Goal: Task Accomplishment & Management: Use online tool/utility

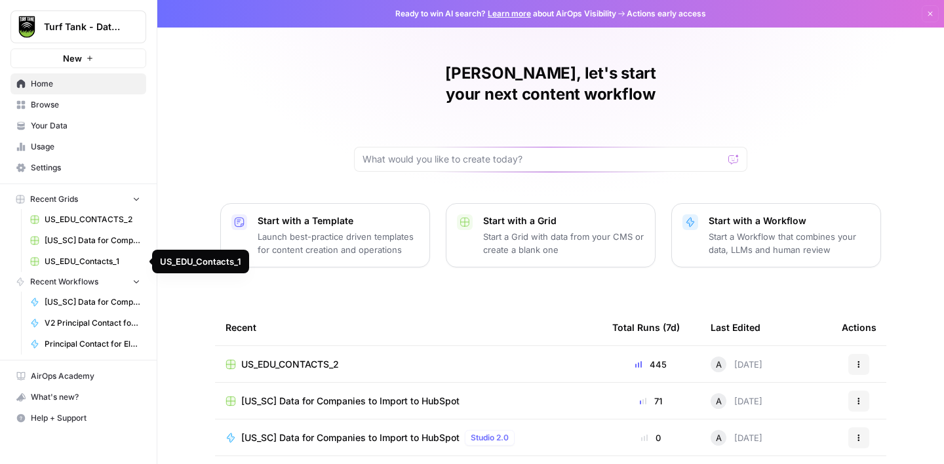
click at [86, 260] on span "US_EDU_Contacts_1" at bounding box center [93, 262] width 96 height 12
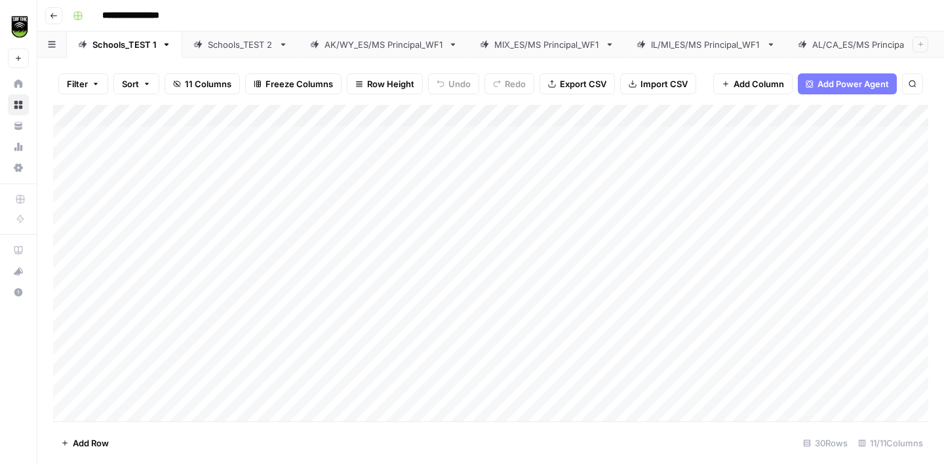
click at [128, 12] on input "**********" at bounding box center [145, 15] width 99 height 21
click at [136, 15] on input "**********" at bounding box center [145, 15] width 99 height 21
click at [191, 17] on input "**********" at bounding box center [151, 15] width 110 height 21
type input "**********"
click at [56, 16] on icon "button" at bounding box center [54, 16] width 8 height 8
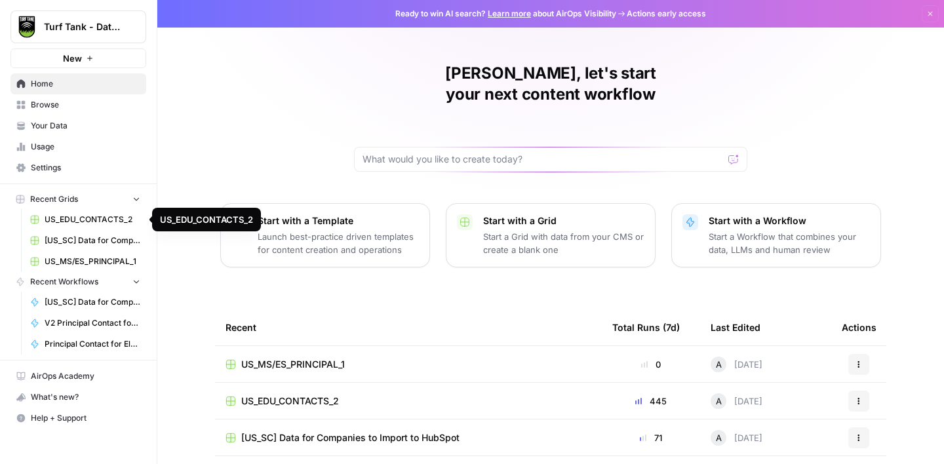
click at [88, 216] on span "US_EDU_CONTACTS_2" at bounding box center [93, 220] width 96 height 12
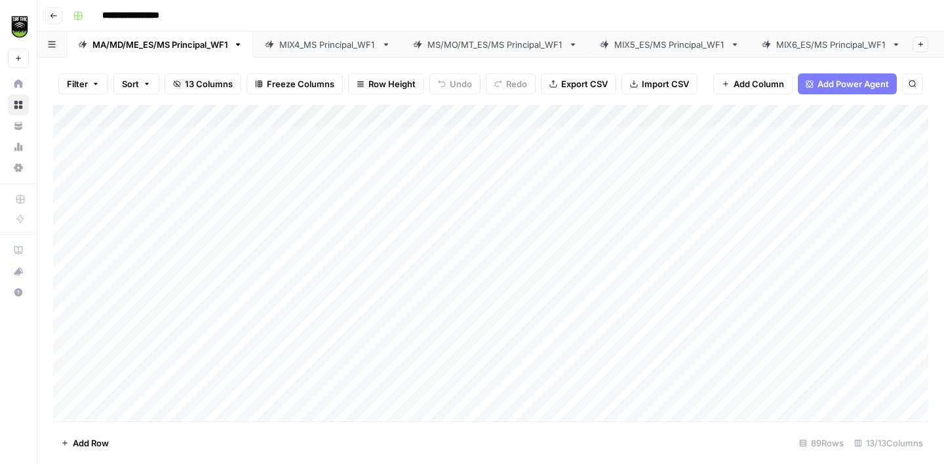
click at [138, 13] on input "**********" at bounding box center [152, 15] width 113 height 21
click at [204, 17] on input "**********" at bounding box center [158, 15] width 124 height 21
type input "**********"
click at [255, 14] on div "**********" at bounding box center [499, 15] width 863 height 21
click at [678, 111] on div "Add Column" at bounding box center [490, 263] width 875 height 317
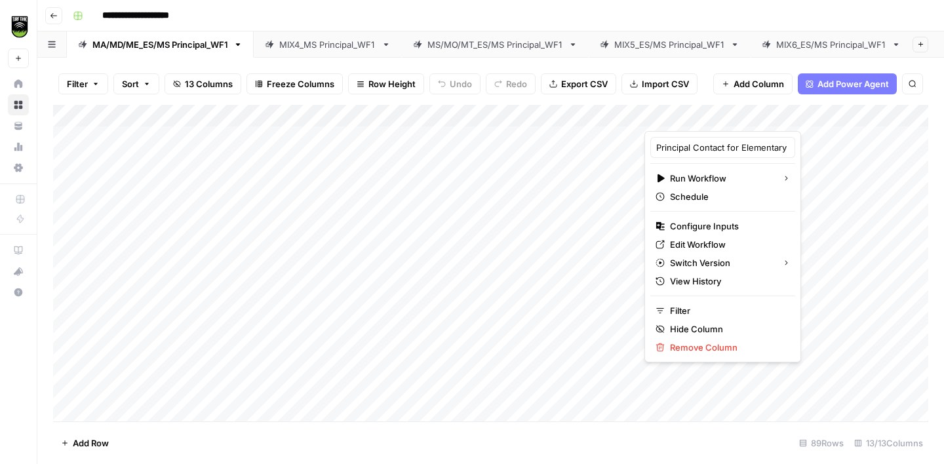
click at [689, 16] on div "**********" at bounding box center [499, 15] width 863 height 21
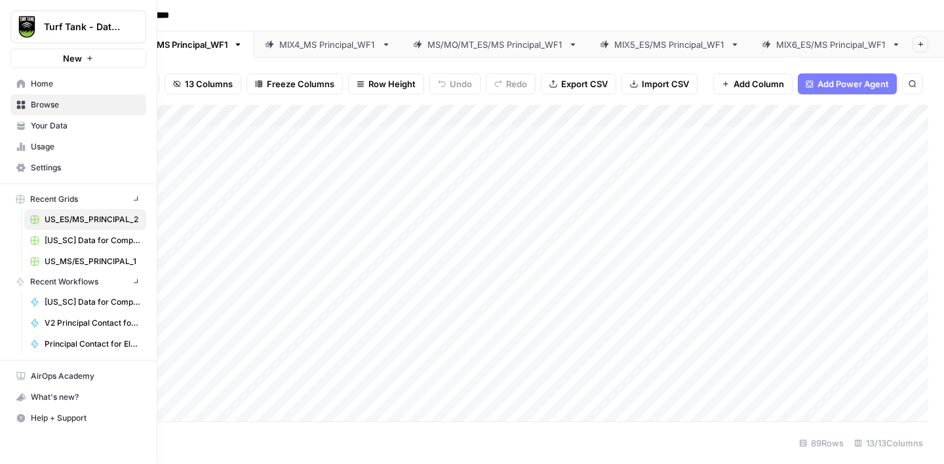
click at [17, 85] on icon at bounding box center [21, 83] width 9 height 9
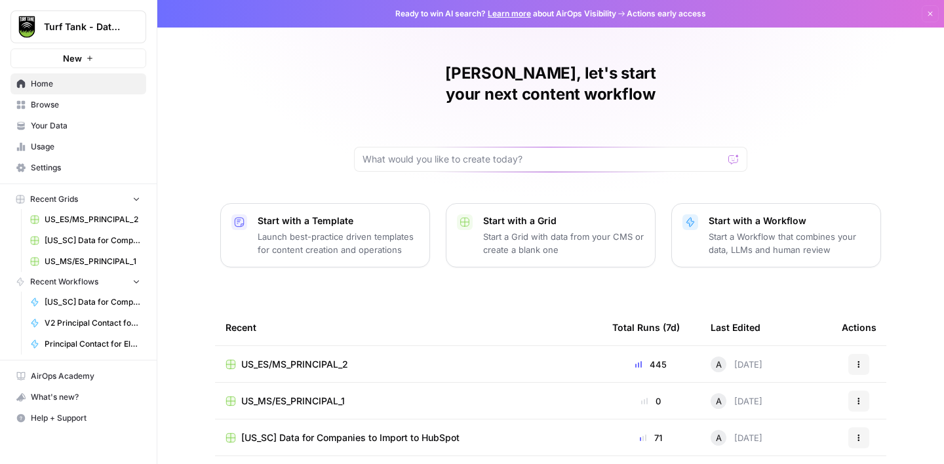
click at [525, 230] on p "Start a Grid with data from your CMS or create a blank one" at bounding box center [563, 243] width 161 height 26
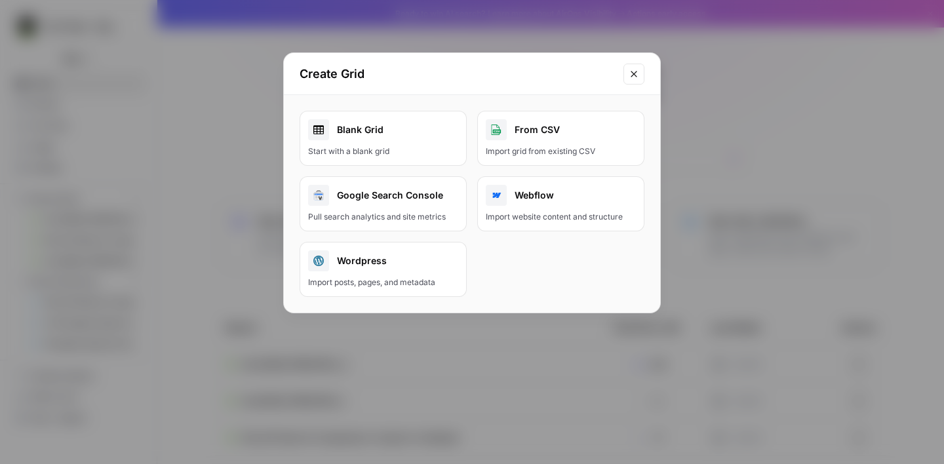
click at [405, 131] on div "Blank Grid" at bounding box center [383, 129] width 150 height 21
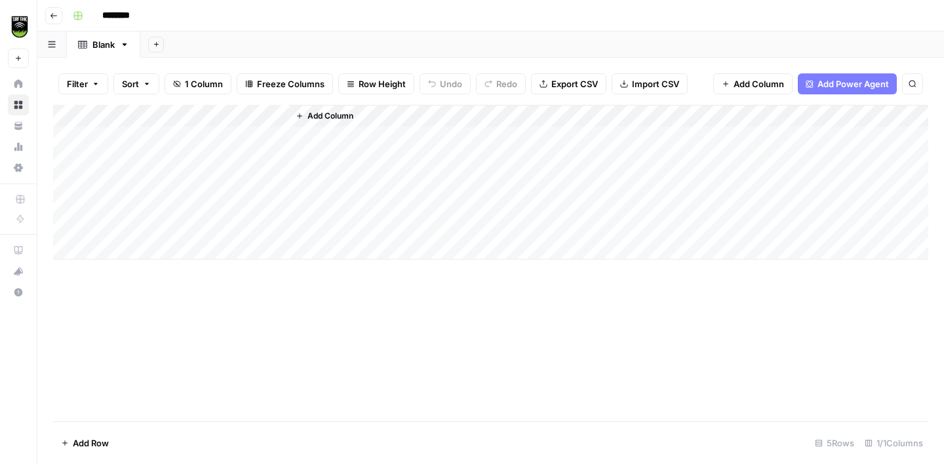
click at [120, 18] on input "********" at bounding box center [132, 15] width 73 height 21
type input "**********"
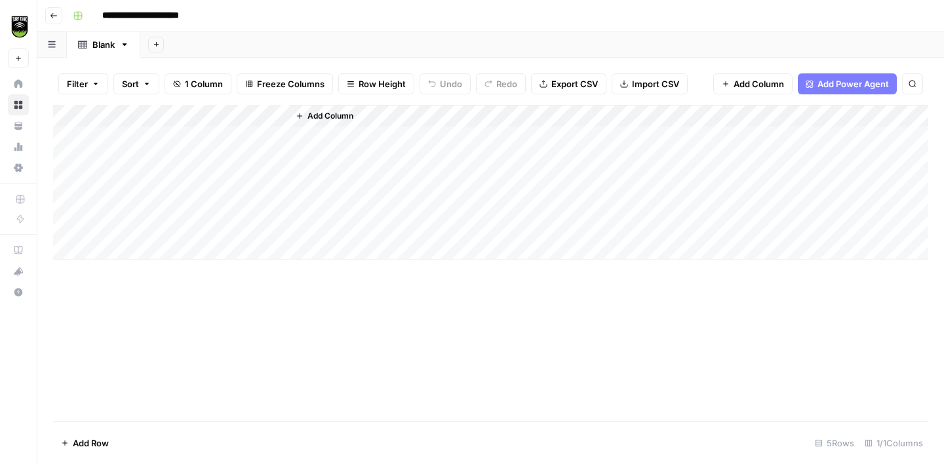
click at [189, 313] on div "Add Column" at bounding box center [490, 263] width 875 height 317
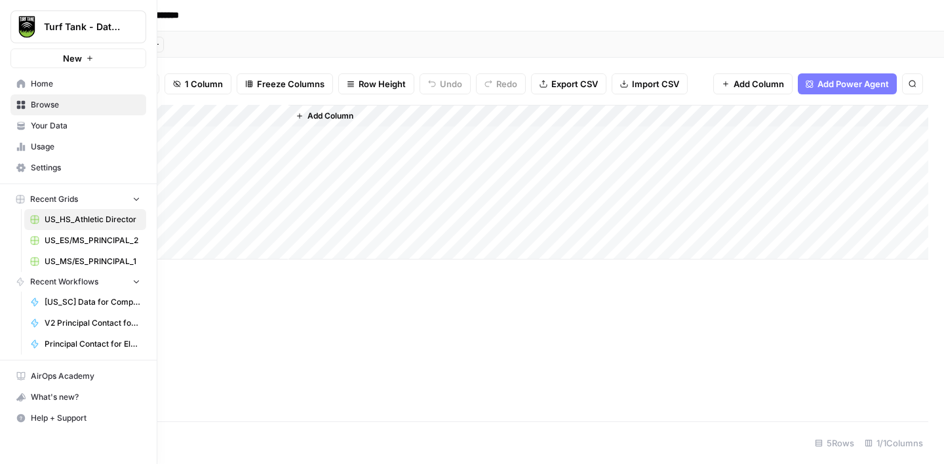
click at [88, 244] on span "US_ES/MS_PRINCIPAL_2" at bounding box center [93, 241] width 96 height 12
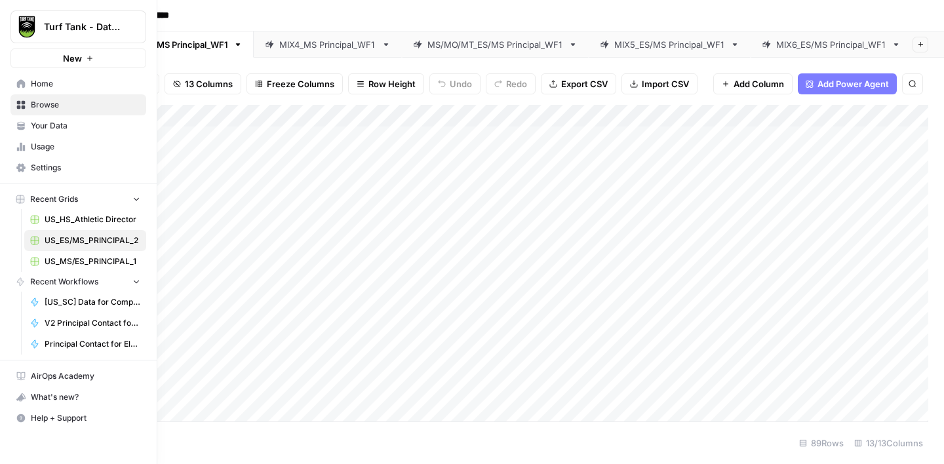
click at [59, 81] on span "Home" at bounding box center [85, 84] width 109 height 12
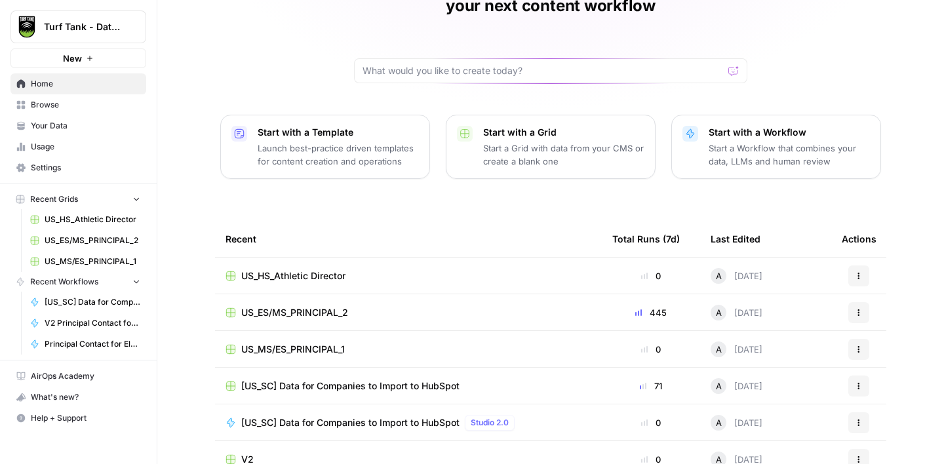
scroll to position [89, 0]
click at [71, 105] on span "Browse" at bounding box center [85, 105] width 109 height 12
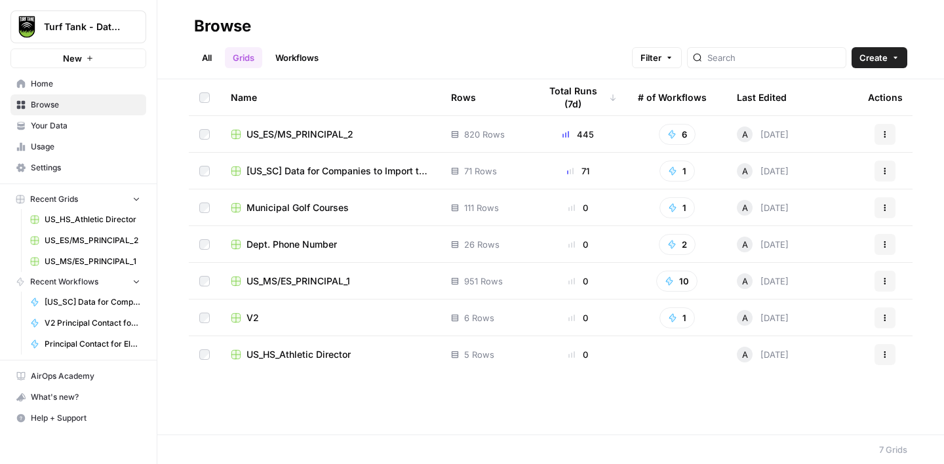
click at [298, 63] on link "Workflows" at bounding box center [296, 57] width 59 height 21
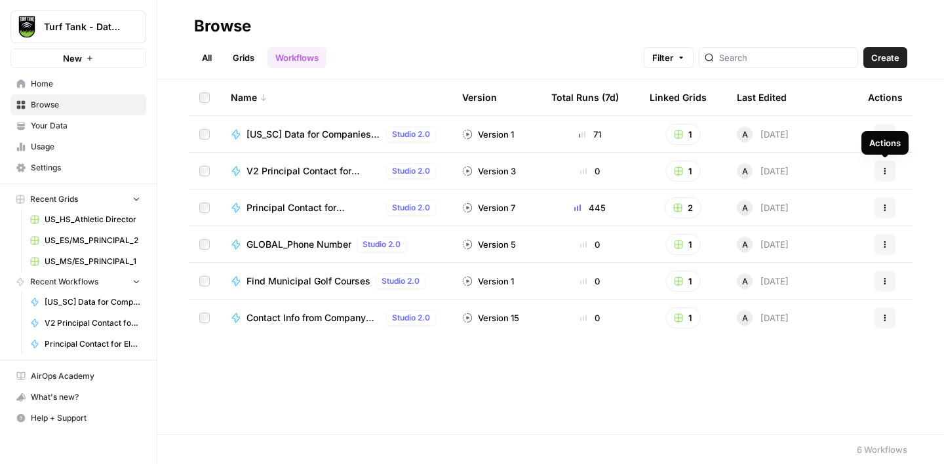
click at [880, 178] on button "Actions" at bounding box center [884, 171] width 21 height 21
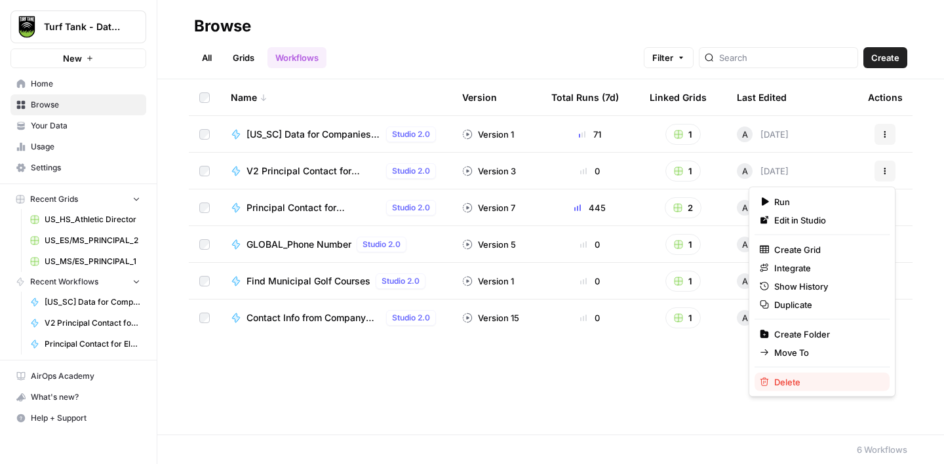
click at [800, 376] on span "Delete" at bounding box center [826, 382] width 105 height 13
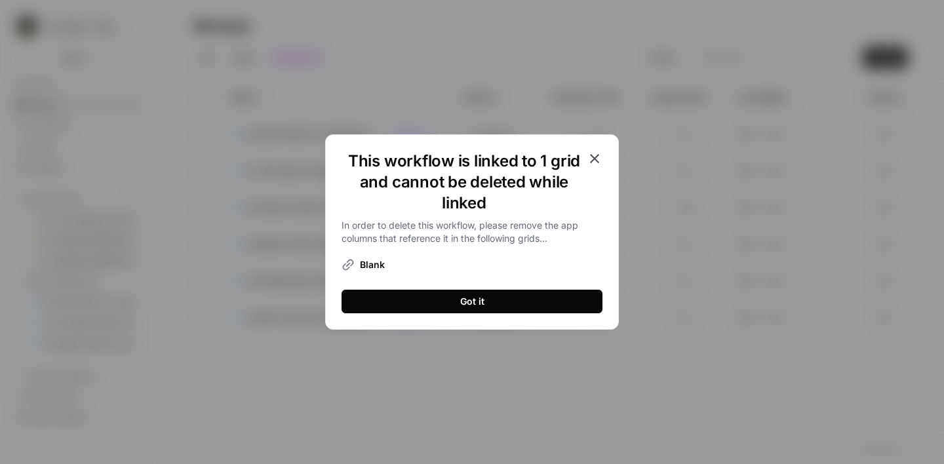
click at [517, 290] on button "Got it" at bounding box center [471, 302] width 261 height 24
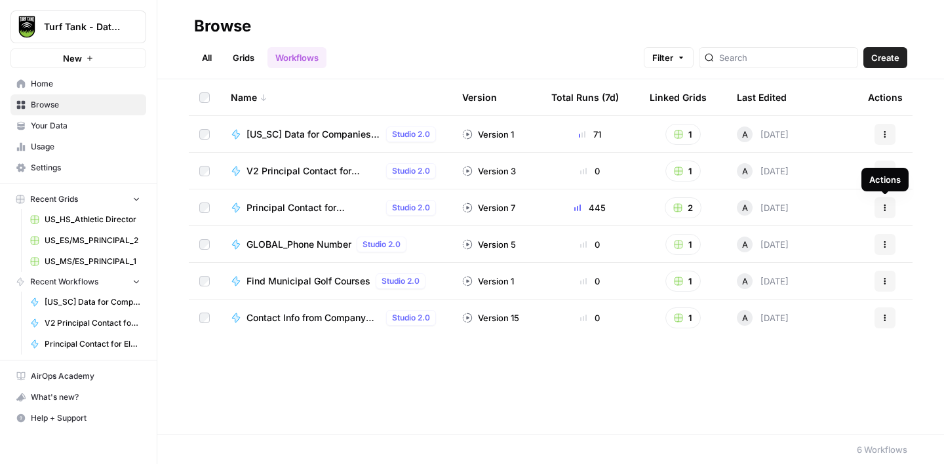
click at [878, 208] on button "Actions" at bounding box center [884, 207] width 21 height 21
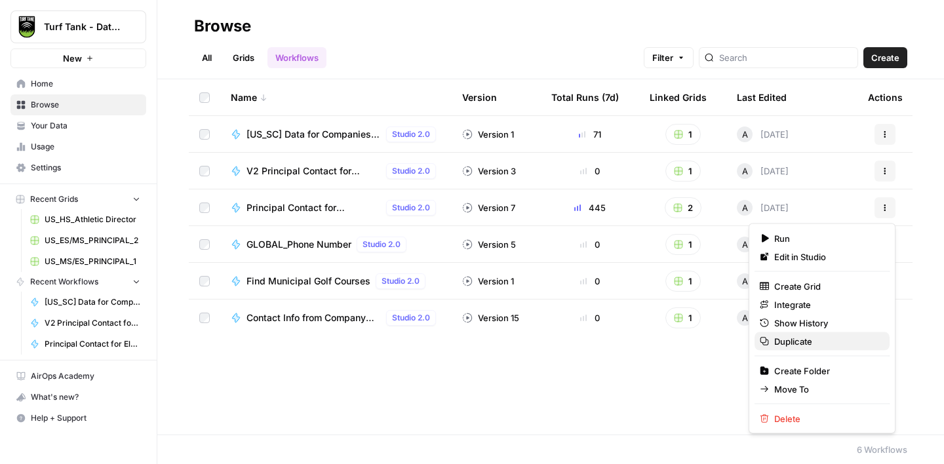
click at [818, 343] on span "Duplicate" at bounding box center [826, 341] width 105 height 13
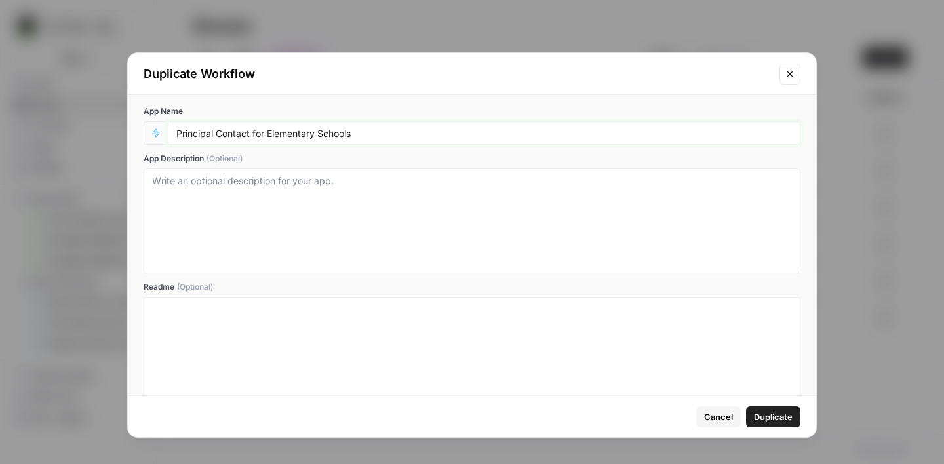
click at [193, 135] on input "Principal Contact for Elementary Schools" at bounding box center [483, 133] width 615 height 12
click at [321, 134] on input "Athletic Director Contact for Elementary Schools" at bounding box center [483, 133] width 615 height 12
type input "Athletic Director Contact for High Schools"
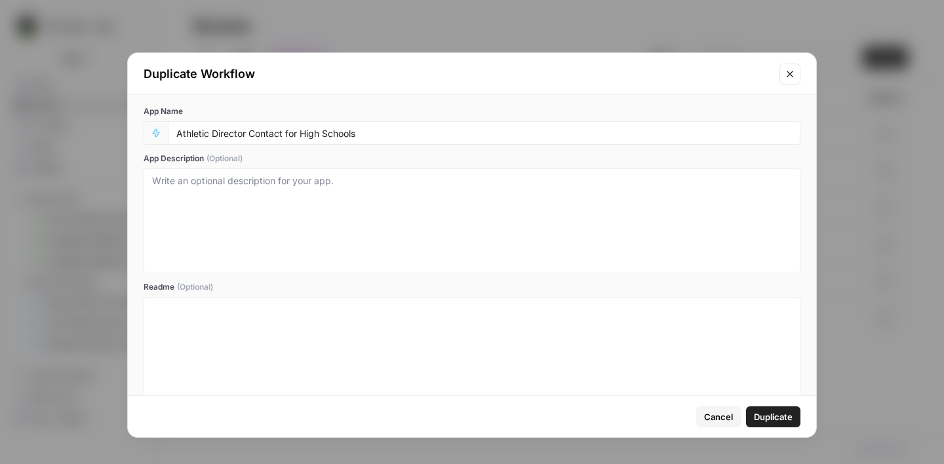
click at [783, 419] on span "Duplicate" at bounding box center [773, 416] width 39 height 13
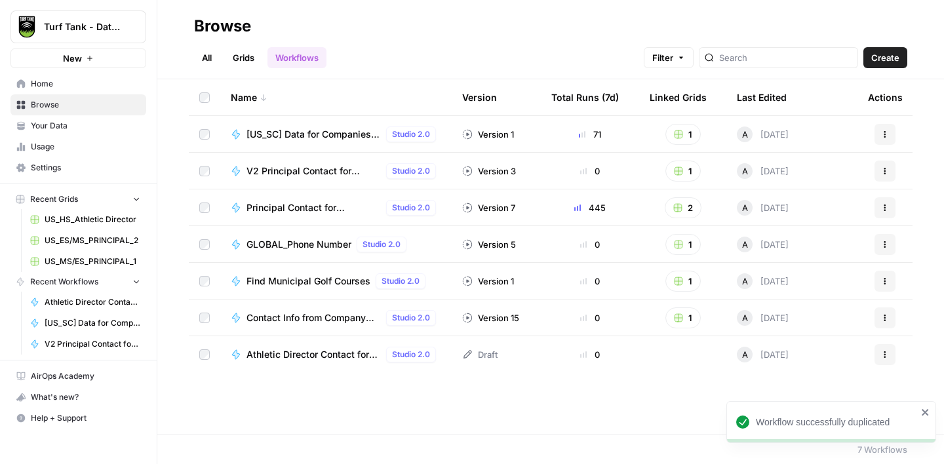
click at [313, 358] on span "Athletic Director Contact for High Schools" at bounding box center [313, 354] width 134 height 13
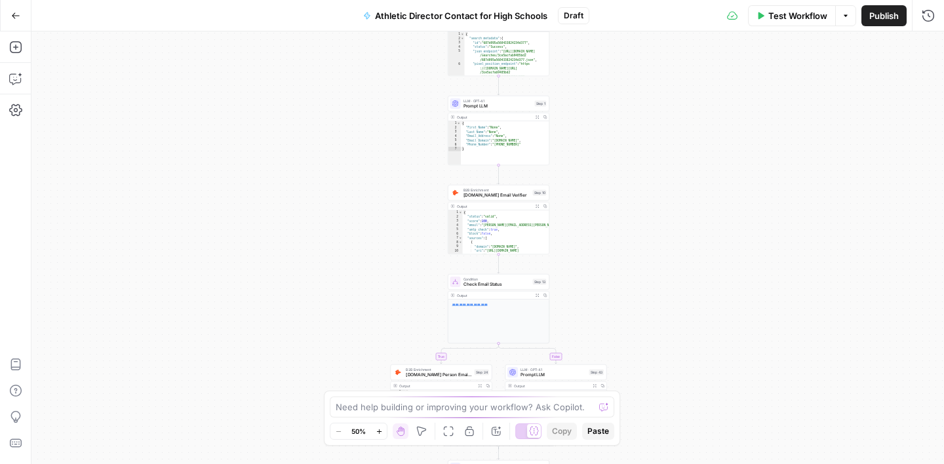
drag, startPoint x: 601, startPoint y: 115, endPoint x: 587, endPoint y: 294, distance: 178.8
click at [587, 294] on div "true false Workflow Set Inputs Inputs Google Search Google Search Step 2 Output…" at bounding box center [487, 247] width 912 height 433
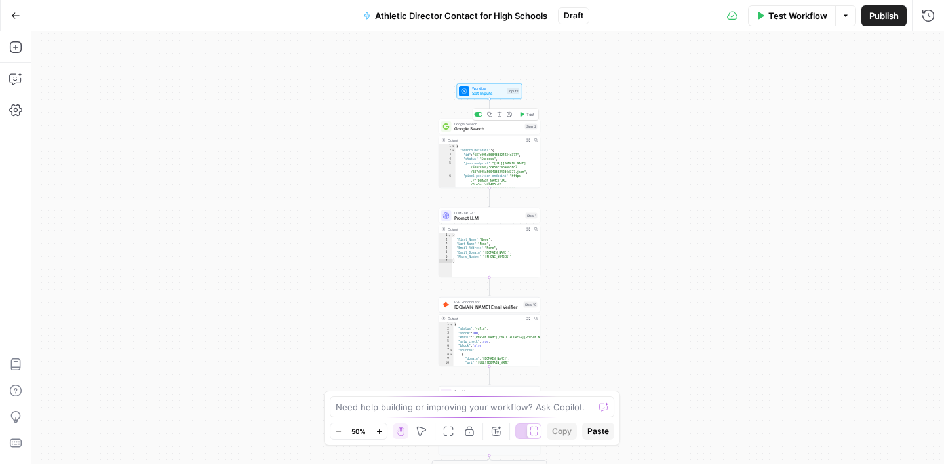
click at [497, 128] on span "Google Search" at bounding box center [488, 129] width 68 height 7
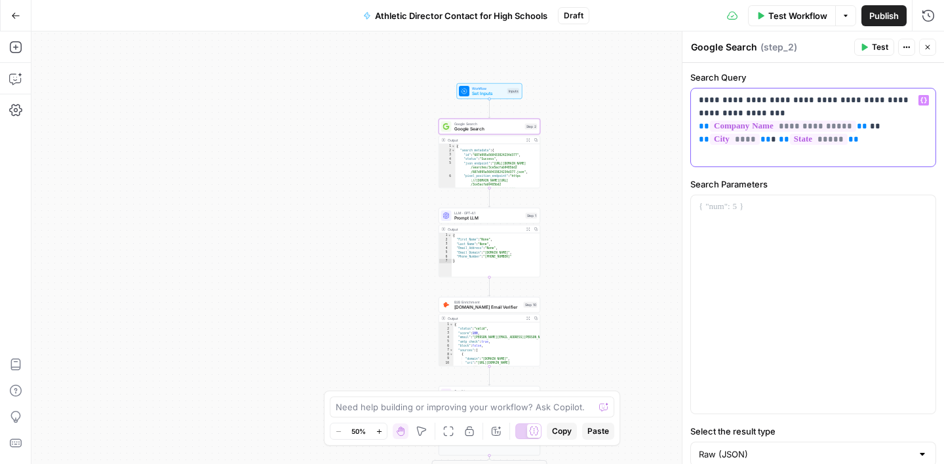
click at [719, 115] on p "**********" at bounding box center [813, 113] width 229 height 39
click at [490, 218] on span "Prompt LLM" at bounding box center [488, 218] width 69 height 7
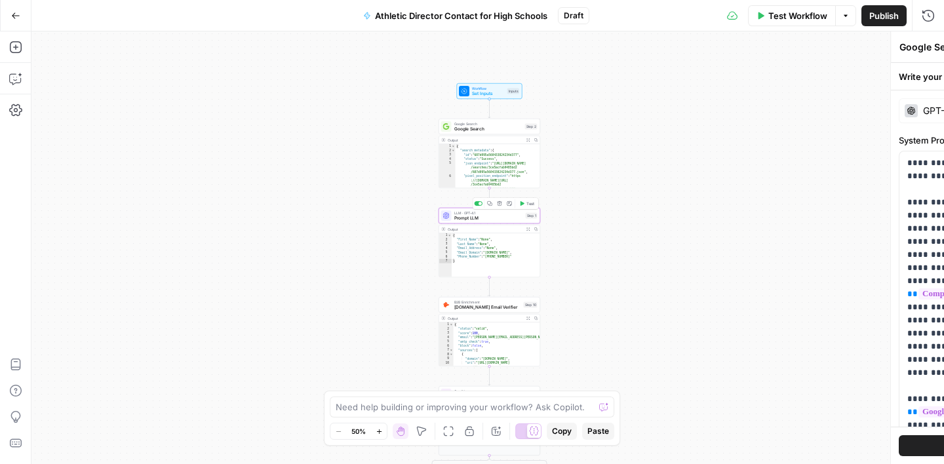
type textarea "Prompt LLM"
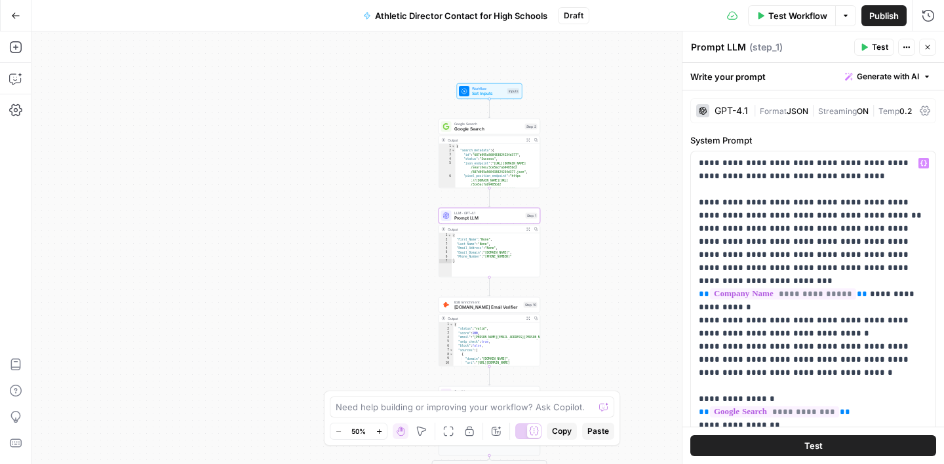
scroll to position [14, 0]
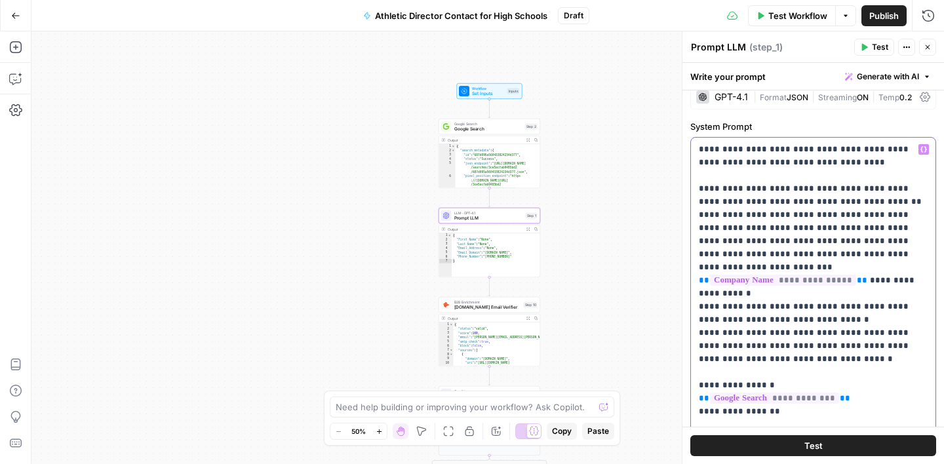
click at [729, 203] on p "**********" at bounding box center [813, 359] width 229 height 433
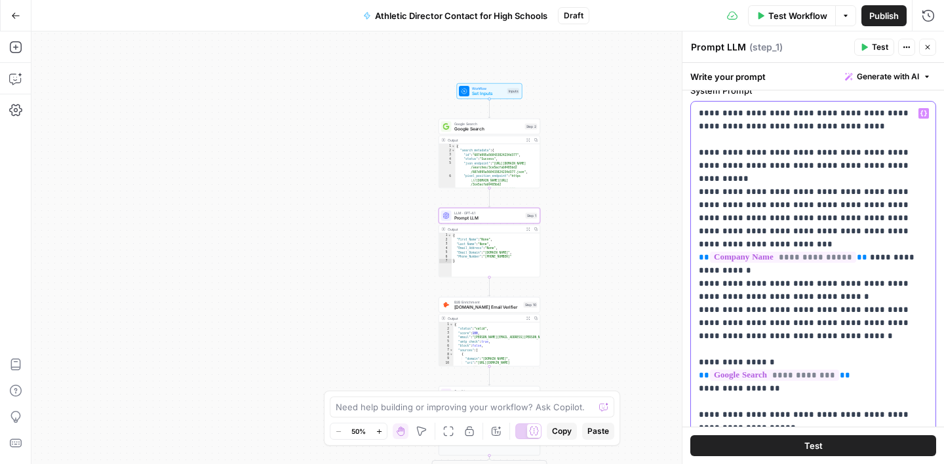
scroll to position [54, 0]
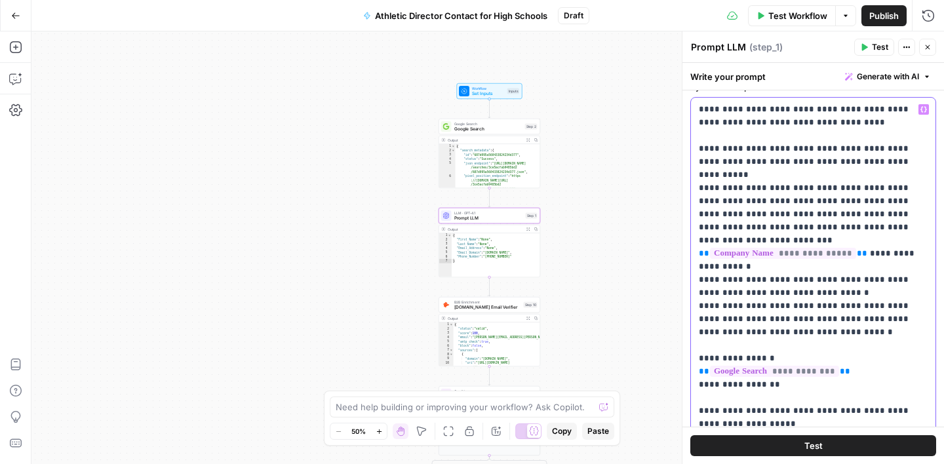
click at [856, 279] on p "**********" at bounding box center [813, 319] width 229 height 433
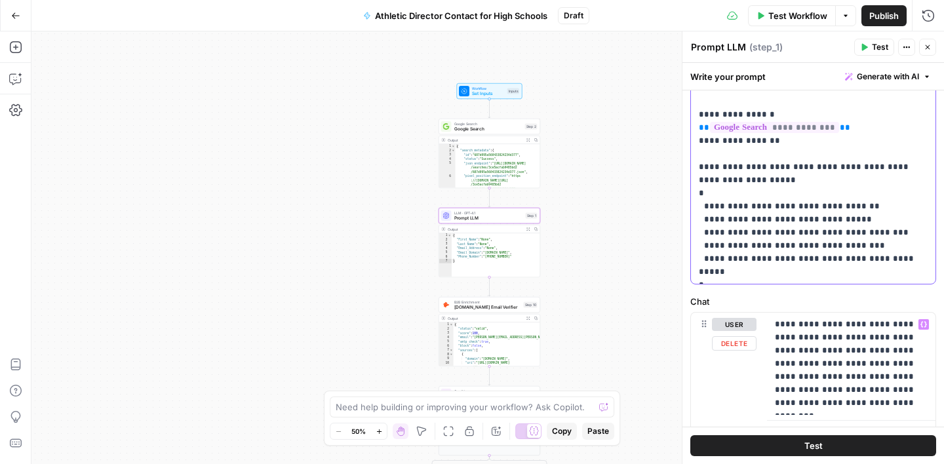
scroll to position [317, 0]
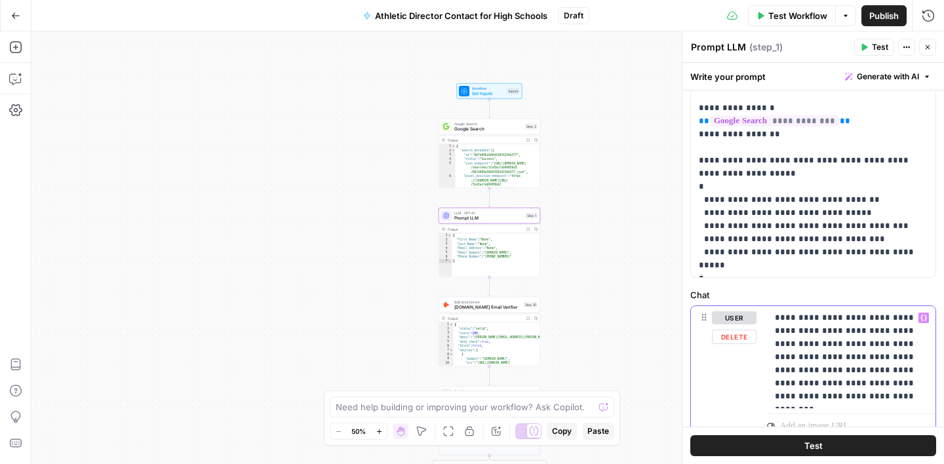
click at [891, 342] on p "**********" at bounding box center [851, 357] width 153 height 92
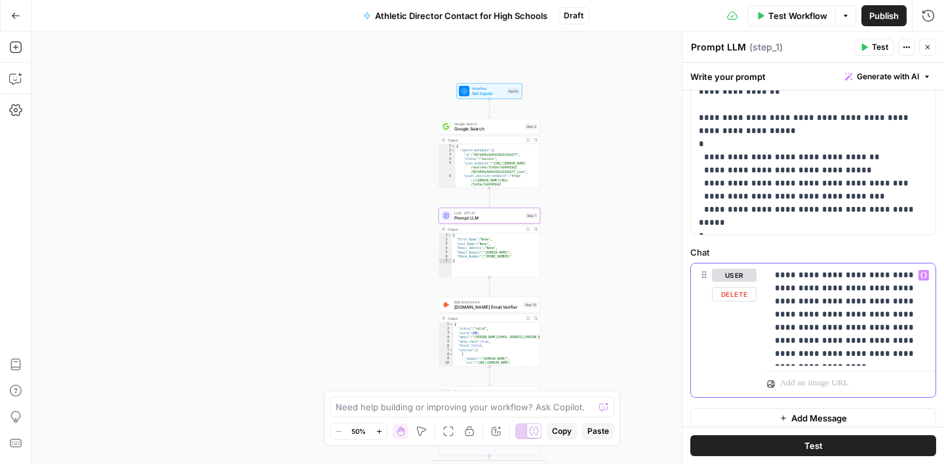
scroll to position [369, 0]
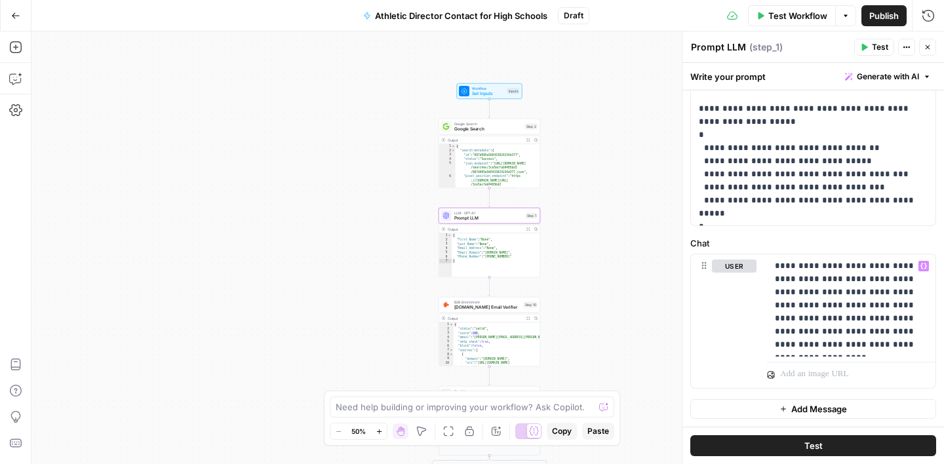
click at [611, 274] on div "true false Workflow Set Inputs Inputs Google Search Google Search Step 2 Output…" at bounding box center [487, 247] width 912 height 433
click at [503, 308] on span "[DOMAIN_NAME] Email Verifier" at bounding box center [487, 307] width 67 height 7
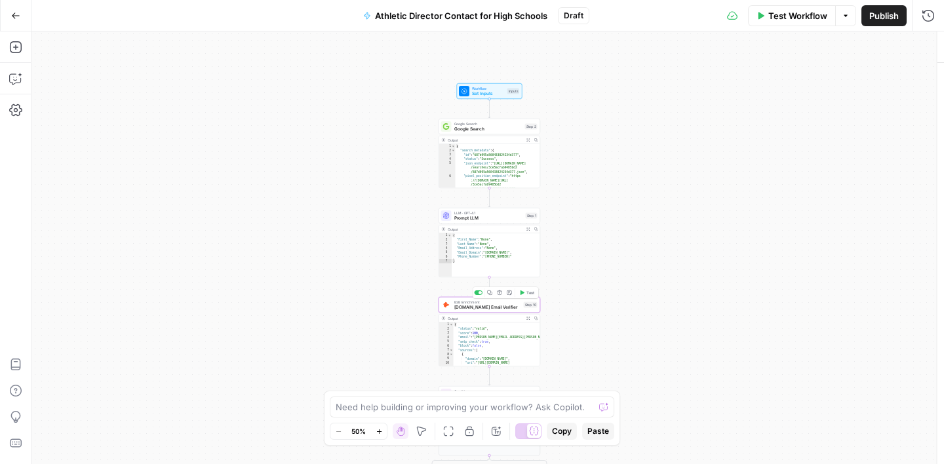
type textarea "[DOMAIN_NAME] Email Verifier"
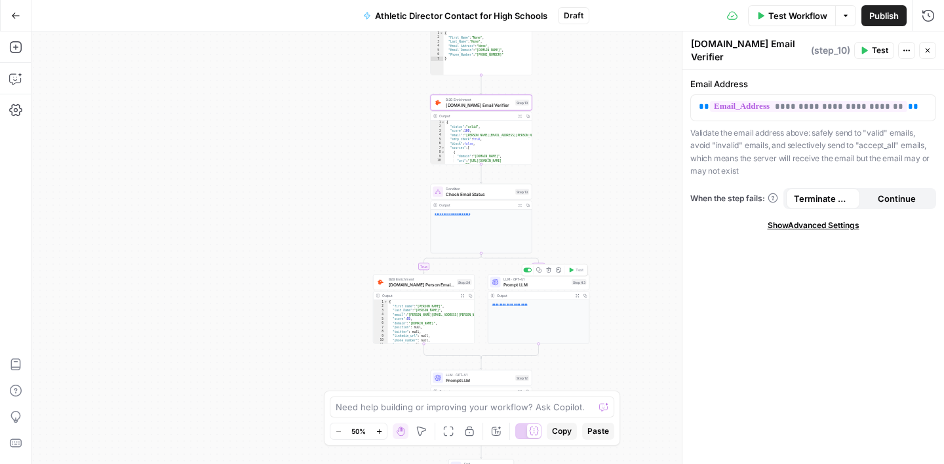
click at [551, 282] on span "Prompt LLM" at bounding box center [536, 284] width 66 height 7
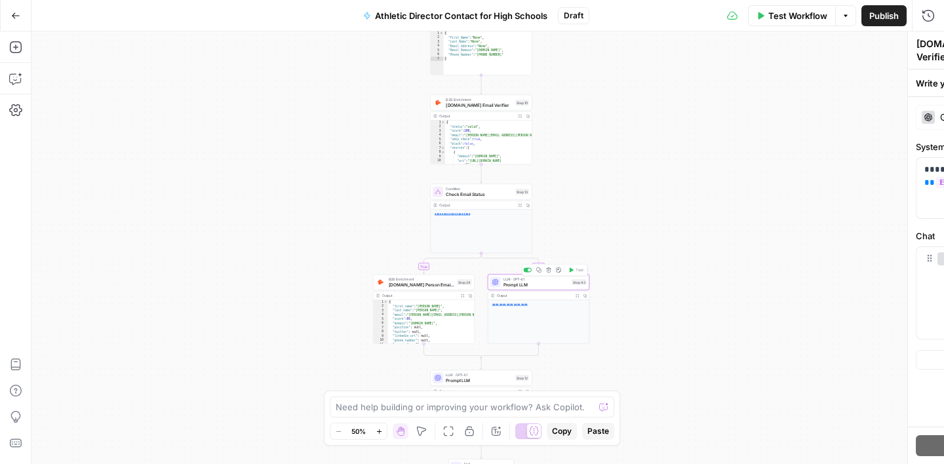
type textarea "Prompt LLM"
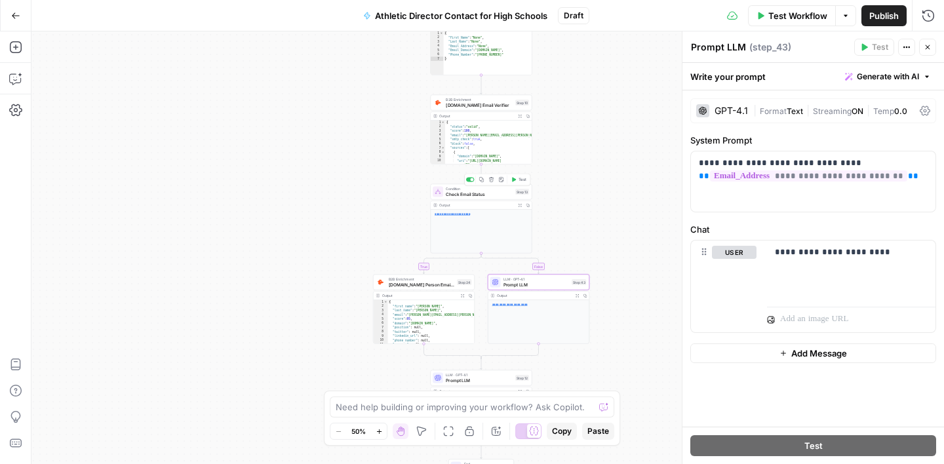
click at [492, 193] on span "Check Email Status" at bounding box center [479, 194] width 67 height 7
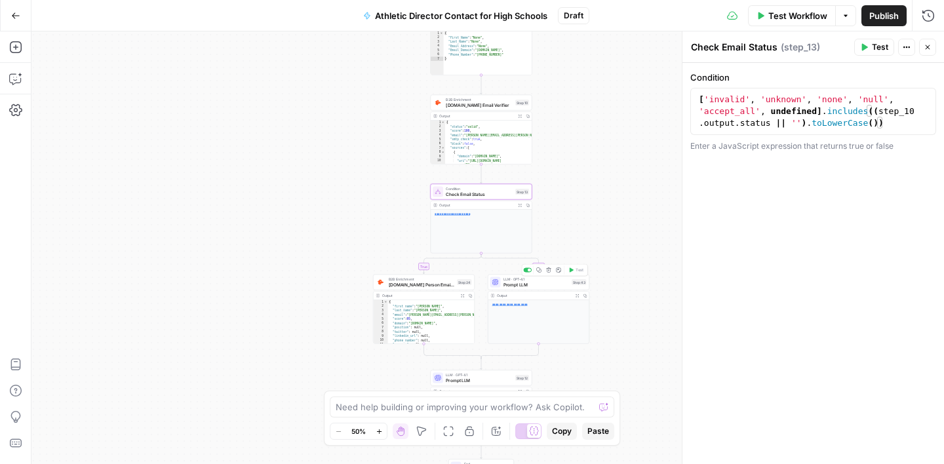
click at [547, 285] on span "Prompt LLM" at bounding box center [536, 284] width 66 height 7
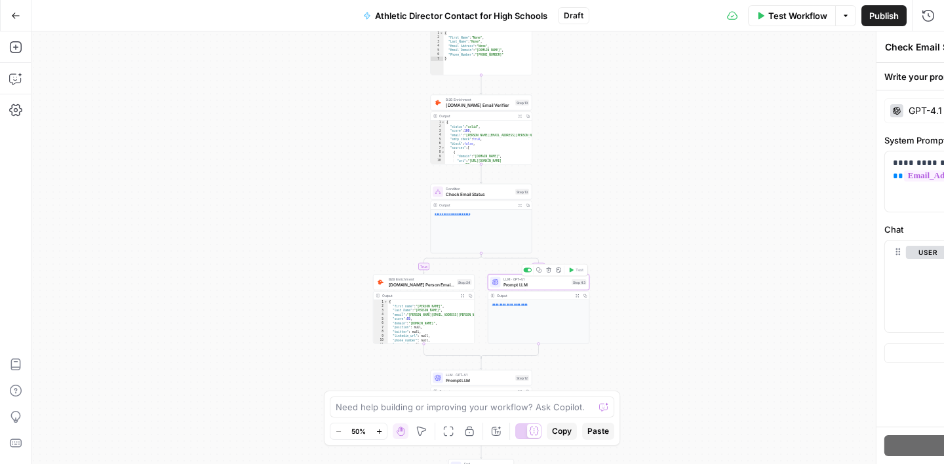
type textarea "Prompt LLM"
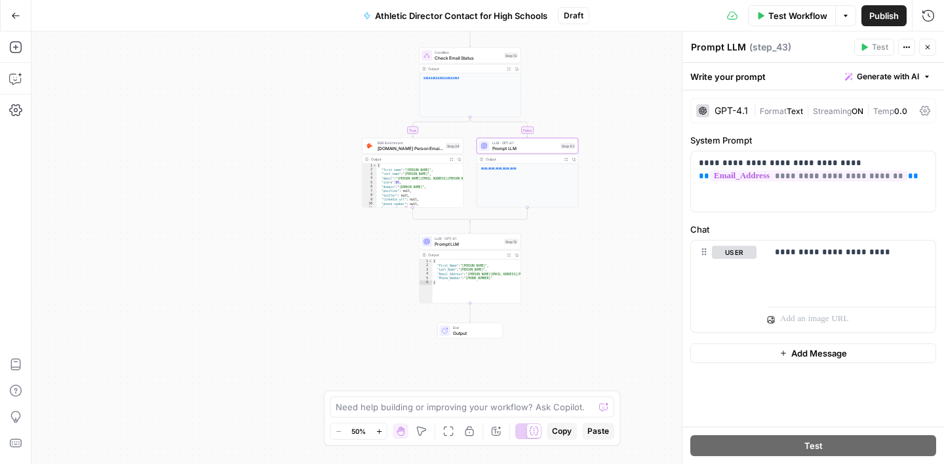
drag, startPoint x: 628, startPoint y: 328, endPoint x: 617, endPoint y: 192, distance: 136.8
click at [617, 192] on div "true false Workflow Set Inputs Inputs Google Search Google Search Step 2 Output…" at bounding box center [487, 247] width 912 height 433
click at [474, 241] on span "Prompt LLM" at bounding box center [468, 244] width 67 height 7
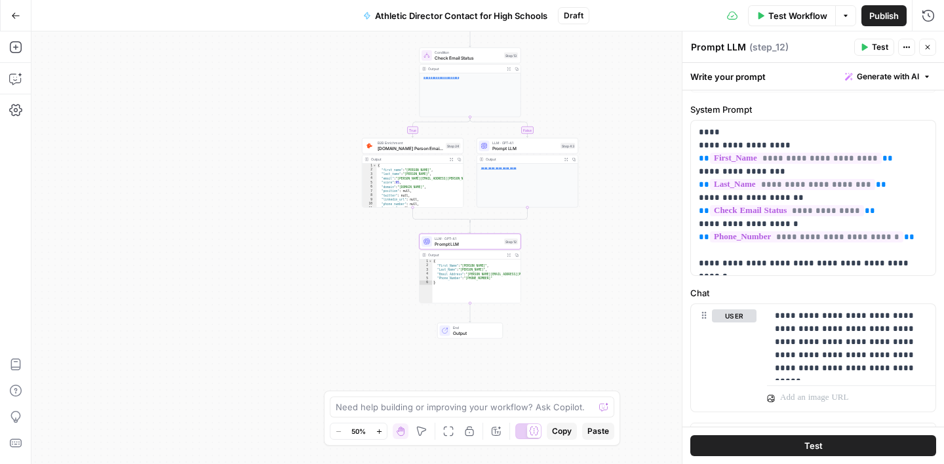
scroll to position [54, 0]
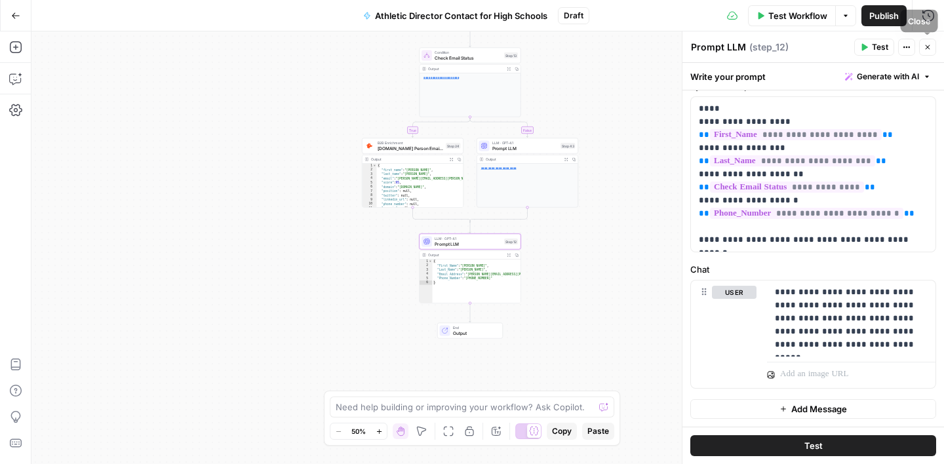
click at [924, 47] on icon "button" at bounding box center [927, 47] width 8 height 8
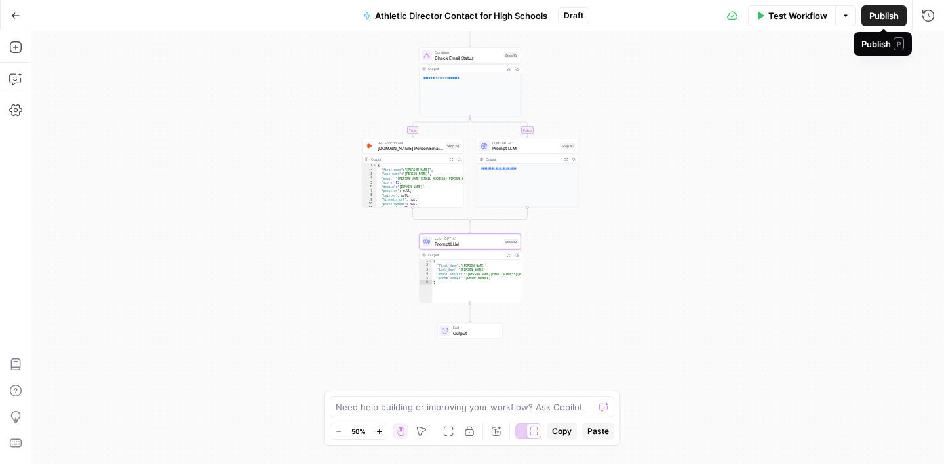
click at [817, 17] on span "Test Workflow" at bounding box center [797, 15] width 59 height 13
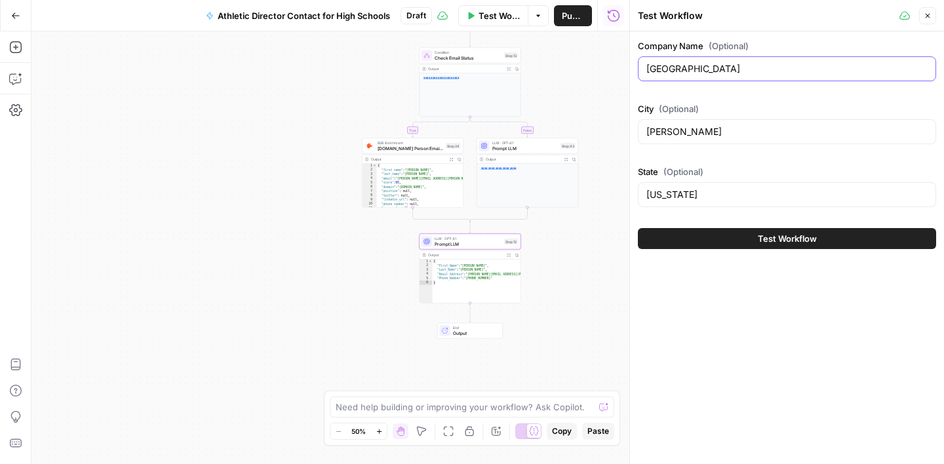
click at [701, 69] on input "Middleton Elementary School" at bounding box center [786, 68] width 281 height 13
paste input "[TX] Linda Tutt High"
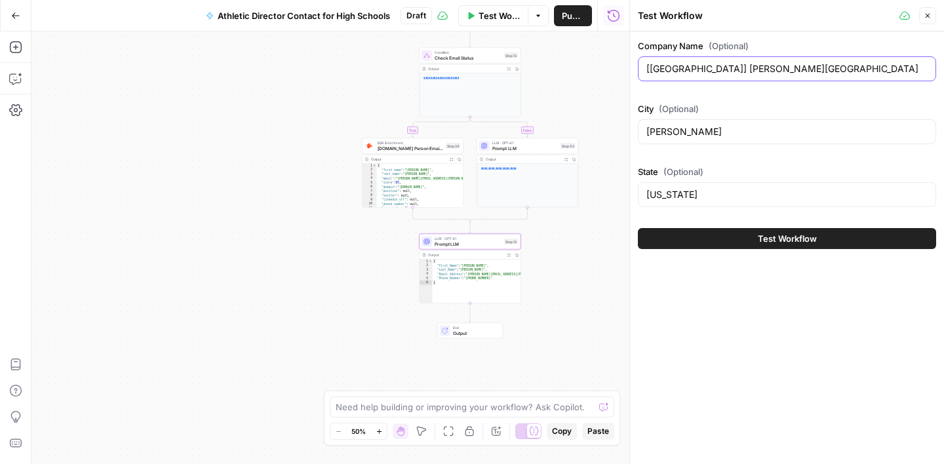
drag, startPoint x: 668, startPoint y: 70, endPoint x: 676, endPoint y: 69, distance: 7.9
click at [668, 70] on input "[TX] Linda Tutt High School" at bounding box center [786, 68] width 281 height 13
type input "Linda Tutt High School"
click at [686, 136] on input "Middleton" at bounding box center [786, 131] width 281 height 13
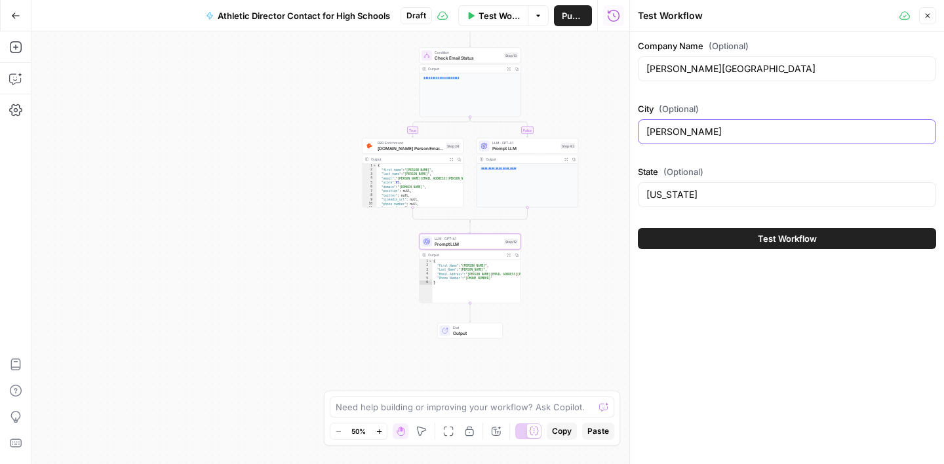
click at [686, 136] on input "Middleton" at bounding box center [786, 131] width 281 height 13
paste input "Sanger Texas"
click at [701, 133] on input "Sanger Texas" at bounding box center [786, 131] width 281 height 13
type input "Sanger"
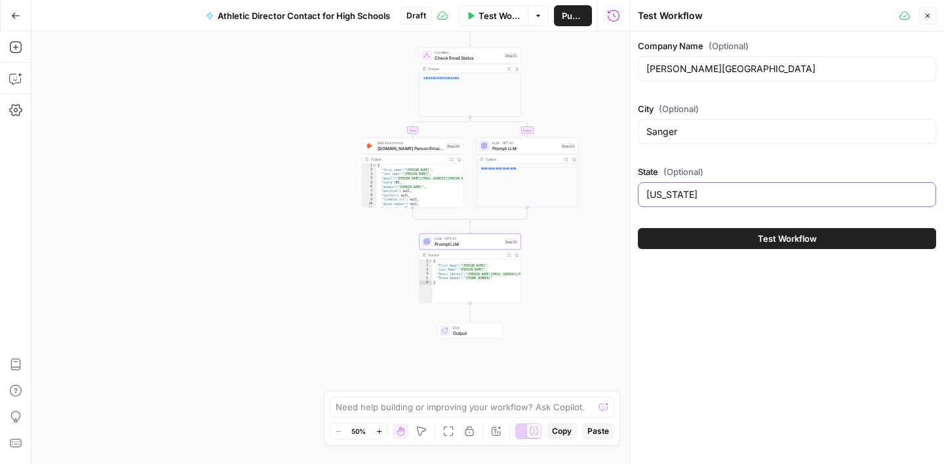
click at [680, 195] on input "Tennessee" at bounding box center [786, 194] width 281 height 13
paste input "xas"
type input "Texas"
click at [752, 239] on button "Test Workflow" at bounding box center [787, 238] width 298 height 21
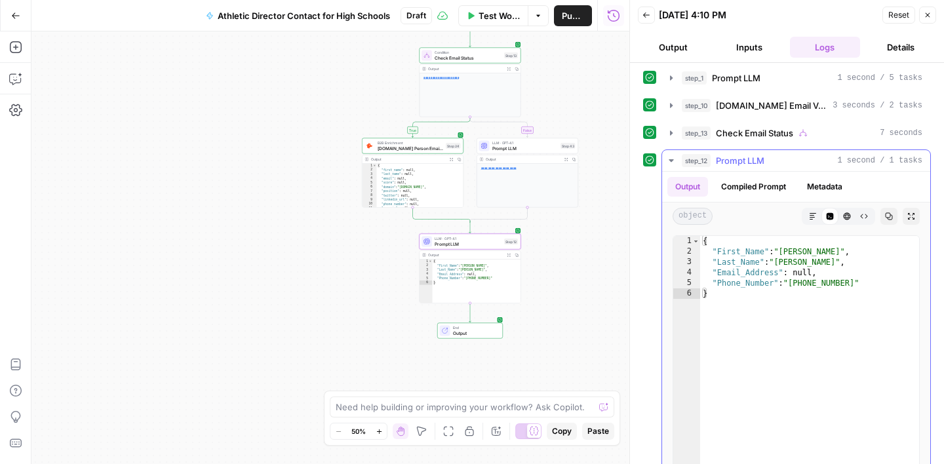
scroll to position [33, 0]
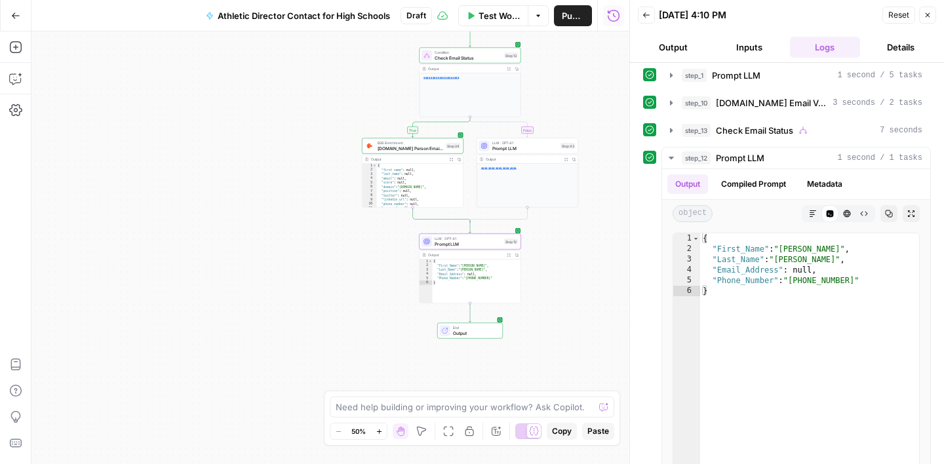
click at [484, 20] on span "Test Workflow" at bounding box center [499, 15] width 42 height 13
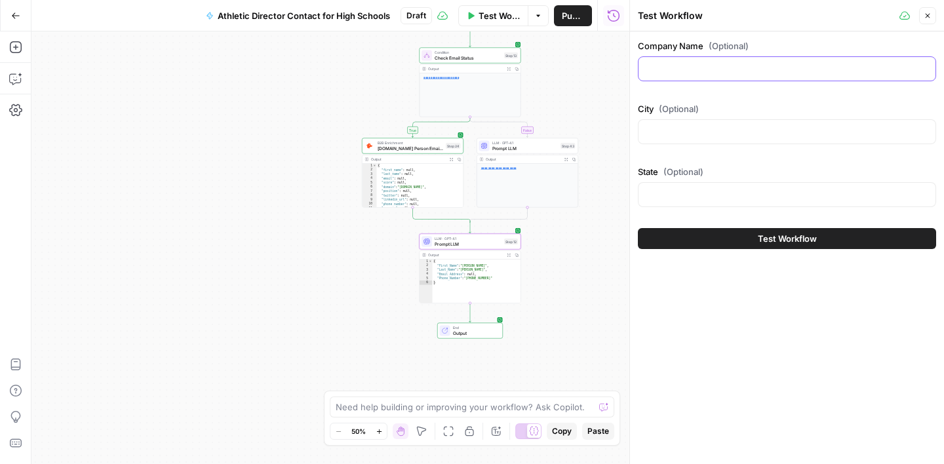
click at [717, 69] on input "Company Name (Optional)" at bounding box center [786, 68] width 281 height 13
paste input "[TX] Farmersville Junior High School"
drag, startPoint x: 668, startPoint y: 71, endPoint x: 627, endPoint y: 66, distance: 42.2
click at [629, 67] on div "Test Workflow Close Company Name (Optional) [TX] Farmersville Junior High Schoo…" at bounding box center [786, 232] width 315 height 464
type input "Farmersville Junior High School"
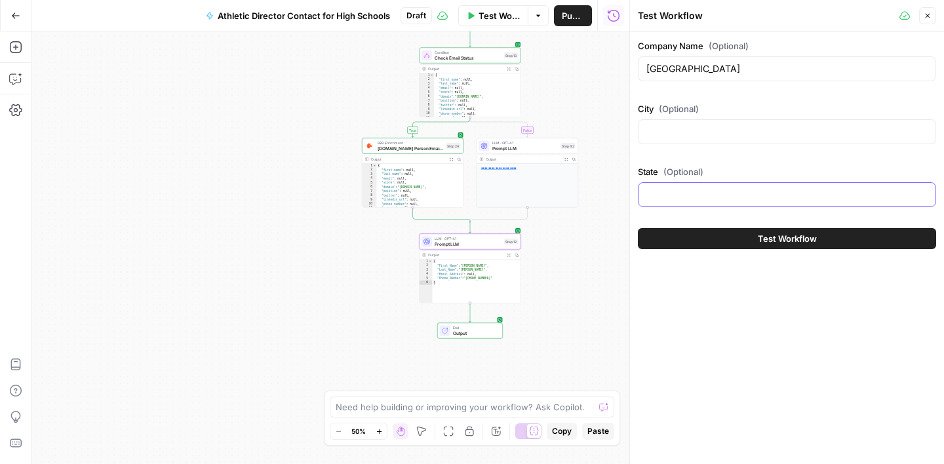
click at [672, 191] on input "State (Optional)" at bounding box center [786, 194] width 281 height 13
paste input "[TX] Farmersville Junior High School"
click at [672, 191] on input "[TX] Farmersville Junior High School" at bounding box center [786, 194] width 281 height 13
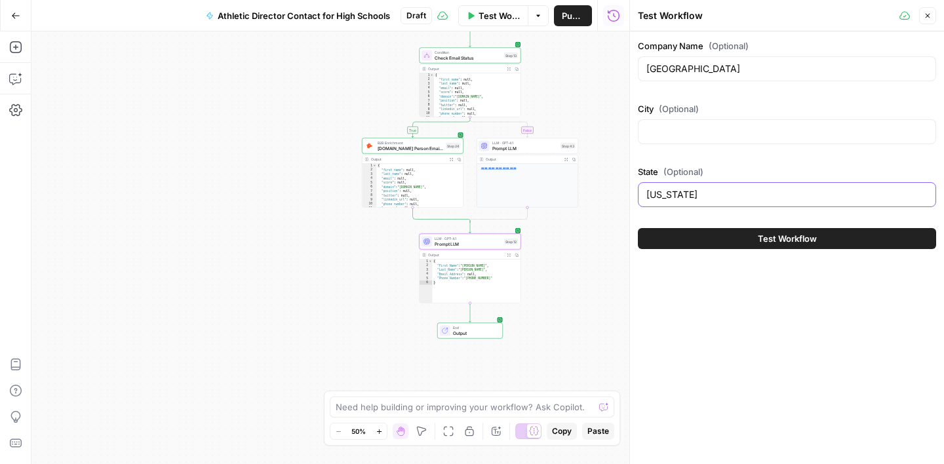
type input "Texas"
click at [672, 138] on div at bounding box center [787, 131] width 298 height 25
paste input "Farmersville"
type input "Farmersville"
click at [750, 236] on button "Test Workflow" at bounding box center [787, 238] width 298 height 21
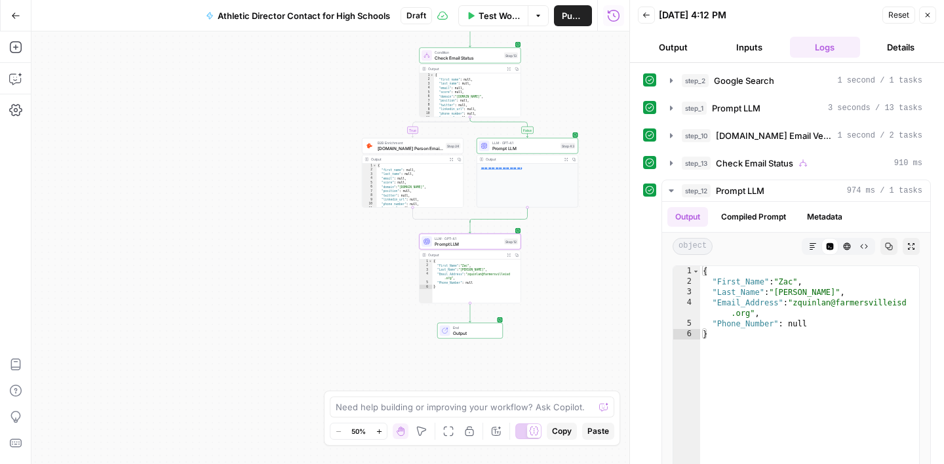
click at [931, 18] on icon "button" at bounding box center [927, 15] width 8 height 8
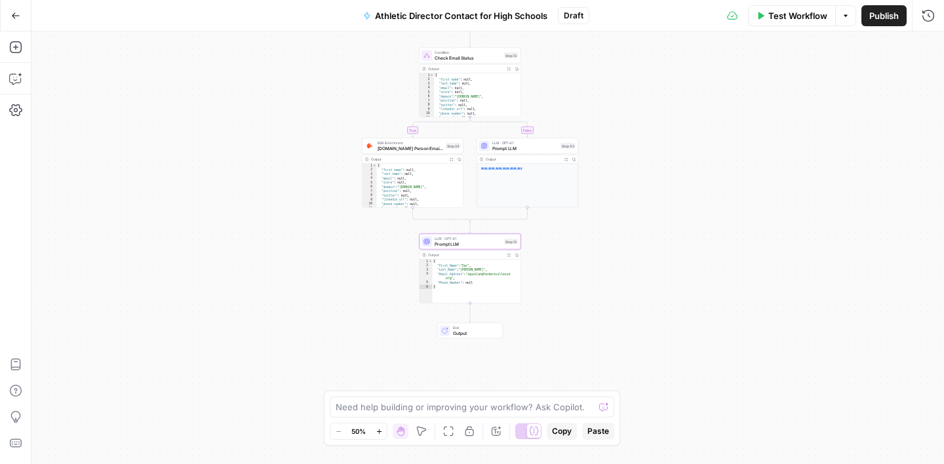
click at [872, 17] on span "Publish" at bounding box center [883, 15] width 29 height 13
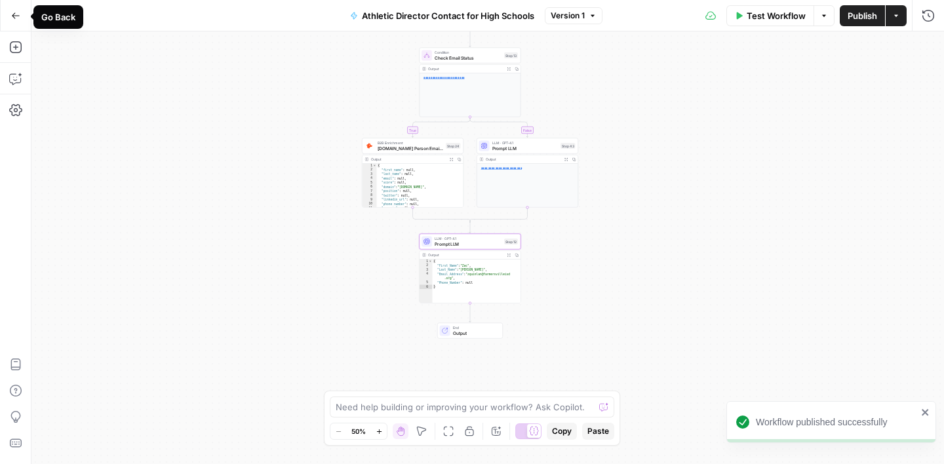
click at [20, 22] on button "Go Back" at bounding box center [16, 16] width 24 height 24
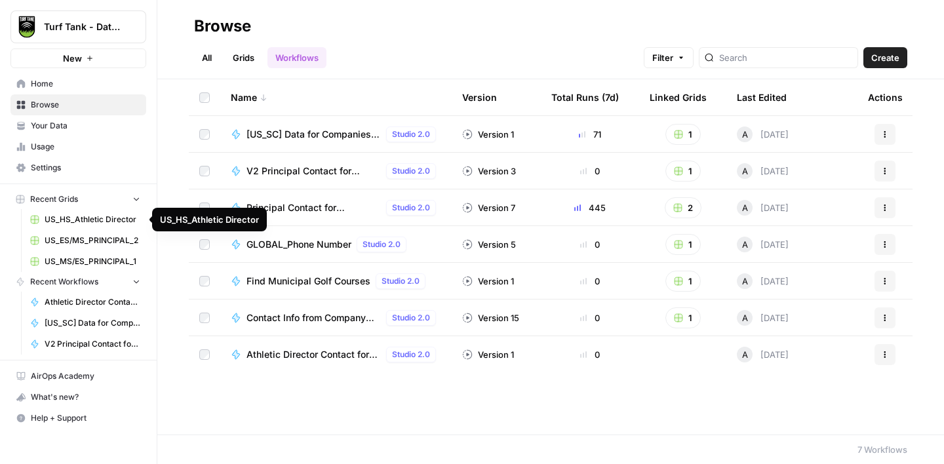
click at [77, 216] on span "US_HS_Athletic Director" at bounding box center [93, 220] width 96 height 12
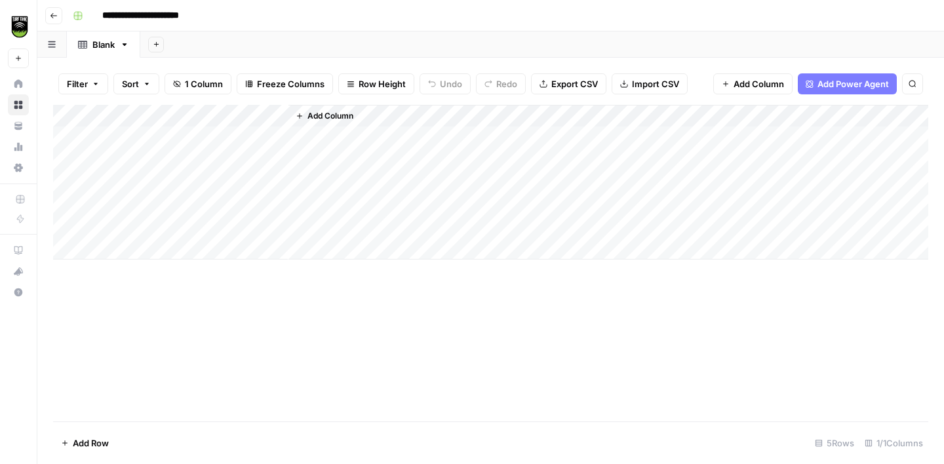
click at [104, 47] on div "Blank" at bounding box center [103, 44] width 22 height 13
click at [110, 48] on input "*****" at bounding box center [104, 44] width 24 height 17
type input "**********"
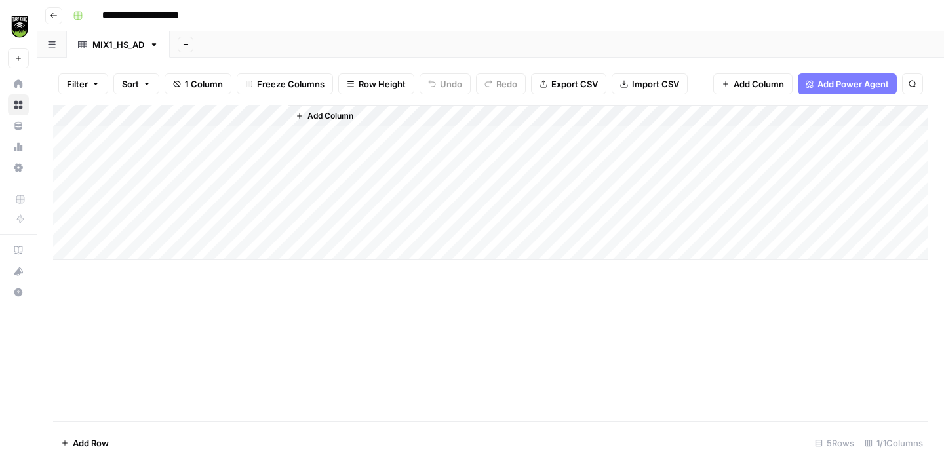
click at [636, 88] on span "Import CSV" at bounding box center [655, 83] width 47 height 13
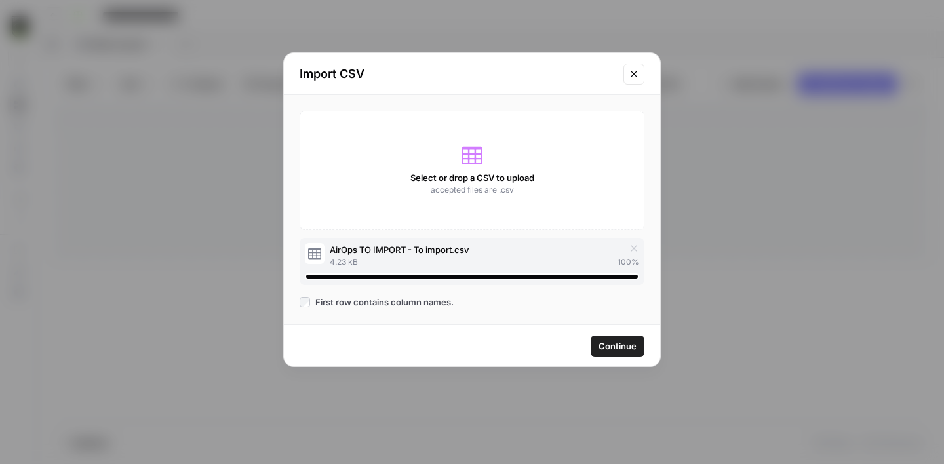
click at [621, 346] on span "Continue" at bounding box center [617, 345] width 38 height 13
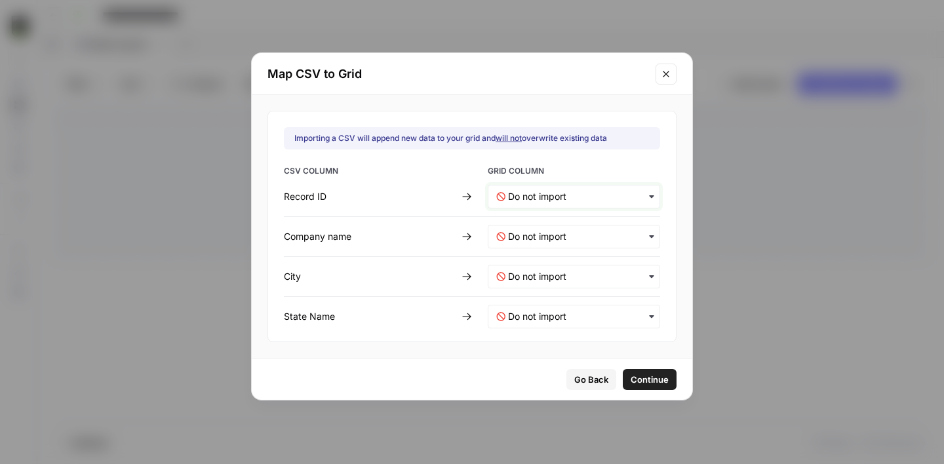
click at [517, 195] on ID-mapping "text" at bounding box center [580, 196] width 144 height 13
click at [539, 258] on span "Create new column" at bounding box center [543, 255] width 73 height 12
click at [524, 230] on name-mapping "text" at bounding box center [580, 236] width 144 height 13
click at [539, 290] on span "Create new column" at bounding box center [543, 295] width 73 height 12
click at [520, 278] on input "text" at bounding box center [580, 276] width 144 height 13
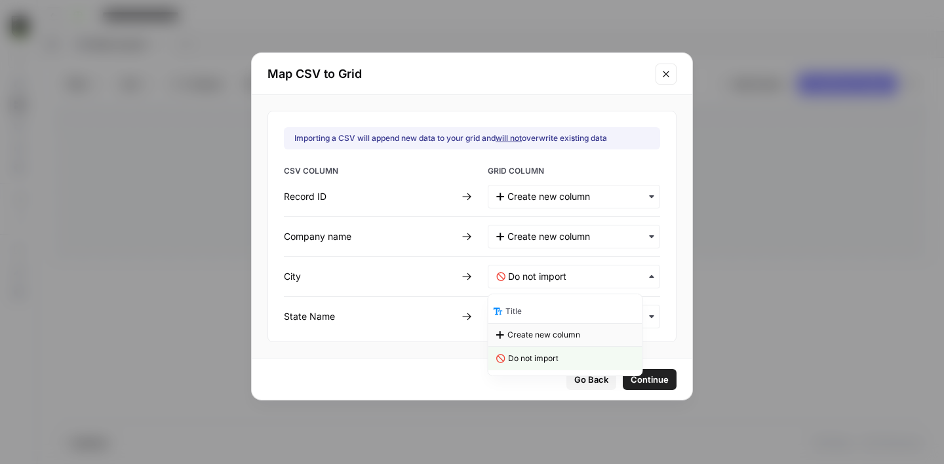
click at [547, 334] on span "Create new column" at bounding box center [543, 335] width 73 height 12
click at [515, 315] on Name-mapping "text" at bounding box center [580, 316] width 144 height 13
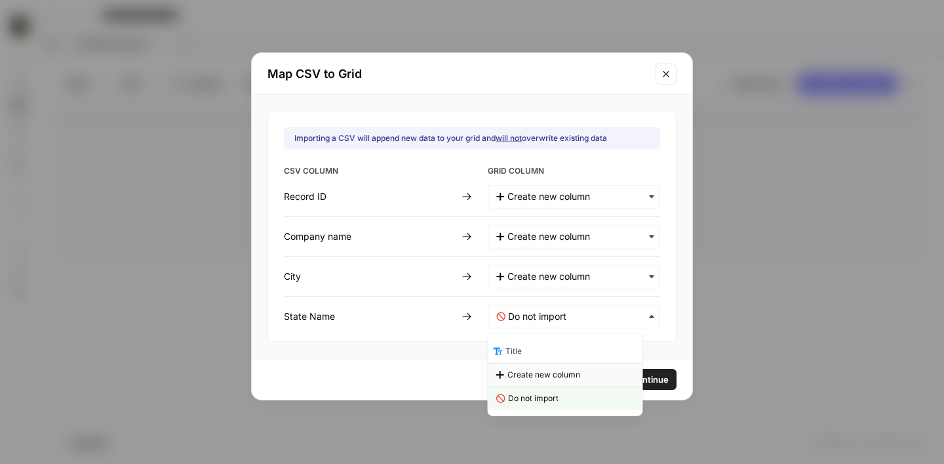
click at [541, 367] on div "Create new column" at bounding box center [565, 375] width 154 height 24
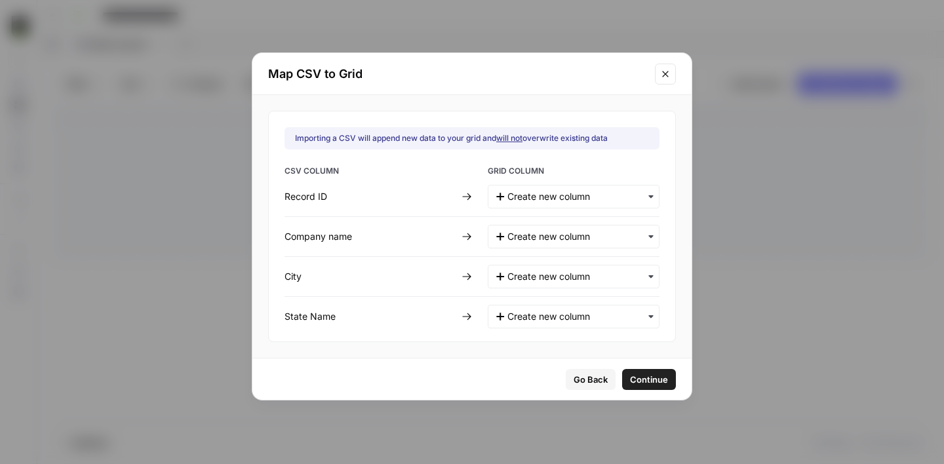
click at [632, 383] on span "Continue" at bounding box center [649, 379] width 38 height 13
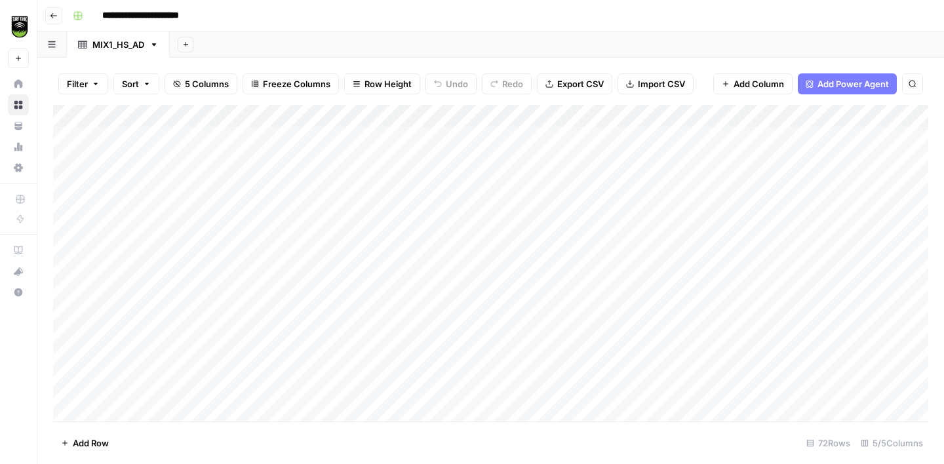
click at [68, 227] on div "Add Column" at bounding box center [490, 263] width 875 height 317
click at [65, 207] on div "Add Column" at bounding box center [490, 263] width 875 height 317
click at [65, 182] on div "Add Column" at bounding box center [490, 263] width 875 height 317
click at [71, 157] on div "Add Column" at bounding box center [490, 263] width 875 height 317
click at [69, 137] on div "Add Column" at bounding box center [490, 263] width 875 height 317
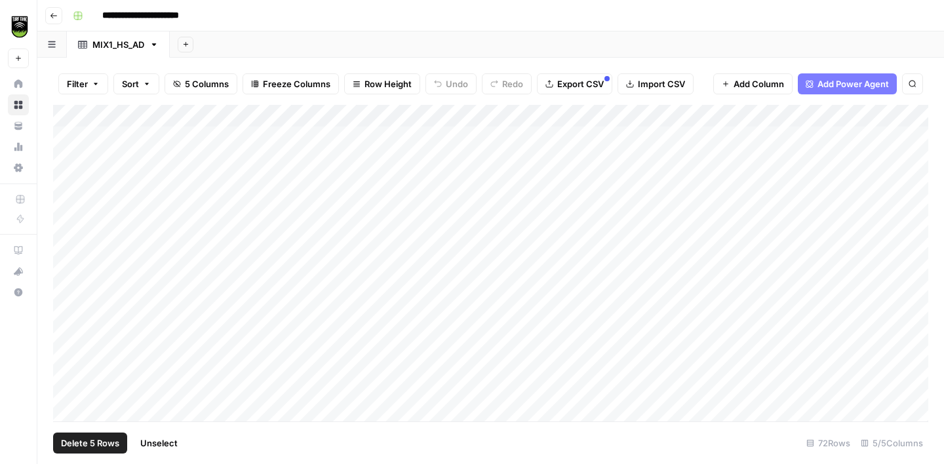
click at [102, 446] on span "Delete 5 Rows" at bounding box center [90, 442] width 58 height 13
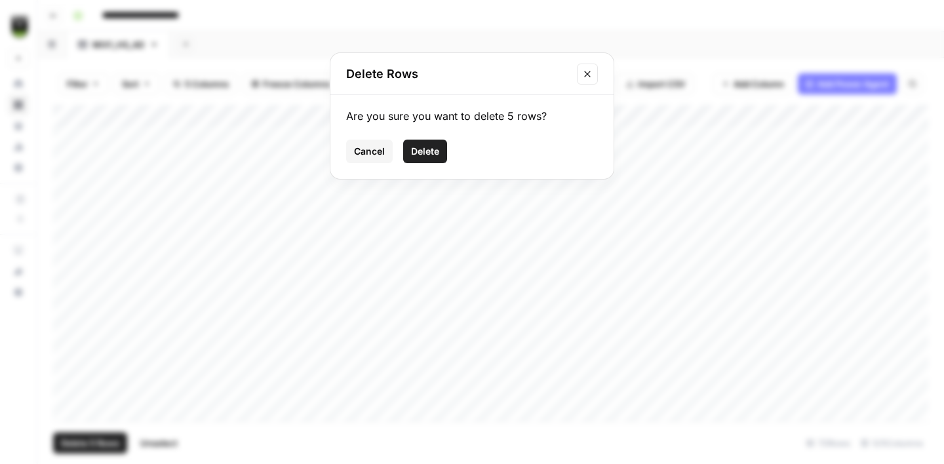
click at [431, 151] on span "Delete" at bounding box center [425, 151] width 28 height 13
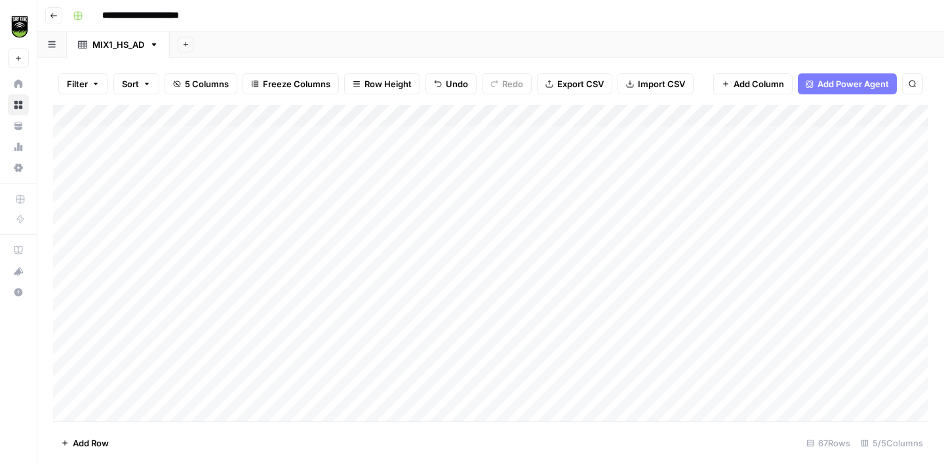
click at [275, 115] on div "Add Column" at bounding box center [490, 263] width 875 height 317
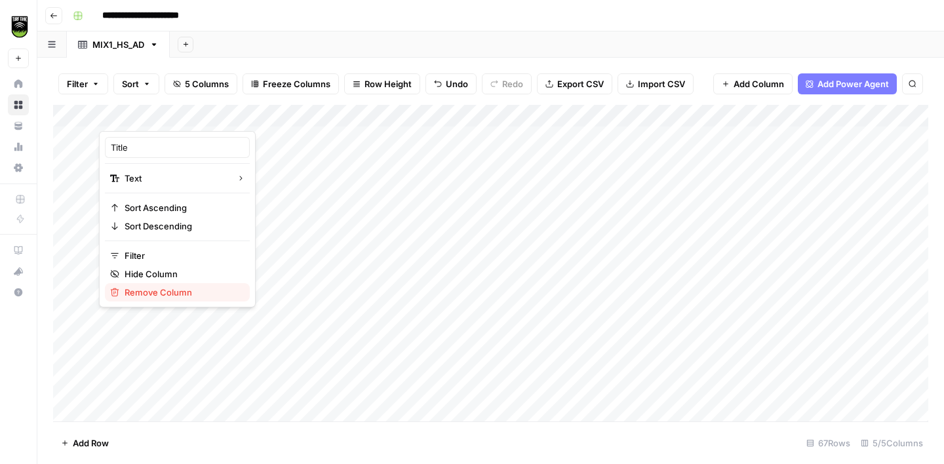
click at [169, 284] on button "Remove Column" at bounding box center [177, 292] width 145 height 18
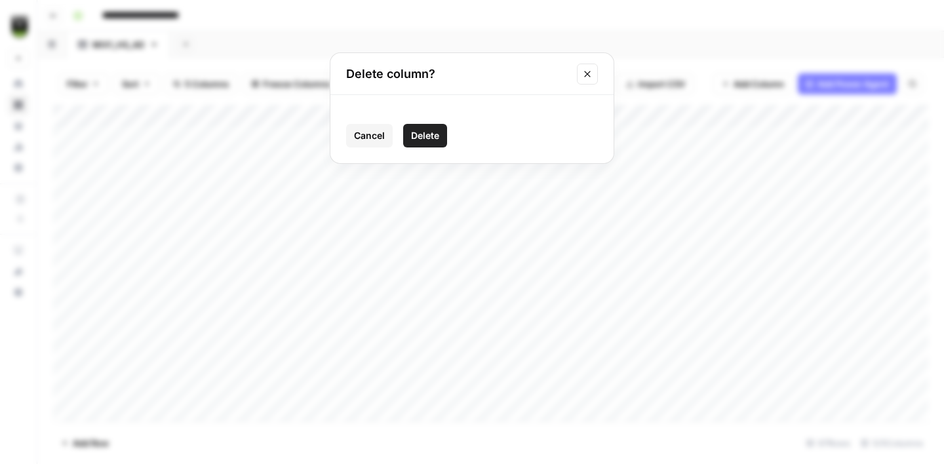
click at [433, 130] on span "Delete" at bounding box center [425, 135] width 28 height 13
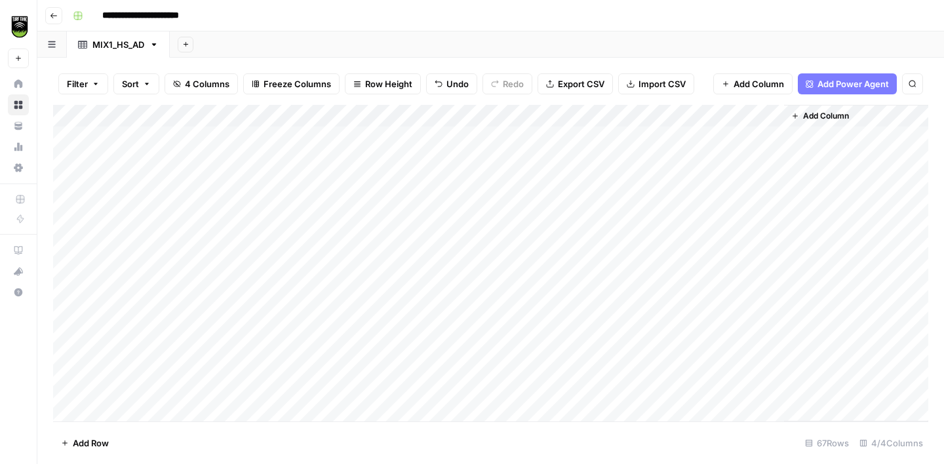
click at [798, 113] on icon "button" at bounding box center [795, 116] width 8 height 8
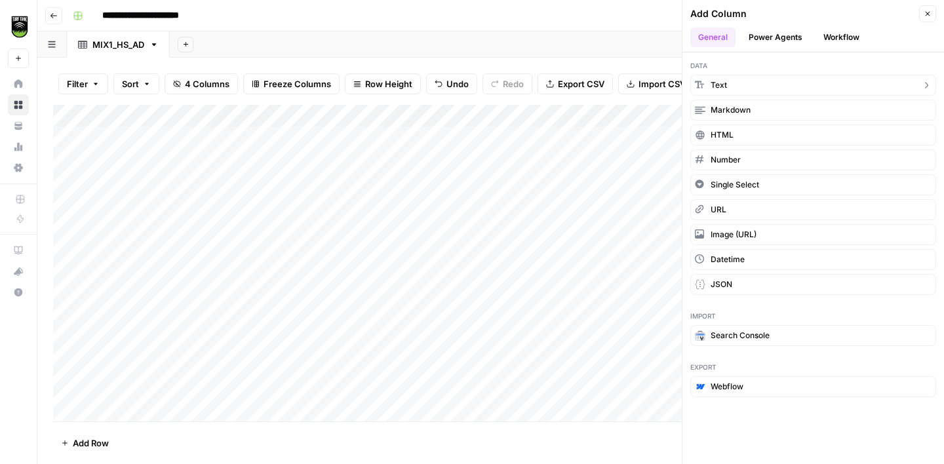
click at [758, 86] on button "Text" at bounding box center [813, 85] width 246 height 21
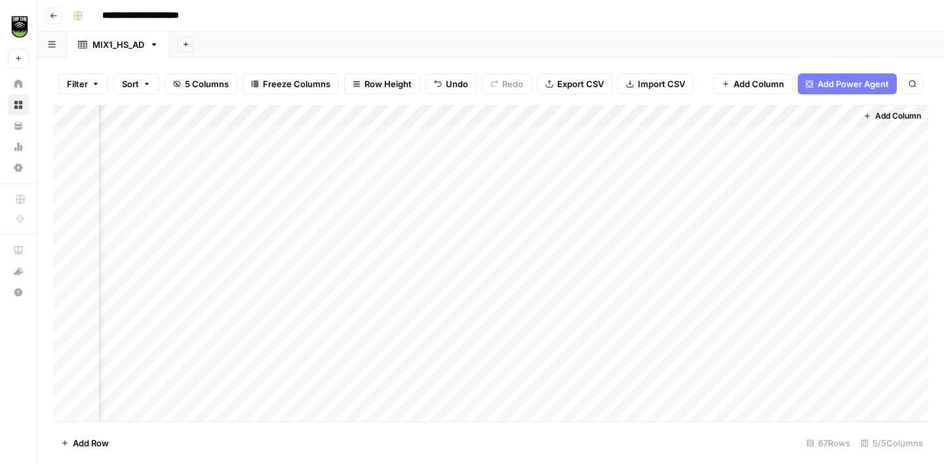
scroll to position [0, 117]
click at [733, 116] on div "Add Column" at bounding box center [490, 263] width 875 height 317
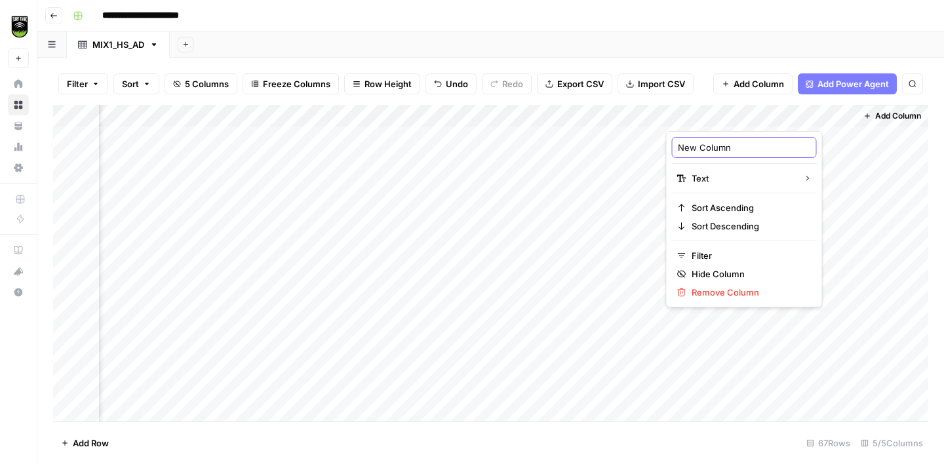
click at [703, 151] on input "New Column" at bounding box center [744, 147] width 133 height 13
type input "AirOps Findings"
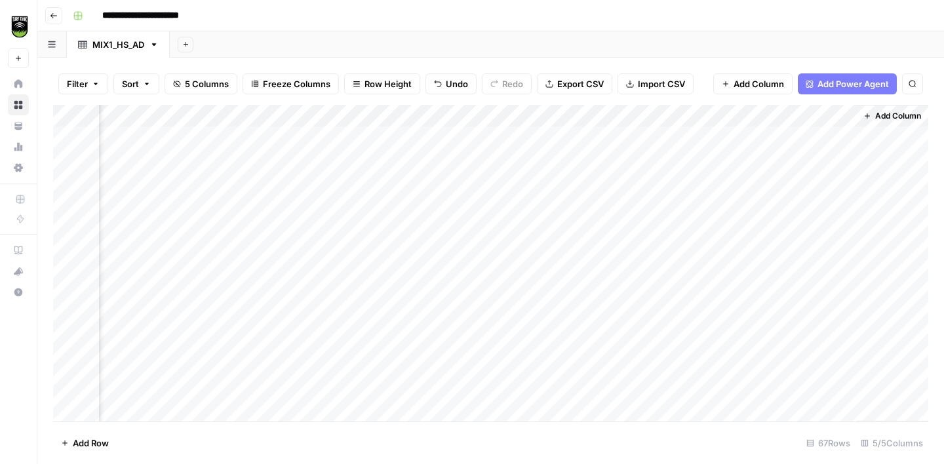
click at [888, 111] on span "Add Column" at bounding box center [898, 116] width 46 height 12
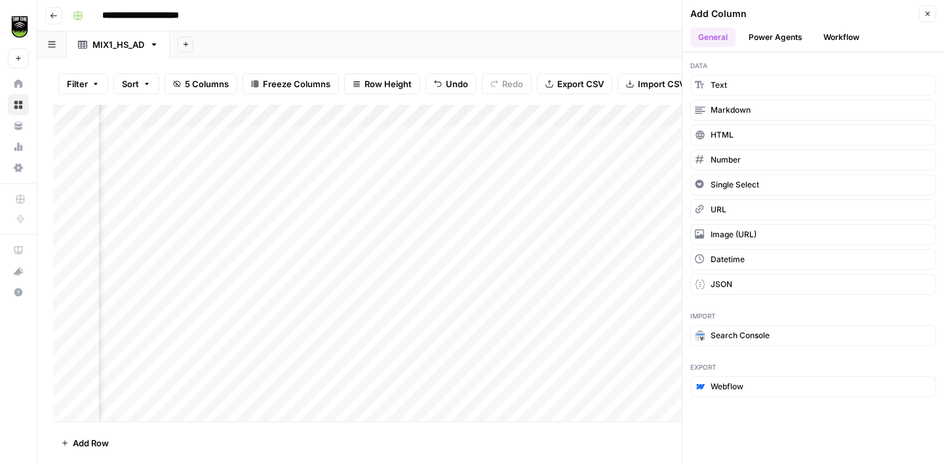
click at [843, 28] on button "Workflow" at bounding box center [841, 38] width 52 height 20
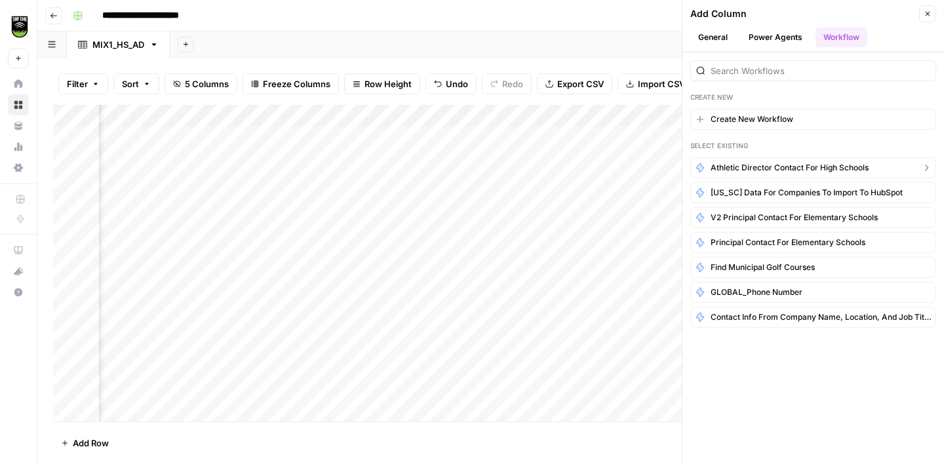
click at [748, 173] on span "Athletic Director Contact for High Schools" at bounding box center [789, 168] width 158 height 12
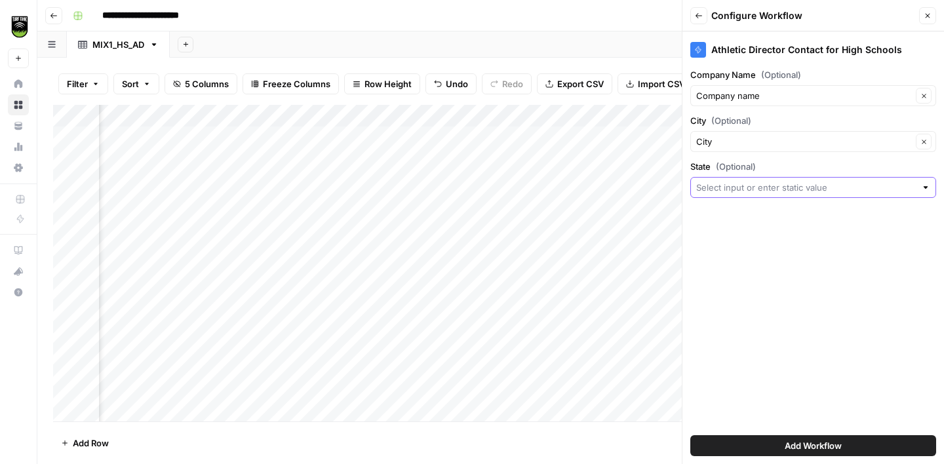
click at [760, 186] on input "State (Optional)" at bounding box center [806, 187] width 220 height 13
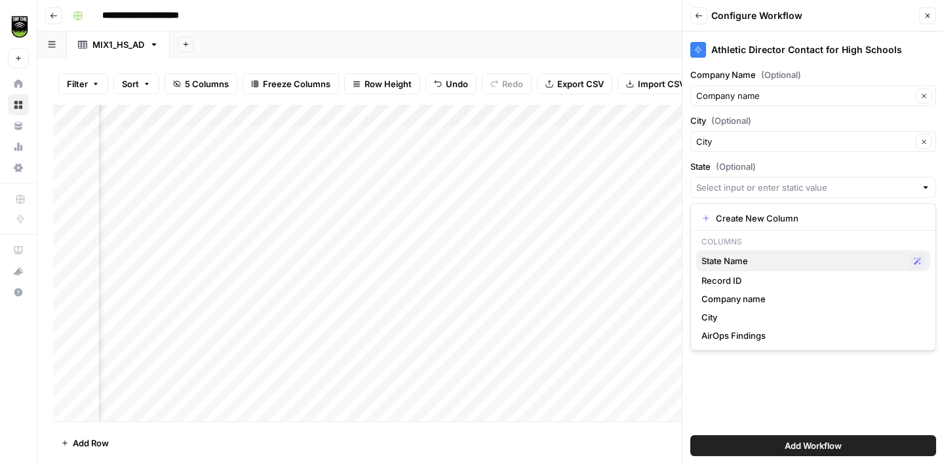
click at [741, 261] on span "State Name" at bounding box center [802, 260] width 203 height 13
type input "State Name"
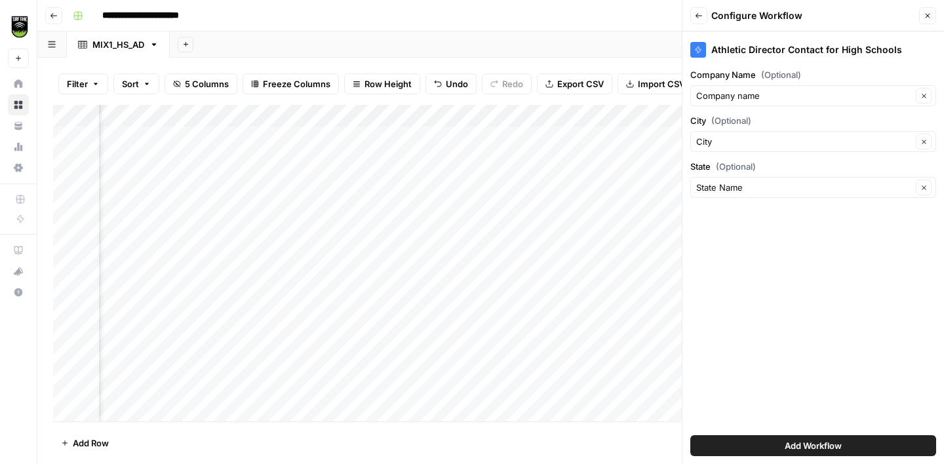
click at [849, 445] on button "Add Workflow" at bounding box center [813, 445] width 246 height 21
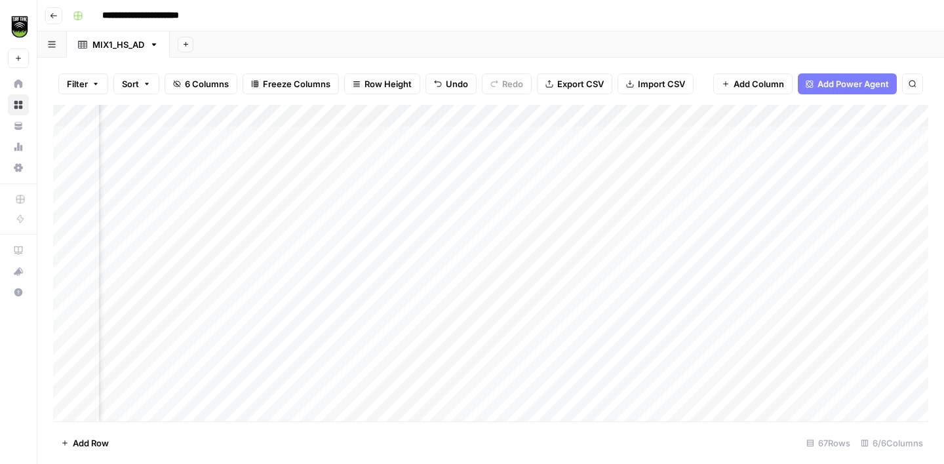
scroll to position [0, 0]
drag, startPoint x: 217, startPoint y: 113, endPoint x: 130, endPoint y: 117, distance: 87.2
click at [130, 117] on div "Add Column" at bounding box center [490, 263] width 875 height 317
drag, startPoint x: 355, startPoint y: 113, endPoint x: 284, endPoint y: 118, distance: 71.0
click at [284, 119] on div "Add Column" at bounding box center [490, 263] width 875 height 317
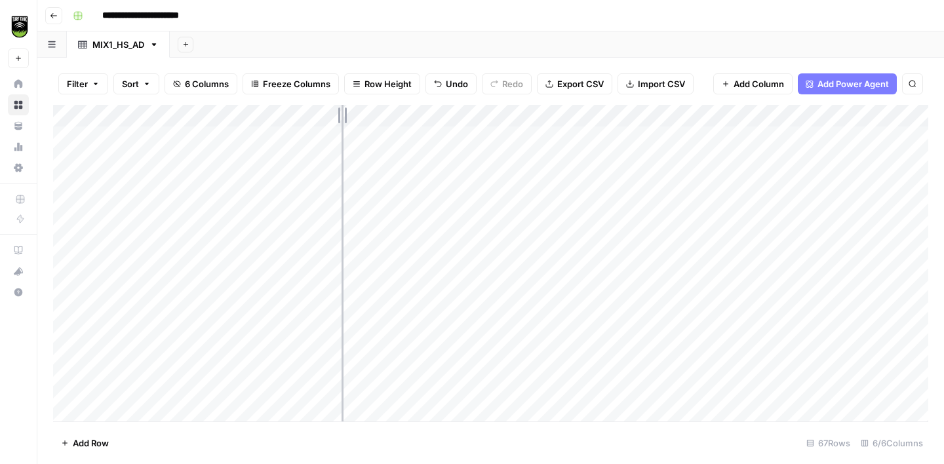
drag, startPoint x: 472, startPoint y: 115, endPoint x: 341, endPoint y: 123, distance: 130.7
click at [341, 123] on div "Add Column" at bounding box center [490, 263] width 875 height 317
drag, startPoint x: 538, startPoint y: 113, endPoint x: 399, endPoint y: 125, distance: 139.4
click at [399, 125] on div "Add Column" at bounding box center [490, 263] width 875 height 317
drag, startPoint x: 834, startPoint y: 117, endPoint x: 665, endPoint y: 127, distance: 170.0
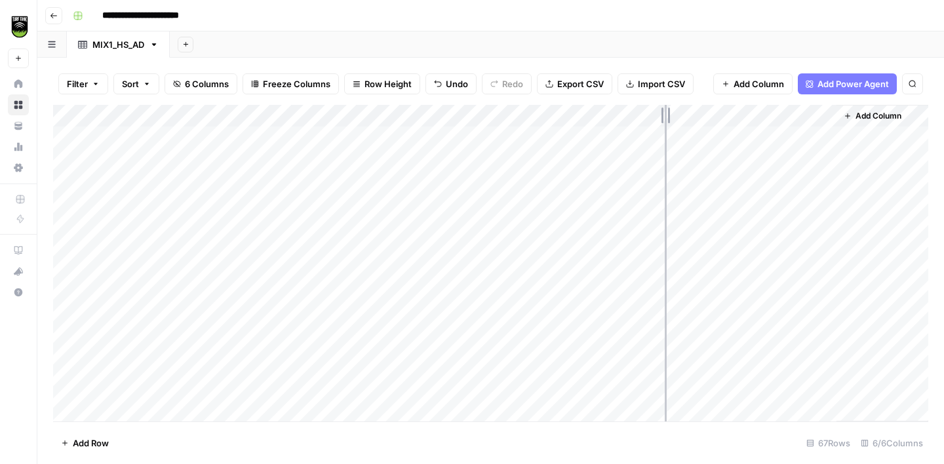
click at [665, 127] on div "Add Column" at bounding box center [490, 263] width 875 height 317
drag, startPoint x: 603, startPoint y: 114, endPoint x: 492, endPoint y: 113, distance: 111.4
click at [492, 113] on div "Add Column" at bounding box center [490, 263] width 875 height 317
drag, startPoint x: 492, startPoint y: 113, endPoint x: 540, endPoint y: 113, distance: 48.5
click at [540, 113] on div "Add Column" at bounding box center [490, 263] width 875 height 317
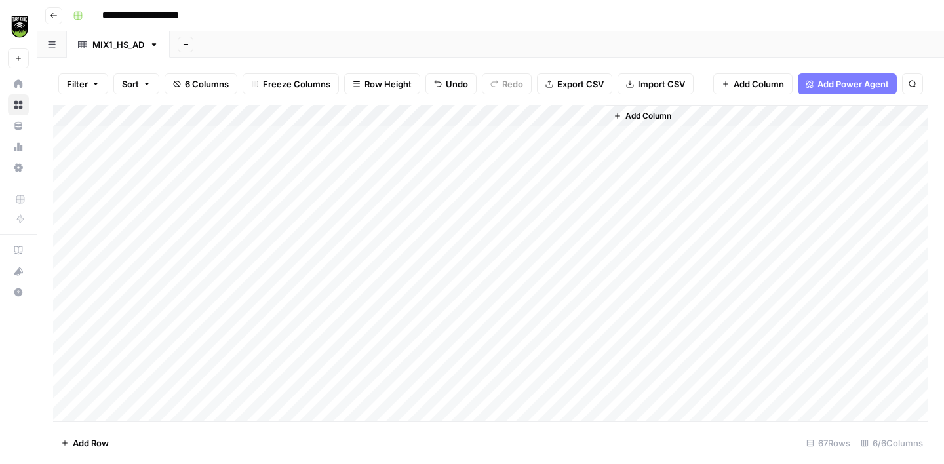
click at [597, 115] on div "Add Column" at bounding box center [490, 263] width 875 height 317
click at [620, 143] on span "All Rows" at bounding box center [641, 146] width 83 height 13
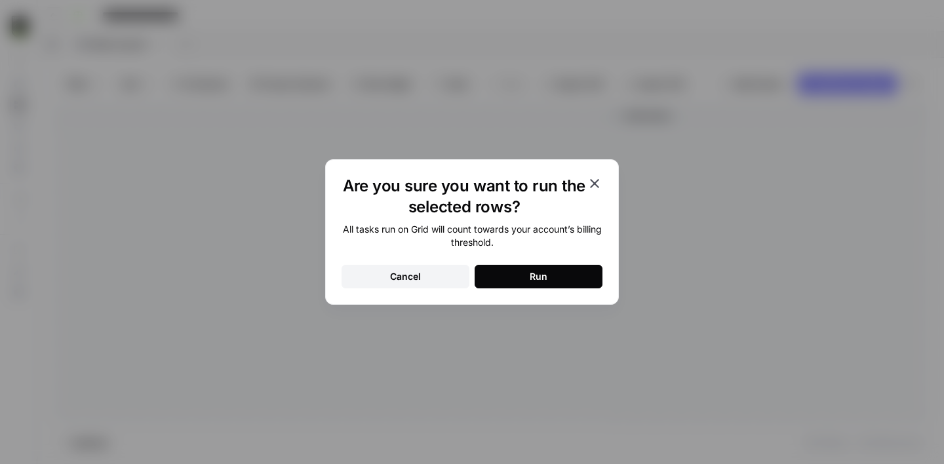
click at [559, 273] on button "Run" at bounding box center [538, 277] width 128 height 24
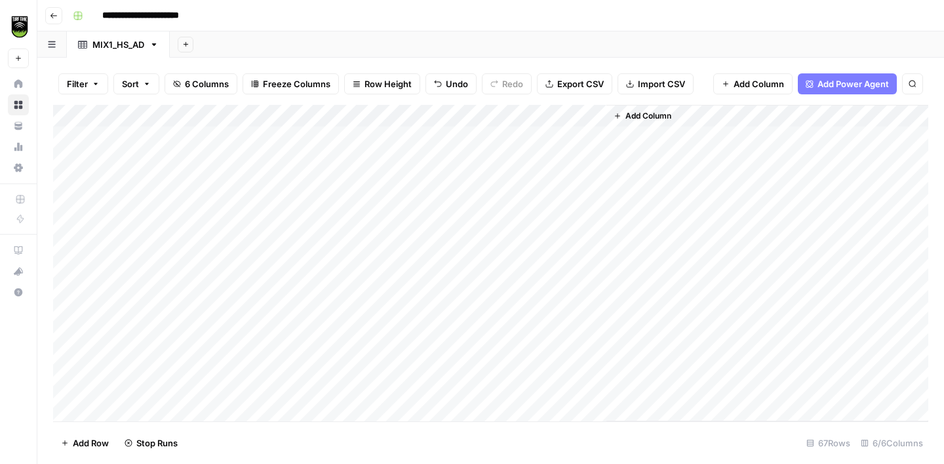
click at [590, 113] on div "Add Column" at bounding box center [490, 263] width 875 height 317
click at [245, 134] on div "Add Column" at bounding box center [490, 263] width 875 height 317
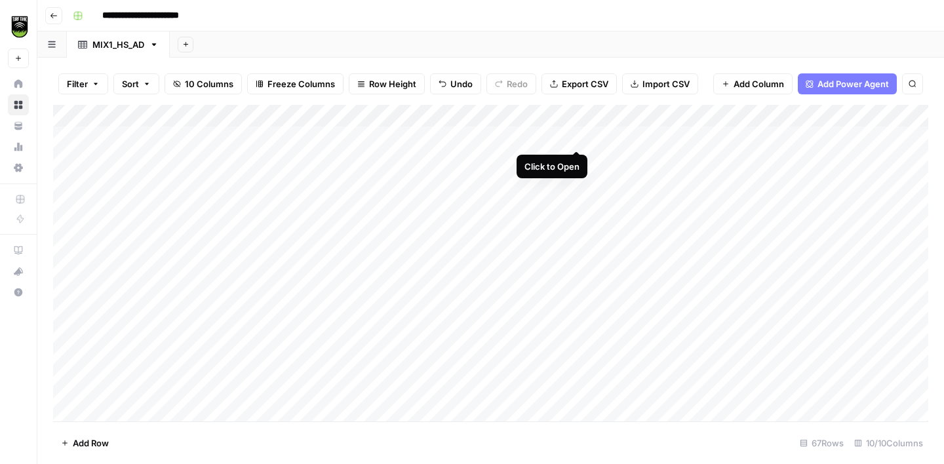
click at [579, 136] on div "Add Column" at bounding box center [490, 263] width 875 height 317
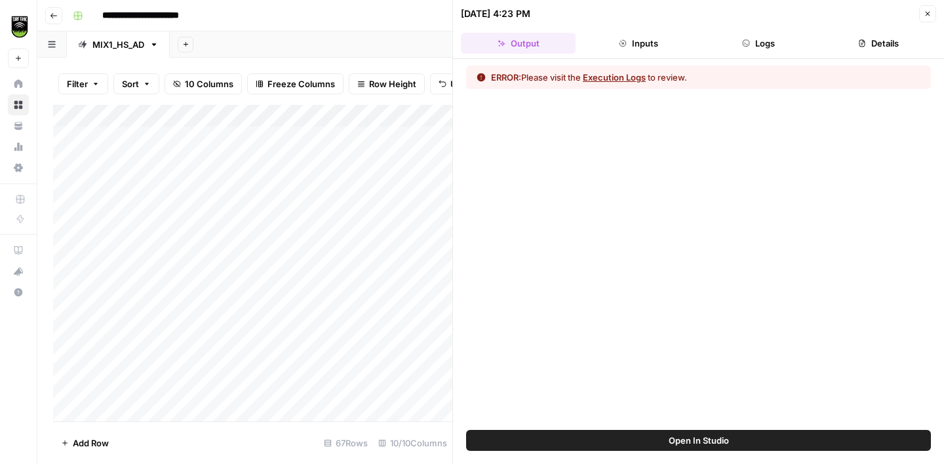
click at [748, 43] on icon "button" at bounding box center [746, 43] width 8 height 8
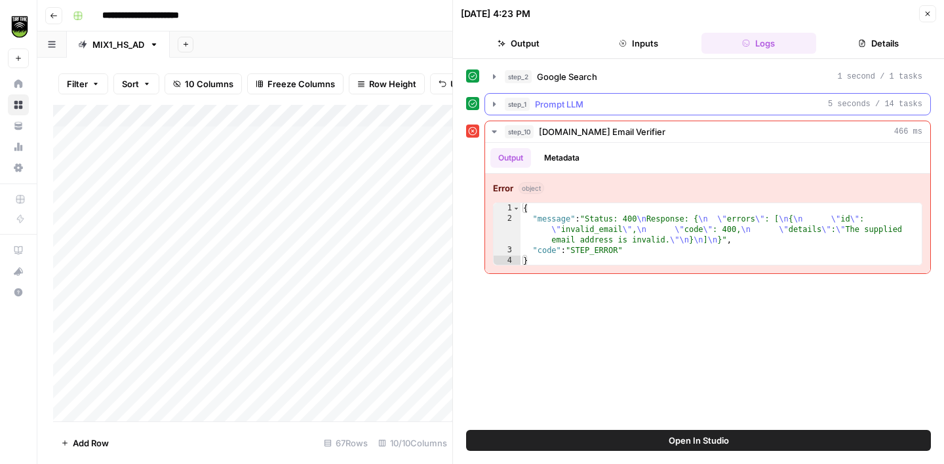
click at [604, 100] on div "step_1 Prompt LLM 5 seconds / 14 tasks" at bounding box center [713, 104] width 417 height 13
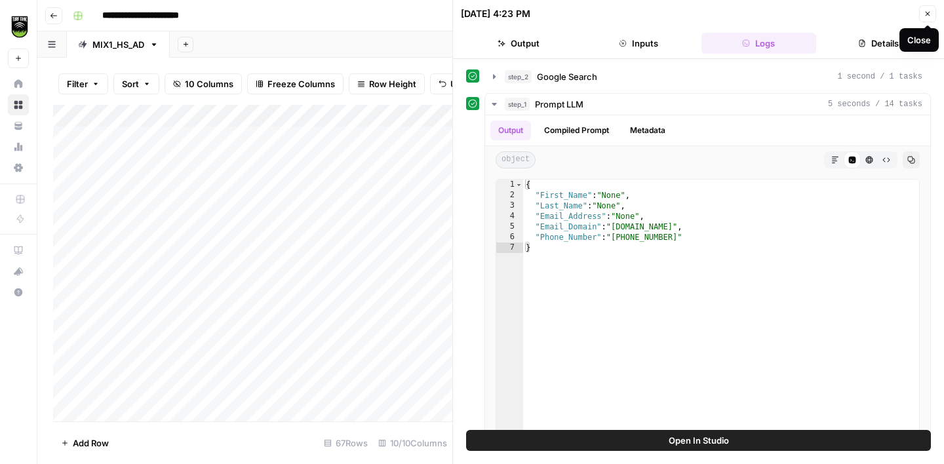
click at [926, 15] on icon "button" at bounding box center [927, 14] width 8 height 8
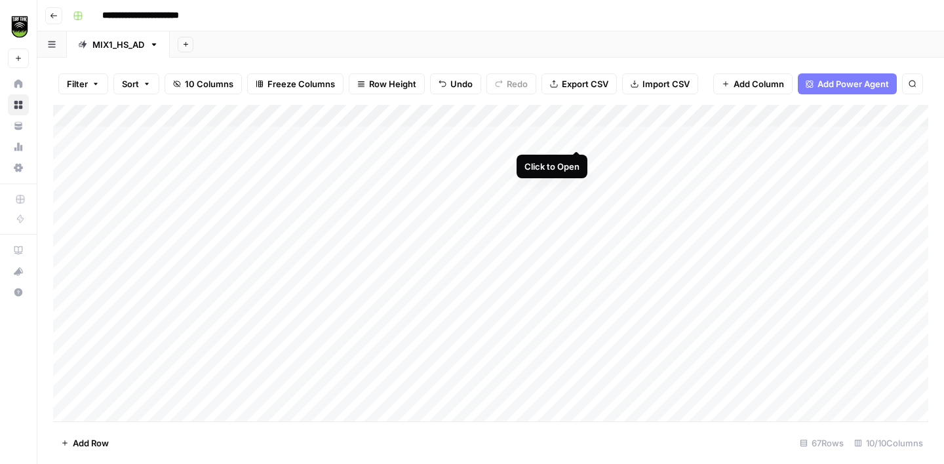
click at [579, 136] on div "Add Column" at bounding box center [490, 263] width 875 height 317
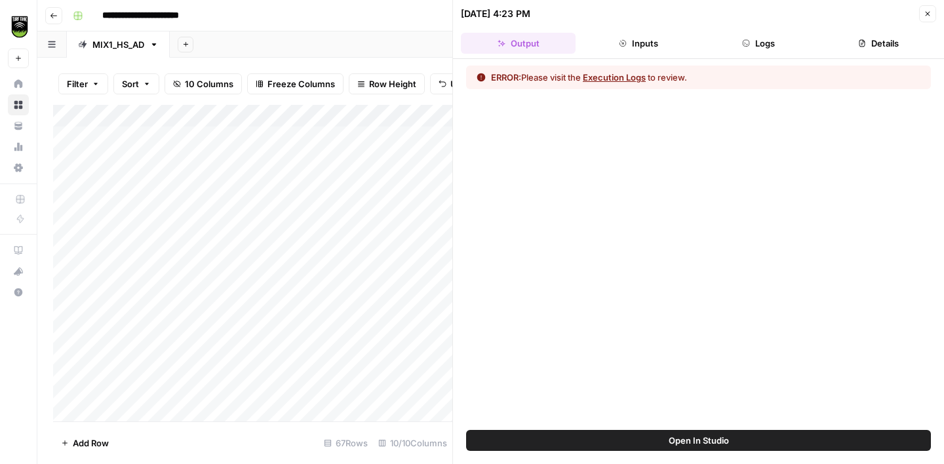
click at [872, 43] on button "Details" at bounding box center [878, 43] width 115 height 21
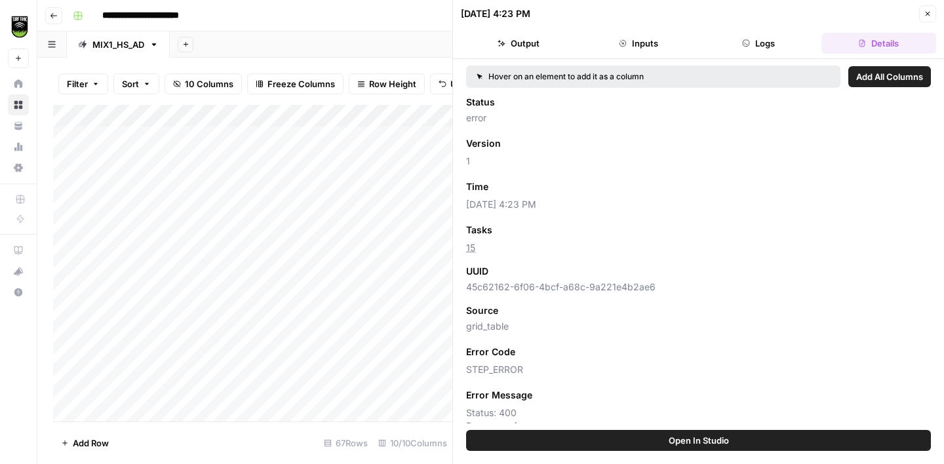
click at [521, 229] on span "Add as Column" at bounding box center [531, 230] width 57 height 12
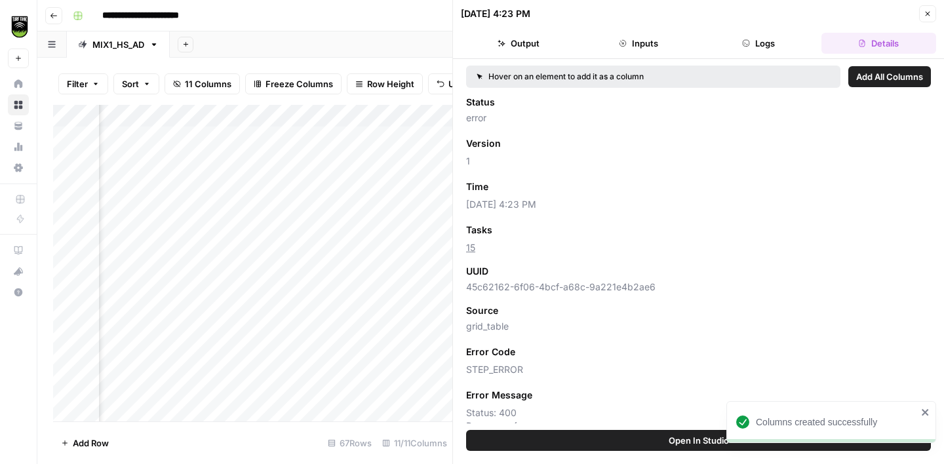
scroll to position [0, 370]
click at [929, 13] on icon "button" at bounding box center [927, 14] width 8 height 8
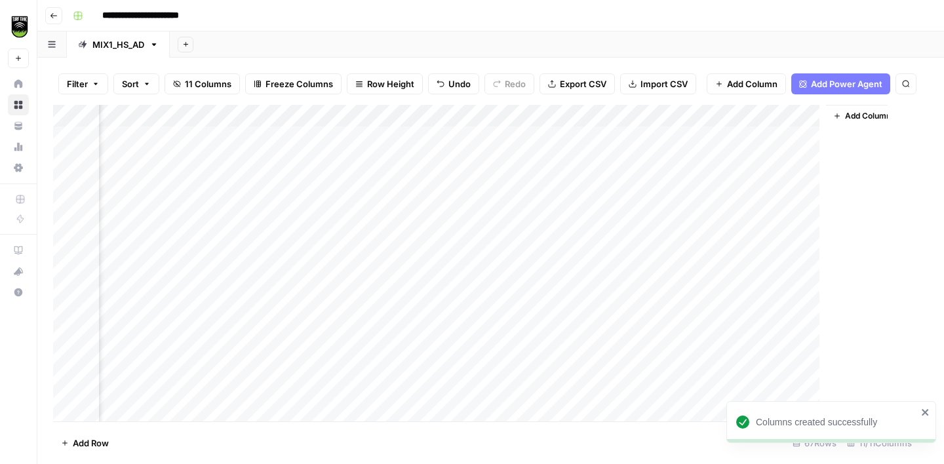
scroll to position [0, 325]
drag, startPoint x: 398, startPoint y: 114, endPoint x: 316, endPoint y: 109, distance: 82.0
click at [317, 109] on div "Add Column" at bounding box center [490, 263] width 875 height 317
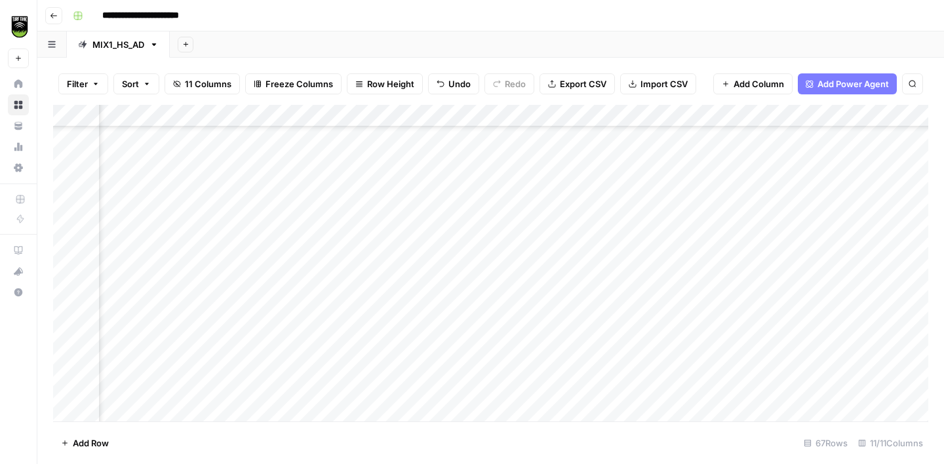
scroll to position [108, 78]
click at [519, 276] on div "Add Column" at bounding box center [490, 263] width 875 height 317
click at [501, 117] on div "Add Column" at bounding box center [490, 263] width 875 height 317
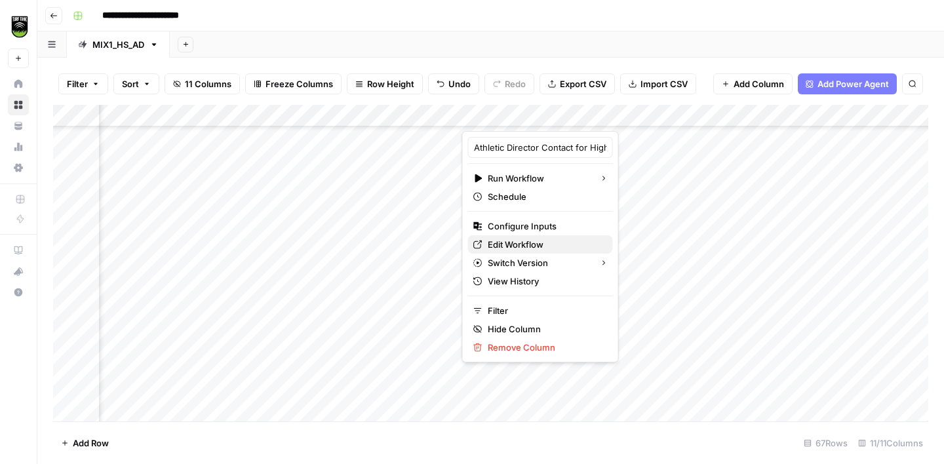
click at [526, 243] on span "Edit Workflow" at bounding box center [545, 244] width 115 height 13
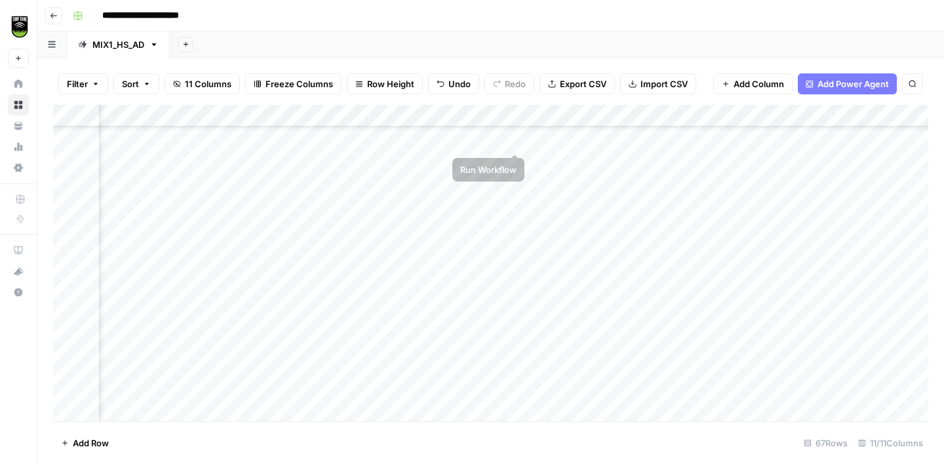
scroll to position [0, 78]
click at [516, 136] on div "Add Column" at bounding box center [490, 263] width 875 height 317
click at [516, 159] on div "Add Column" at bounding box center [490, 263] width 875 height 317
click at [170, 135] on div "Add Column" at bounding box center [490, 263] width 875 height 317
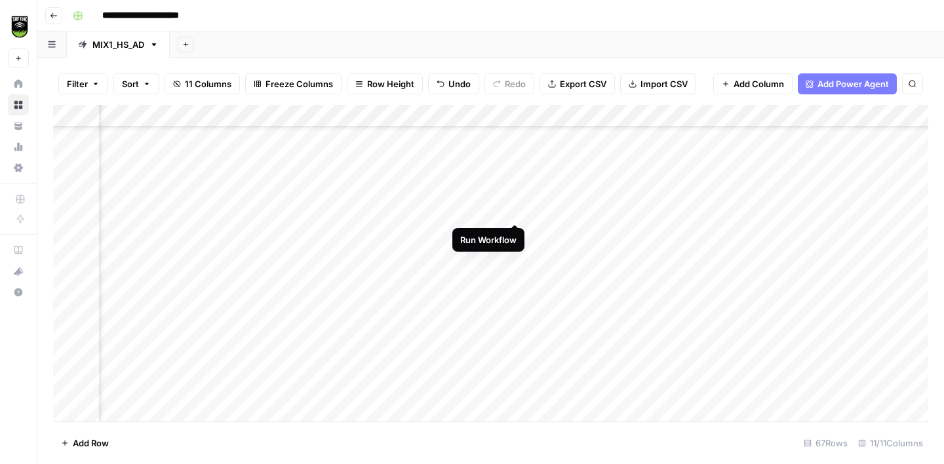
click at [515, 211] on div "Add Column" at bounding box center [490, 263] width 875 height 317
click at [514, 229] on div "Add Column" at bounding box center [490, 263] width 875 height 317
click at [514, 253] on div "Add Column" at bounding box center [490, 263] width 875 height 317
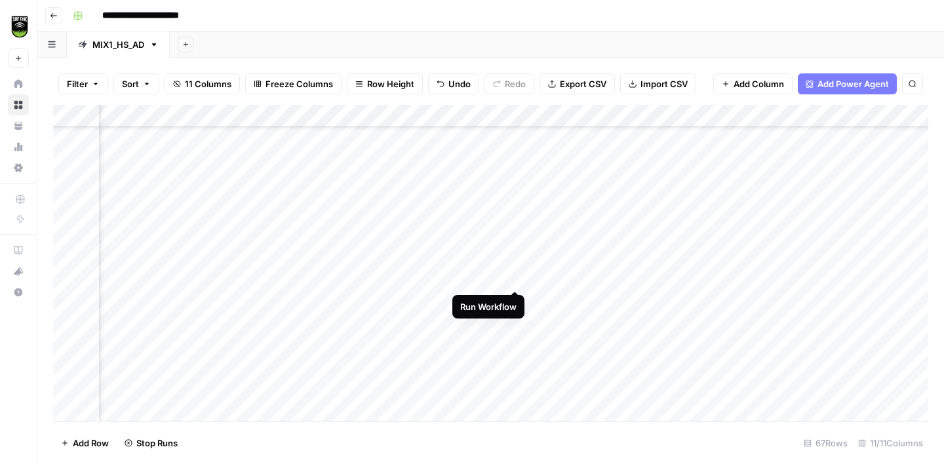
click at [516, 275] on div "Add Column" at bounding box center [490, 263] width 875 height 317
click at [427, 142] on div "Add Column" at bounding box center [490, 263] width 875 height 317
click at [427, 141] on div "Add Column" at bounding box center [490, 263] width 875 height 317
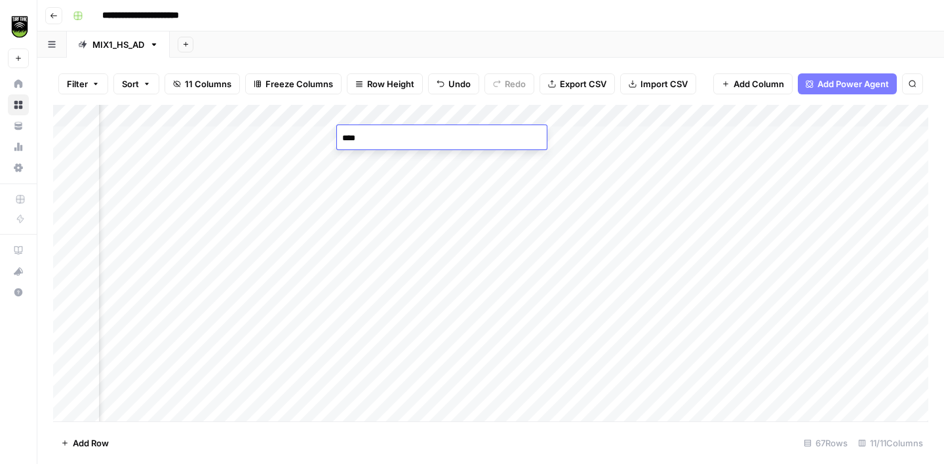
type textarea "*****"
click at [401, 184] on div "Add Column" at bounding box center [490, 263] width 875 height 317
click at [387, 203] on div "Add Column" at bounding box center [490, 263] width 875 height 317
click at [386, 227] on div "Add Column" at bounding box center [490, 263] width 875 height 317
click at [376, 254] on div "Add Column" at bounding box center [490, 263] width 875 height 317
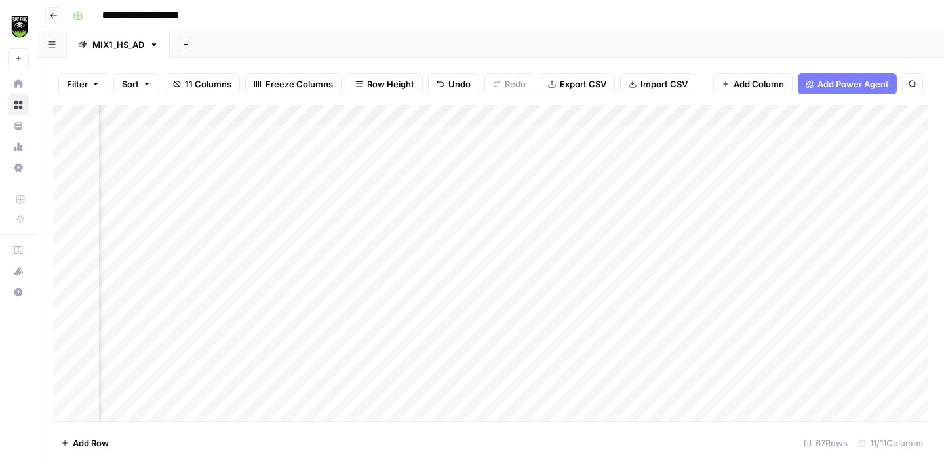
click at [370, 274] on div "Add Column" at bounding box center [490, 263] width 875 height 317
click at [363, 300] on div "Add Column" at bounding box center [490, 263] width 875 height 317
click at [363, 319] on div "Add Column" at bounding box center [490, 263] width 875 height 317
click at [362, 338] on div "Add Column" at bounding box center [490, 263] width 875 height 317
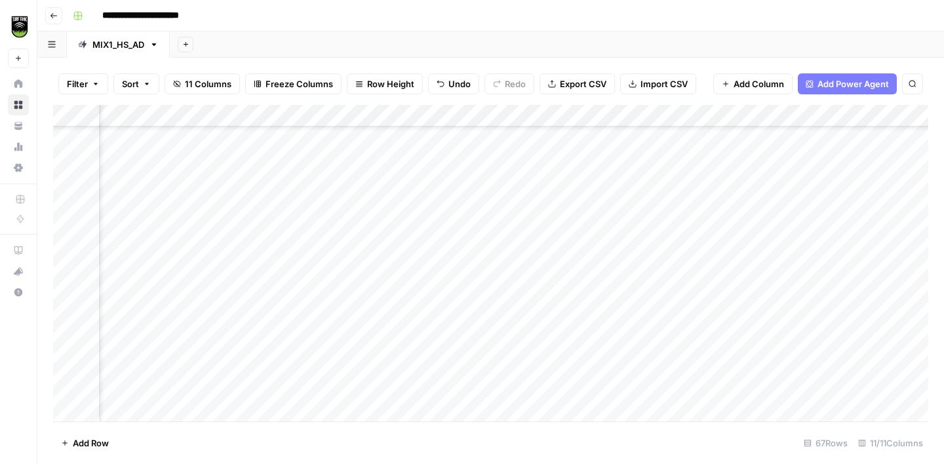
click at [360, 248] on div "Add Column" at bounding box center [490, 263] width 875 height 317
click at [362, 269] on div "Add Column" at bounding box center [490, 263] width 875 height 317
click at [360, 292] on div "Add Column" at bounding box center [490, 263] width 875 height 317
click at [372, 319] on div "Add Column" at bounding box center [490, 263] width 875 height 317
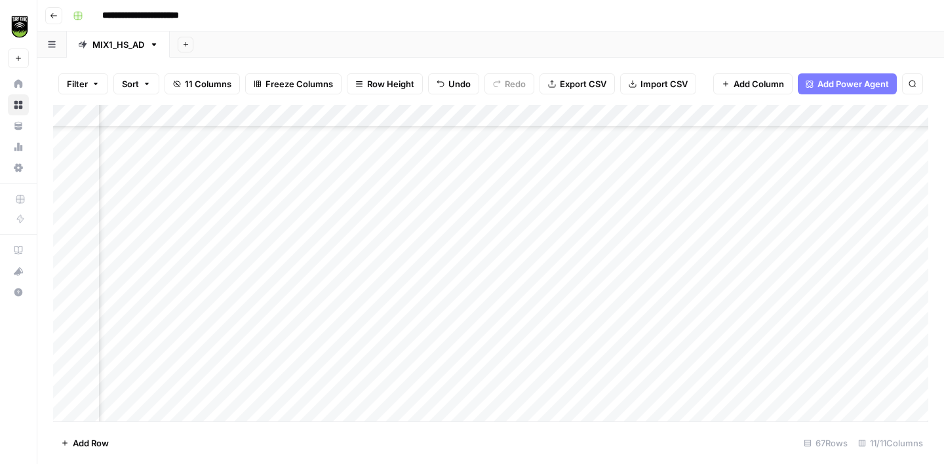
click at [374, 185] on div "Add Column" at bounding box center [490, 263] width 875 height 317
click at [166, 274] on div "Add Column" at bounding box center [490, 263] width 875 height 317
click at [351, 267] on div "Add Column" at bounding box center [490, 263] width 875 height 317
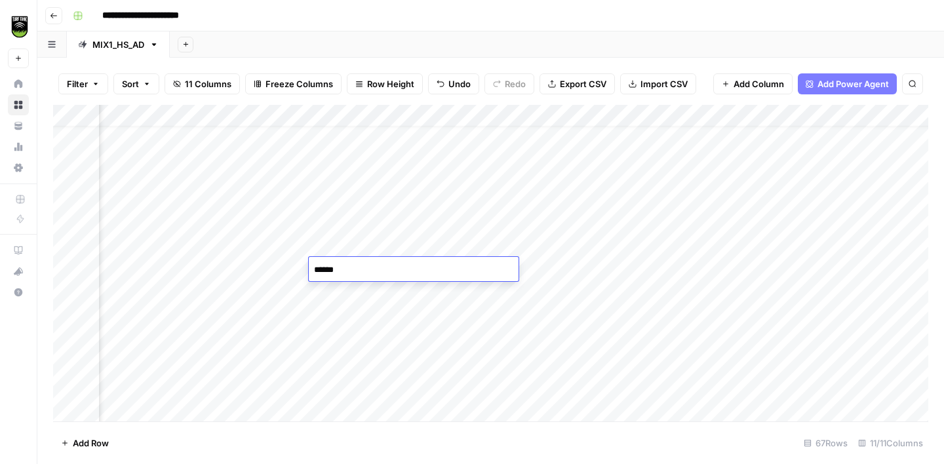
type textarea "*******"
click at [808, 320] on div "Add Column" at bounding box center [490, 263] width 875 height 317
click at [309, 319] on div "Add Column" at bounding box center [490, 263] width 875 height 317
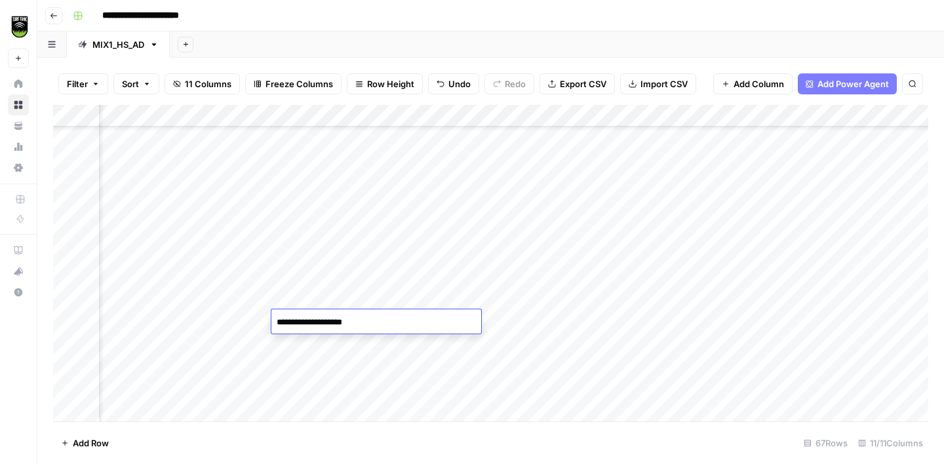
type textarea "**********"
click at [121, 348] on div "Add Column" at bounding box center [490, 263] width 875 height 317
click at [311, 345] on div "Add Column" at bounding box center [490, 263] width 875 height 317
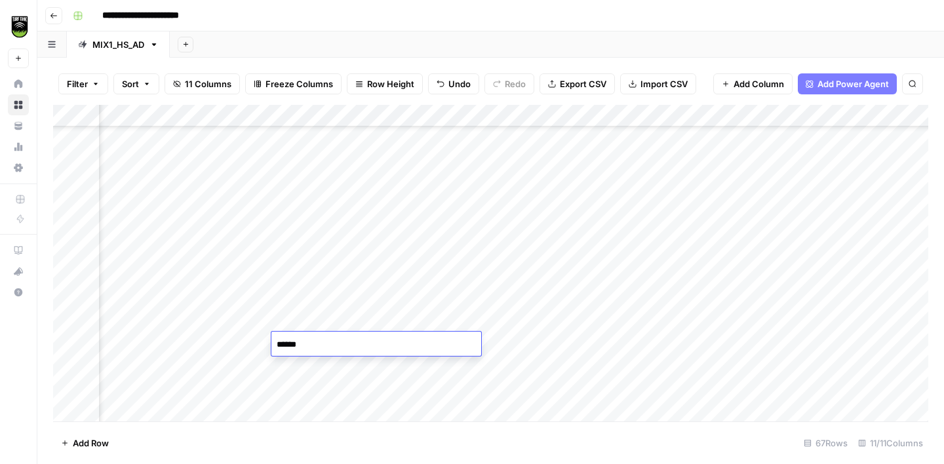
type textarea "*******"
click at [317, 318] on div "Add Column" at bounding box center [490, 263] width 875 height 317
type textarea "**********"
click at [315, 316] on div "Add Column" at bounding box center [490, 263] width 875 height 317
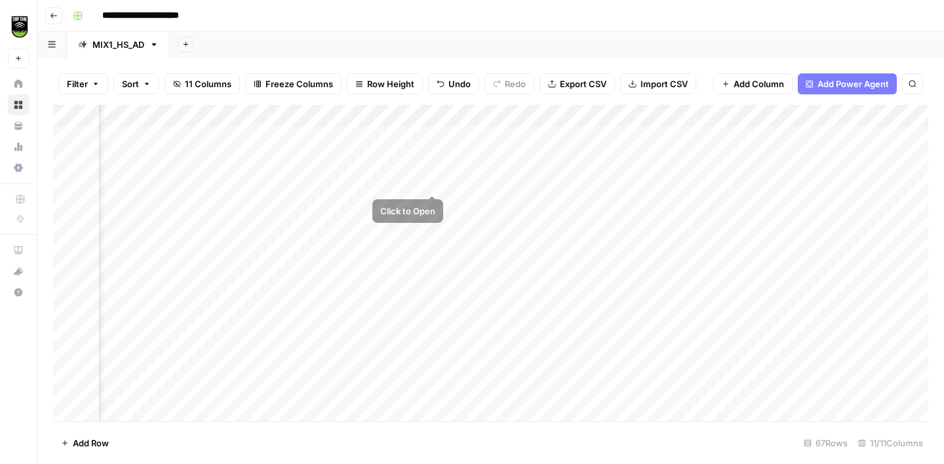
click at [437, 179] on div "Add Column" at bounding box center [490, 263] width 875 height 317
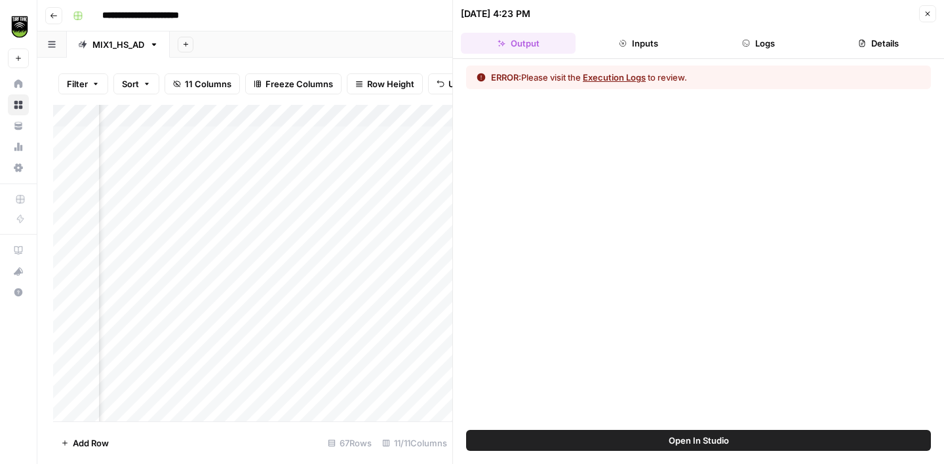
click at [763, 34] on button "Logs" at bounding box center [758, 43] width 115 height 21
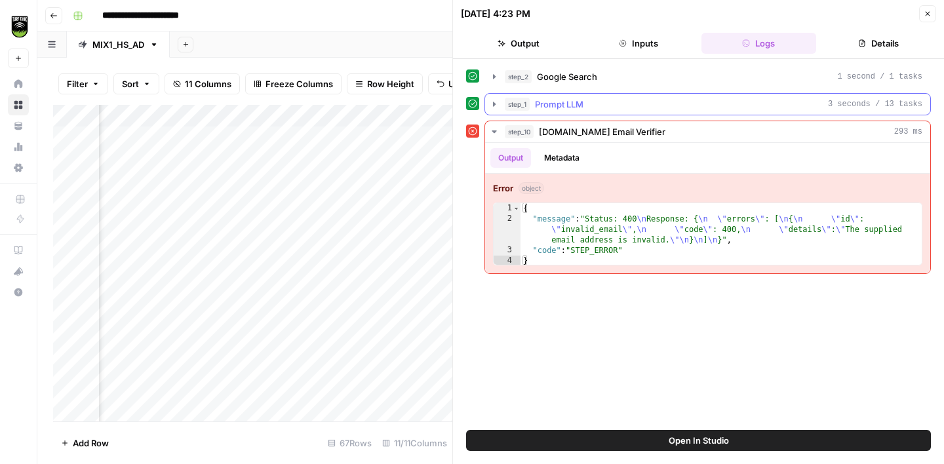
click at [565, 109] on span "Prompt LLM" at bounding box center [559, 104] width 48 height 13
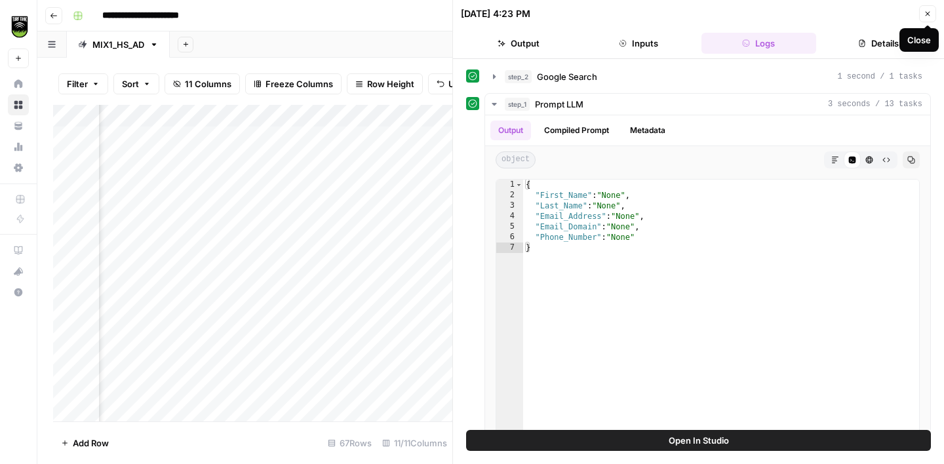
click at [927, 16] on icon "button" at bounding box center [927, 14] width 8 height 8
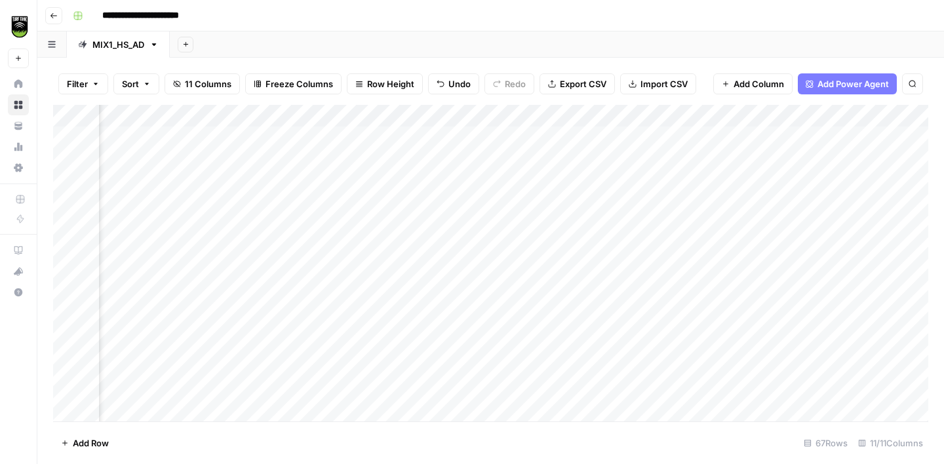
click at [433, 115] on div "Add Column" at bounding box center [490, 263] width 875 height 317
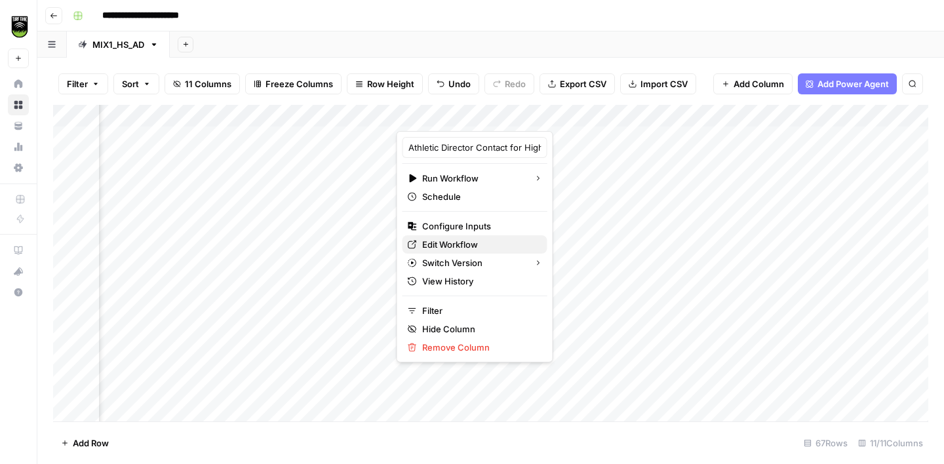
click at [463, 246] on span "Edit Workflow" at bounding box center [479, 244] width 115 height 13
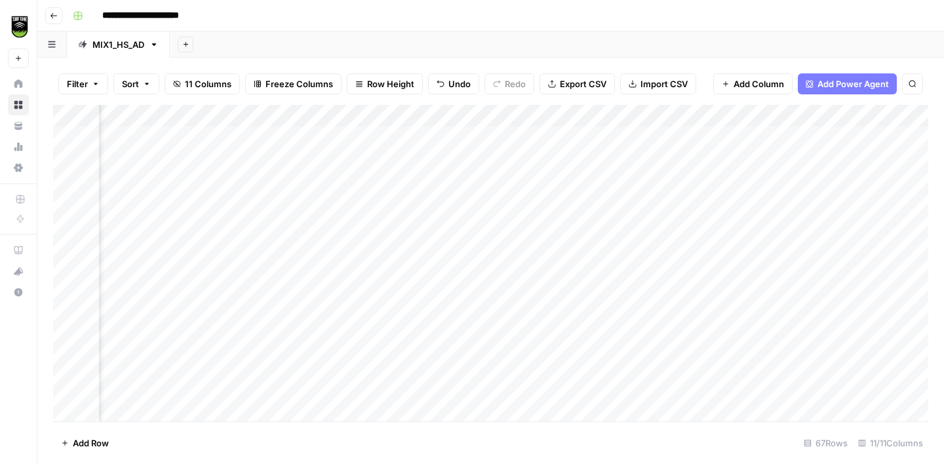
click at [437, 137] on div "Add Column" at bounding box center [490, 263] width 875 height 317
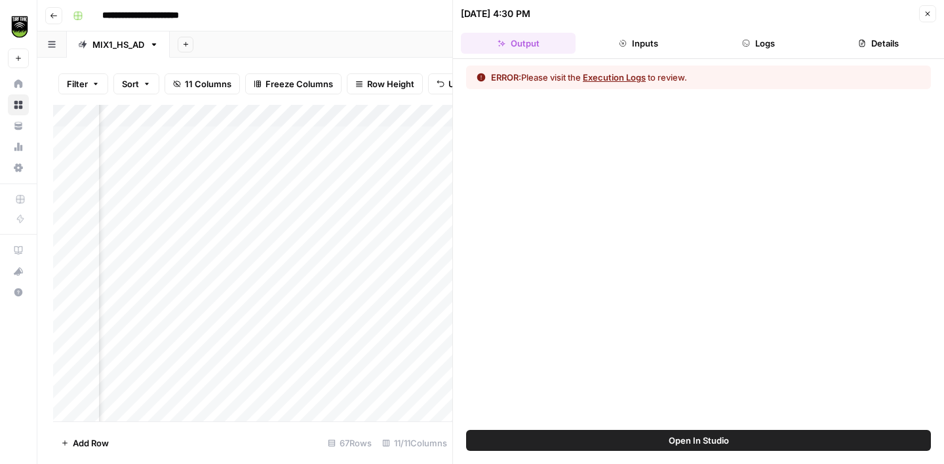
click at [771, 43] on button "Logs" at bounding box center [758, 43] width 115 height 21
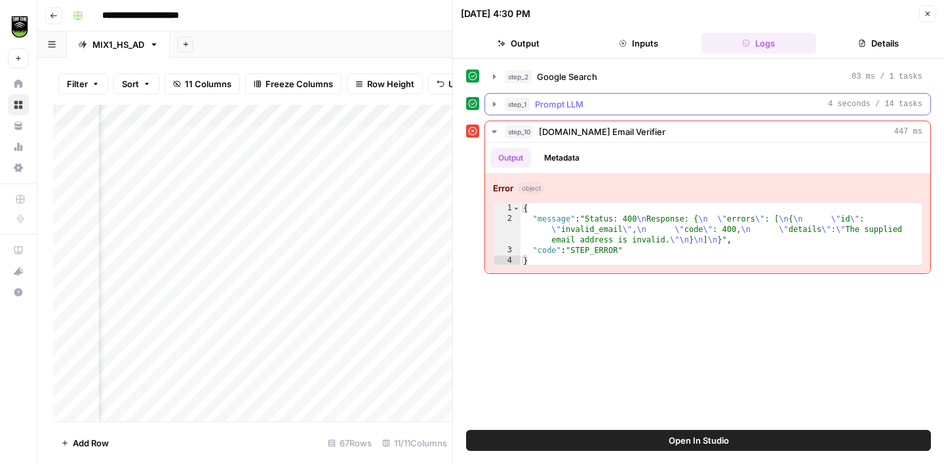
click at [733, 107] on div "step_1 Prompt LLM 4 seconds / 14 tasks" at bounding box center [713, 104] width 417 height 13
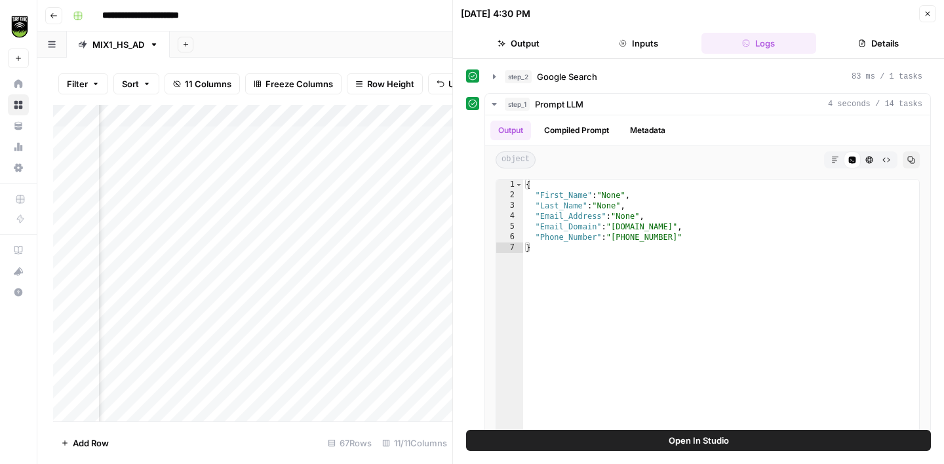
click at [128, 294] on div "Add Column" at bounding box center [252, 263] width 399 height 317
click at [927, 14] on icon "button" at bounding box center [927, 14] width 5 height 5
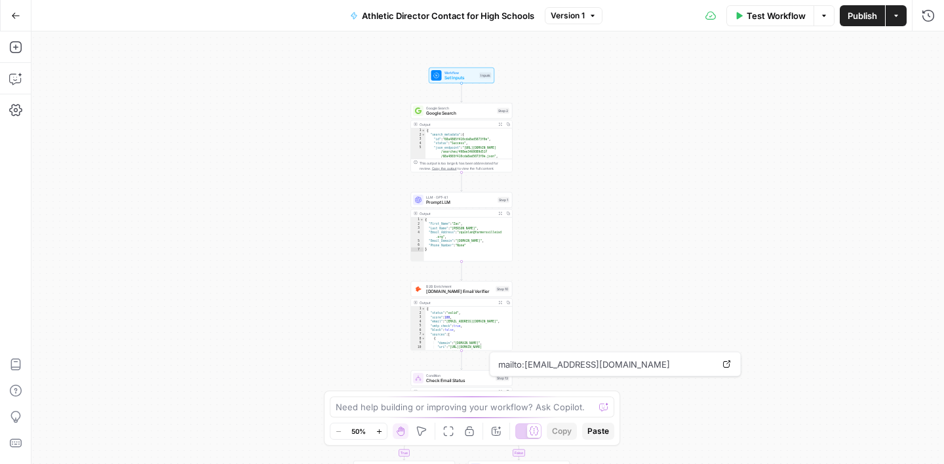
drag, startPoint x: 575, startPoint y: 104, endPoint x: 545, endPoint y: 246, distance: 145.4
click at [545, 246] on div "true false Workflow Set Inputs Inputs Google Search Google Search Step 2 Output…" at bounding box center [487, 247] width 912 height 433
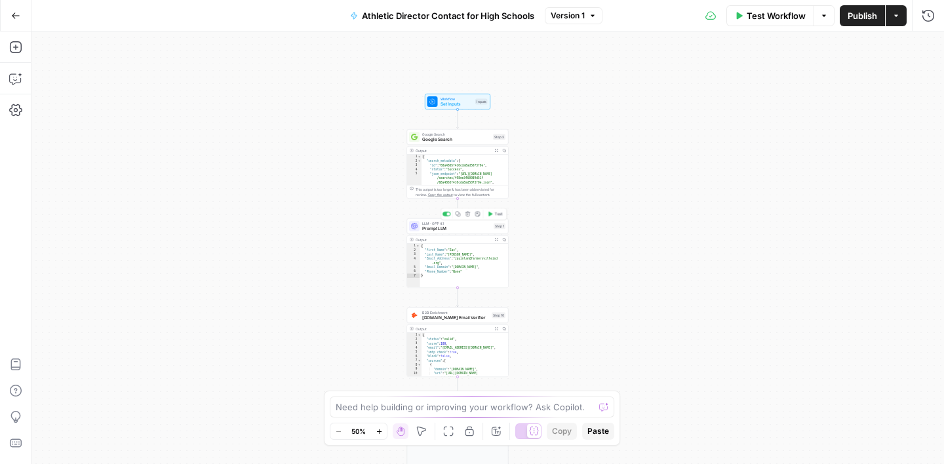
click at [463, 230] on span "Prompt LLM" at bounding box center [456, 228] width 69 height 7
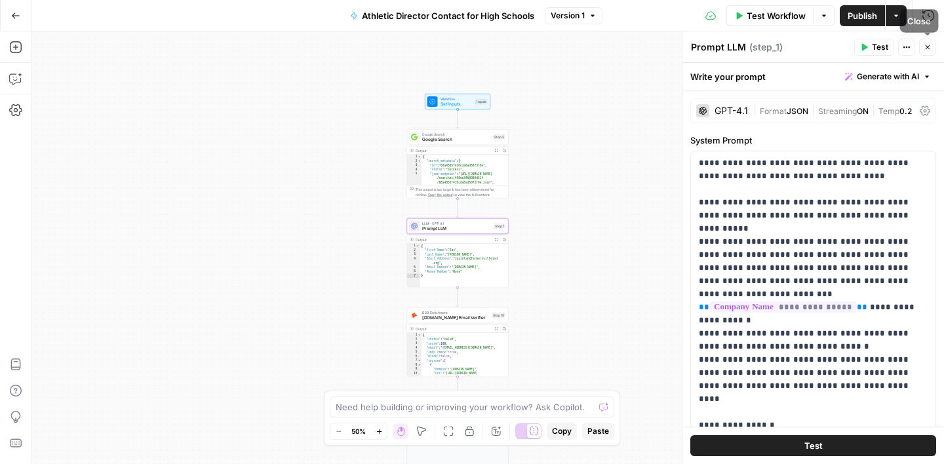
click at [927, 49] on icon "button" at bounding box center [927, 47] width 8 height 8
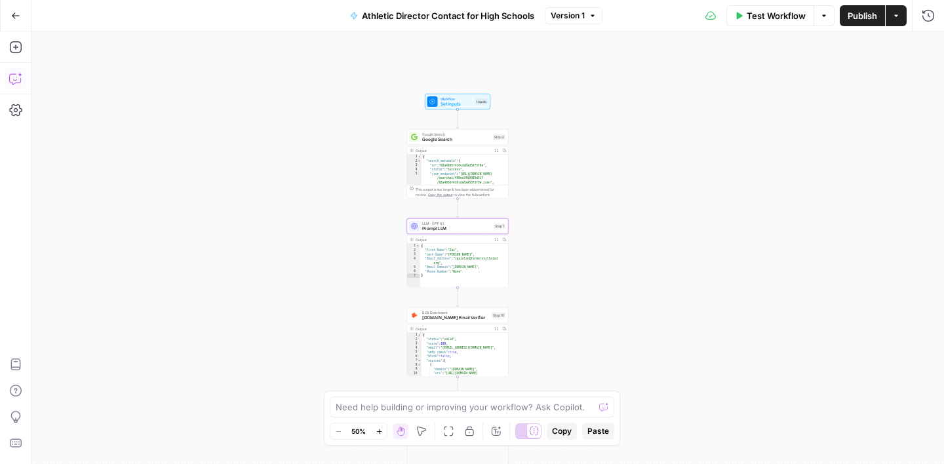
click at [20, 82] on icon "button" at bounding box center [14, 79] width 11 height 10
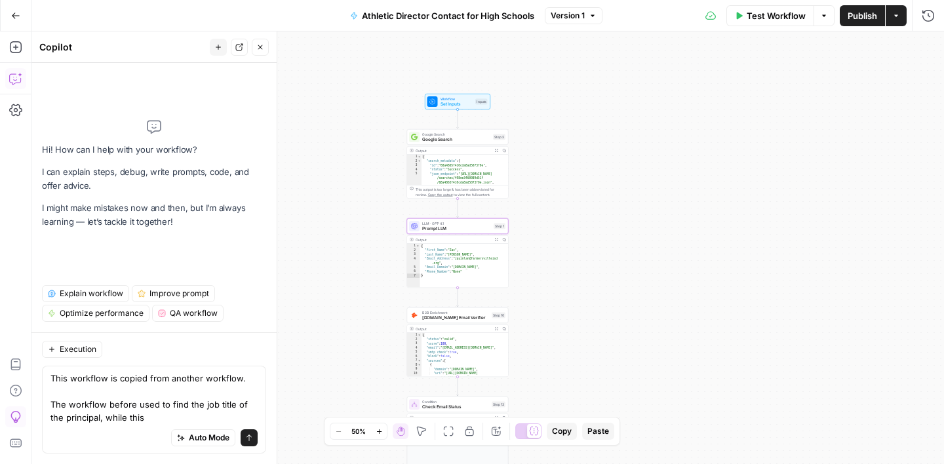
click at [69, 403] on textarea "This workflow is copied from another workflow. The workflow before used to find…" at bounding box center [153, 398] width 207 height 52
click at [156, 401] on textarea "This workflow is copied from another workflow. The original workflow before use…" at bounding box center [153, 398] width 207 height 52
click at [153, 405] on textarea "This workflow is copied from another workflow. The original workflow used to fi…" at bounding box center [153, 398] width 207 height 52
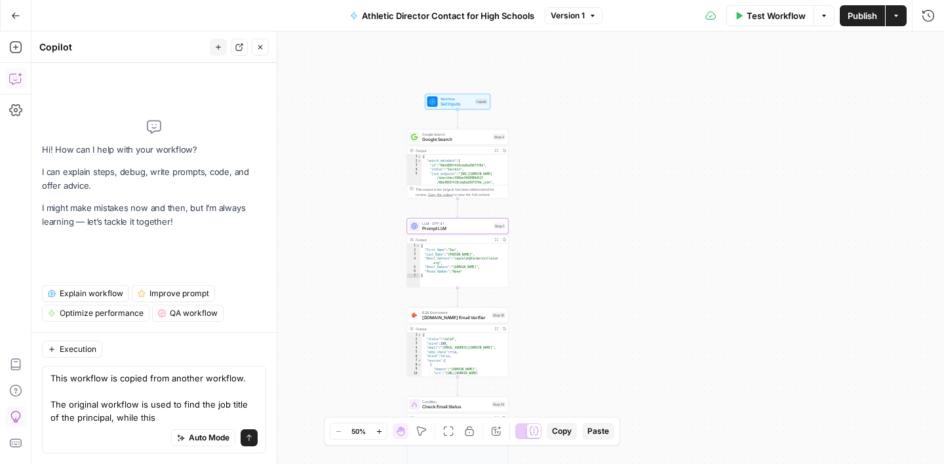
click at [148, 418] on textarea "This workflow is copied from another workflow. The original workflow is used to…" at bounding box center [153, 398] width 207 height 52
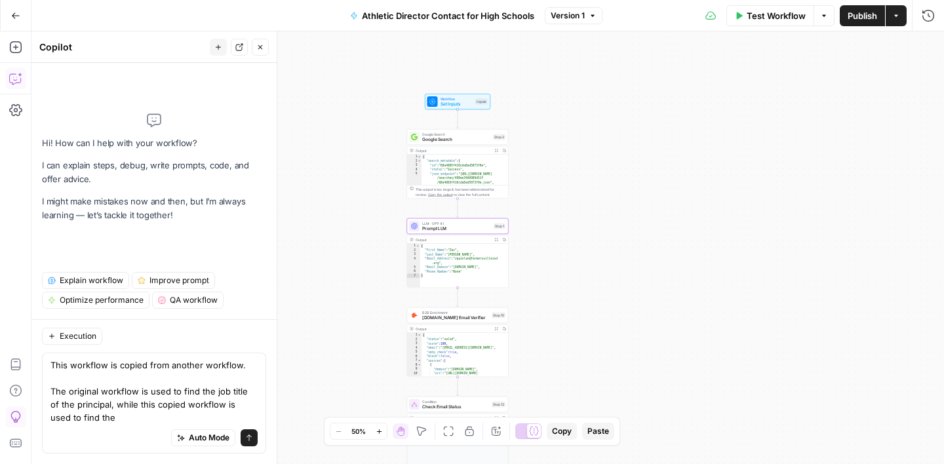
drag, startPoint x: 242, startPoint y: 393, endPoint x: 213, endPoint y: 393, distance: 29.5
click at [213, 393] on textarea "This workflow is copied from another workflow. The original workflow is used to…" at bounding box center [153, 391] width 207 height 66
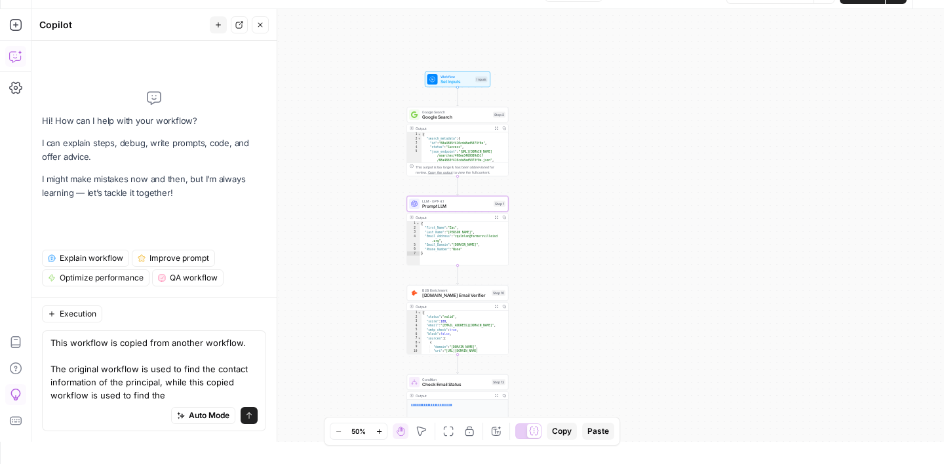
scroll to position [24, 0]
click at [172, 397] on textarea "This workflow is copied from another workflow. The original workflow is used to…" at bounding box center [153, 368] width 207 height 66
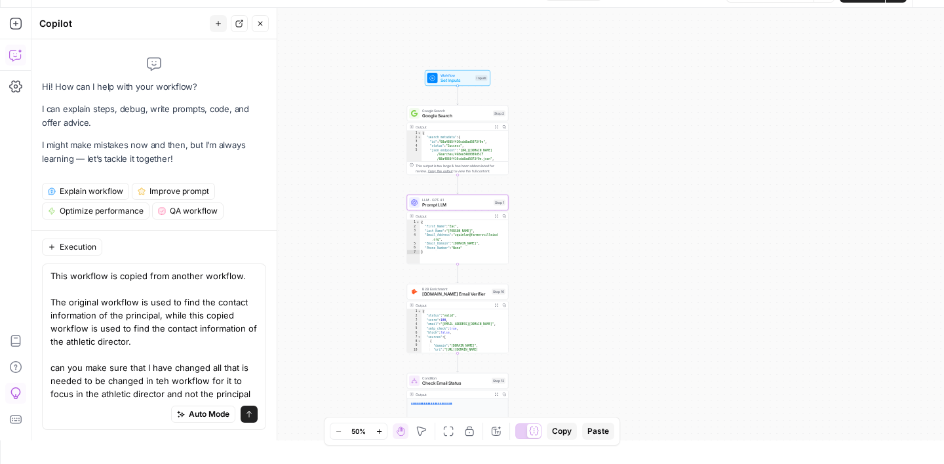
scroll to position [23, 0]
click at [162, 381] on textarea "This workflow is copied from another workflow. The original workflow is used to…" at bounding box center [153, 335] width 207 height 131
click at [255, 393] on textarea "This workflow is copied from another workflow. The original workflow is used to…" at bounding box center [153, 335] width 207 height 131
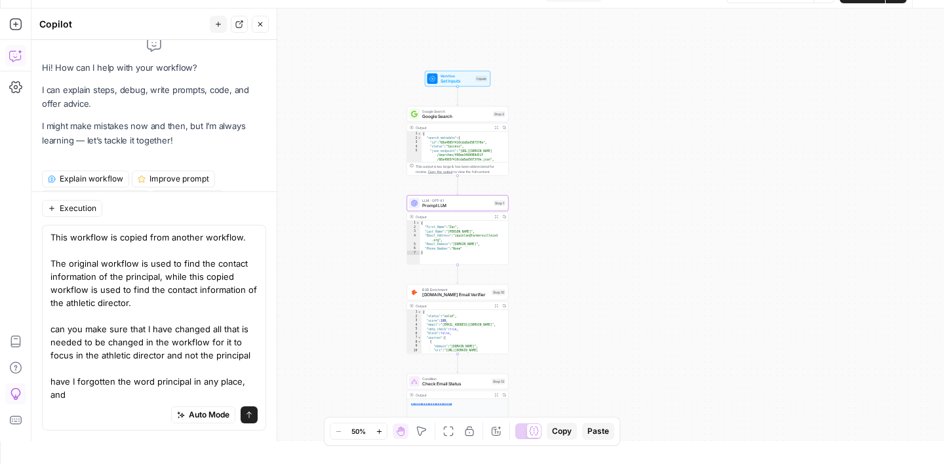
scroll to position [26, 0]
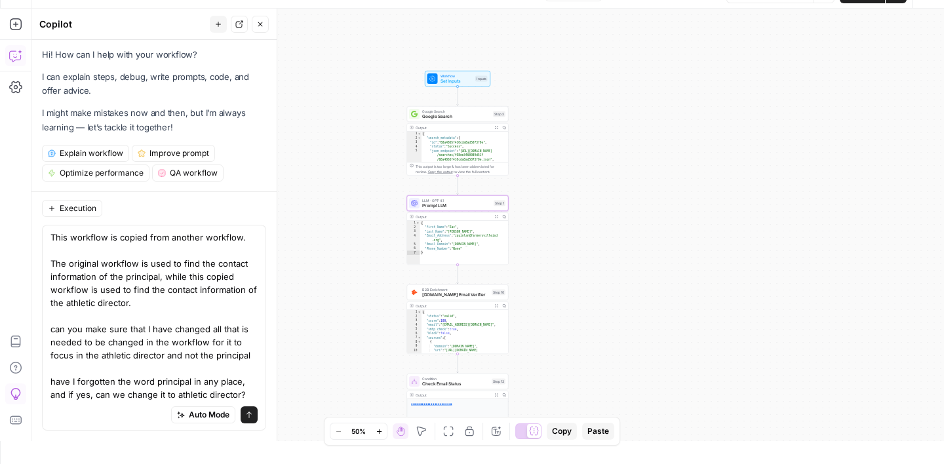
type textarea "This workflow is copied from another workflow. The original workflow is used to…"
click at [250, 417] on icon "submit" at bounding box center [249, 415] width 8 height 8
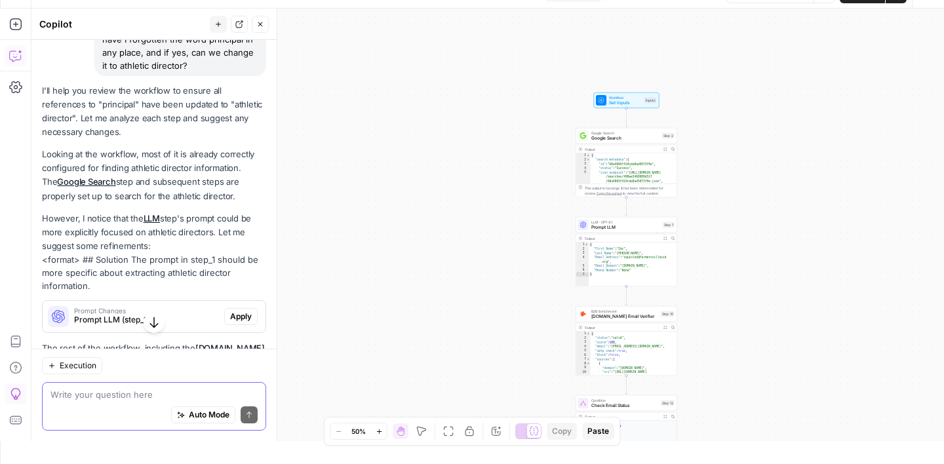
scroll to position [340, 0]
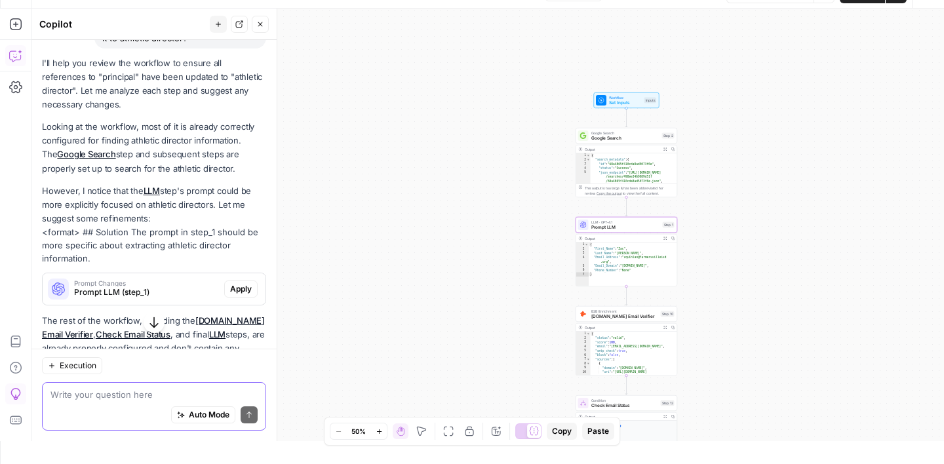
click at [246, 291] on span "Apply" at bounding box center [241, 289] width 22 height 12
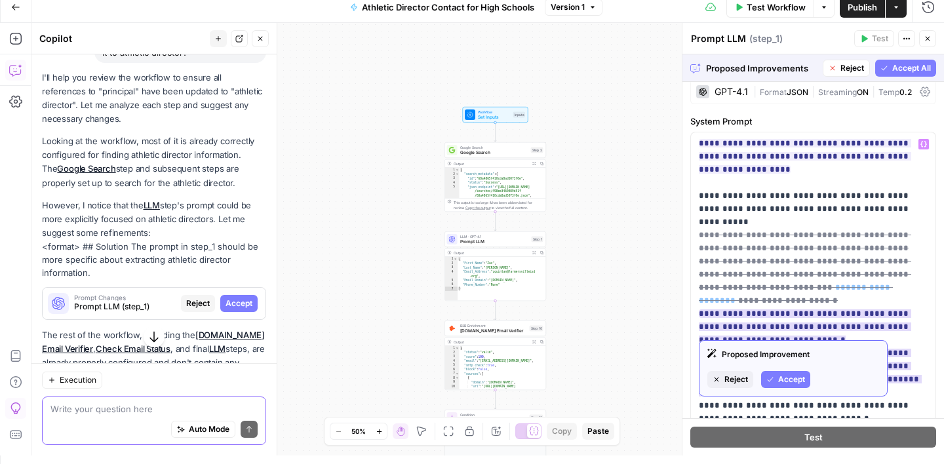
scroll to position [56, 0]
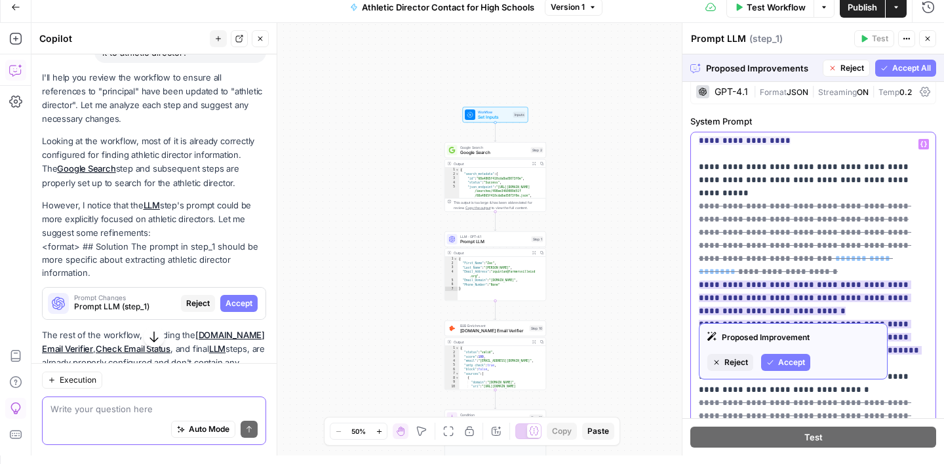
click at [824, 280] on ins "**********" at bounding box center [810, 323] width 223 height 87
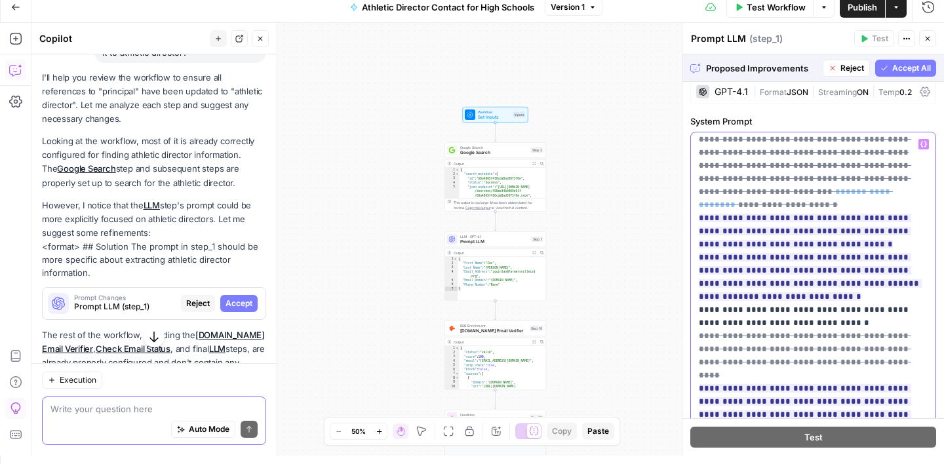
scroll to position [142, 0]
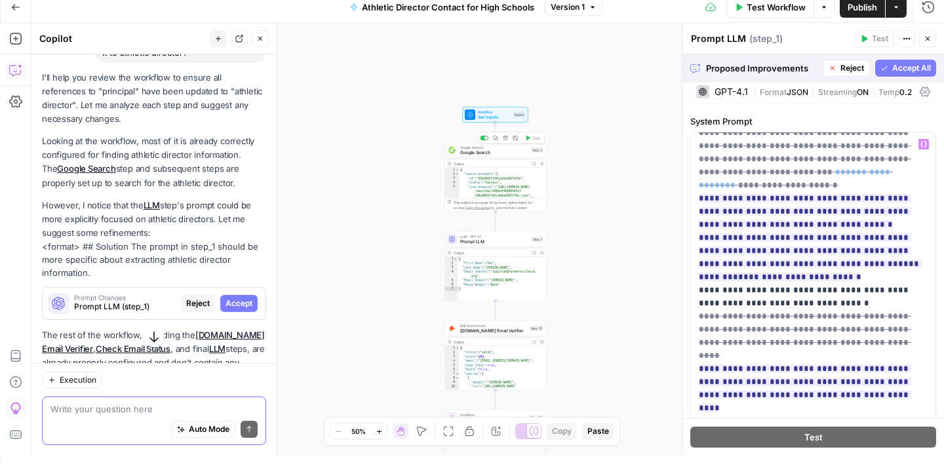
click at [499, 151] on span "Google Search" at bounding box center [494, 152] width 68 height 7
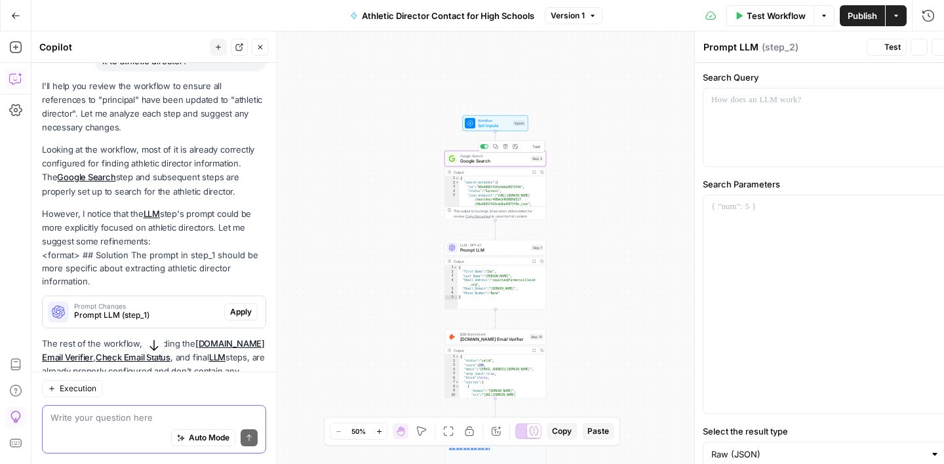
type textarea "Google Search"
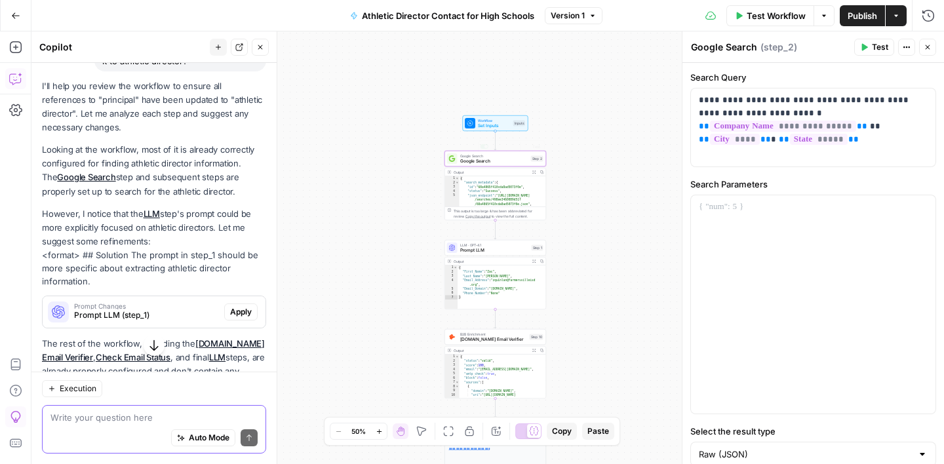
click at [492, 121] on span "Workflow" at bounding box center [494, 120] width 33 height 5
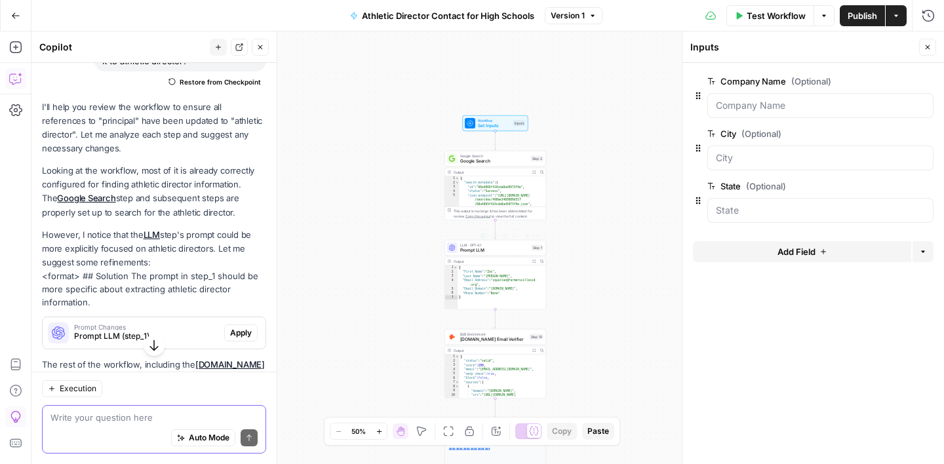
click at [490, 250] on span "Prompt LLM" at bounding box center [494, 250] width 69 height 7
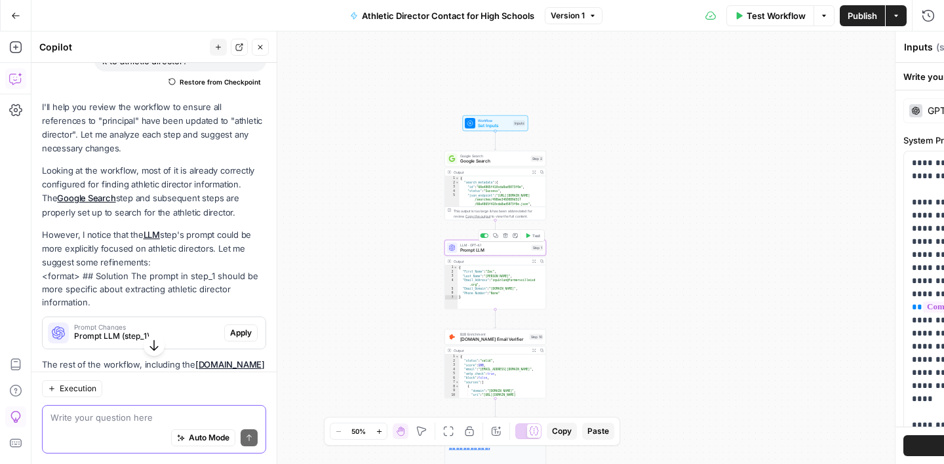
type textarea "Prompt LLM"
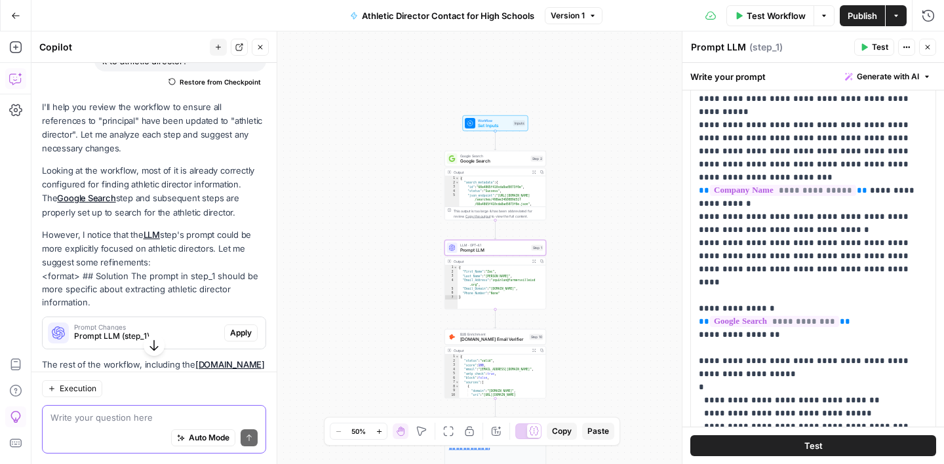
scroll to position [104, 0]
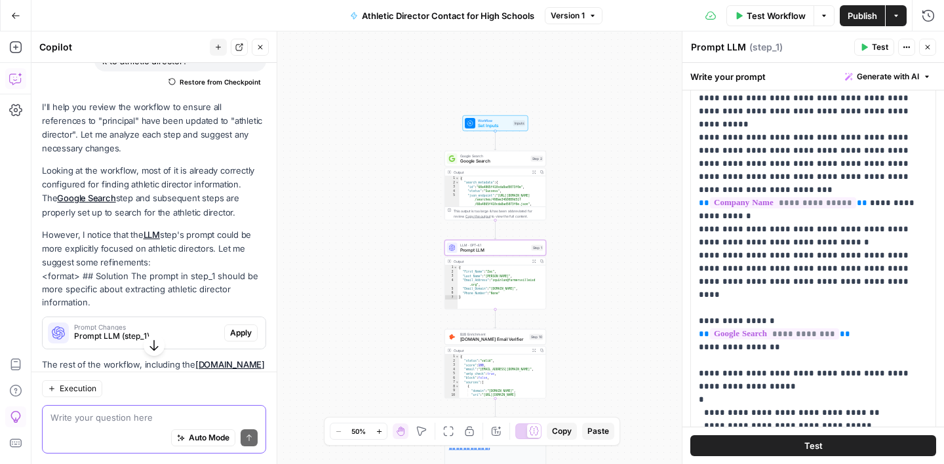
click at [235, 336] on span "Apply" at bounding box center [241, 333] width 22 height 12
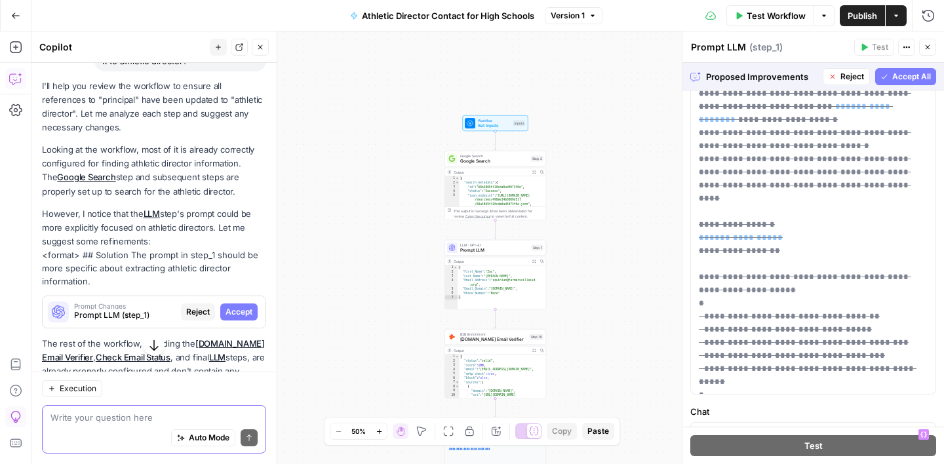
scroll to position [170, 0]
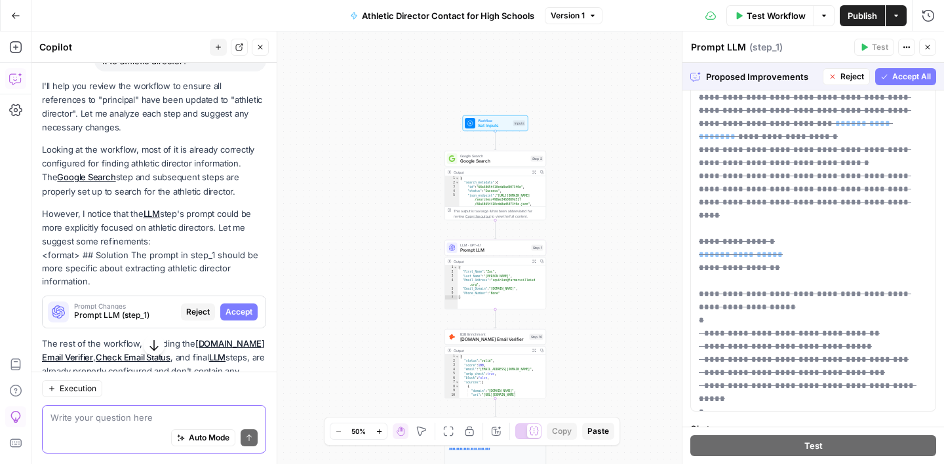
click at [906, 81] on span "Accept All" at bounding box center [911, 77] width 39 height 12
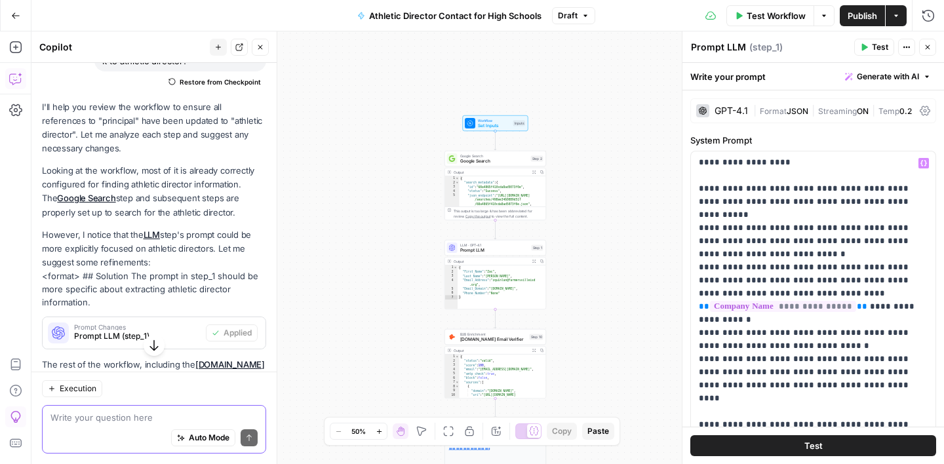
scroll to position [0, 0]
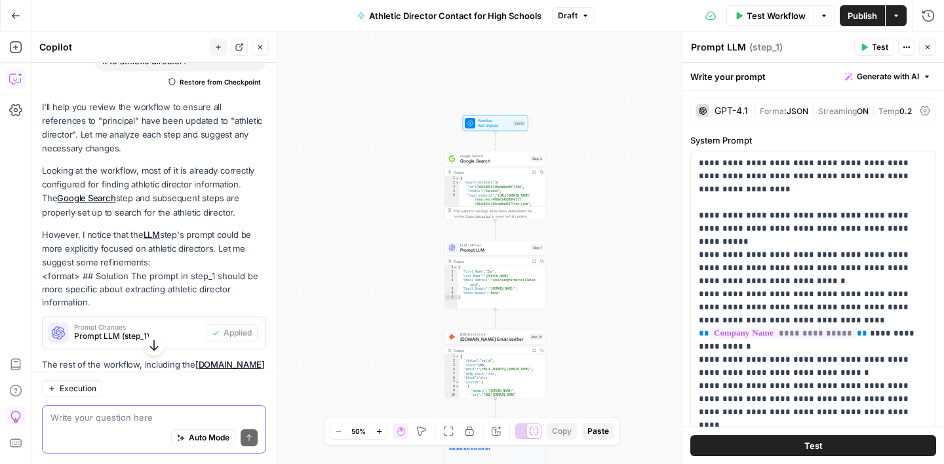
click at [788, 21] on span "Test Workflow" at bounding box center [775, 15] width 59 height 13
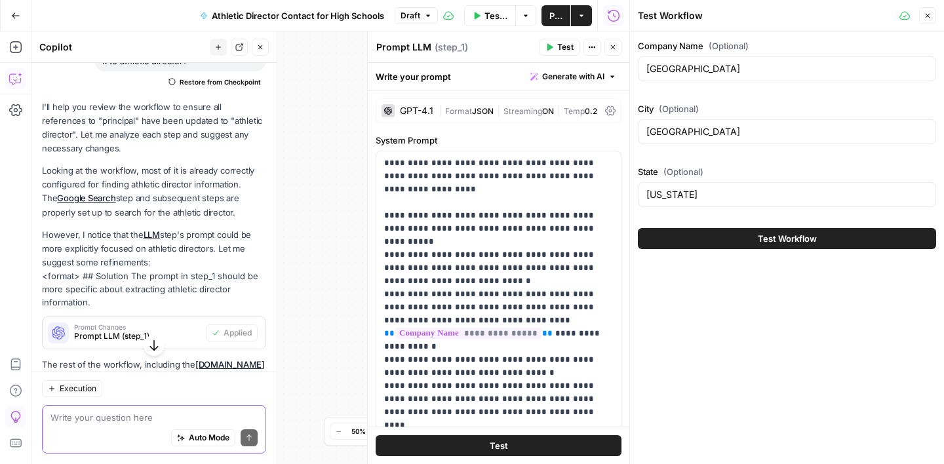
click at [746, 243] on button "Test Workflow" at bounding box center [787, 238] width 298 height 21
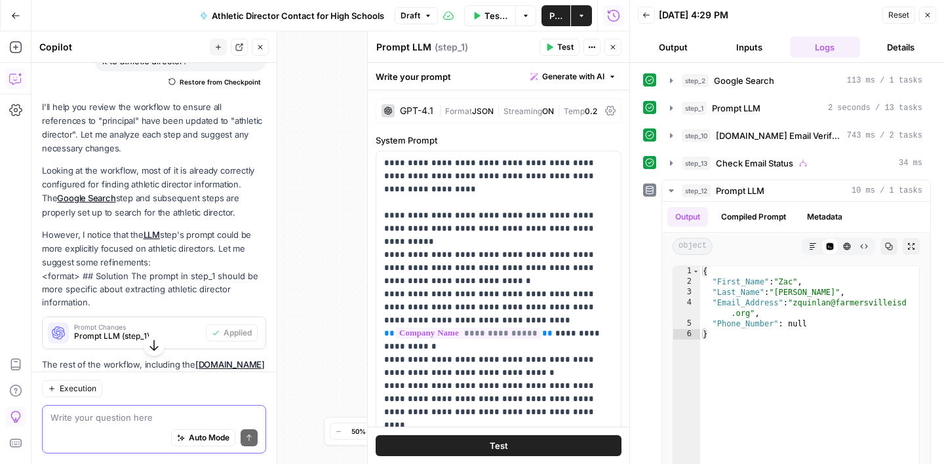
click at [923, 18] on icon "button" at bounding box center [927, 15] width 8 height 8
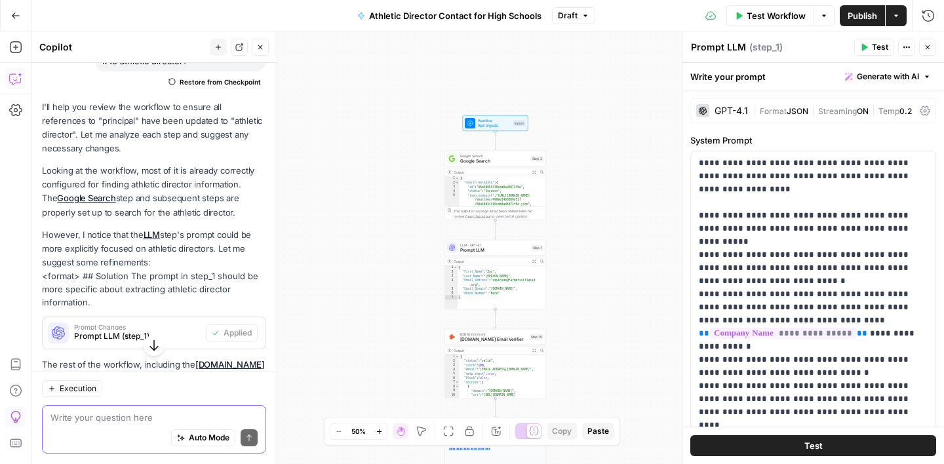
click at [860, 18] on span "Publish" at bounding box center [861, 15] width 29 height 13
click at [774, 19] on span "Test Workflow" at bounding box center [775, 15] width 59 height 13
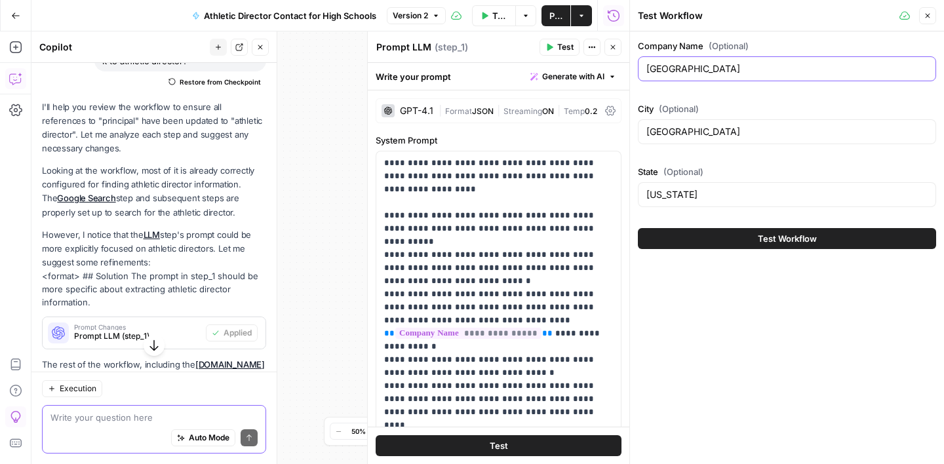
click at [726, 75] on input "Farmersville Junior High School" at bounding box center [786, 68] width 281 height 13
paste input "Huntsville Junior High School Huntsville Alabama"
click at [781, 71] on input "Huntsville Junior High School Huntsville Alabama" at bounding box center [786, 68] width 281 height 13
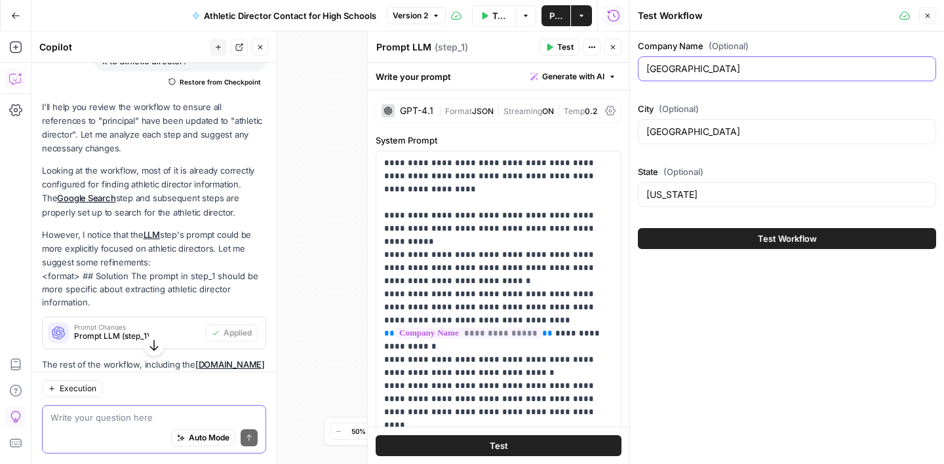
type input "Huntsville Junior High School"
click at [680, 130] on input "Farmersville" at bounding box center [786, 131] width 281 height 13
click at [680, 131] on input "Farmersville" at bounding box center [786, 131] width 281 height 13
paste input "Huntsville Alabama"
click at [708, 128] on input "Huntsville Alabama" at bounding box center [786, 131] width 281 height 13
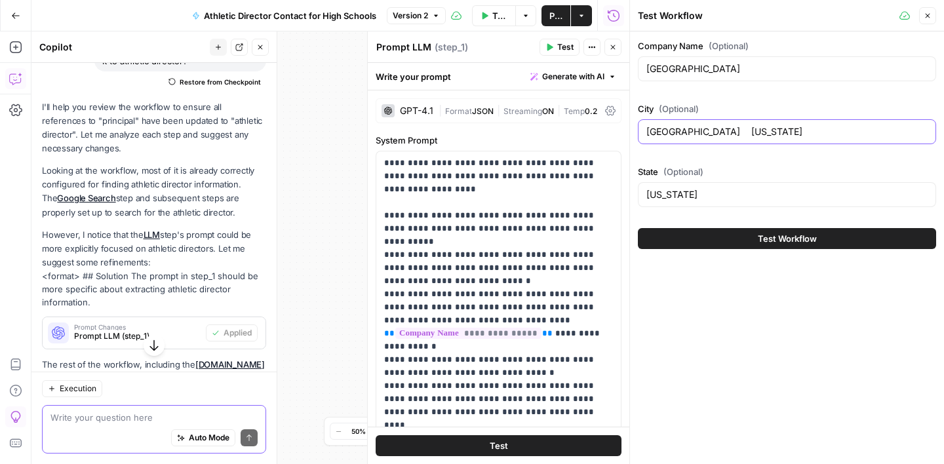
click at [708, 128] on input "Huntsville Alabama" at bounding box center [786, 131] width 281 height 13
type input "Huntsville"
click at [658, 189] on input "Texas" at bounding box center [786, 194] width 281 height 13
click at [658, 190] on input "Texas" at bounding box center [786, 194] width 281 height 13
paste input "[US_STATE]"
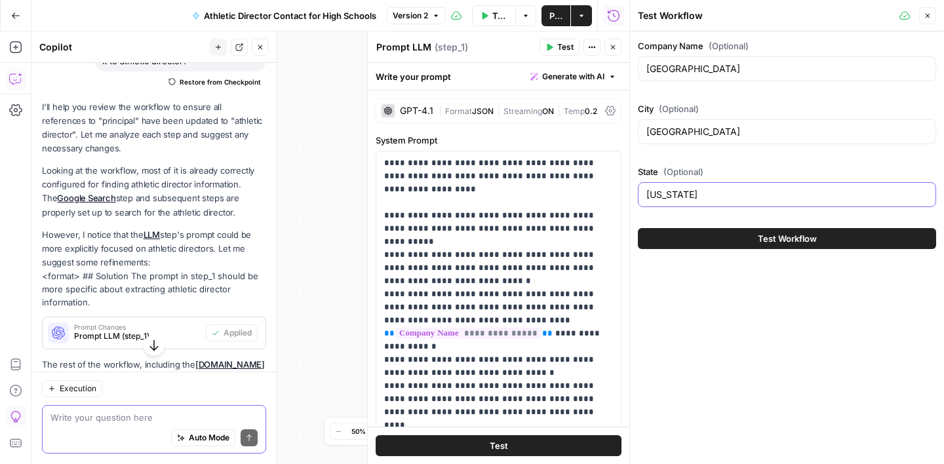
type input "[US_STATE]"
click at [731, 242] on button "Test Workflow" at bounding box center [787, 238] width 298 height 21
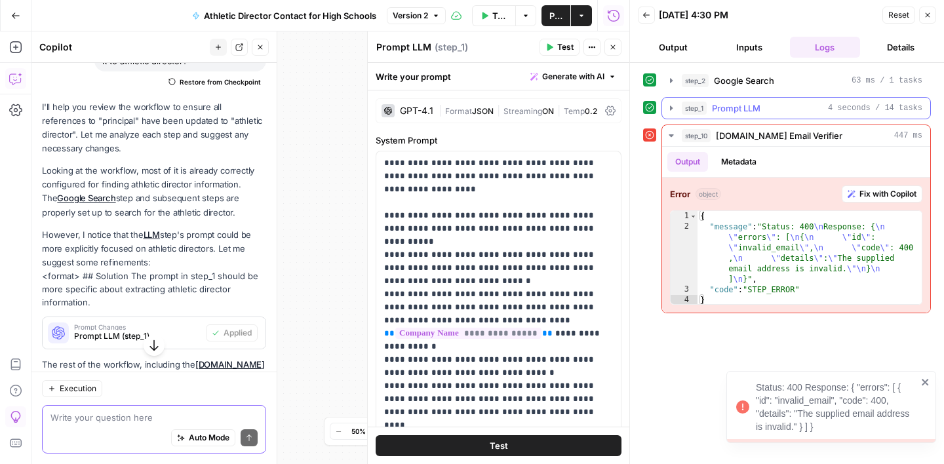
click at [761, 110] on div "step_1 Prompt LLM 4 seconds / 14 tasks" at bounding box center [802, 108] width 241 height 13
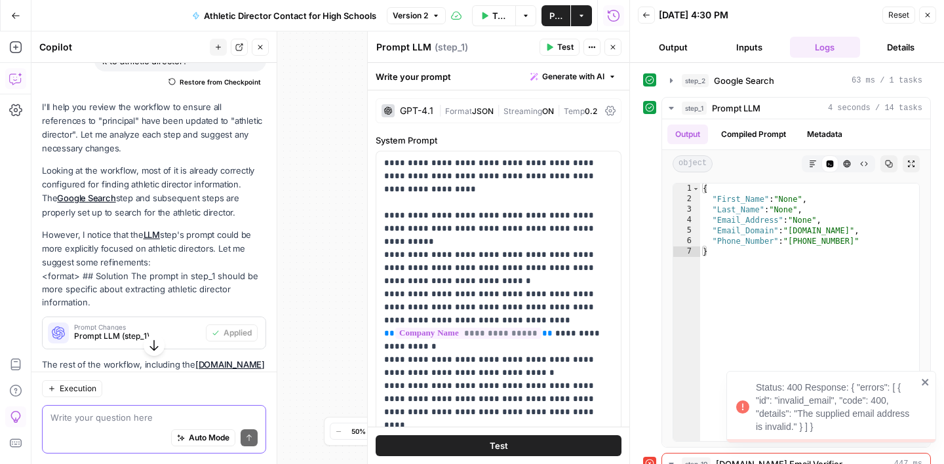
click at [920, 382] on div "Status: 400 Response: { "errors": [ { "id": "invalid_email", "code": 400, "deta…" at bounding box center [826, 407] width 189 height 60
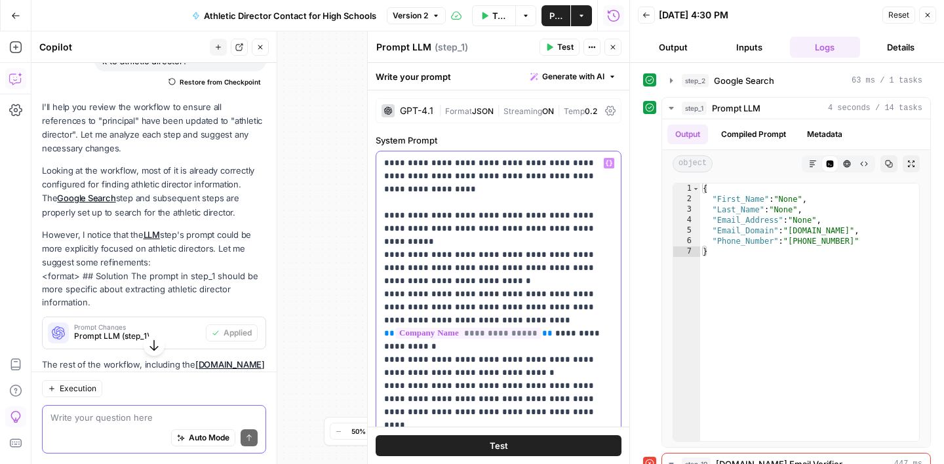
click at [578, 212] on p "**********" at bounding box center [498, 432] width 229 height 551
click at [608, 165] on icon "button" at bounding box center [609, 163] width 7 height 7
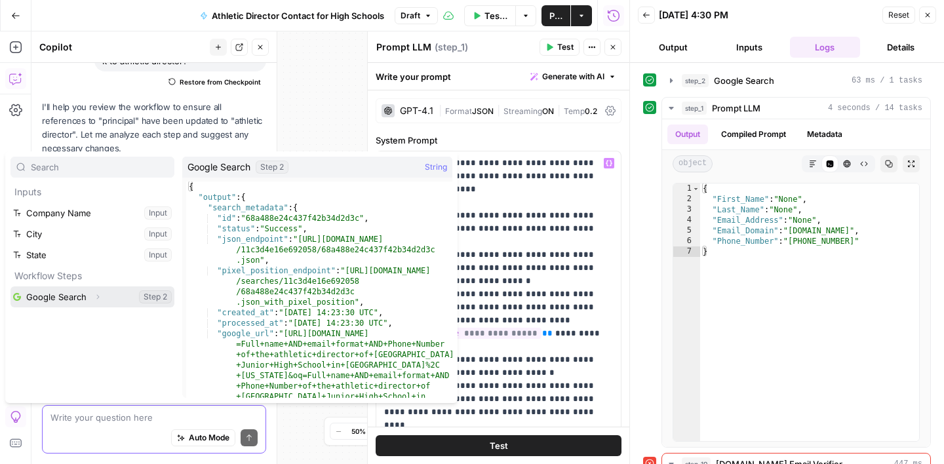
click at [130, 299] on button "Select variable Google Search" at bounding box center [92, 296] width 164 height 21
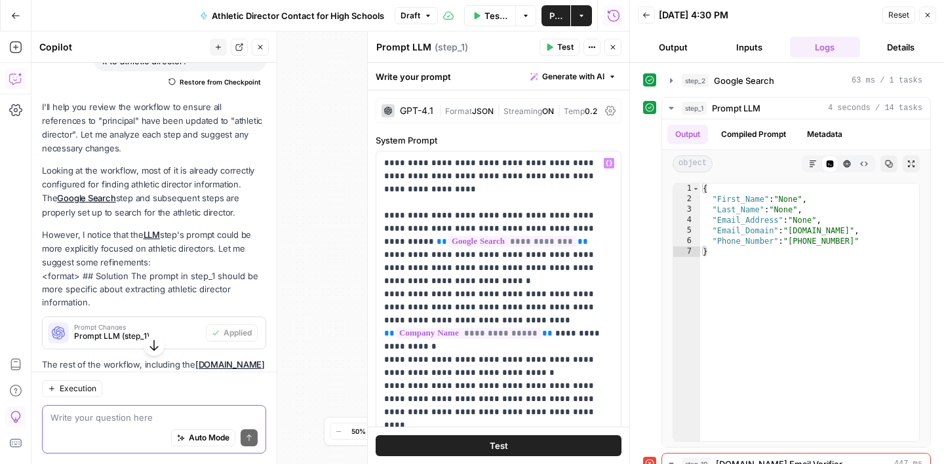
click at [508, 446] on button "Test" at bounding box center [499, 445] width 246 height 21
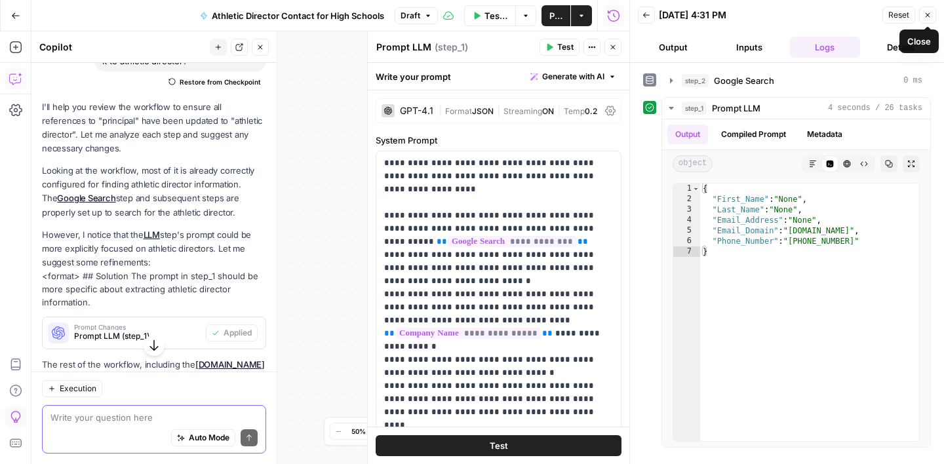
click at [924, 15] on icon "button" at bounding box center [927, 15] width 8 height 8
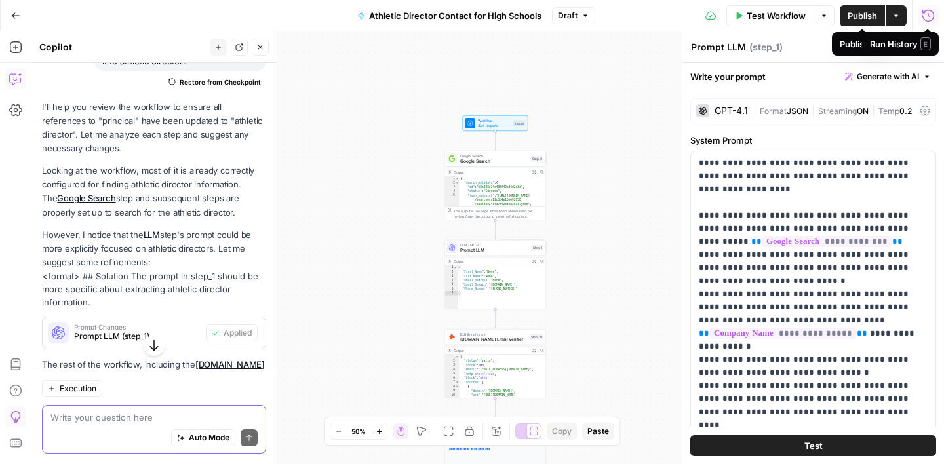
click at [864, 14] on span "Publish" at bounding box center [861, 15] width 29 height 13
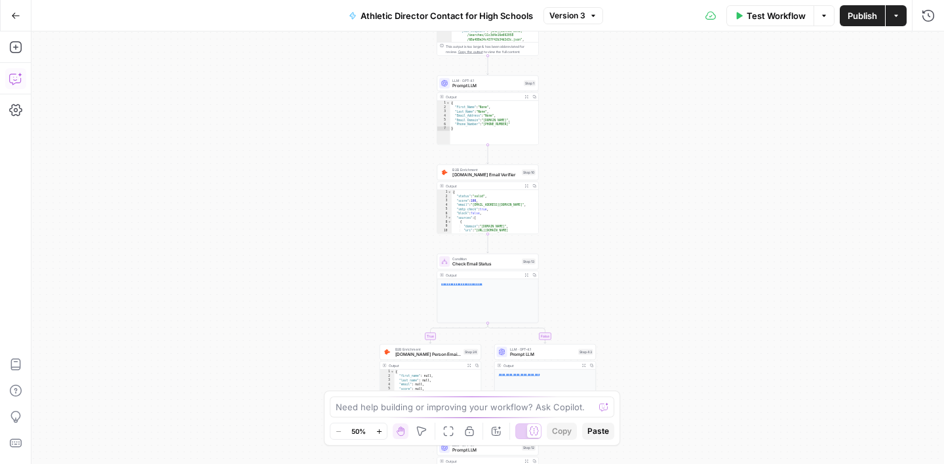
click at [15, 75] on icon "button" at bounding box center [15, 78] width 13 height 13
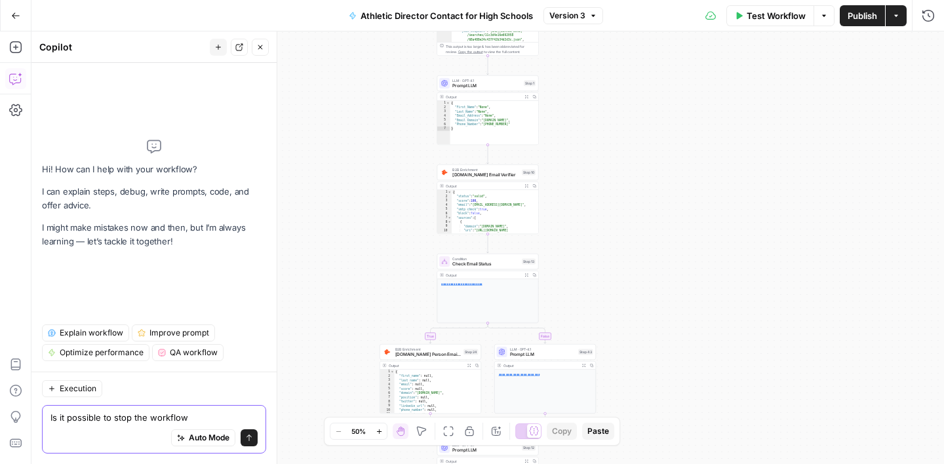
click at [199, 420] on textarea "Is it possible to stop the workflow" at bounding box center [153, 417] width 207 height 13
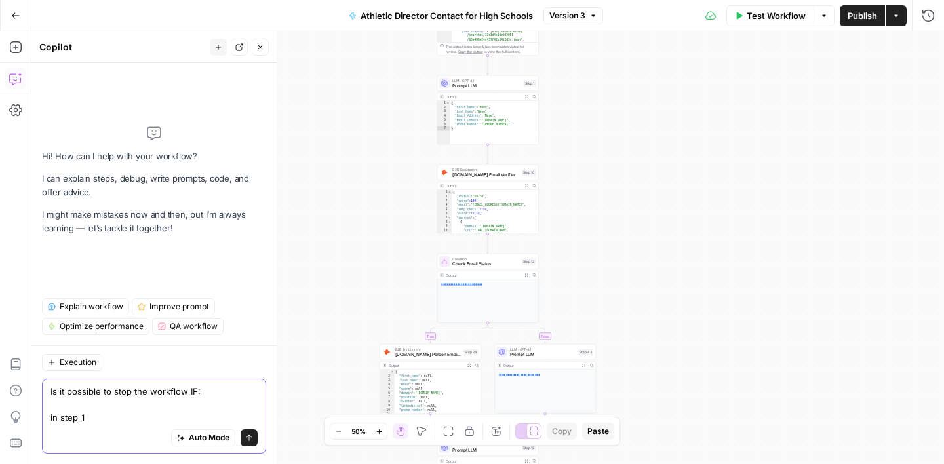
click at [61, 419] on textarea "Is it possible to stop the workflow IF: in step_1" at bounding box center [153, 404] width 207 height 39
click at [135, 424] on div "Auto Mode Send" at bounding box center [153, 438] width 207 height 29
click at [125, 415] on textarea "Is it possible to stop the workflow IF: in LLM step_1" at bounding box center [153, 404] width 207 height 39
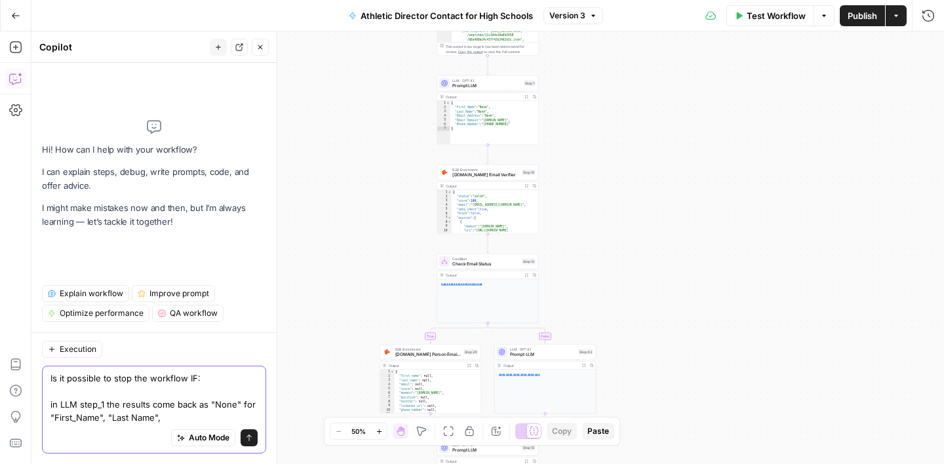
click at [104, 423] on textarea "Is it possible to stop the workflow IF: in LLM step_1 the results come back as …" at bounding box center [153, 398] width 207 height 52
click at [187, 416] on textarea "Is it possible to stop the workflow IF: in LLM step_1 the results come back as …" at bounding box center [153, 398] width 207 height 52
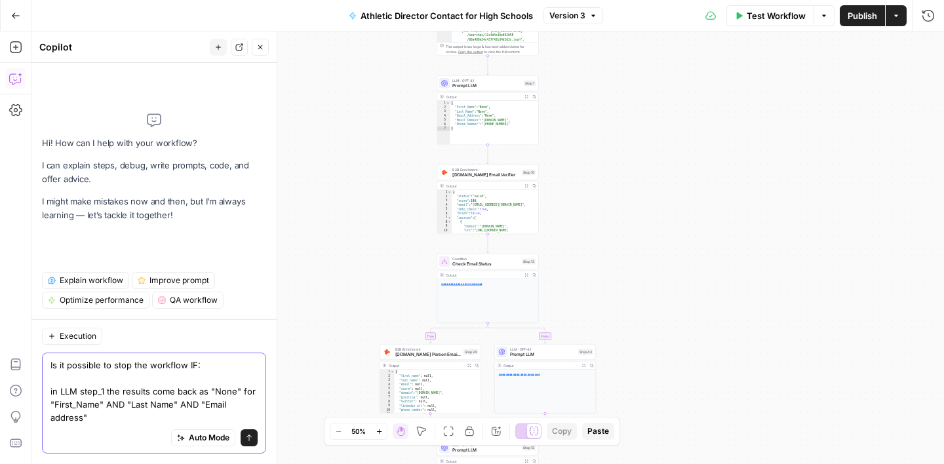
click at [193, 366] on textarea "Is it possible to stop the workflow IF: in LLM step_1 the results come back as …" at bounding box center [153, 391] width 207 height 66
click at [102, 419] on textarea "Is it possible to stop the workflow IF: in LLM step_1 the results come back as …" at bounding box center [153, 391] width 207 height 66
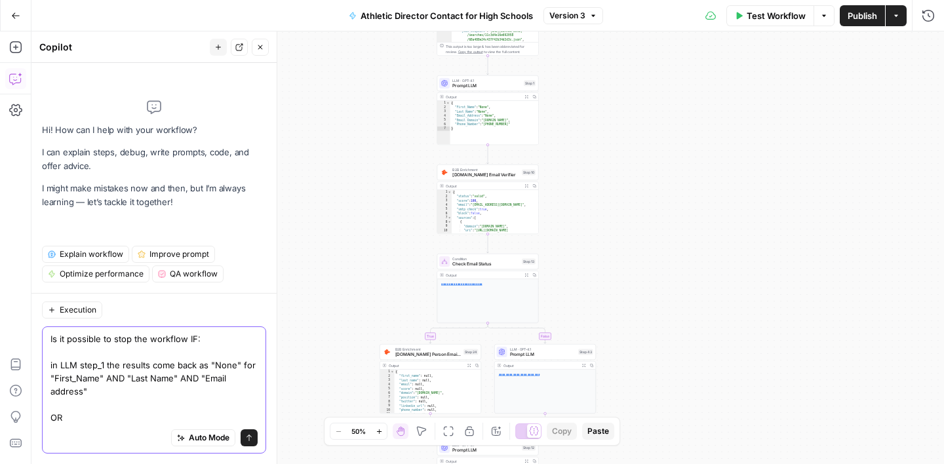
click at [60, 353] on textarea "Is it possible to stop the workflow IF: in LLM step_1 the results come back as …" at bounding box center [153, 378] width 207 height 92
drag, startPoint x: 96, startPoint y: 380, endPoint x: 50, endPoint y: 355, distance: 52.2
click at [50, 355] on div "Is it possible to stop the workflow IF: LLM step_1 the results come back as "No…" at bounding box center [154, 389] width 224 height 127
click at [58, 421] on textarea "Is it possible to stop the workflow IF: LLM step_1 the results come back as "No…" at bounding box center [153, 378] width 207 height 92
paste textarea "LLM step_1 the results come back as "None" for "First_Name" AND "Last Name" AND…"
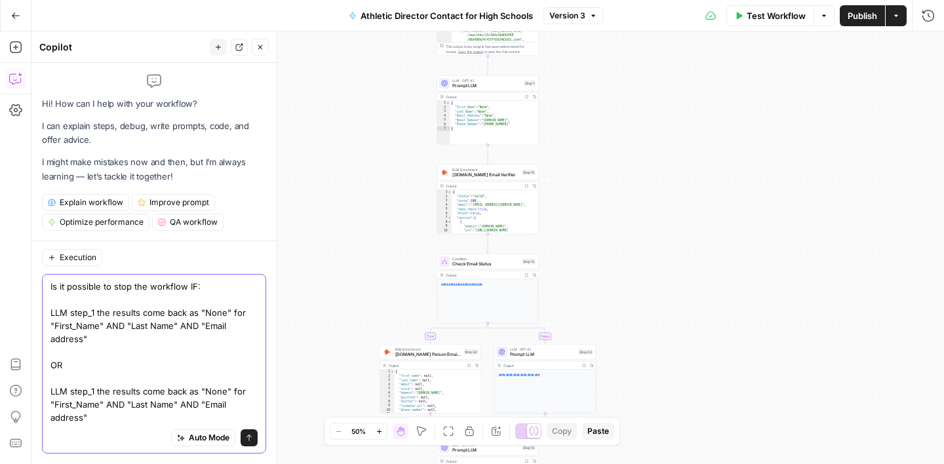
click at [116, 416] on textarea "Is it possible to stop the workflow IF: LLM step_1 the results come back as "No…" at bounding box center [153, 352] width 207 height 144
click at [225, 403] on textarea "Is it possible to stop the workflow IF: LLM step_1 the results come back as "No…" at bounding box center [153, 352] width 207 height 144
click at [150, 404] on textarea "Is it possible to stop the workflow IF: LLM step_1 the results come back as "No…" at bounding box center [153, 352] width 207 height 144
click at [151, 328] on textarea "Is it possible to stop the workflow IF: LLM step_1 the results come back as "No…" at bounding box center [153, 352] width 207 height 144
click at [50, 341] on textarea "Is it possible to stop the workflow IF: LLM step_1 the results come back as "No…" at bounding box center [153, 352] width 207 height 144
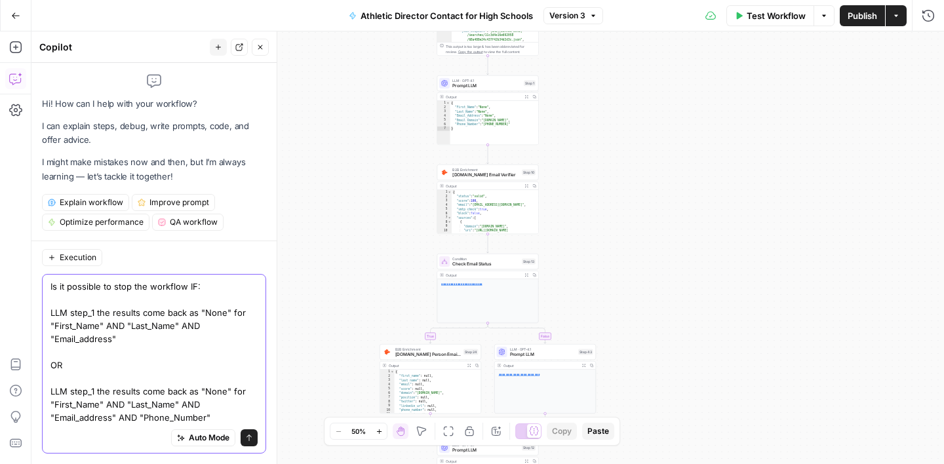
drag, startPoint x: 214, startPoint y: 417, endPoint x: 46, endPoint y: 353, distance: 180.3
click at [46, 353] on div "Is it possible to stop the workflow IF: LLM step_1 the results come back as "No…" at bounding box center [154, 364] width 224 height 180
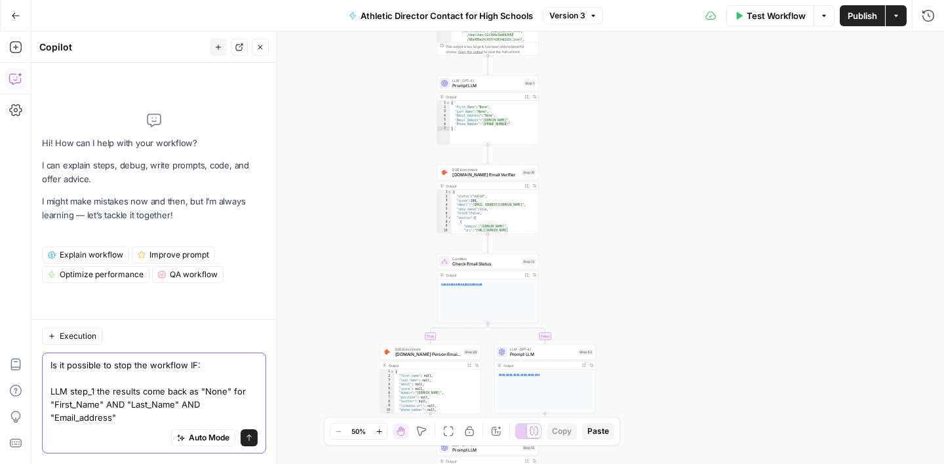
type textarea "Is it possible to stop the workflow IF: LLM step_1 the results come back as "No…"
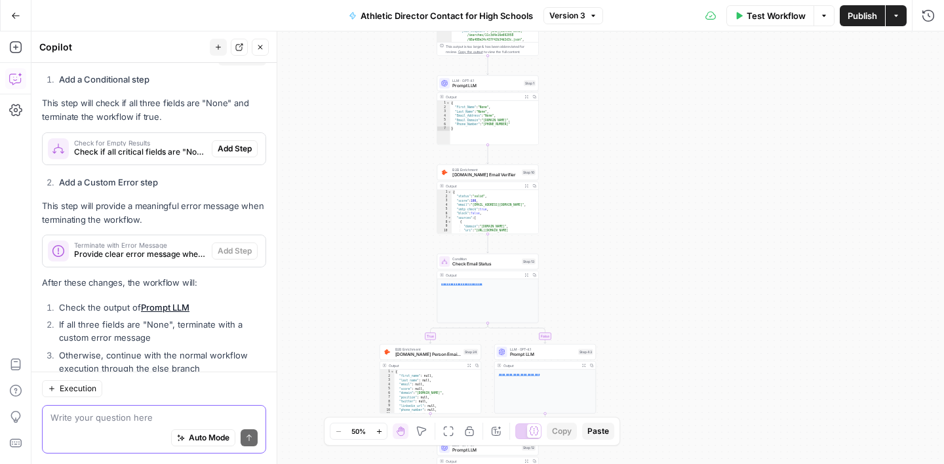
scroll to position [341, 0]
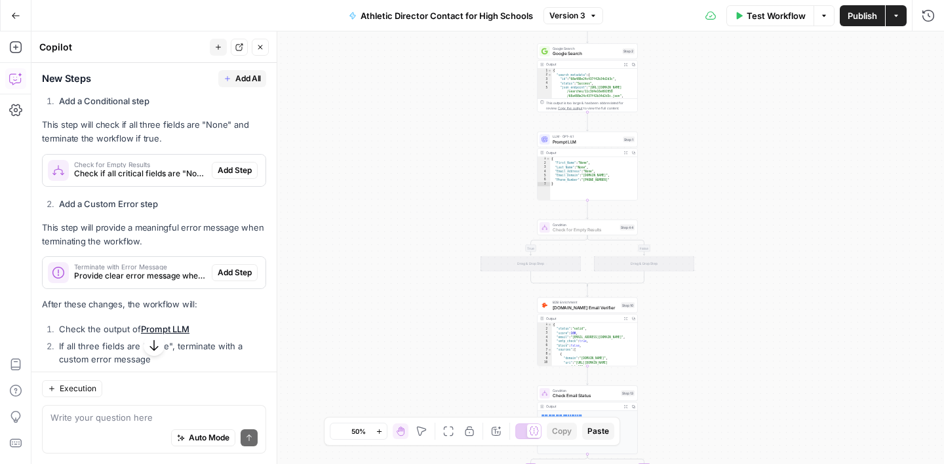
click at [227, 172] on span "Add Step" at bounding box center [235, 170] width 34 height 12
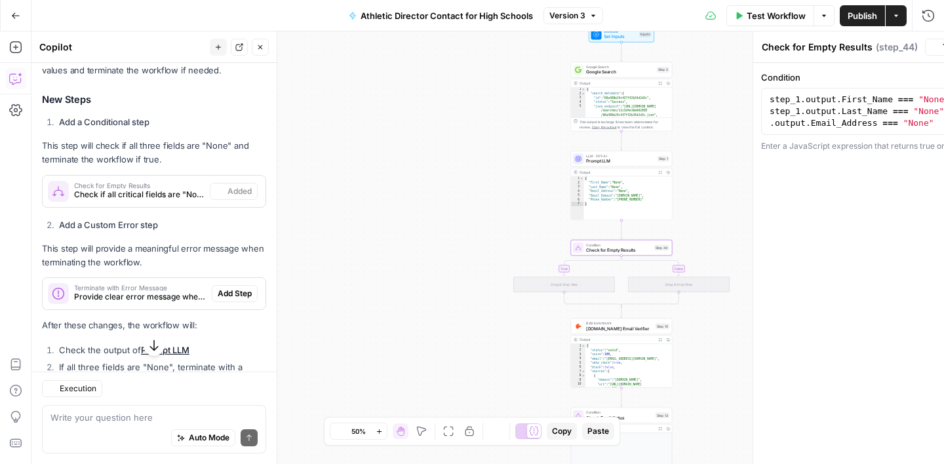
scroll to position [362, 0]
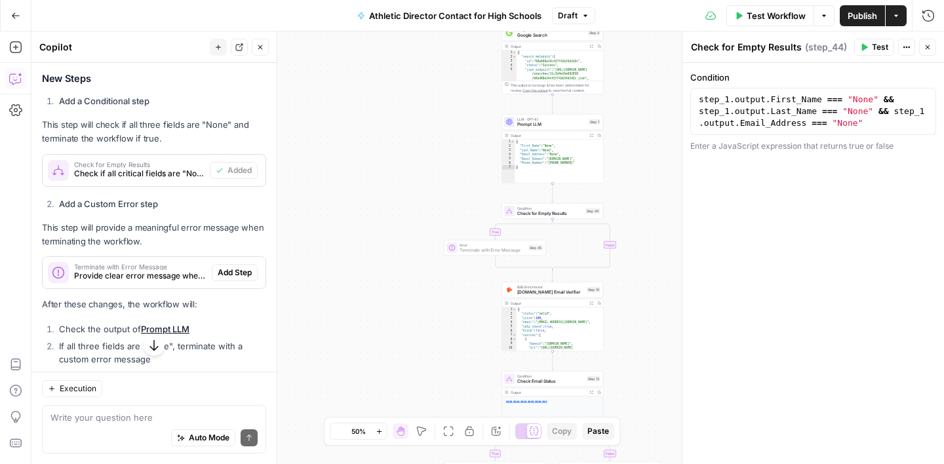
click at [235, 267] on span "Add Step" at bounding box center [235, 273] width 34 height 12
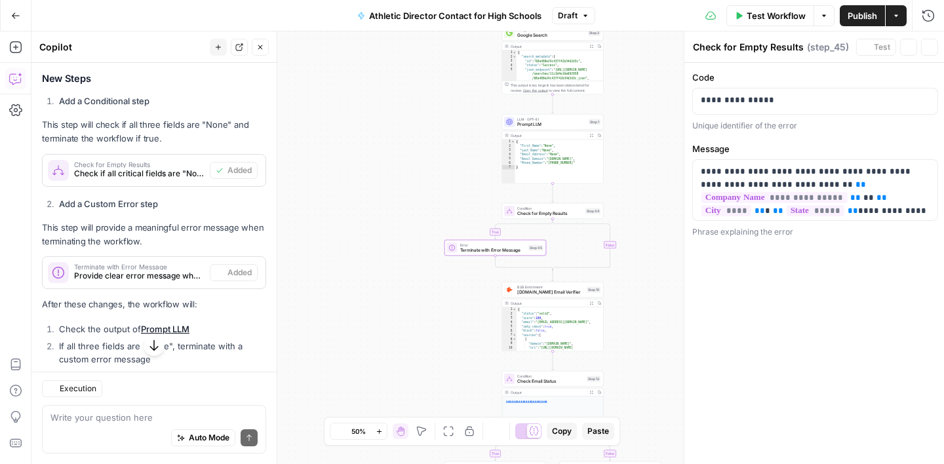
type textarea "Terminate with Error Message"
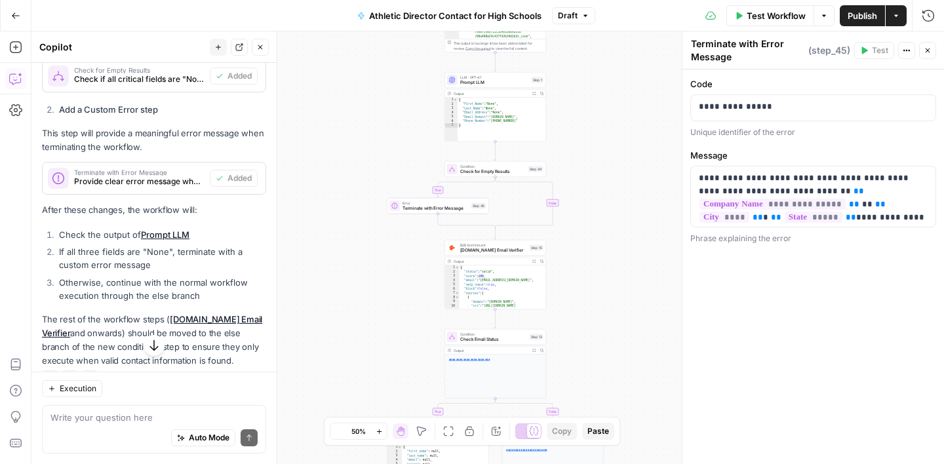
scroll to position [484, 0]
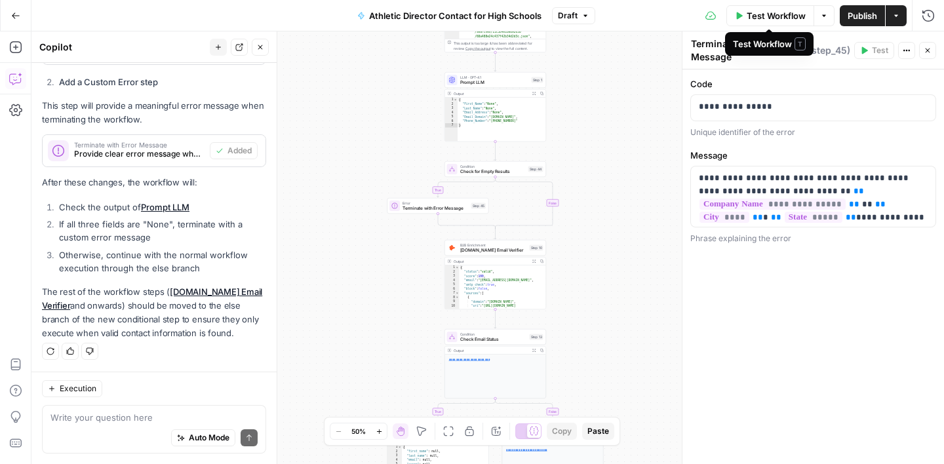
click at [765, 16] on span "Test Workflow" at bounding box center [775, 15] width 59 height 13
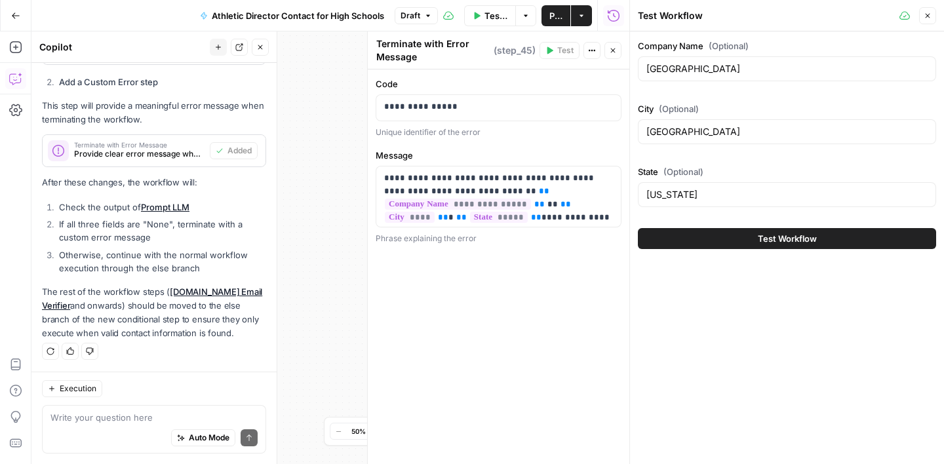
click at [731, 237] on button "Test Workflow" at bounding box center [787, 238] width 298 height 21
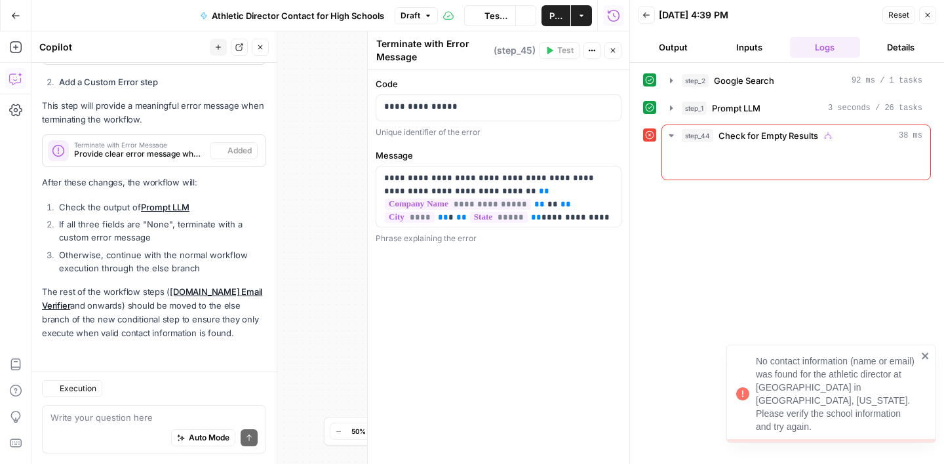
scroll to position [484, 0]
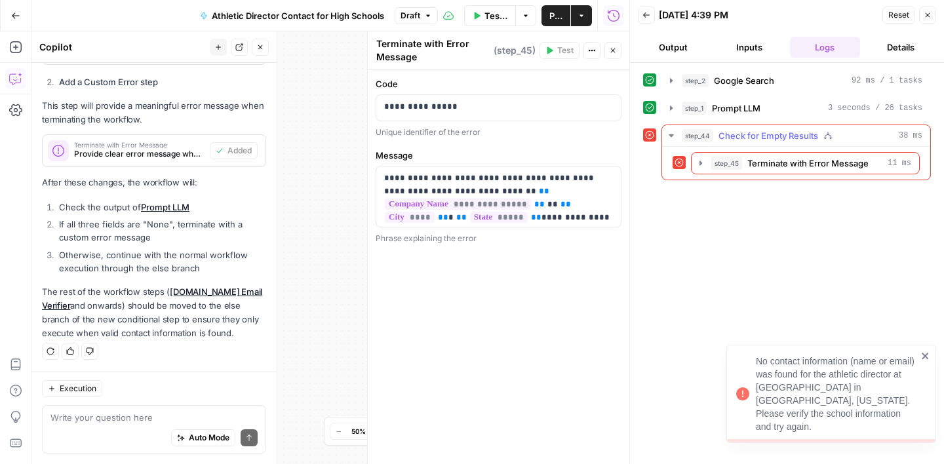
click at [789, 146] on hr at bounding box center [796, 146] width 268 height 1
click at [778, 162] on span "Terminate with Error Message" at bounding box center [807, 163] width 121 height 13
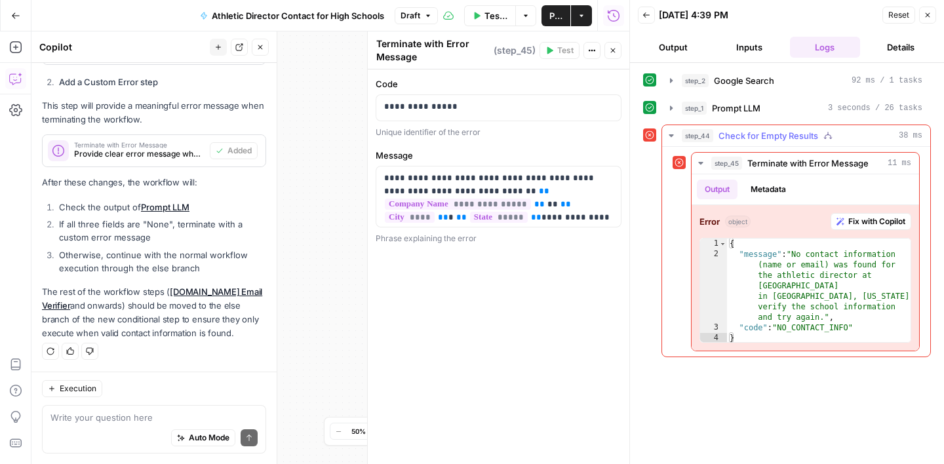
click at [735, 139] on span "Check for Empty Results" at bounding box center [768, 135] width 100 height 13
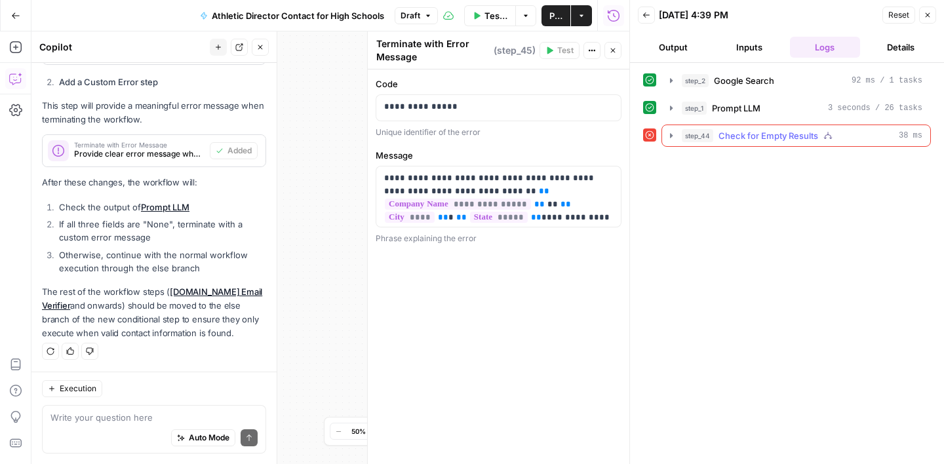
click at [735, 139] on span "Check for Empty Results" at bounding box center [768, 135] width 100 height 13
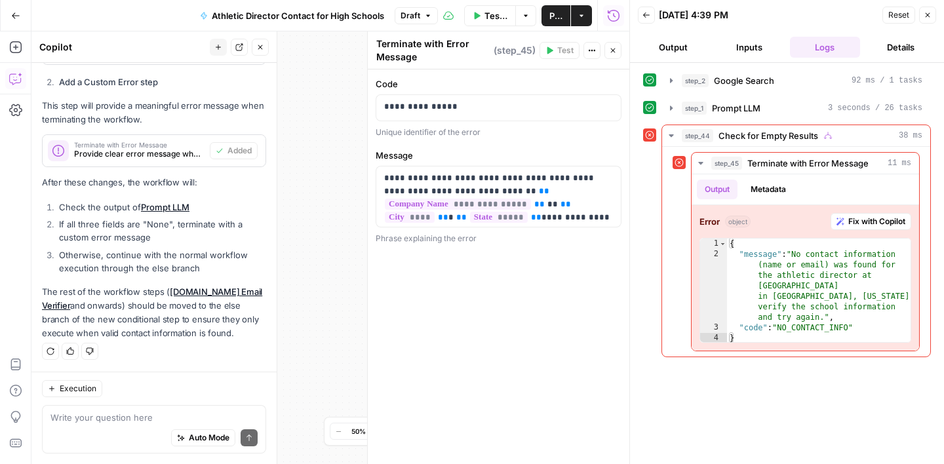
click at [488, 19] on span "Test Workflow" at bounding box center [496, 15] width 24 height 13
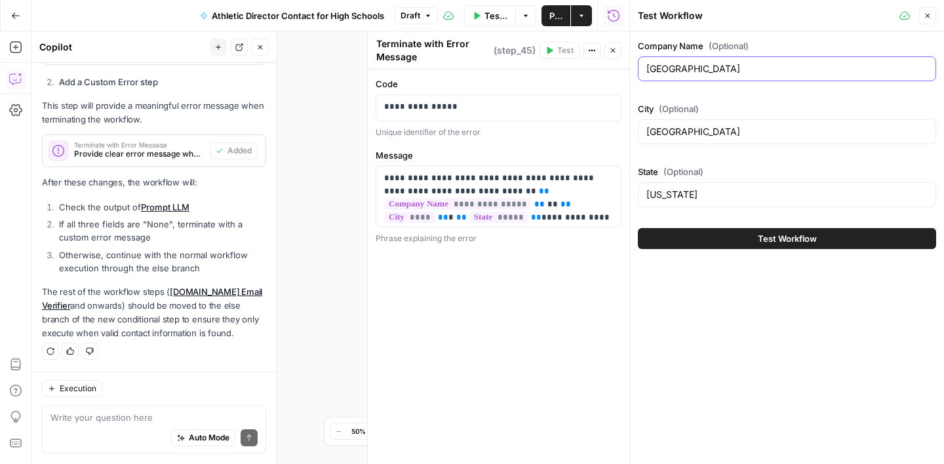
click at [722, 71] on input "Huntsville Junior High School" at bounding box center [786, 68] width 281 height 13
paste input "Carroll High School Career Center Ozark Alabama"
click at [800, 71] on input "Carroll High School Career Center Ozark Alabama" at bounding box center [786, 68] width 281 height 13
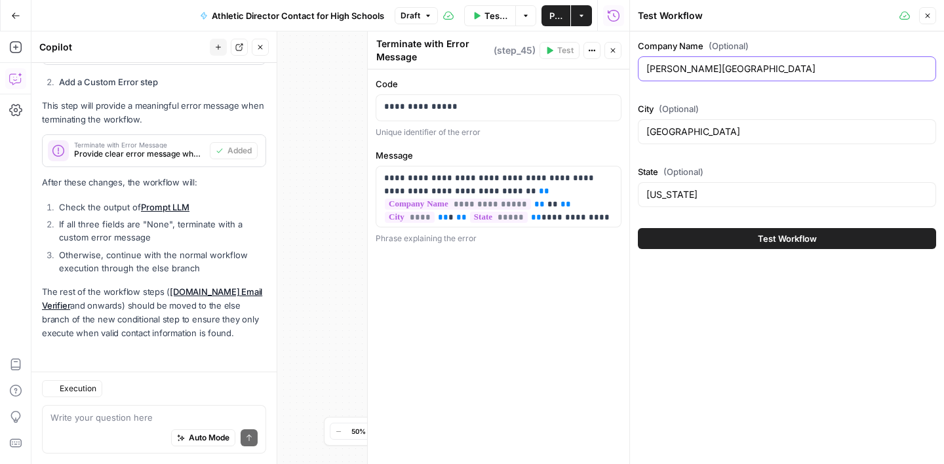
type input "[PERSON_NAME][GEOGRAPHIC_DATA]"
click at [675, 133] on input "Huntsville" at bounding box center [786, 131] width 281 height 13
paste input "Ozark Alabama"
click at [705, 132] on input "Ozark Alabama" at bounding box center [786, 131] width 281 height 13
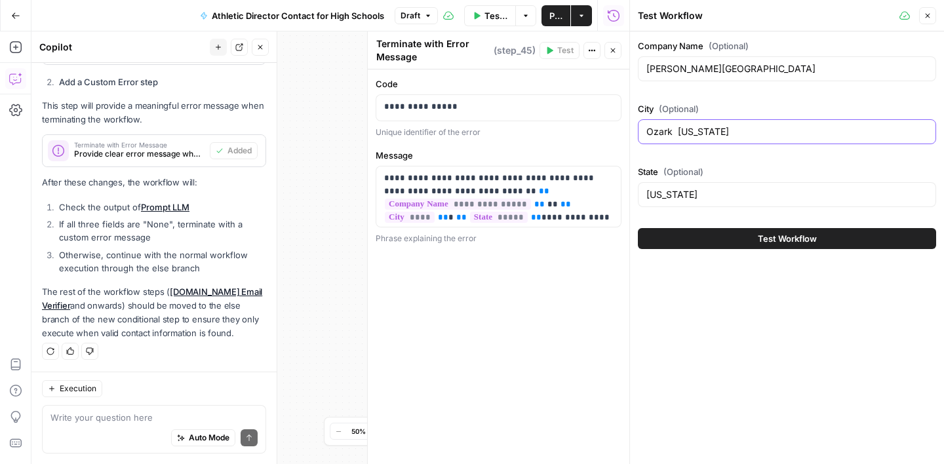
click at [705, 132] on input "Ozark Alabama" at bounding box center [786, 131] width 281 height 13
type input "Ozark"
click at [751, 239] on button "Test Workflow" at bounding box center [787, 238] width 298 height 21
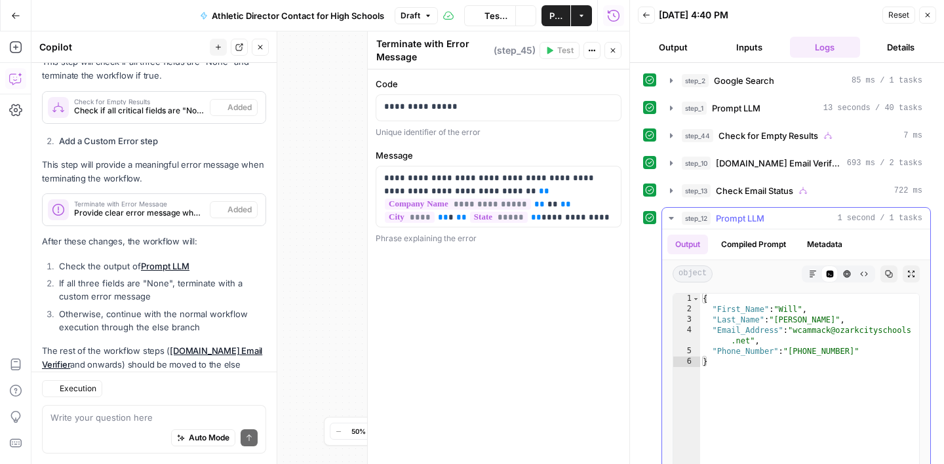
scroll to position [484, 0]
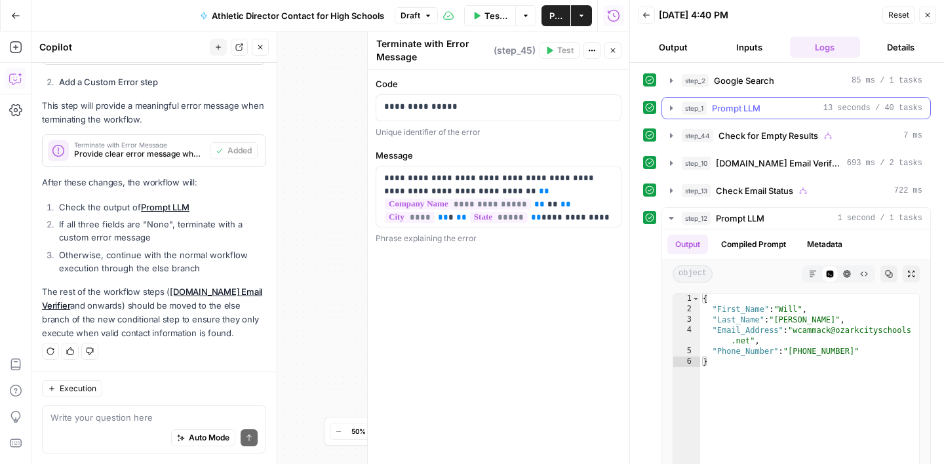
click at [773, 111] on div "step_1 Prompt LLM 13 seconds / 40 tasks" at bounding box center [802, 108] width 241 height 13
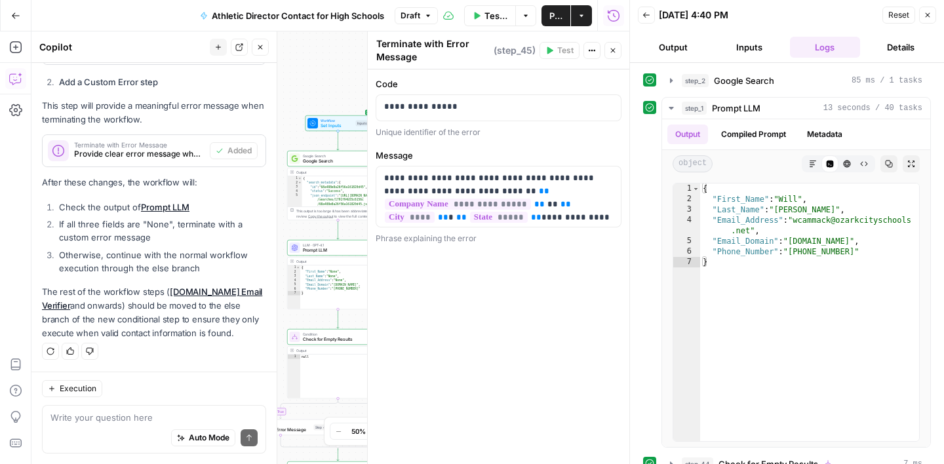
click at [98, 424] on div "Auto Mode Send" at bounding box center [153, 438] width 207 height 29
click at [128, 420] on textarea "why did this last step take up 40 tasks in" at bounding box center [153, 417] width 207 height 13
click at [229, 420] on textarea "why did this last test take up 40 tasks in" at bounding box center [153, 417] width 207 height 13
type textarea "why did this last test take up 40 tasks in LLM Step_1"
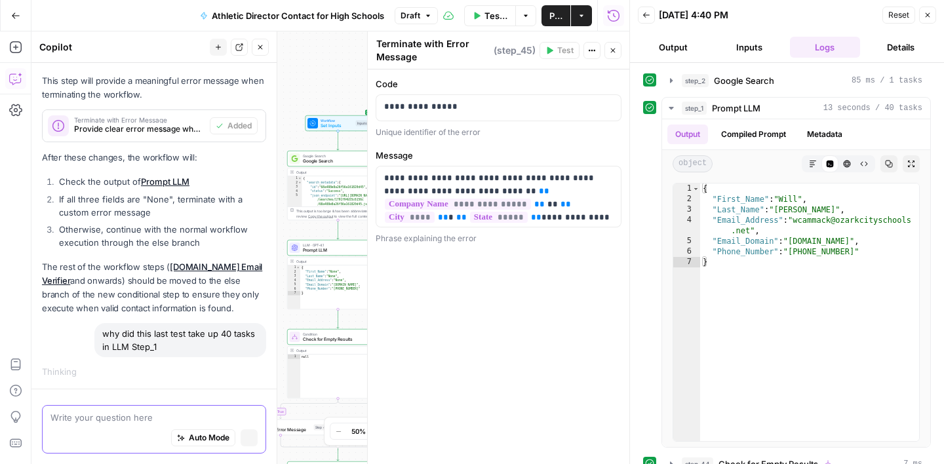
scroll to position [484, 0]
click at [9, 313] on div "Add Steps Copilot Settings AirOps Academy Help Give Feedback Shortcuts" at bounding box center [15, 247] width 31 height 433
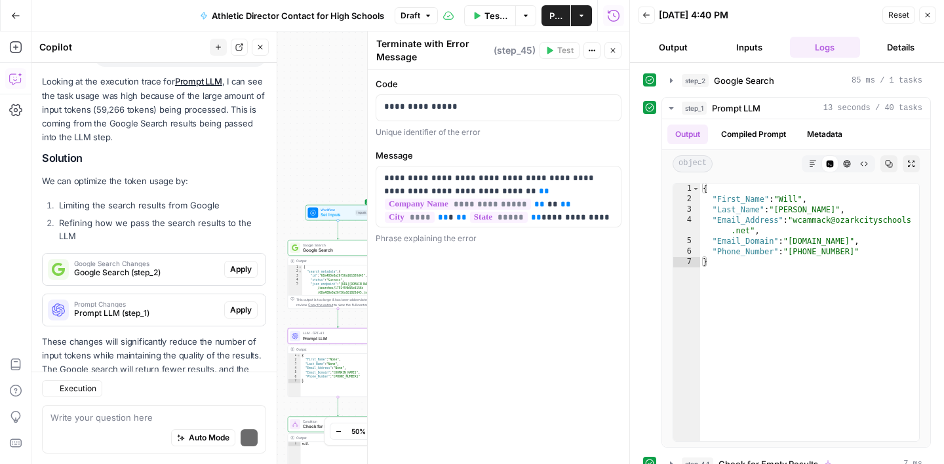
scroll to position [863, 0]
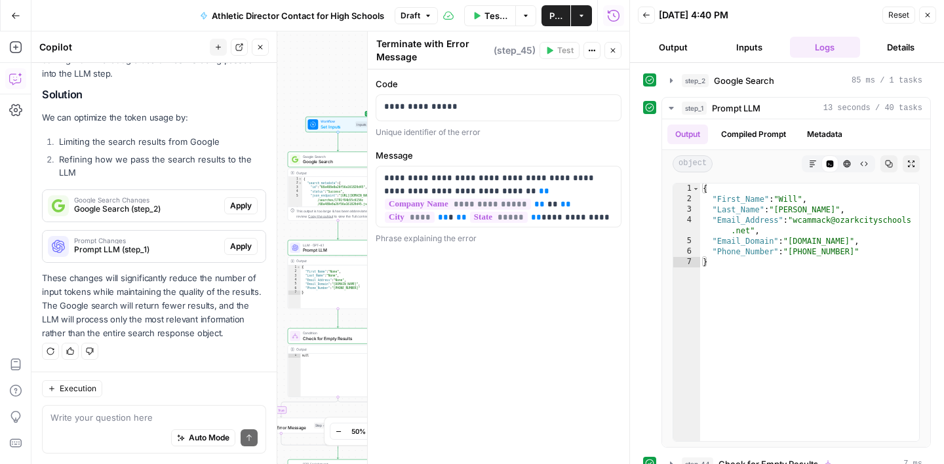
click at [928, 20] on button "Close" at bounding box center [927, 15] width 17 height 17
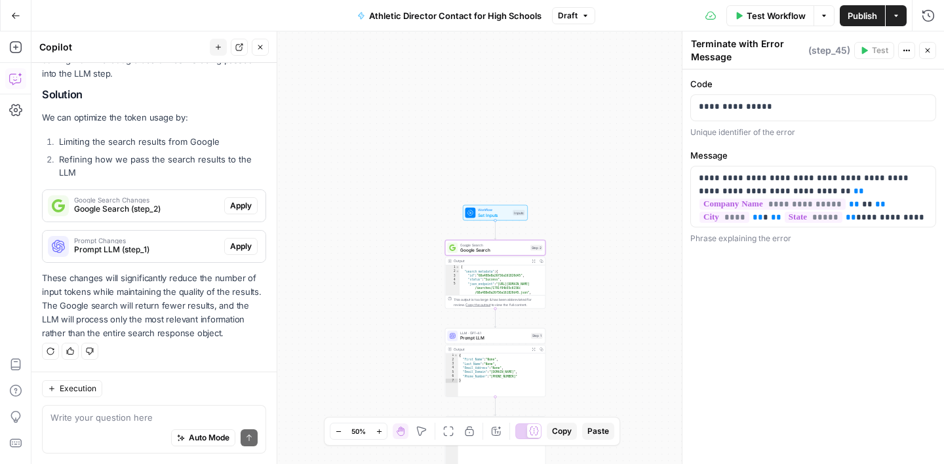
click at [239, 210] on span "Apply" at bounding box center [241, 206] width 22 height 12
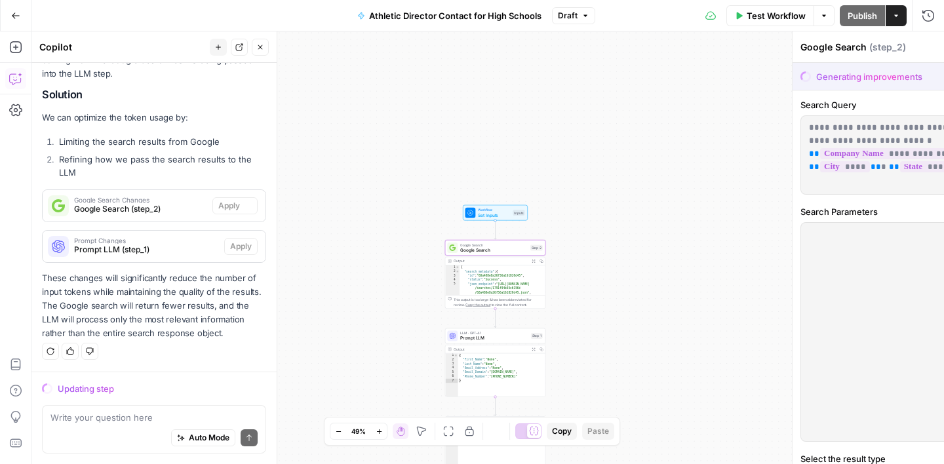
scroll to position [842, 0]
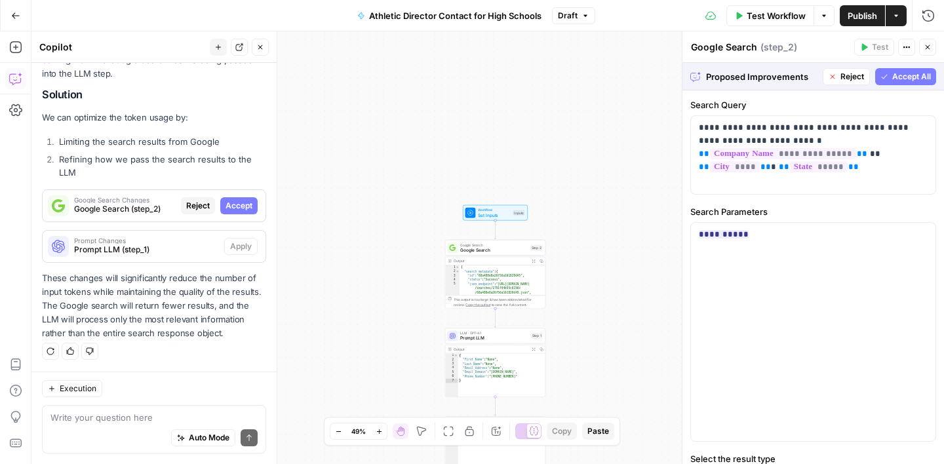
click at [896, 77] on span "Accept All" at bounding box center [911, 77] width 39 height 12
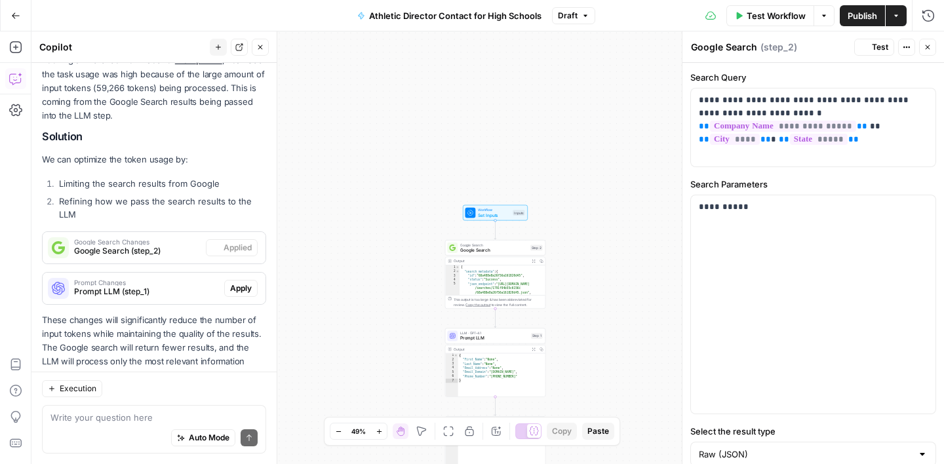
scroll to position [884, 0]
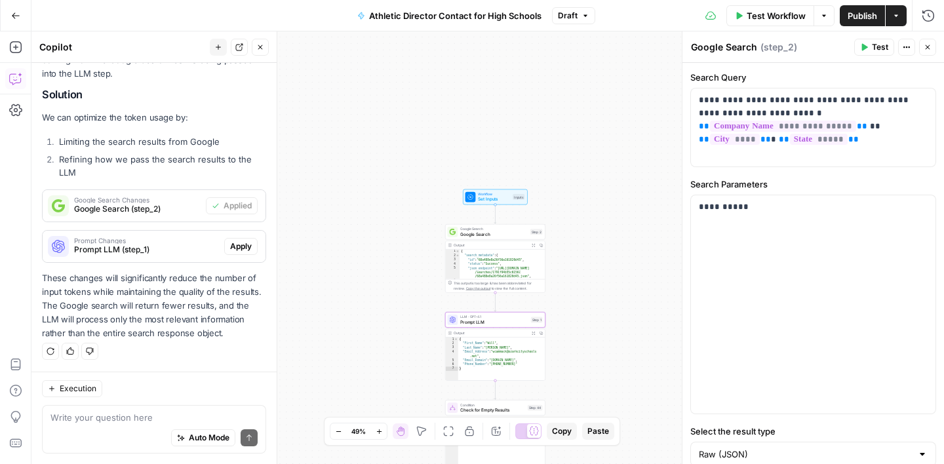
click at [164, 251] on span "Prompt LLM (step_1)" at bounding box center [146, 250] width 145 height 12
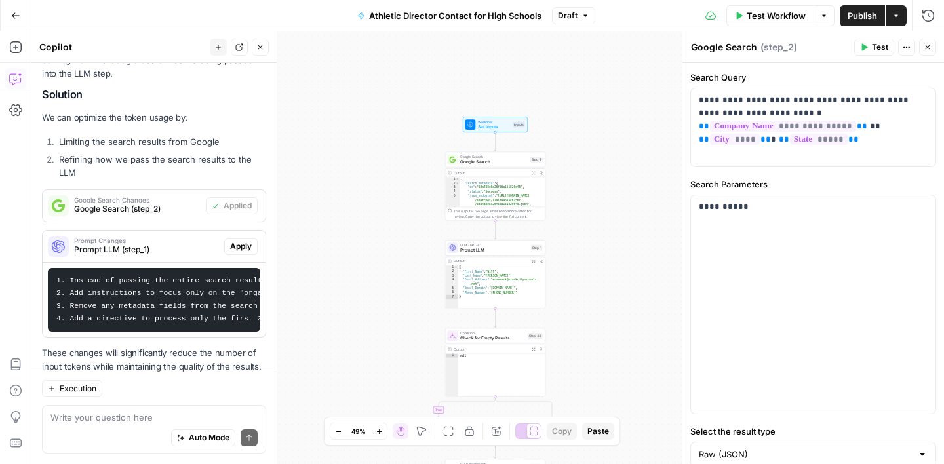
scroll to position [959, 0]
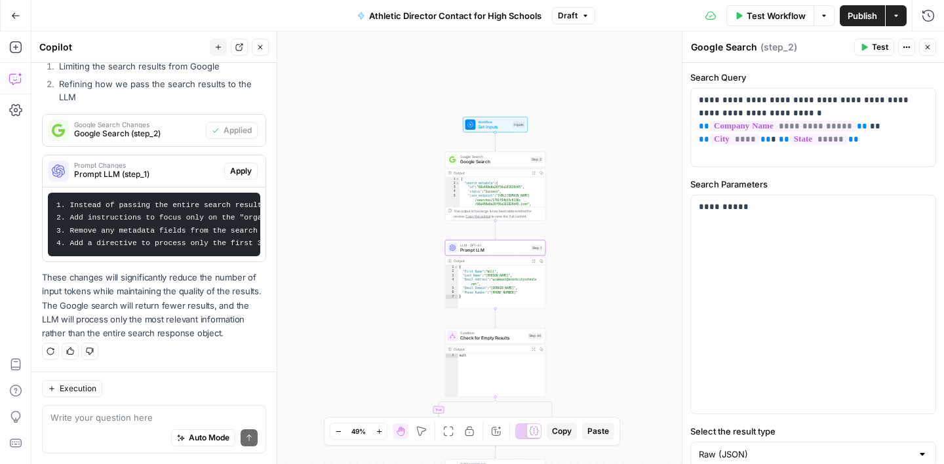
click at [237, 176] on span "Apply" at bounding box center [241, 171] width 22 height 12
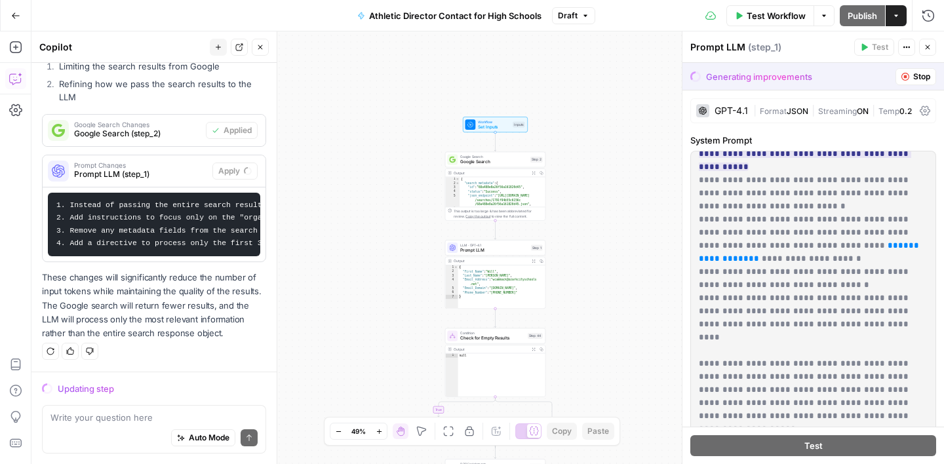
scroll to position [197, 0]
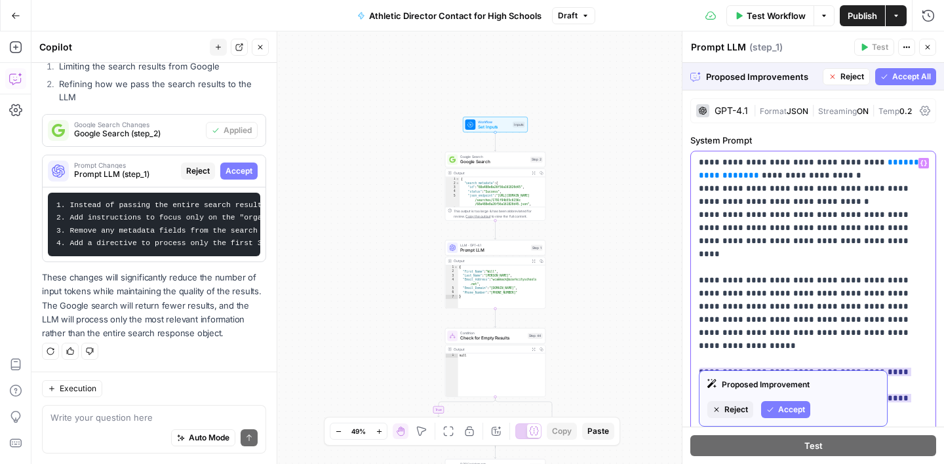
drag, startPoint x: 805, startPoint y: 332, endPoint x: 844, endPoint y: 325, distance: 40.0
click at [844, 325] on p "**********" at bounding box center [813, 319] width 229 height 721
click at [848, 368] on ins "**********" at bounding box center [805, 392] width 212 height 48
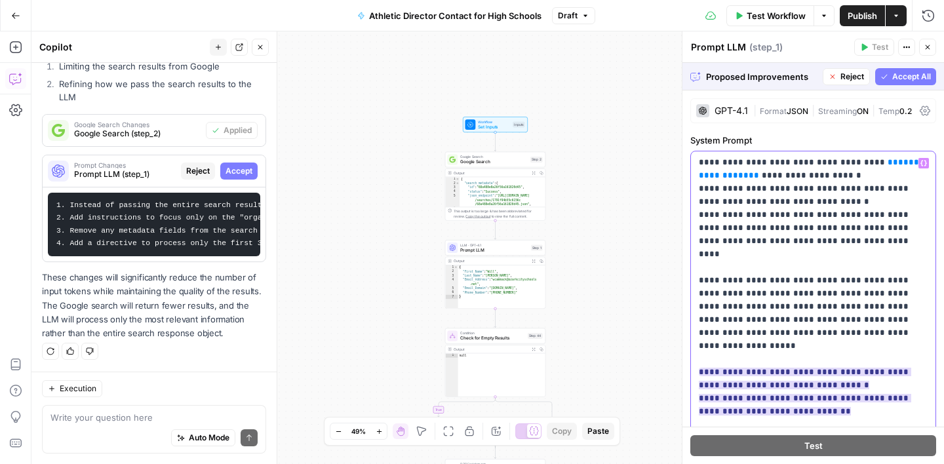
click at [848, 368] on ins "**********" at bounding box center [805, 392] width 212 height 48
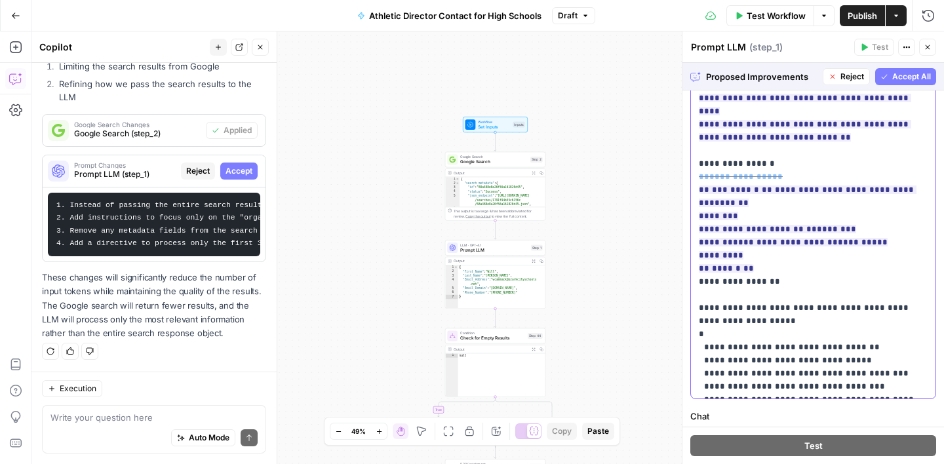
scroll to position [289, 0]
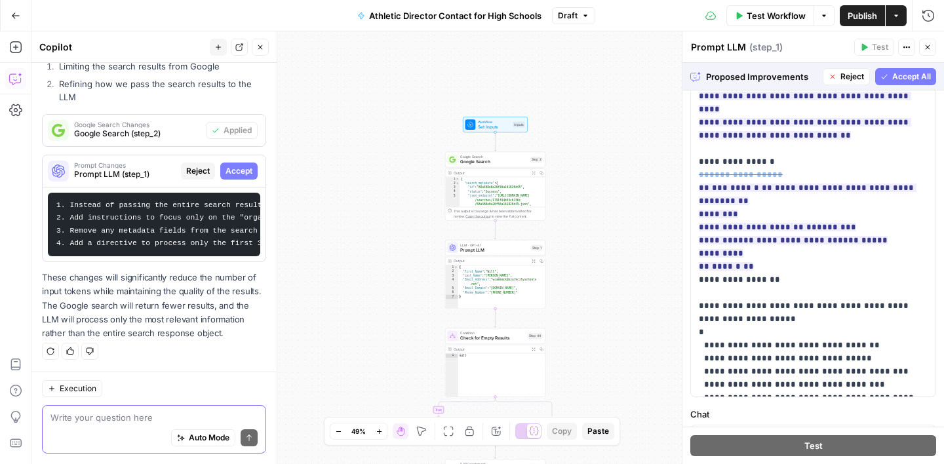
click at [120, 415] on textarea at bounding box center [153, 417] width 207 height 13
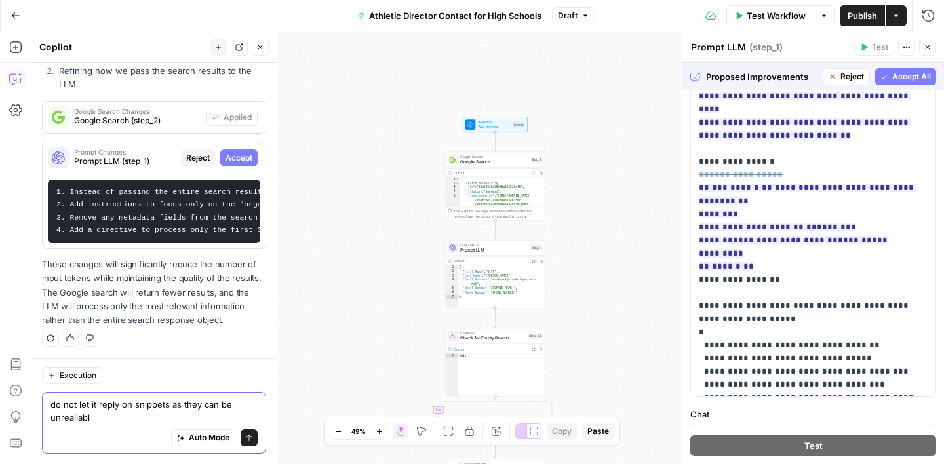
type textarea "do not let it reply on snippets as they can be unrealiable"
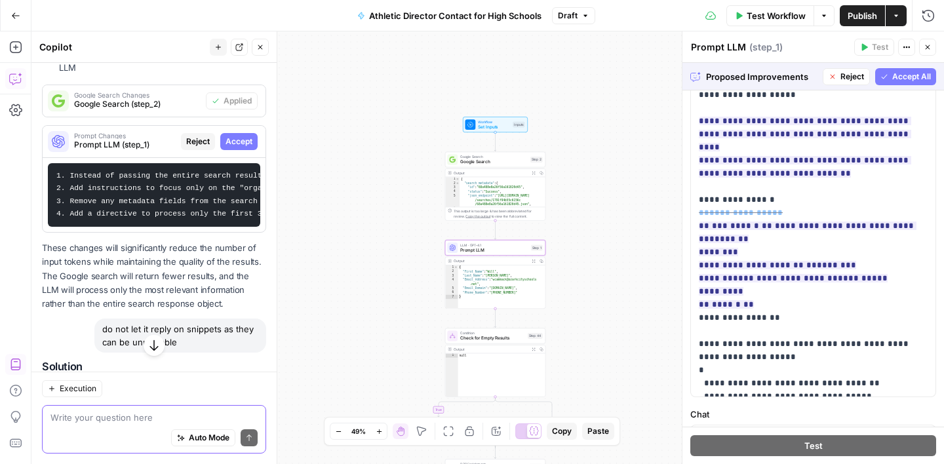
scroll to position [864, 0]
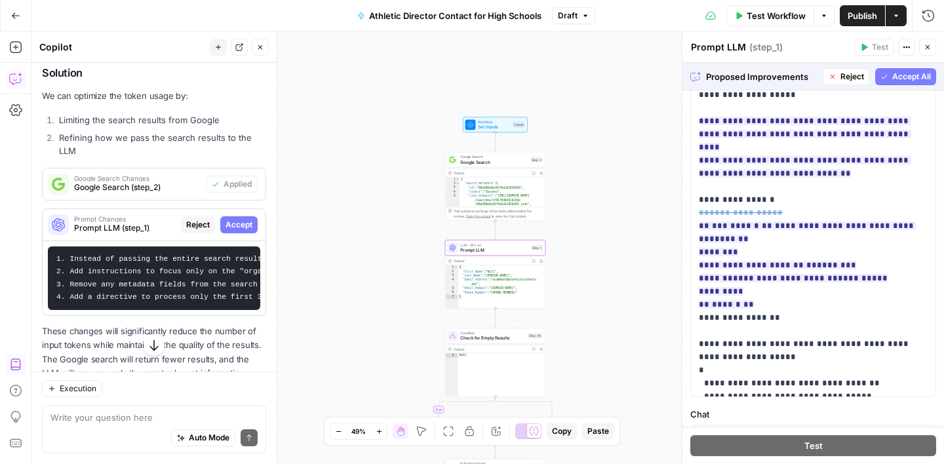
click at [196, 223] on span "Reject" at bounding box center [198, 225] width 24 height 12
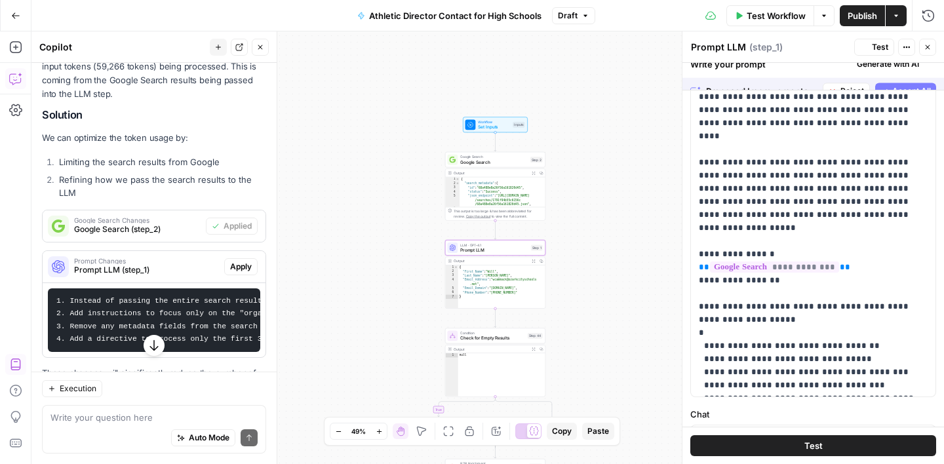
scroll to position [0, 0]
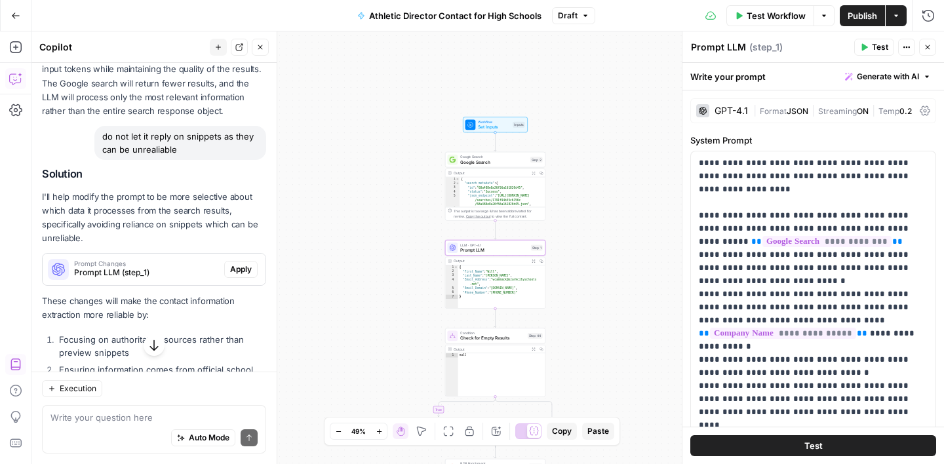
click at [233, 276] on button "Apply" at bounding box center [240, 269] width 33 height 17
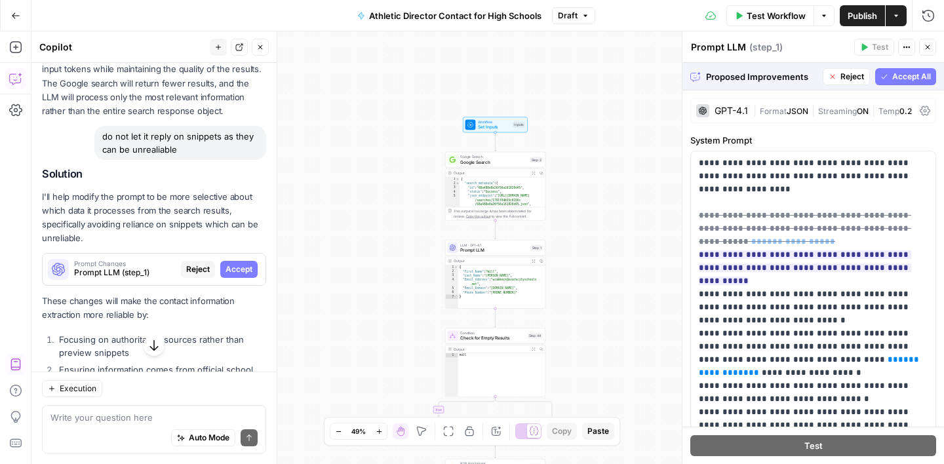
click at [908, 83] on button "Accept All" at bounding box center [905, 76] width 61 height 17
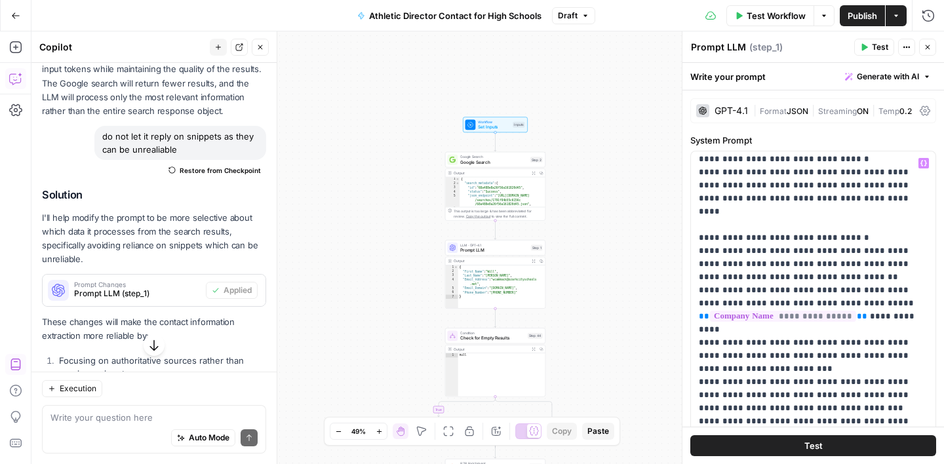
scroll to position [237, 0]
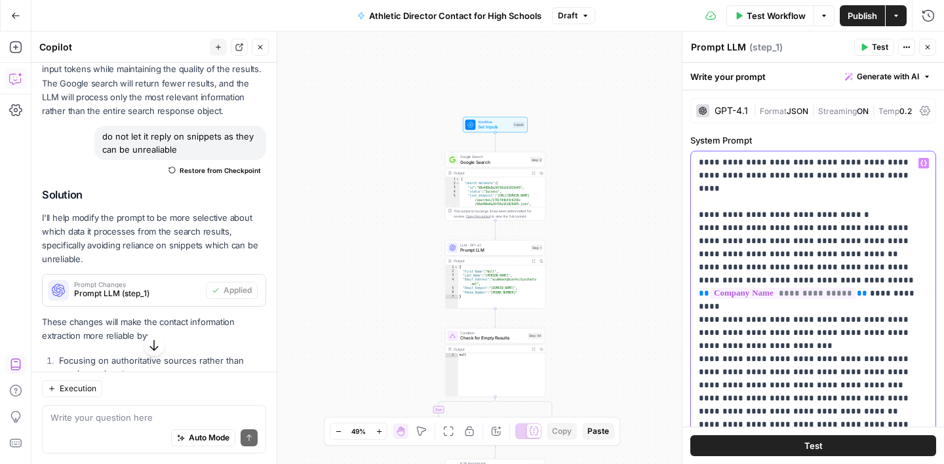
drag, startPoint x: 760, startPoint y: 296, endPoint x: 697, endPoint y: 269, distance: 68.4
click at [697, 269] on div "**********" at bounding box center [813, 418] width 244 height 534
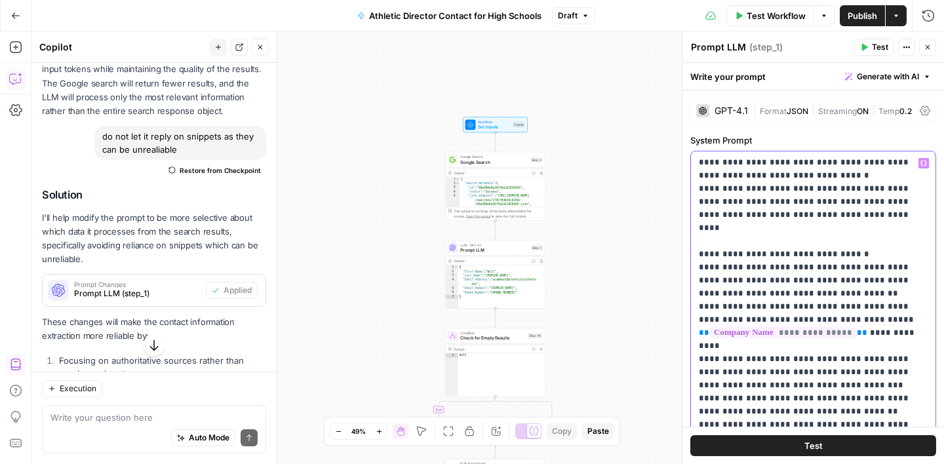
scroll to position [35, 0]
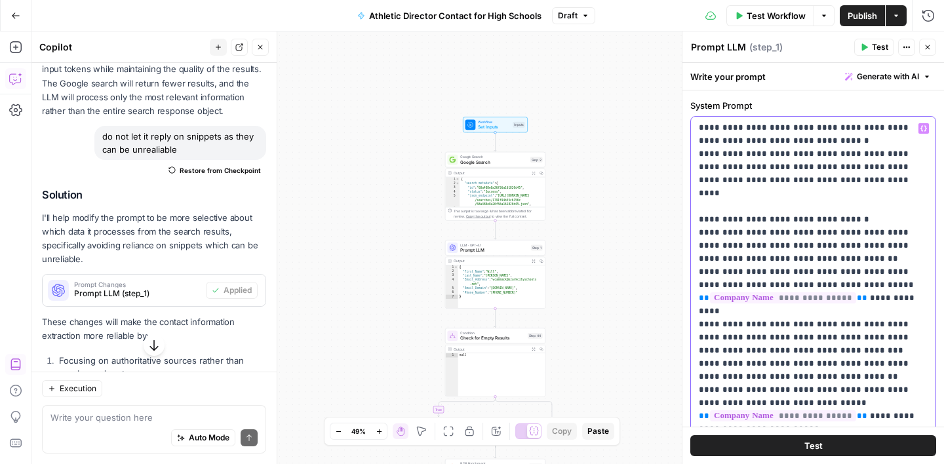
drag, startPoint x: 815, startPoint y: 301, endPoint x: 767, endPoint y: 289, distance: 48.6
click at [767, 289] on p "**********" at bounding box center [813, 285] width 229 height 721
click at [819, 298] on p "**********" at bounding box center [813, 285] width 229 height 721
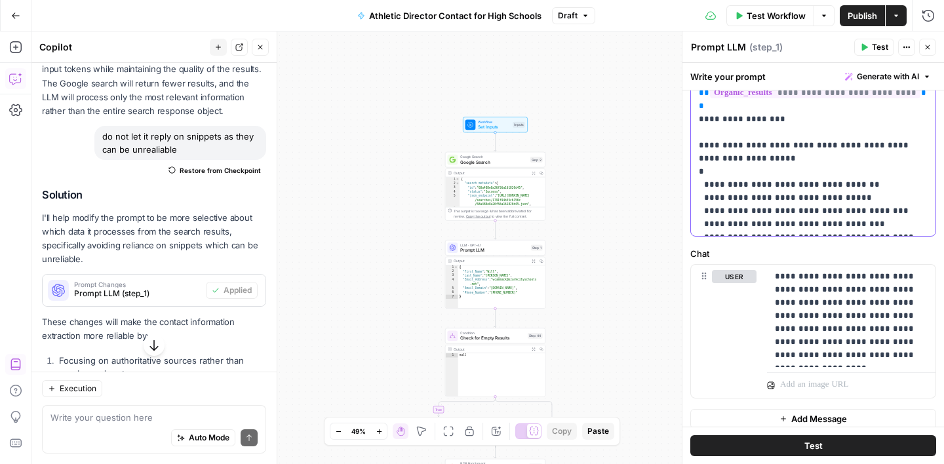
scroll to position [459, 0]
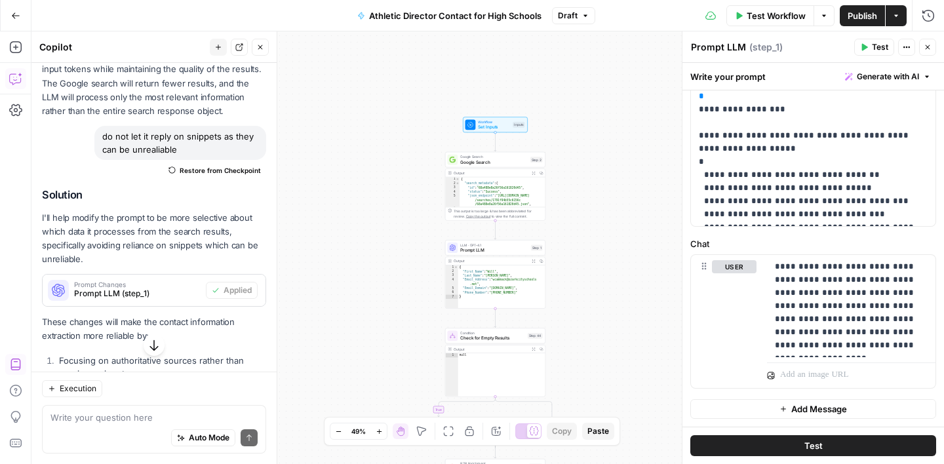
click at [756, 16] on span "Test Workflow" at bounding box center [775, 15] width 59 height 13
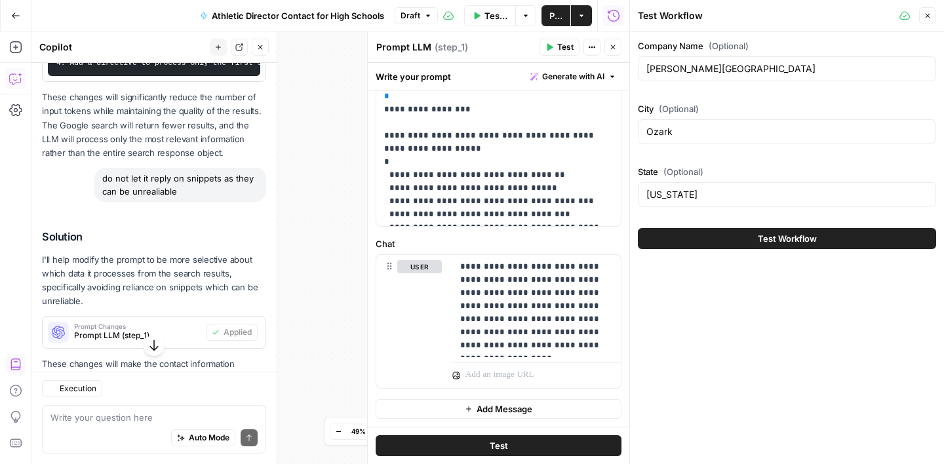
scroll to position [1182, 0]
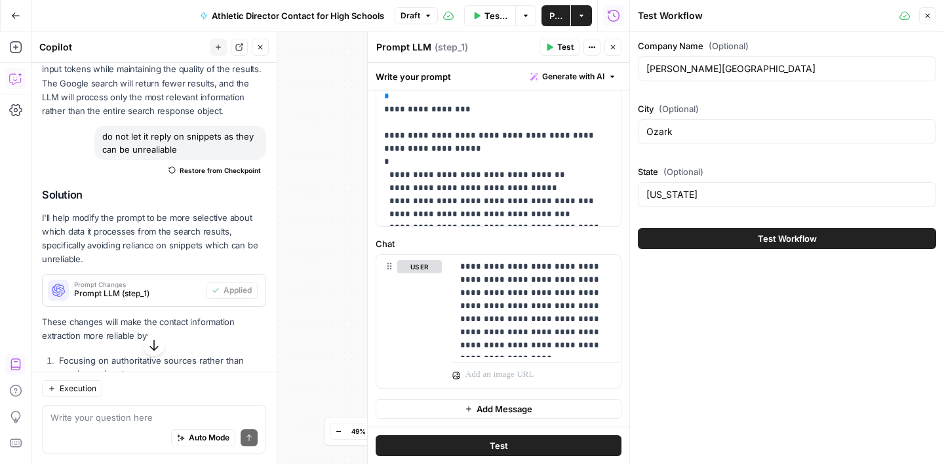
click at [762, 242] on span "Test Workflow" at bounding box center [787, 238] width 59 height 13
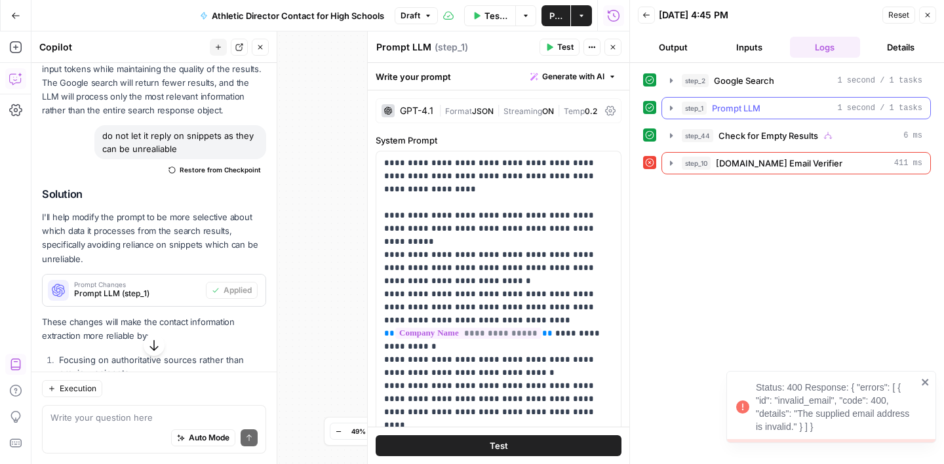
click at [774, 115] on button "step_1 Prompt LLM 1 second / 1 tasks" at bounding box center [796, 108] width 268 height 21
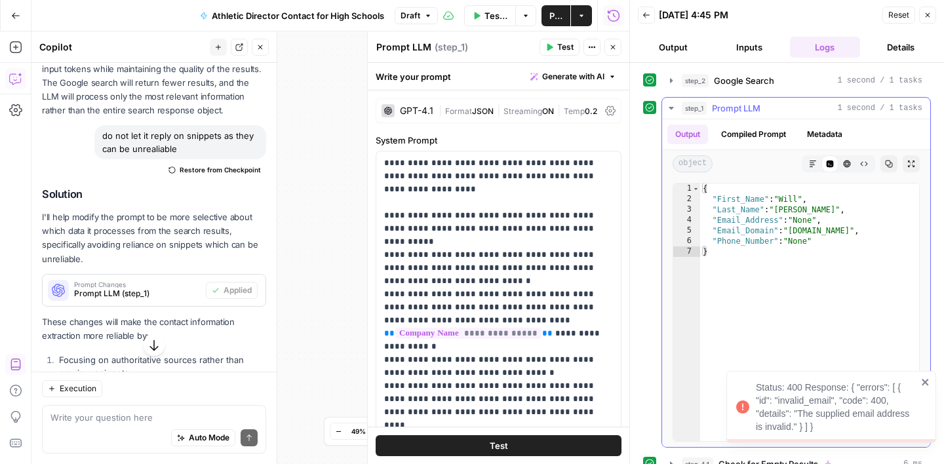
scroll to position [45, 0]
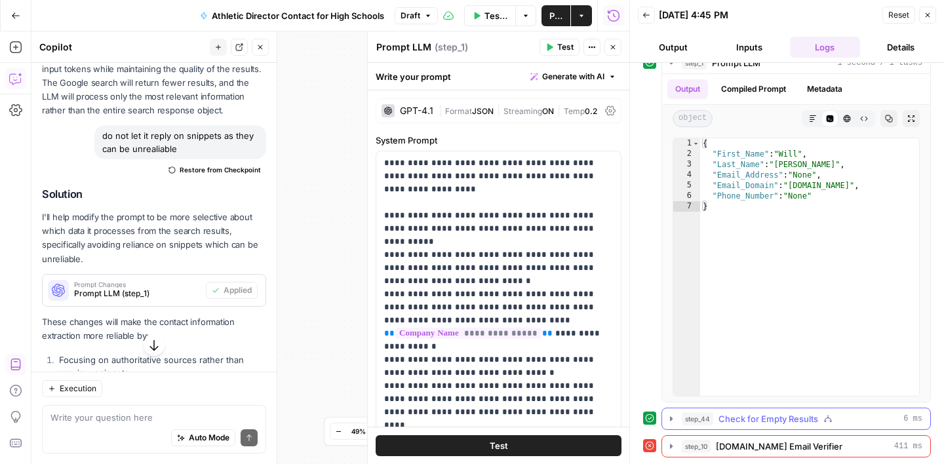
click at [780, 414] on span "Check for Empty Results" at bounding box center [768, 418] width 100 height 13
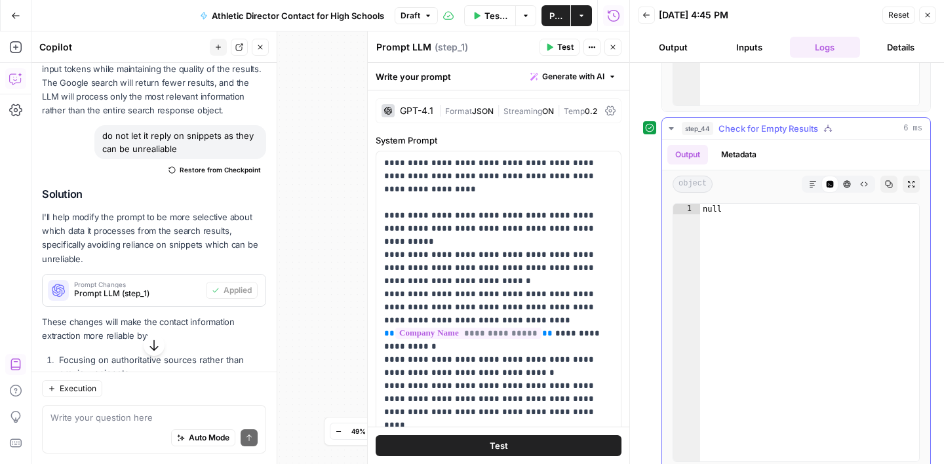
scroll to position [385, 0]
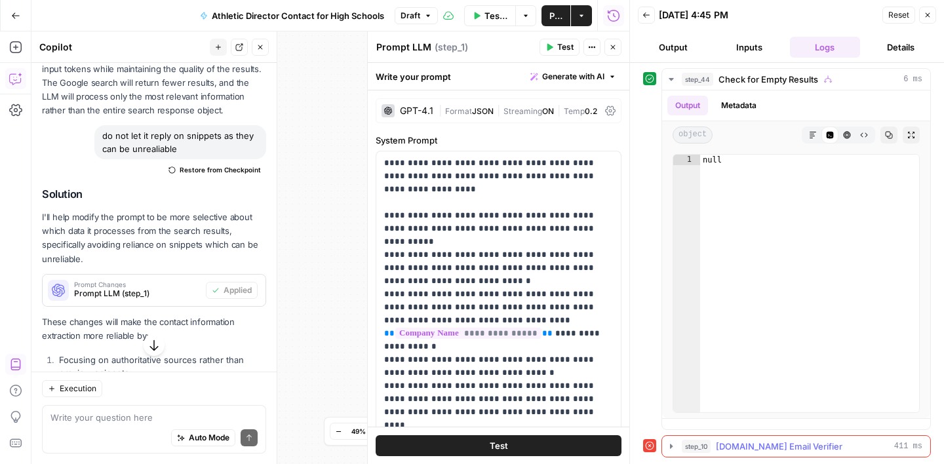
click at [788, 442] on span "[DOMAIN_NAME] Email Verifier" at bounding box center [779, 446] width 126 height 13
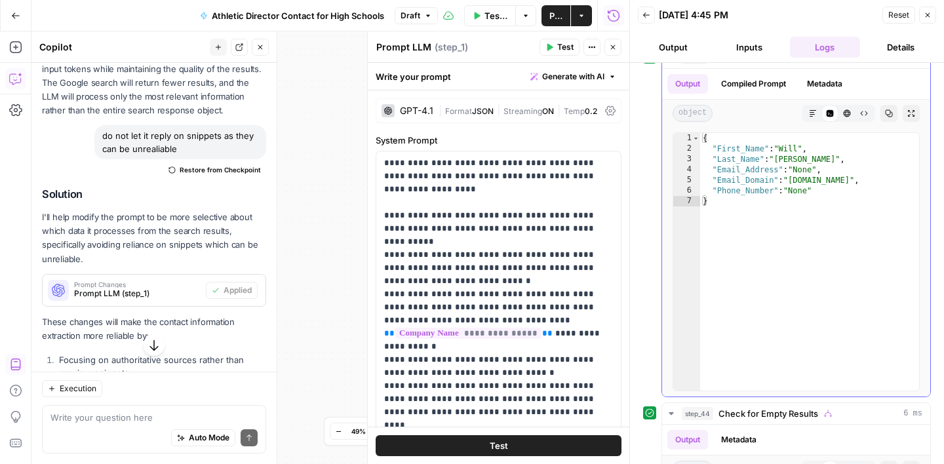
scroll to position [0, 0]
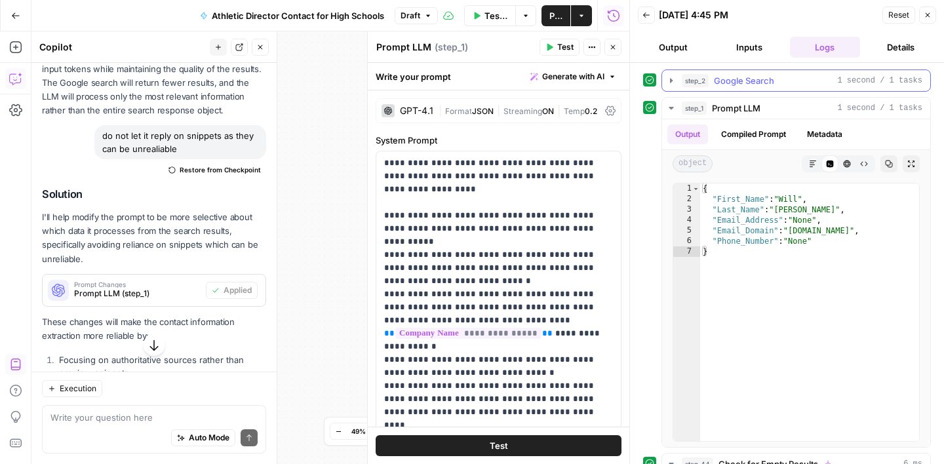
click at [786, 78] on div "step_2 Google Search 1 second / 1 tasks" at bounding box center [802, 80] width 241 height 13
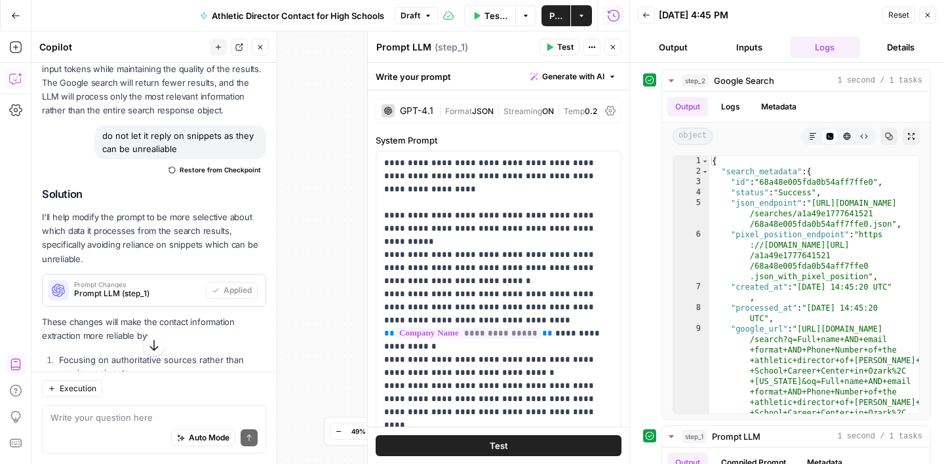
click at [924, 10] on button "Close" at bounding box center [927, 15] width 17 height 17
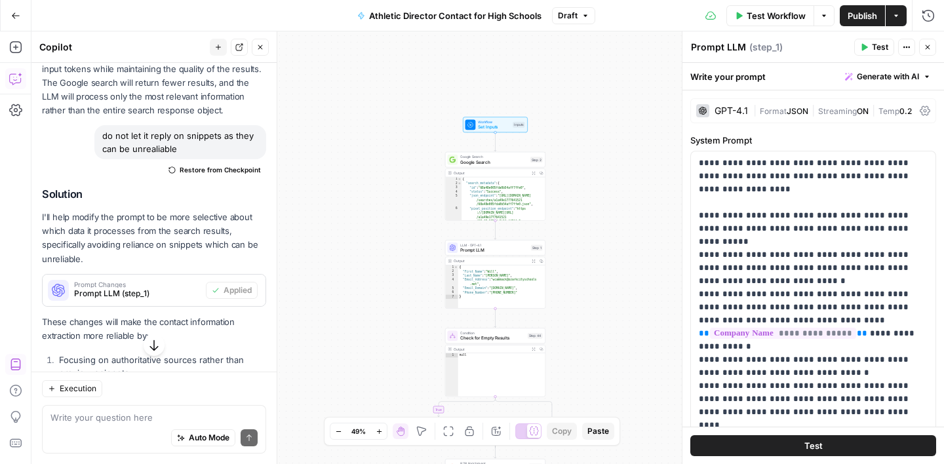
click at [90, 431] on div "Auto Mode Send" at bounding box center [153, 438] width 207 height 29
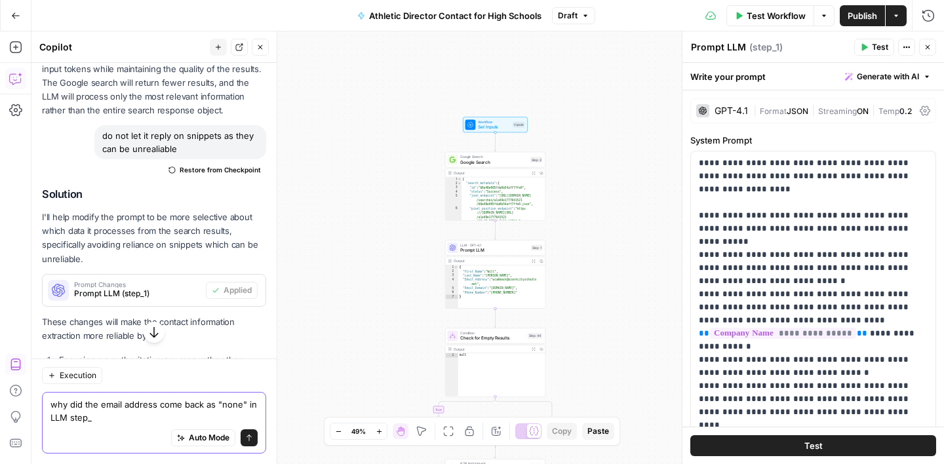
type textarea "why did the email address come back as "none" in LLM step_1"
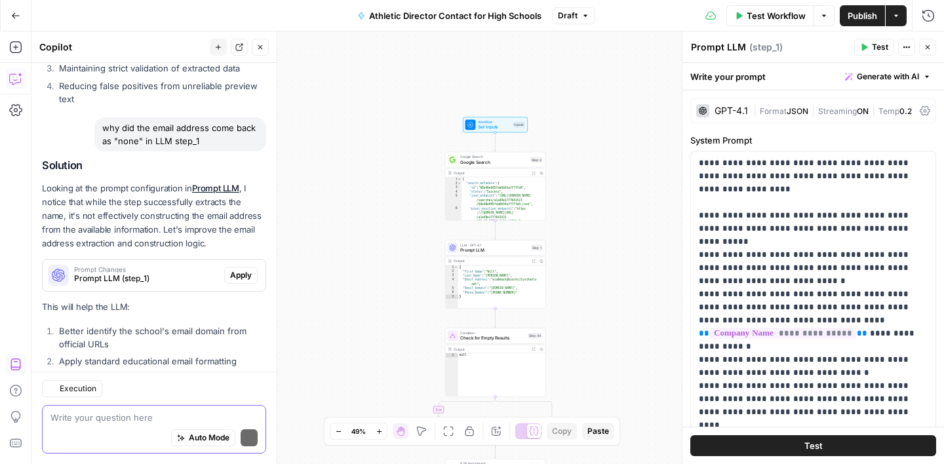
scroll to position [1566, 0]
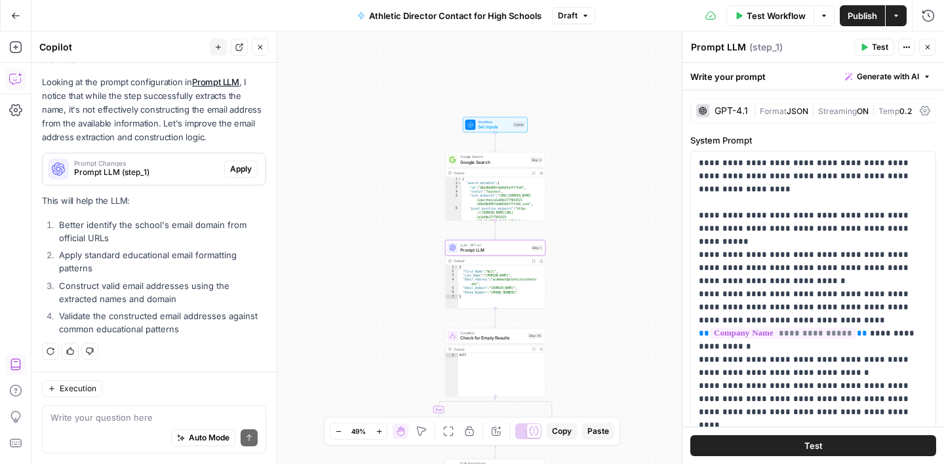
click at [246, 172] on span "Apply" at bounding box center [241, 169] width 22 height 12
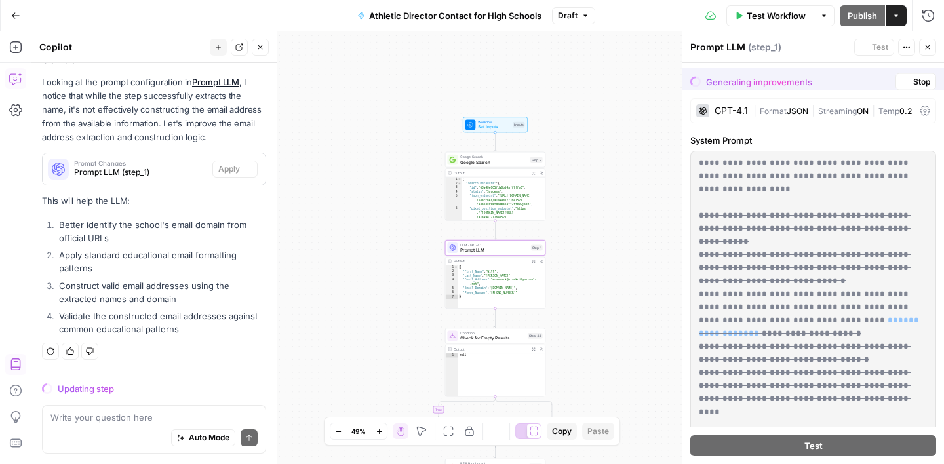
scroll to position [1503, 0]
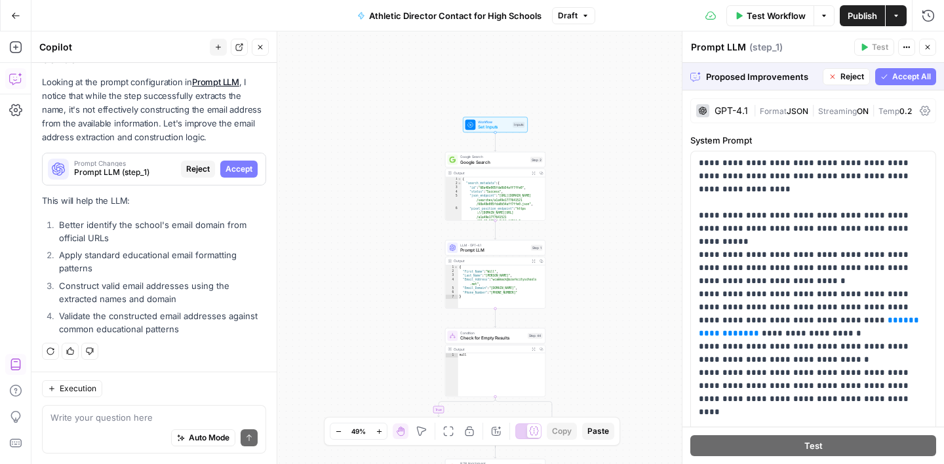
click at [909, 77] on span "Accept All" at bounding box center [911, 77] width 39 height 12
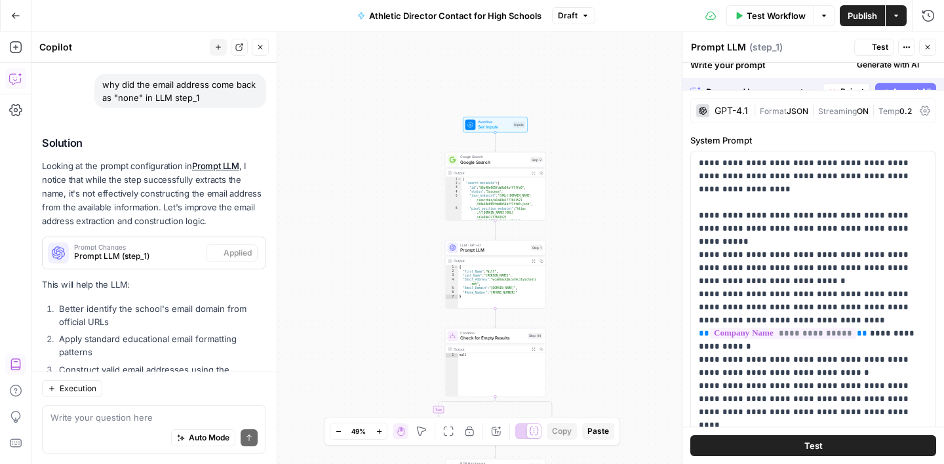
scroll to position [1587, 0]
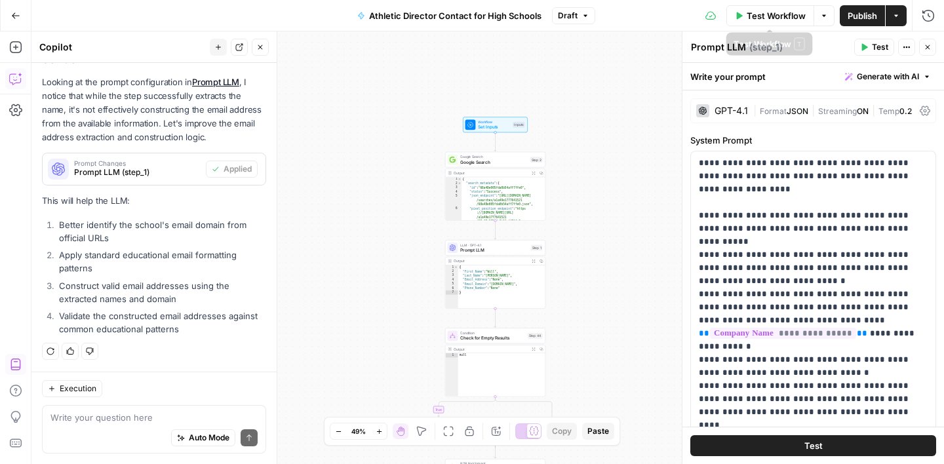
click at [776, 9] on span "Test Workflow" at bounding box center [775, 15] width 59 height 13
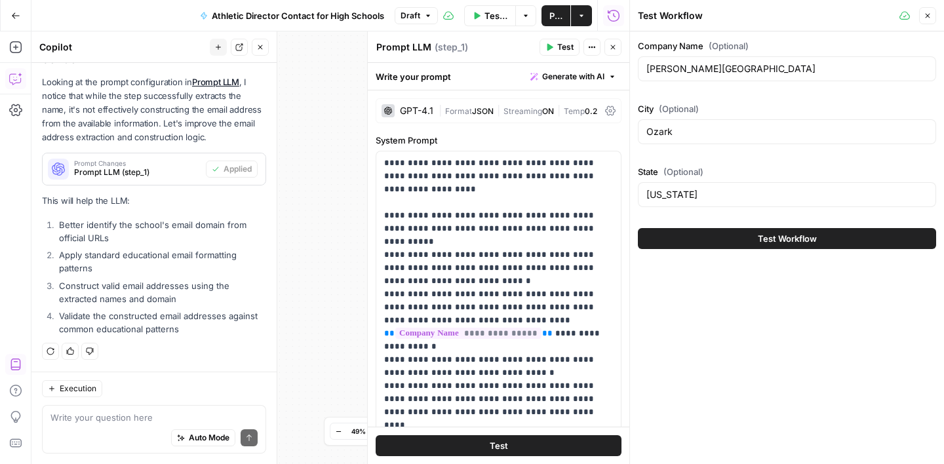
click at [840, 233] on button "Test Workflow" at bounding box center [787, 238] width 298 height 21
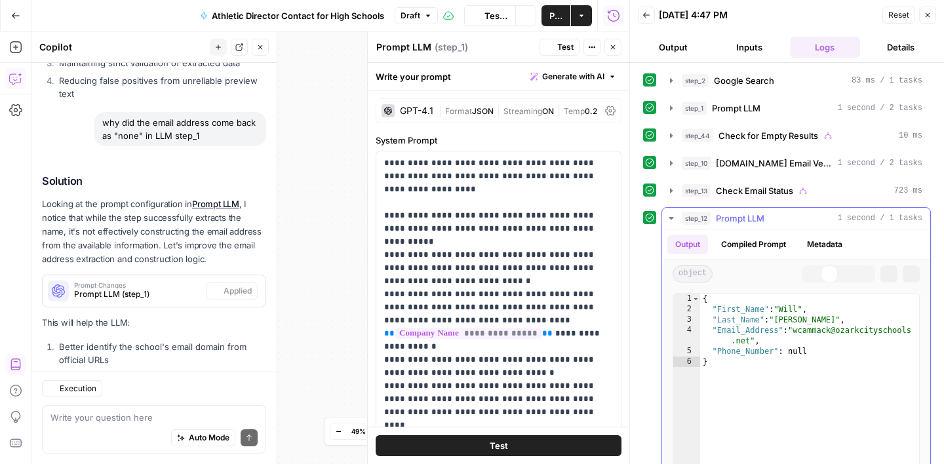
scroll to position [1587, 0]
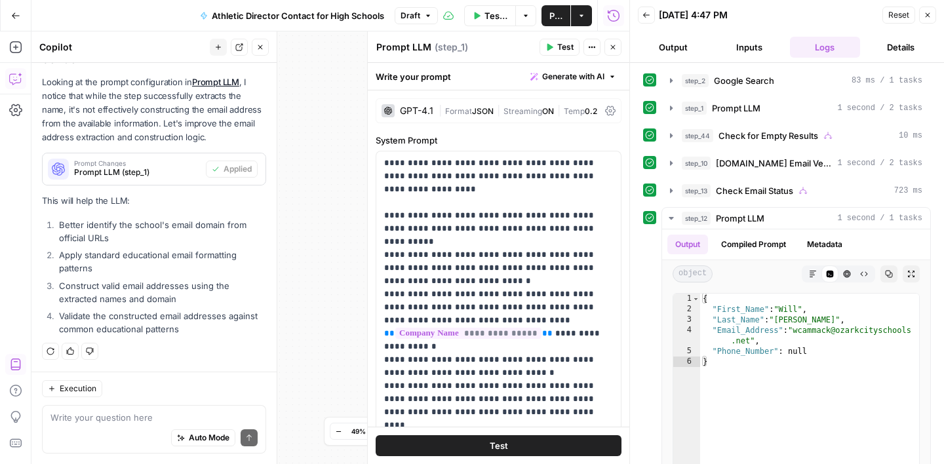
click at [893, 48] on button "Details" at bounding box center [900, 47] width 71 height 21
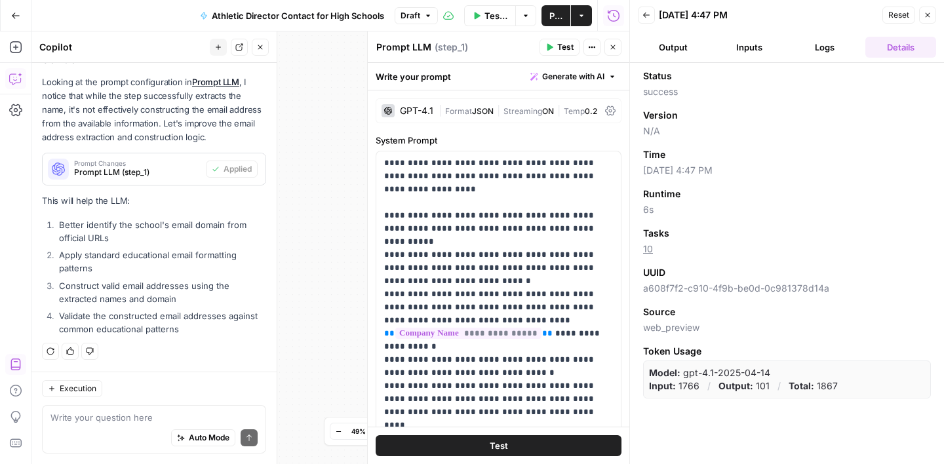
click at [548, 13] on button "Publish" at bounding box center [555, 15] width 29 height 21
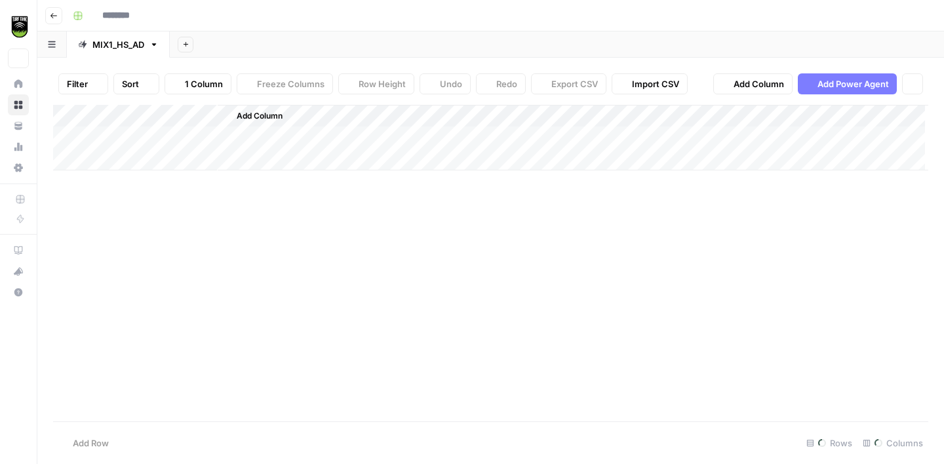
type input "**********"
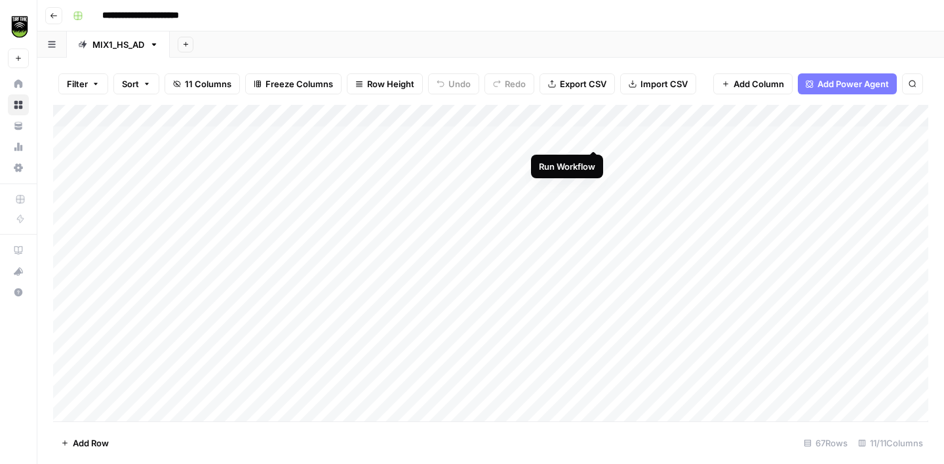
click at [594, 136] on div "Add Column" at bounding box center [490, 263] width 875 height 317
click at [597, 158] on div "Add Column" at bounding box center [490, 263] width 875 height 317
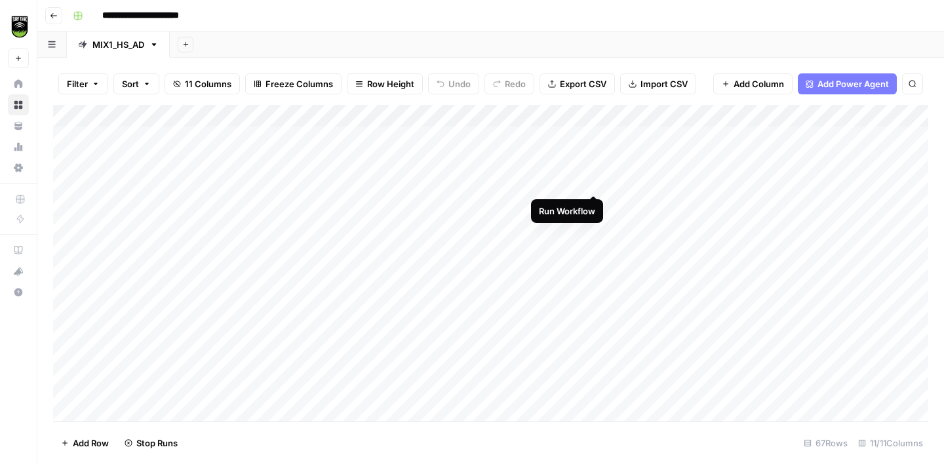
click at [594, 178] on div "Add Column" at bounding box center [490, 263] width 875 height 317
click at [594, 204] on div "Add Column" at bounding box center [490, 263] width 875 height 317
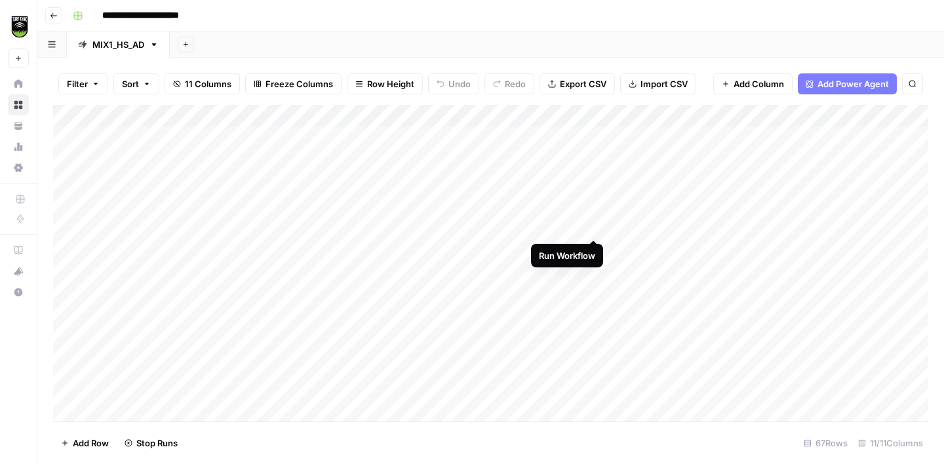
click at [594, 225] on div "Add Column" at bounding box center [490, 263] width 875 height 317
click at [594, 248] on div "Add Column" at bounding box center [490, 263] width 875 height 317
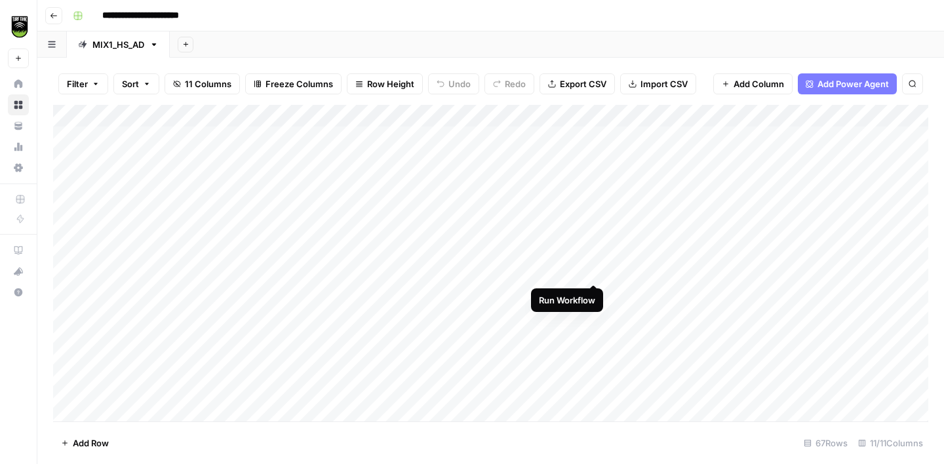
click at [594, 269] on div "Add Column" at bounding box center [490, 263] width 875 height 317
click at [267, 276] on div "Add Column" at bounding box center [490, 263] width 875 height 317
click at [688, 265] on div "Add Column" at bounding box center [490, 263] width 875 height 317
click at [425, 271] on div "Add Column" at bounding box center [490, 263] width 875 height 317
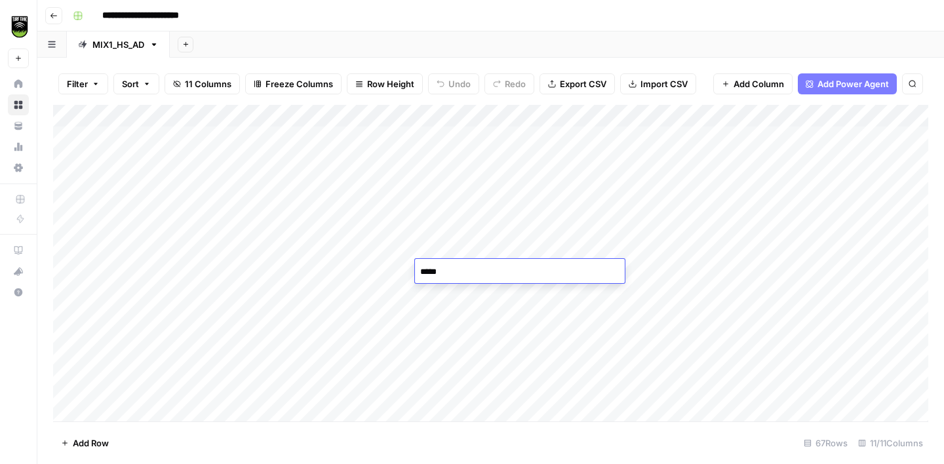
click at [425, 271] on textarea "*****" at bounding box center [520, 272] width 210 height 18
type textarea "**********"
click at [593, 253] on div "Add Column" at bounding box center [490, 263] width 875 height 317
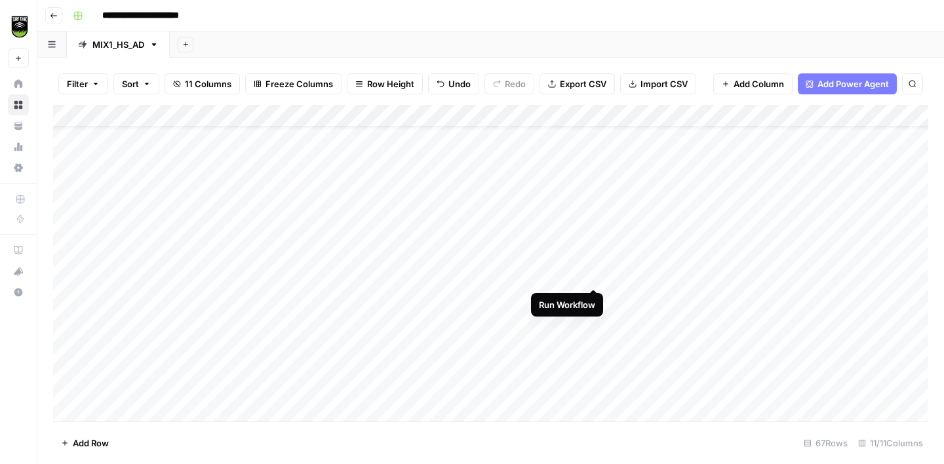
click at [593, 275] on div "Add Column" at bounding box center [490, 263] width 875 height 317
click at [595, 298] on div "Add Column" at bounding box center [490, 263] width 875 height 317
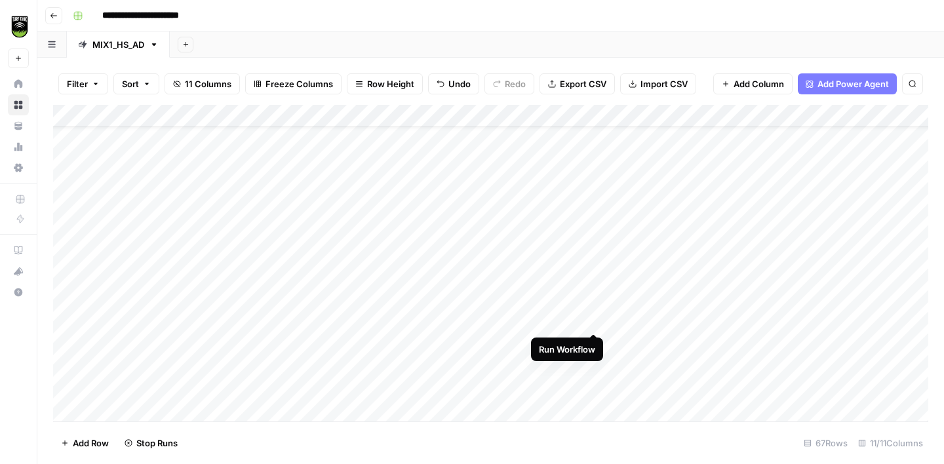
click at [594, 322] on div "Add Column" at bounding box center [490, 263] width 875 height 317
click at [594, 342] on div "Add Column" at bounding box center [490, 263] width 875 height 317
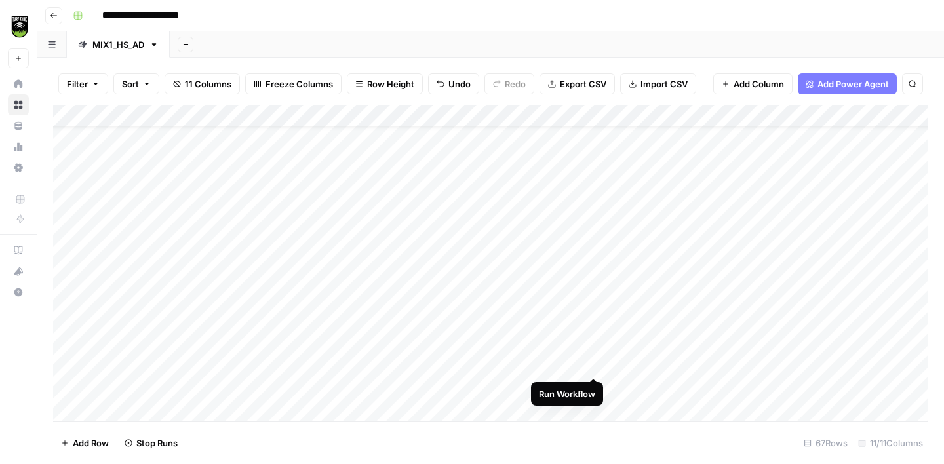
click at [595, 362] on div "Add Column" at bounding box center [490, 263] width 875 height 317
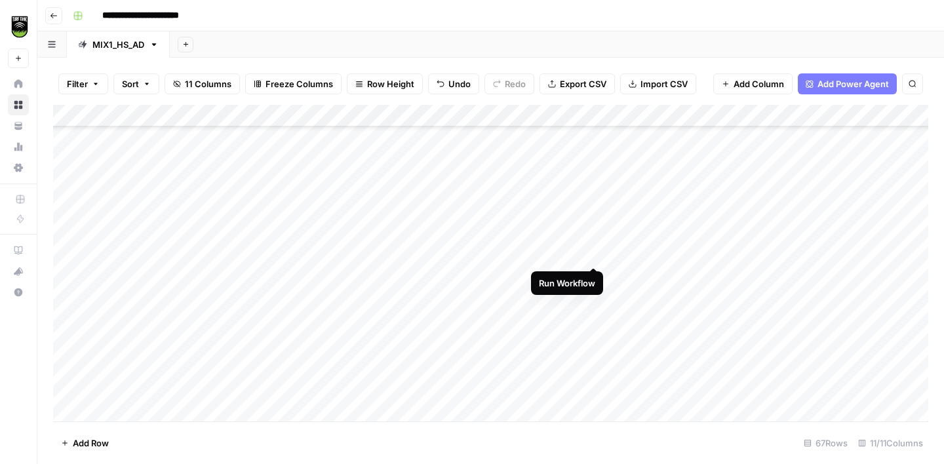
click at [589, 254] on div "Add Column" at bounding box center [490, 263] width 875 height 317
click at [596, 276] on div "Add Column" at bounding box center [490, 263] width 875 height 317
click at [594, 300] on div "Add Column" at bounding box center [490, 263] width 875 height 317
click at [244, 184] on div "Add Column" at bounding box center [490, 263] width 875 height 317
click at [674, 190] on div "Add Column" at bounding box center [490, 263] width 875 height 317
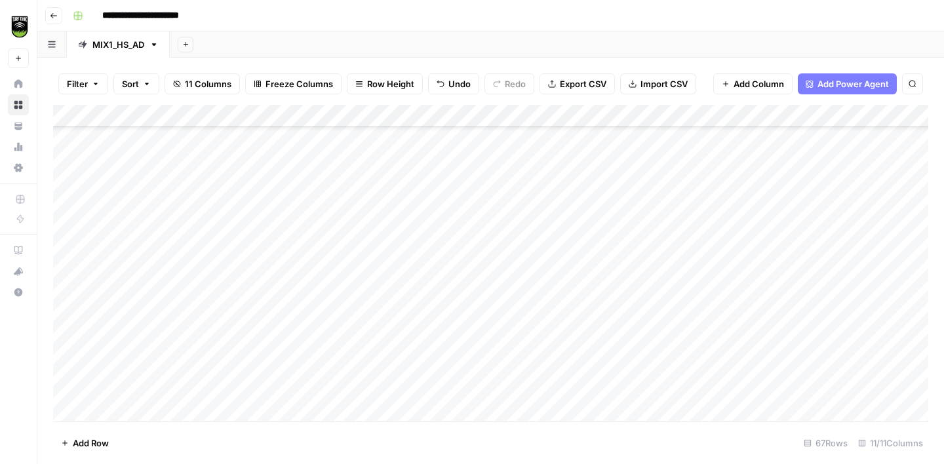
click at [459, 191] on div "Add Column" at bounding box center [490, 263] width 875 height 317
click at [457, 191] on textarea "*****" at bounding box center [520, 188] width 210 height 18
type textarea "**********"
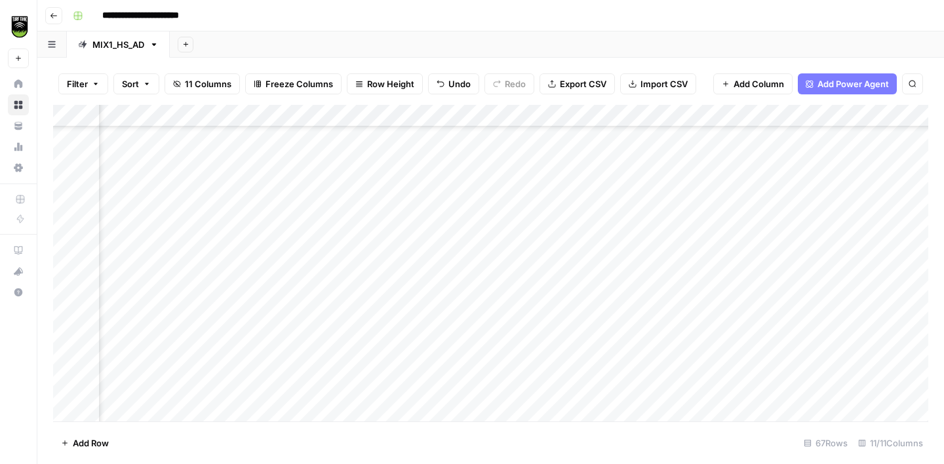
scroll to position [197, 94]
click at [486, 116] on div "Add Column" at bounding box center [490, 263] width 875 height 317
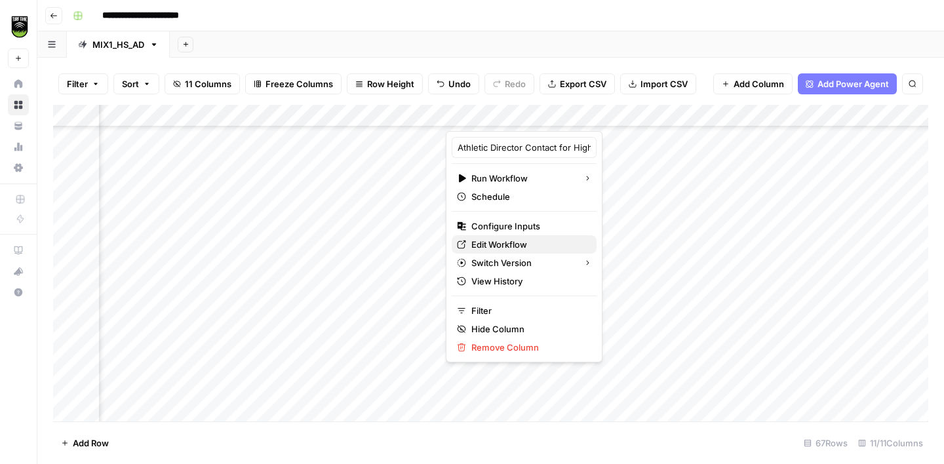
click at [499, 248] on span "Edit Workflow" at bounding box center [528, 244] width 115 height 13
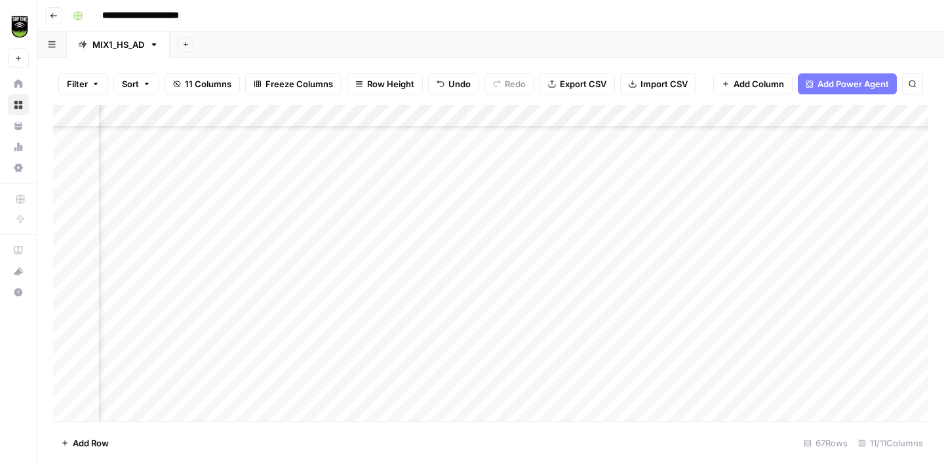
click at [169, 187] on div "Add Column" at bounding box center [490, 263] width 875 height 317
click at [502, 137] on div "Add Column" at bounding box center [490, 263] width 875 height 317
click at [501, 155] on div "Add Column" at bounding box center [490, 263] width 875 height 317
click at [500, 181] on div "Add Column" at bounding box center [490, 263] width 875 height 317
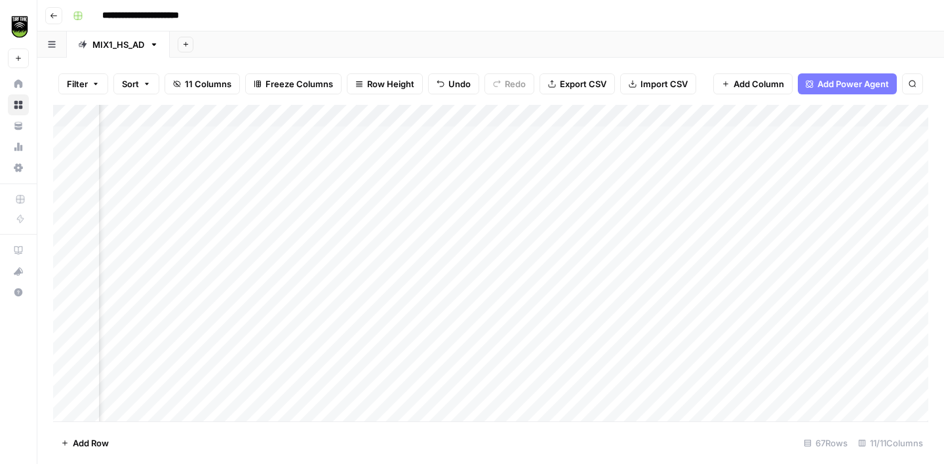
click at [366, 140] on div "Add Column" at bounding box center [490, 263] width 875 height 317
click at [382, 227] on div "Add Column" at bounding box center [490, 263] width 875 height 317
click at [611, 140] on div "Add Column" at bounding box center [490, 263] width 875 height 317
click at [146, 140] on div "Add Column" at bounding box center [490, 263] width 875 height 317
click at [138, 161] on div "Add Column" at bounding box center [490, 263] width 875 height 317
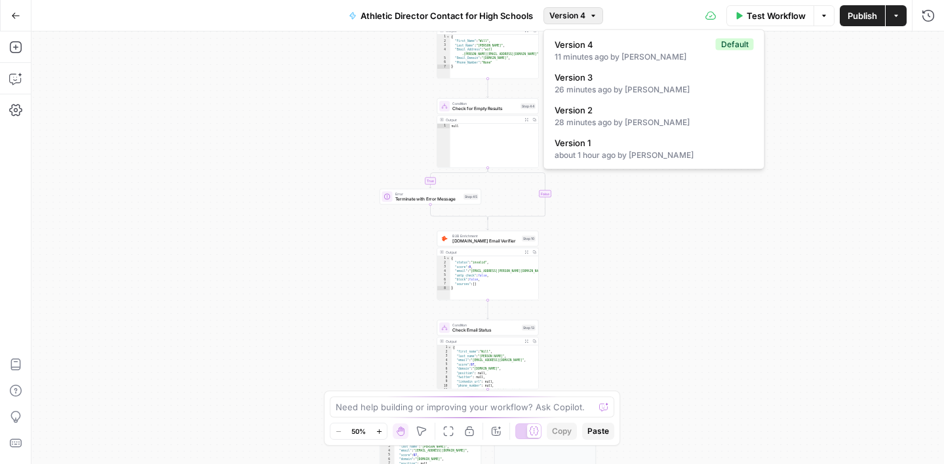
click at [584, 20] on span "Version 4" at bounding box center [567, 16] width 36 height 12
click at [589, 83] on span "Version 3" at bounding box center [651, 77] width 194 height 13
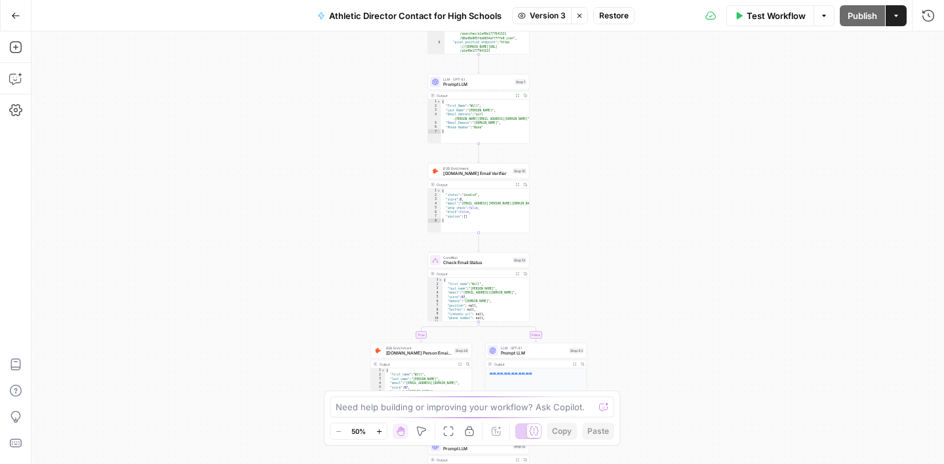
drag, startPoint x: 379, startPoint y: 102, endPoint x: 365, endPoint y: 203, distance: 101.3
click at [365, 203] on div "true false Workflow Set Inputs Inputs Google Search Google Search Step 2 Output…" at bounding box center [487, 247] width 912 height 433
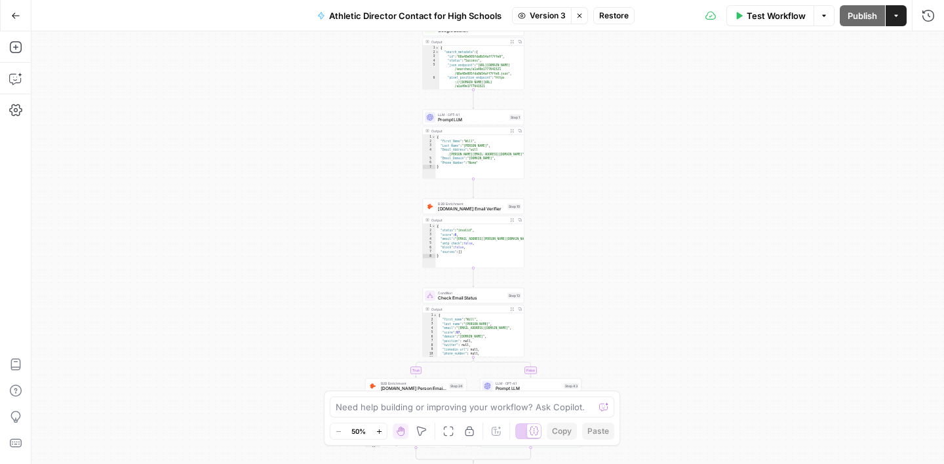
click at [537, 10] on span "Version 3" at bounding box center [548, 16] width 36 height 12
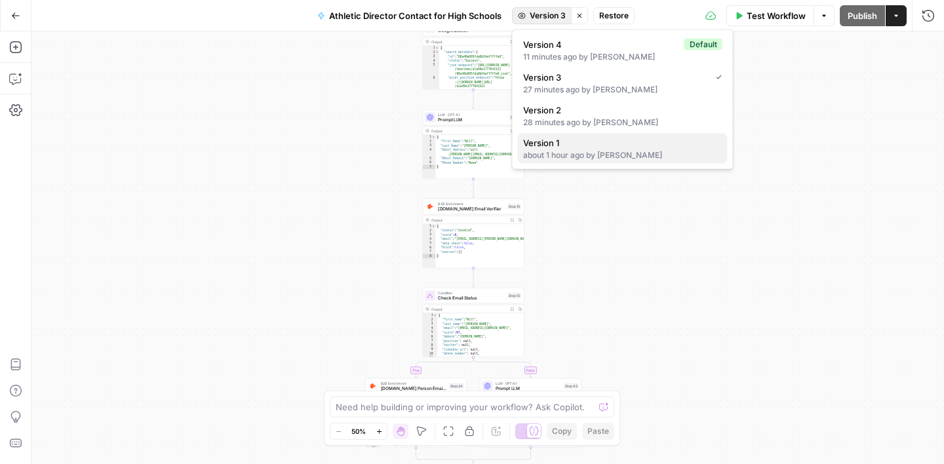
click at [561, 142] on span "Version 1" at bounding box center [620, 142] width 194 height 13
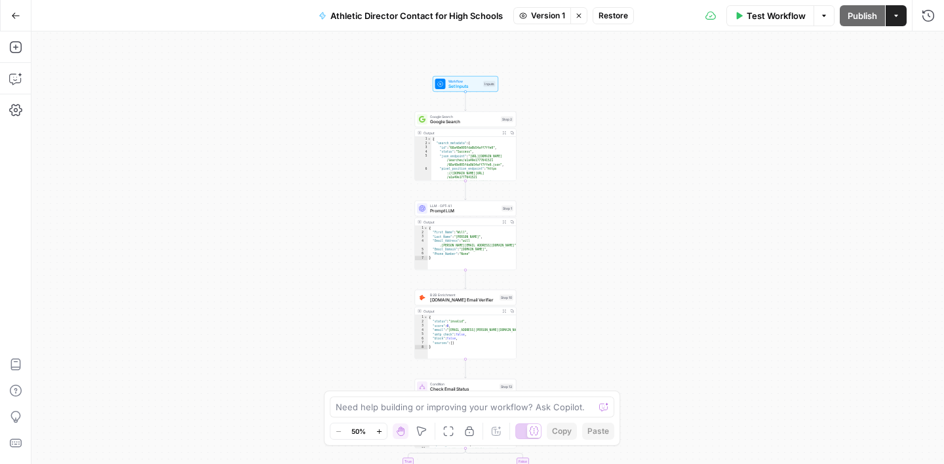
drag, startPoint x: 378, startPoint y: 89, endPoint x: 370, endPoint y: 191, distance: 101.9
click at [370, 191] on div "true false Workflow Set Inputs Inputs Google Search Google Search Step 2 Output…" at bounding box center [487, 247] width 912 height 433
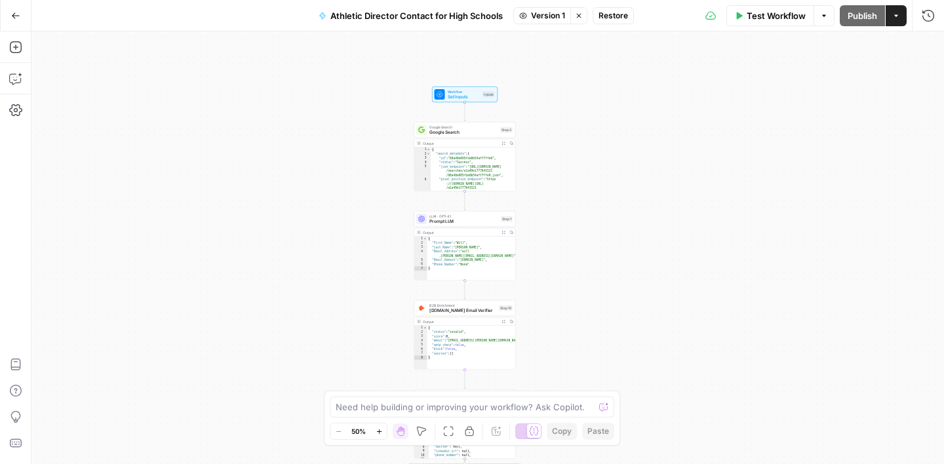
click at [467, 129] on span "Google Search" at bounding box center [463, 132] width 68 height 7
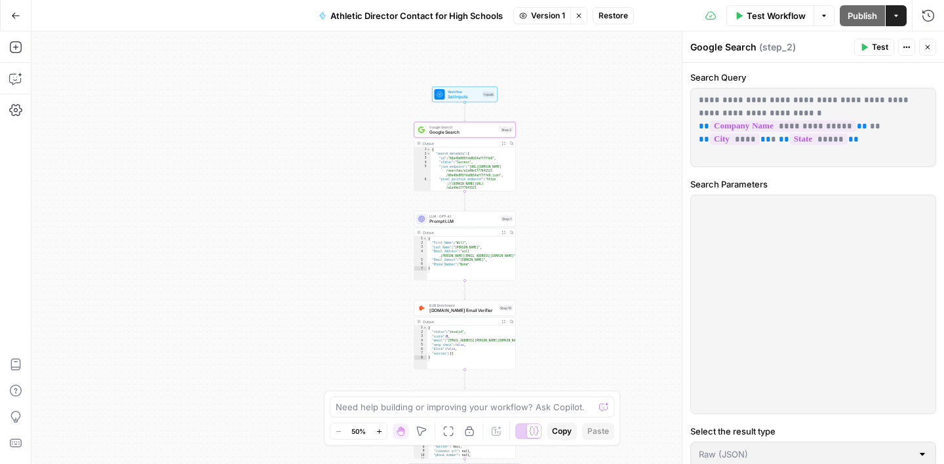
click at [703, 115] on p "**********" at bounding box center [813, 120] width 229 height 52
click at [701, 110] on p "**********" at bounding box center [813, 120] width 229 height 52
click at [558, 67] on div "true false Workflow Set Inputs Inputs Google Search Google Search Step 2 Output…" at bounding box center [487, 247] width 912 height 433
click at [613, 16] on span "Restore" at bounding box center [612, 16] width 29 height 12
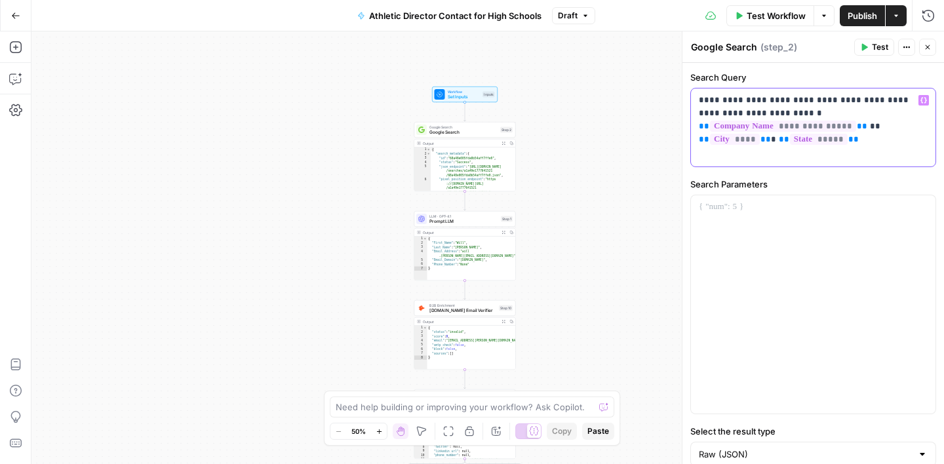
drag, startPoint x: 772, startPoint y: 111, endPoint x: 697, endPoint y: 100, distance: 76.1
click at [697, 100] on div "**********" at bounding box center [813, 127] width 244 height 78
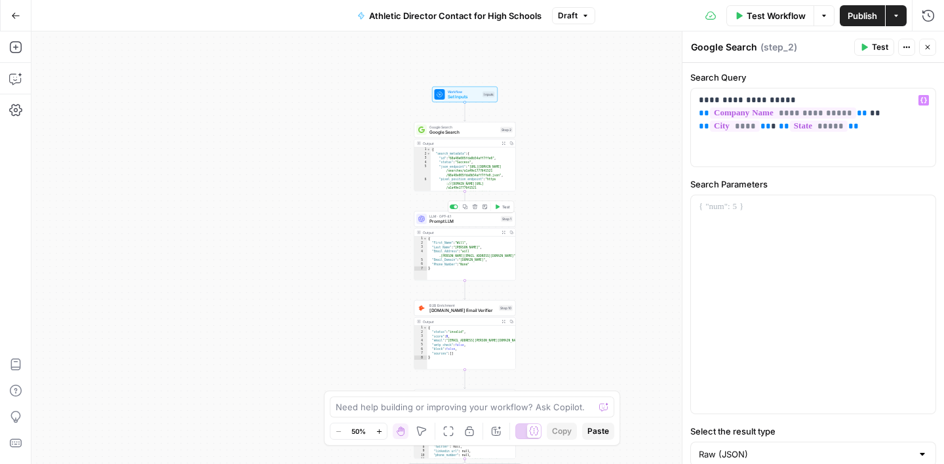
click at [467, 222] on span "Prompt LLM" at bounding box center [463, 221] width 69 height 7
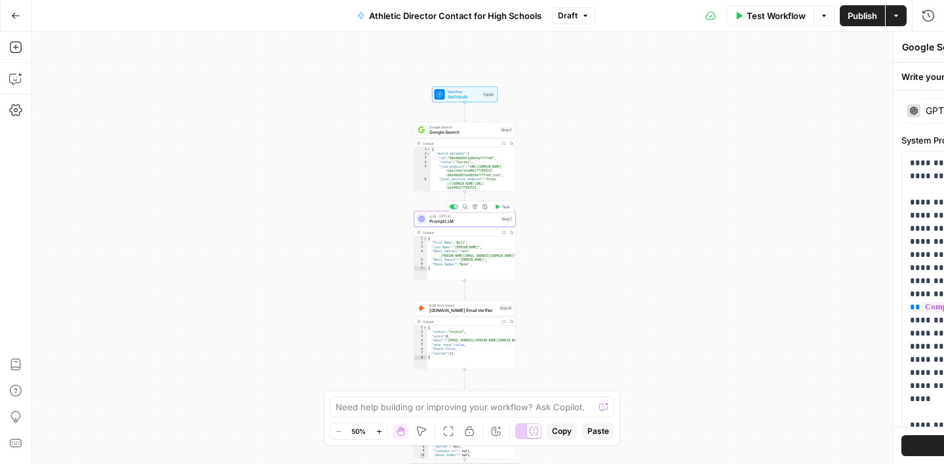
type textarea "Prompt LLM"
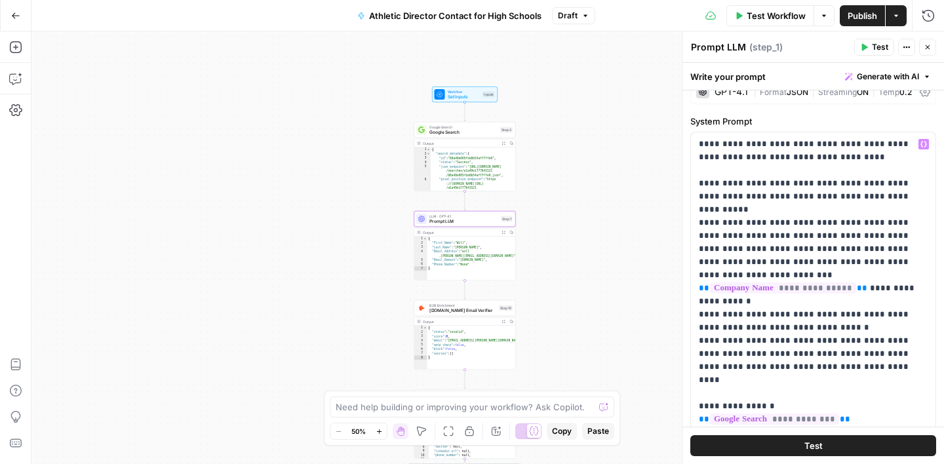
scroll to position [22, 0]
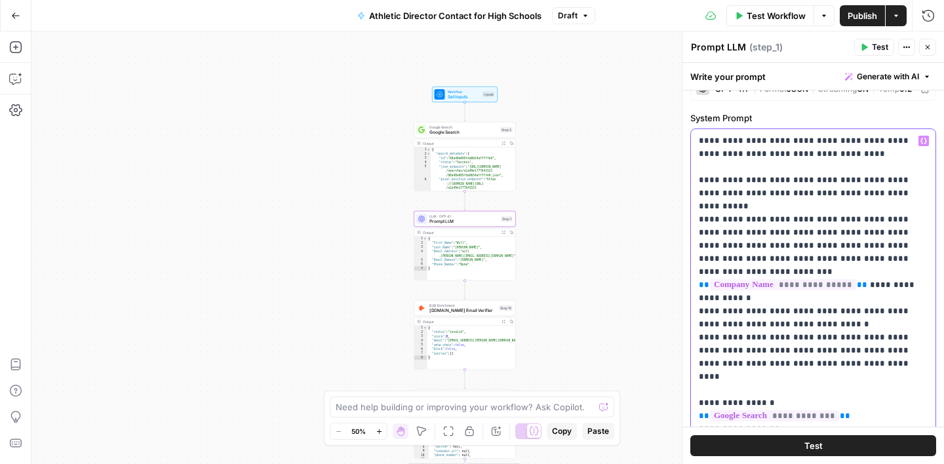
click at [744, 157] on p "**********" at bounding box center [813, 350] width 229 height 433
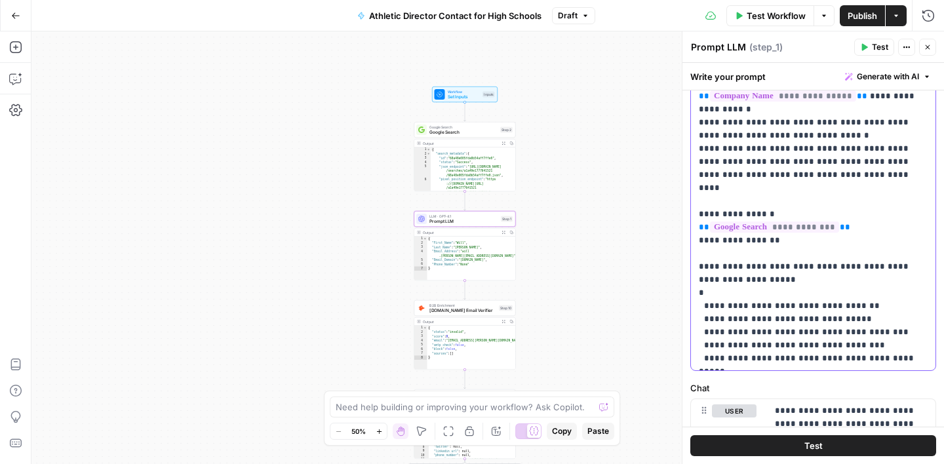
scroll to position [223, 0]
click at [606, 146] on div "true false Workflow Set Inputs Inputs Google Search Google Search Step 2 Output…" at bounding box center [487, 247] width 912 height 433
click at [16, 75] on icon "button" at bounding box center [15, 78] width 13 height 13
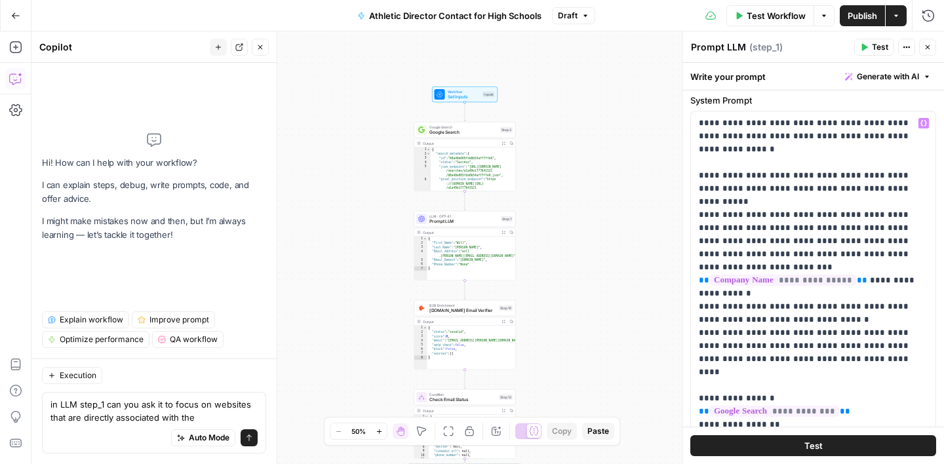
scroll to position [30, 0]
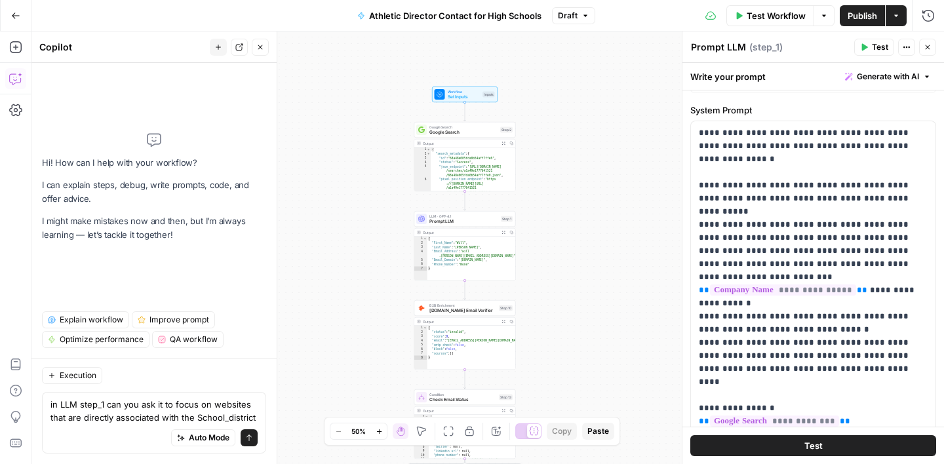
click at [201, 419] on textarea "in LLM step_1 can you ask it to focus on websites that are directly associated …" at bounding box center [153, 411] width 207 height 26
click at [214, 405] on textarea "in LLM step_1 can you ask it to focus on websites that are directly associated …" at bounding box center [153, 411] width 207 height 26
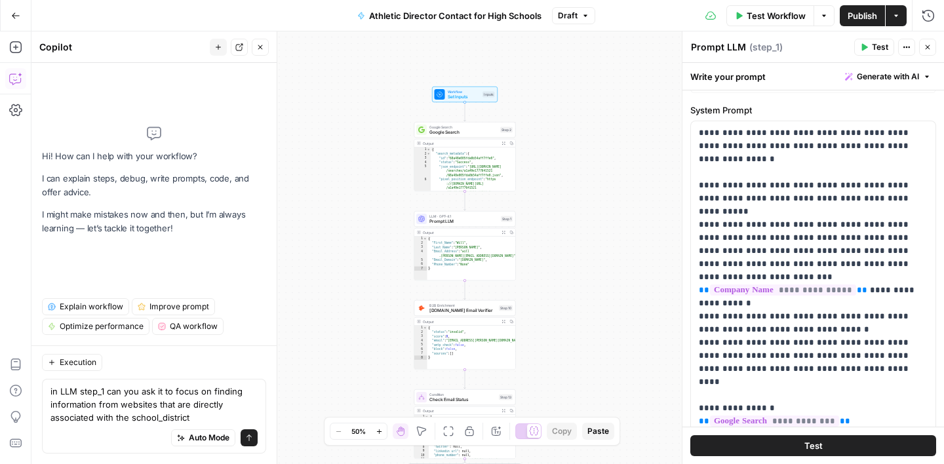
click at [197, 415] on textarea "in LLM step_1 can you ask it to focus on finding information from websites that…" at bounding box center [153, 404] width 207 height 39
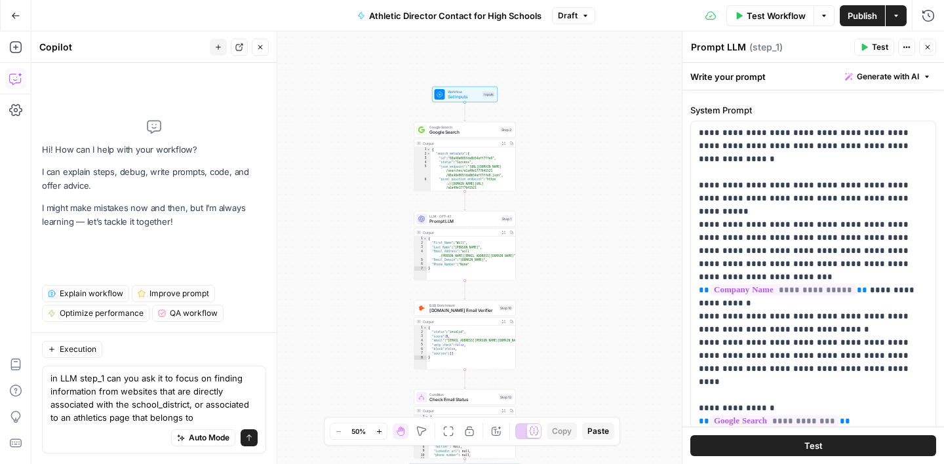
click at [225, 407] on textarea "in LLM step_1 can you ask it to focus on finding information from websites that…" at bounding box center [153, 398] width 207 height 52
click at [51, 420] on textarea "in LLM step_1 can you ask it to focus on finding information from websites that…" at bounding box center [153, 398] width 207 height 52
click at [87, 419] on textarea "in LLM step_1 can you ask it to focus on finding information from websites that…" at bounding box center [153, 398] width 207 height 52
click at [153, 417] on textarea "in LLM step_1 can you ask it to focus on finding information from websites that…" at bounding box center [153, 398] width 207 height 52
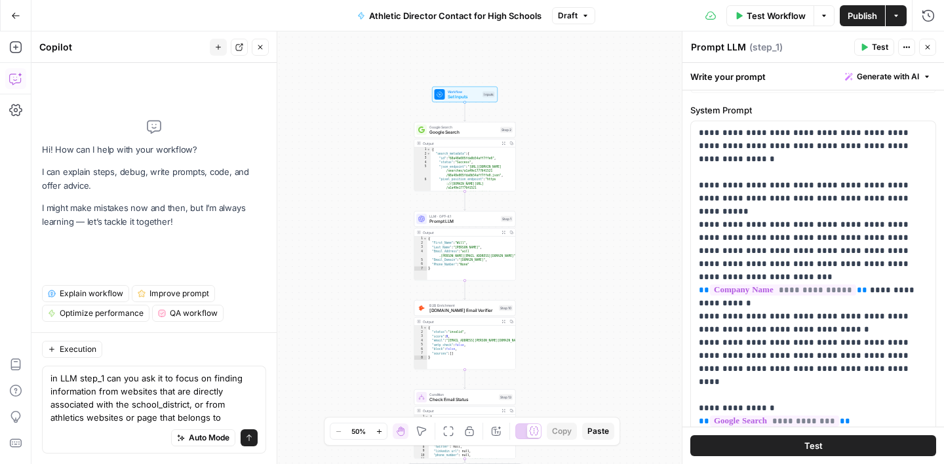
click at [156, 420] on textarea "in LLM step_1 can you ask it to focus on finding information from websites that…" at bounding box center [153, 398] width 207 height 52
click at [237, 416] on textarea "in LLM step_1 can you ask it to focus on finding information from websites that…" at bounding box center [153, 398] width 207 height 52
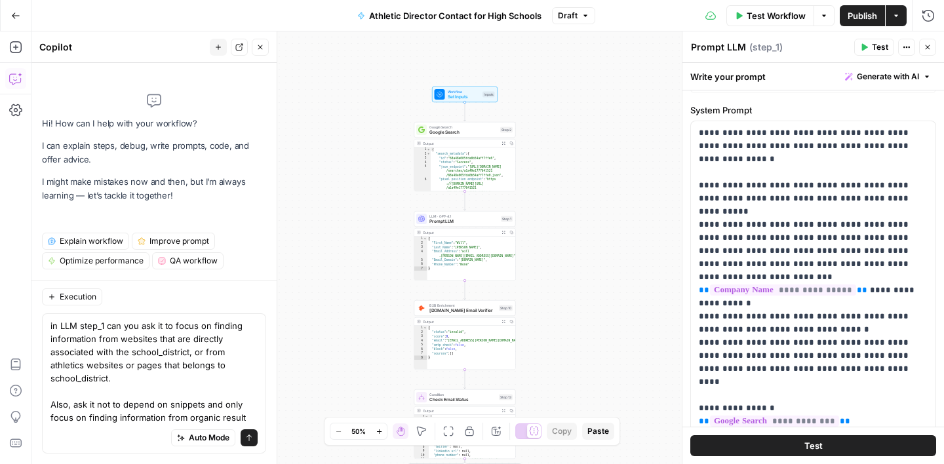
type textarea "in LLM step_1 can you ask it to focus on finding information from websites that…"
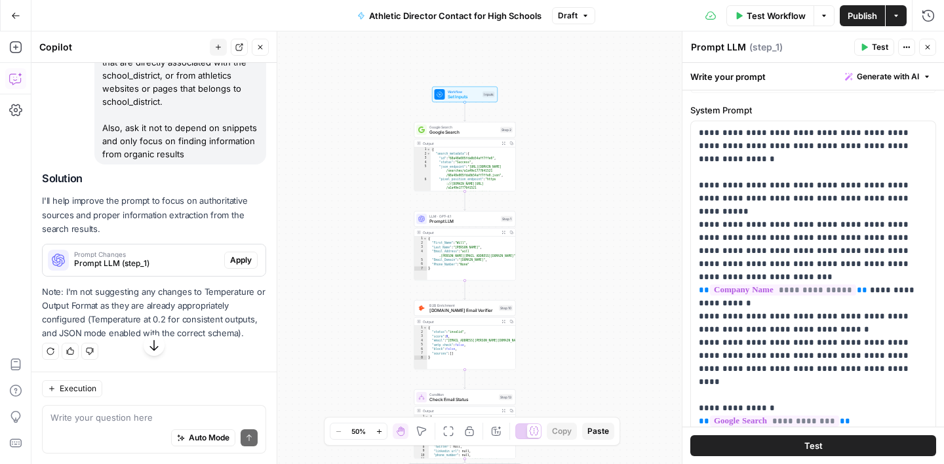
scroll to position [142, 0]
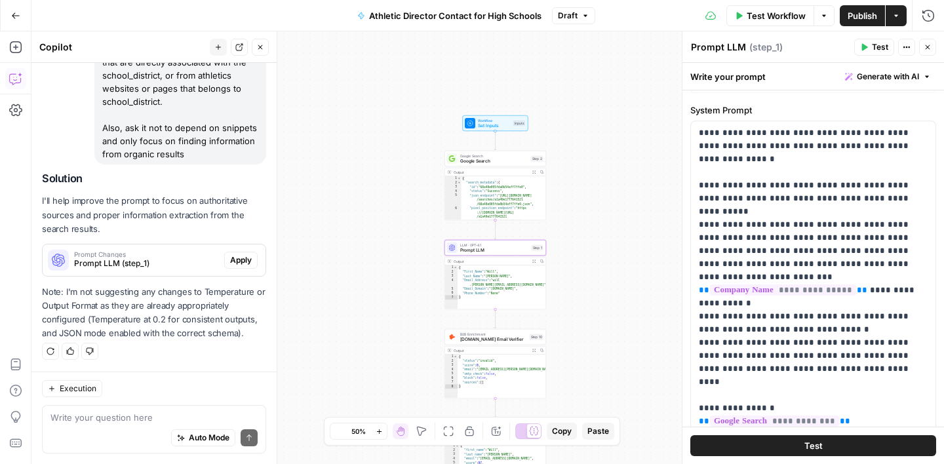
click at [241, 261] on span "Apply" at bounding box center [241, 260] width 22 height 12
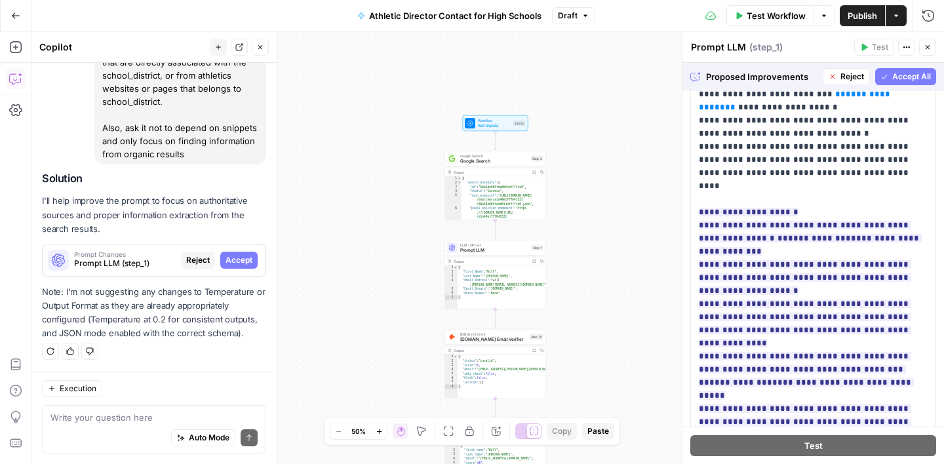
scroll to position [68, 0]
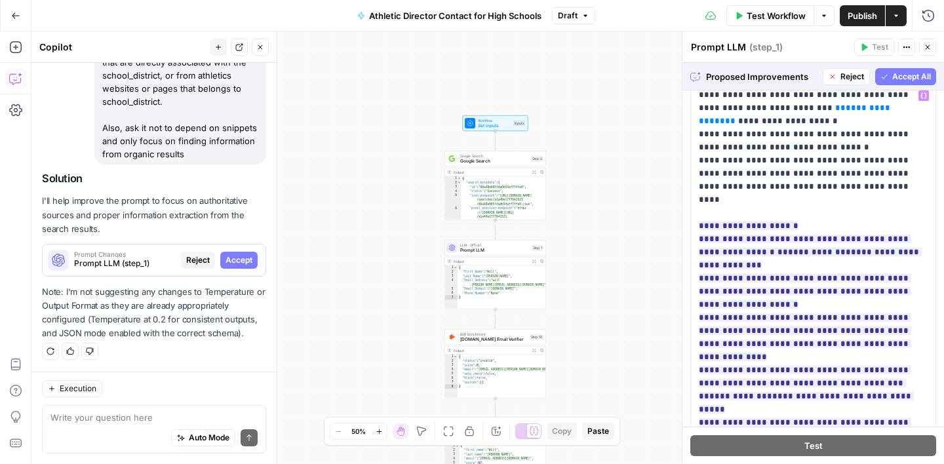
click at [906, 75] on span "Accept All" at bounding box center [911, 77] width 39 height 12
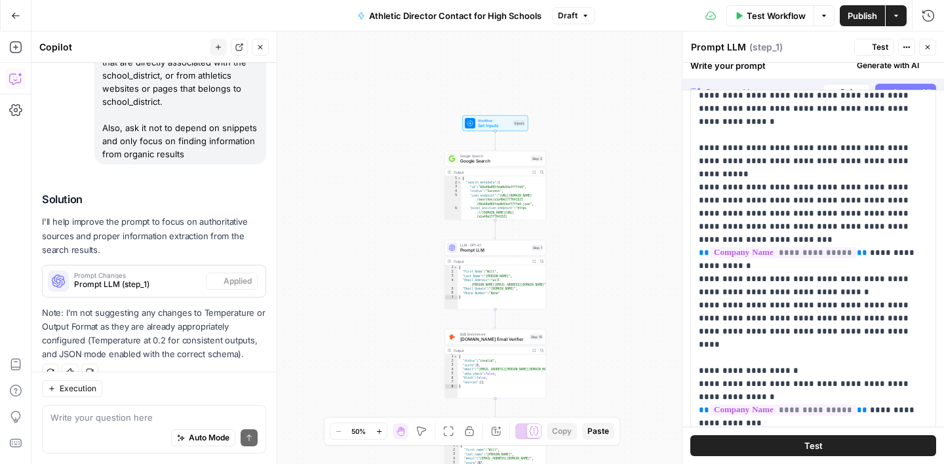
scroll to position [0, 0]
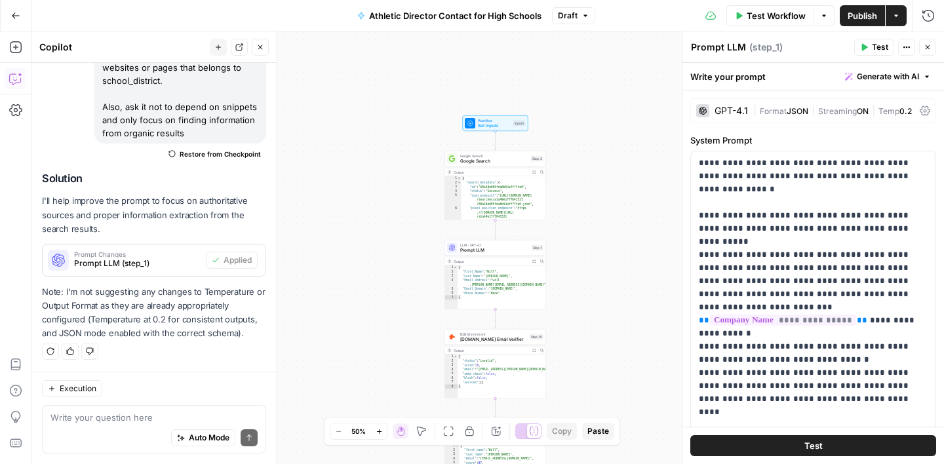
click at [262, 46] on icon "button" at bounding box center [260, 47] width 8 height 8
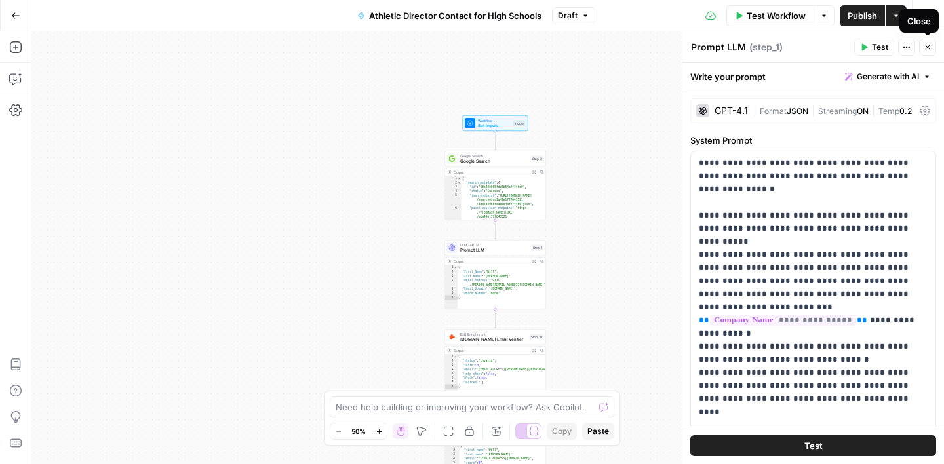
click at [923, 47] on icon "button" at bounding box center [927, 47] width 8 height 8
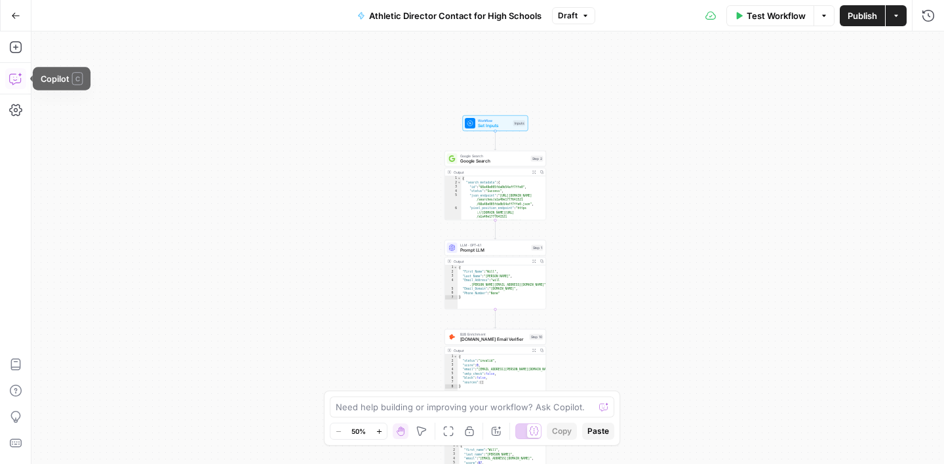
click at [20, 79] on icon "button" at bounding box center [15, 78] width 13 height 13
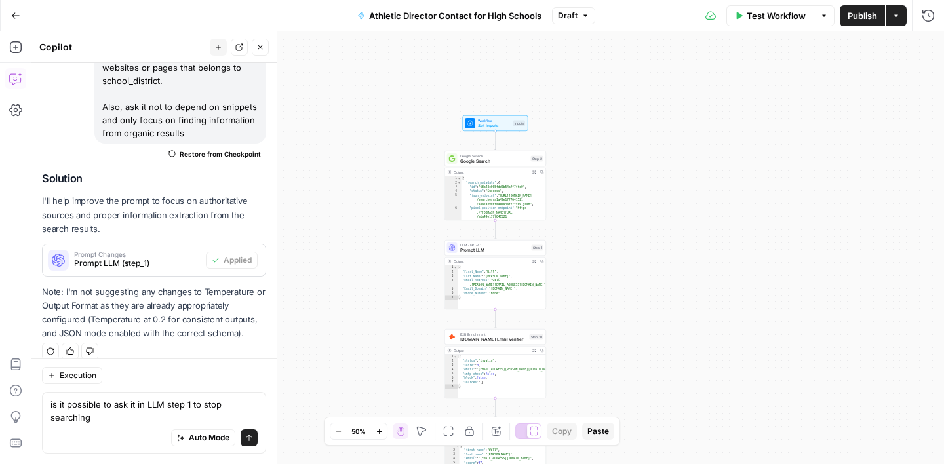
scroll to position [176, 0]
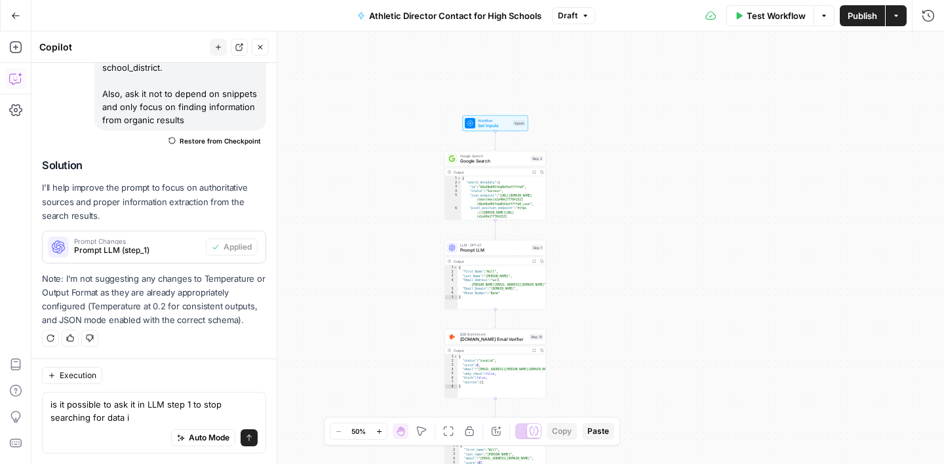
click at [92, 417] on textarea "is it possible to ask it in LLM step 1 to stop searching for data i" at bounding box center [153, 411] width 207 height 26
click at [200, 419] on textarea "is it possible to ask it in LLM step 1 to stop searching and processing data if…" at bounding box center [153, 411] width 207 height 26
click at [248, 415] on textarea "is it possible to ask it in LLM step 1 to stop searching and processing data if…" at bounding box center [153, 411] width 207 height 26
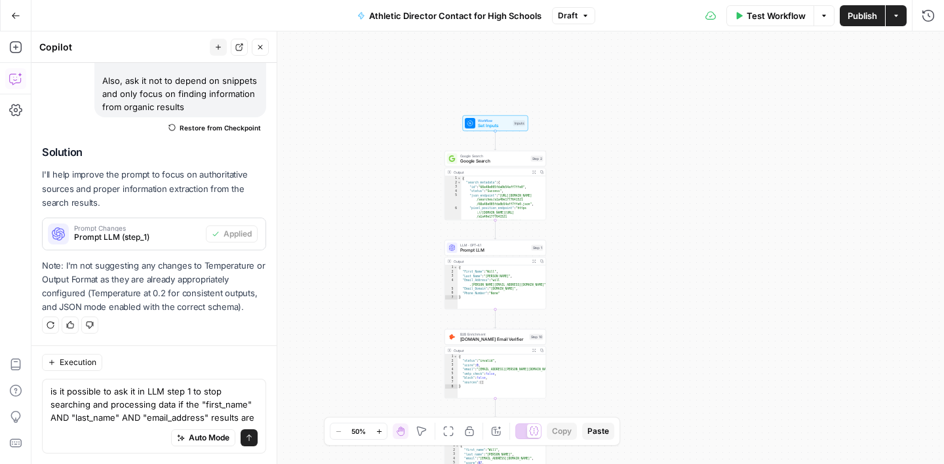
scroll to position [203, 0]
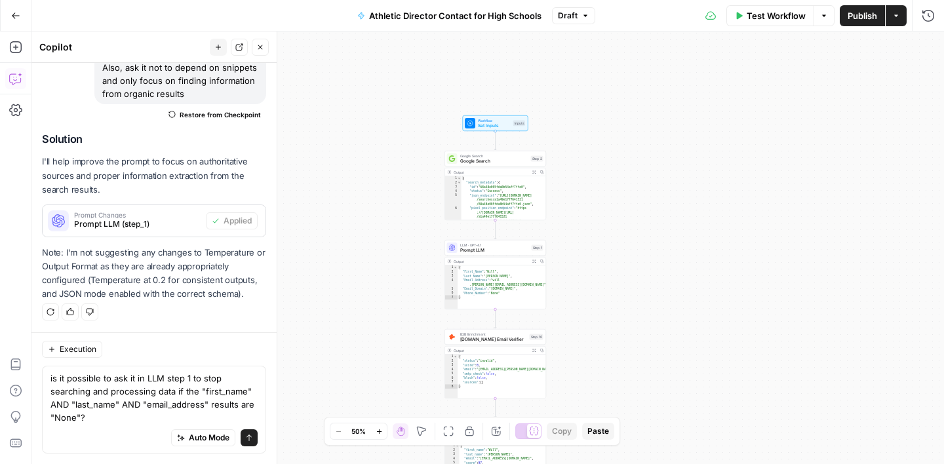
type textarea "is it possible to ask it in LLM step 1 to stop searching and processing data if…"
click at [248, 440] on icon "submit" at bounding box center [248, 438] width 5 height 7
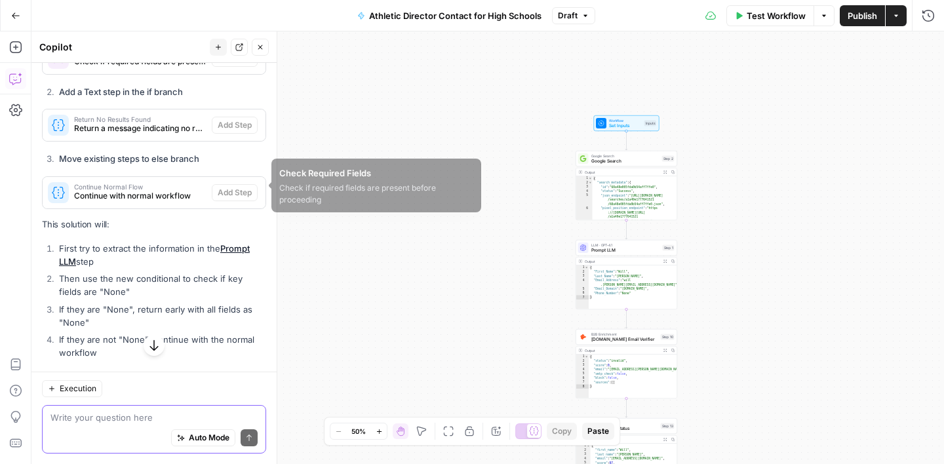
scroll to position [849, 0]
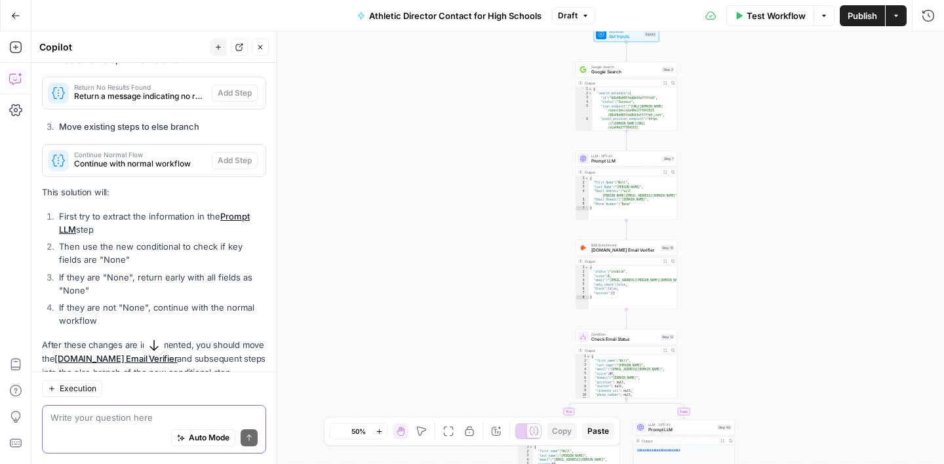
click at [112, 421] on textarea at bounding box center [153, 417] width 207 height 13
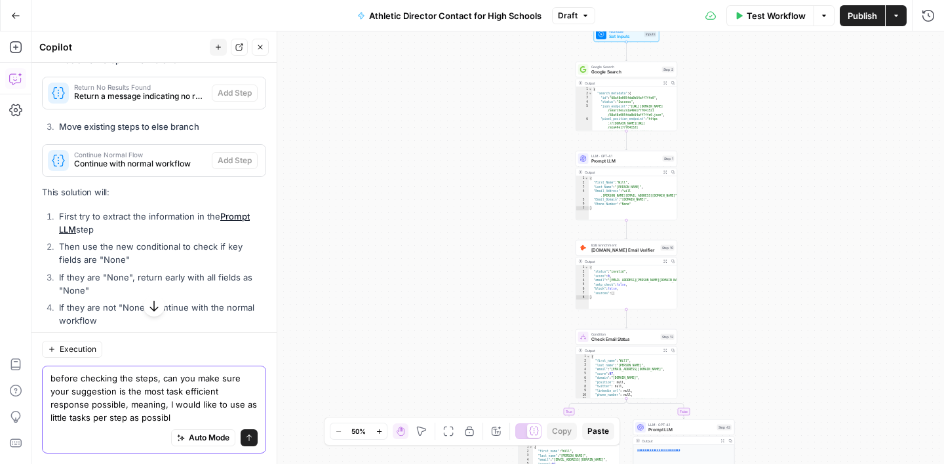
type textarea "before checking the steps, can you make sure your suggestion is the most task e…"
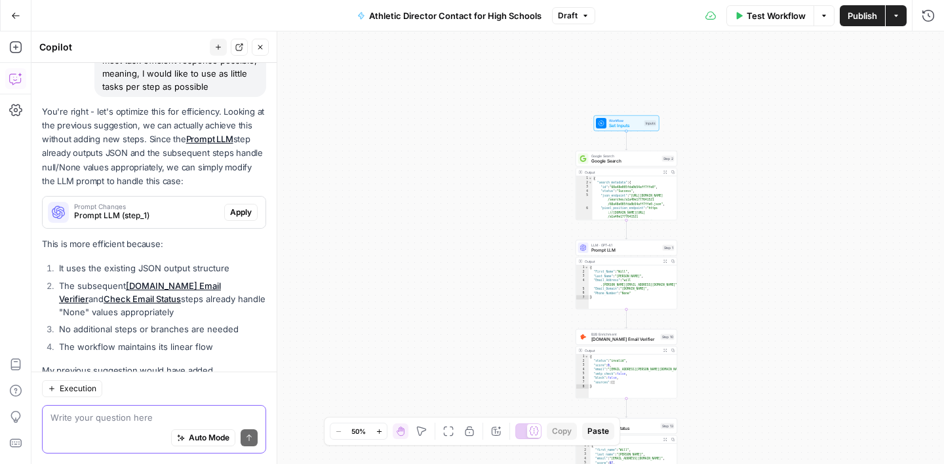
scroll to position [1209, 0]
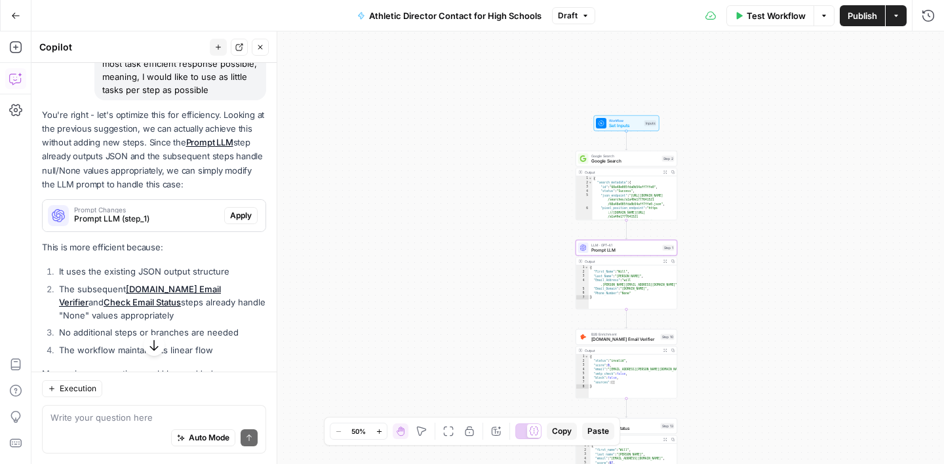
click at [239, 218] on span "Apply" at bounding box center [241, 216] width 22 height 12
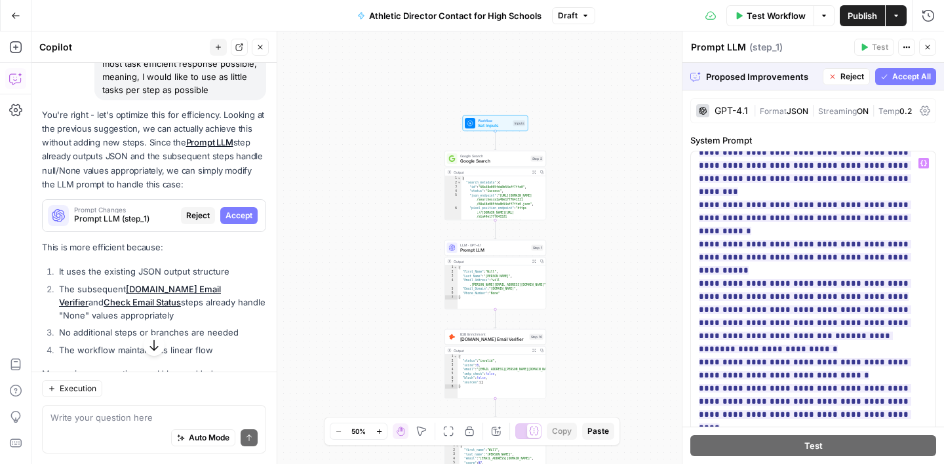
scroll to position [305, 0]
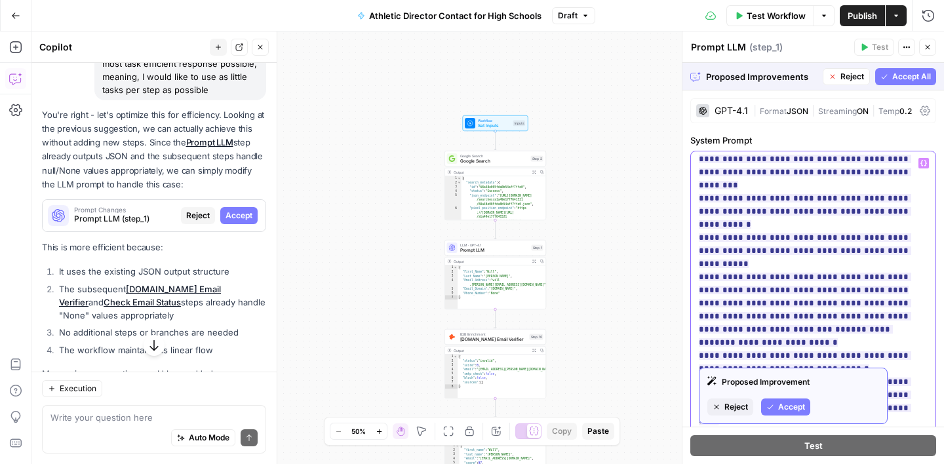
click at [858, 443] on ins "**********" at bounding box center [805, 460] width 212 height 35
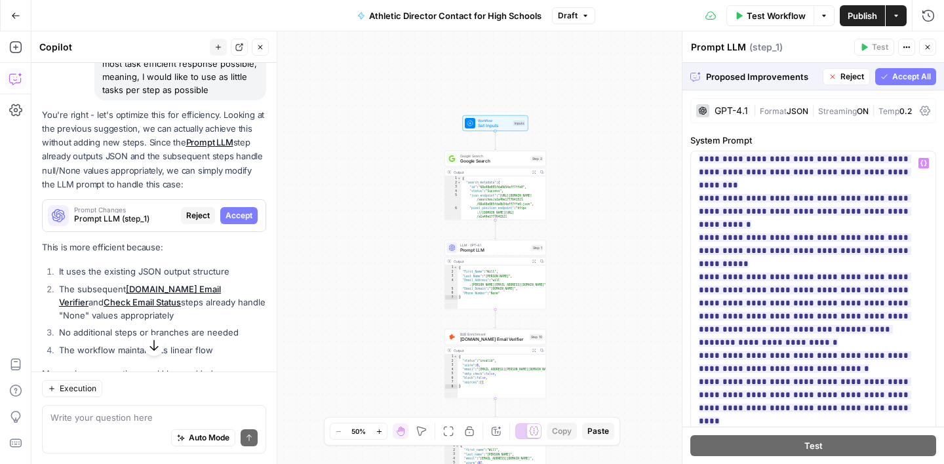
click at [904, 75] on span "Accept All" at bounding box center [911, 77] width 39 height 12
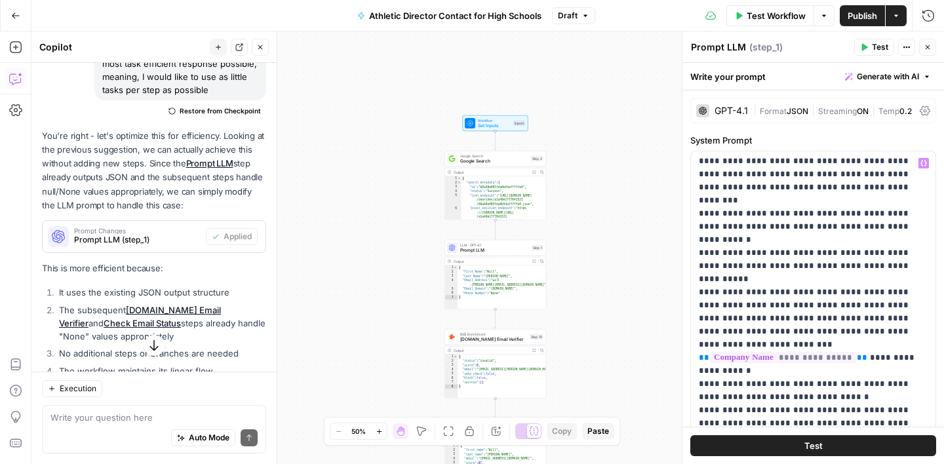
scroll to position [0, 0]
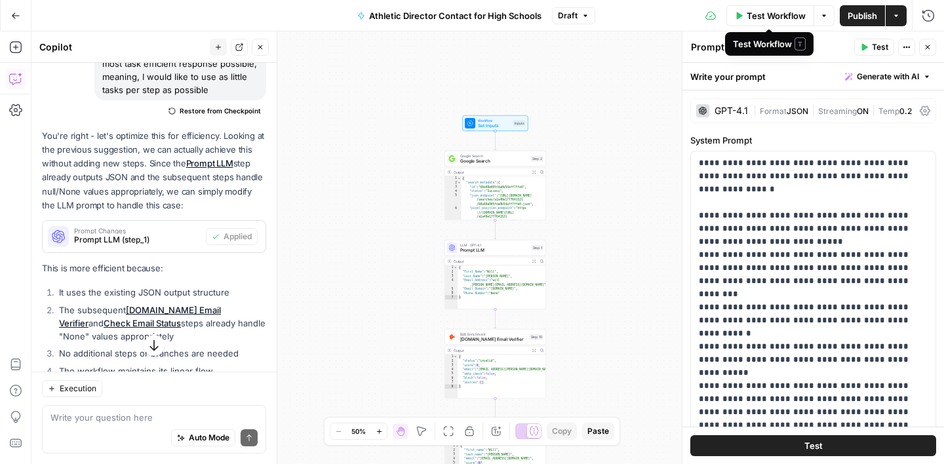
click at [762, 16] on span "Test Workflow" at bounding box center [775, 15] width 59 height 13
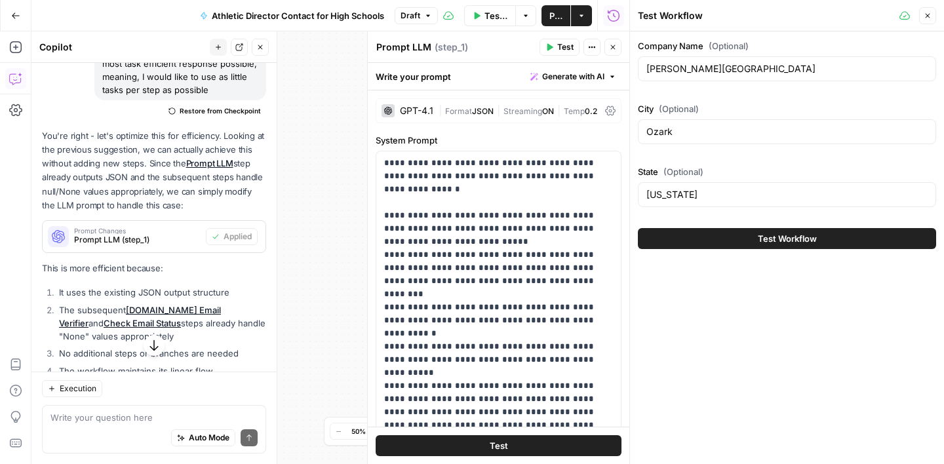
click at [754, 236] on button "Test Workflow" at bounding box center [787, 238] width 298 height 21
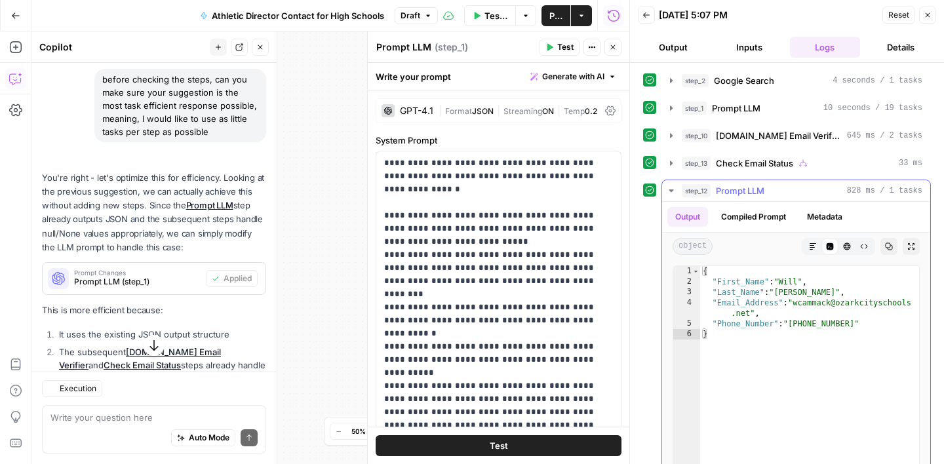
scroll to position [1230, 0]
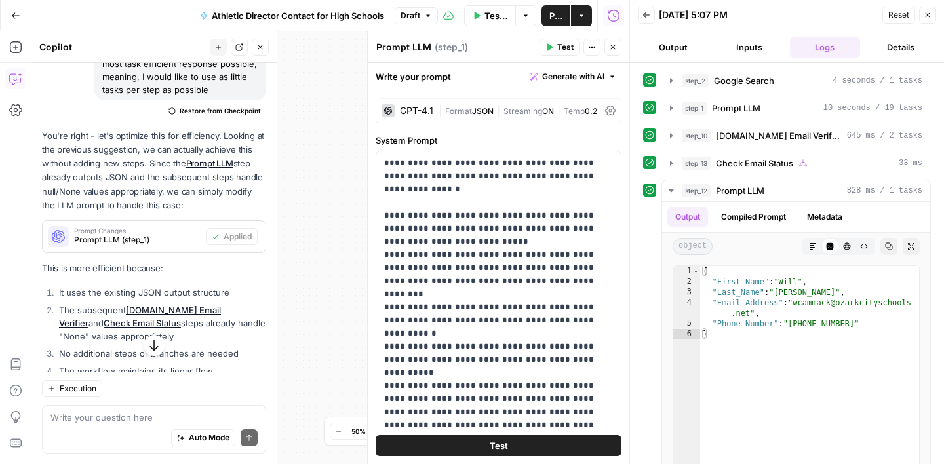
click at [500, 18] on span "Test Workflow" at bounding box center [496, 15] width 24 height 13
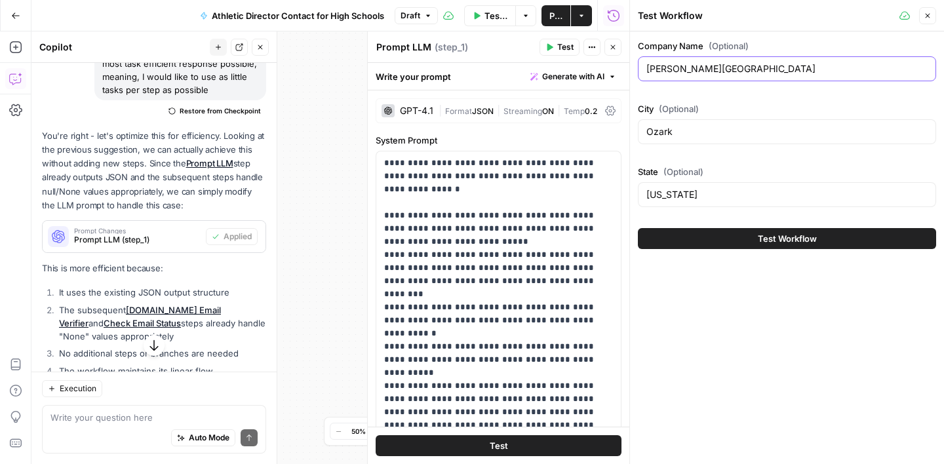
click at [731, 62] on input "Carroll High School Career Center" at bounding box center [786, 68] width 281 height 13
paste input "Bristol Bay Middle/High School Naknek Alaska"
click at [792, 72] on input "Bristol Bay Middle/High School Naknek Alaska" at bounding box center [786, 68] width 281 height 13
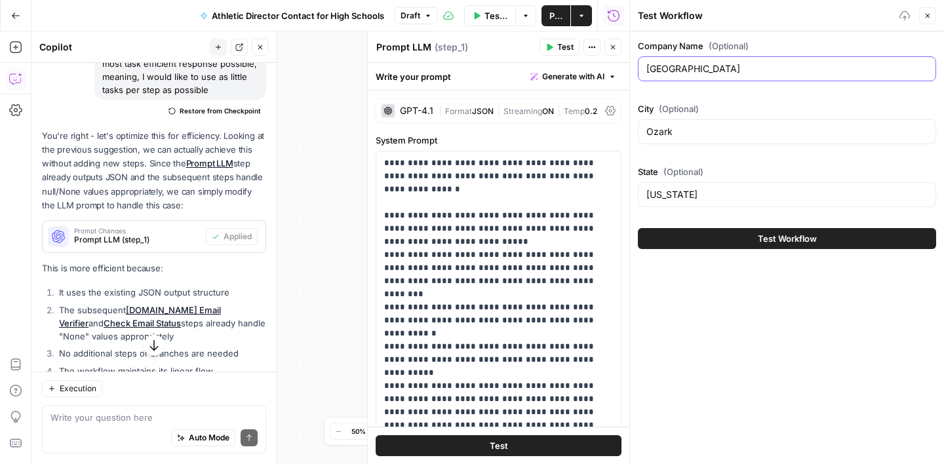
type input "Bristol Bay Middle/High School"
click at [676, 125] on input "Ozark" at bounding box center [786, 131] width 281 height 13
paste input "Naknek Alaska"
click at [705, 133] on input "Naknek Alaska" at bounding box center [786, 131] width 281 height 13
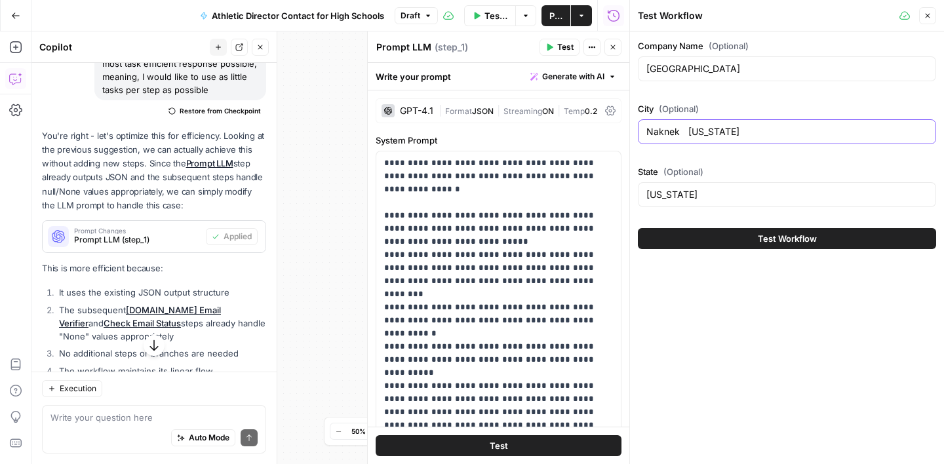
click at [705, 133] on input "Naknek Alaska" at bounding box center [786, 131] width 281 height 13
type input "Naknek"
click at [668, 188] on input "Alabama" at bounding box center [786, 194] width 281 height 13
paste input "sk"
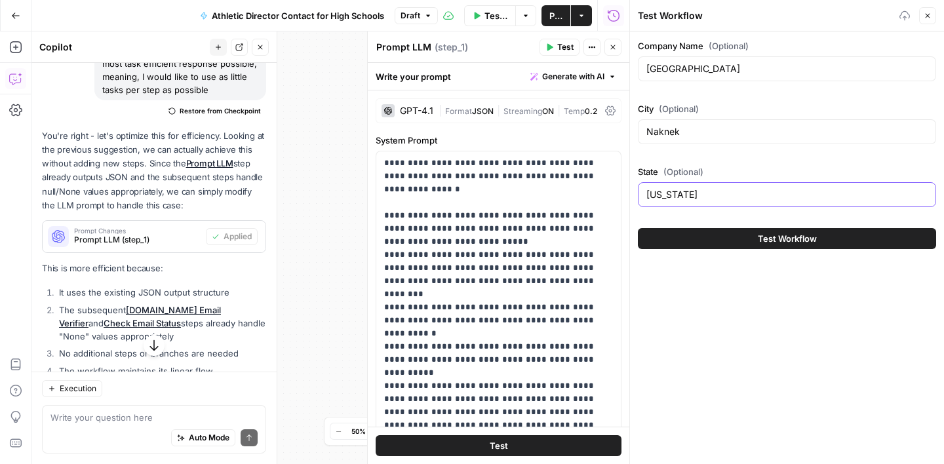
type input "Alaska"
click at [764, 236] on span "Test Workflow" at bounding box center [787, 238] width 59 height 13
click at [792, 241] on span "Test Workflow" at bounding box center [787, 238] width 59 height 13
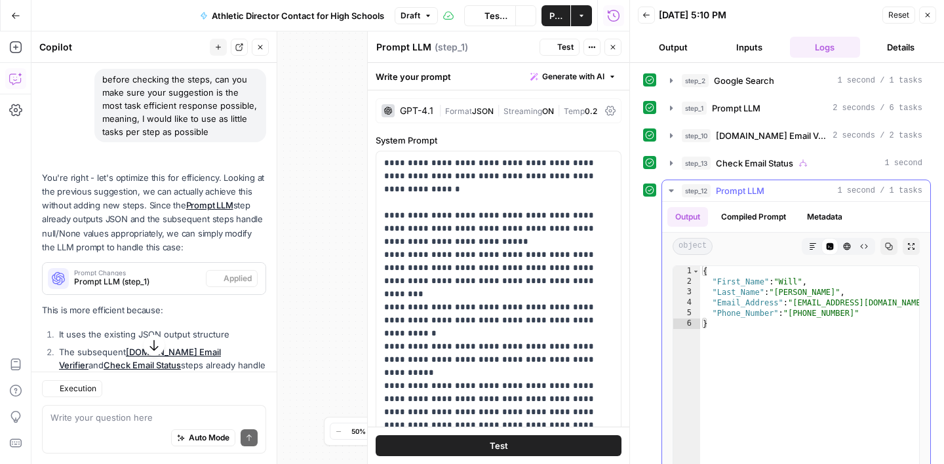
scroll to position [1230, 0]
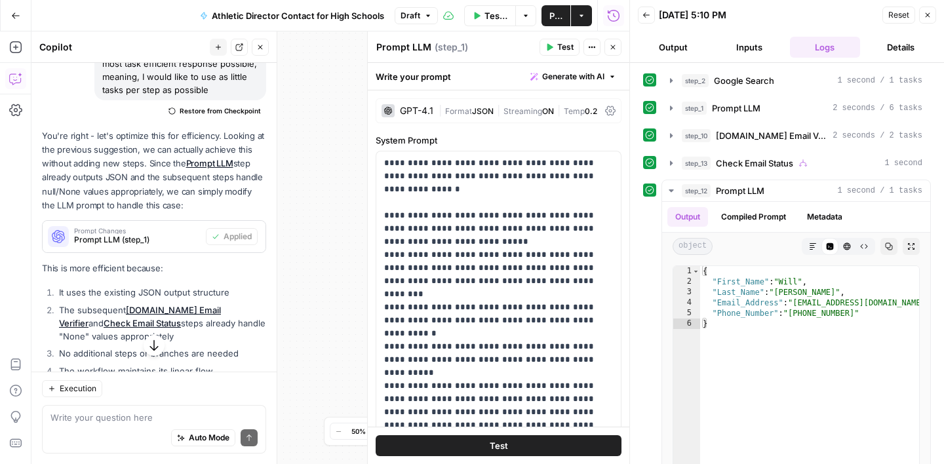
click at [545, 16] on button "Publish" at bounding box center [555, 15] width 29 height 21
click at [930, 20] on button "Close" at bounding box center [927, 15] width 17 height 17
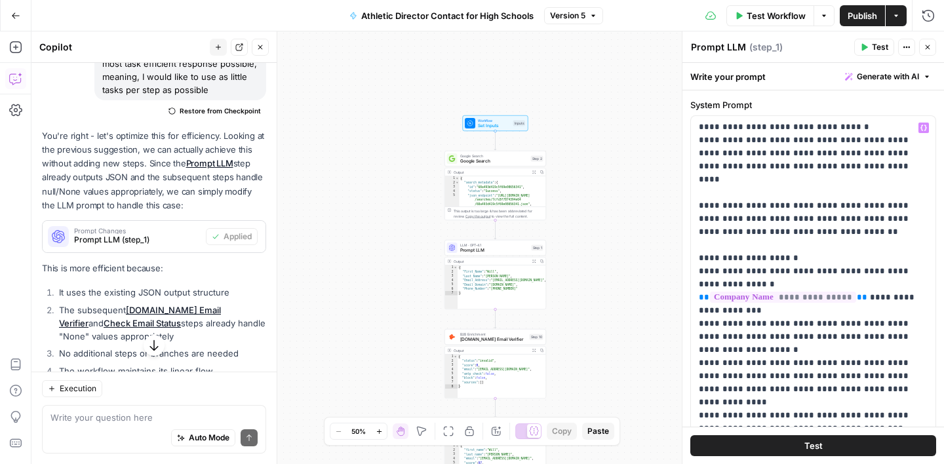
scroll to position [76, 0]
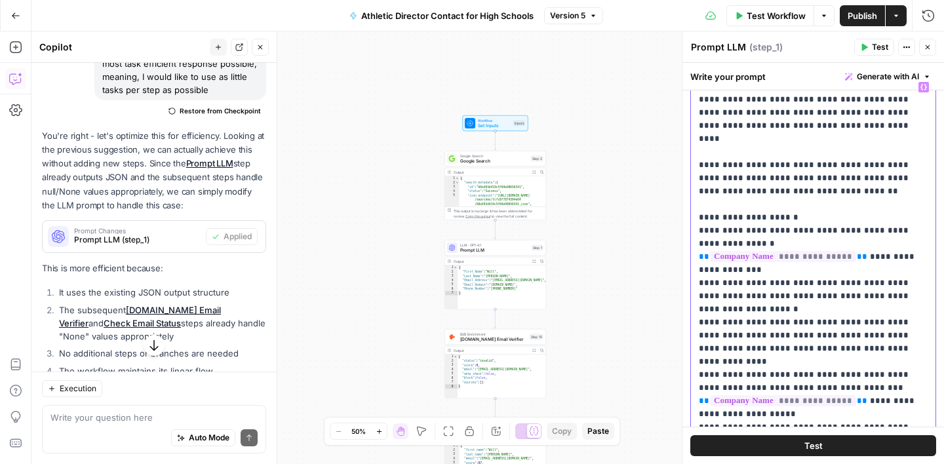
click at [739, 370] on p "**********" at bounding box center [813, 178] width 229 height 852
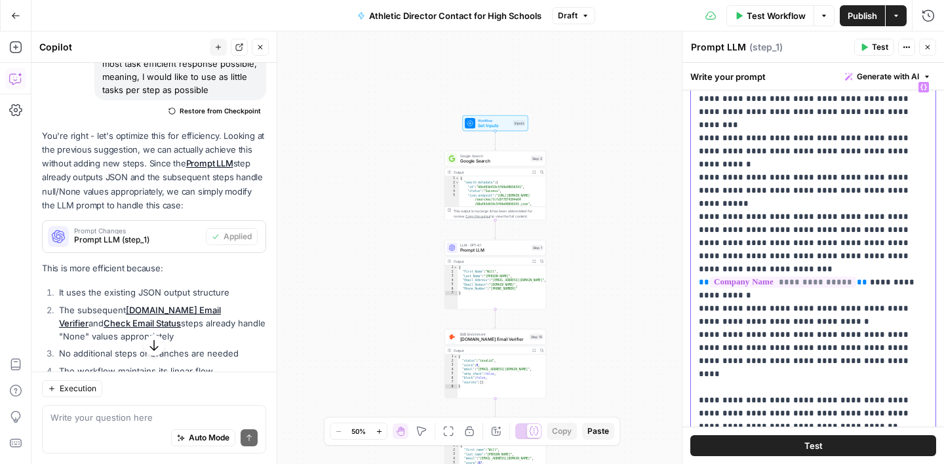
scroll to position [0, 0]
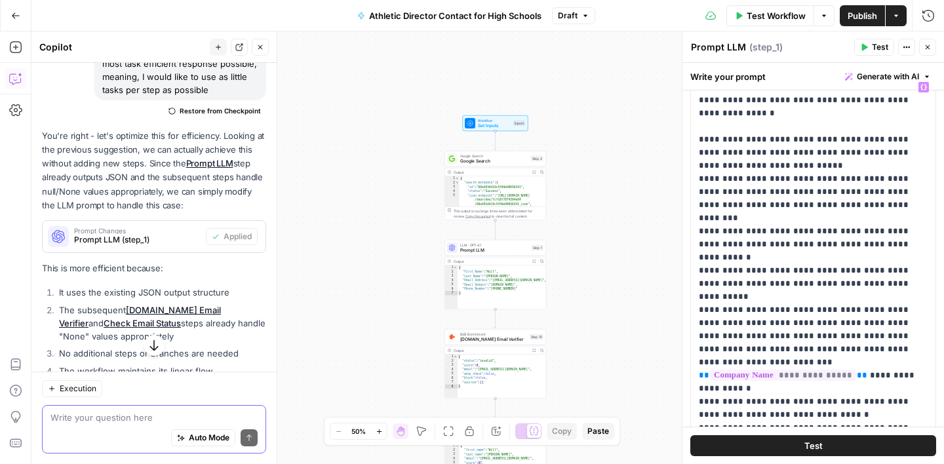
click at [138, 423] on textarea at bounding box center [153, 417] width 207 height 13
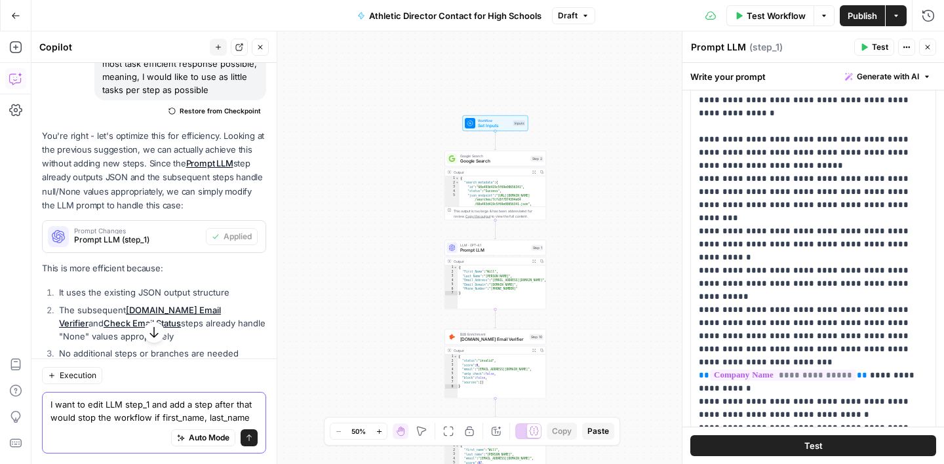
click at [204, 417] on textarea "I want to edit LLM step_1 and add a step after that would stop the workflow if …" at bounding box center [153, 411] width 207 height 26
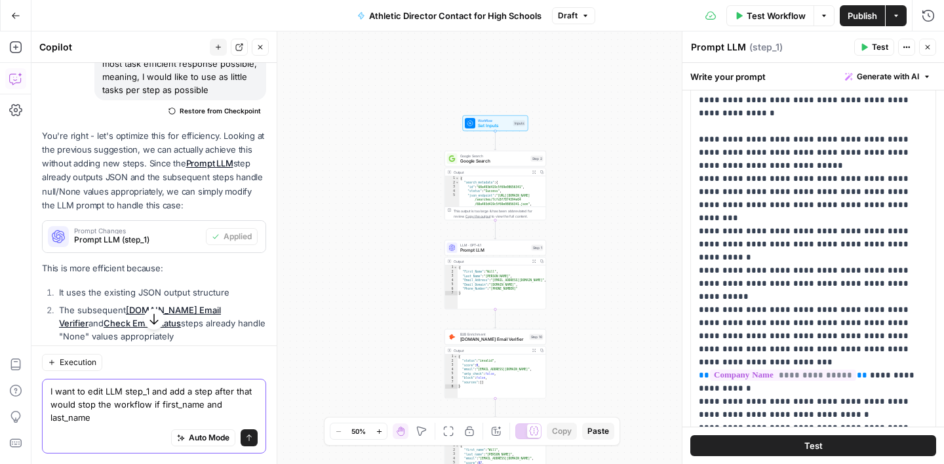
click at [165, 414] on textarea "I want to edit LLM step_1 and add a step after that would stop the workflow if …" at bounding box center [153, 404] width 207 height 39
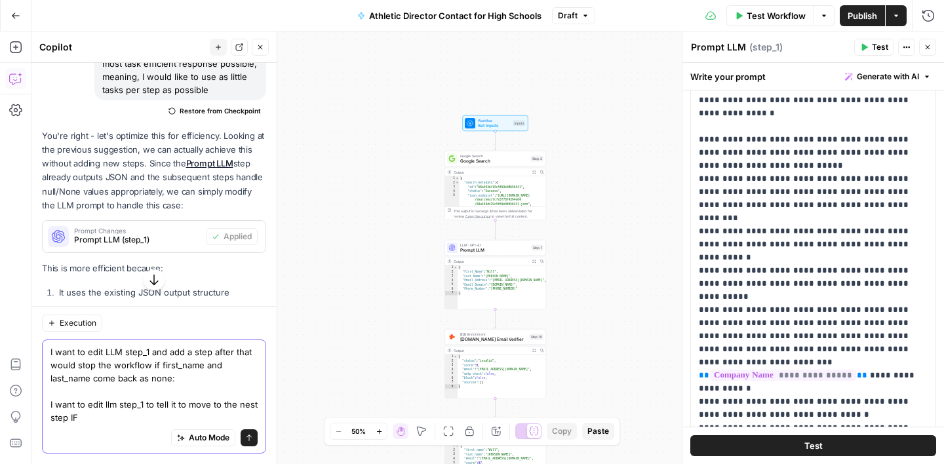
click at [115, 410] on textarea "I want to edit LLM step_1 and add a step after that would stop the workflow if …" at bounding box center [153, 384] width 207 height 79
click at [62, 421] on textarea "I want to edit LLM step_1 and add a step after that would stop the workflow if …" at bounding box center [153, 384] width 207 height 79
click at [104, 417] on textarea "I want to edit LLM step_1 and add a step after that would stop the workflow if …" at bounding box center [153, 384] width 207 height 79
click at [153, 382] on textarea "I want to edit LLM step_1 and add a step after that would stop the workflow if …" at bounding box center [153, 384] width 207 height 79
click at [176, 376] on textarea "I want to edit LLM step_1 and add a step after that would stop the workflow if …" at bounding box center [153, 384] width 207 height 79
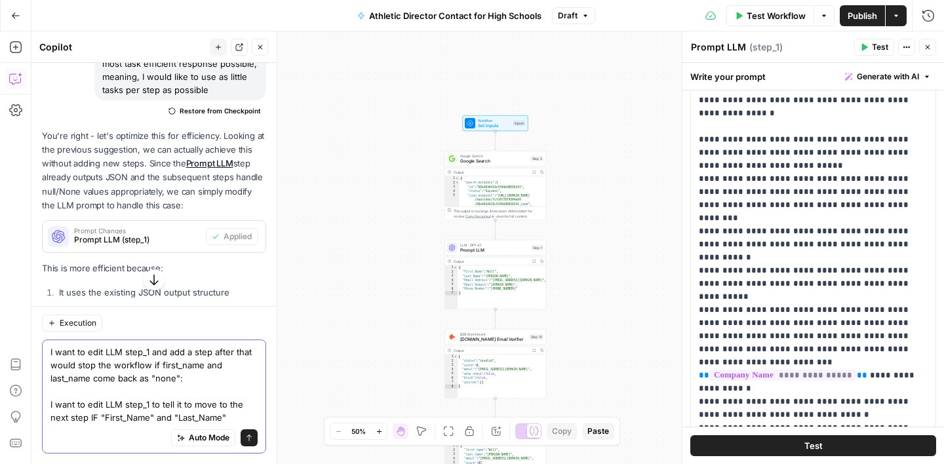
click at [246, 416] on textarea "I want to edit LLM step_1 and add a step after that would stop the workflow if …" at bounding box center [153, 384] width 207 height 79
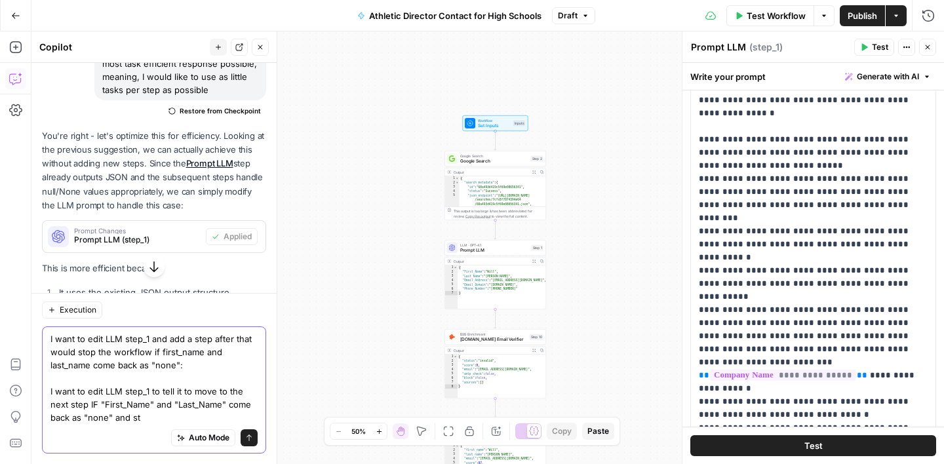
drag, startPoint x: 151, startPoint y: 418, endPoint x: 87, endPoint y: 339, distance: 101.5
click at [87, 339] on textarea "I want to edit LLM step_1 and add a step after that would stop the workflow if …" at bounding box center [153, 378] width 207 height 92
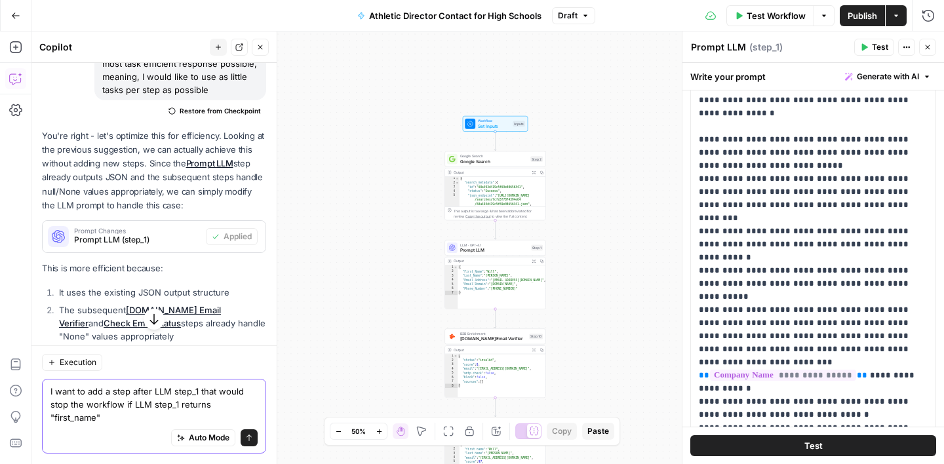
type textarea "I want to add a step after LLM step_1 that would stop the workflow if LLM step_…"
click at [260, 48] on icon "button" at bounding box center [260, 47] width 8 height 8
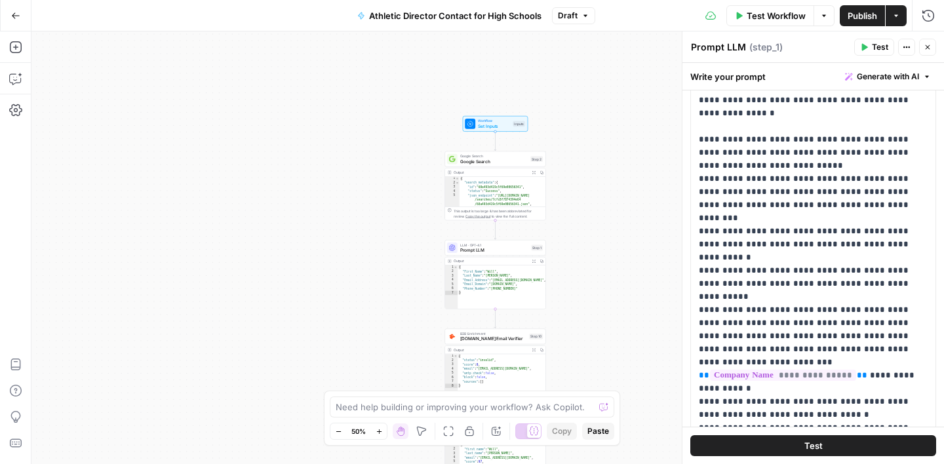
click at [781, 16] on span "Test Workflow" at bounding box center [775, 15] width 59 height 13
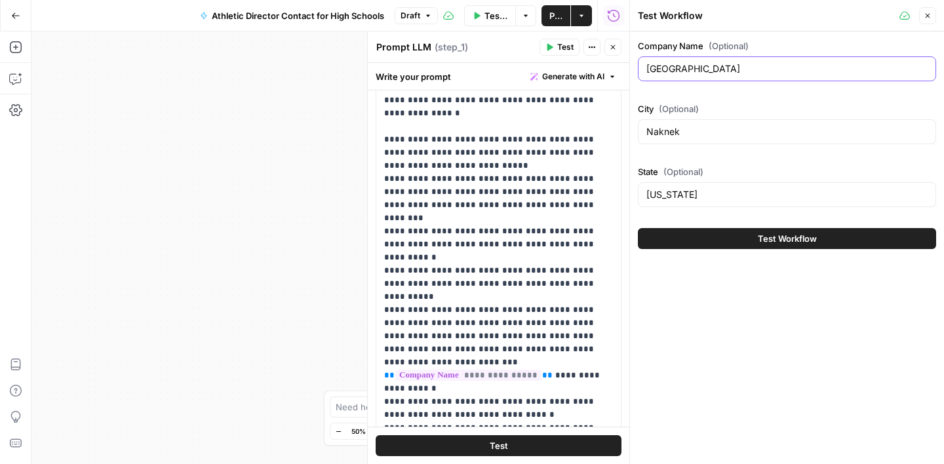
click at [734, 66] on input "Bristol Bay Middle/High School" at bounding box center [786, 68] width 281 height 13
paste input "Family Court High School Birmingham Alabama"
drag, startPoint x: 760, startPoint y: 71, endPoint x: 802, endPoint y: 71, distance: 41.9
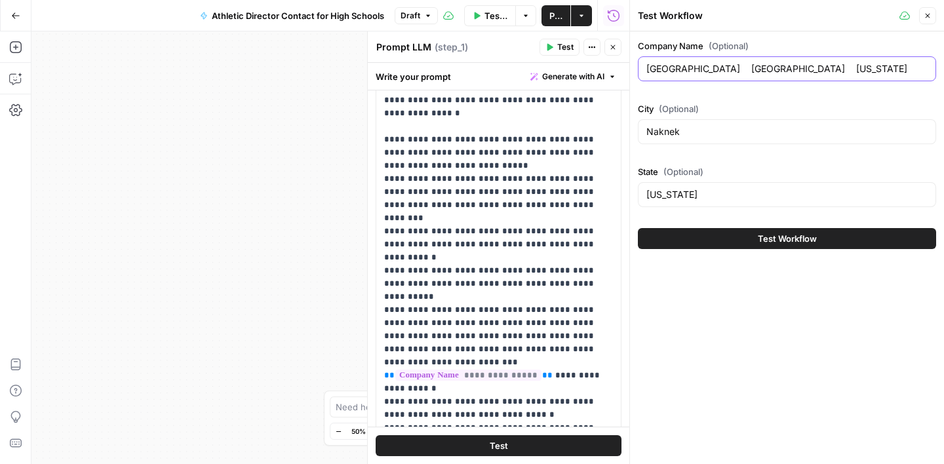
click at [761, 71] on input "Family Court High School Birmingham Alabama" at bounding box center [786, 68] width 281 height 13
type input "Family Court High School"
click at [686, 132] on input "Naknek" at bounding box center [786, 131] width 281 height 13
paste input "Birmingham Alabama"
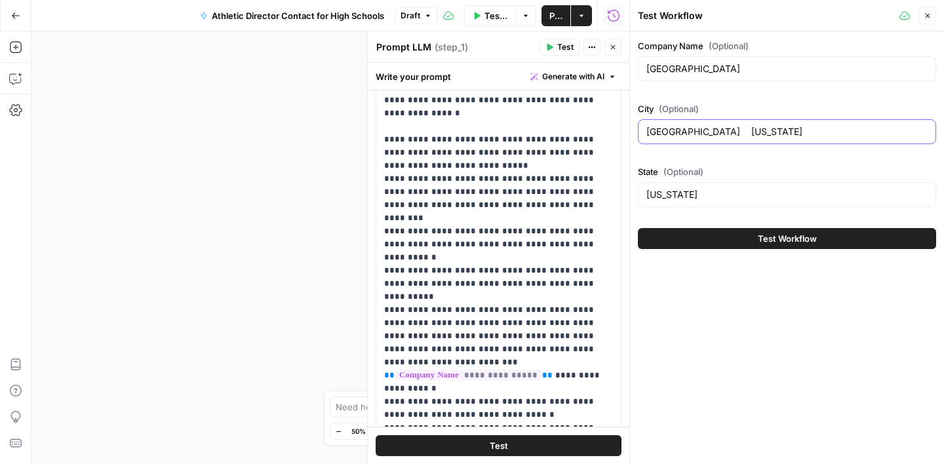
click at [718, 132] on input "Birmingham Alabama" at bounding box center [786, 131] width 281 height 13
type input "Birmingham"
click at [661, 202] on div "Alaska" at bounding box center [787, 194] width 298 height 25
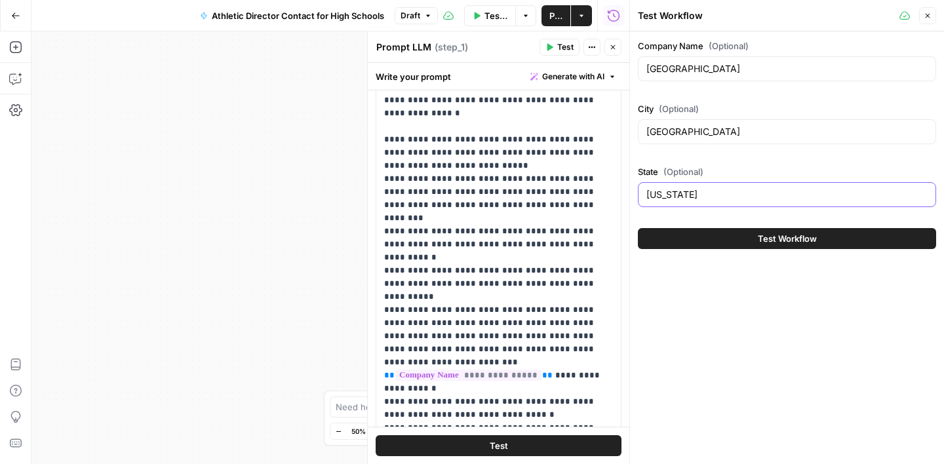
paste input "Alabama"
click at [675, 197] on input "AlaskaAlabama" at bounding box center [786, 194] width 281 height 13
type input "Alabama"
click at [777, 248] on button "Test Workflow" at bounding box center [787, 238] width 298 height 21
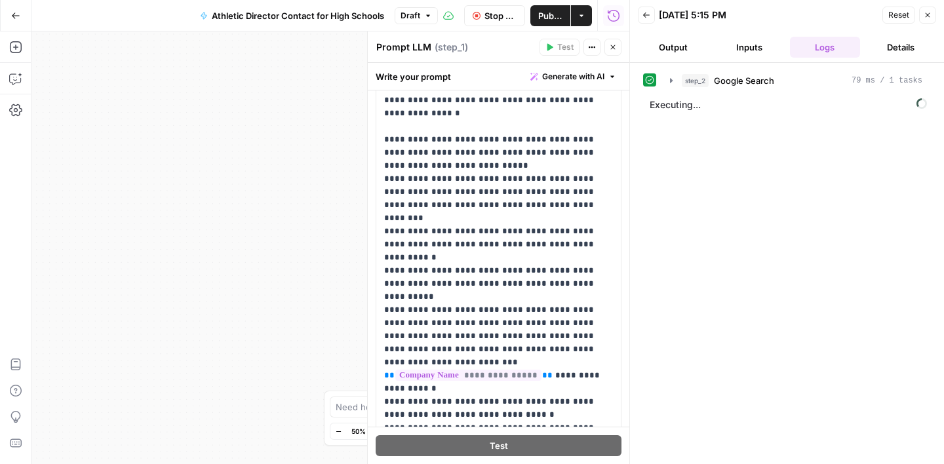
click at [617, 47] on button "Close" at bounding box center [612, 47] width 17 height 17
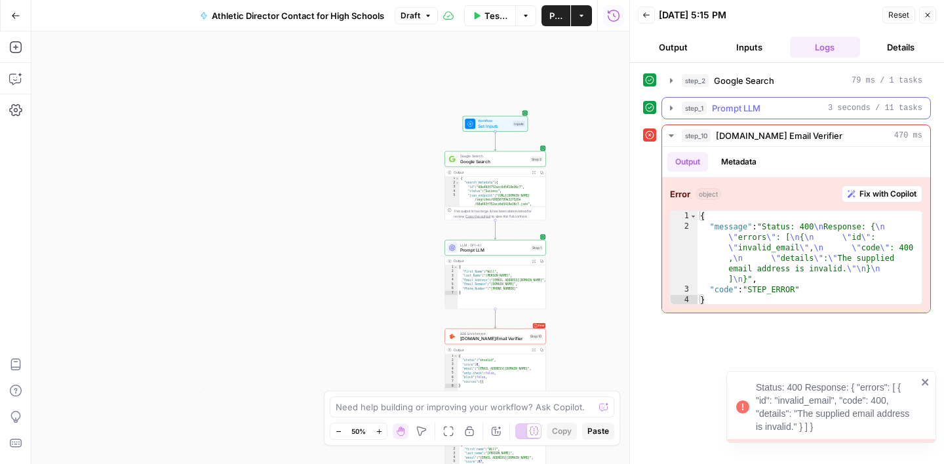
click at [779, 112] on div "step_1 Prompt LLM 3 seconds / 11 tasks" at bounding box center [802, 108] width 241 height 13
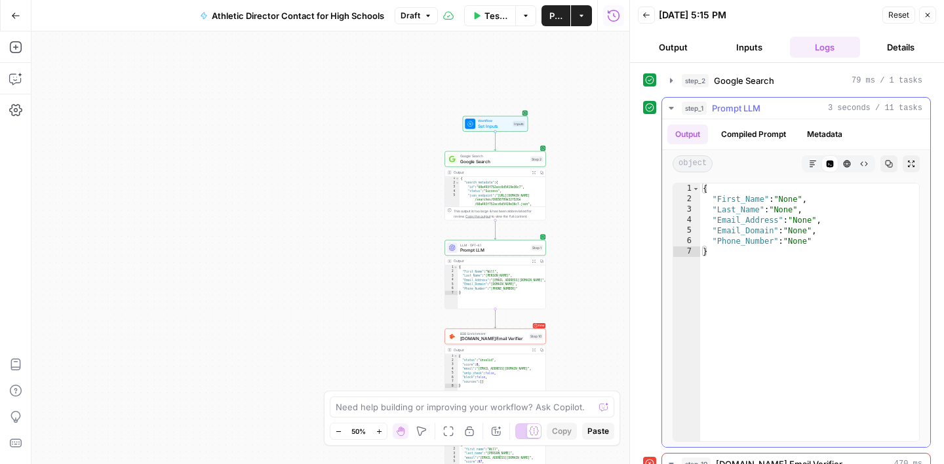
click at [844, 137] on button "Metadata" at bounding box center [824, 135] width 51 height 20
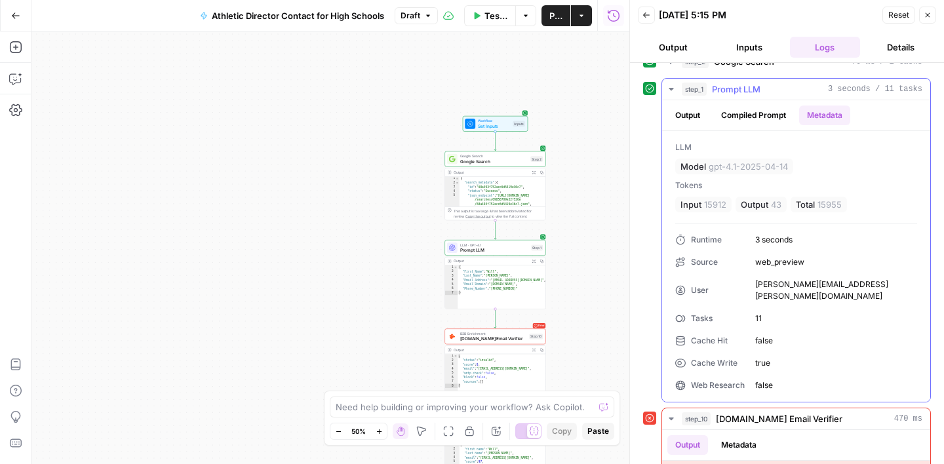
scroll to position [11, 0]
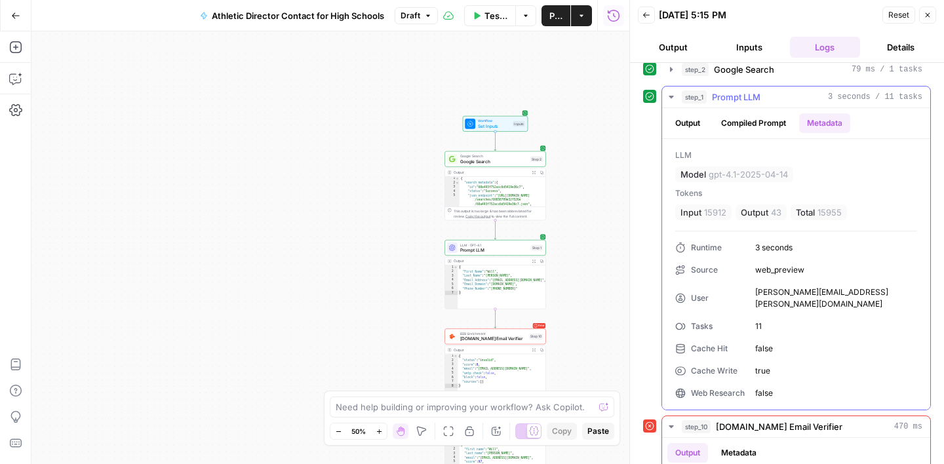
click at [754, 127] on button "Compiled Prompt" at bounding box center [753, 123] width 81 height 20
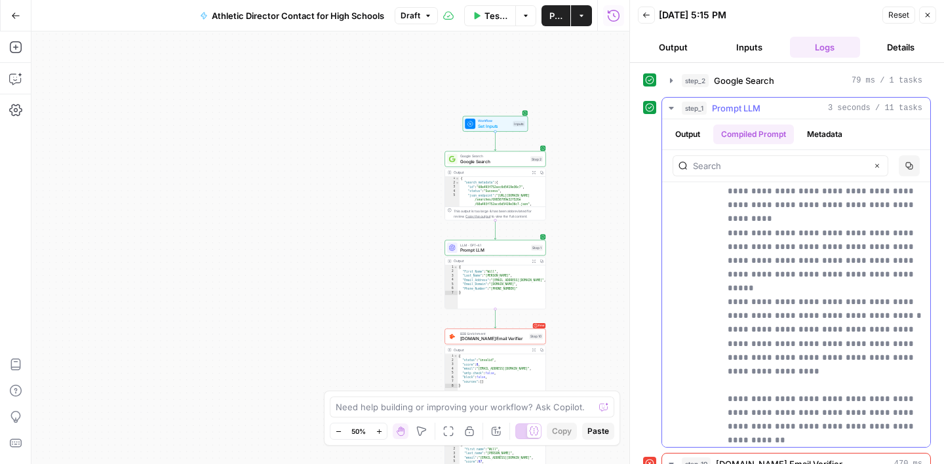
scroll to position [98, 0]
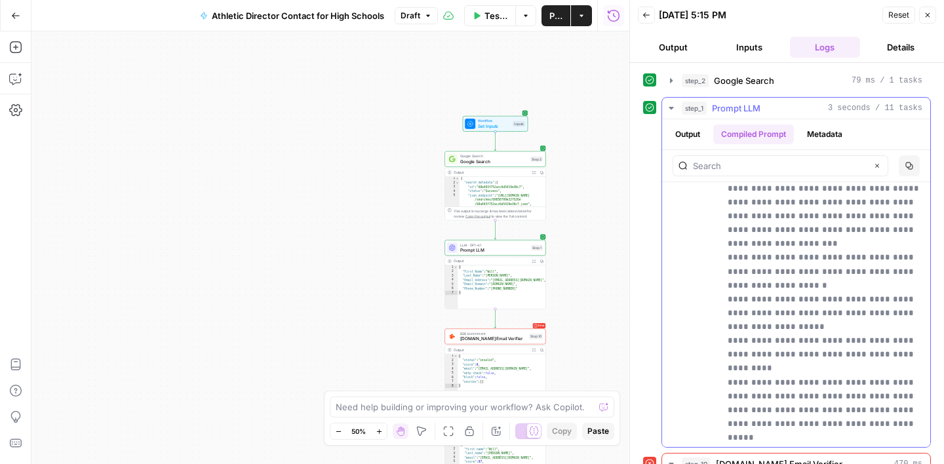
click at [680, 131] on button "Output" at bounding box center [687, 135] width 41 height 20
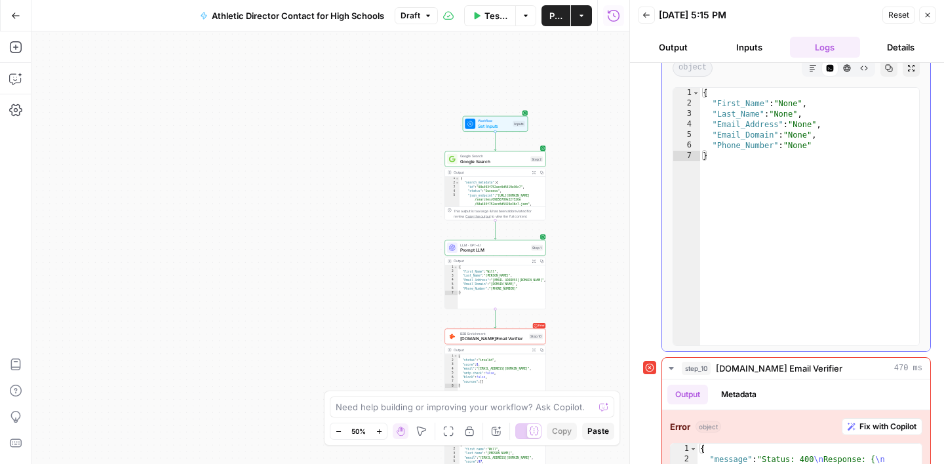
scroll to position [184, 0]
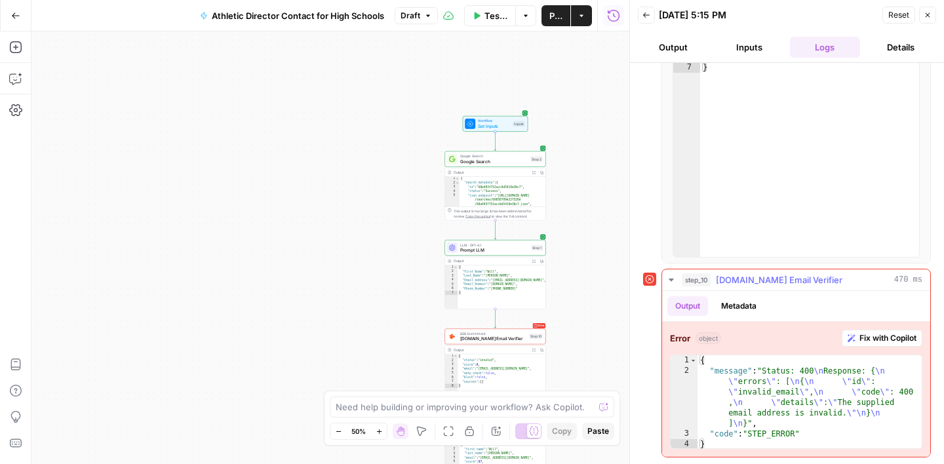
click at [740, 305] on button "Metadata" at bounding box center [738, 306] width 51 height 20
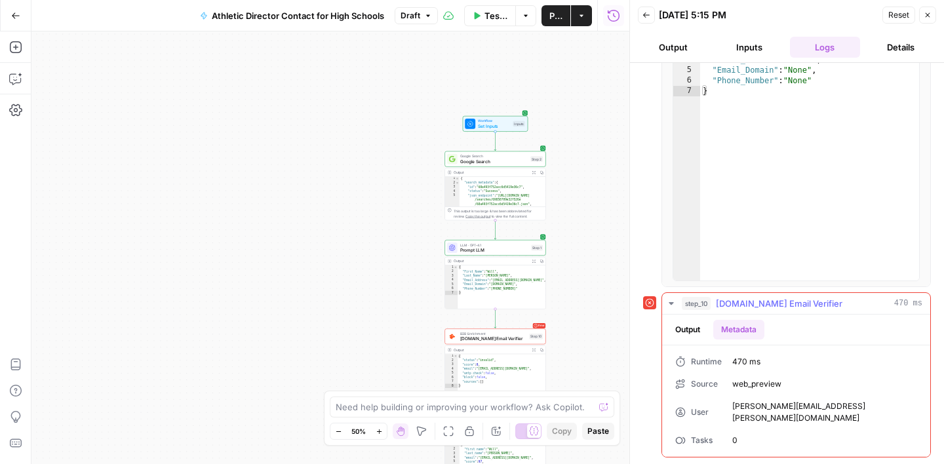
scroll to position [149, 0]
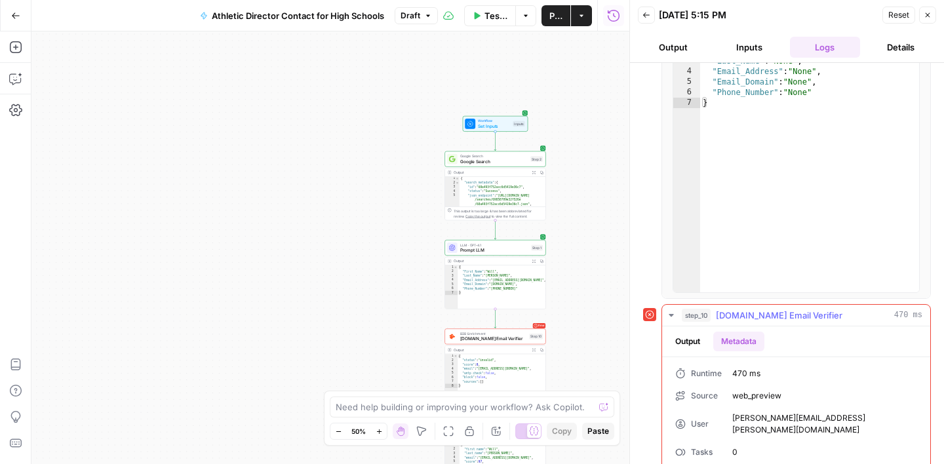
click at [687, 341] on button "Output" at bounding box center [687, 342] width 41 height 20
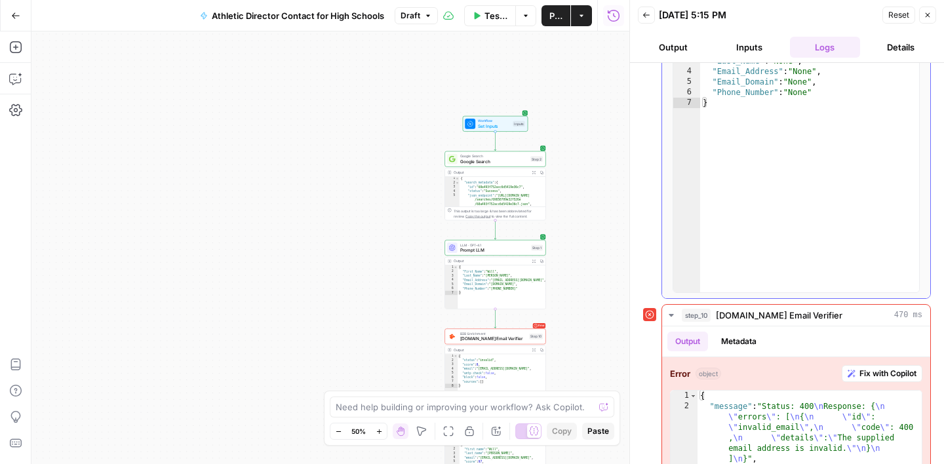
scroll to position [0, 0]
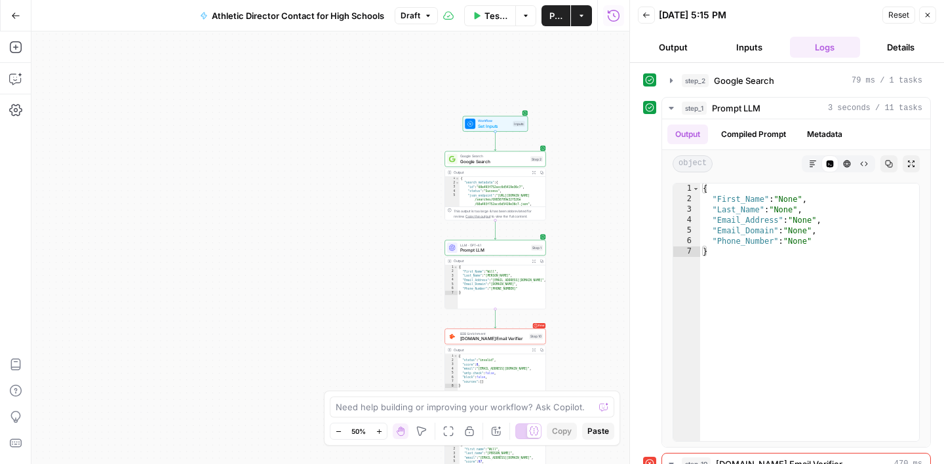
click at [922, 18] on button "Close" at bounding box center [927, 15] width 17 height 17
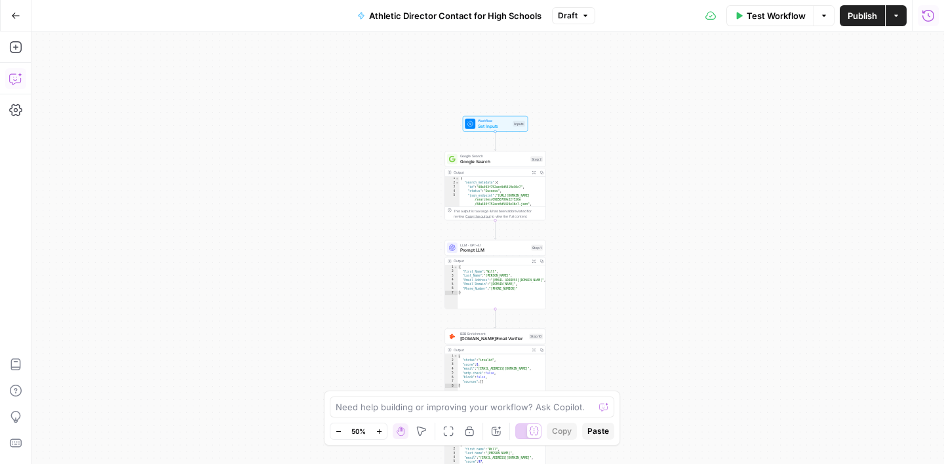
click at [16, 77] on icon "button" at bounding box center [16, 77] width 0 height 0
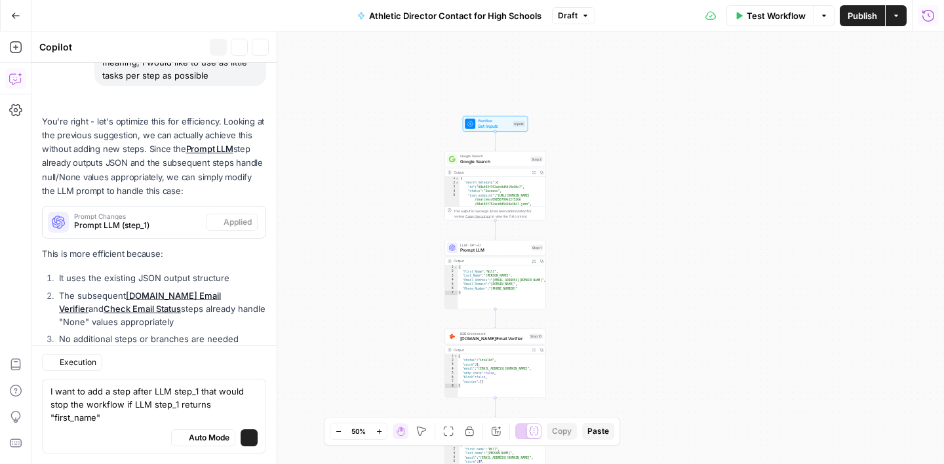
scroll to position [1345, 0]
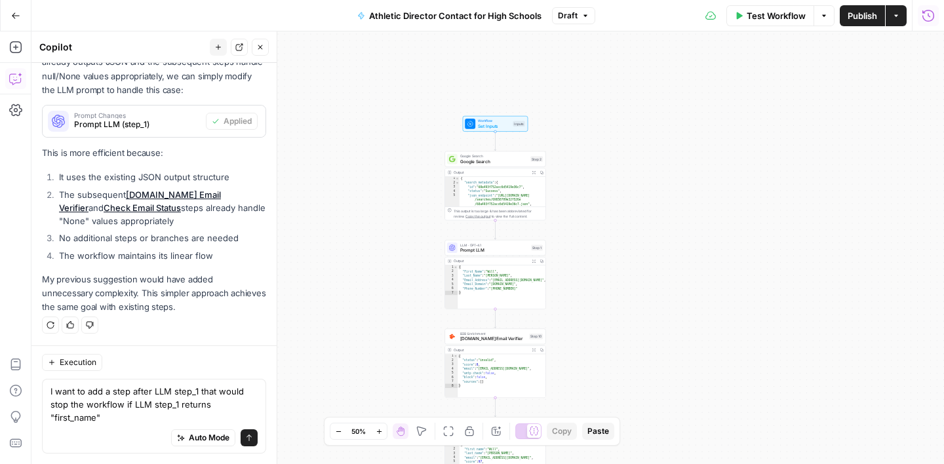
drag, startPoint x: 102, startPoint y: 419, endPoint x: 24, endPoint y: 391, distance: 82.9
click at [25, 392] on body "Turf Tank - Data Team New Home Browse Your Data Usage Settings Recent Grids US_…" at bounding box center [472, 232] width 944 height 464
type textarea "can you find a way to make the prompt in LLM step_1 as efficient as possible wh…"
click at [249, 442] on button "Send" at bounding box center [249, 437] width 17 height 17
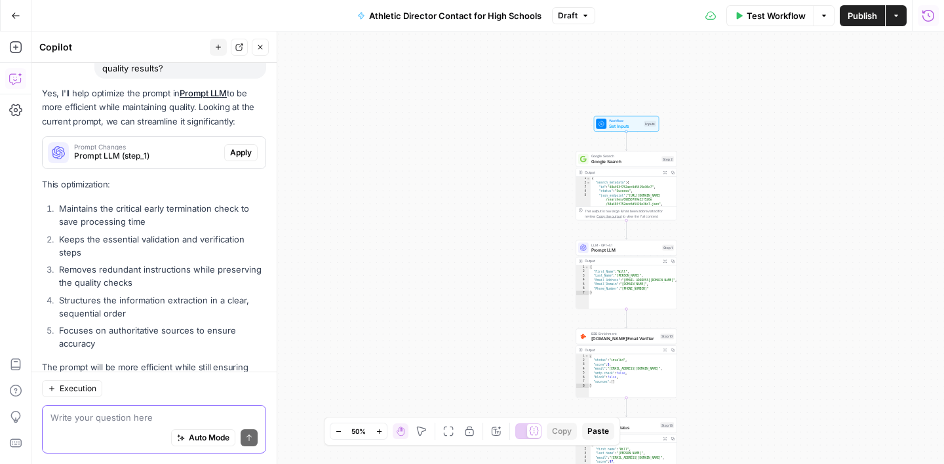
scroll to position [1638, 0]
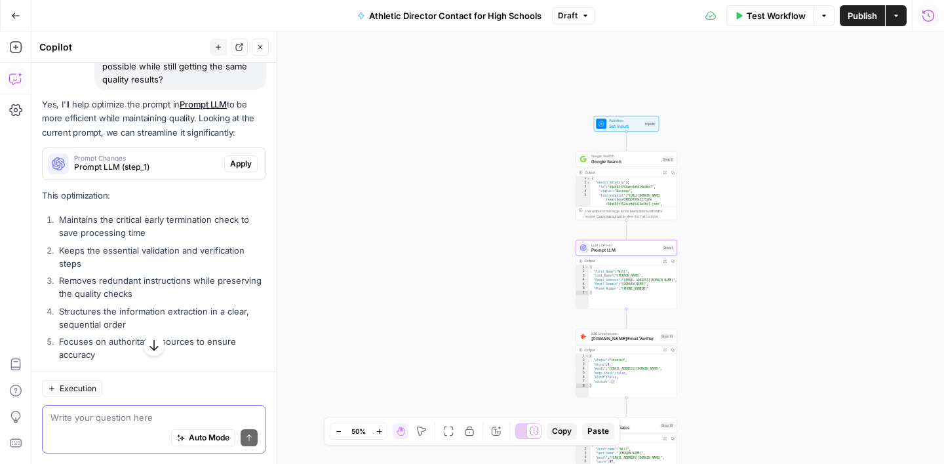
click at [240, 161] on span "Apply" at bounding box center [241, 164] width 22 height 12
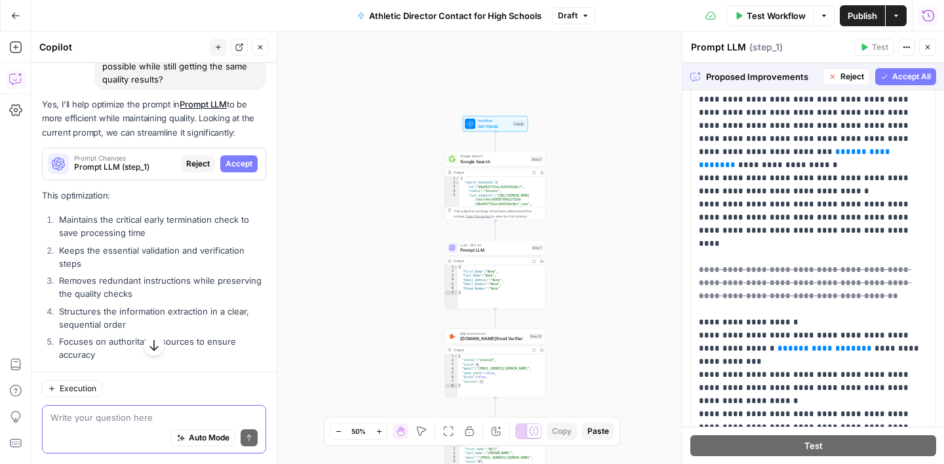
scroll to position [0, 0]
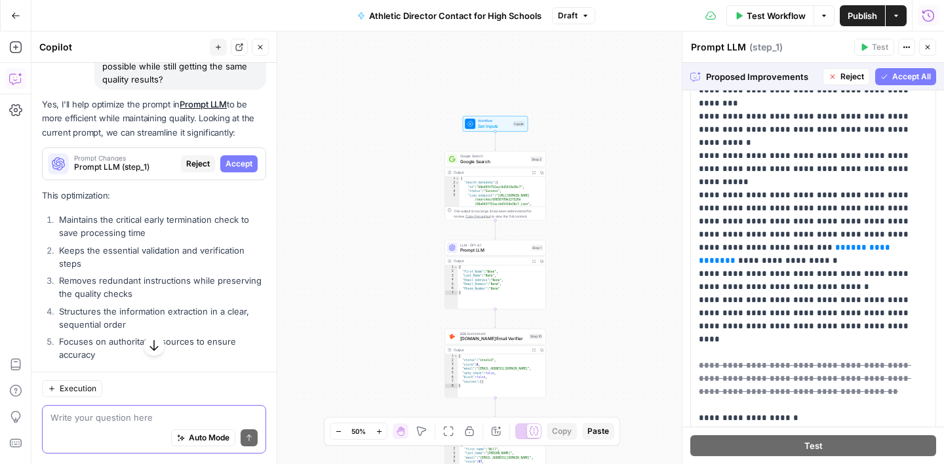
click at [910, 81] on span "Accept All" at bounding box center [911, 77] width 39 height 12
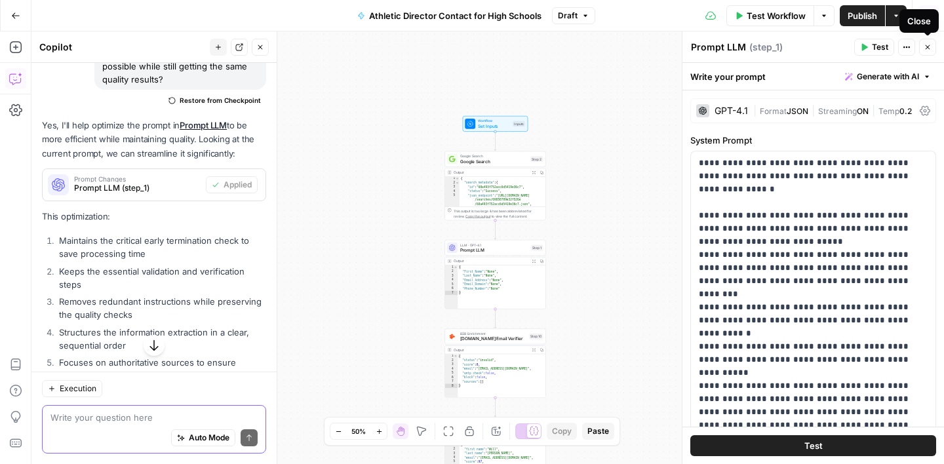
click at [925, 53] on button "Close" at bounding box center [927, 47] width 17 height 17
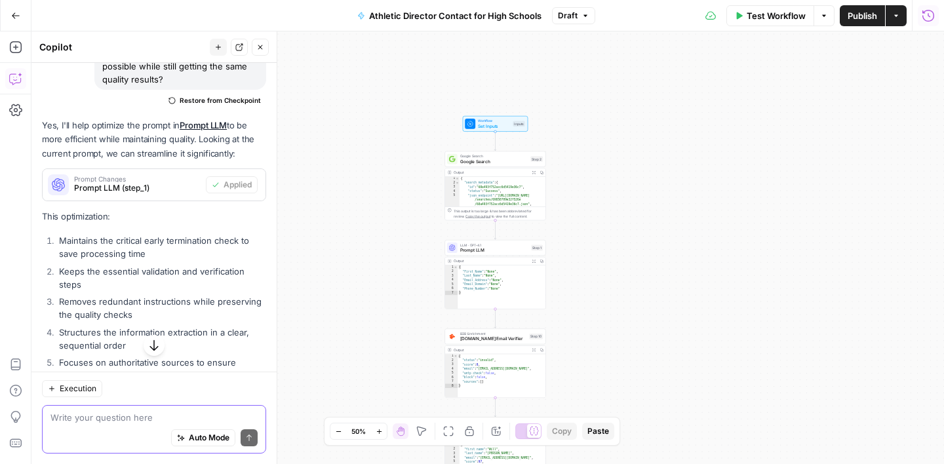
click at [779, 16] on span "Test Workflow" at bounding box center [775, 15] width 59 height 13
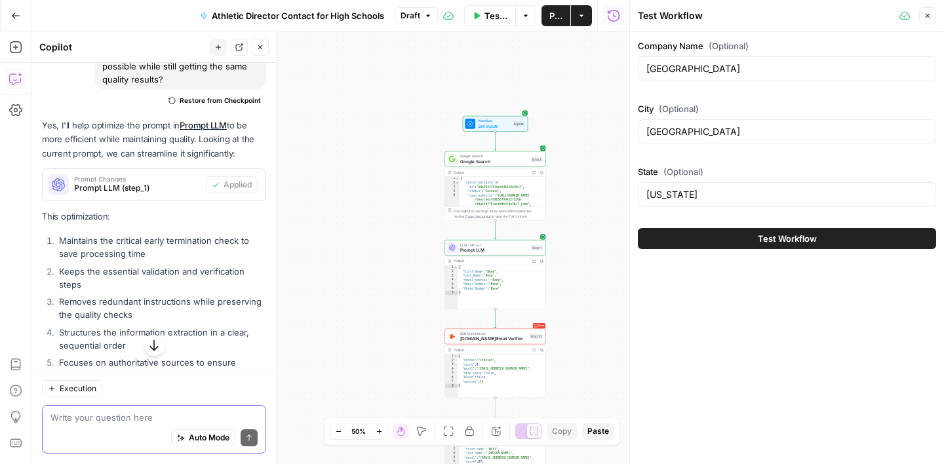
click at [765, 242] on span "Test Workflow" at bounding box center [787, 238] width 59 height 13
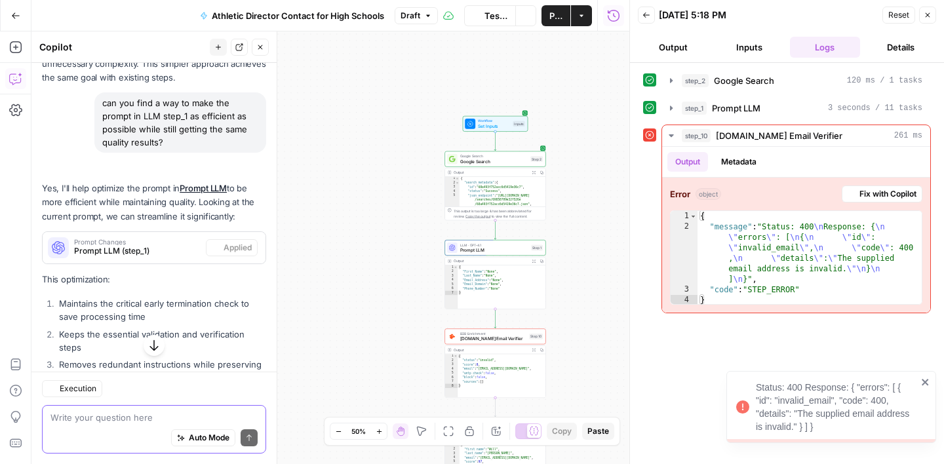
scroll to position [1638, 0]
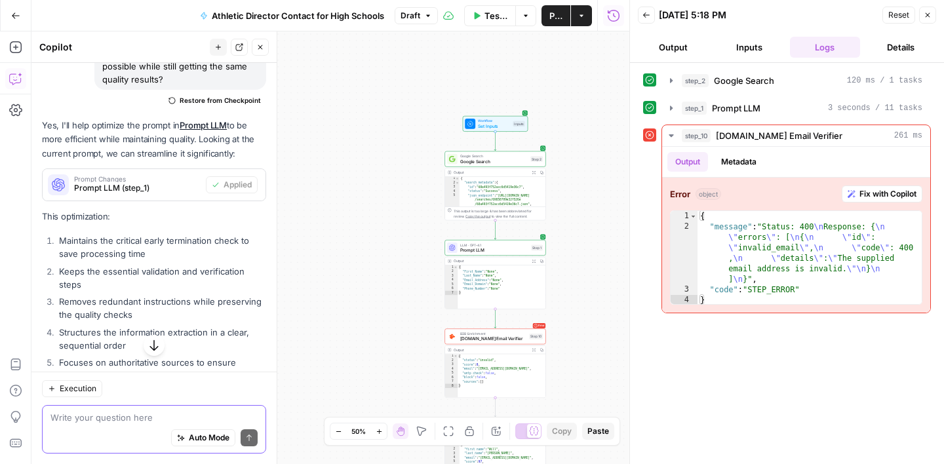
click at [553, 21] on span "Publish" at bounding box center [555, 15] width 13 height 13
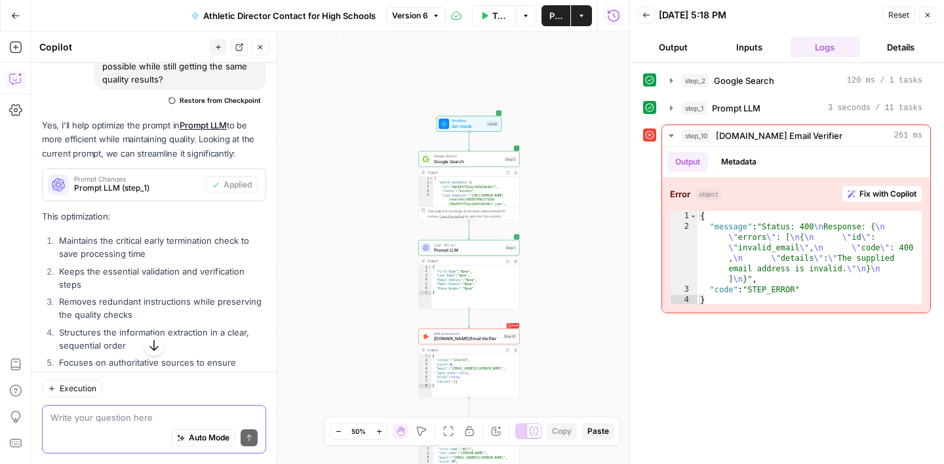
click at [469, 245] on span "LLM · GPT-4.1" at bounding box center [468, 244] width 69 height 5
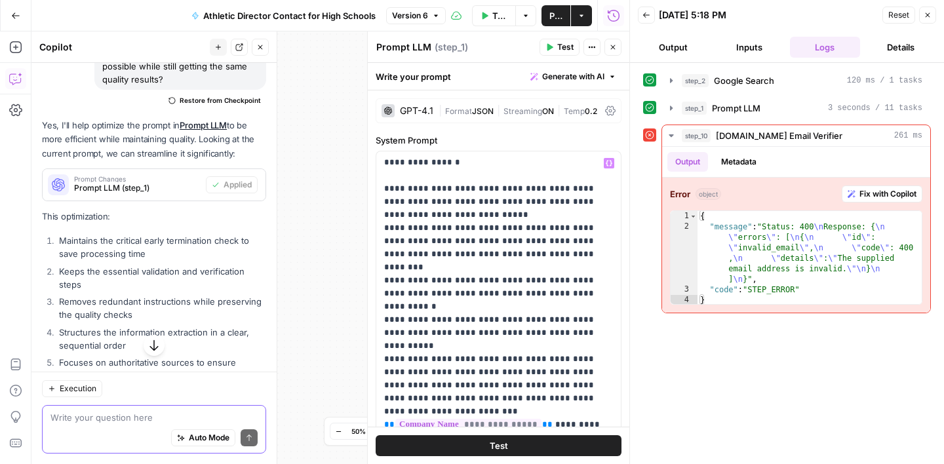
scroll to position [26, 0]
drag, startPoint x: 399, startPoint y: 280, endPoint x: 493, endPoint y: 260, distance: 96.5
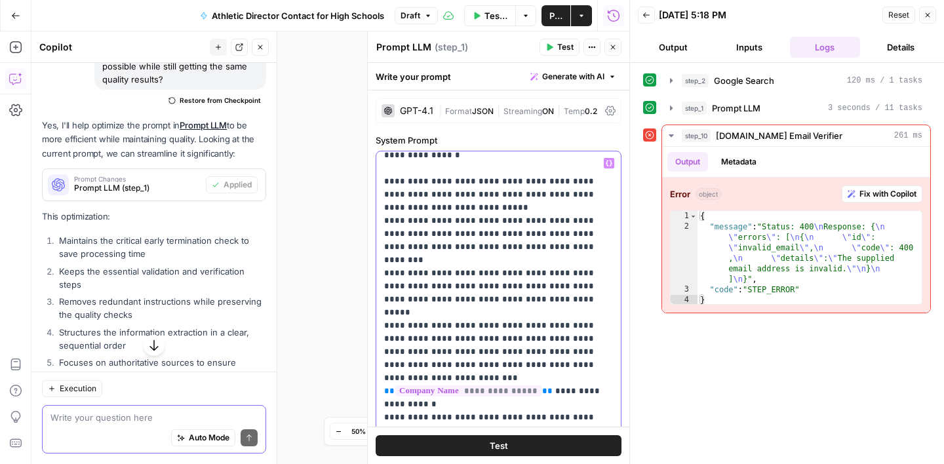
scroll to position [33, 0]
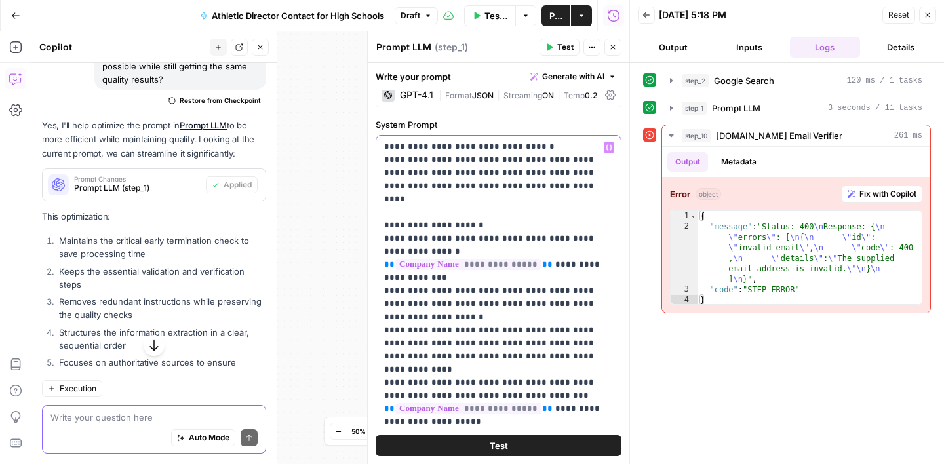
scroll to position [18, 0]
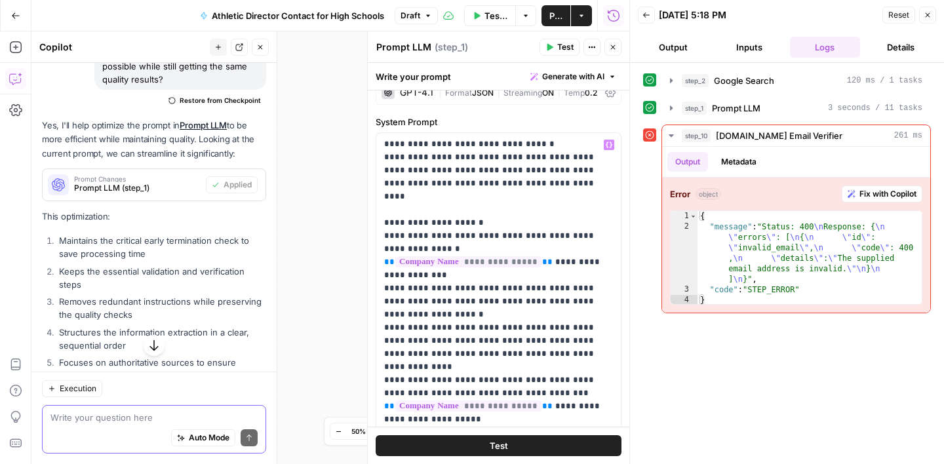
click at [512, 117] on label "System Prompt" at bounding box center [499, 121] width 246 height 13
click at [554, 48] on button "Test" at bounding box center [559, 47] width 40 height 17
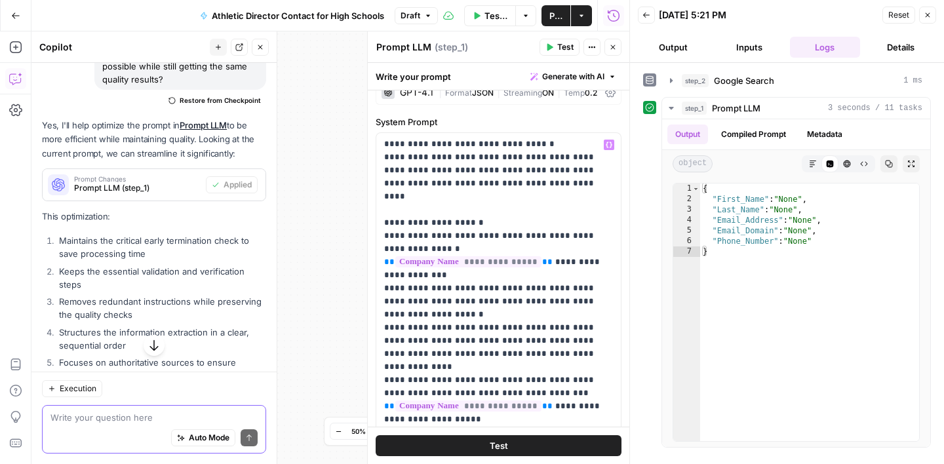
scroll to position [0, 0]
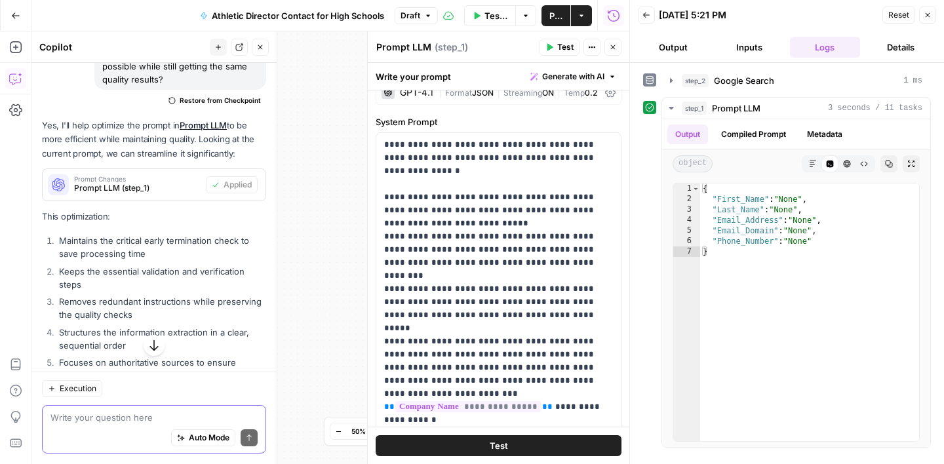
click at [98, 425] on div "Auto Mode Send" at bounding box center [153, 438] width 207 height 29
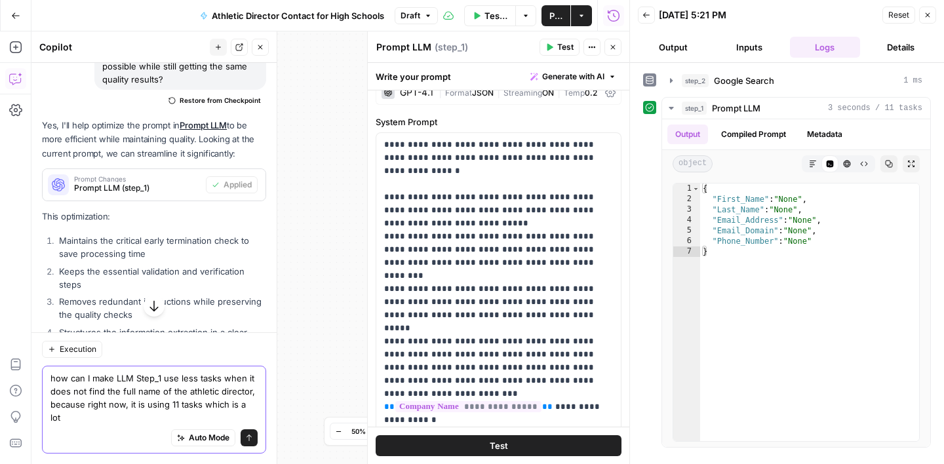
type textarea "how can I make LLM Step_1 use less tasks when it does not find the full name of…"
click at [244, 443] on button "Send" at bounding box center [249, 437] width 17 height 17
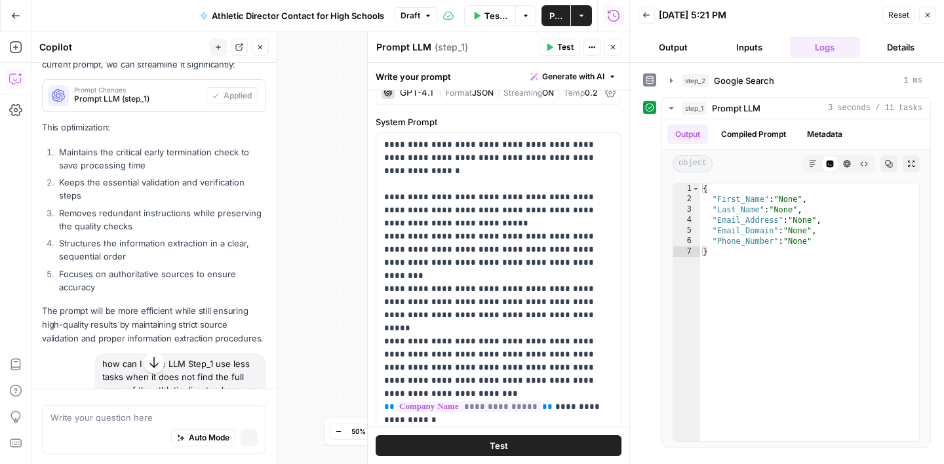
scroll to position [1570, 0]
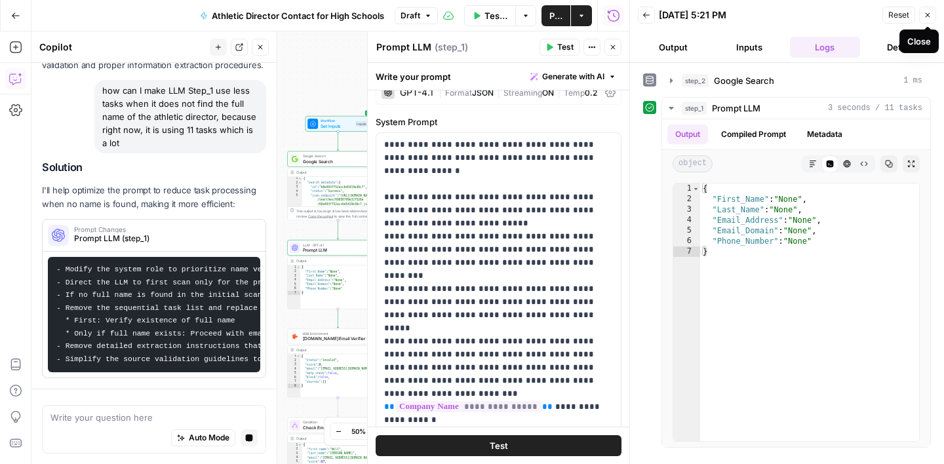
click at [931, 16] on button "Close" at bounding box center [927, 15] width 17 height 17
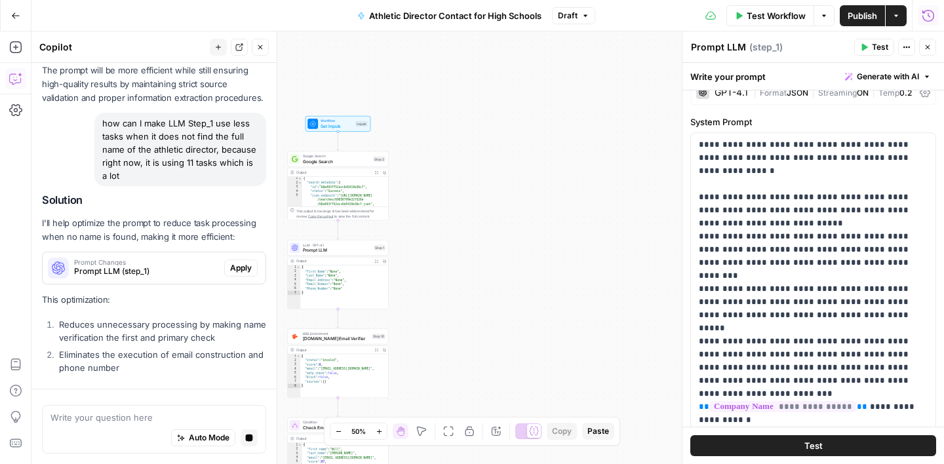
scroll to position [1909, 0]
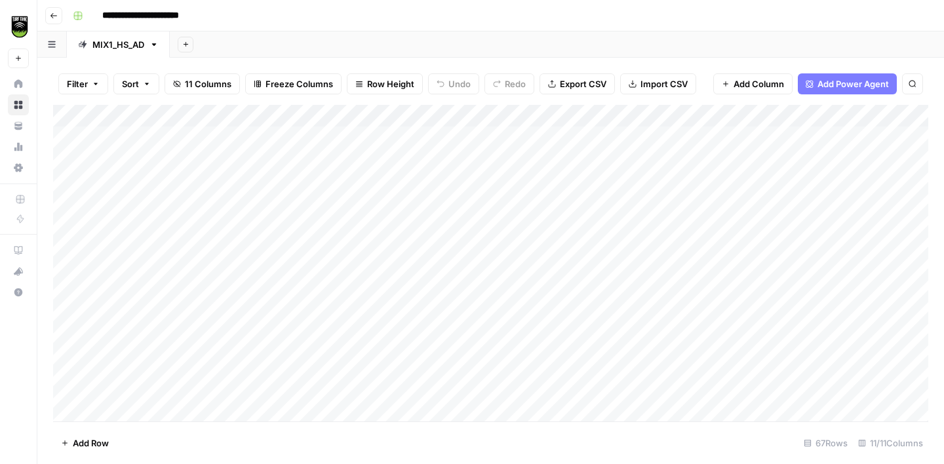
click at [582, 114] on div "Add Column" at bounding box center [490, 263] width 875 height 317
click at [520, 166] on div "Add Column" at bounding box center [490, 263] width 875 height 317
click at [592, 135] on div "Add Column" at bounding box center [490, 263] width 875 height 317
click at [592, 161] on div "Add Column" at bounding box center [490, 263] width 875 height 317
click at [595, 180] on div "Add Column" at bounding box center [490, 263] width 875 height 317
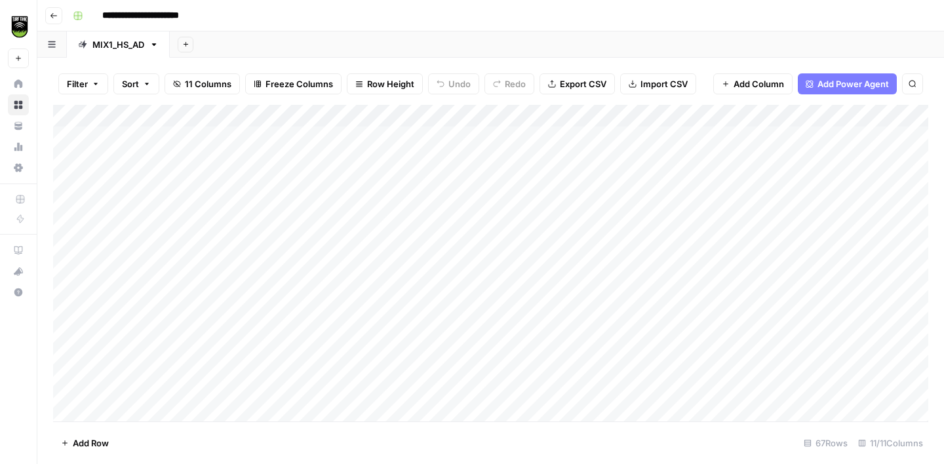
click at [705, 144] on div "Add Column" at bounding box center [490, 263] width 875 height 317
click at [203, 142] on div "Add Column" at bounding box center [490, 263] width 875 height 317
click at [590, 205] on div "Add Column" at bounding box center [490, 263] width 875 height 317
click at [591, 224] on div "Add Column" at bounding box center [490, 263] width 875 height 317
click at [590, 248] on div "Add Column" at bounding box center [490, 263] width 875 height 317
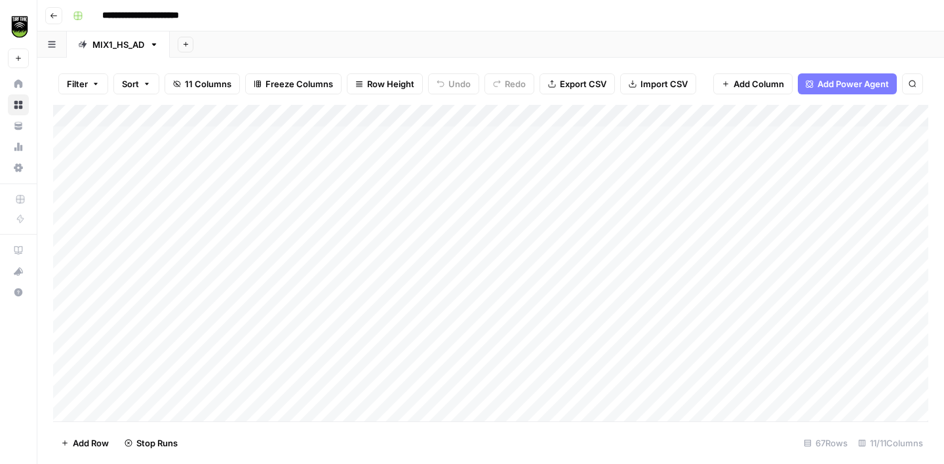
click at [474, 138] on div "Add Column" at bounding box center [490, 263] width 875 height 317
type textarea "**********"
click at [469, 157] on div "Add Column" at bounding box center [490, 263] width 875 height 317
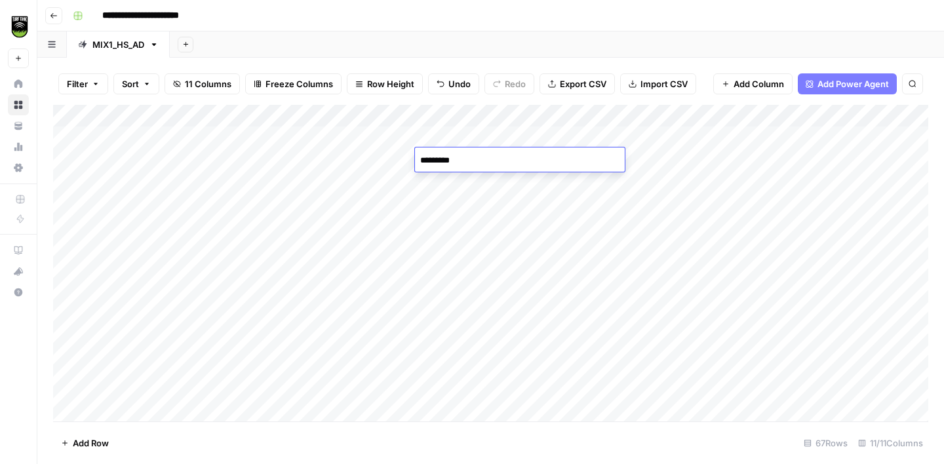
type textarea "**********"
click at [467, 178] on div "Add Column" at bounding box center [490, 263] width 875 height 317
click at [595, 138] on div "Add Column" at bounding box center [490, 263] width 875 height 317
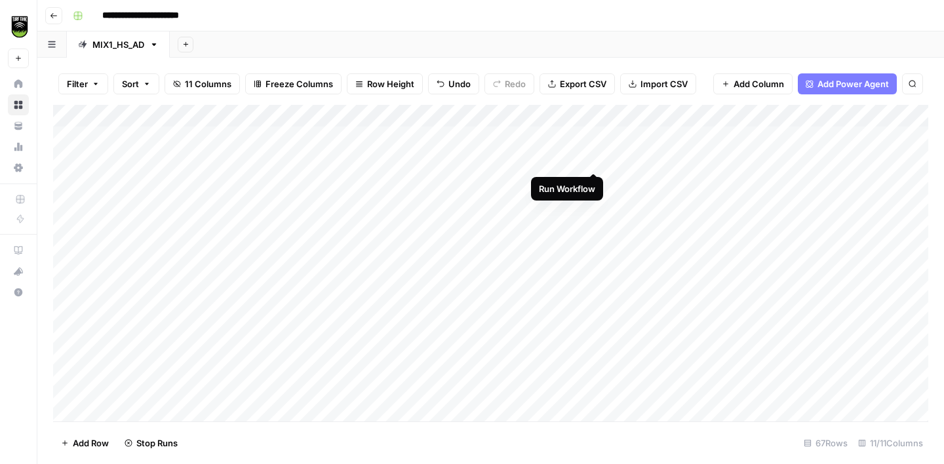
click at [596, 155] on div "Add Column" at bounding box center [490, 263] width 875 height 317
click at [595, 179] on div "Add Column" at bounding box center [490, 263] width 875 height 317
click at [440, 138] on div "Add Column" at bounding box center [490, 263] width 875 height 317
click at [442, 180] on div "Add Column" at bounding box center [490, 263] width 875 height 317
click at [450, 135] on div "Add Column" at bounding box center [490, 263] width 875 height 317
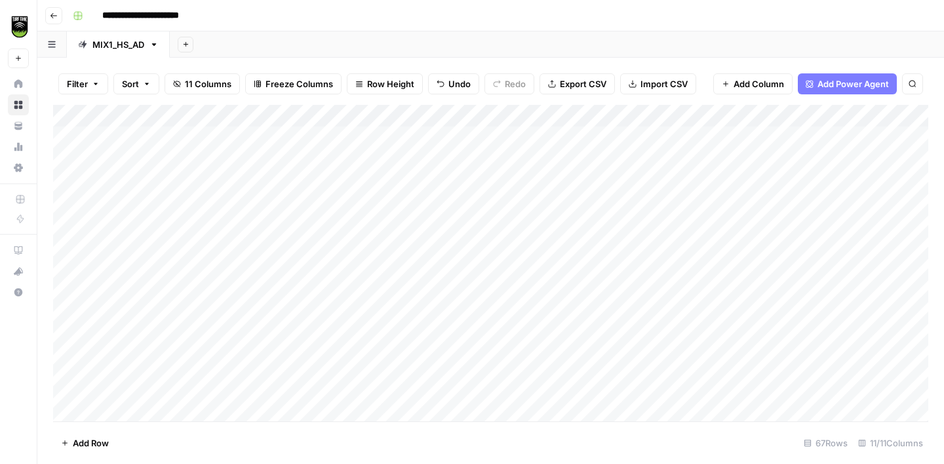
click at [450, 135] on div "Add Column" at bounding box center [490, 263] width 875 height 317
type textarea "**********"
click at [446, 159] on div "Add Column" at bounding box center [490, 263] width 875 height 317
type textarea "*****"
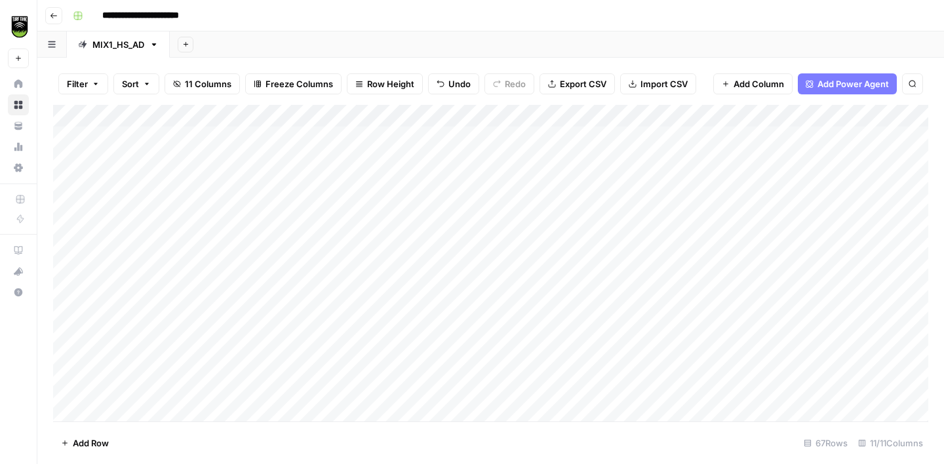
click at [471, 201] on div "Add Column" at bounding box center [490, 263] width 875 height 317
click at [461, 186] on div "Add Column" at bounding box center [490, 263] width 875 height 317
click at [668, 184] on div "Add Column" at bounding box center [490, 263] width 875 height 317
click at [708, 184] on div "Add Column" at bounding box center [490, 263] width 875 height 317
click at [227, 180] on div "Add Column" at bounding box center [490, 263] width 875 height 317
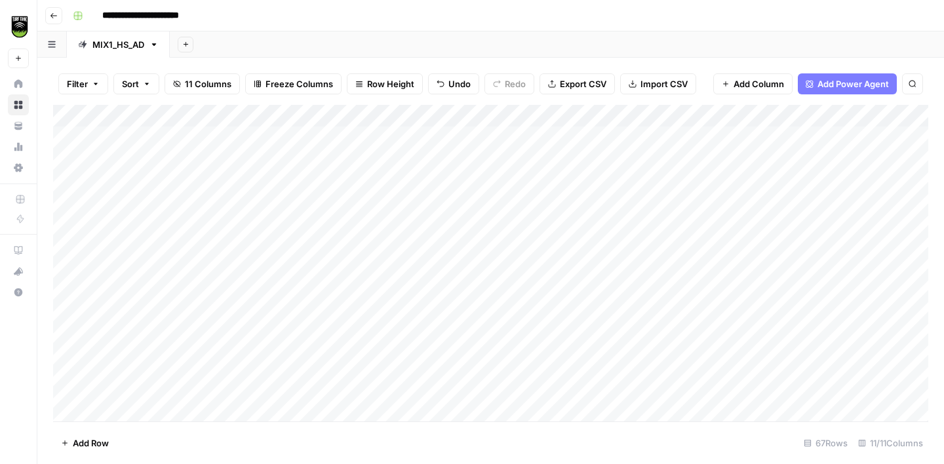
click at [452, 178] on div "Add Column" at bounding box center [490, 263] width 875 height 317
type textarea "*******"
click at [227, 203] on div "Add Column" at bounding box center [490, 263] width 875 height 317
click at [592, 203] on div "Add Column" at bounding box center [490, 263] width 875 height 317
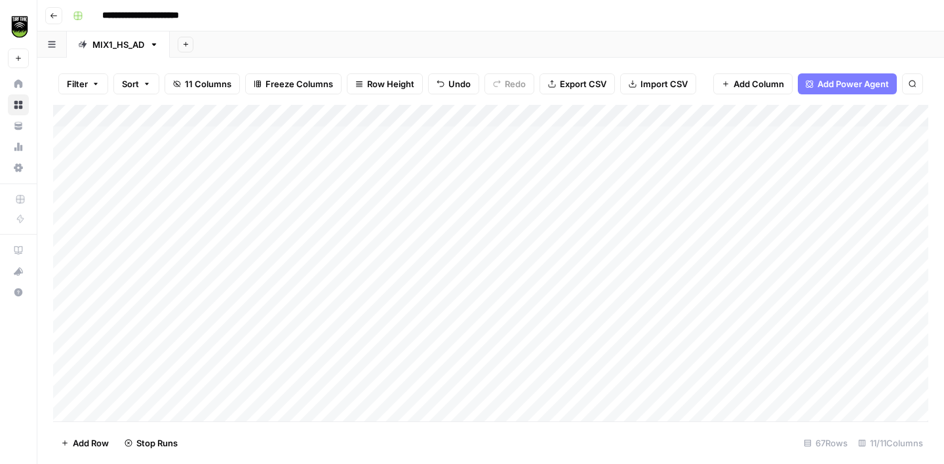
click at [592, 228] on div "Add Column" at bounding box center [490, 263] width 875 height 317
click at [592, 249] on div "Add Column" at bounding box center [490, 263] width 875 height 317
click at [592, 267] on div "Add Column" at bounding box center [490, 263] width 875 height 317
click at [593, 291] on div "Add Column" at bounding box center [490, 263] width 875 height 317
click at [502, 317] on div "Add Column" at bounding box center [490, 263] width 875 height 317
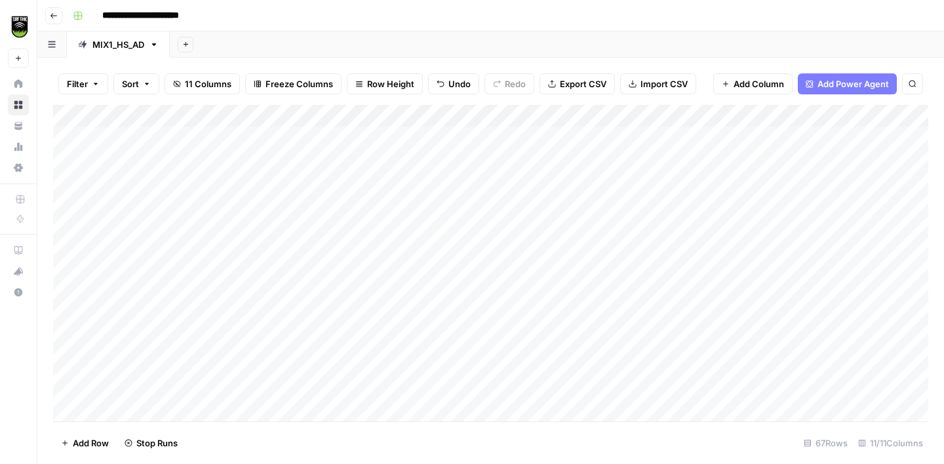
click at [502, 317] on div "Add Column" at bounding box center [490, 263] width 875 height 317
type textarea "**********"
click at [453, 204] on div "Add Column" at bounding box center [490, 263] width 875 height 317
type textarea "*"
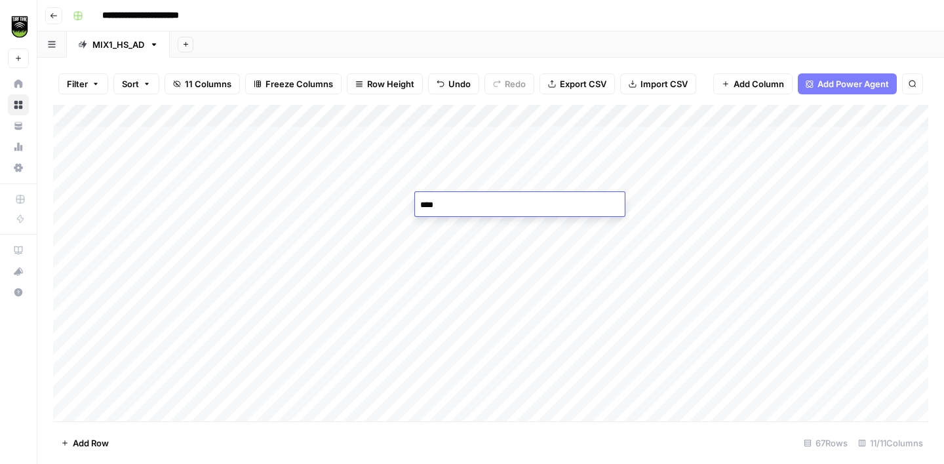
type textarea "*****"
click at [711, 271] on div "Add Column" at bounding box center [490, 263] width 875 height 317
click at [242, 271] on div "Add Column" at bounding box center [490, 263] width 875 height 317
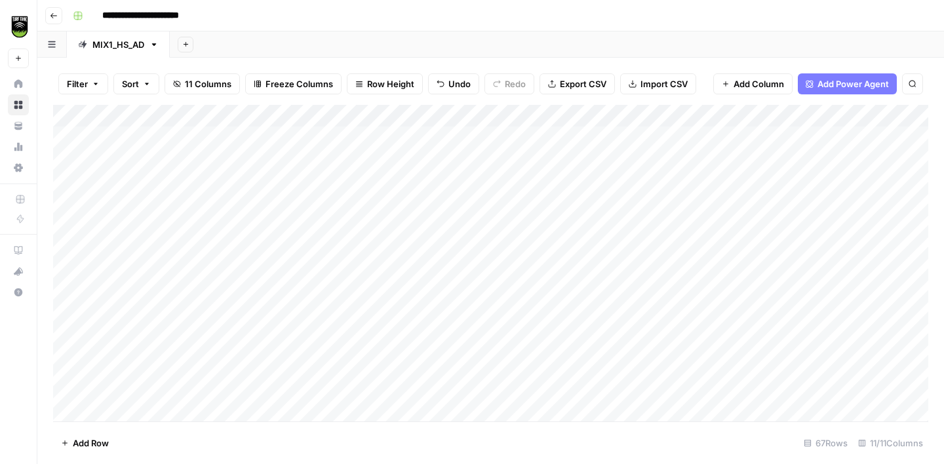
click at [449, 265] on div "Add Column" at bounding box center [490, 263] width 875 height 317
type textarea "*******"
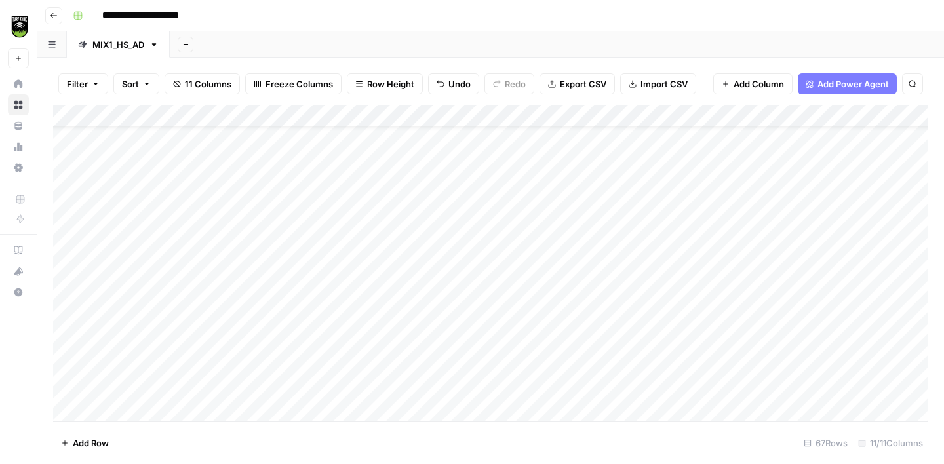
click at [461, 294] on div "Add Column" at bounding box center [490, 263] width 875 height 317
click at [592, 267] on div "Add Column" at bounding box center [490, 263] width 875 height 317
click at [592, 294] on div "Add Column" at bounding box center [490, 263] width 875 height 317
click at [592, 316] on div "Add Column" at bounding box center [490, 263] width 875 height 317
click at [592, 338] on div "Add Column" at bounding box center [490, 263] width 875 height 317
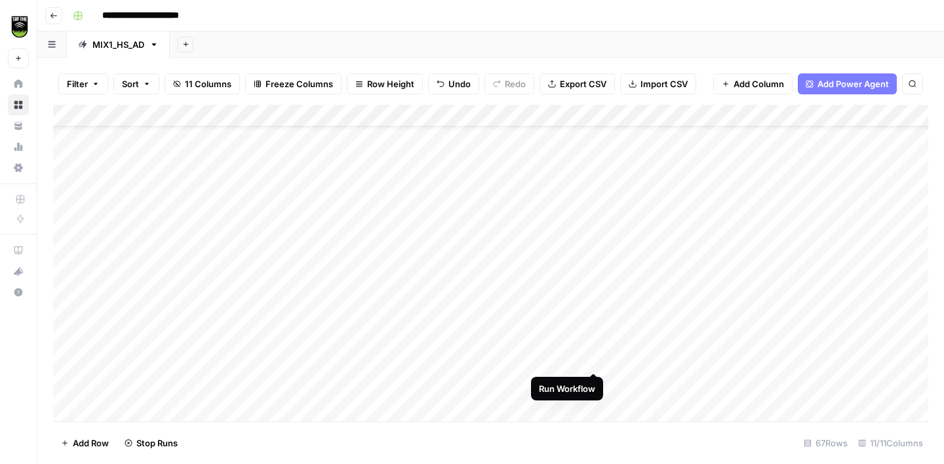
click at [594, 358] on div "Add Column" at bounding box center [490, 263] width 875 height 317
click at [490, 374] on div "Add Column" at bounding box center [490, 263] width 875 height 317
type textarea "**********"
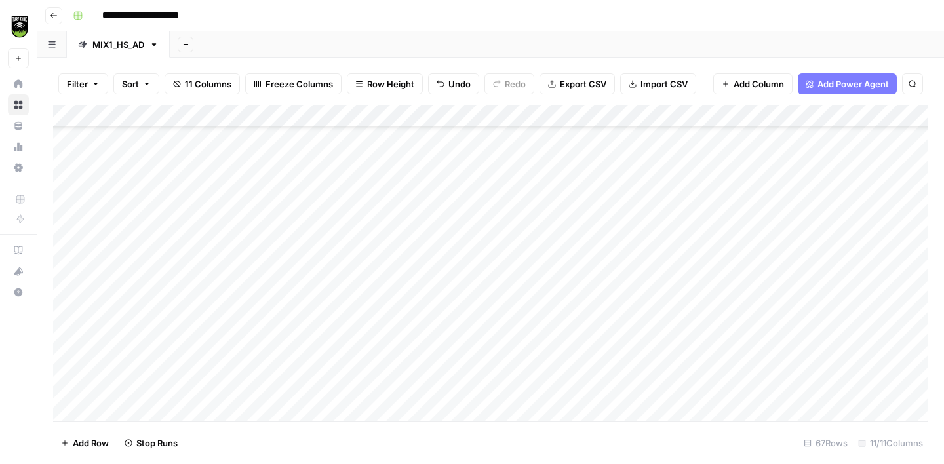
click at [473, 229] on div "Add Column" at bounding box center [490, 263] width 875 height 317
click at [454, 223] on div "Add Column" at bounding box center [490, 263] width 875 height 317
type textarea "*****"
click at [698, 250] on div "Add Column" at bounding box center [490, 263] width 875 height 317
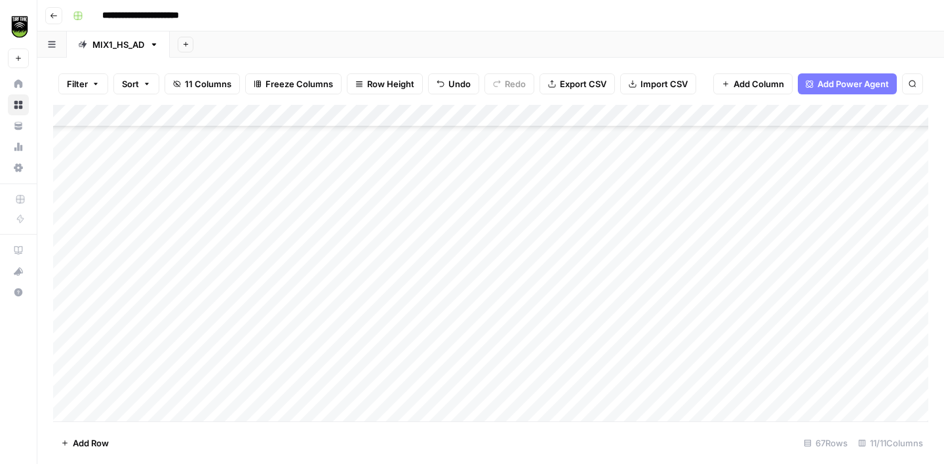
click at [244, 252] on div "Add Column" at bounding box center [490, 263] width 875 height 317
click at [444, 206] on div "Add Column" at bounding box center [490, 263] width 875 height 317
click at [326, 174] on div "Add Column" at bounding box center [490, 263] width 875 height 317
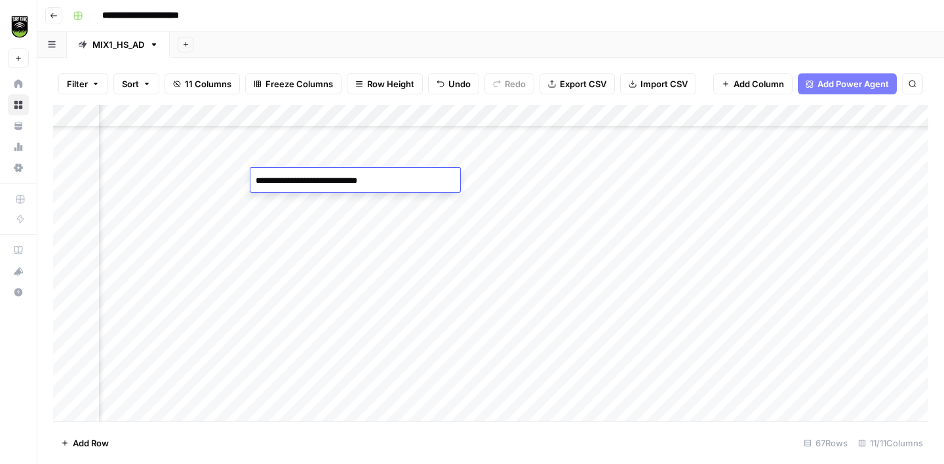
type textarea "**********"
click at [551, 302] on div "Add Column" at bounding box center [490, 263] width 875 height 317
click at [109, 300] on div "Add Column" at bounding box center [490, 263] width 875 height 317
click at [532, 296] on div "Add Column" at bounding box center [490, 263] width 875 height 317
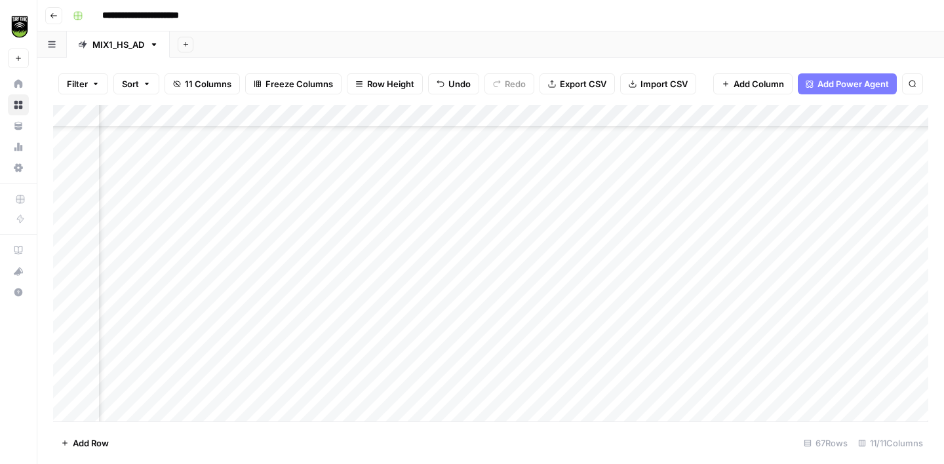
click at [306, 299] on div "Add Column" at bounding box center [490, 263] width 875 height 317
type textarea "**********"
type textarea "*****"
click at [429, 341] on div "Add Column" at bounding box center [490, 263] width 875 height 317
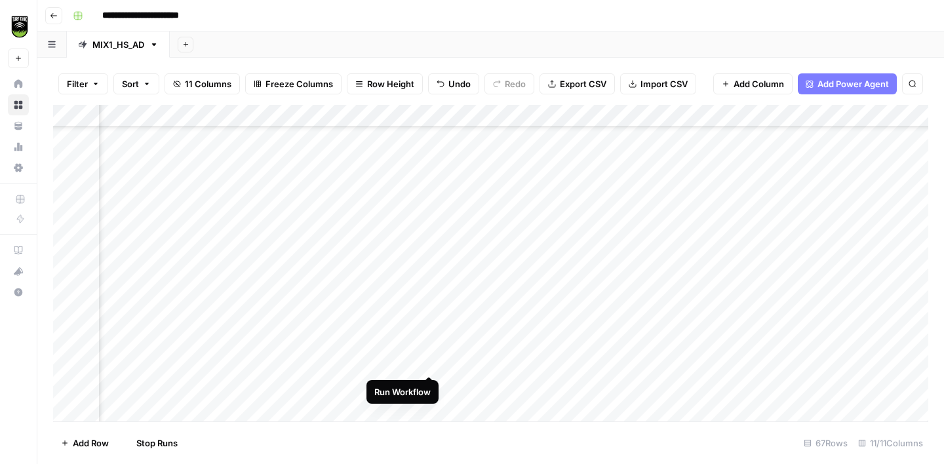
click at [429, 361] on div "Add Column" at bounding box center [490, 263] width 875 height 317
click at [428, 384] on div "Add Column" at bounding box center [490, 263] width 875 height 317
click at [428, 258] on div "Add Column" at bounding box center [490, 263] width 875 height 317
click at [428, 282] on div "Add Column" at bounding box center [490, 263] width 875 height 317
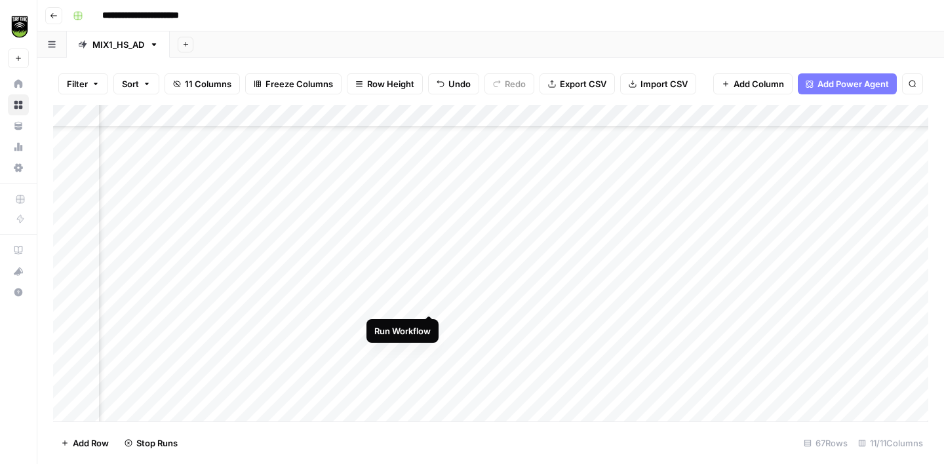
click at [428, 299] on div "Add Column" at bounding box center [490, 263] width 875 height 317
click at [429, 321] on div "Add Column" at bounding box center [490, 263] width 875 height 317
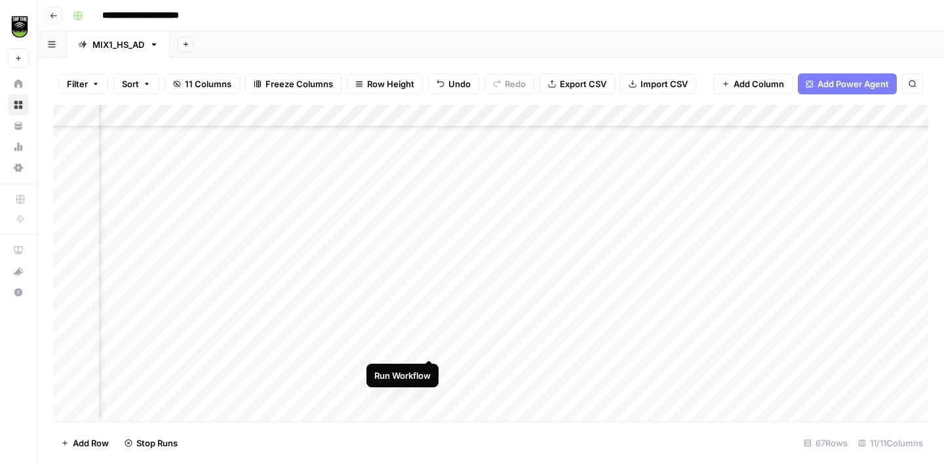
click at [427, 347] on div "Add Column" at bounding box center [490, 263] width 875 height 317
click at [431, 370] on div "Add Column" at bounding box center [490, 263] width 875 height 317
click at [427, 387] on div "Add Column" at bounding box center [490, 263] width 875 height 317
click at [338, 343] on div "Add Column" at bounding box center [490, 263] width 875 height 317
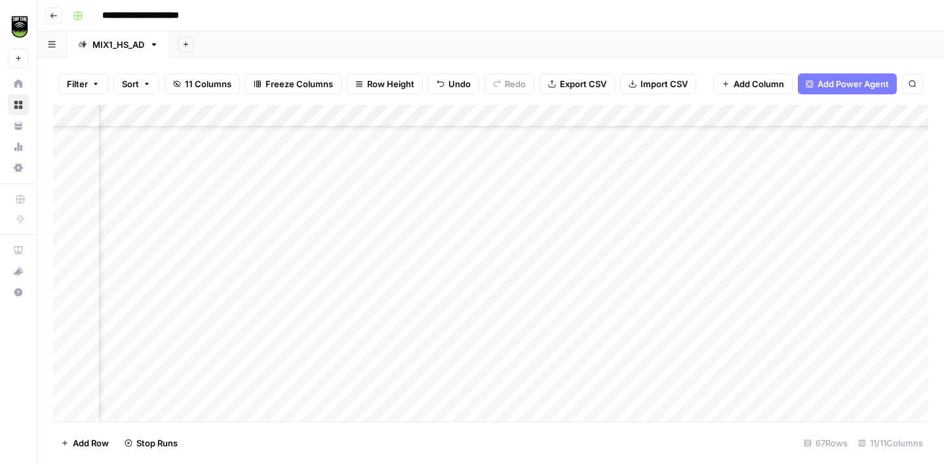
click at [338, 343] on div "Add Column" at bounding box center [490, 263] width 875 height 317
type textarea "**********"
click at [317, 236] on div "Add Column" at bounding box center [490, 263] width 875 height 317
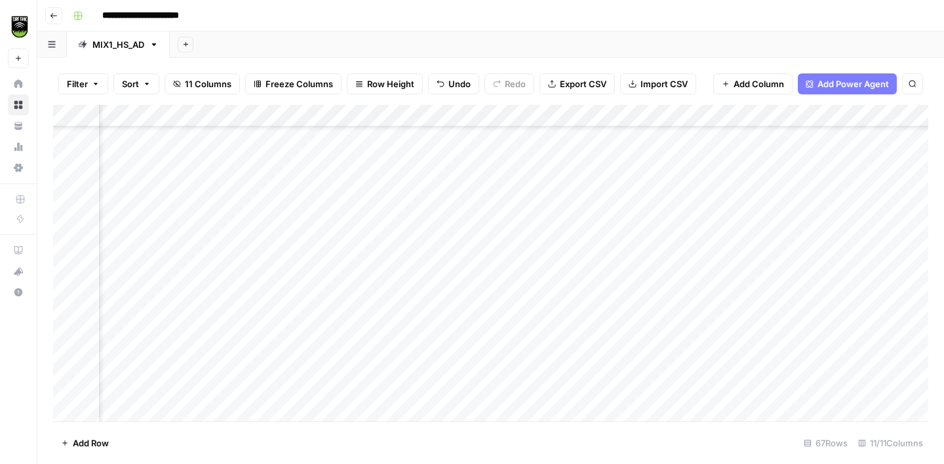
click at [285, 369] on div "Add Column" at bounding box center [490, 263] width 875 height 317
click at [286, 284] on div "Add Column" at bounding box center [490, 263] width 875 height 317
click at [291, 265] on div "Add Column" at bounding box center [490, 263] width 875 height 317
type textarea "*****"
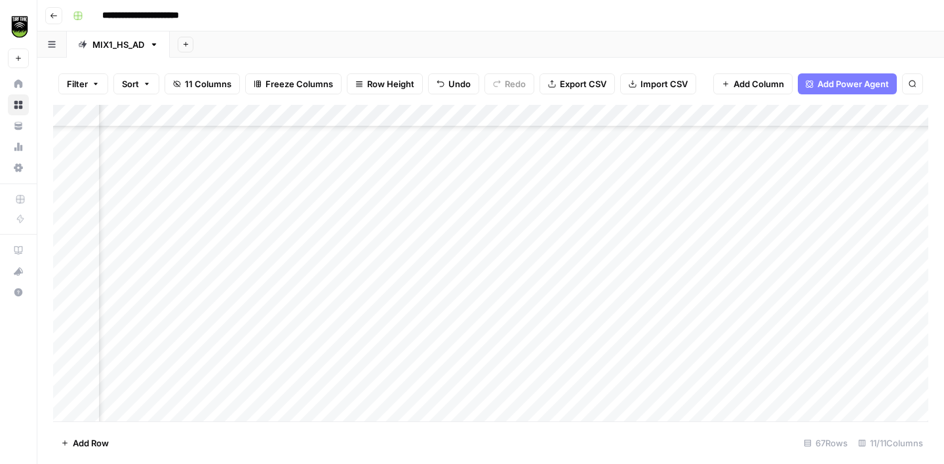
scroll to position [185, 164]
click at [529, 237] on div "Add Column" at bounding box center [490, 263] width 875 height 317
click at [110, 237] on div "Add Column" at bounding box center [490, 263] width 875 height 317
click at [158, 237] on div "Add Column" at bounding box center [490, 263] width 875 height 317
click at [282, 239] on div "Add Column" at bounding box center [490, 263] width 875 height 317
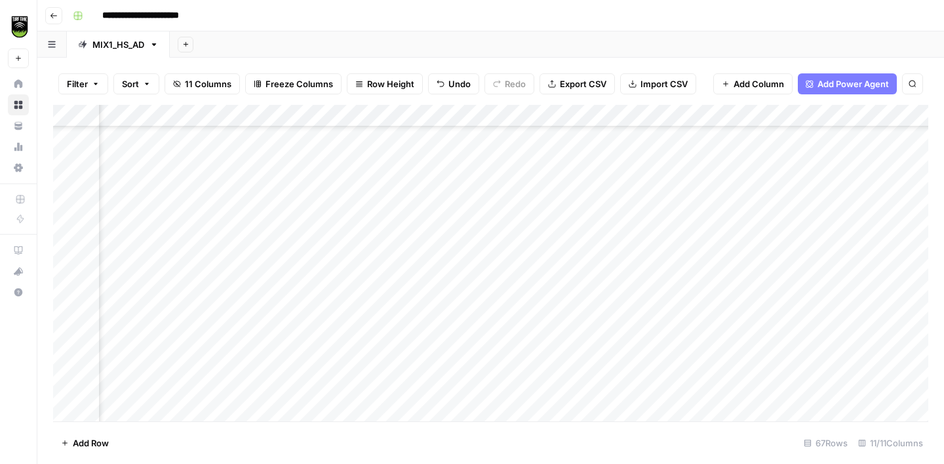
click at [282, 239] on div "Add Column" at bounding box center [490, 263] width 875 height 317
type textarea "*******"
click at [115, 266] on div "Add Column" at bounding box center [490, 263] width 875 height 317
click at [310, 242] on div "Add Column" at bounding box center [490, 263] width 875 height 317
click at [115, 290] on div "Add Column" at bounding box center [490, 263] width 875 height 317
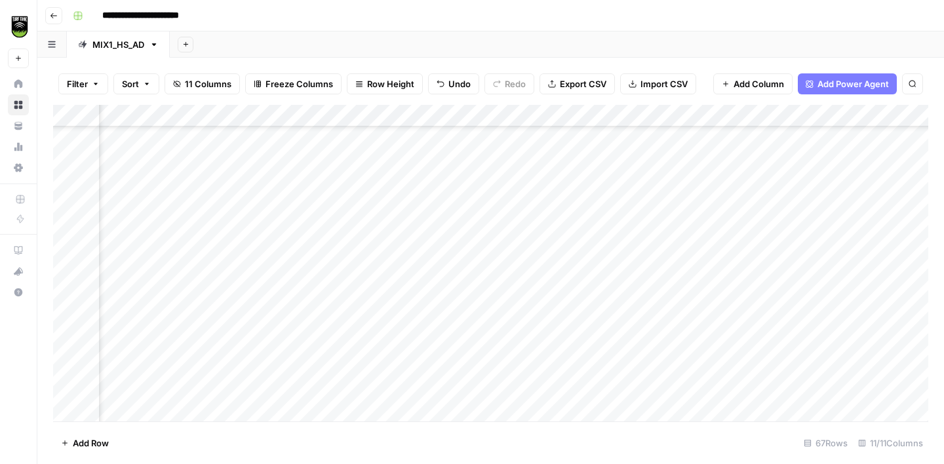
click at [299, 263] on div "Add Column" at bounding box center [490, 263] width 875 height 317
click at [111, 312] on div "Add Column" at bounding box center [490, 263] width 875 height 317
click at [311, 283] on div "Add Column" at bounding box center [490, 263] width 875 height 317
click at [111, 330] on div "Add Column" at bounding box center [490, 263] width 875 height 317
click at [286, 322] on div "Add Column" at bounding box center [490, 263] width 875 height 317
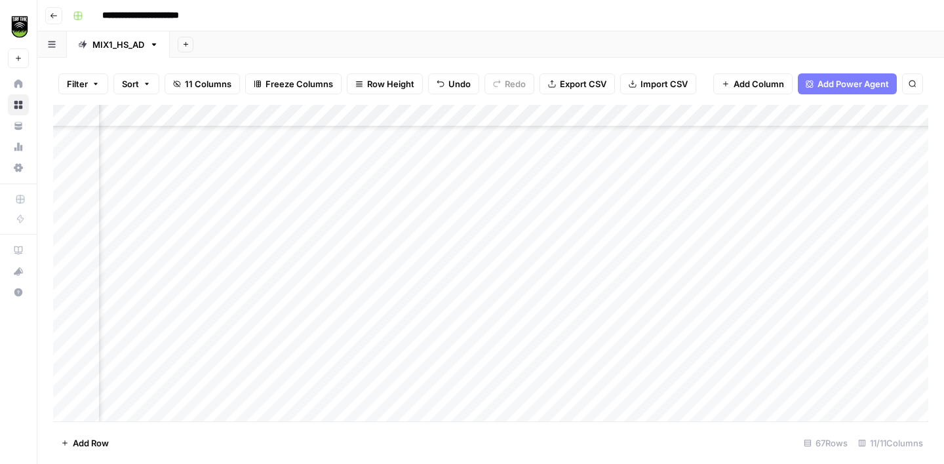
click at [286, 322] on div "Add Column" at bounding box center [490, 263] width 875 height 317
type textarea "**********"
click at [108, 237] on div "Add Column" at bounding box center [490, 263] width 875 height 317
click at [285, 171] on div "Add Column" at bounding box center [490, 263] width 875 height 317
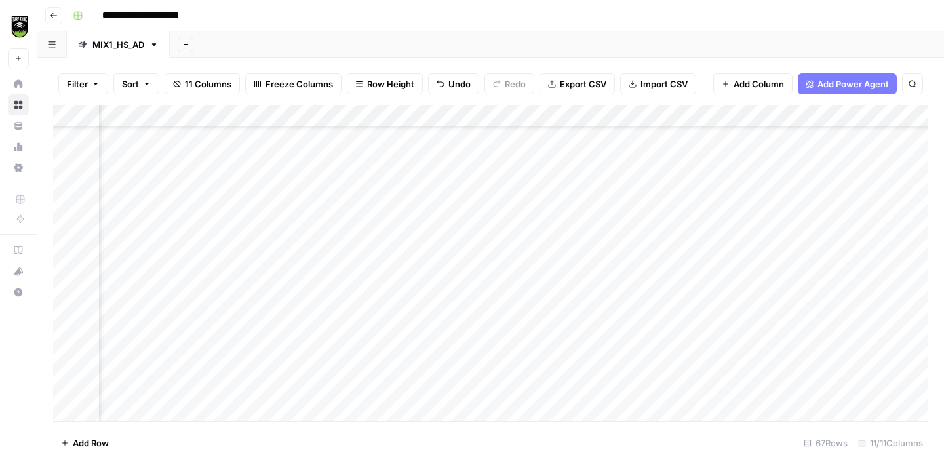
click at [295, 231] on div "Add Column" at bounding box center [490, 263] width 875 height 317
click at [115, 258] on div "Add Column" at bounding box center [490, 263] width 875 height 317
click at [536, 260] on div "Add Column" at bounding box center [490, 263] width 875 height 317
click at [298, 256] on div "Add Column" at bounding box center [490, 263] width 875 height 317
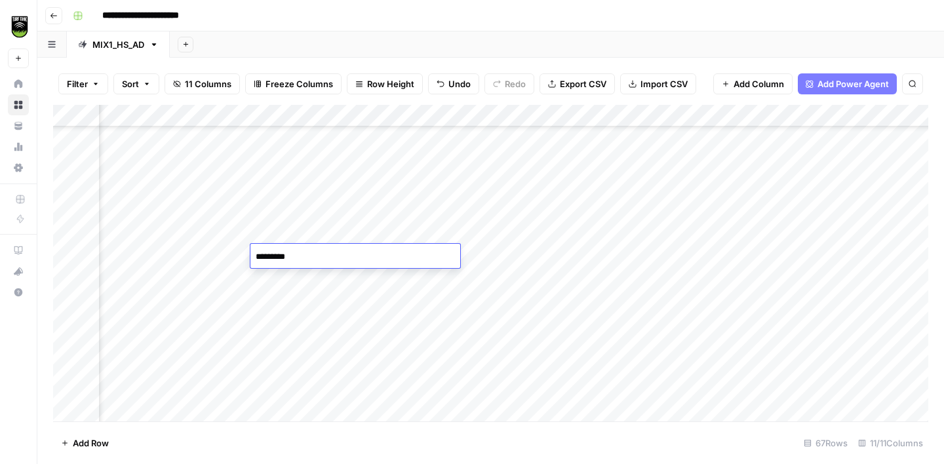
type textarea "**********"
click at [117, 278] on div "Add Column" at bounding box center [490, 263] width 875 height 317
click at [532, 286] on div "Add Column" at bounding box center [490, 263] width 875 height 317
click at [538, 347] on div "Add Column" at bounding box center [490, 263] width 875 height 317
click at [319, 258] on div "Add Column" at bounding box center [490, 263] width 875 height 317
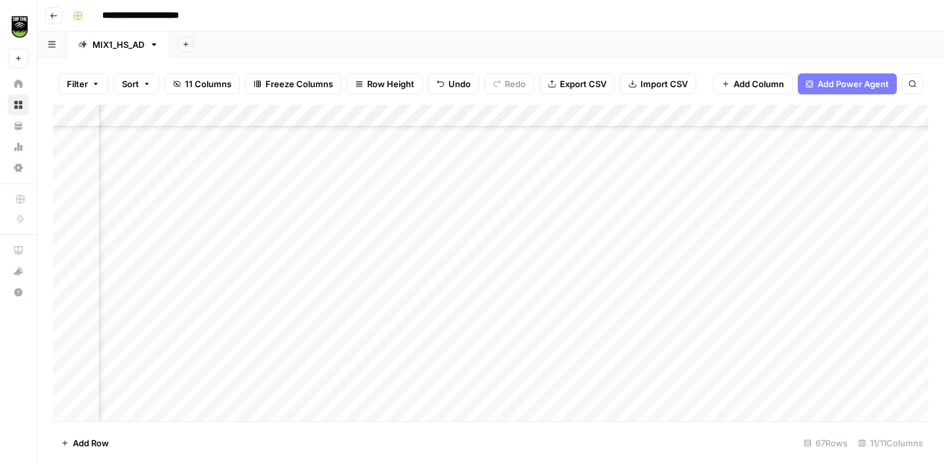
click at [111, 301] on div "Add Column" at bounding box center [490, 263] width 875 height 317
click at [310, 199] on div "Add Column" at bounding box center [490, 263] width 875 height 317
click at [329, 293] on div "Add Column" at bounding box center [490, 263] width 875 height 317
click at [495, 117] on div "Add Column" at bounding box center [490, 263] width 875 height 317
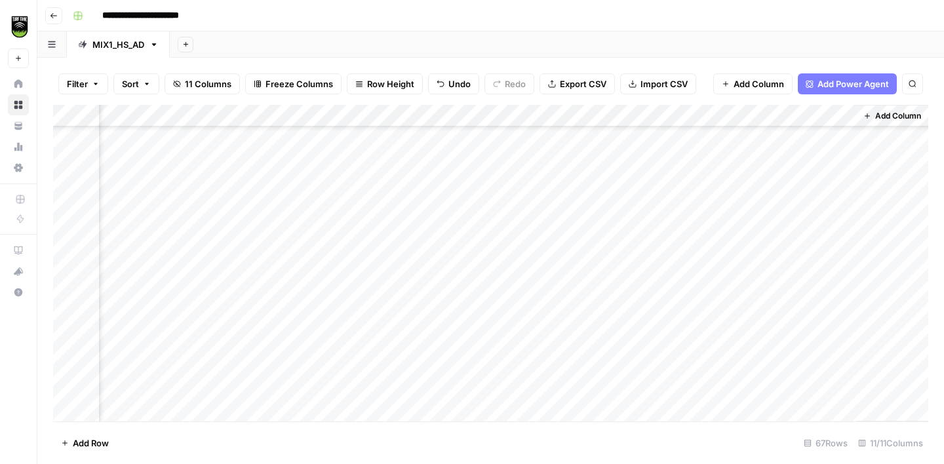
click at [872, 116] on button "Add Column" at bounding box center [892, 115] width 68 height 17
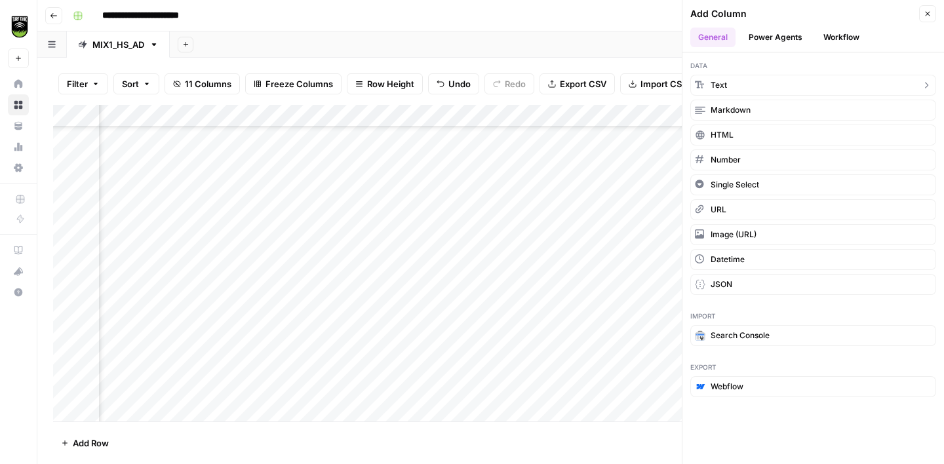
click at [757, 77] on button "Text" at bounding box center [813, 85] width 246 height 21
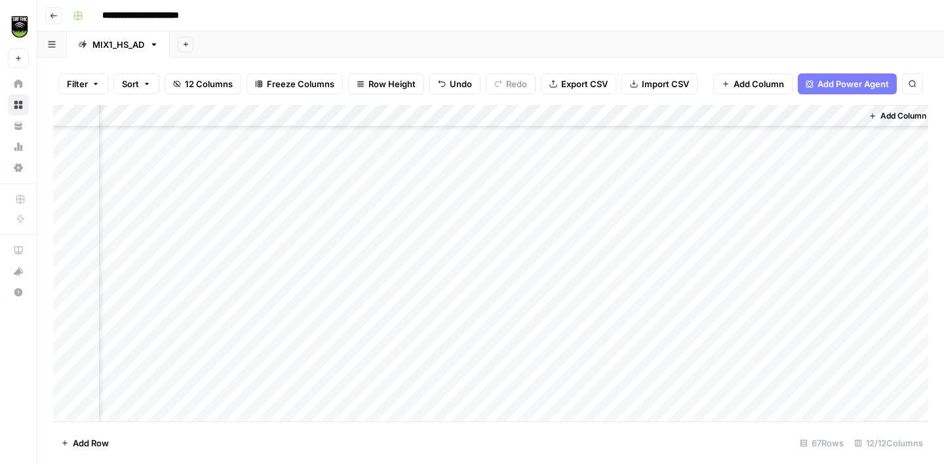
scroll to position [327, 477]
drag, startPoint x: 692, startPoint y: 113, endPoint x: 301, endPoint y: 96, distance: 391.6
click at [301, 96] on div "Filter Sort 12 Columns Freeze Columns Row Height Undo Redo Export CSV Import CS…" at bounding box center [490, 261] width 906 height 406
click at [250, 117] on div "Add Column" at bounding box center [490, 263] width 875 height 317
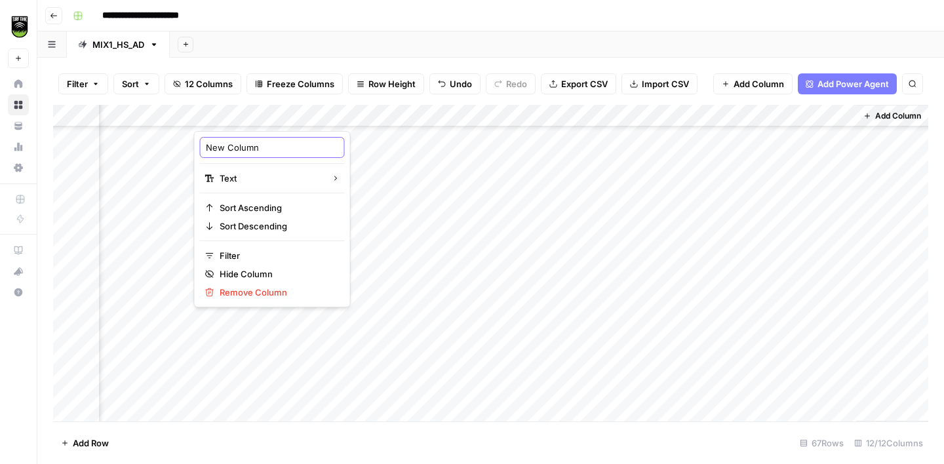
click at [259, 145] on input "New Column" at bounding box center [272, 147] width 133 height 13
type input "old tasks"
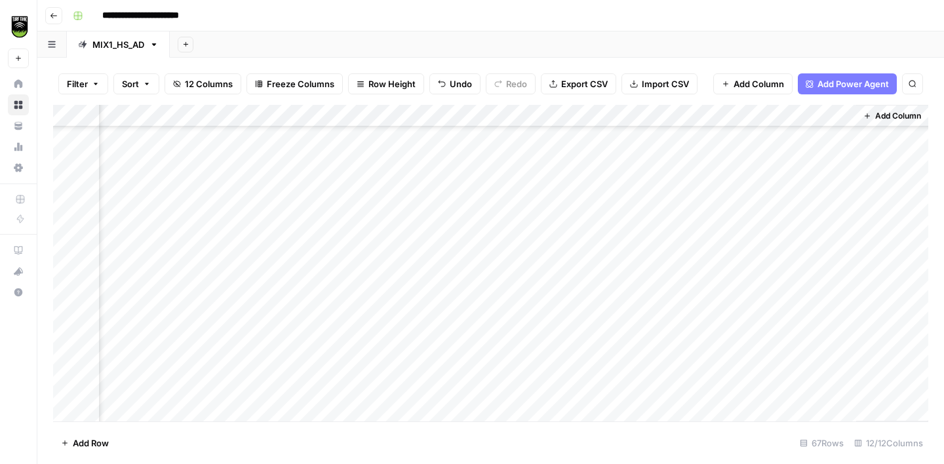
click at [285, 213] on div "Add Column" at bounding box center [490, 263] width 875 height 317
click at [237, 134] on div "Add Column" at bounding box center [490, 263] width 875 height 317
click at [317, 141] on div "Add Column" at bounding box center [490, 263] width 875 height 317
drag, startPoint x: 459, startPoint y: 112, endPoint x: 314, endPoint y: 121, distance: 145.1
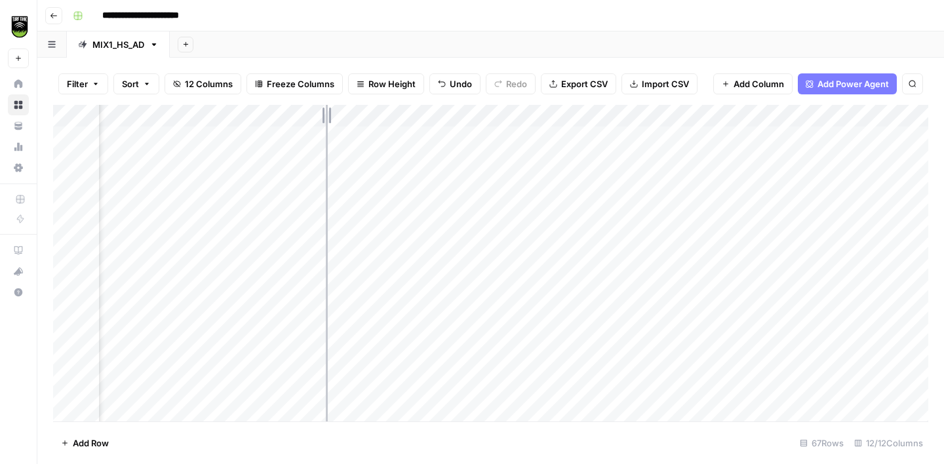
click at [314, 121] on div "Add Column" at bounding box center [490, 263] width 875 height 317
click at [225, 115] on div "Add Column" at bounding box center [490, 263] width 875 height 317
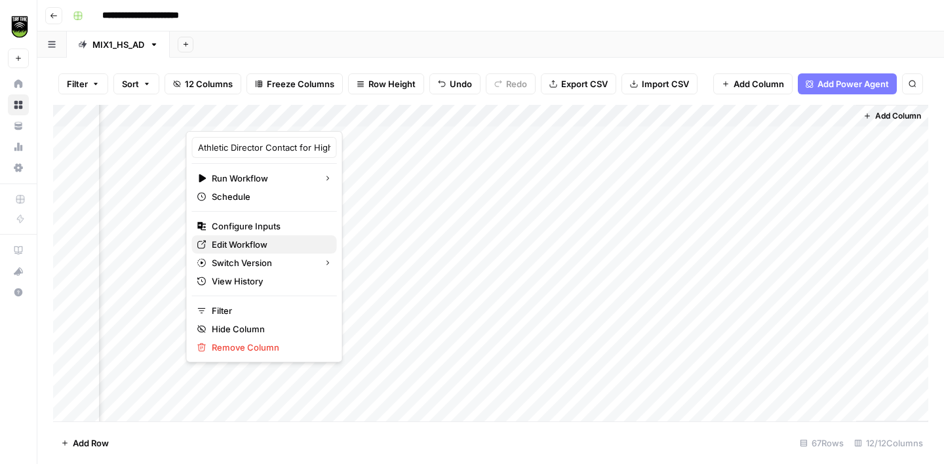
click at [261, 246] on span "Edit Workflow" at bounding box center [269, 244] width 115 height 13
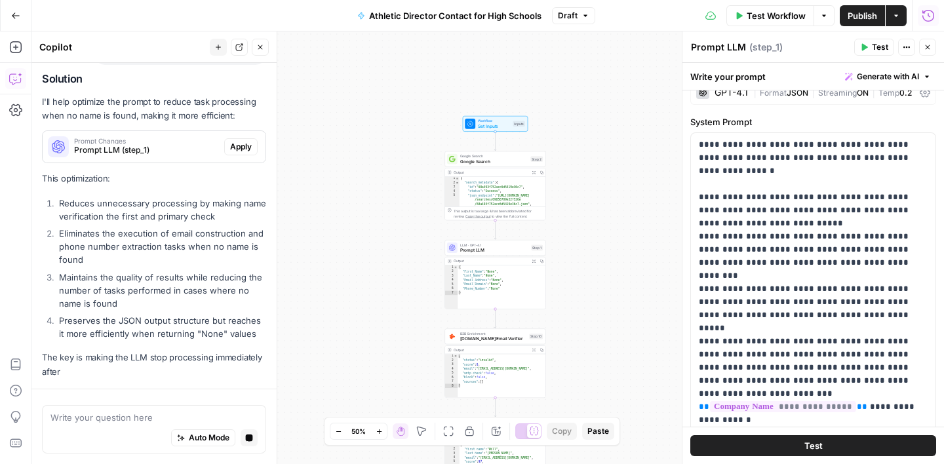
scroll to position [2014, 0]
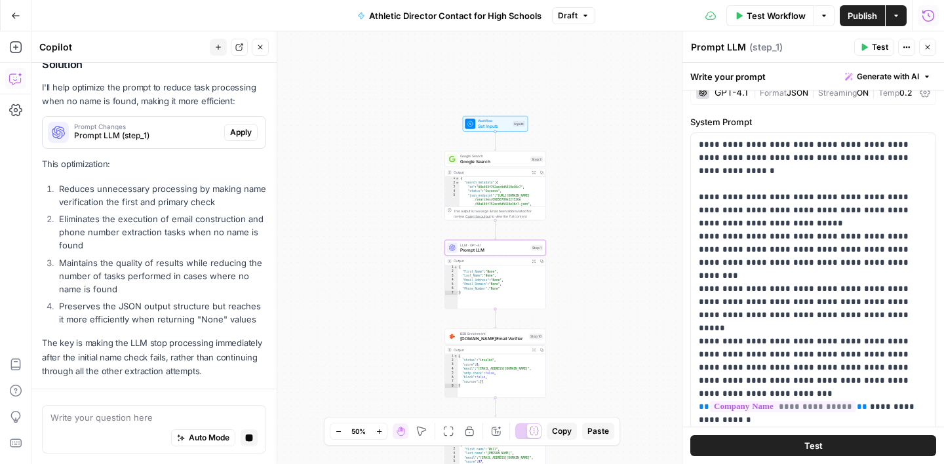
click at [248, 134] on div "Solution I'll help optimize the prompt to reduce task processing when no name i…" at bounding box center [154, 218] width 224 height 320
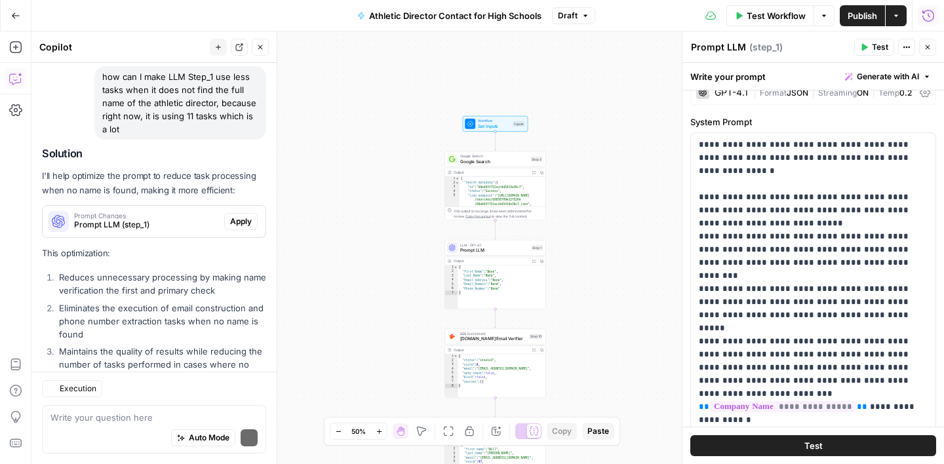
scroll to position [2140, 0]
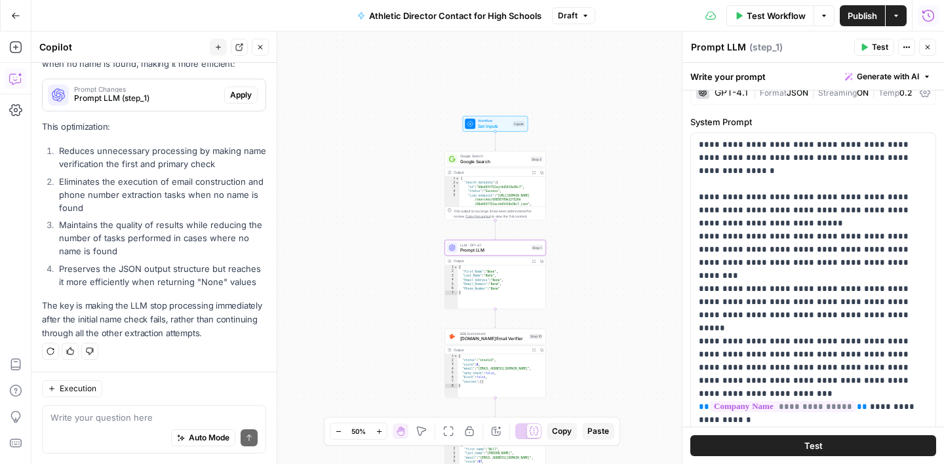
click at [239, 99] on span "Apply" at bounding box center [241, 95] width 22 height 12
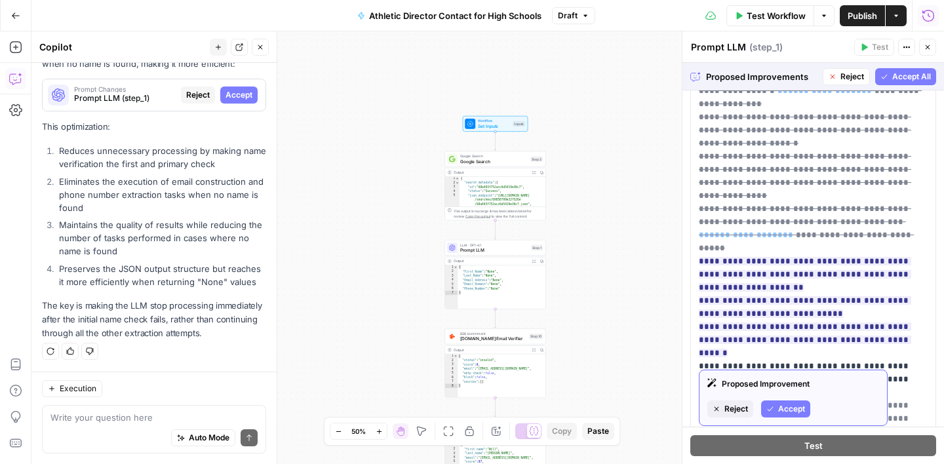
scroll to position [119, 0]
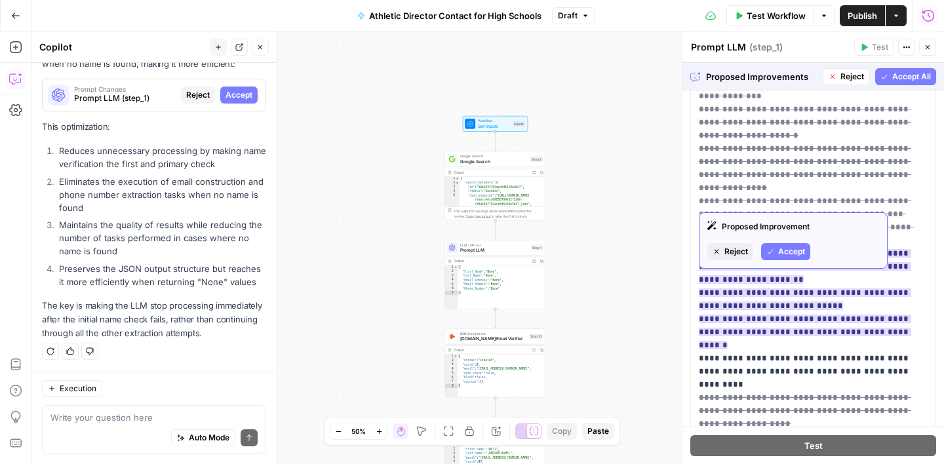
click at [782, 258] on button "Accept" at bounding box center [785, 251] width 49 height 17
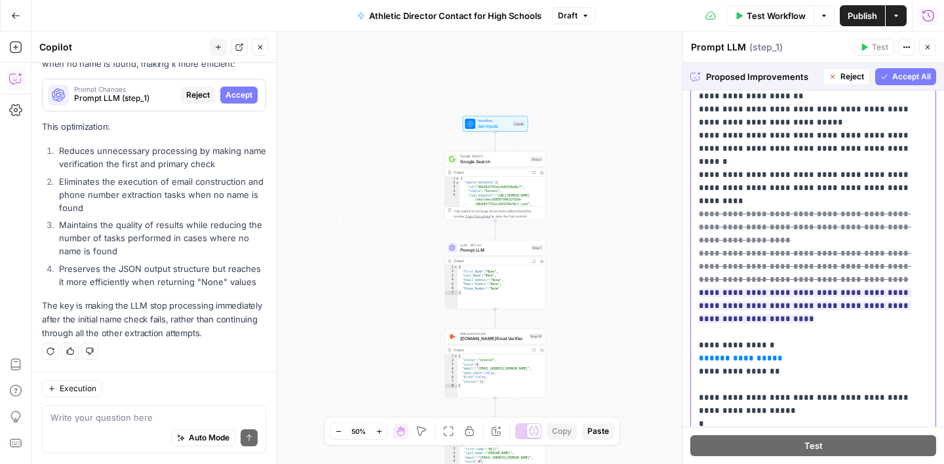
scroll to position [0, 0]
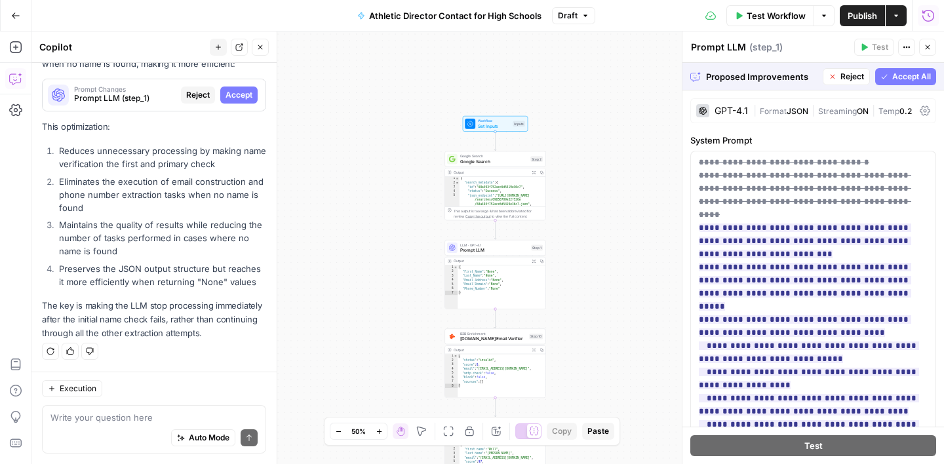
click at [895, 79] on span "Accept All" at bounding box center [911, 77] width 39 height 12
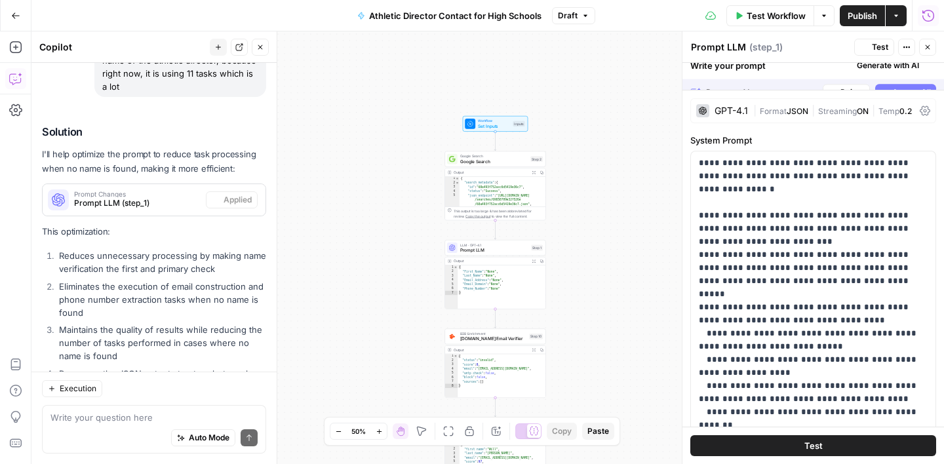
scroll to position [2161, 0]
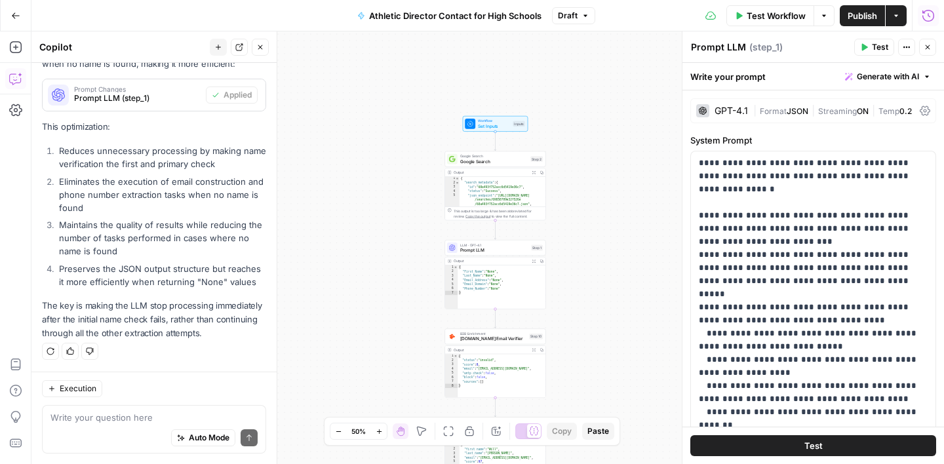
click at [750, 20] on span "Test Workflow" at bounding box center [775, 15] width 59 height 13
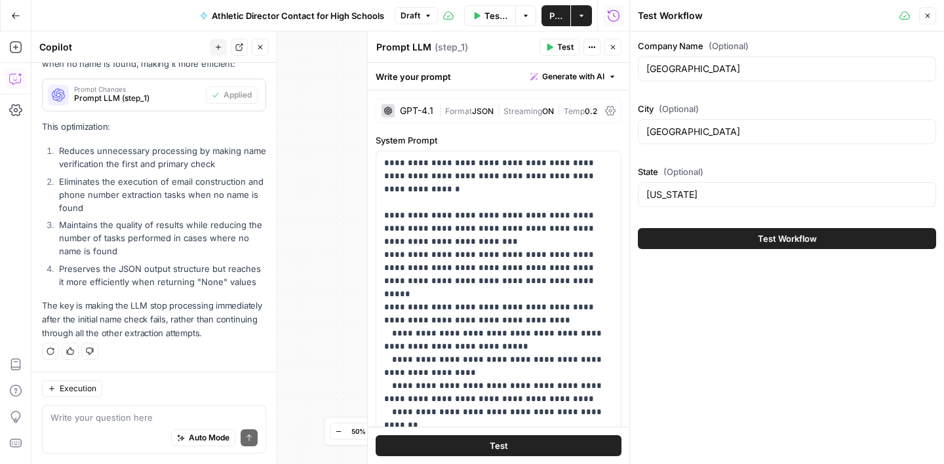
click at [784, 228] on button "Test Workflow" at bounding box center [787, 238] width 298 height 21
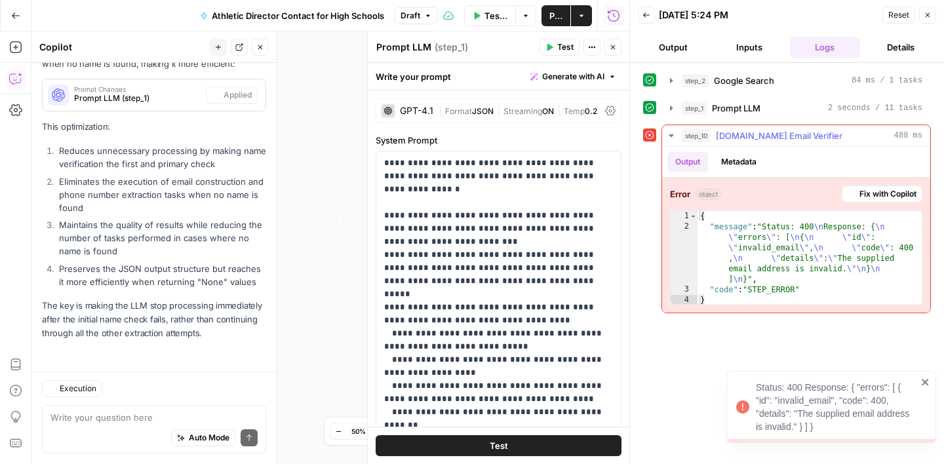
scroll to position [2161, 0]
click at [781, 109] on div "step_1 Prompt LLM 2 seconds / 11 tasks" at bounding box center [802, 108] width 241 height 13
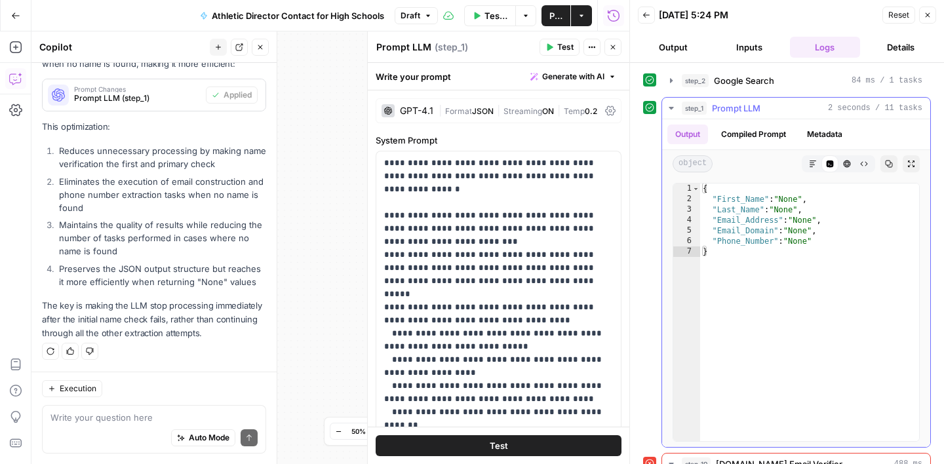
click at [770, 132] on button "Compiled Prompt" at bounding box center [753, 135] width 81 height 20
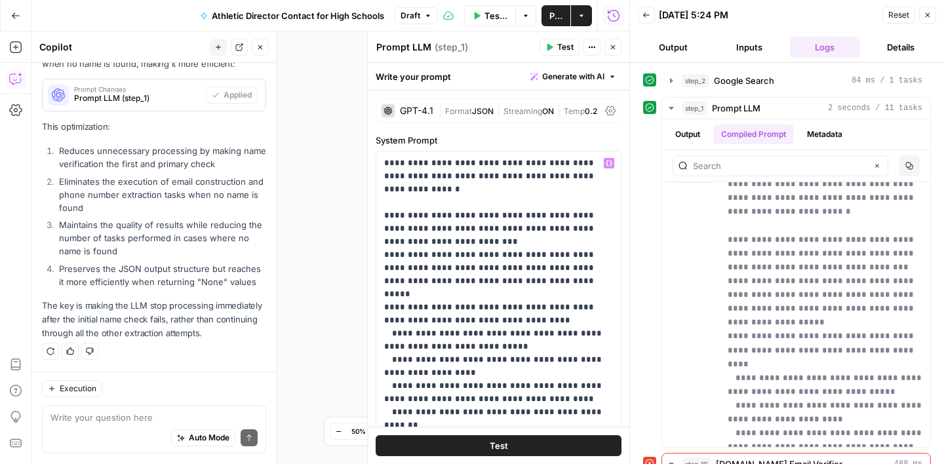
scroll to position [2, 0]
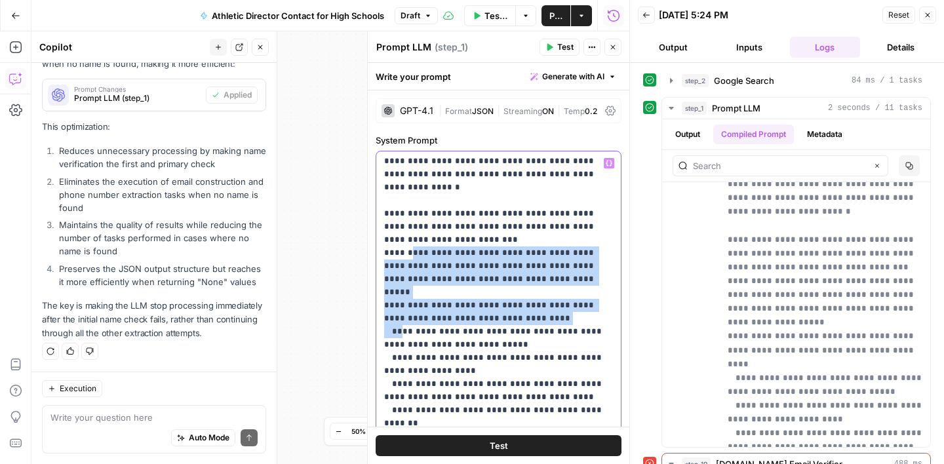
drag, startPoint x: 398, startPoint y: 304, endPoint x: 402, endPoint y: 239, distance: 65.0
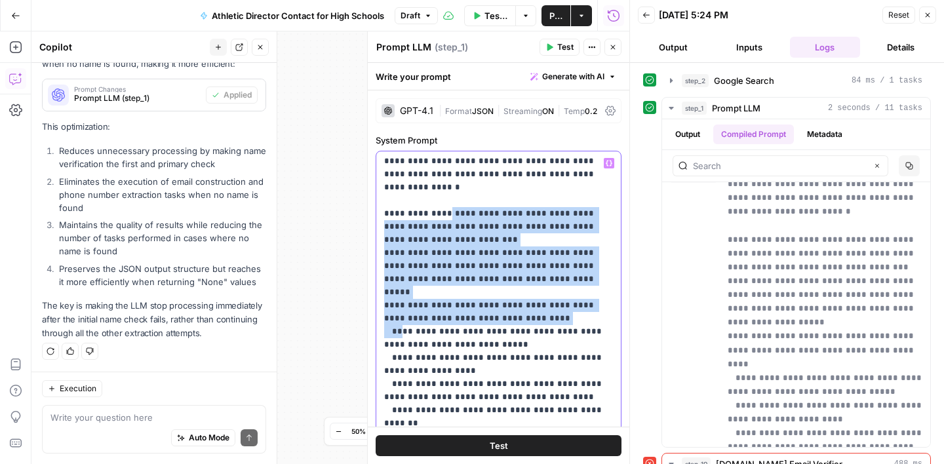
drag, startPoint x: 398, startPoint y: 307, endPoint x: 442, endPoint y: 204, distance: 111.0
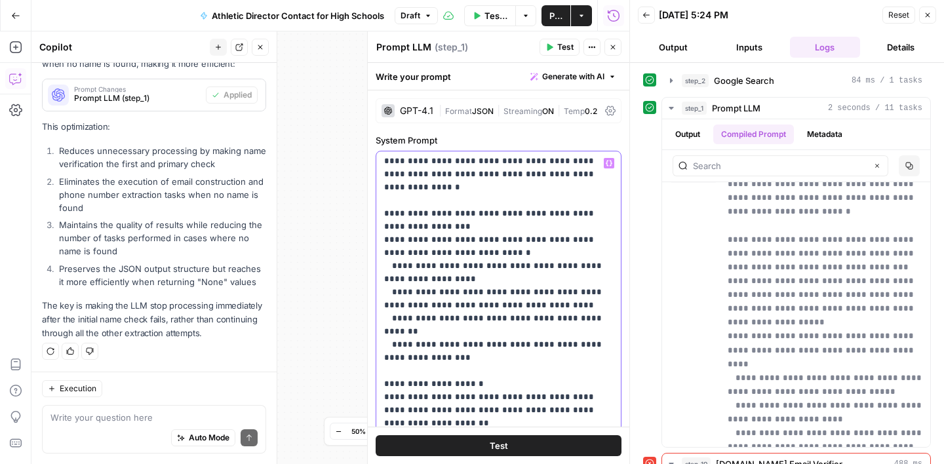
click at [397, 259] on p "**********" at bounding box center [498, 443] width 229 height 577
click at [389, 252] on p "**********" at bounding box center [498, 443] width 229 height 577
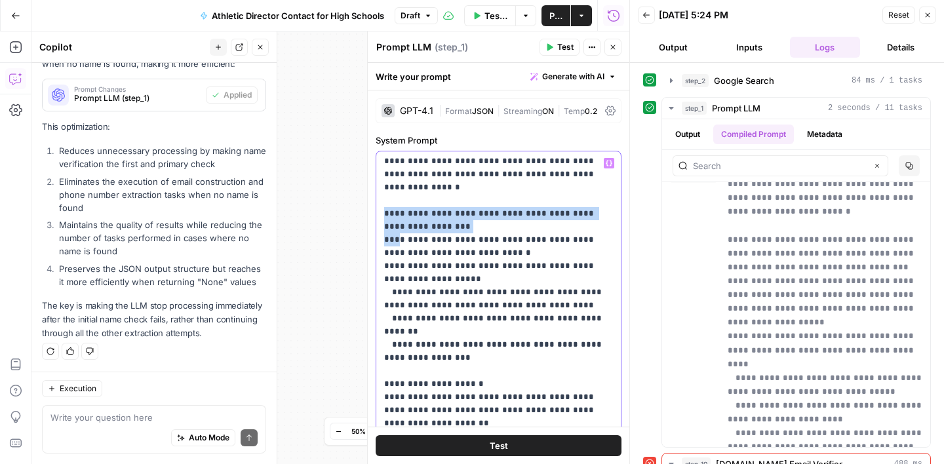
drag, startPoint x: 395, startPoint y: 230, endPoint x: 382, endPoint y: 204, distance: 29.3
click at [382, 204] on div "**********" at bounding box center [498, 418] width 244 height 534
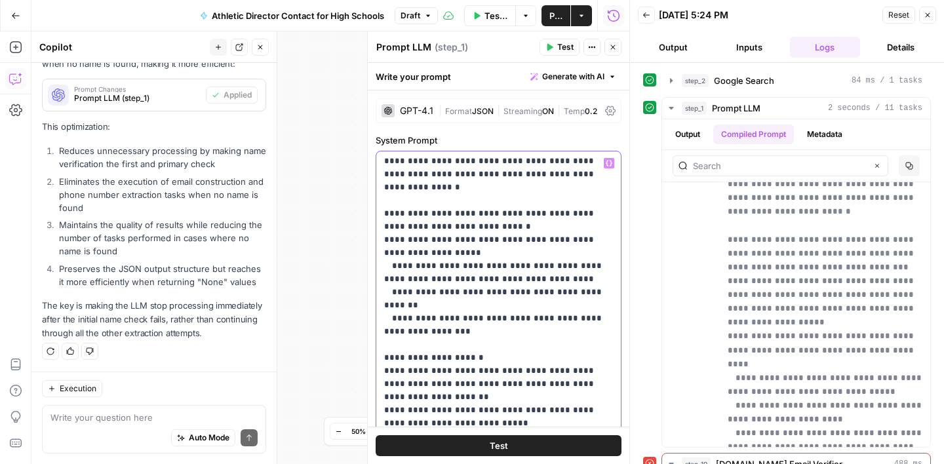
click at [391, 192] on p "**********" at bounding box center [498, 430] width 229 height 551
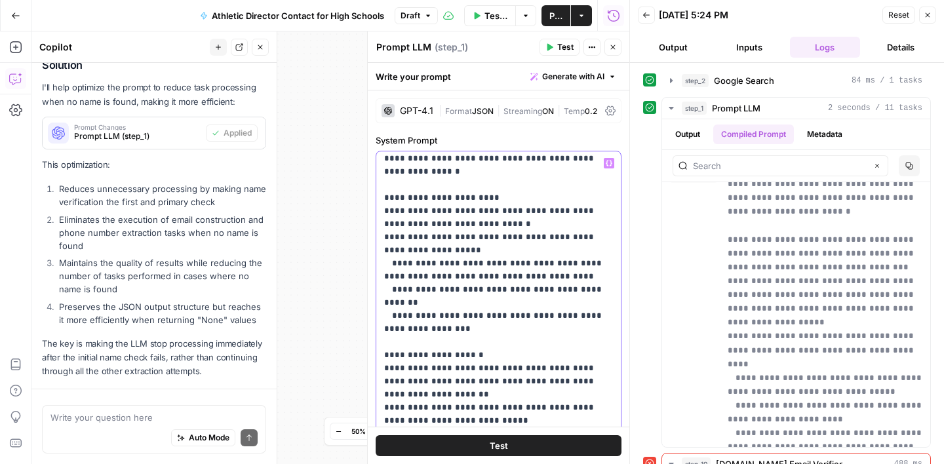
scroll to position [2161, 0]
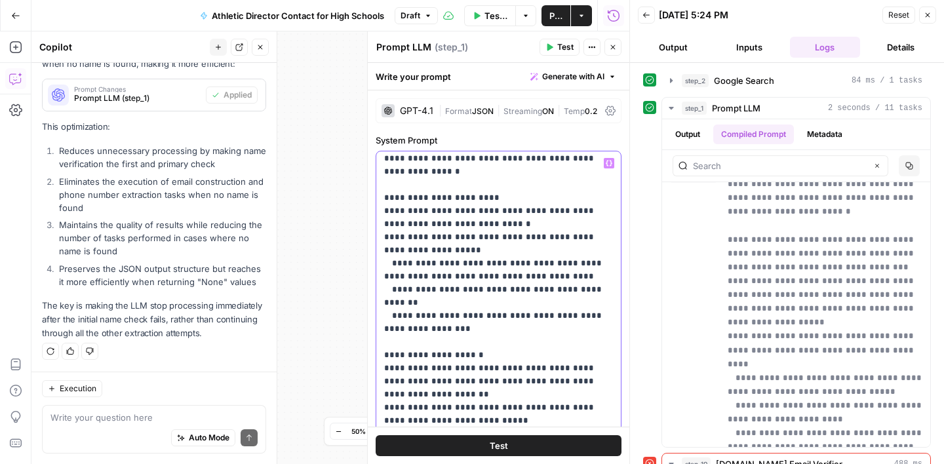
click at [400, 250] on p "**********" at bounding box center [498, 421] width 229 height 564
click at [388, 223] on p "**********" at bounding box center [498, 421] width 229 height 564
click at [391, 251] on p "**********" at bounding box center [498, 421] width 229 height 564
drag, startPoint x: 398, startPoint y: 279, endPoint x: 385, endPoint y: 279, distance: 13.1
click at [385, 279] on p "**********" at bounding box center [498, 421] width 229 height 564
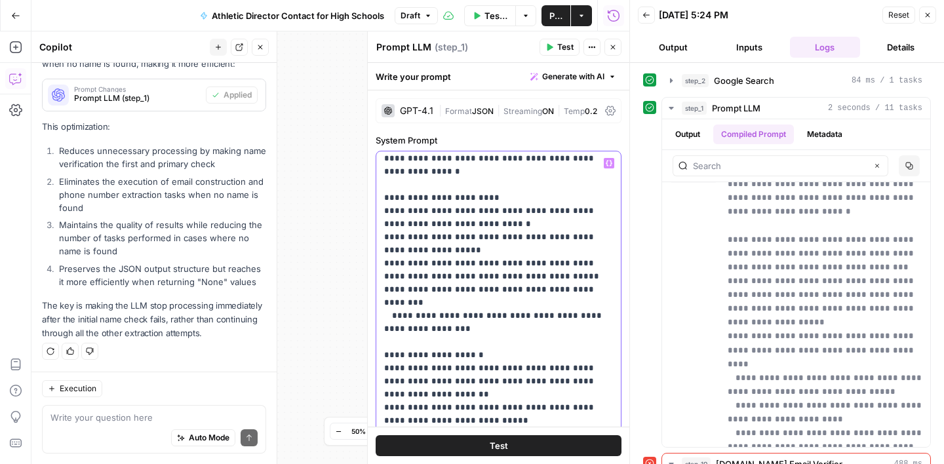
click at [397, 292] on p "**********" at bounding box center [498, 421] width 229 height 564
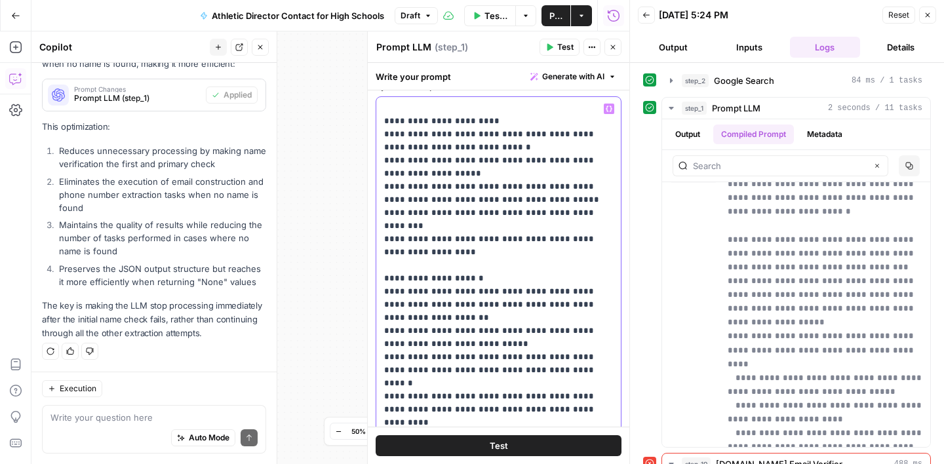
scroll to position [73, 0]
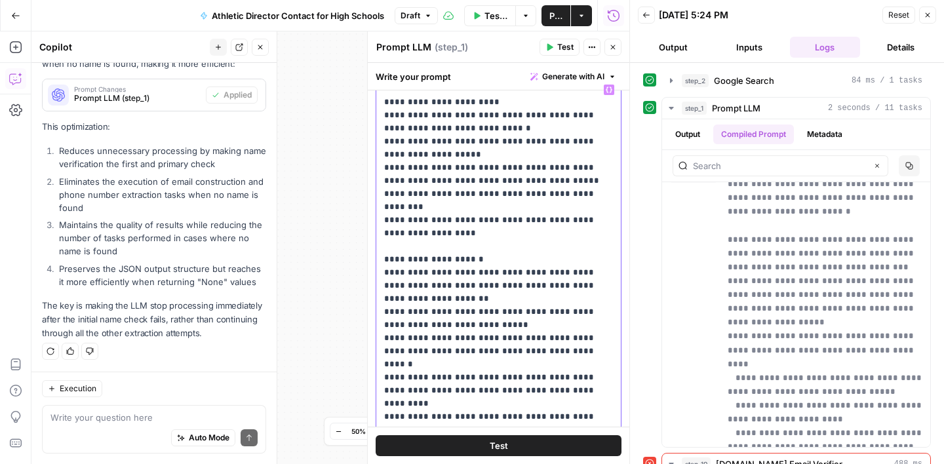
click at [441, 249] on p "**********" at bounding box center [498, 325] width 229 height 564
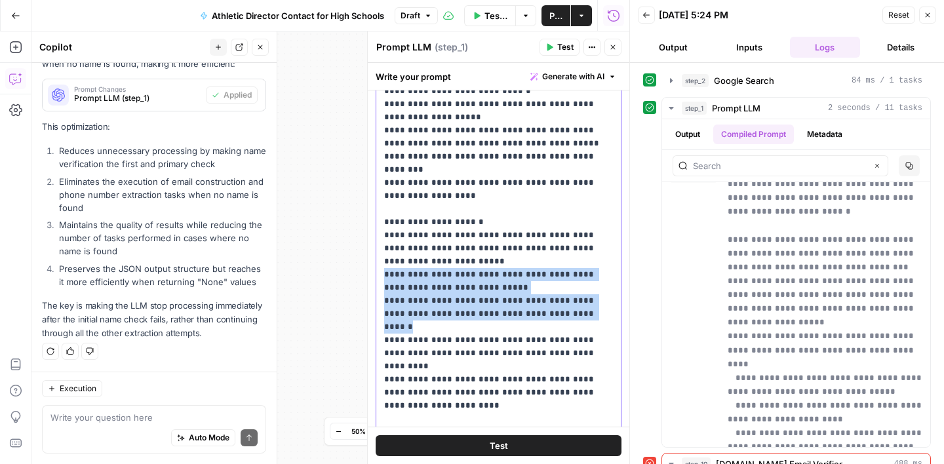
drag, startPoint x: 554, startPoint y: 286, endPoint x: 475, endPoint y: 265, distance: 82.0
click at [475, 266] on p "**********" at bounding box center [498, 288] width 229 height 564
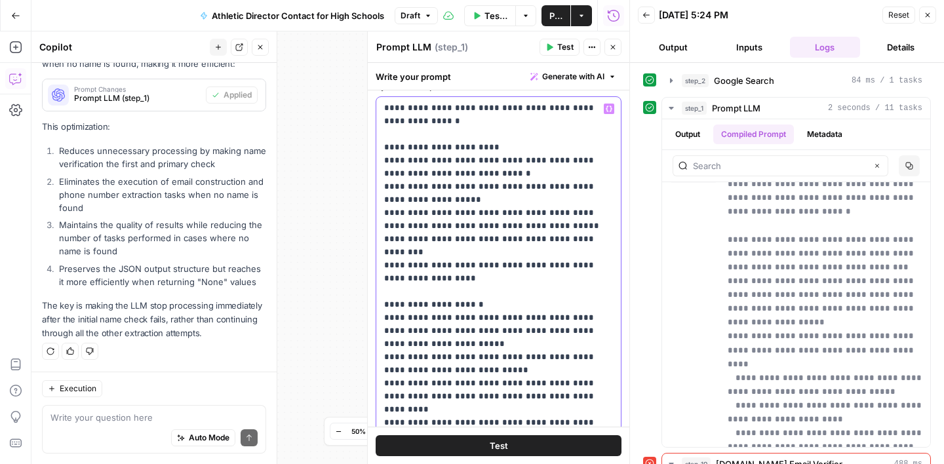
scroll to position [0, 0]
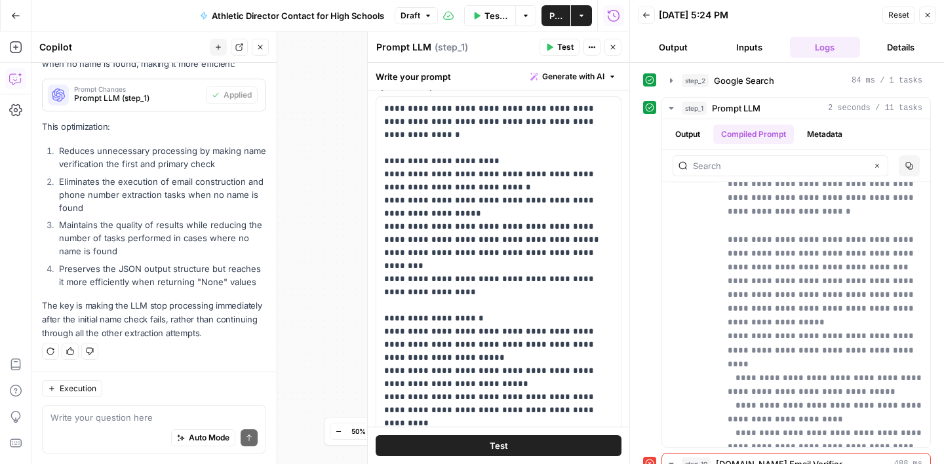
click at [505, 81] on div "Write your prompt Generate with AI" at bounding box center [498, 76] width 261 height 27
click at [550, 49] on icon "button" at bounding box center [549, 47] width 8 height 8
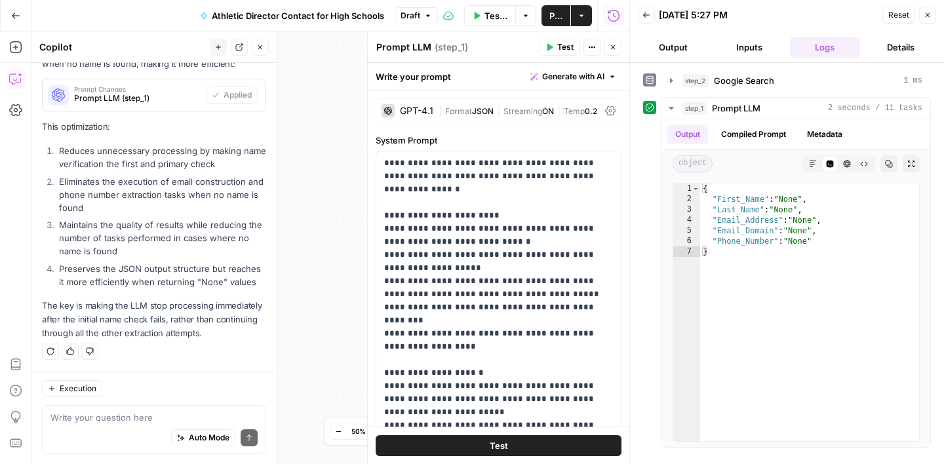
click at [556, 19] on span "Publish" at bounding box center [555, 15] width 13 height 13
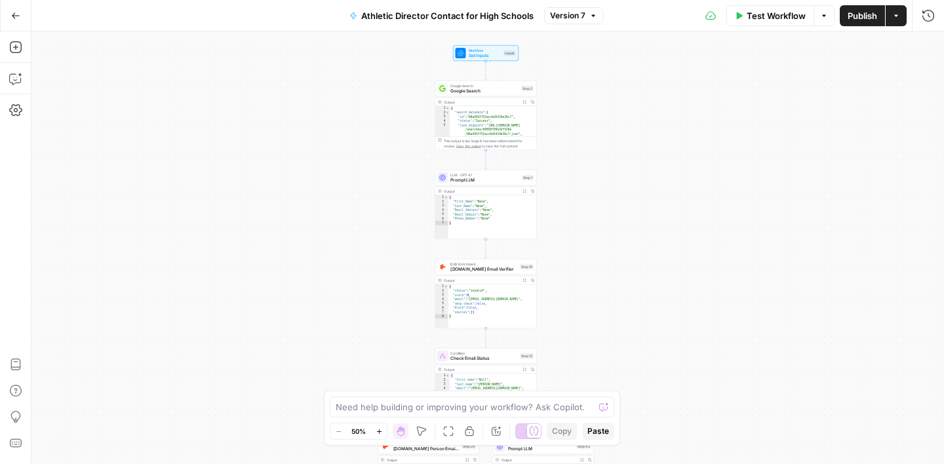
drag, startPoint x: 585, startPoint y: 116, endPoint x: 583, endPoint y: 210, distance: 94.4
click at [583, 210] on div "true false Workflow Set Inputs Inputs Google Search Google Search Step 2 Output…" at bounding box center [487, 247] width 912 height 433
click at [488, 174] on span "LLM · GPT-4.1" at bounding box center [484, 174] width 69 height 5
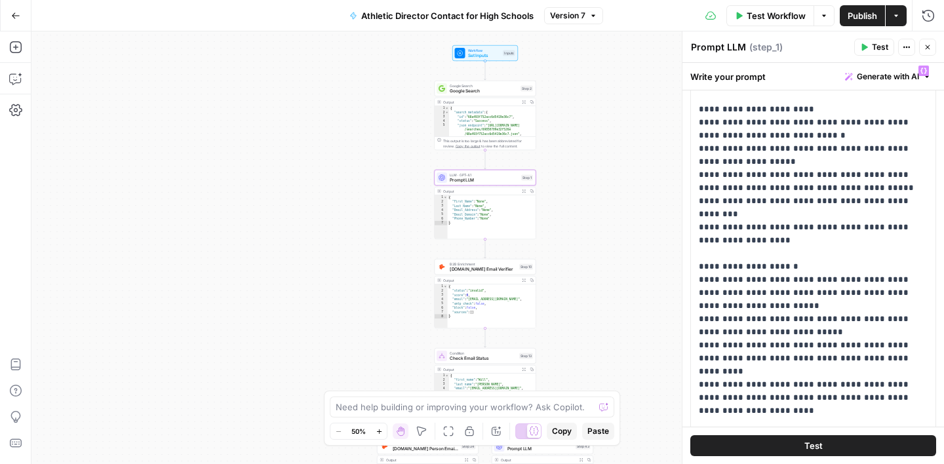
scroll to position [94, 0]
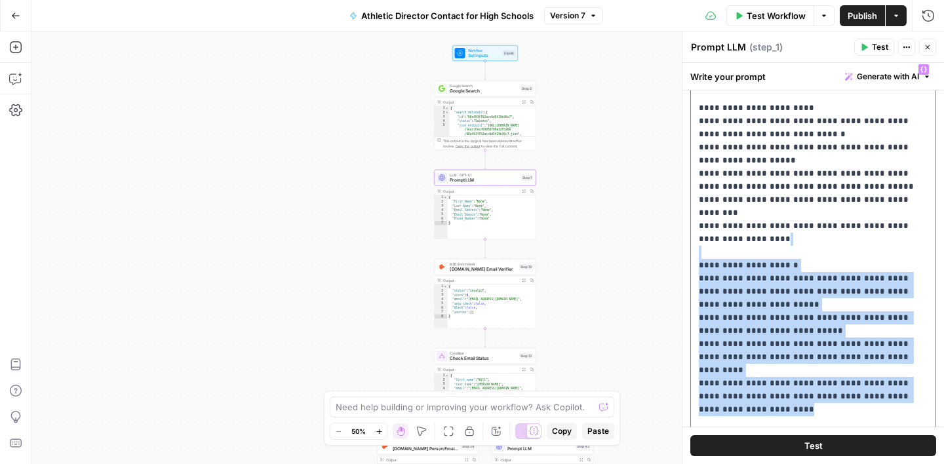
drag, startPoint x: 912, startPoint y: 357, endPoint x: 720, endPoint y: 229, distance: 231.0
click at [720, 229] on p "**********" at bounding box center [813, 317] width 229 height 537
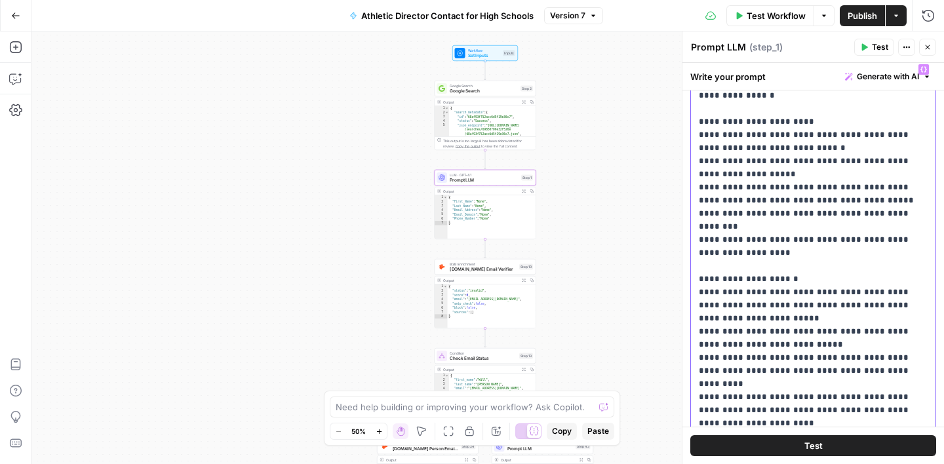
scroll to position [107, 0]
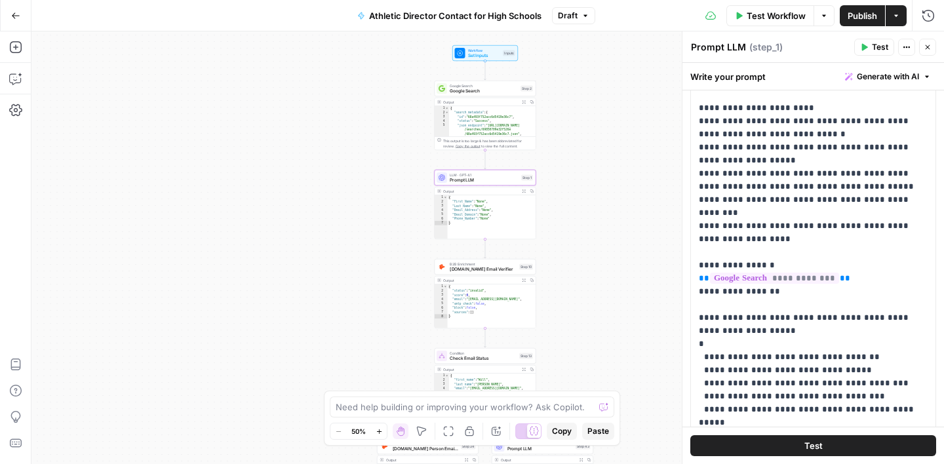
click at [879, 44] on span "Test" at bounding box center [880, 47] width 16 height 12
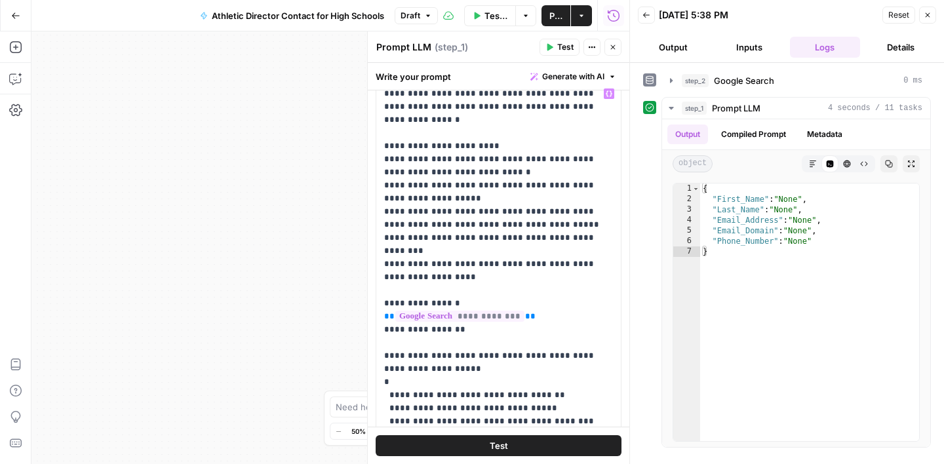
scroll to position [62, 0]
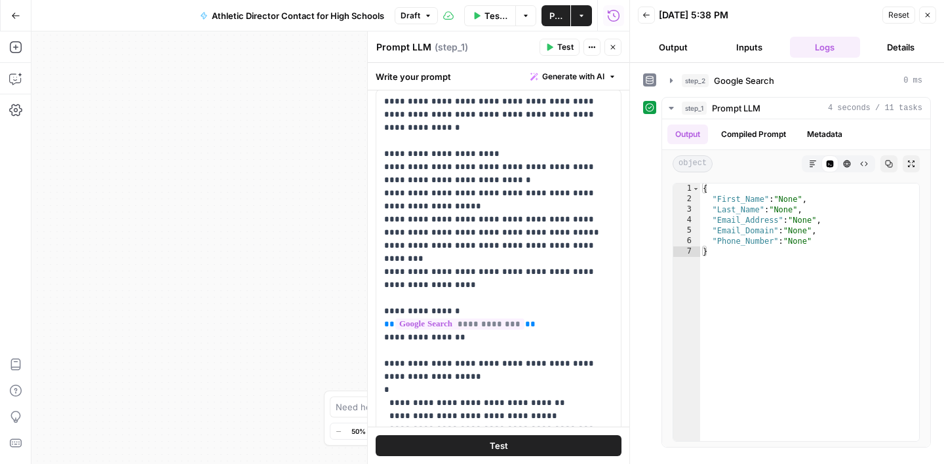
click at [520, 50] on div "Prompt LLM Prompt LLM ( step_1 )" at bounding box center [456, 47] width 160 height 14
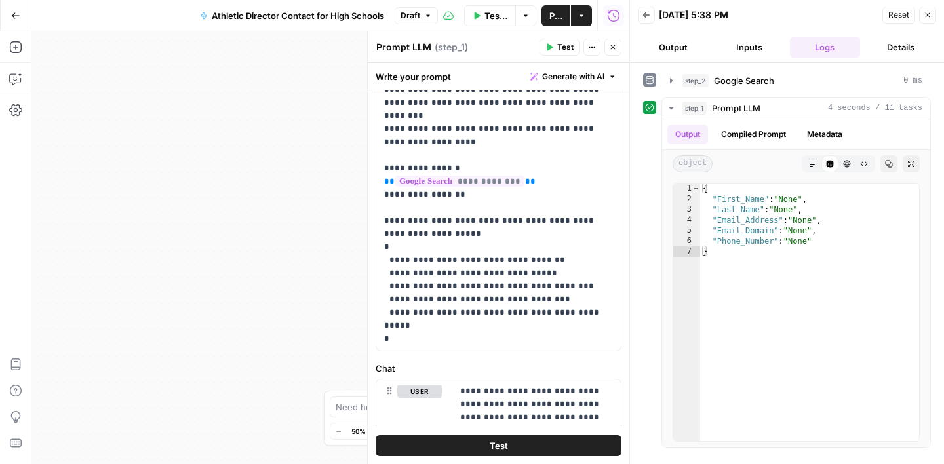
scroll to position [330, 0]
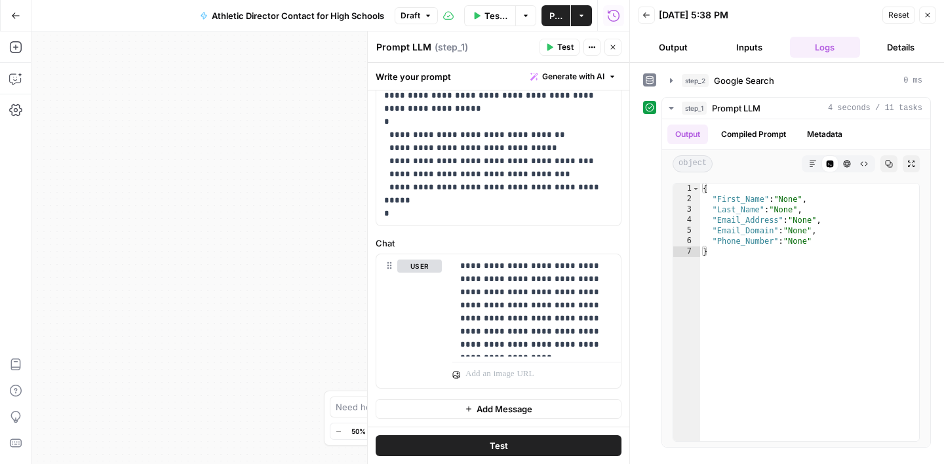
click at [515, 440] on button "Test" at bounding box center [499, 445] width 246 height 21
click at [6, 75] on button "Copilot" at bounding box center [15, 78] width 21 height 21
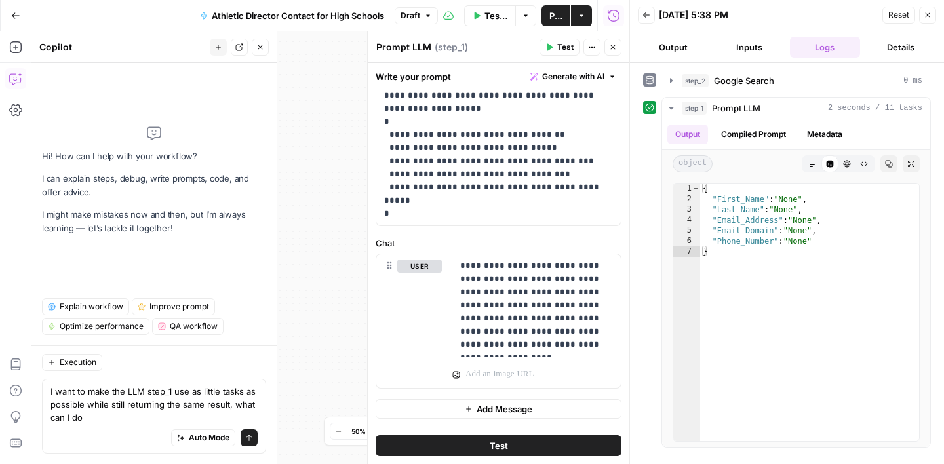
type textarea "I want to make the LLM step_1 use as little tasks as possible while still retur…"
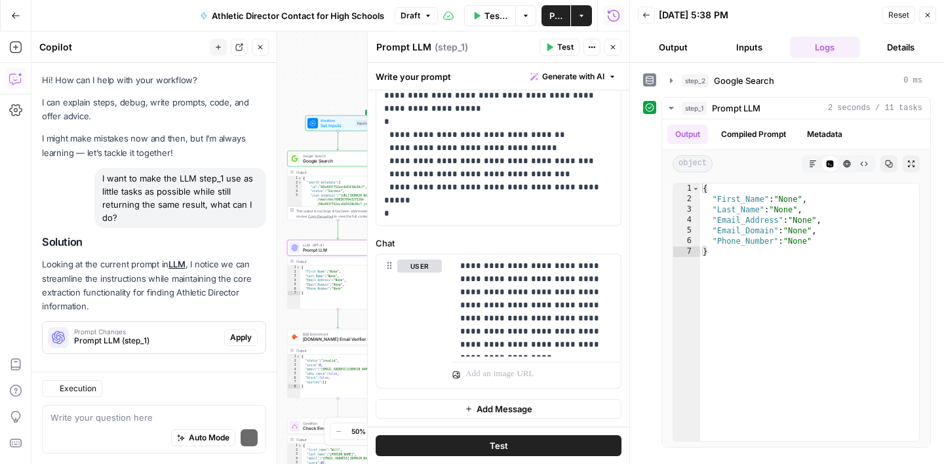
scroll to position [14, 0]
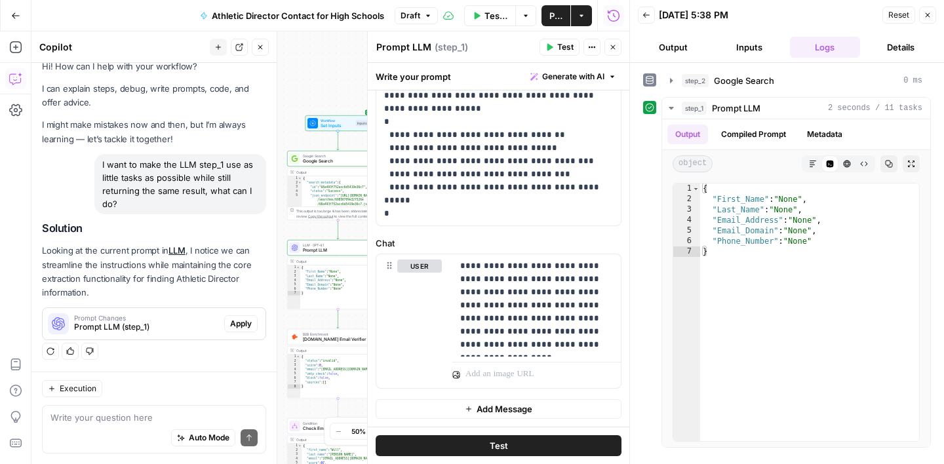
click at [932, 16] on button "Close" at bounding box center [927, 15] width 17 height 17
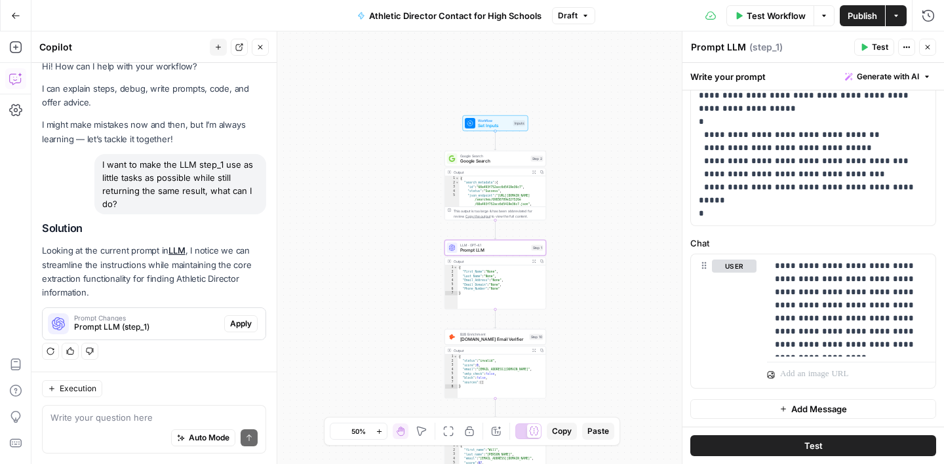
click at [237, 326] on span "Apply" at bounding box center [241, 324] width 22 height 12
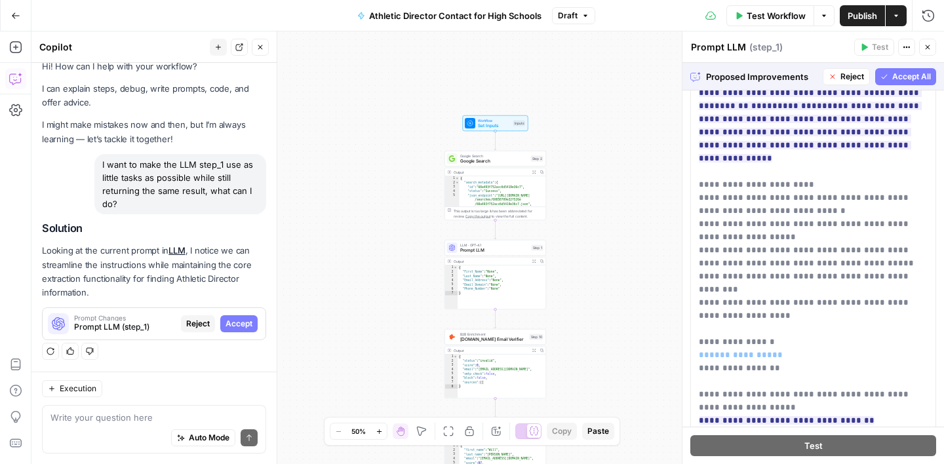
scroll to position [0, 0]
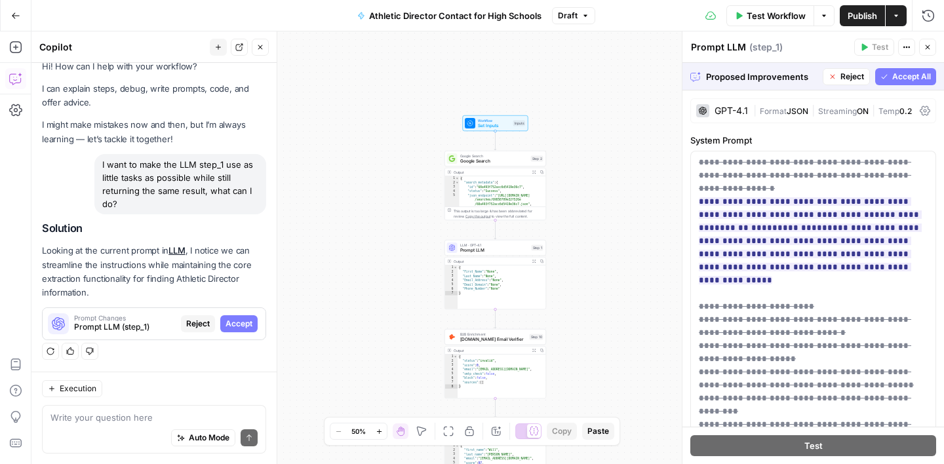
click at [903, 75] on span "Accept All" at bounding box center [911, 77] width 39 height 12
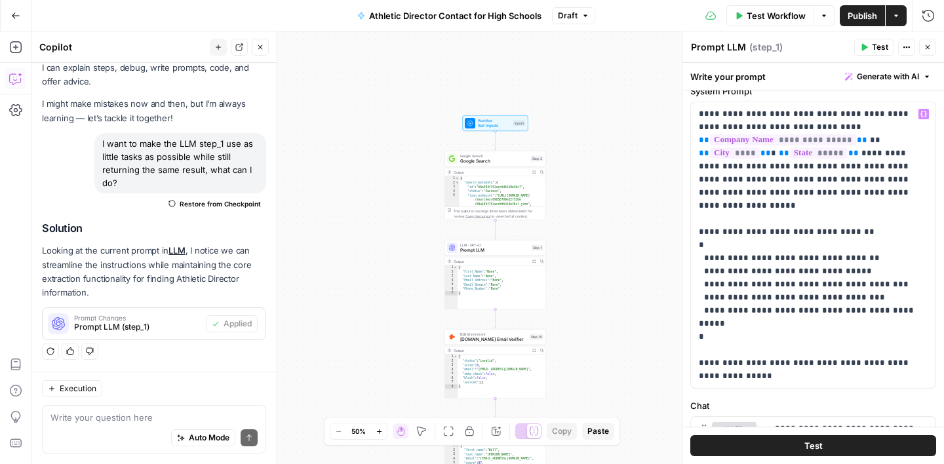
scroll to position [51, 0]
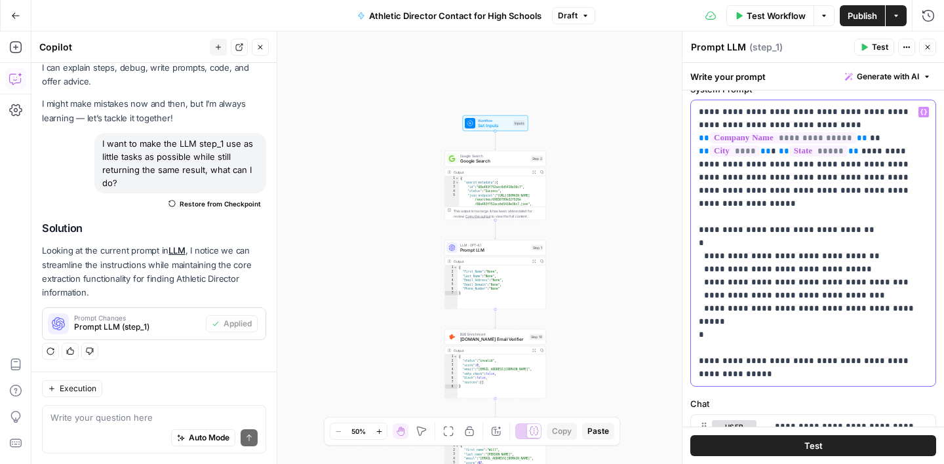
click at [786, 168] on p "**********" at bounding box center [813, 243] width 229 height 275
click at [775, 180] on p "**********" at bounding box center [813, 243] width 229 height 275
click at [877, 180] on p "**********" at bounding box center [813, 243] width 229 height 275
click at [923, 116] on button "Variables Menu" at bounding box center [923, 112] width 10 height 10
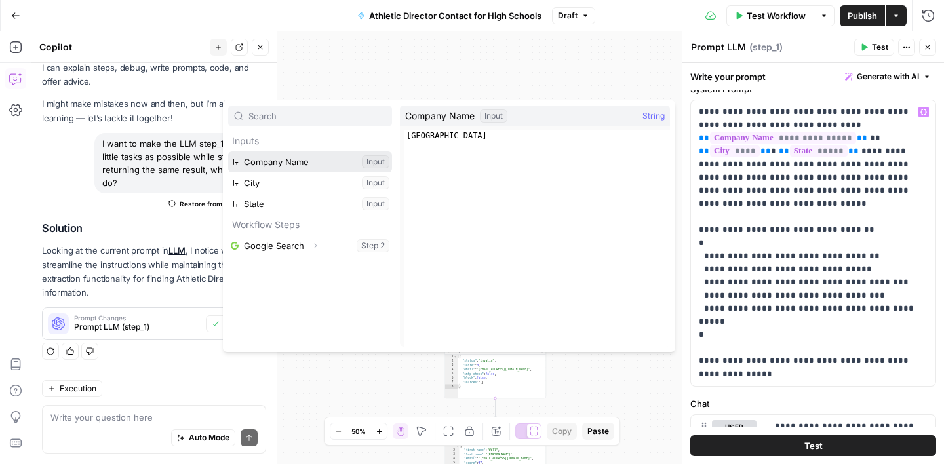
click at [268, 157] on button "Select variable Company Name" at bounding box center [310, 161] width 164 height 21
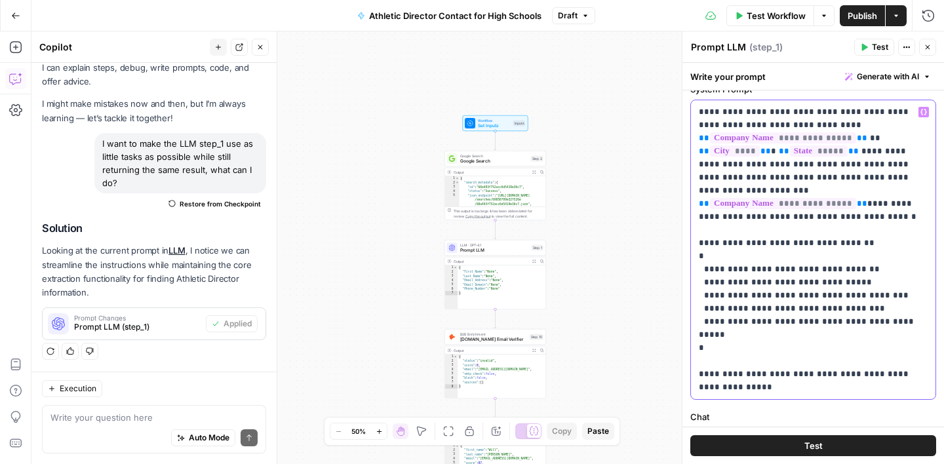
click at [858, 195] on p "**********" at bounding box center [813, 250] width 229 height 288
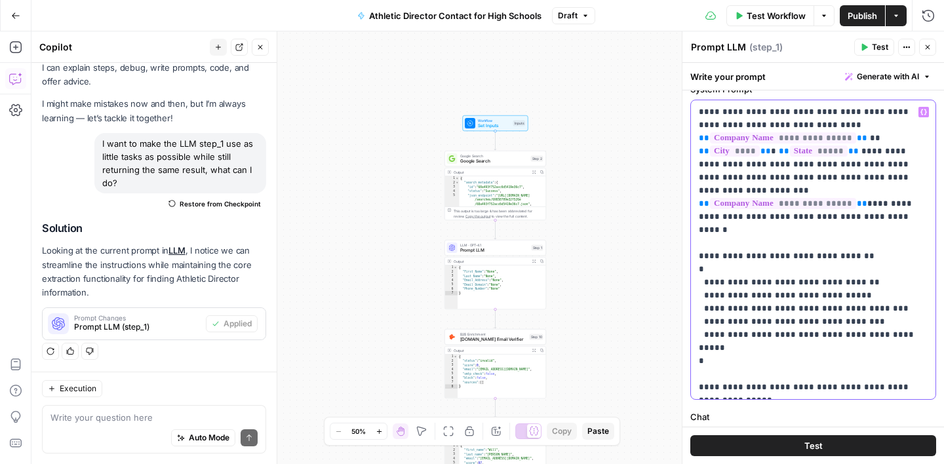
click at [901, 191] on p "**********" at bounding box center [813, 250] width 229 height 288
click at [918, 195] on p "**********" at bounding box center [813, 250] width 229 height 288
click at [733, 206] on p "**********" at bounding box center [813, 250] width 229 height 288
click at [830, 208] on p "**********" at bounding box center [813, 256] width 229 height 301
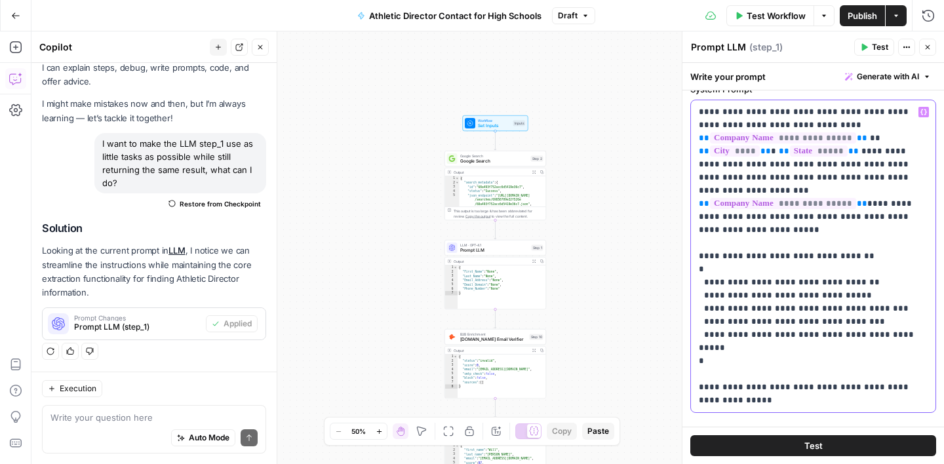
click at [830, 208] on p "**********" at bounding box center [813, 256] width 229 height 301
click at [729, 220] on p "**********" at bounding box center [813, 256] width 229 height 301
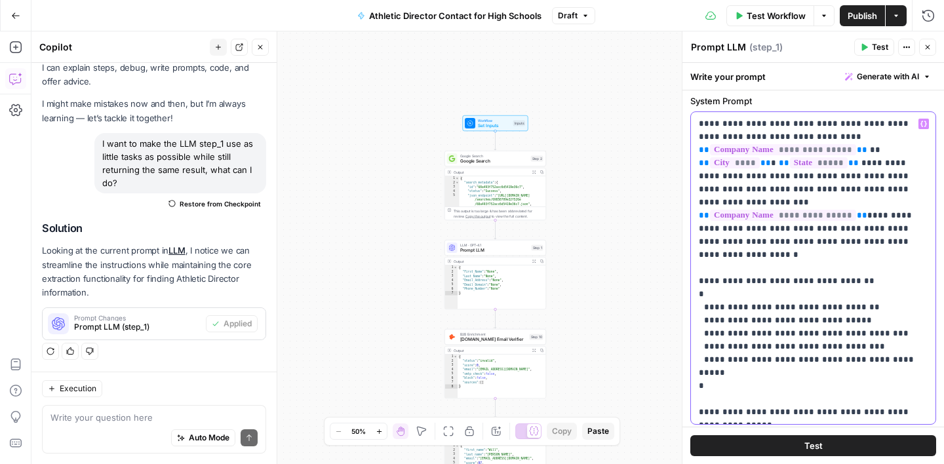
scroll to position [41, 0]
click at [781, 176] on p "**********" at bounding box center [813, 266] width 229 height 301
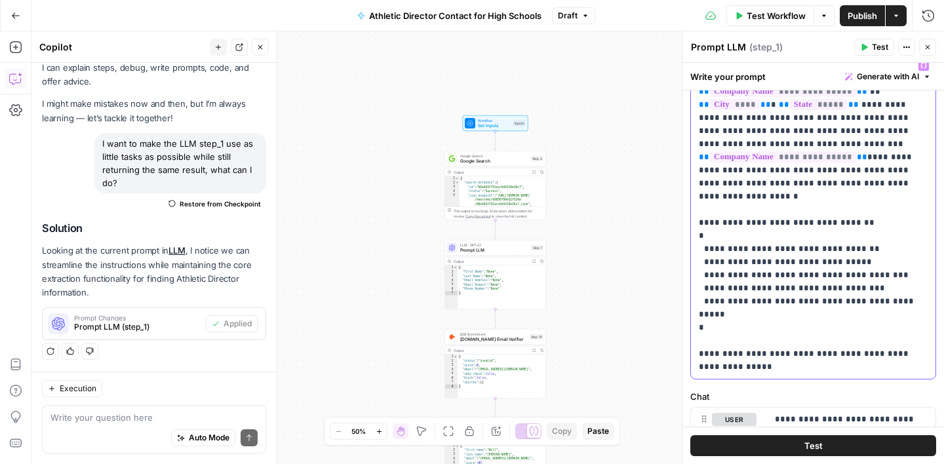
scroll to position [129, 0]
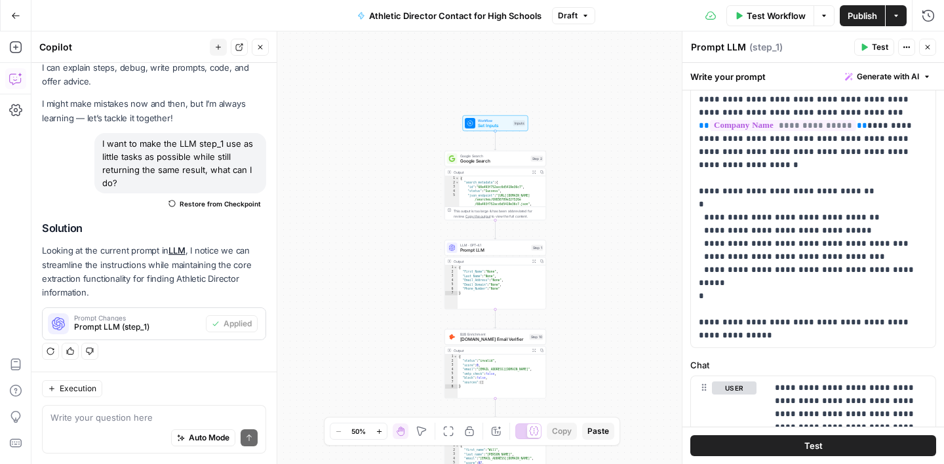
click at [813, 439] on span "Test" at bounding box center [813, 445] width 18 height 13
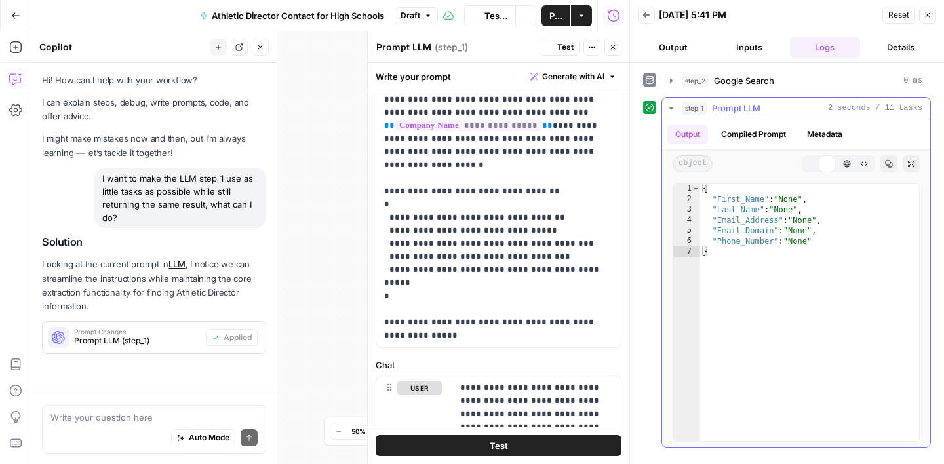
scroll to position [35, 0]
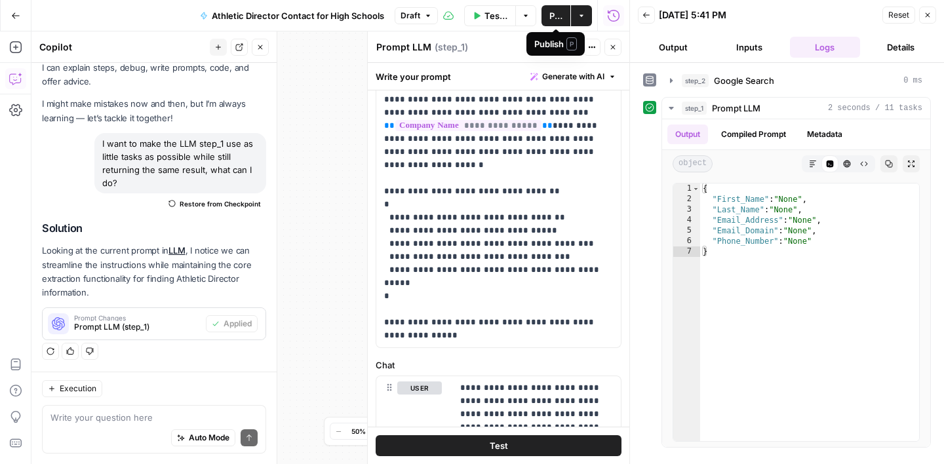
click at [552, 12] on span "Publish" at bounding box center [555, 15] width 13 height 13
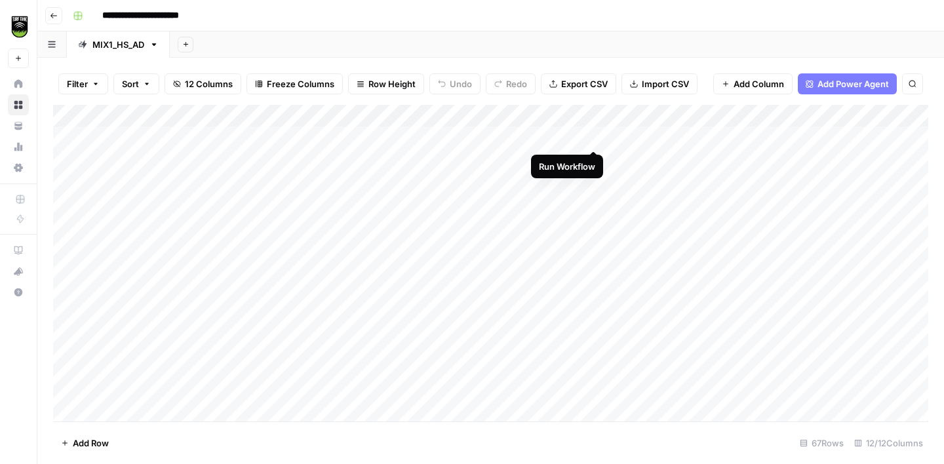
click at [594, 138] on div "Add Column" at bounding box center [490, 263] width 875 height 317
click at [594, 159] on div "Add Column" at bounding box center [490, 263] width 875 height 317
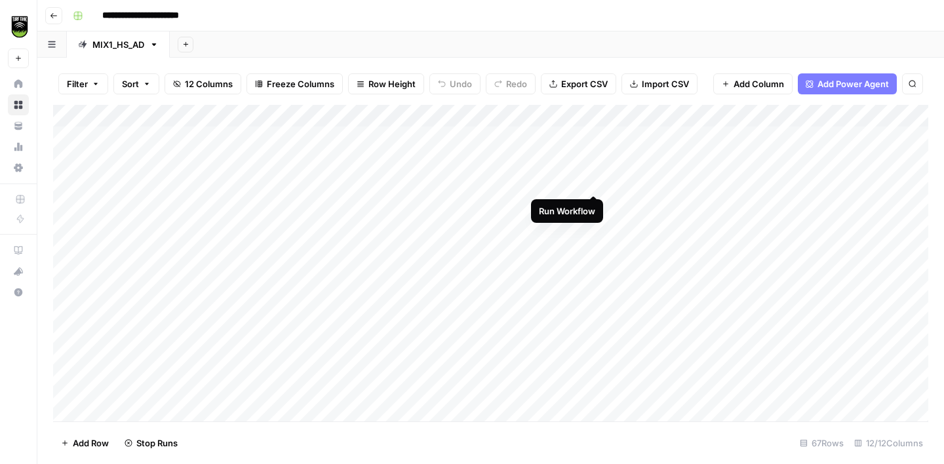
click at [593, 182] on div "Add Column" at bounding box center [490, 263] width 875 height 317
click at [495, 134] on div "Add Column" at bounding box center [490, 263] width 875 height 317
click at [758, 134] on div "Add Column" at bounding box center [490, 263] width 875 height 317
click at [404, 138] on div "Add Column" at bounding box center [490, 263] width 875 height 317
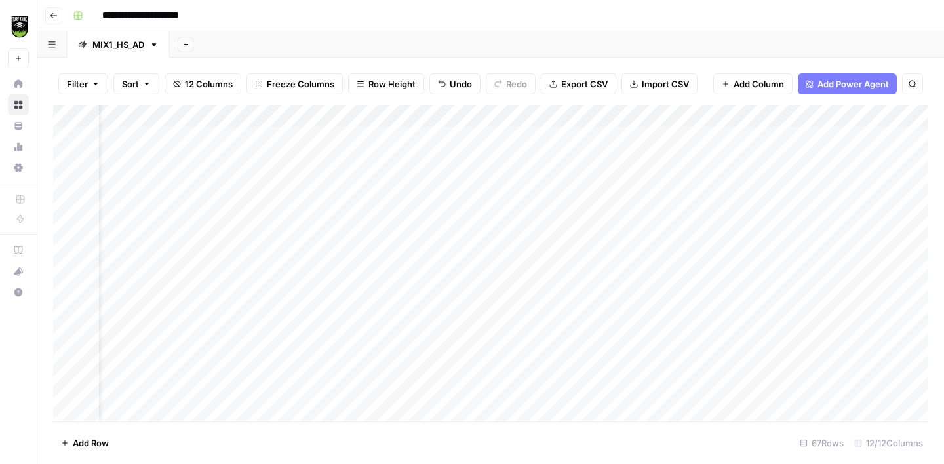
click at [404, 138] on div "Add Column" at bounding box center [490, 263] width 875 height 317
type textarea "**********"
type textarea "*****"
click at [400, 178] on div "Add Column" at bounding box center [490, 263] width 875 height 317
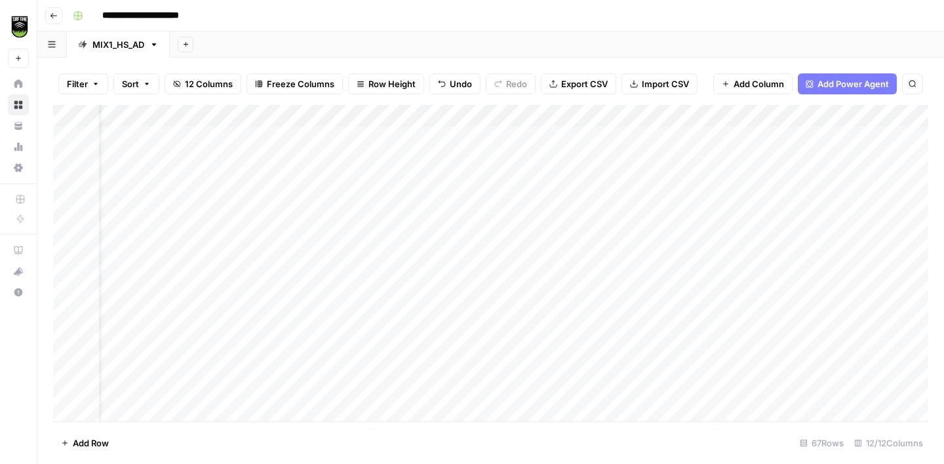
click at [400, 178] on div "Add Column" at bounding box center [490, 263] width 875 height 317
click at [400, 178] on textarea "*****" at bounding box center [475, 183] width 210 height 18
type textarea "*****"
click at [549, 201] on div "Add Column" at bounding box center [490, 263] width 875 height 317
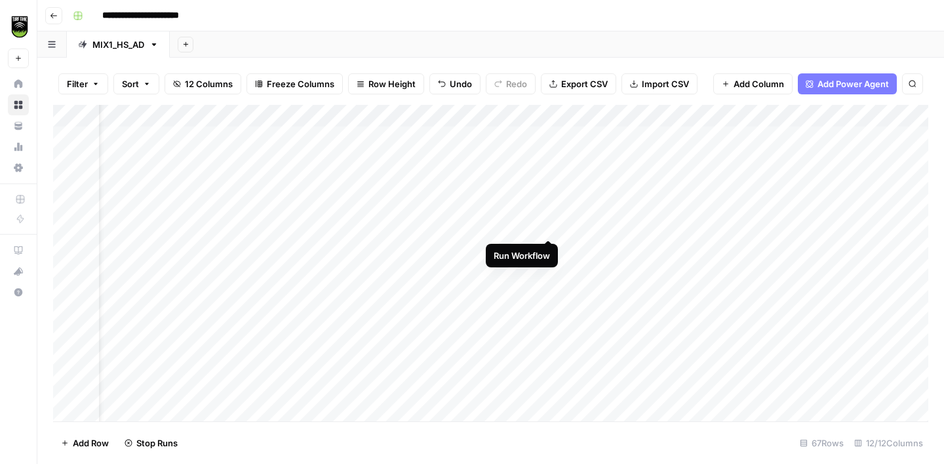
click at [545, 226] on div "Add Column" at bounding box center [490, 263] width 875 height 317
click at [547, 249] on div "Add Column" at bounding box center [490, 263] width 875 height 317
click at [393, 200] on div "Add Column" at bounding box center [490, 263] width 875 height 317
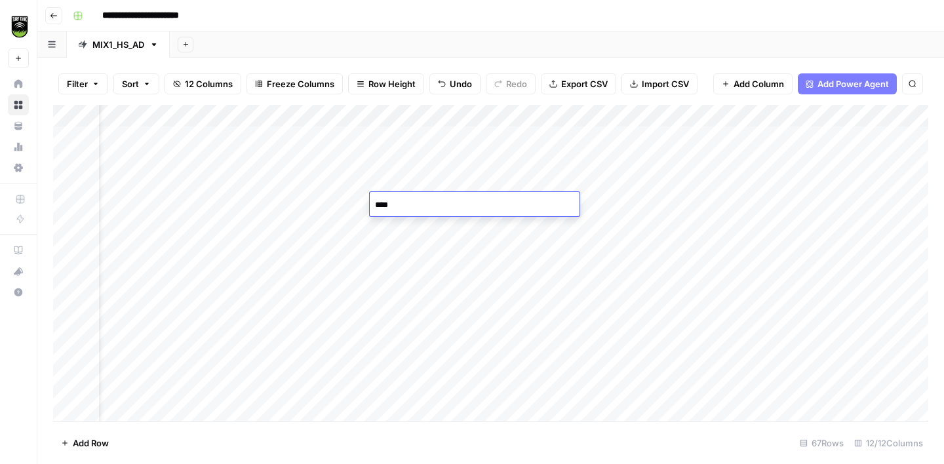
type textarea "*****"
click at [535, 117] on div "Add Column" at bounding box center [490, 263] width 875 height 317
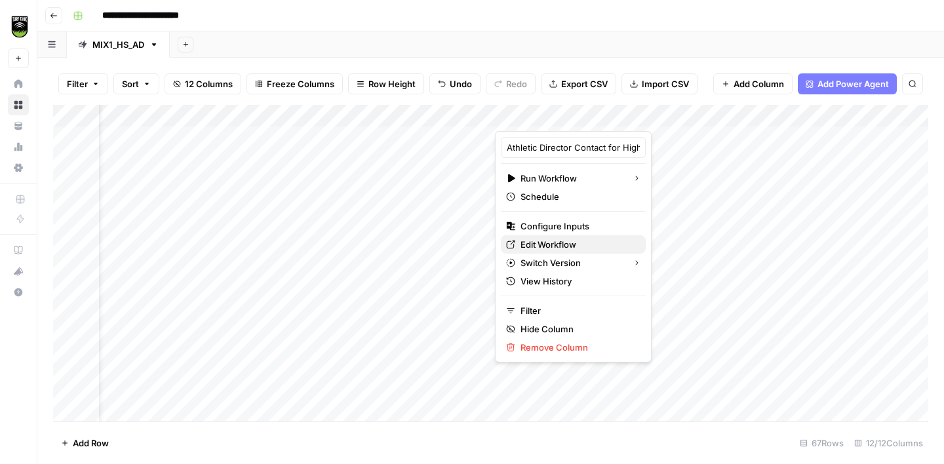
click at [565, 248] on span "Edit Workflow" at bounding box center [577, 244] width 115 height 13
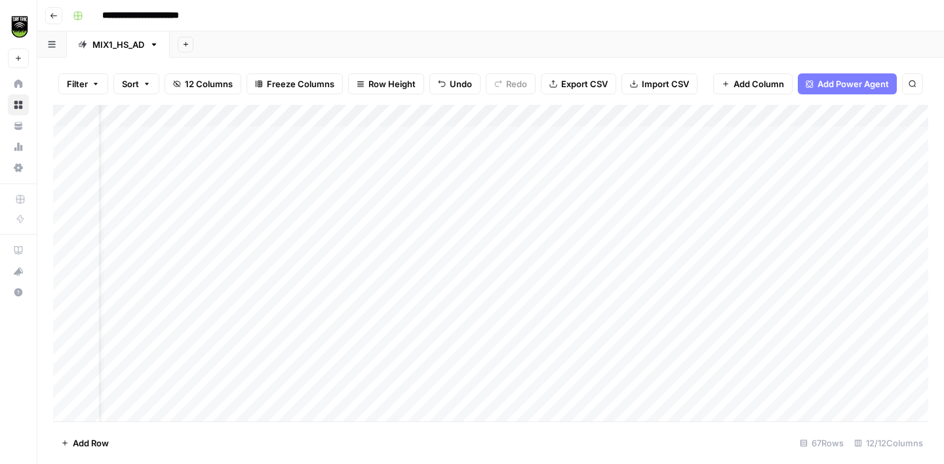
click at [216, 142] on div "Add Column" at bounding box center [490, 263] width 875 height 317
click at [176, 164] on div "Add Column" at bounding box center [490, 263] width 875 height 317
click at [190, 288] on div "Add Column" at bounding box center [490, 263] width 875 height 317
click at [533, 119] on div "Add Column" at bounding box center [490, 263] width 875 height 317
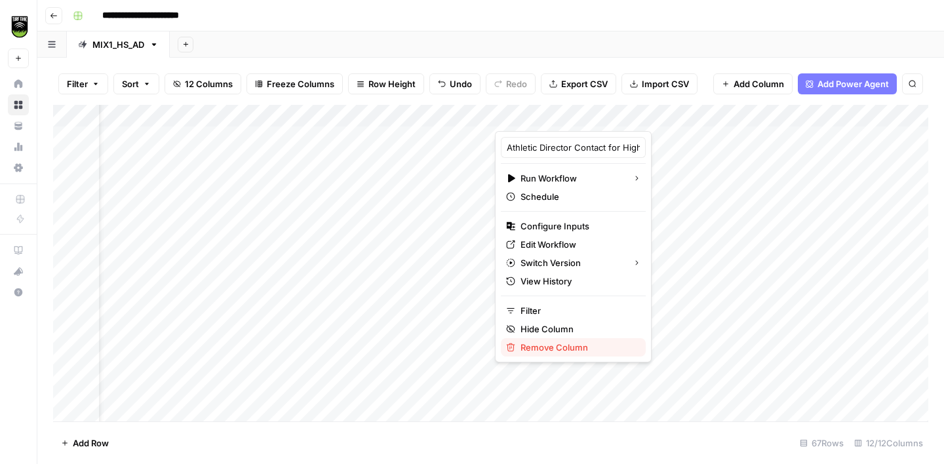
click at [548, 343] on span "Remove Column" at bounding box center [577, 347] width 115 height 13
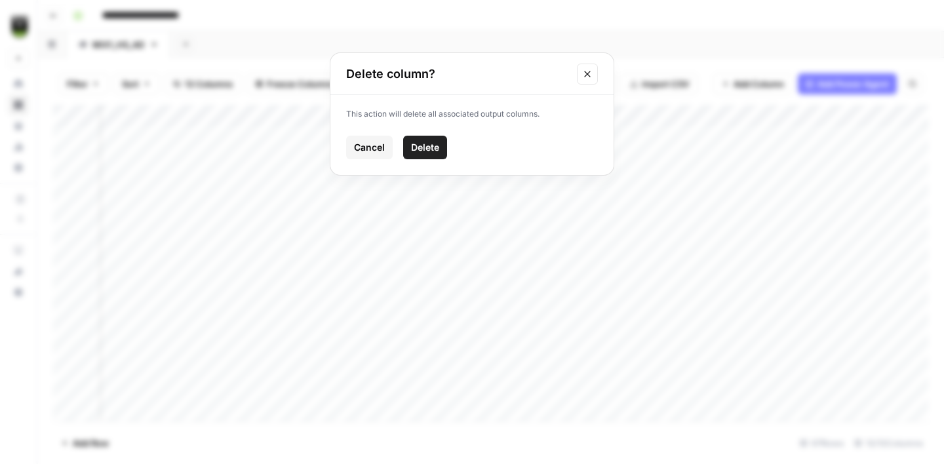
click at [434, 141] on span "Delete" at bounding box center [425, 147] width 28 height 13
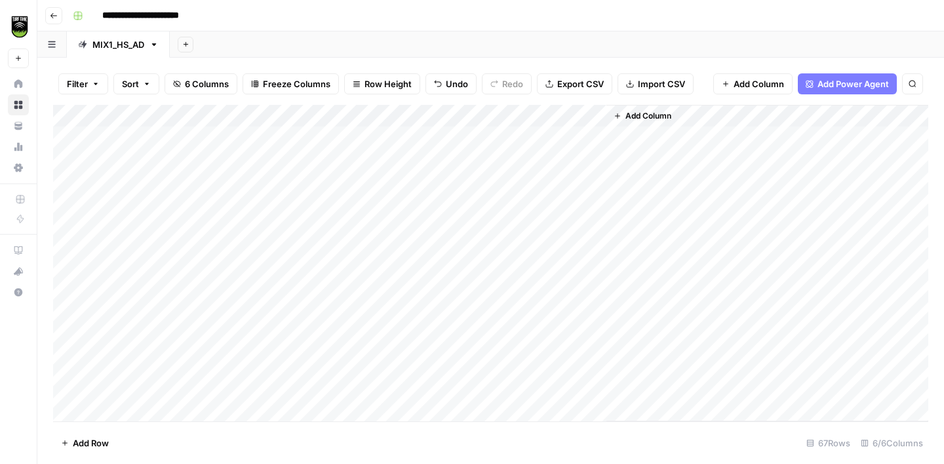
scroll to position [0, 0]
click at [594, 119] on div "Add Column" at bounding box center [490, 263] width 875 height 317
click at [637, 118] on span "Add Column" at bounding box center [648, 116] width 46 height 12
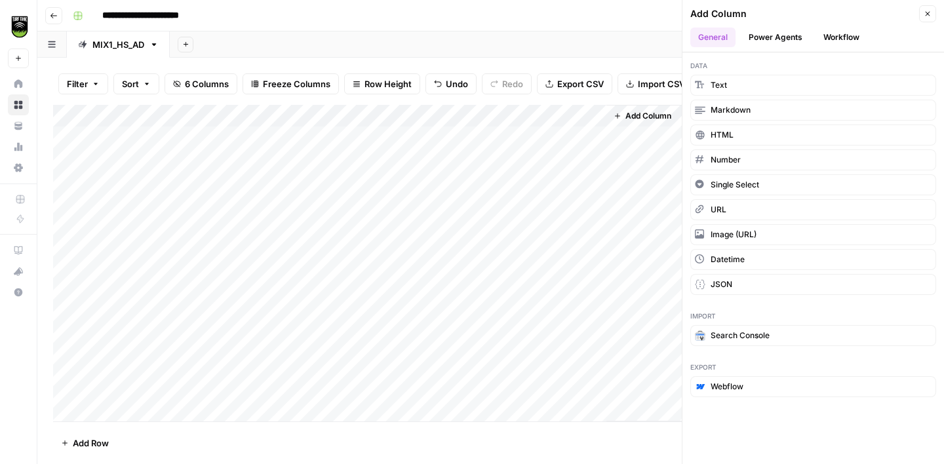
click at [834, 37] on button "Workflow" at bounding box center [841, 38] width 52 height 20
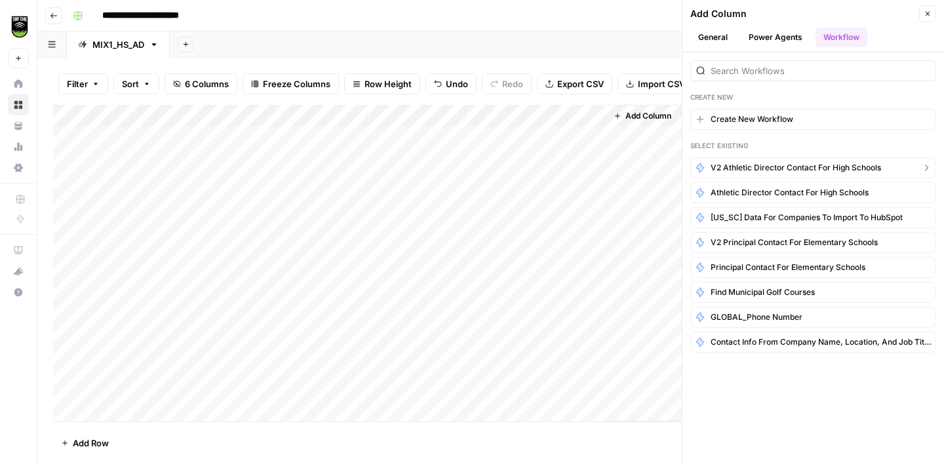
click at [758, 164] on span "V2 Athletic Director Contact for High Schools" at bounding box center [795, 168] width 170 height 12
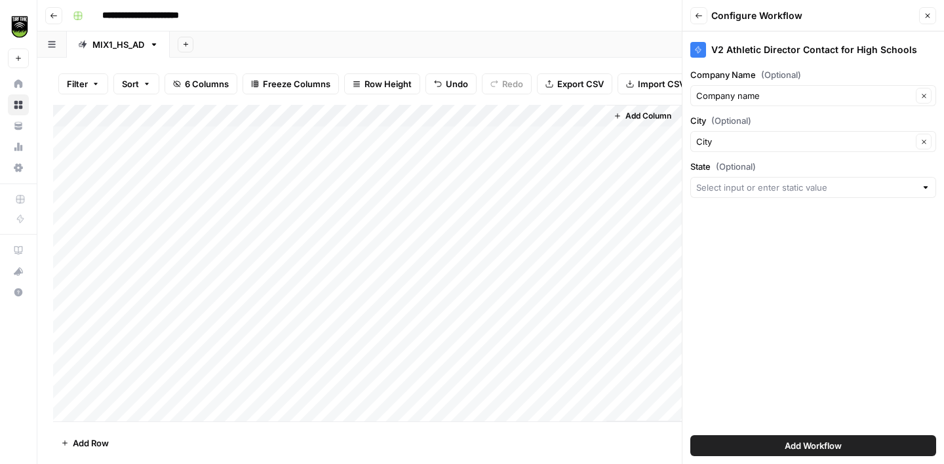
click at [722, 178] on div at bounding box center [813, 187] width 246 height 21
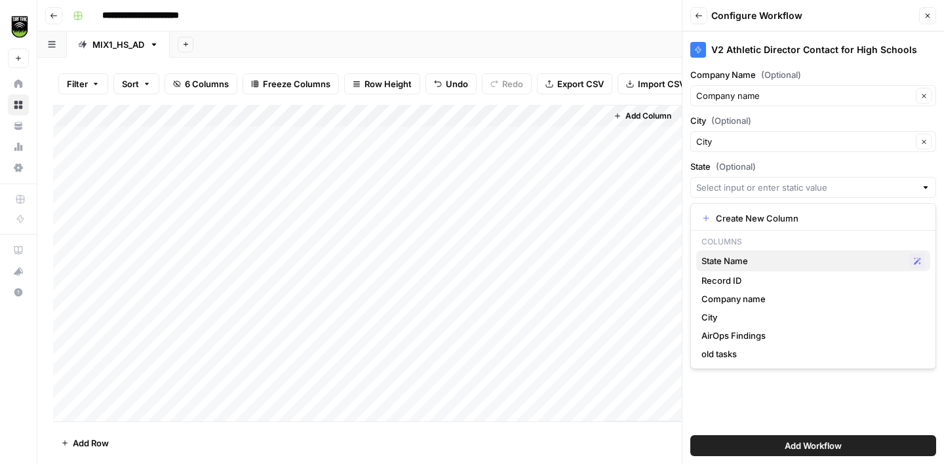
click at [731, 265] on span "State Name" at bounding box center [802, 260] width 203 height 13
type input "State Name"
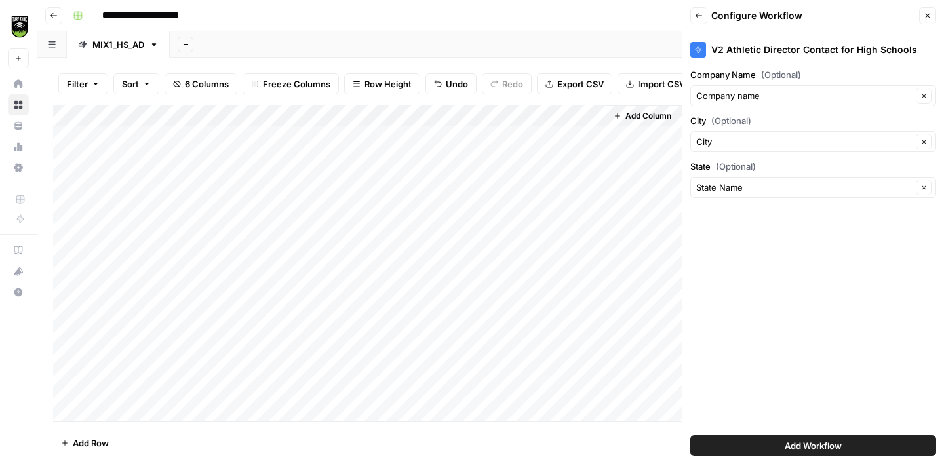
click at [809, 442] on span "Add Workflow" at bounding box center [812, 445] width 57 height 13
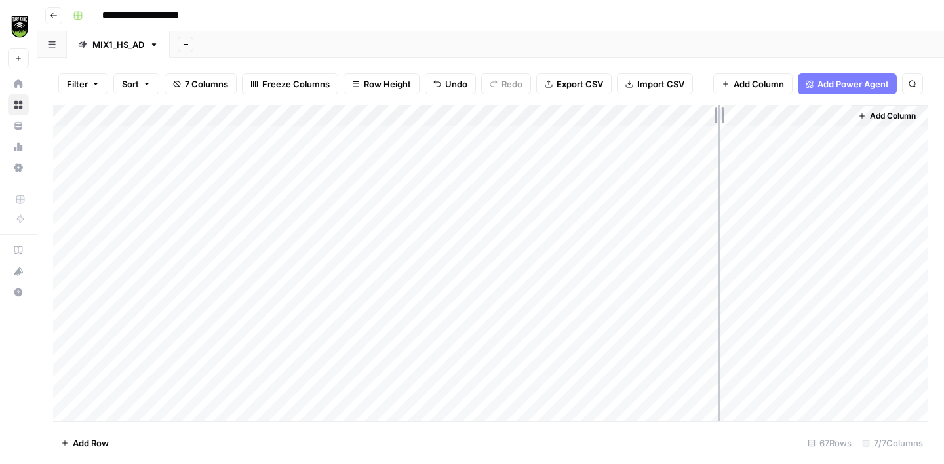
drag, startPoint x: 849, startPoint y: 112, endPoint x: 717, endPoint y: 119, distance: 131.9
click at [718, 119] on div "Add Column" at bounding box center [490, 263] width 875 height 317
click at [661, 136] on div "Add Column" at bounding box center [490, 263] width 875 height 317
click at [662, 161] on div "Add Column" at bounding box center [490, 263] width 875 height 317
click at [663, 180] on div "Add Column" at bounding box center [490, 263] width 875 height 317
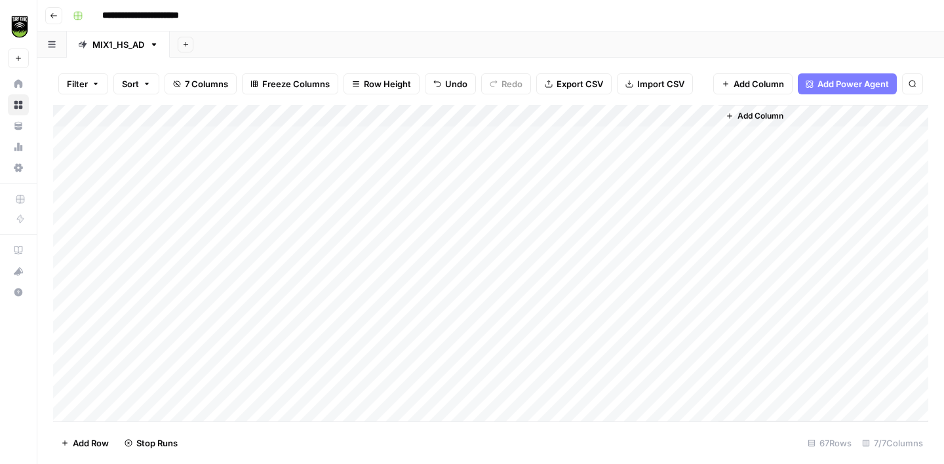
click at [468, 114] on div "Add Column" at bounding box center [490, 263] width 875 height 317
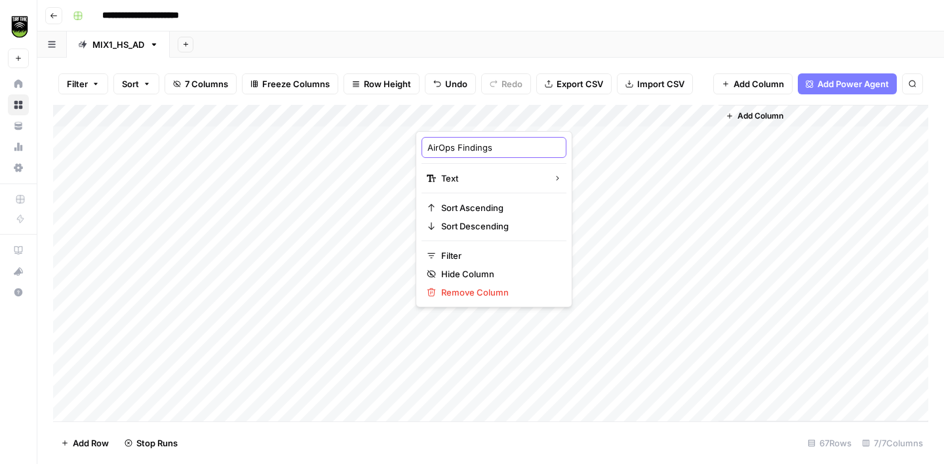
click at [430, 148] on input "AirOps Findings" at bounding box center [493, 147] width 133 height 13
type input "old AirOps Findings"
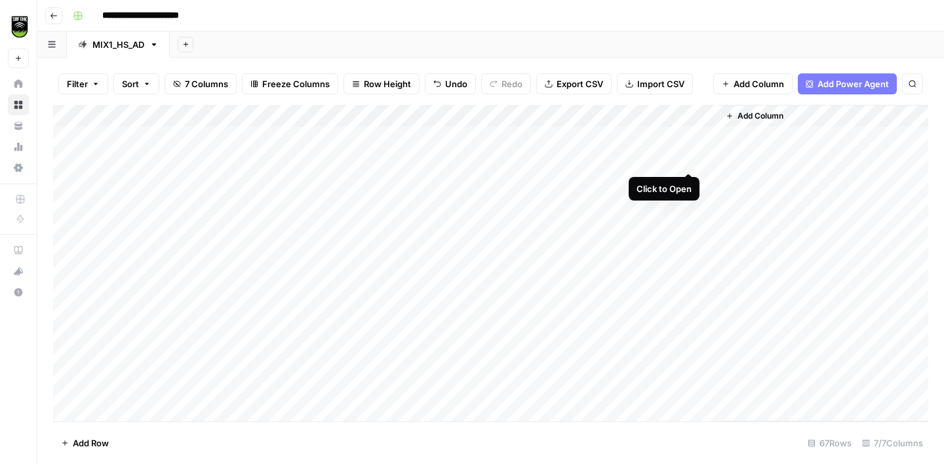
click at [692, 159] on div "Add Column" at bounding box center [490, 263] width 875 height 317
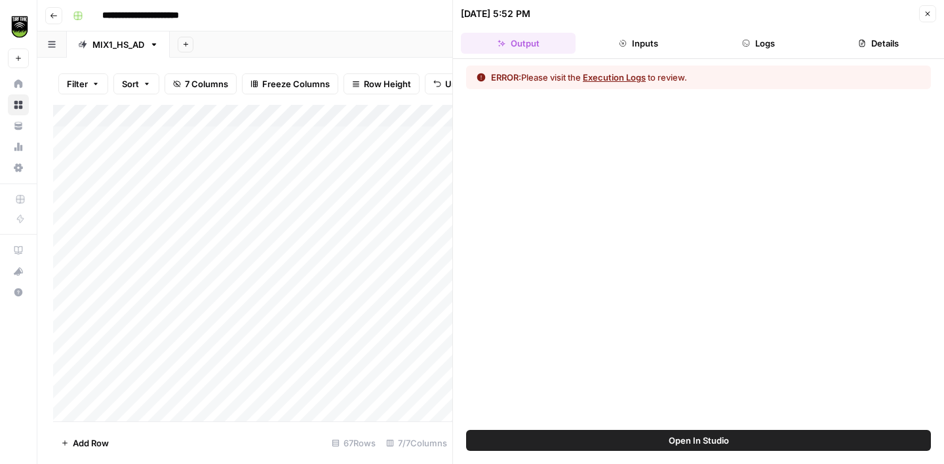
click at [919, 12] on button "Close" at bounding box center [927, 13] width 17 height 17
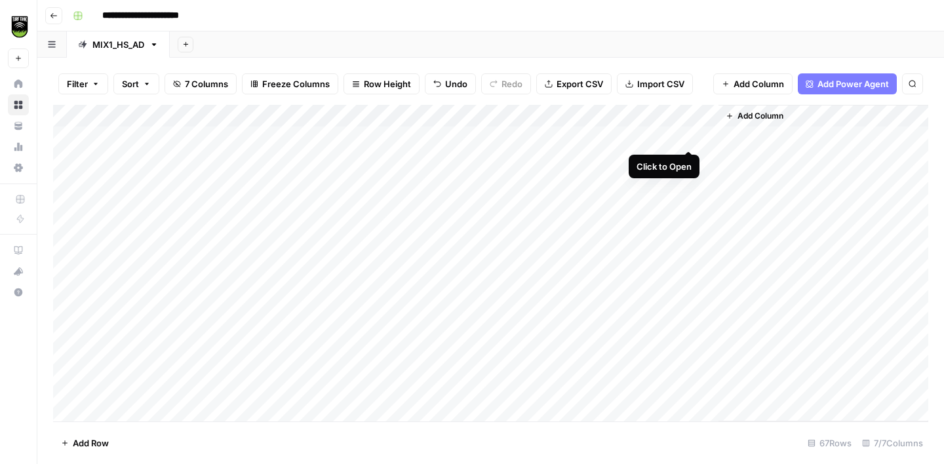
click at [692, 137] on div "Add Column" at bounding box center [490, 263] width 875 height 317
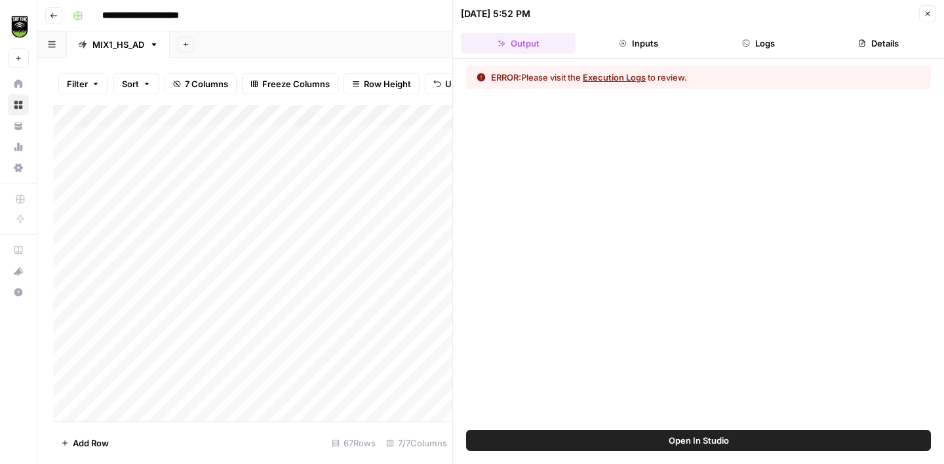
click at [779, 43] on button "Logs" at bounding box center [758, 43] width 115 height 21
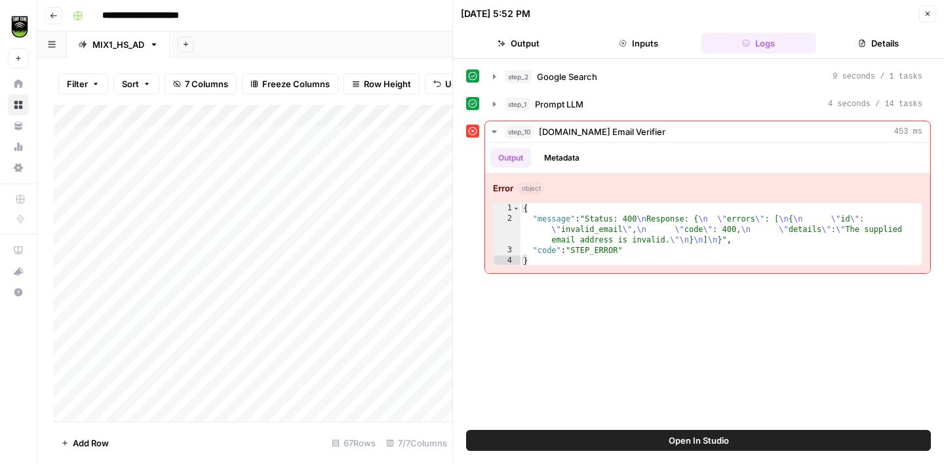
click at [853, 47] on button "Details" at bounding box center [878, 43] width 115 height 21
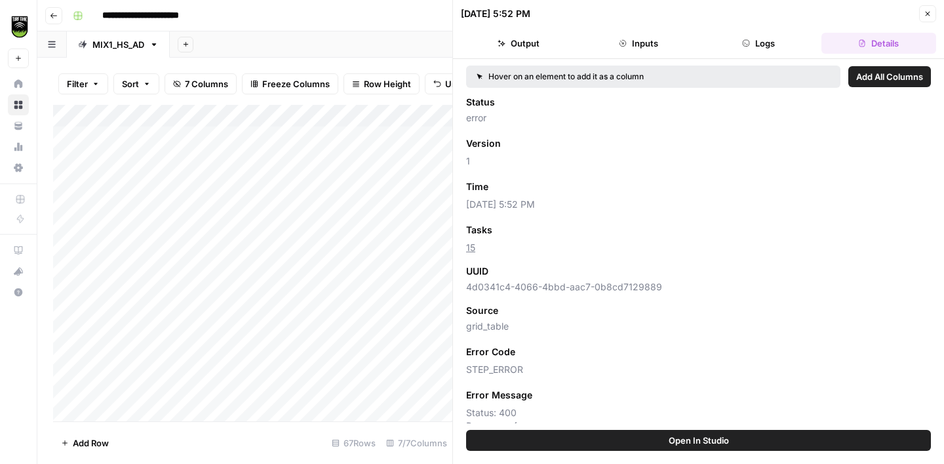
click at [552, 227] on span "Add as Column" at bounding box center [531, 230] width 57 height 12
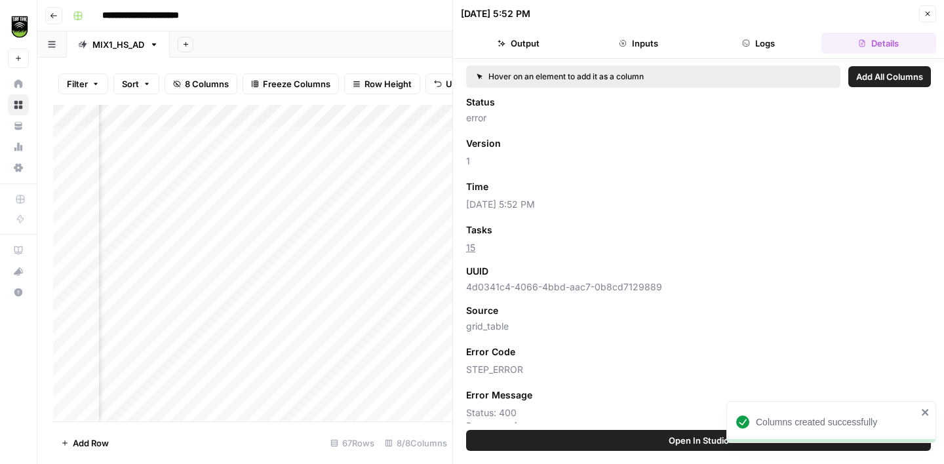
scroll to position [0, 288]
click at [927, 11] on icon "button" at bounding box center [927, 14] width 8 height 8
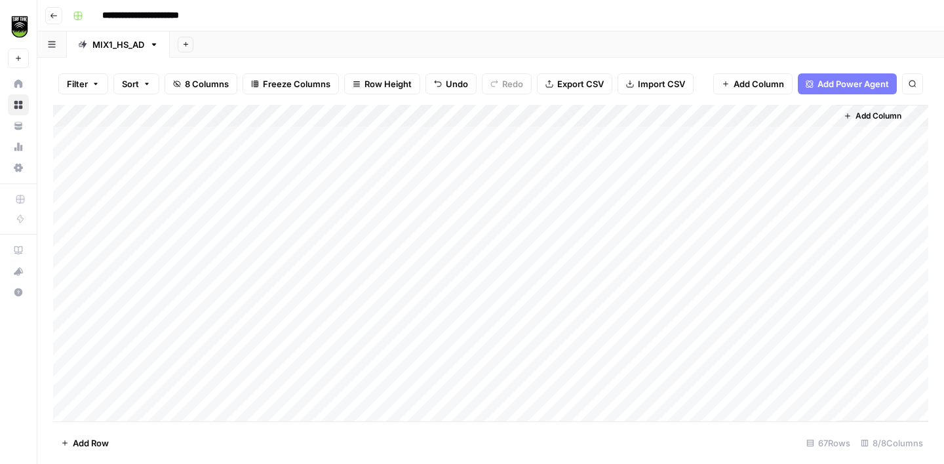
click at [456, 115] on div "Add Column" at bounding box center [490, 263] width 875 height 317
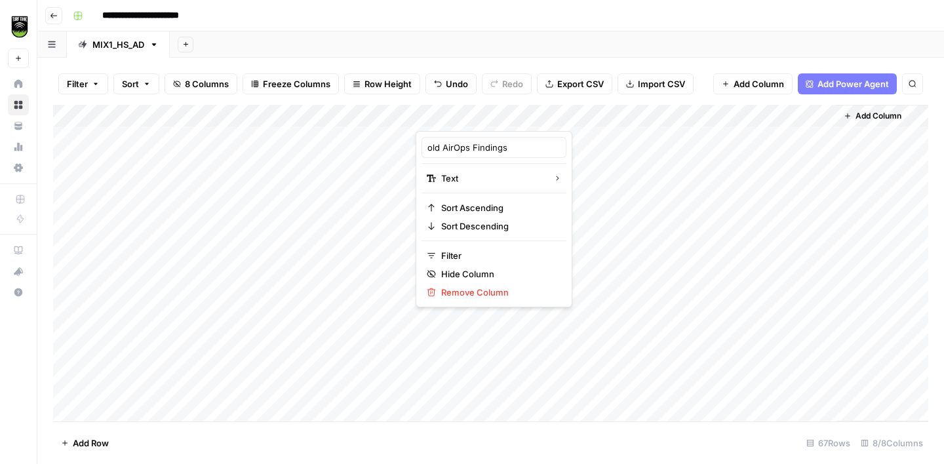
click at [456, 115] on div at bounding box center [477, 118] width 125 height 26
click at [442, 144] on input "old AirOps Findings" at bounding box center [493, 147] width 133 height 13
type input "AirOps Findings"
click at [763, 242] on div "Add Column" at bounding box center [490, 263] width 875 height 317
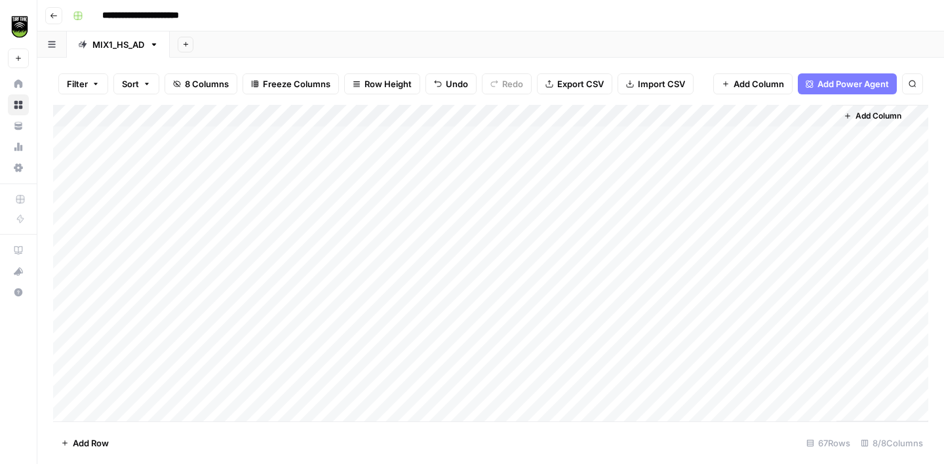
click at [457, 138] on div "Add Column" at bounding box center [490, 263] width 875 height 317
click at [457, 138] on textarea "**********" at bounding box center [520, 138] width 210 height 18
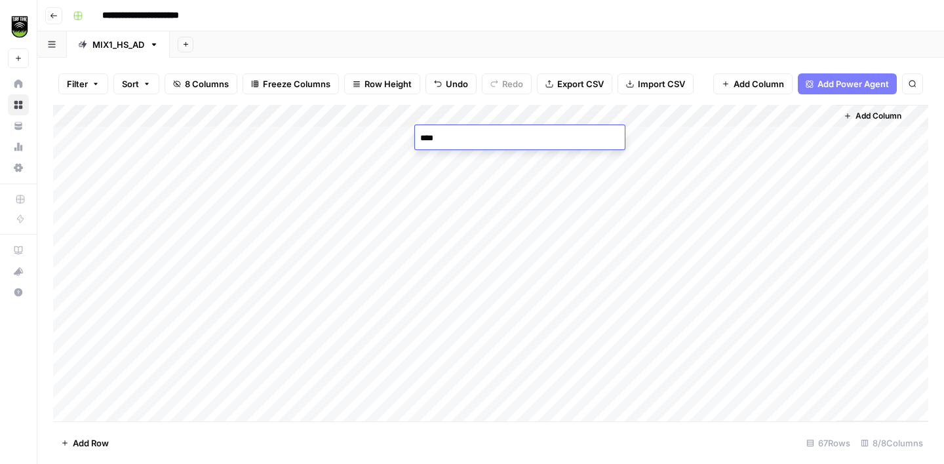
type textarea "*****"
drag, startPoint x: 550, startPoint y: 114, endPoint x: 743, endPoint y: 134, distance: 193.7
click at [743, 134] on div "Add Column" at bounding box center [490, 263] width 875 height 317
drag, startPoint x: 769, startPoint y: 115, endPoint x: 716, endPoint y: 113, distance: 53.1
click at [716, 114] on div "Add Column" at bounding box center [490, 263] width 875 height 317
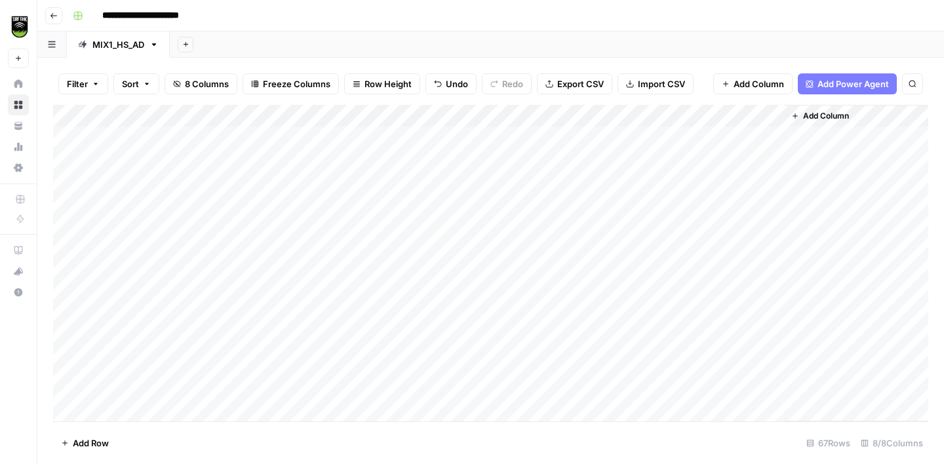
click at [597, 203] on div "Add Column" at bounding box center [490, 263] width 875 height 317
click at [597, 225] on div "Add Column" at bounding box center [490, 263] width 875 height 317
click at [594, 253] on div "Add Column" at bounding box center [490, 263] width 875 height 317
click at [592, 273] on div "Add Column" at bounding box center [490, 263] width 875 height 317
click at [599, 295] on div "Add Column" at bounding box center [490, 263] width 875 height 317
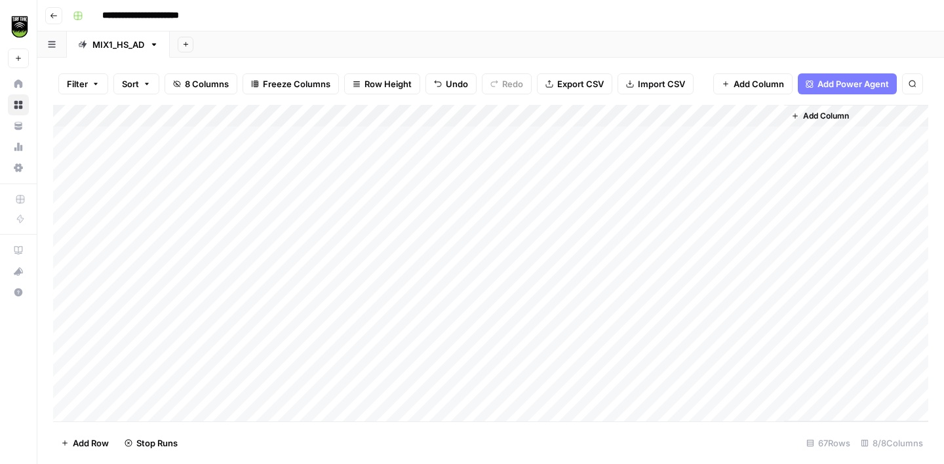
click at [595, 315] on div "Add Column" at bounding box center [490, 263] width 875 height 317
click at [459, 267] on div "Add Column" at bounding box center [490, 263] width 875 height 317
click at [473, 320] on div "Add Column" at bounding box center [490, 263] width 875 height 317
type textarea "*****"
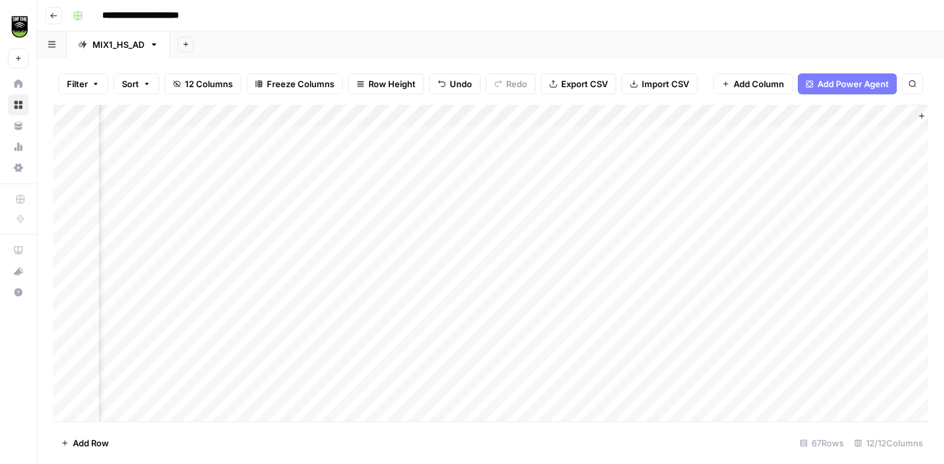
scroll to position [0, 400]
drag, startPoint x: 802, startPoint y: 113, endPoint x: 396, endPoint y: 109, distance: 405.0
click at [396, 109] on div "Add Column" at bounding box center [490, 263] width 875 height 317
click at [668, 271] on div "Add Column" at bounding box center [490, 263] width 875 height 317
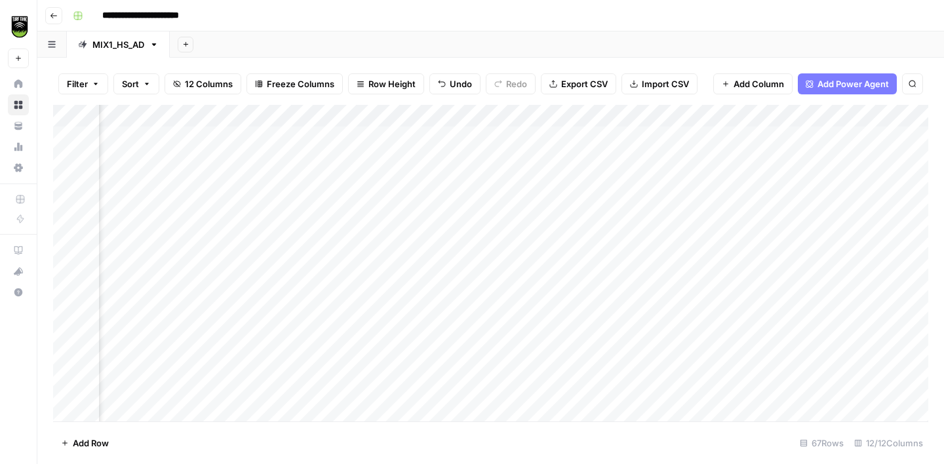
click at [334, 273] on div "Add Column" at bounding box center [490, 263] width 875 height 317
type textarea "**********"
type textarea "*******"
click at [383, 115] on div "Add Column" at bounding box center [490, 263] width 875 height 317
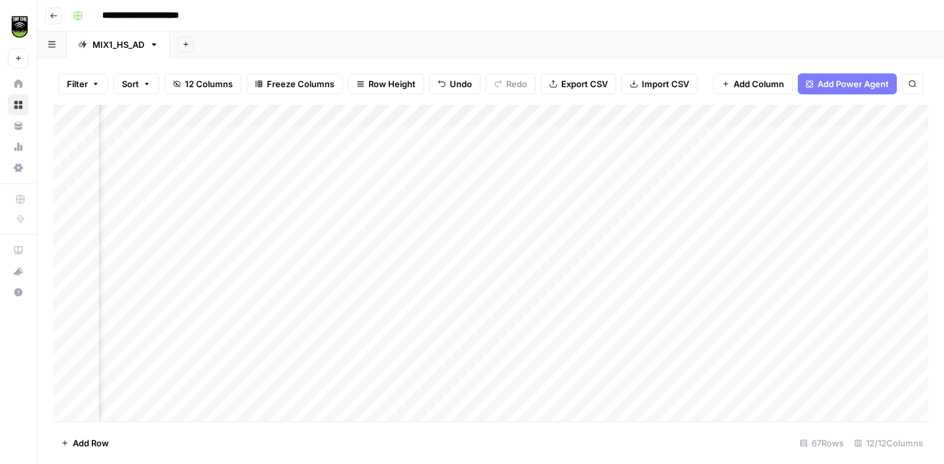
scroll to position [0, 400]
click at [867, 115] on icon "button" at bounding box center [867, 116] width 8 height 8
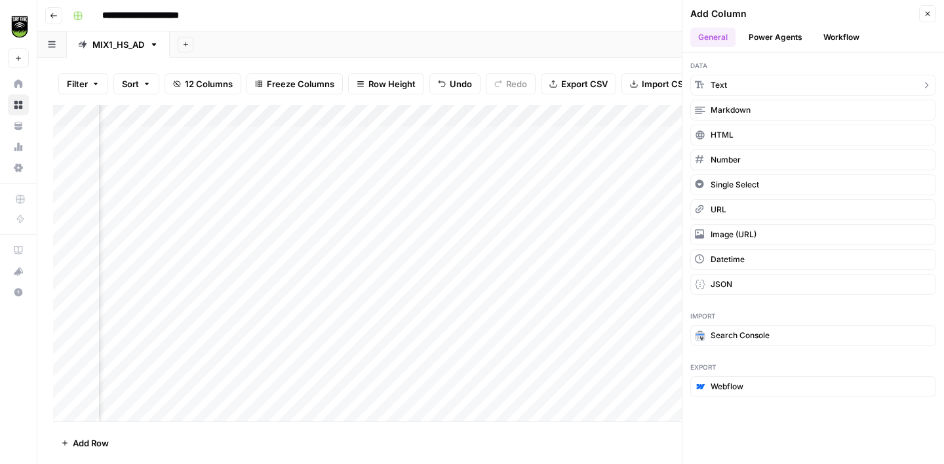
click at [732, 79] on button "Text" at bounding box center [813, 85] width 246 height 21
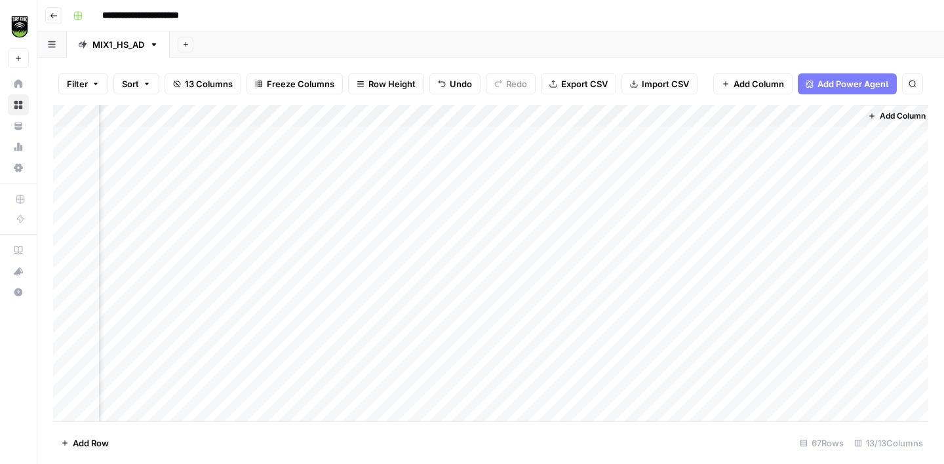
scroll to position [0, 589]
drag, startPoint x: 720, startPoint y: 121, endPoint x: 379, endPoint y: 134, distance: 341.1
click at [379, 134] on div "Add Column" at bounding box center [490, 263] width 875 height 317
click at [360, 113] on div "Add Column" at bounding box center [490, 263] width 875 height 317
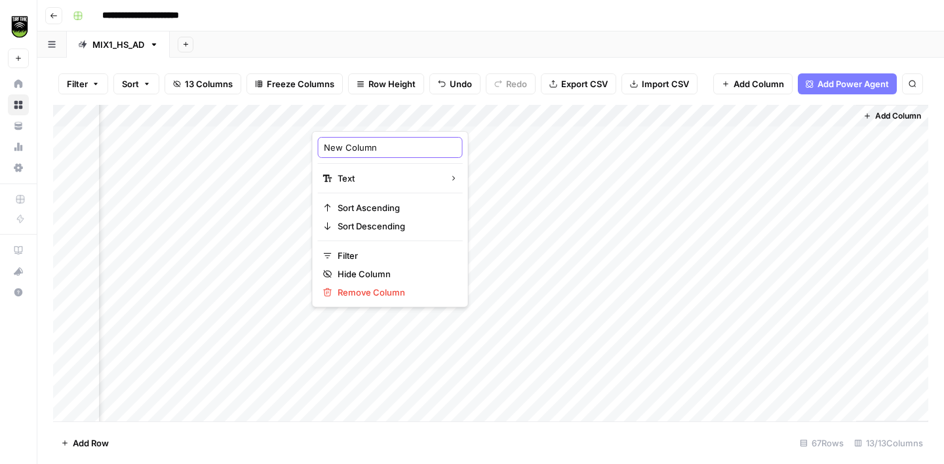
click at [357, 142] on input "New Column" at bounding box center [390, 147] width 133 height 13
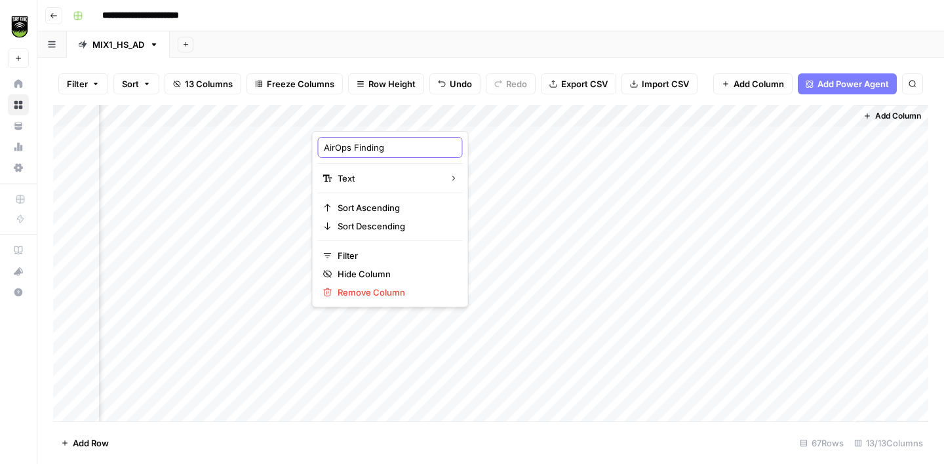
type input "AirOps Findings"
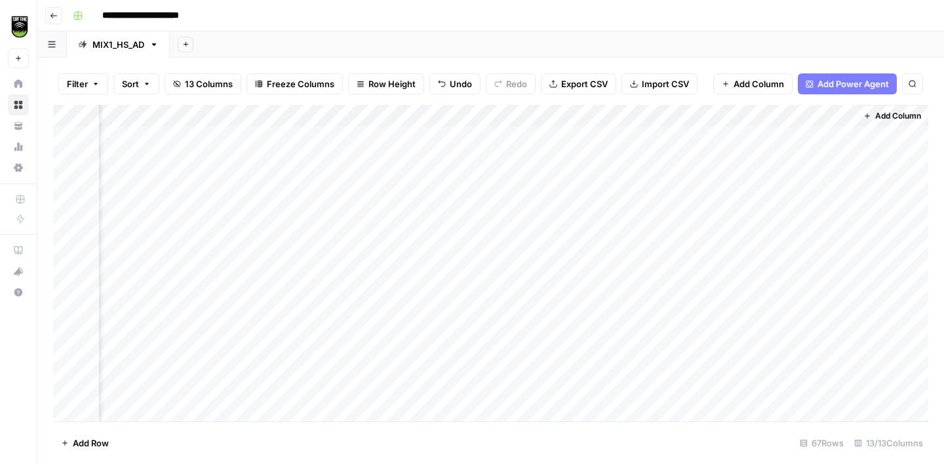
drag, startPoint x: 338, startPoint y: 115, endPoint x: 164, endPoint y: 114, distance: 174.3
click at [164, 114] on div "Add Column" at bounding box center [490, 263] width 875 height 317
drag, startPoint x: 746, startPoint y: 115, endPoint x: 581, endPoint y: 121, distance: 165.3
click at [581, 122] on div "Add Column" at bounding box center [490, 263] width 875 height 317
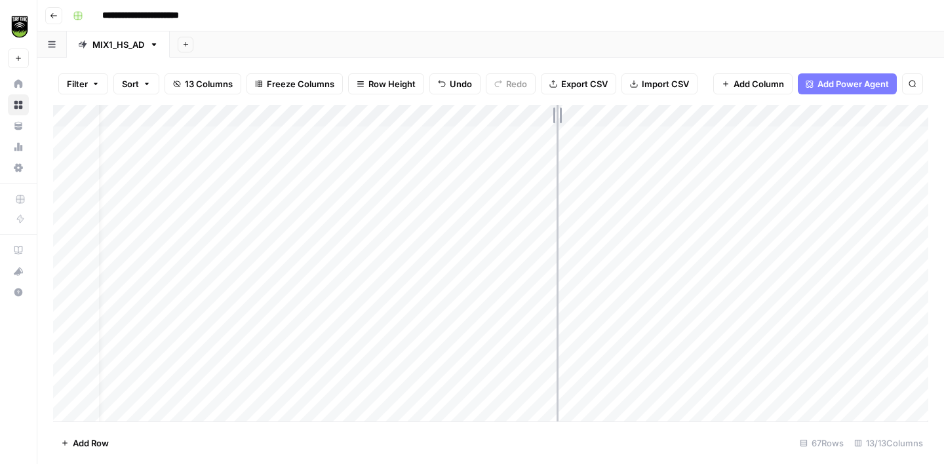
drag, startPoint x: 703, startPoint y: 111, endPoint x: 556, endPoint y: 125, distance: 146.8
click at [556, 125] on div "Add Column" at bounding box center [490, 263] width 875 height 317
click at [452, 284] on div "Add Column" at bounding box center [490, 263] width 875 height 317
click at [453, 312] on div "Add Column" at bounding box center [490, 263] width 875 height 317
click at [543, 128] on div "Add Column" at bounding box center [490, 263] width 875 height 317
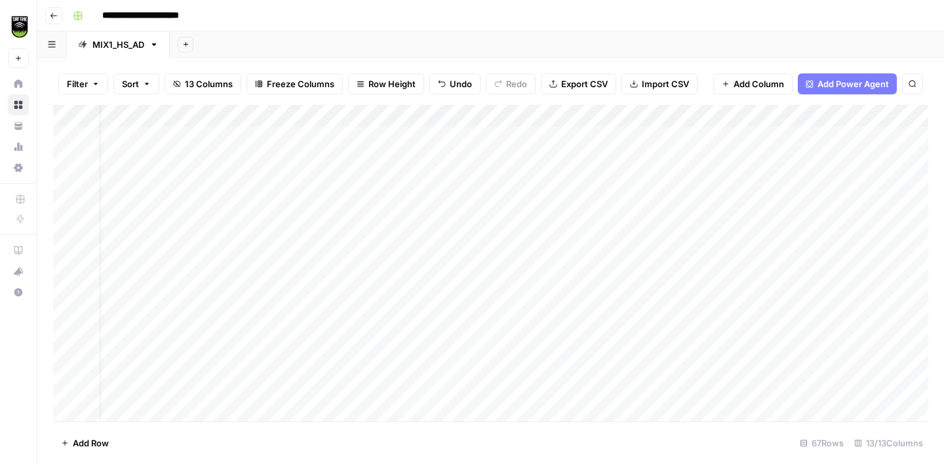
click at [640, 336] on div "Add Column" at bounding box center [490, 263] width 875 height 317
click at [630, 358] on div "Add Column" at bounding box center [490, 263] width 875 height 317
click at [633, 380] on div "Add Column" at bounding box center [490, 263] width 875 height 317
click at [645, 312] on div "Add Column" at bounding box center [490, 263] width 875 height 317
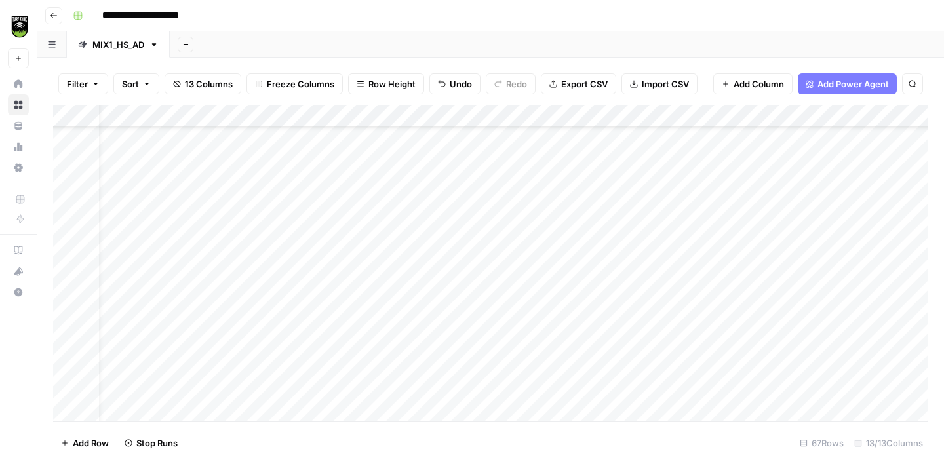
click at [639, 336] on div "Add Column" at bounding box center [490, 263] width 875 height 317
click at [537, 250] on div "Add Column" at bounding box center [490, 263] width 875 height 317
type textarea "*****"
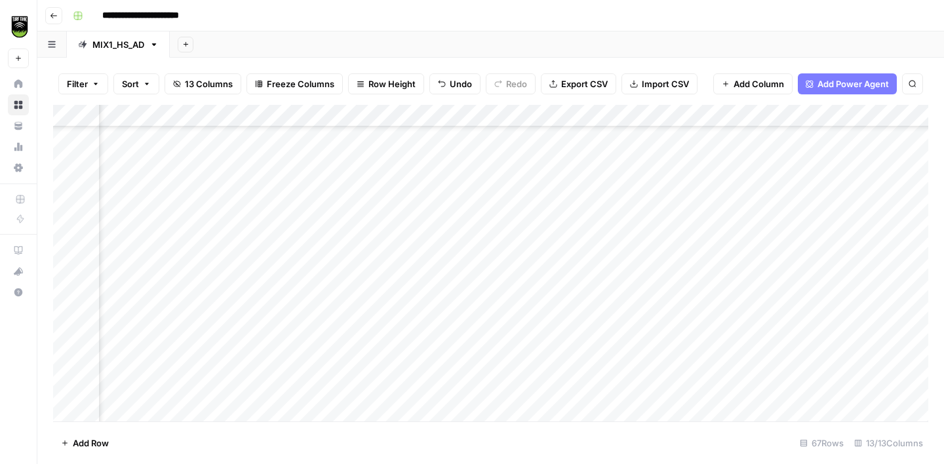
click at [715, 269] on div "Add Column" at bounding box center [490, 263] width 875 height 317
click at [145, 278] on div "Add Column" at bounding box center [490, 263] width 875 height 317
click at [792, 275] on div "Add Column" at bounding box center [490, 263] width 875 height 317
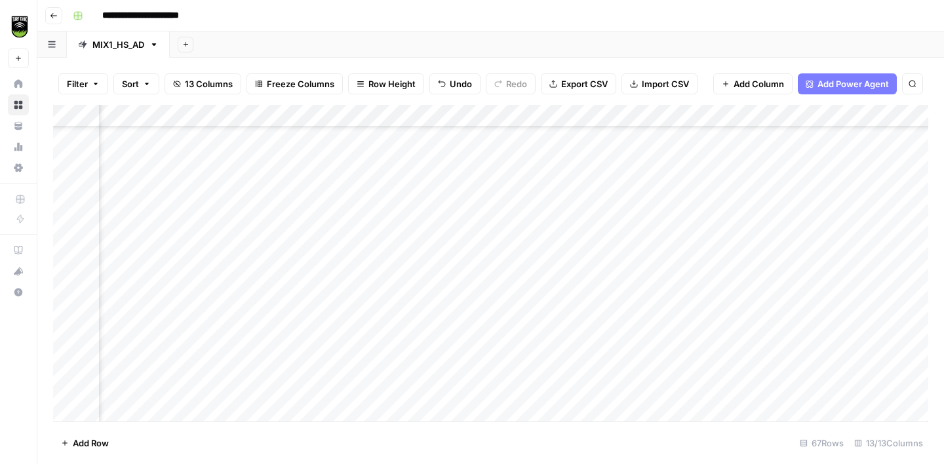
click at [407, 275] on div "Add Column" at bounding box center [490, 263] width 875 height 317
type textarea "**********"
drag, startPoint x: 381, startPoint y: 113, endPoint x: 347, endPoint y: 113, distance: 34.1
click at [347, 113] on div "Add Column" at bounding box center [490, 263] width 875 height 317
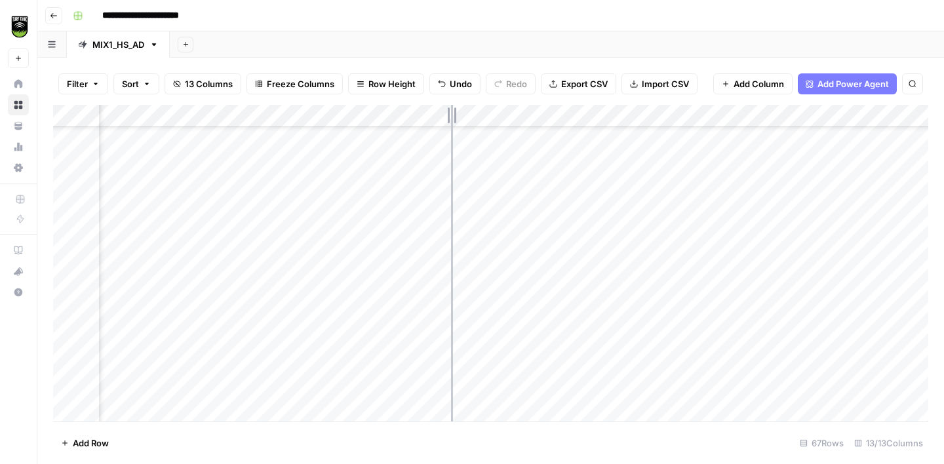
drag, startPoint x: 412, startPoint y: 112, endPoint x: 453, endPoint y: 109, distance: 40.7
click at [452, 109] on div "Add Column" at bounding box center [490, 263] width 875 height 317
click at [106, 299] on div "Add Column" at bounding box center [490, 263] width 875 height 317
click at [724, 296] on div "Add Column" at bounding box center [490, 263] width 875 height 317
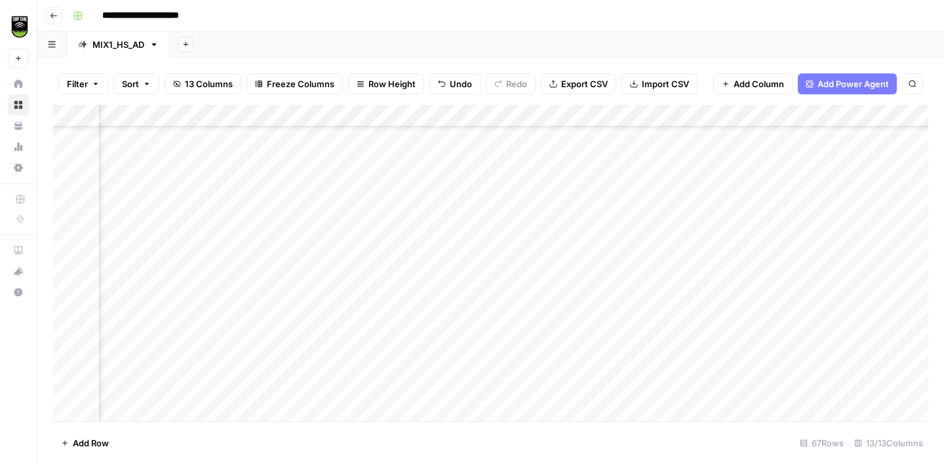
click at [377, 279] on div "Add Column" at bounding box center [490, 263] width 875 height 317
click at [159, 238] on div "Add Column" at bounding box center [490, 263] width 875 height 317
click at [366, 242] on div "Add Column" at bounding box center [490, 263] width 875 height 317
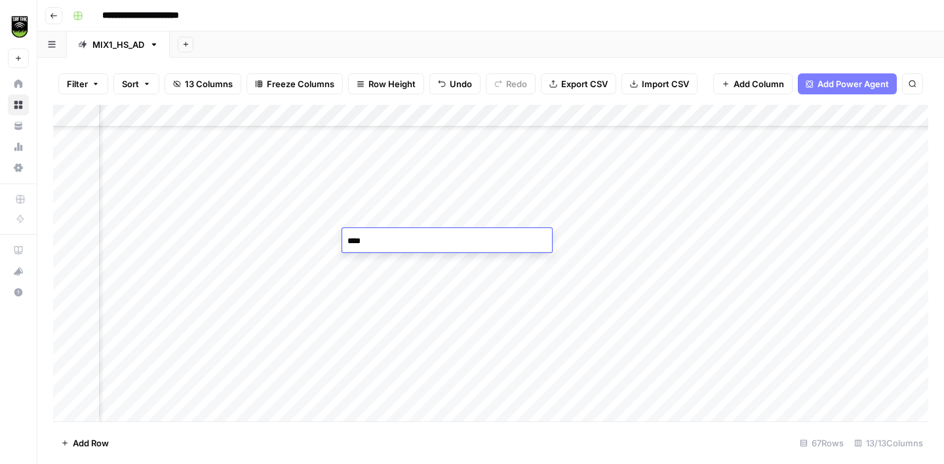
type textarea "*****"
click at [506, 283] on div "Add Column" at bounding box center [490, 263] width 875 height 317
click at [504, 305] on div "Add Column" at bounding box center [490, 263] width 875 height 317
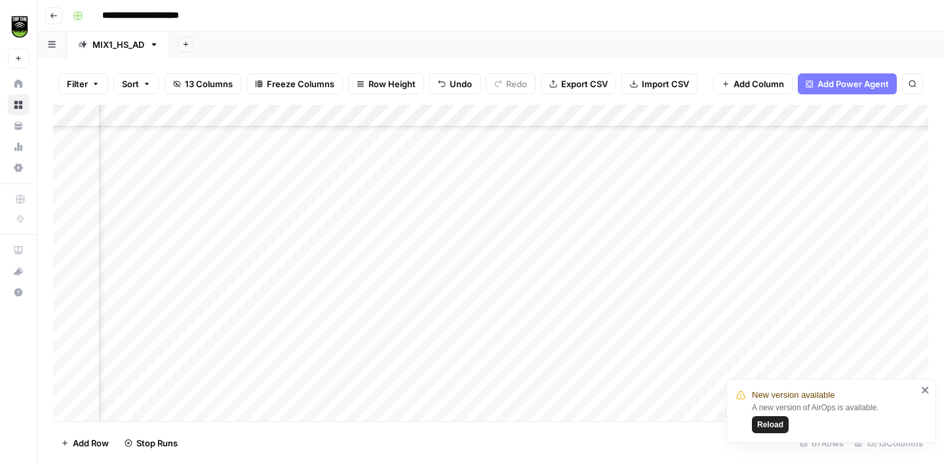
click at [503, 336] on div "Add Column" at bounding box center [490, 263] width 875 height 317
click at [505, 350] on div "Add Column" at bounding box center [490, 263] width 875 height 317
click at [107, 290] on div "Add Column" at bounding box center [490, 263] width 875 height 317
click at [306, 288] on div "Add Column" at bounding box center [490, 263] width 875 height 317
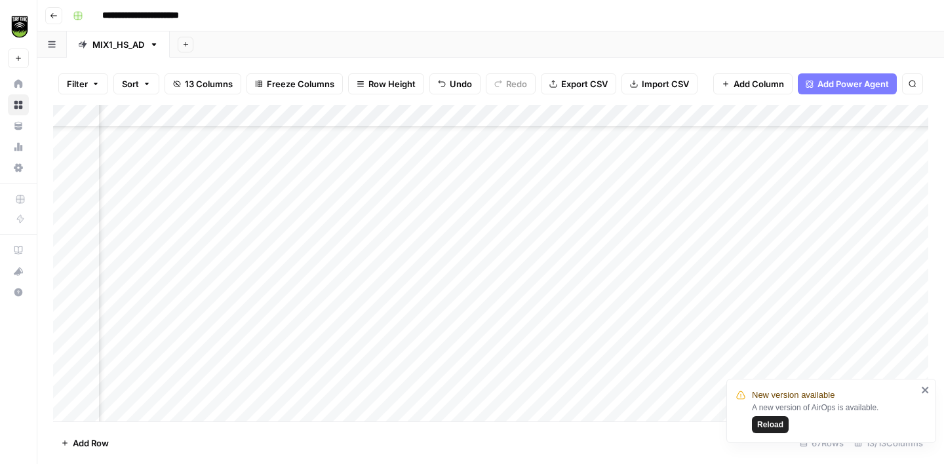
click at [367, 271] on div "Add Column" at bounding box center [490, 263] width 875 height 317
click at [107, 298] on div "Add Column" at bounding box center [490, 263] width 875 height 317
click at [113, 286] on div "Add Column" at bounding box center [490, 263] width 875 height 317
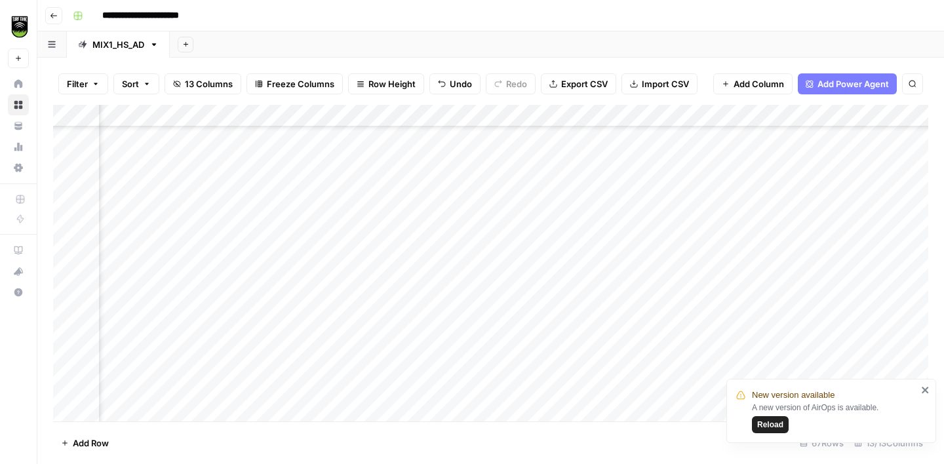
click at [385, 276] on div "Add Column" at bounding box center [490, 263] width 875 height 317
click at [260, 311] on div "Add Column" at bounding box center [490, 263] width 875 height 317
click at [765, 428] on span "Reload" at bounding box center [770, 425] width 26 height 12
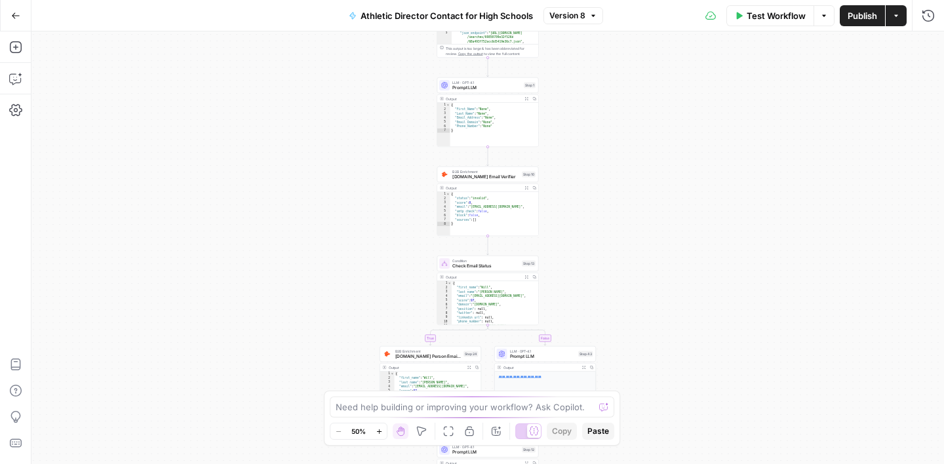
drag, startPoint x: 562, startPoint y: 103, endPoint x: 564, endPoint y: 126, distance: 23.0
click at [562, 113] on div "true false Workflow Set Inputs Inputs Google Search Google Search Step 2 Output…" at bounding box center [487, 247] width 912 height 433
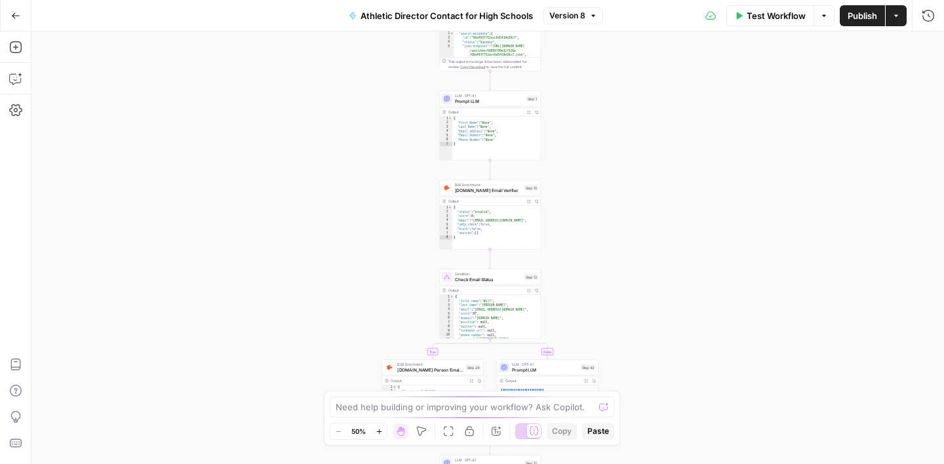
click at [570, 17] on span "Version 8" at bounding box center [567, 16] width 36 height 12
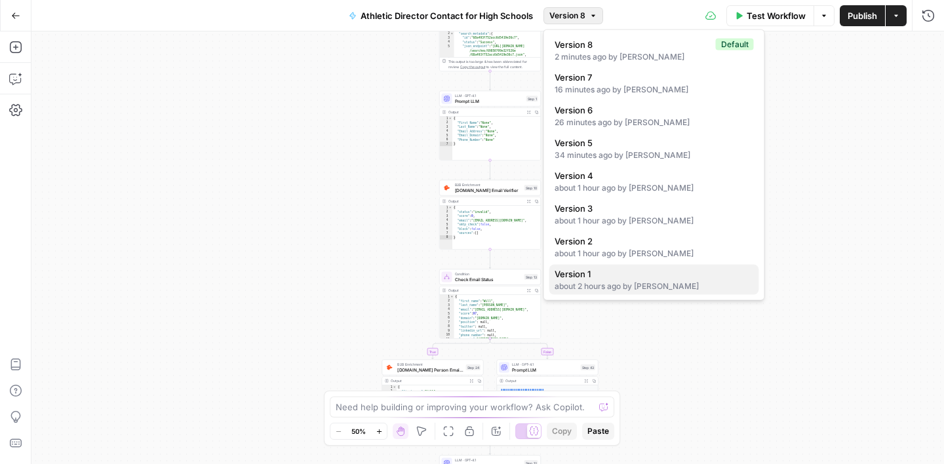
click at [589, 287] on div "about 2 hours ago by [PERSON_NAME]" at bounding box center [653, 286] width 199 height 12
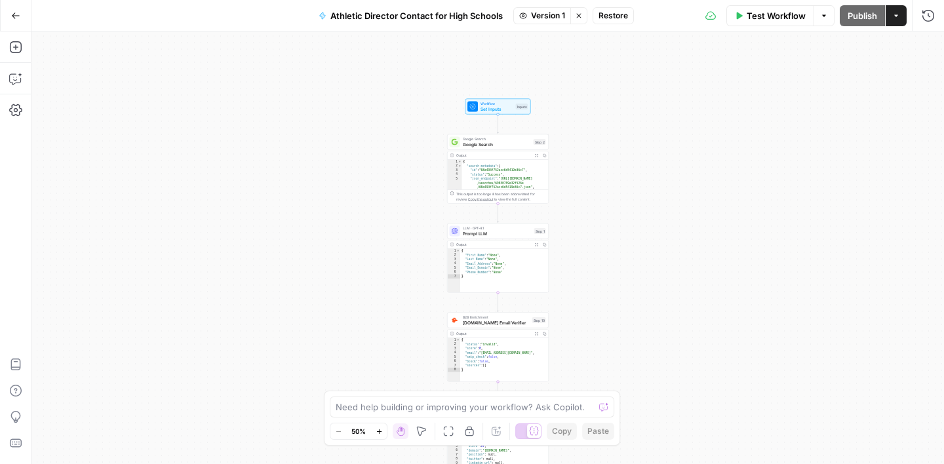
drag, startPoint x: 580, startPoint y: 123, endPoint x: 593, endPoint y: 297, distance: 174.2
click at [593, 297] on div "true false Workflow Set Inputs Inputs Google Search Google Search Step 2 Output…" at bounding box center [487, 247] width 912 height 433
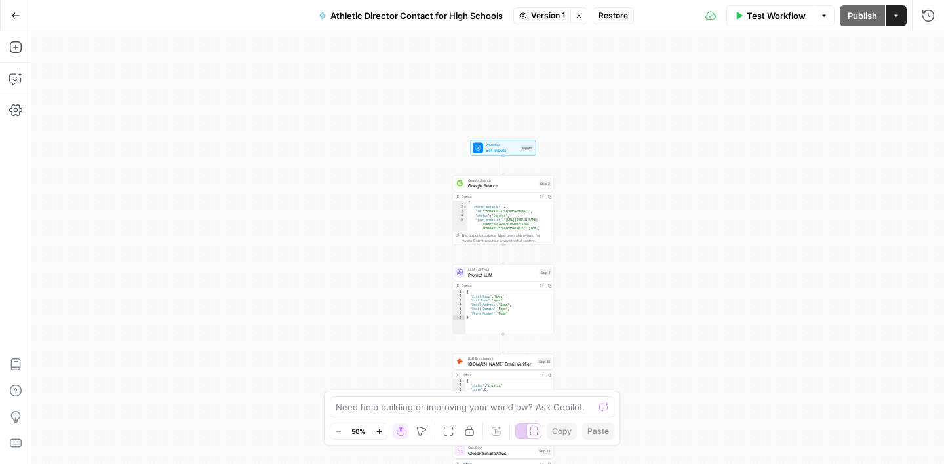
click at [507, 275] on span "Prompt LLM" at bounding box center [502, 274] width 69 height 7
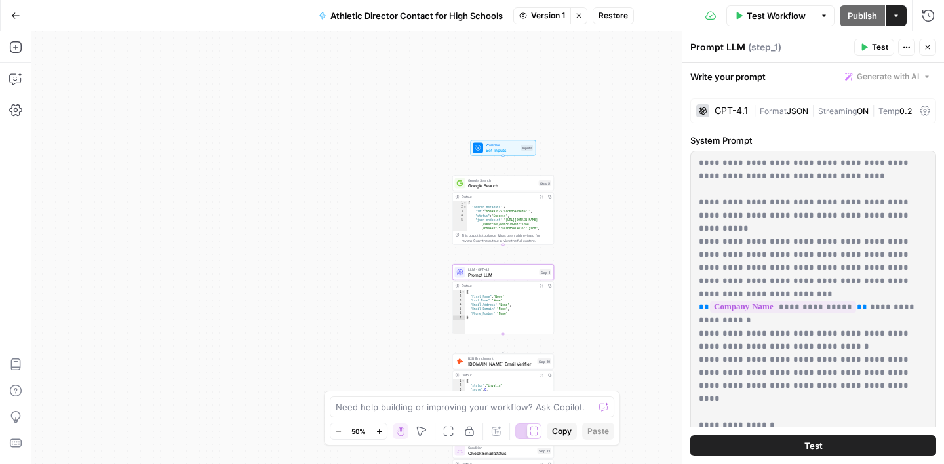
click at [537, 19] on span "Version 1" at bounding box center [548, 16] width 34 height 12
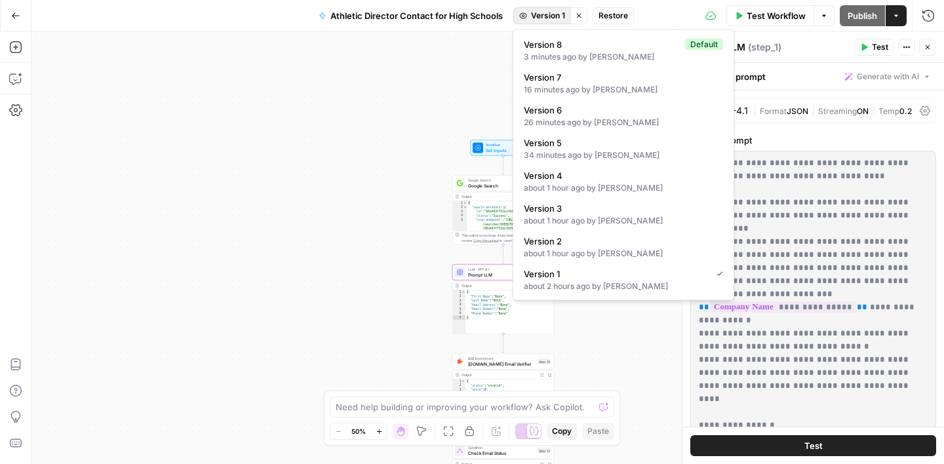
click at [16, 19] on icon "button" at bounding box center [15, 15] width 9 height 9
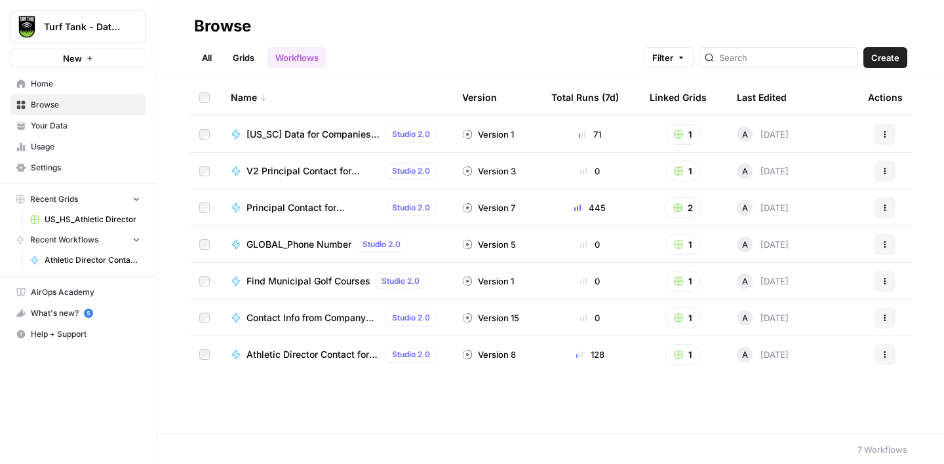
click at [879, 216] on button "Actions" at bounding box center [884, 207] width 21 height 21
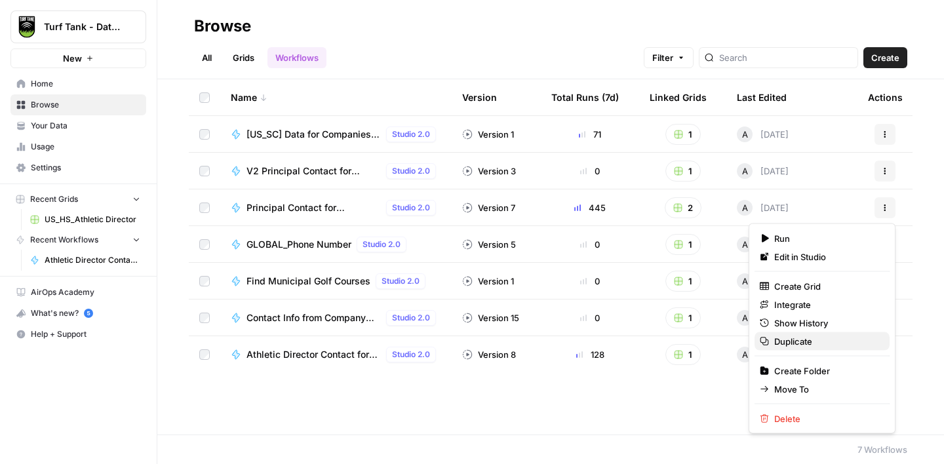
click at [790, 338] on span "Duplicate" at bounding box center [826, 341] width 105 height 13
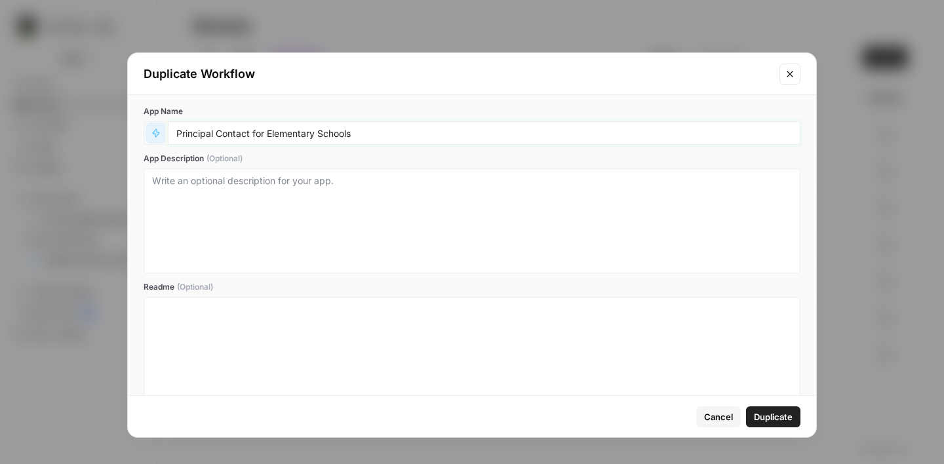
drag, startPoint x: 214, startPoint y: 134, endPoint x: 142, endPoint y: 127, distance: 72.4
click at [142, 127] on div "App Name Principal Contact for Elementary Schools App Description (Optional) Re…" at bounding box center [472, 259] width 688 height 329
click at [319, 136] on input "Athletic Director Contact for Elementary Schools" at bounding box center [483, 133] width 615 height 12
click at [176, 134] on input "Athletic Director Contact for High Schools" at bounding box center [483, 133] width 615 height 12
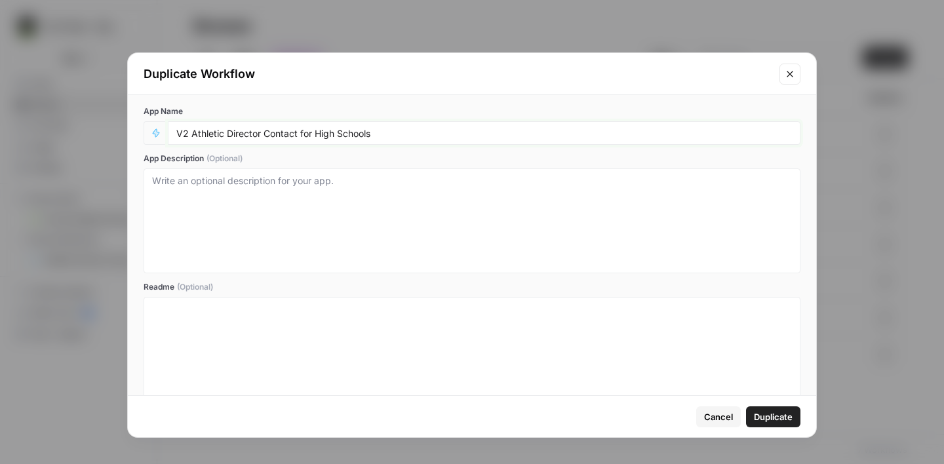
type input "V2 Athletic Director Contact for High Schools"
click at [771, 415] on span "Duplicate" at bounding box center [773, 416] width 39 height 13
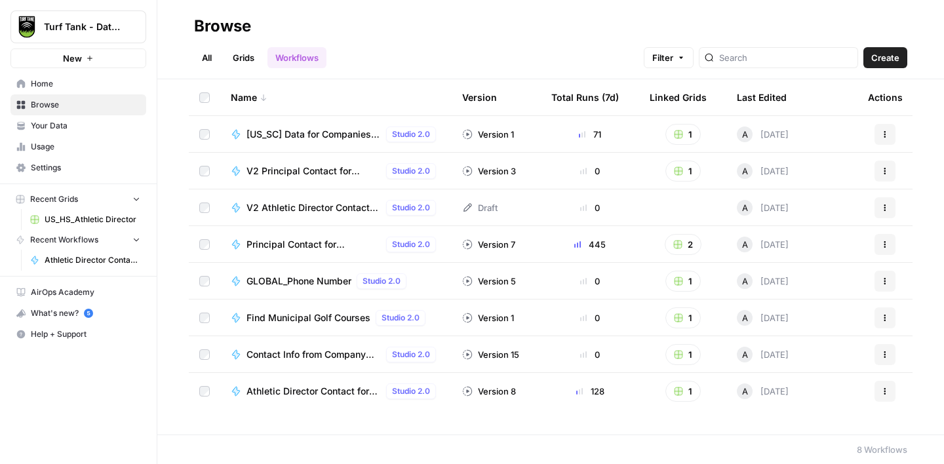
click at [292, 212] on span "V2 Athletic Director Contact for High Schools" at bounding box center [313, 207] width 134 height 13
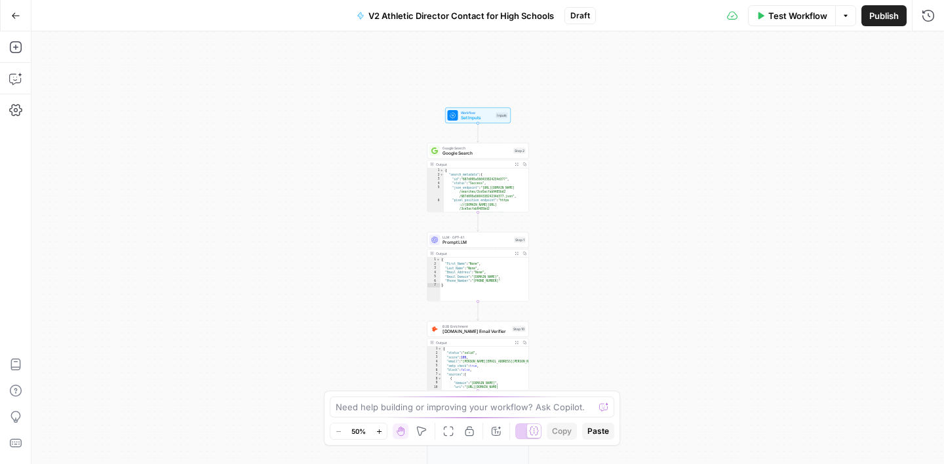
drag, startPoint x: 598, startPoint y: 100, endPoint x: 584, endPoint y: 280, distance: 180.7
click at [584, 280] on div "true false Workflow Set Inputs Inputs Google Search Google Search Step 2 Output…" at bounding box center [487, 247] width 912 height 433
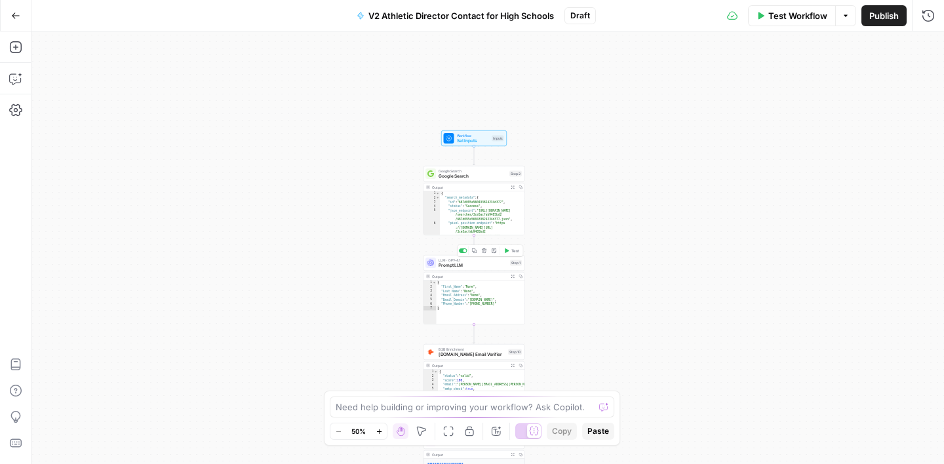
click at [477, 262] on span "Prompt LLM" at bounding box center [472, 265] width 69 height 7
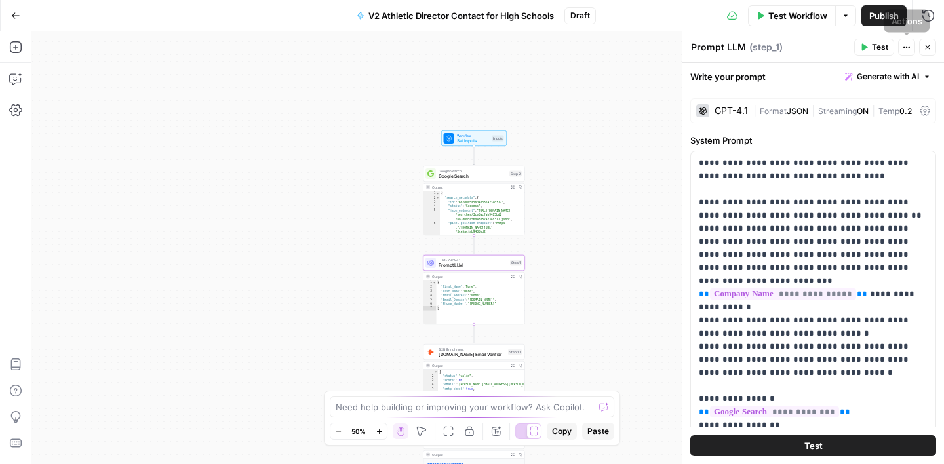
click at [923, 47] on icon "button" at bounding box center [927, 47] width 8 height 8
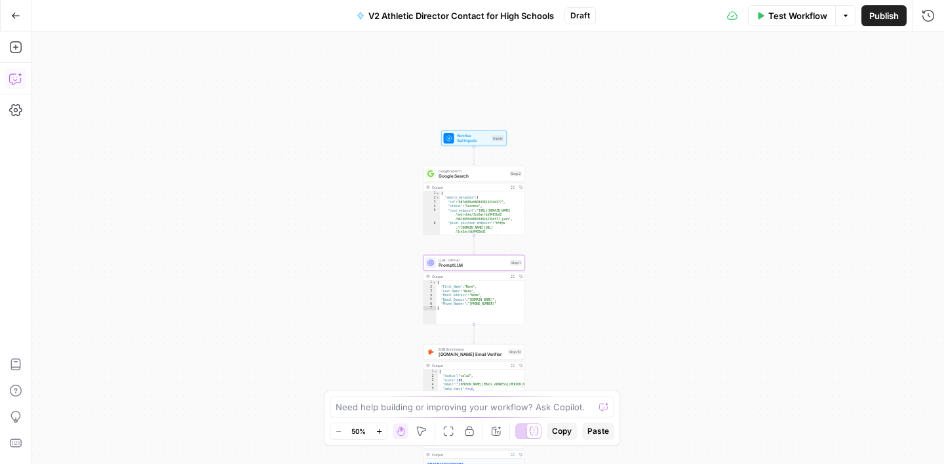
click at [16, 77] on icon "button" at bounding box center [15, 78] width 13 height 13
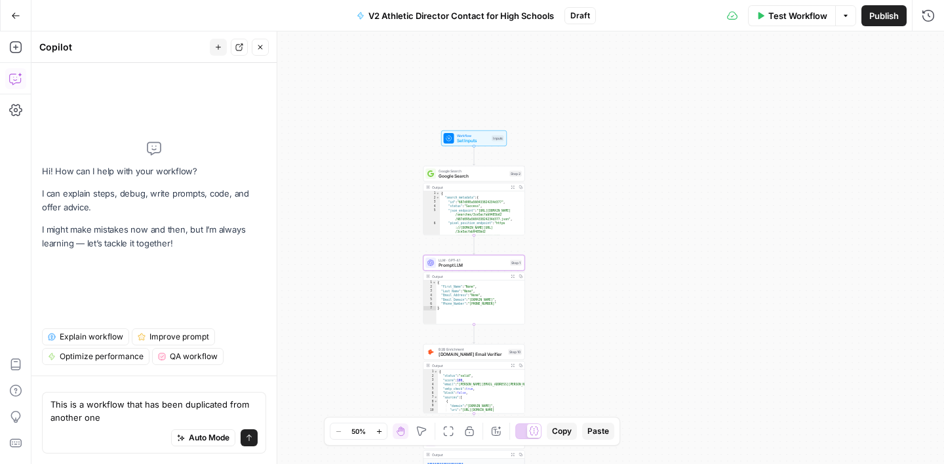
click at [126, 404] on textarea "This is a workflow that has been duplicated from another one" at bounding box center [153, 411] width 207 height 26
click at [212, 417] on textarea "This is a workflow (lets call it workflow dup) that has been duplicated from an…" at bounding box center [153, 411] width 207 height 26
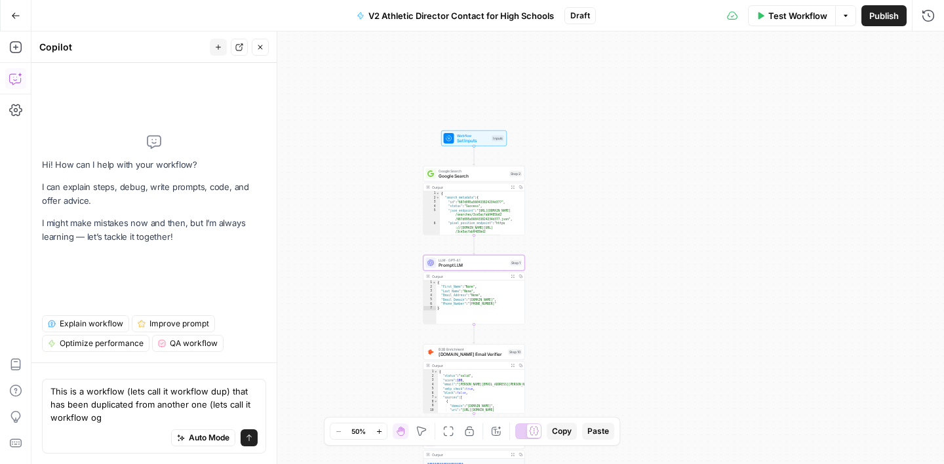
click at [50, 418] on textarea "This is a workflow (lets call it workflow dup) that has been duplicated from an…" at bounding box center [153, 404] width 207 height 39
click at [111, 421] on textarea "This is a workflow (lets call it workflow dup) that has been duplicated from an…" at bounding box center [153, 404] width 207 height 39
click at [169, 393] on textarea "This is a workflow (lets call it workflow dup) that has been duplicated from an…" at bounding box center [153, 404] width 207 height 39
click at [227, 393] on textarea "This is a workflow (lets call it "workflow dup) that has been duplicated from a…" at bounding box center [153, 404] width 207 height 39
click at [118, 422] on textarea "This is a workflow (lets call it "workflow dup") that has been duplicated from …" at bounding box center [153, 404] width 207 height 39
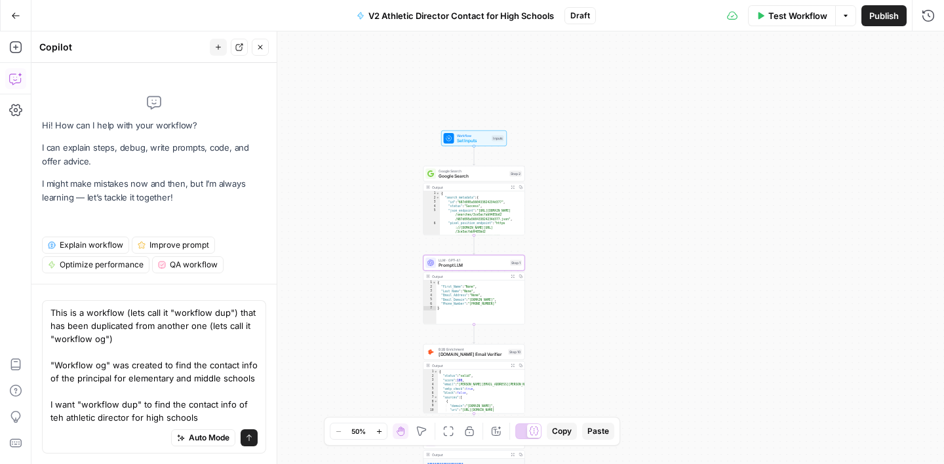
click at [56, 421] on textarea "This is a workflow (lets call it "workflow dup") that has been duplicated from …" at bounding box center [153, 365] width 207 height 118
click at [202, 416] on textarea "This is a workflow (lets call it "workflow dup") that has been duplicated from …" at bounding box center [153, 365] width 207 height 118
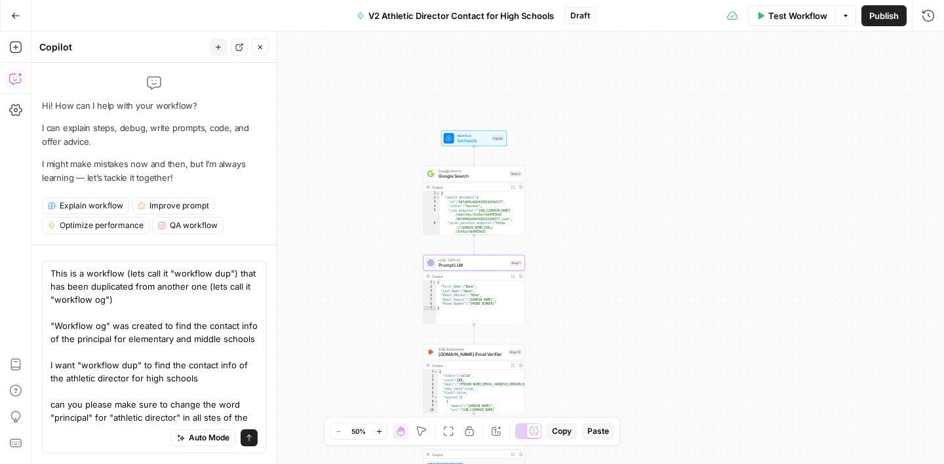
scroll to position [9, 0]
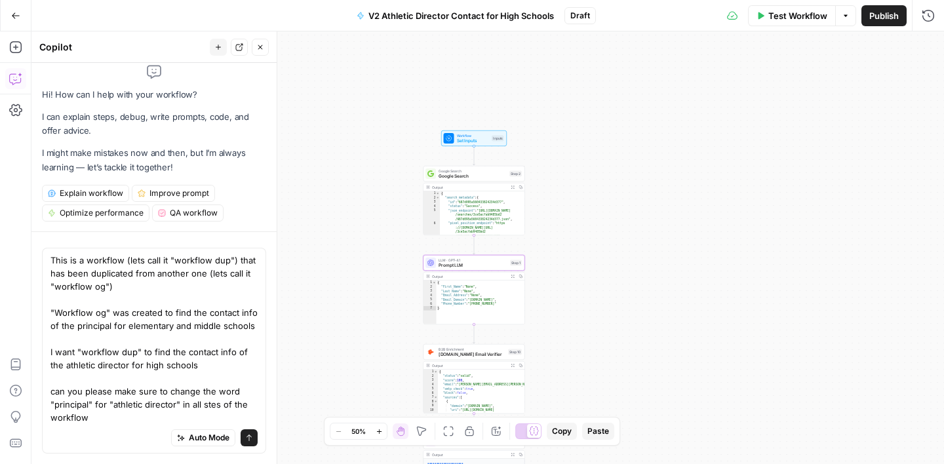
click at [215, 406] on textarea "This is a workflow (lets call it "workflow dup") that has been duplicated from …" at bounding box center [153, 339] width 207 height 170
click at [105, 406] on textarea "This is a workflow (lets call it "workflow dup") that has been duplicated from …" at bounding box center [153, 339] width 207 height 170
click at [96, 414] on textarea "This is a workflow (lets call it "workflow dup") that has been duplicated from …" at bounding box center [153, 339] width 207 height 170
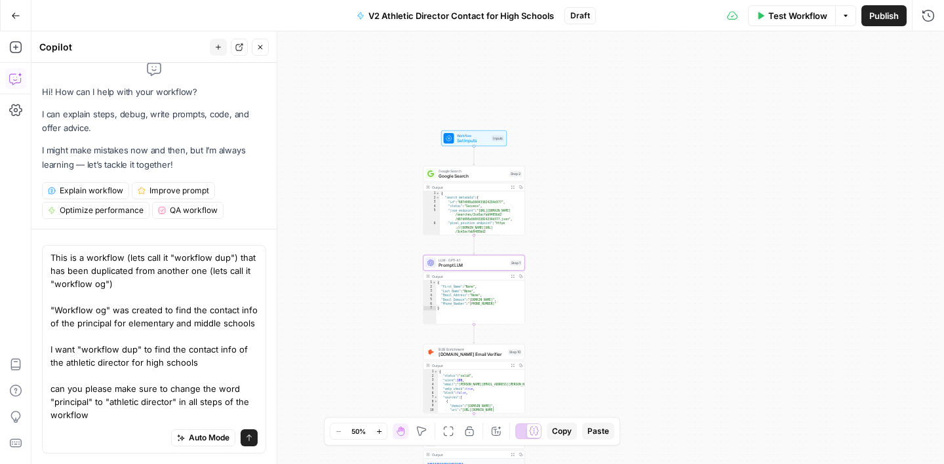
scroll to position [24, 0]
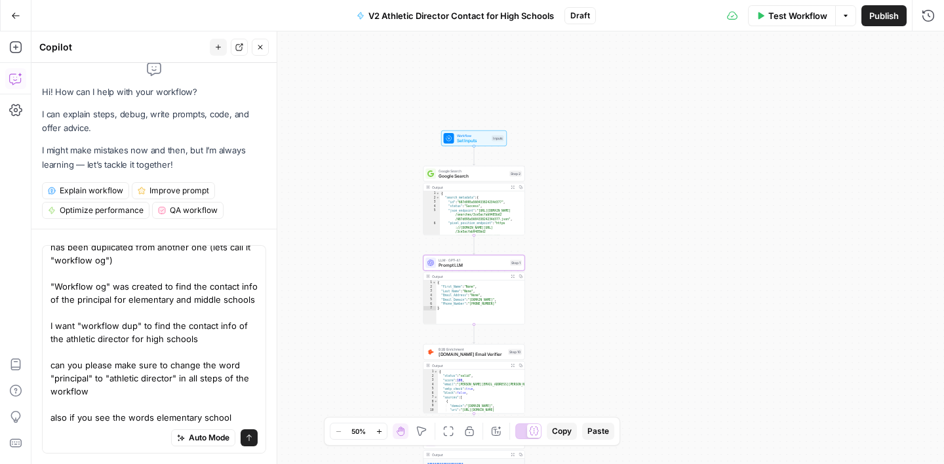
click at [155, 421] on textarea "This is a workflow (lets call it "workflow dup") that has been duplicated from …" at bounding box center [153, 325] width 207 height 197
click at [248, 415] on textarea "This is a workflow (lets call it "workflow dup") that has been duplicated from …" at bounding box center [153, 325] width 207 height 197
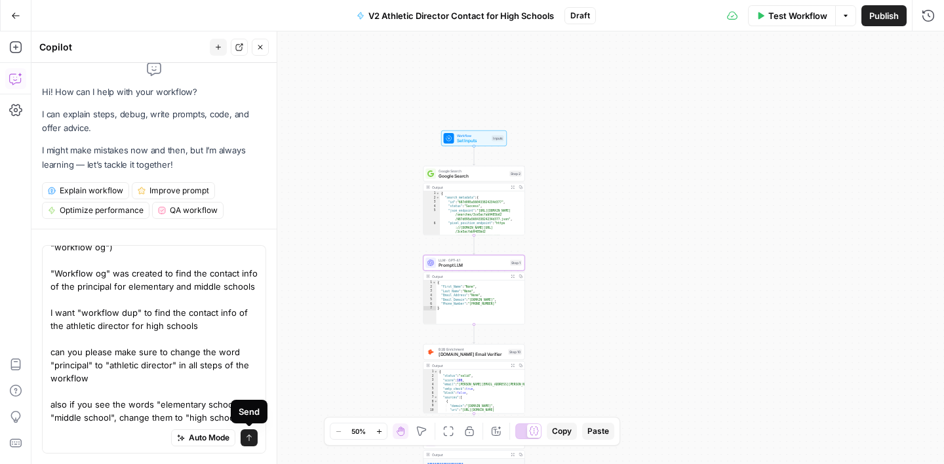
type textarea "This is a workflow (lets call it "workflow dup") that has been duplicated from …"
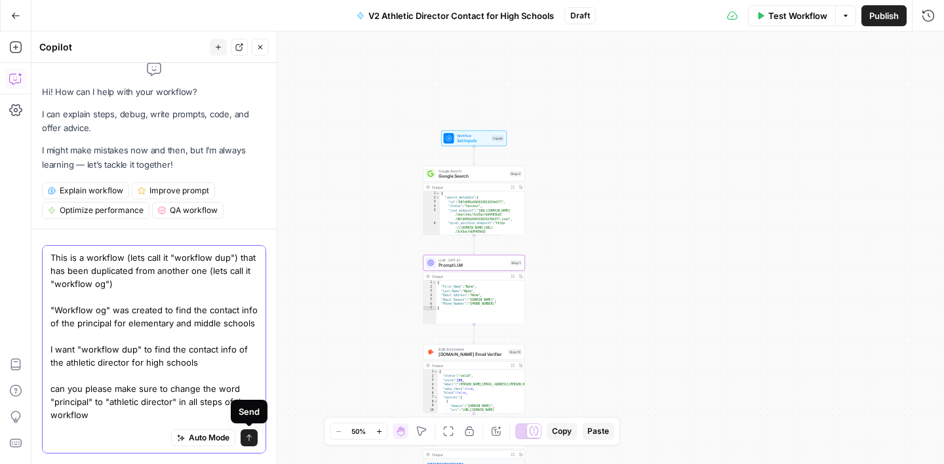
click at [252, 436] on icon "submit" at bounding box center [249, 438] width 8 height 8
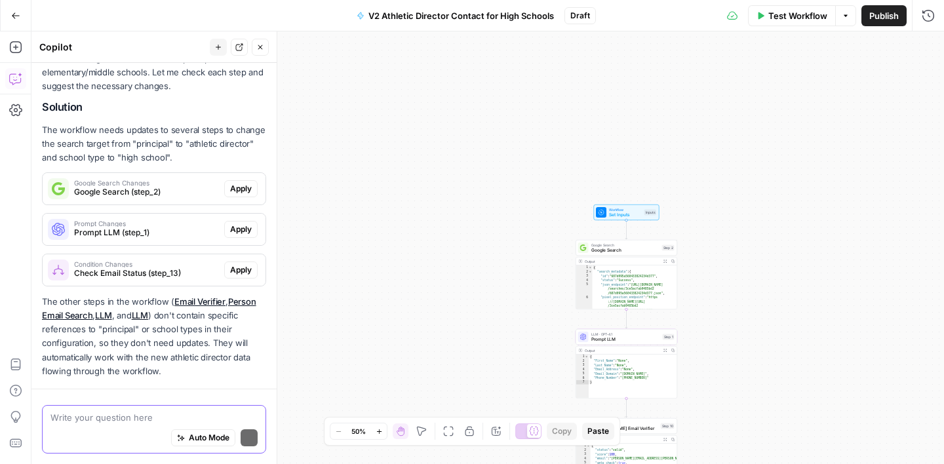
scroll to position [429, 0]
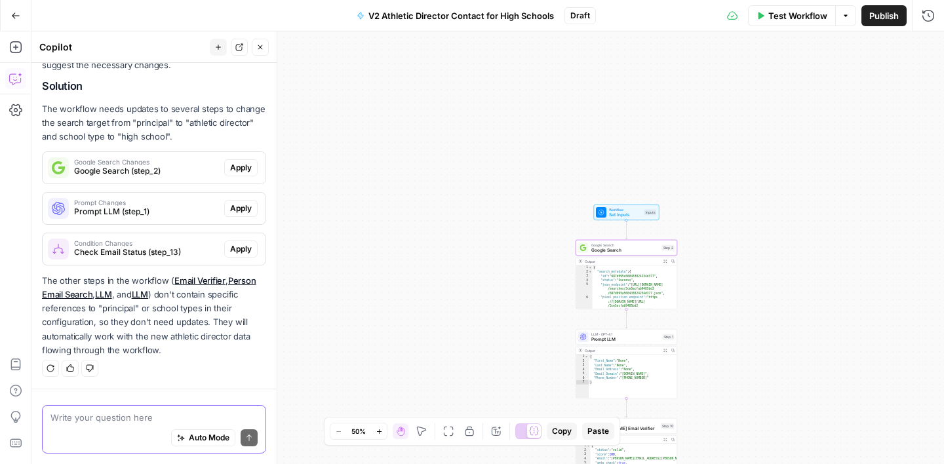
click at [246, 168] on span "Apply" at bounding box center [241, 168] width 22 height 12
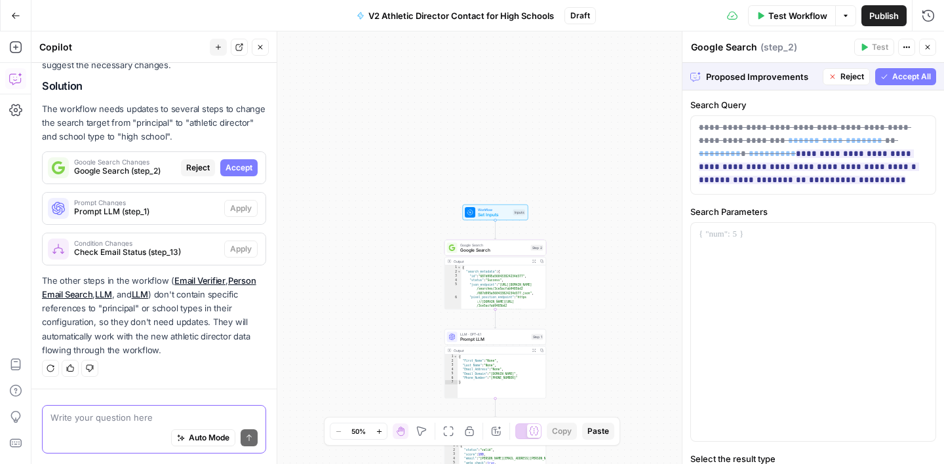
click at [907, 79] on span "Accept All" at bounding box center [911, 77] width 39 height 12
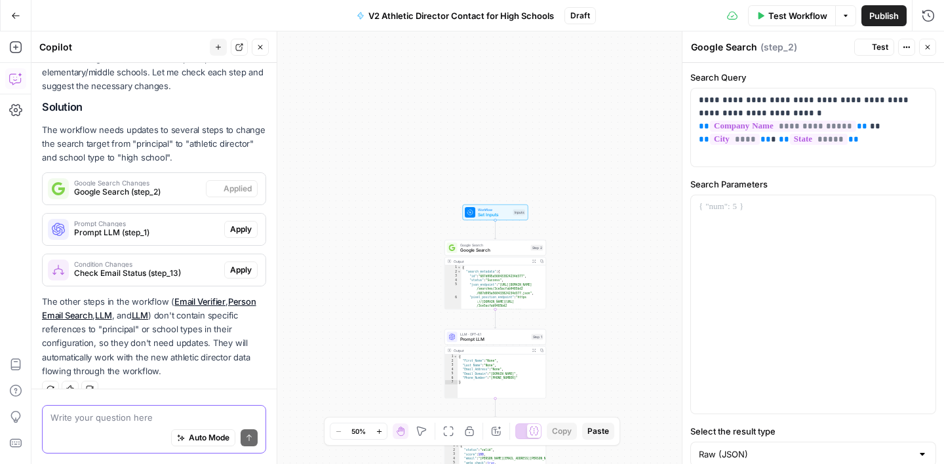
scroll to position [450, 0]
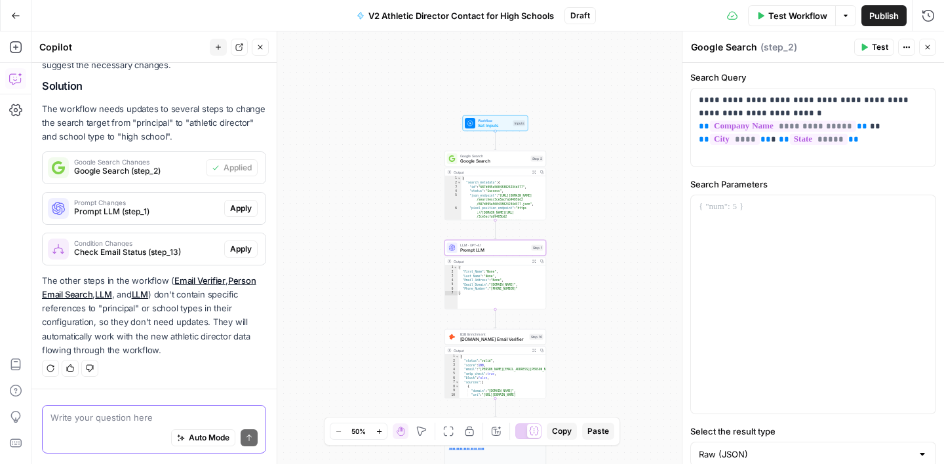
click at [242, 205] on span "Apply" at bounding box center [241, 209] width 22 height 12
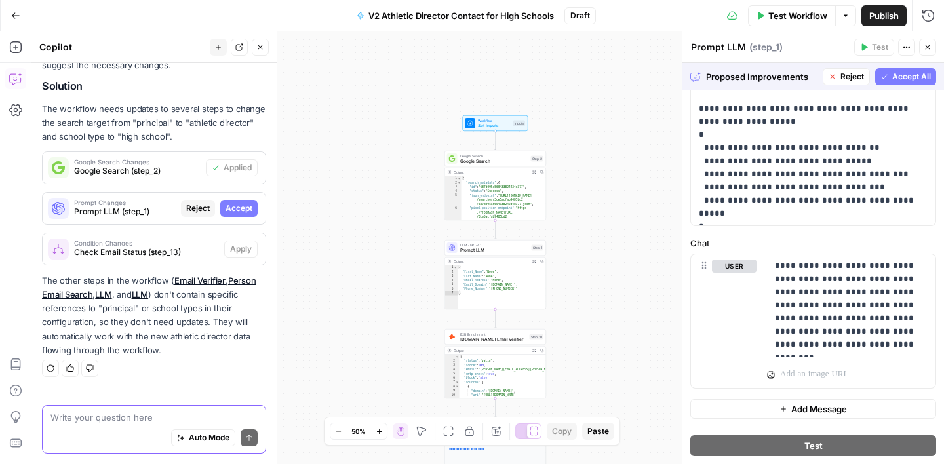
scroll to position [396, 0]
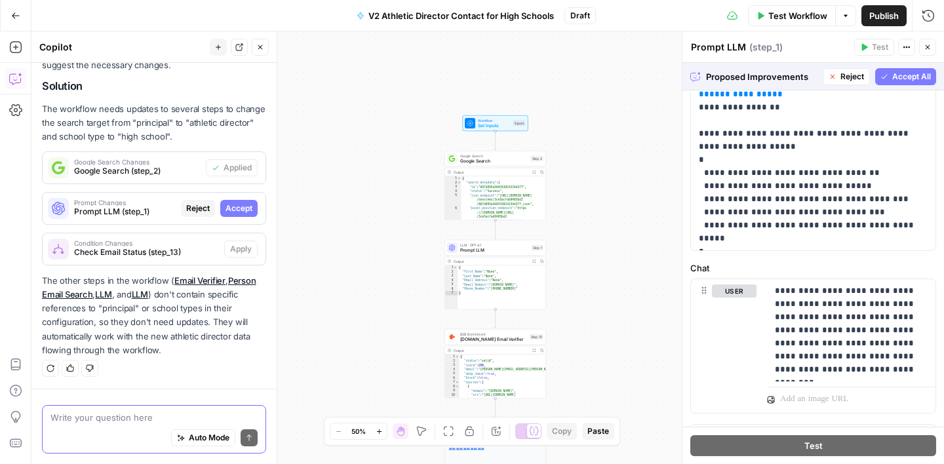
click at [908, 77] on span "Accept All" at bounding box center [911, 77] width 39 height 12
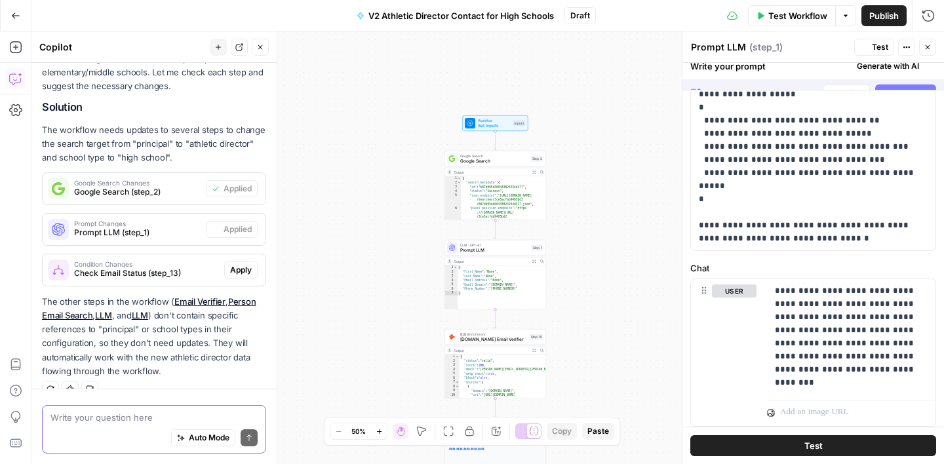
scroll to position [0, 0]
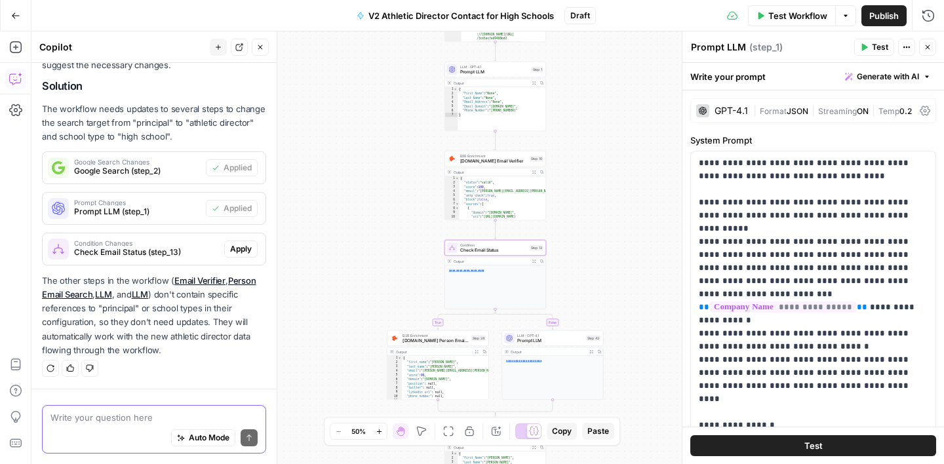
click at [151, 260] on div "Condition Changes Check Email Status (step_13)" at bounding box center [134, 248] width 182 height 31
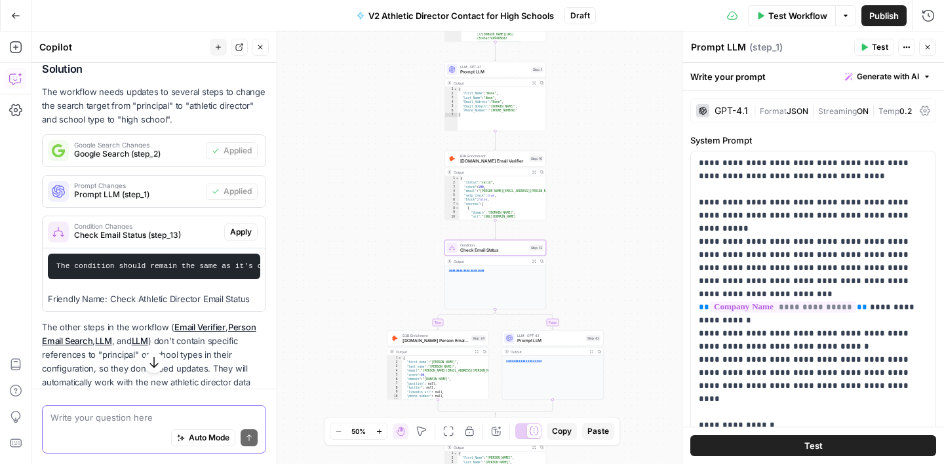
click at [229, 233] on button "Apply" at bounding box center [240, 231] width 33 height 17
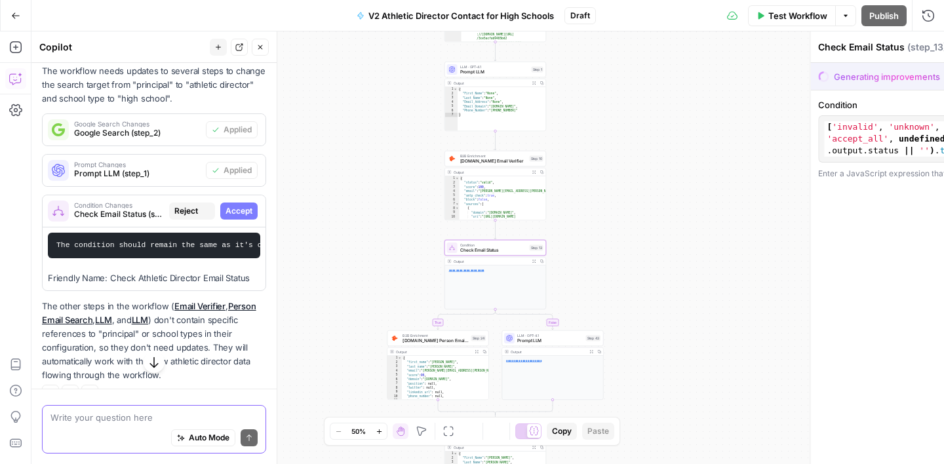
scroll to position [446, 0]
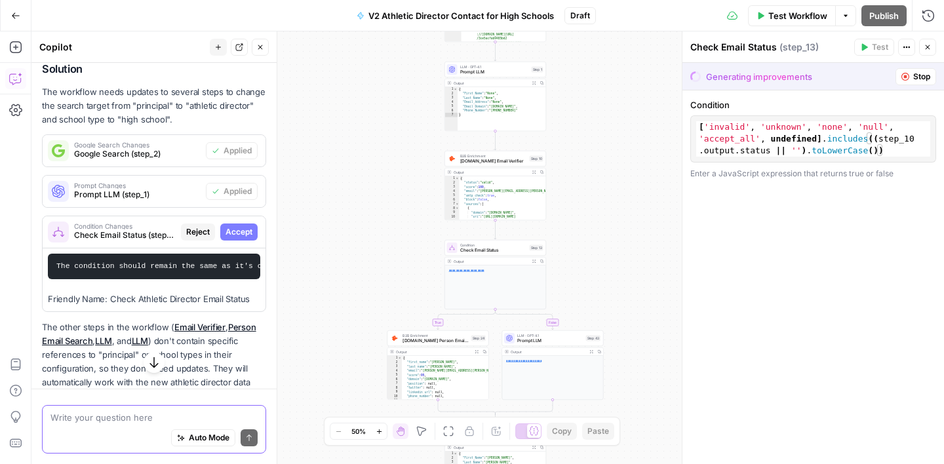
click at [929, 78] on span "Stop" at bounding box center [921, 77] width 17 height 12
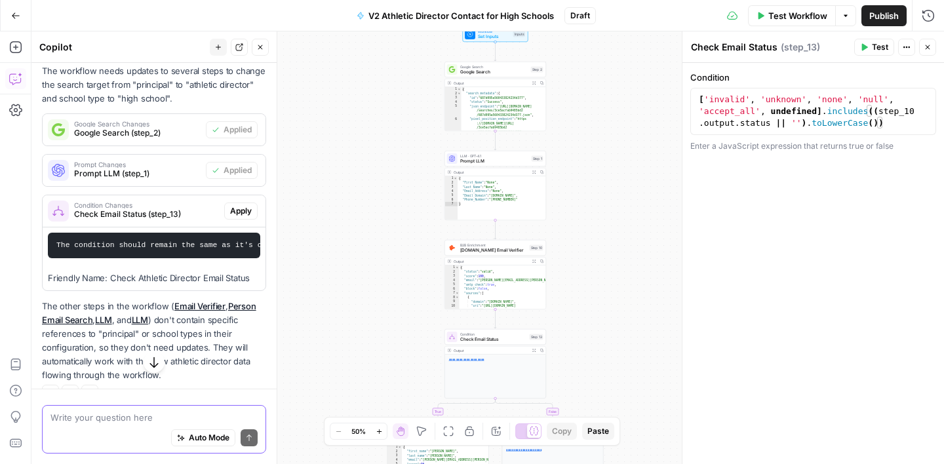
scroll to position [512, 0]
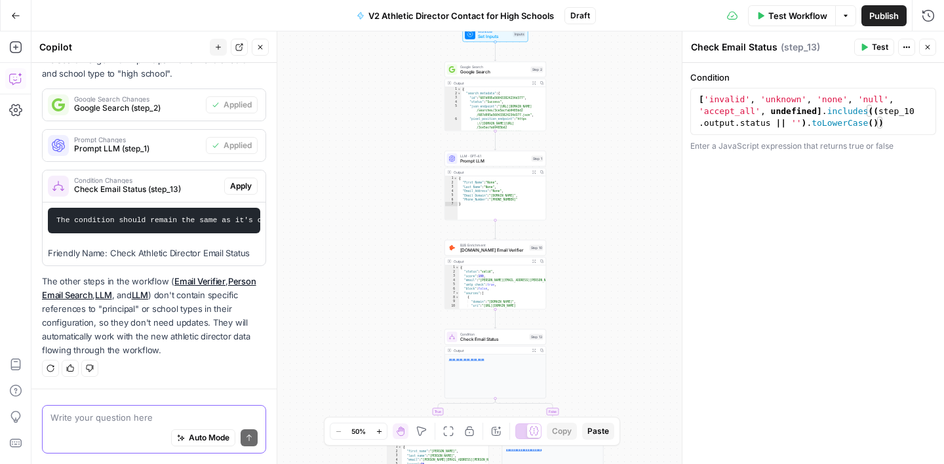
click at [931, 52] on button "Close" at bounding box center [927, 47] width 17 height 17
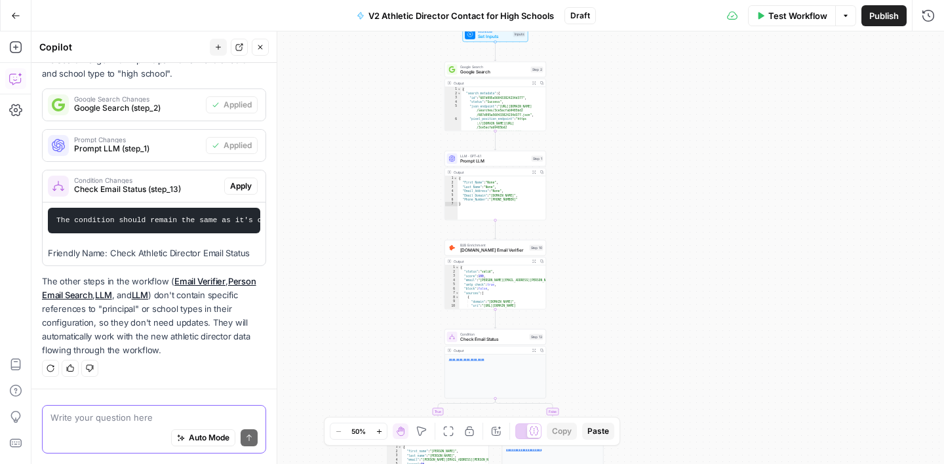
click at [792, 14] on span "Test Workflow" at bounding box center [797, 15] width 59 height 13
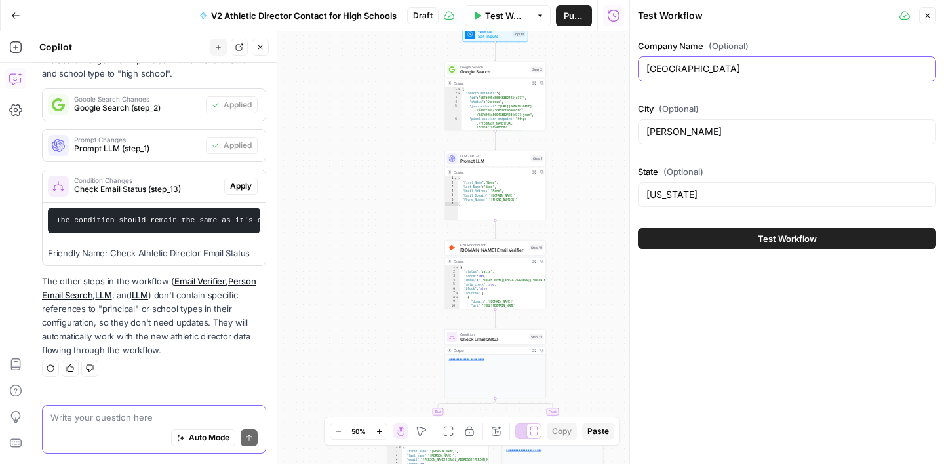
click at [715, 74] on input "[GEOGRAPHIC_DATA]" at bounding box center [786, 68] width 281 height 13
paste input "[GEOGRAPHIC_DATA] [GEOGRAPHIC_DATA] [US_STATE]"
click at [760, 68] on input "[GEOGRAPHIC_DATA] [GEOGRAPHIC_DATA] [US_STATE]" at bounding box center [786, 68] width 281 height 13
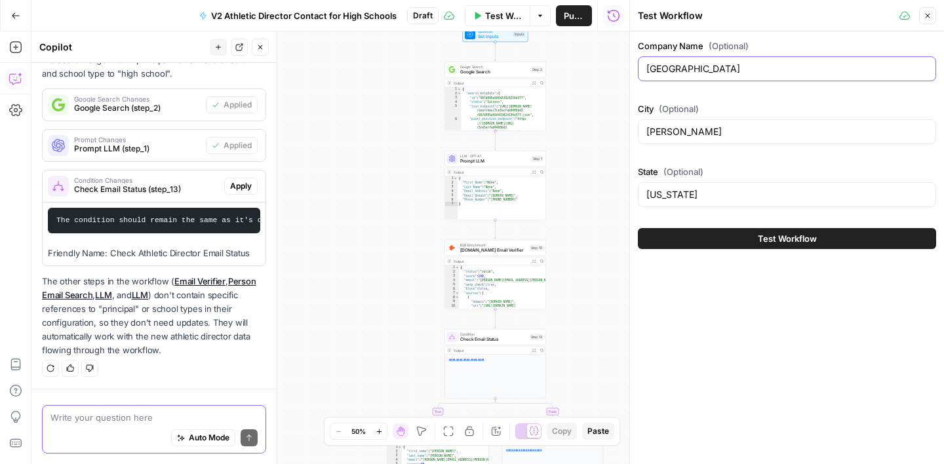
type input "[GEOGRAPHIC_DATA]"
click at [689, 131] on input "[PERSON_NAME]" at bounding box center [786, 131] width 281 height 13
paste input "[GEOGRAPHIC_DATA] [US_STATE]"
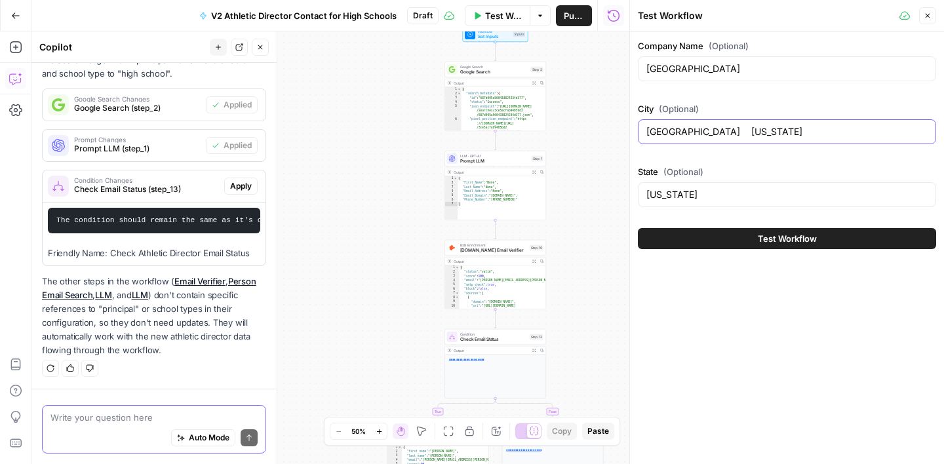
click at [718, 136] on input "[GEOGRAPHIC_DATA] [US_STATE]" at bounding box center [786, 131] width 281 height 13
type input "[GEOGRAPHIC_DATA]"
click at [680, 193] on input "[US_STATE]" at bounding box center [786, 194] width 281 height 13
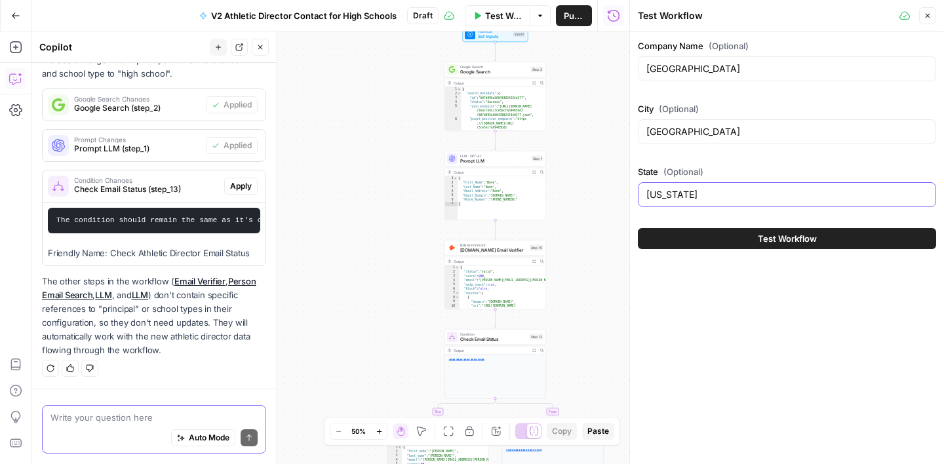
paste input "[US_STATE]"
type input "[US_STATE]"
click at [735, 235] on button "Test Workflow" at bounding box center [787, 238] width 298 height 21
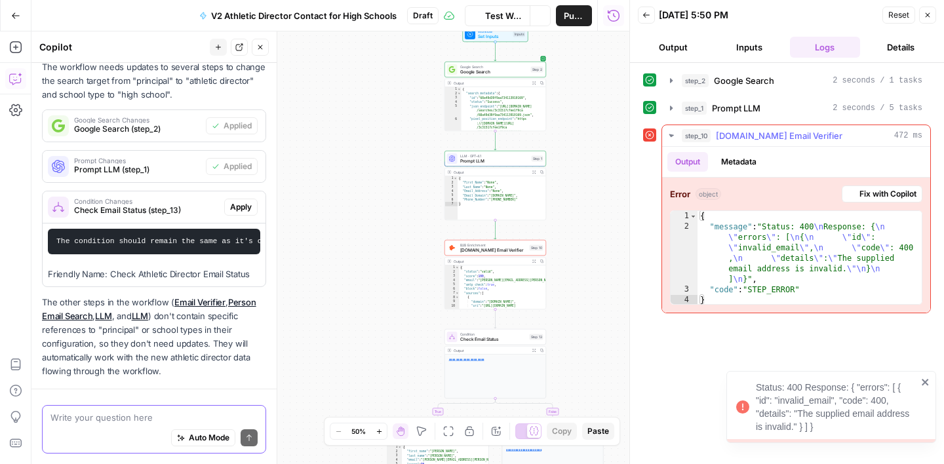
scroll to position [467, 0]
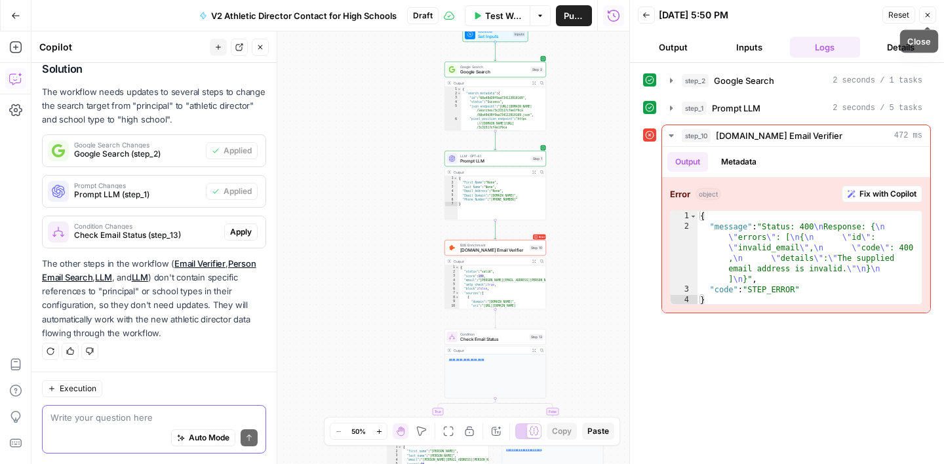
click at [927, 20] on button "Close" at bounding box center [927, 15] width 17 height 17
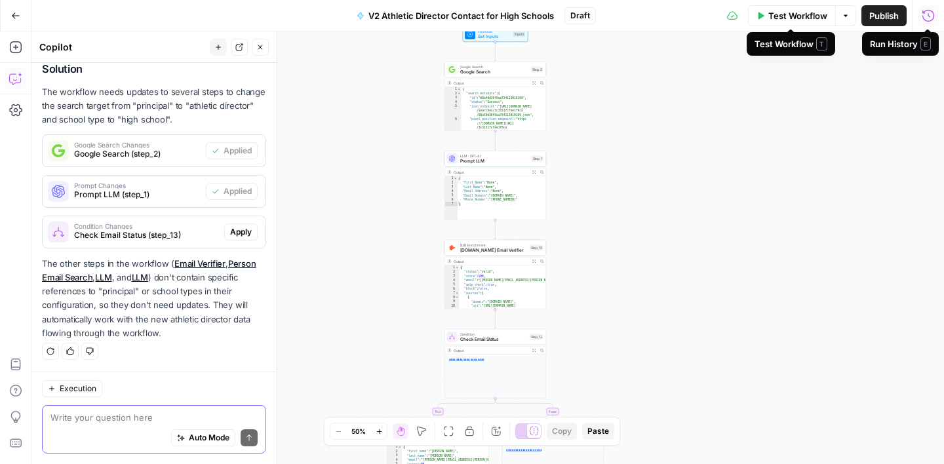
click at [799, 20] on span "Test Workflow" at bounding box center [797, 15] width 59 height 13
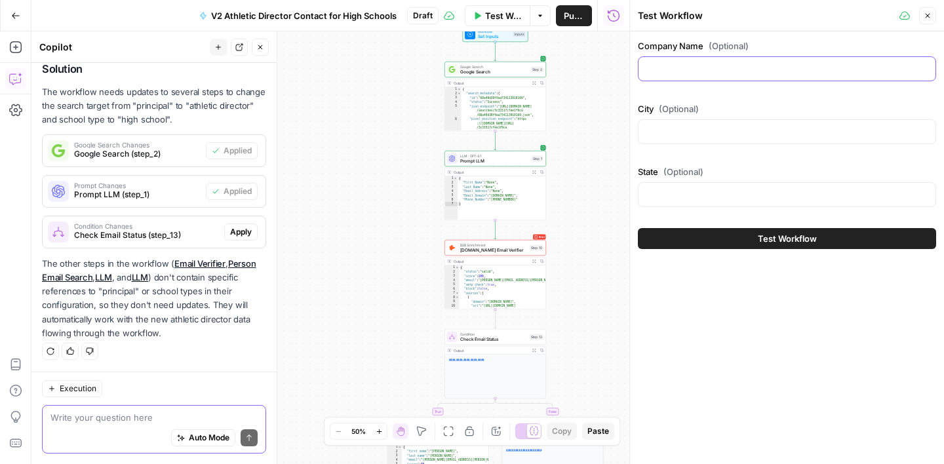
click at [699, 66] on input "Company Name (Optional)" at bounding box center [786, 68] width 281 height 13
paste input "[GEOGRAPHIC_DATA] [GEOGRAPHIC_DATA] [US_STATE]"
click at [760, 69] on input "[GEOGRAPHIC_DATA] [GEOGRAPHIC_DATA] [US_STATE]" at bounding box center [786, 68] width 281 height 13
type input "[GEOGRAPHIC_DATA]"
click at [674, 139] on div at bounding box center [787, 131] width 298 height 25
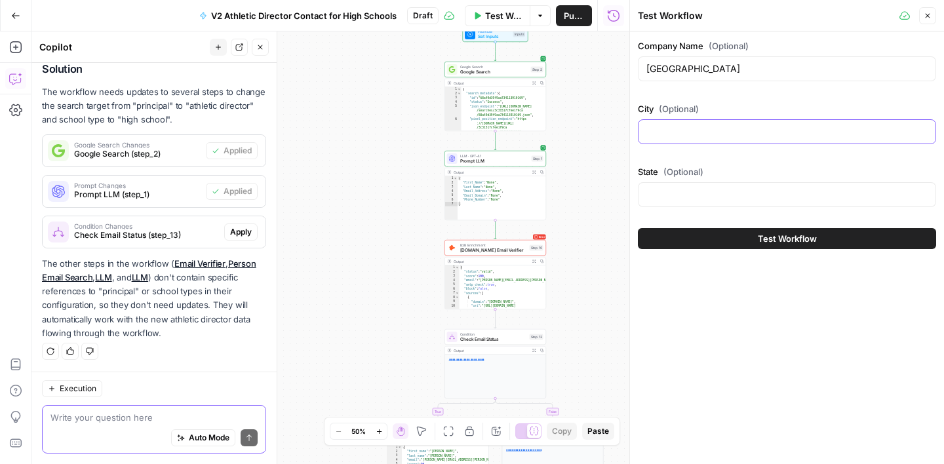
paste input "[GEOGRAPHIC_DATA] [US_STATE]"
click at [708, 136] on input "[GEOGRAPHIC_DATA] [US_STATE]" at bounding box center [786, 131] width 281 height 13
type input "[GEOGRAPHIC_DATA]"
click at [687, 205] on div at bounding box center [787, 194] width 298 height 25
paste input "[US_STATE]"
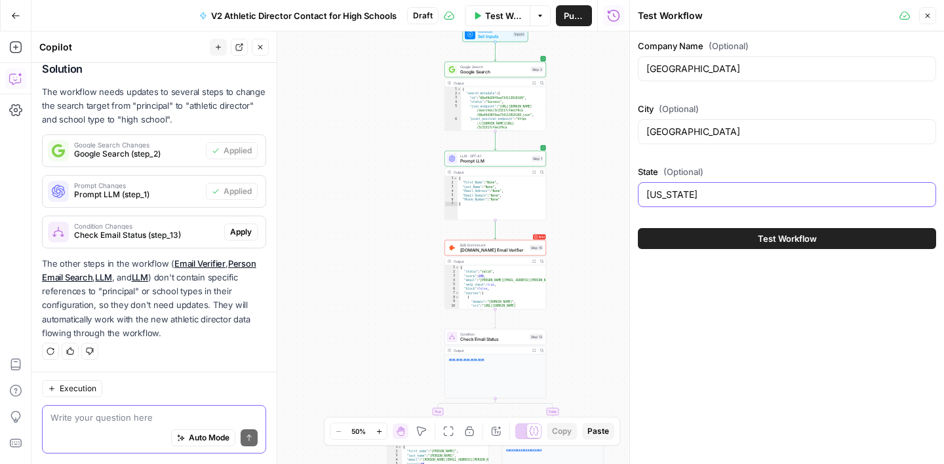
type input "[US_STATE]"
click at [772, 246] on button "Test Workflow" at bounding box center [787, 238] width 298 height 21
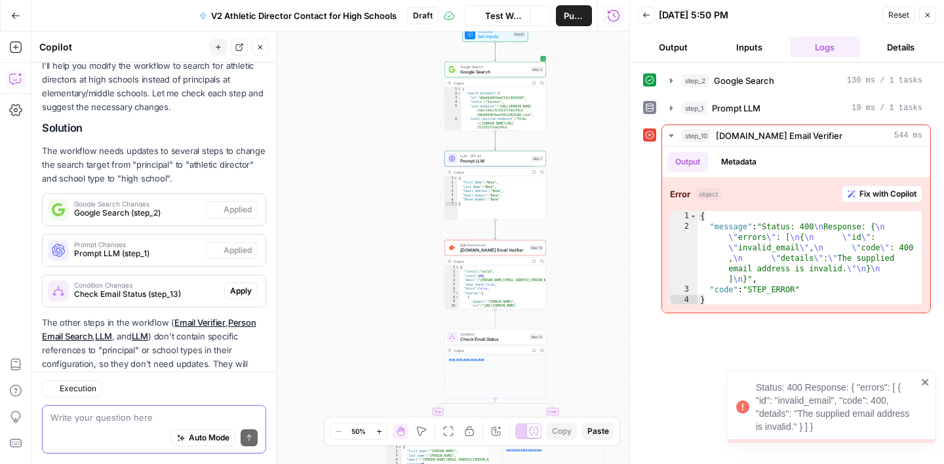
scroll to position [467, 0]
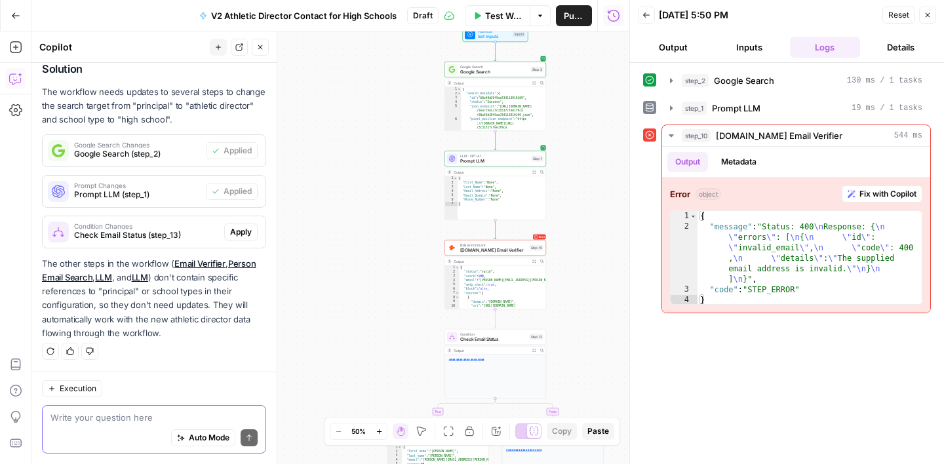
click at [501, 17] on span "Test Workflow" at bounding box center [503, 15] width 37 height 13
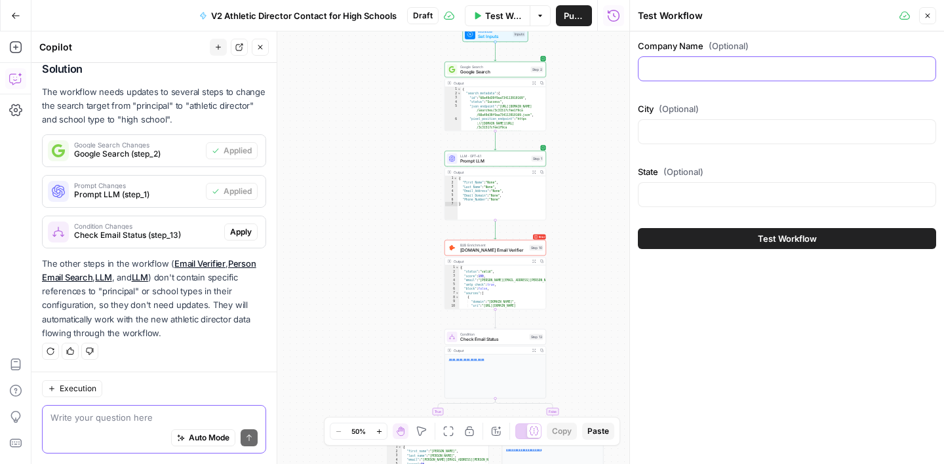
click at [733, 74] on input "Company Name (Optional)" at bounding box center [786, 68] width 281 height 13
paste input "[PERSON_NAME][GEOGRAPHIC_DATA] Career Center [GEOGRAPHIC_DATA][US_STATE]"
drag, startPoint x: 803, startPoint y: 71, endPoint x: 889, endPoint y: 78, distance: 86.8
click at [889, 78] on div "[PERSON_NAME][GEOGRAPHIC_DATA] Career Center [GEOGRAPHIC_DATA][US_STATE]" at bounding box center [787, 68] width 298 height 25
type input "[PERSON_NAME][GEOGRAPHIC_DATA]"
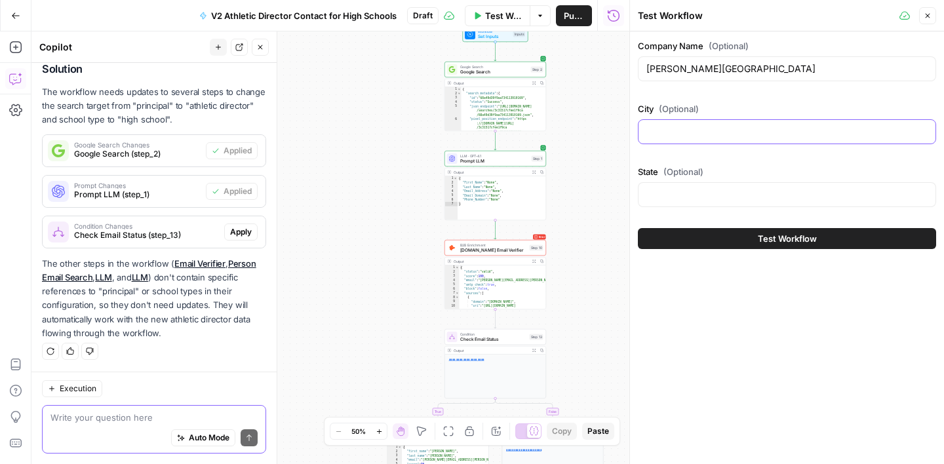
click at [737, 133] on input "City (Optional)" at bounding box center [786, 131] width 281 height 13
paste input "Ozark [US_STATE]"
click at [700, 134] on input "Ozark [US_STATE]" at bounding box center [786, 131] width 281 height 13
type input "Ozark"
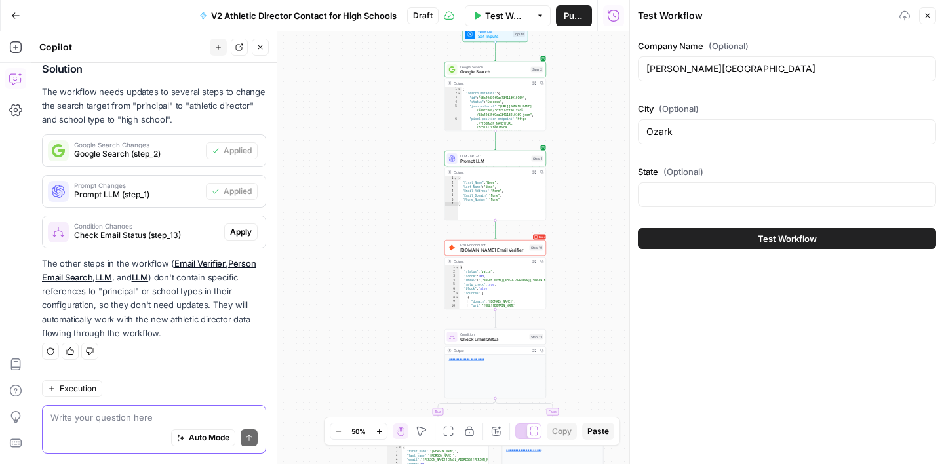
click at [705, 208] on div "State (Optional)" at bounding box center [787, 188] width 298 height 47
click at [700, 197] on input "State (Optional)" at bounding box center [786, 194] width 281 height 13
paste input "[US_STATE]"
type input "[US_STATE]"
click at [765, 233] on span "Test Workflow" at bounding box center [787, 238] width 59 height 13
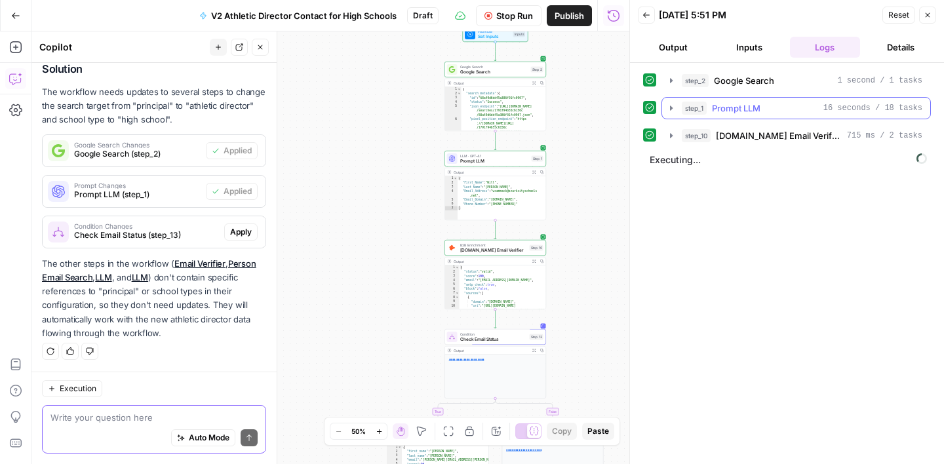
click at [790, 113] on div "step_1 Prompt LLM 16 seconds / 18 tasks" at bounding box center [802, 108] width 241 height 13
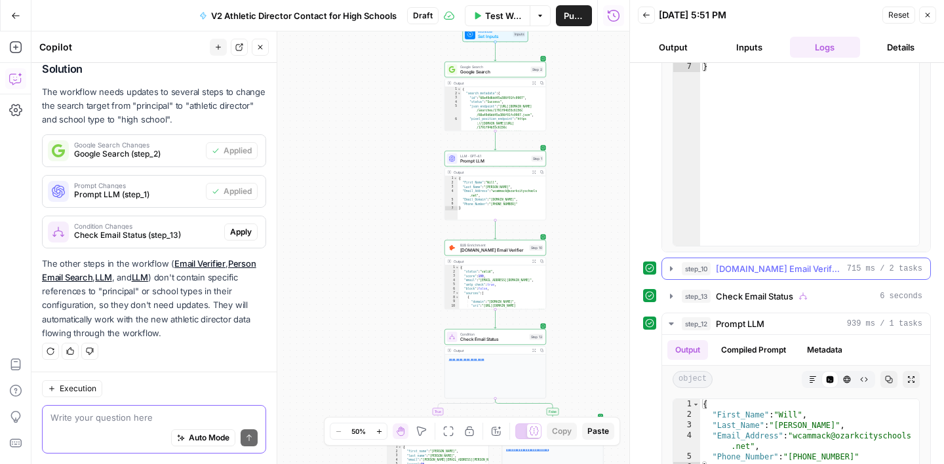
scroll to position [214, 0]
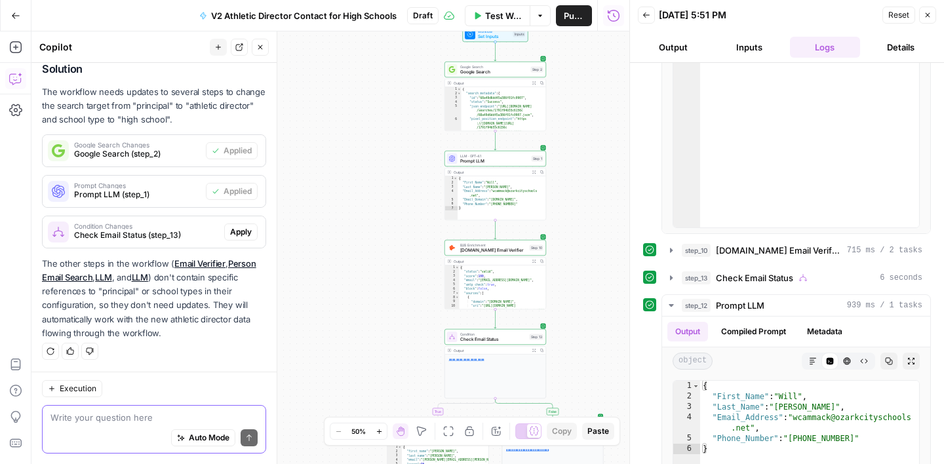
click at [928, 21] on button "Close" at bounding box center [927, 15] width 17 height 17
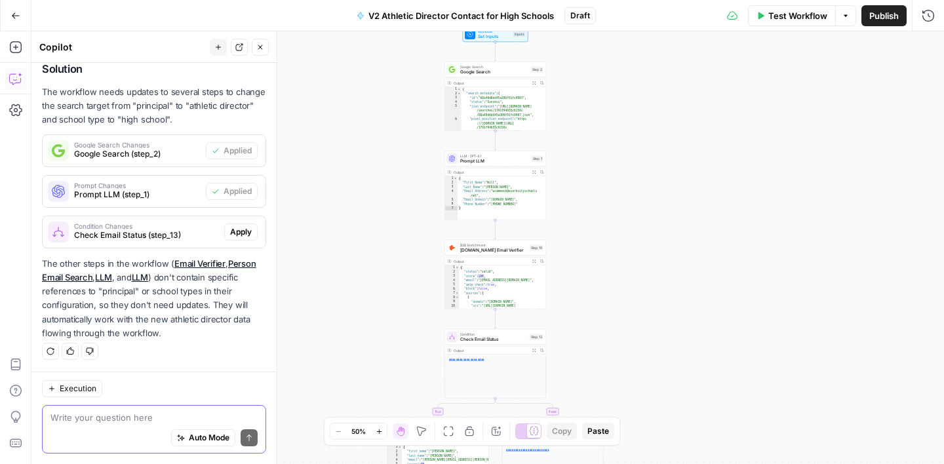
click at [866, 18] on button "Publish" at bounding box center [883, 15] width 45 height 21
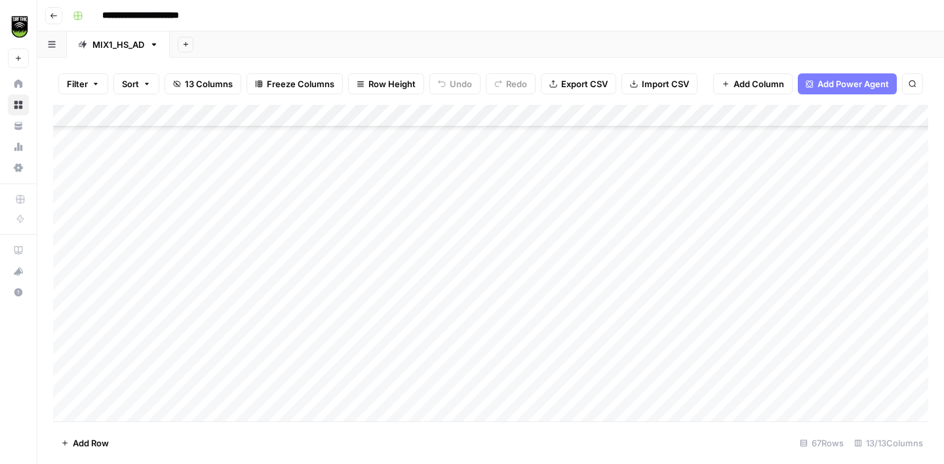
scroll to position [215, 0]
click at [251, 320] on div "Add Column" at bounding box center [490, 263] width 875 height 317
click at [666, 322] on div "Add Column" at bounding box center [490, 263] width 875 height 317
click at [666, 345] on div "Add Column" at bounding box center [490, 263] width 875 height 317
click at [663, 366] on div "Add Column" at bounding box center [490, 263] width 875 height 317
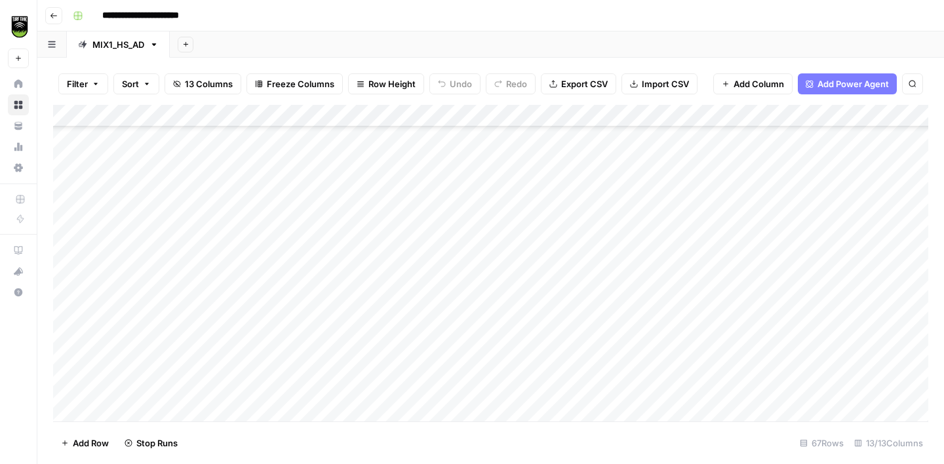
scroll to position [295, 0]
click at [665, 311] on div "Add Column" at bounding box center [490, 263] width 875 height 317
click at [659, 334] on div "Add Column" at bounding box center [490, 263] width 875 height 317
click at [843, 116] on div "Add Column" at bounding box center [490, 263] width 875 height 317
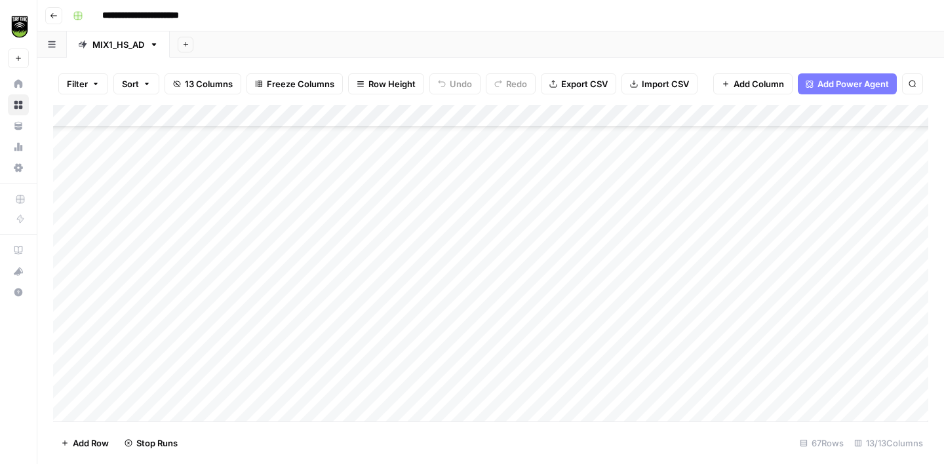
click at [592, 334] on div "Add Column" at bounding box center [490, 263] width 875 height 317
click at [552, 198] on div "Add Column" at bounding box center [490, 263] width 875 height 317
type textarea "*****"
click at [239, 233] on div "Add Column" at bounding box center [490, 263] width 875 height 317
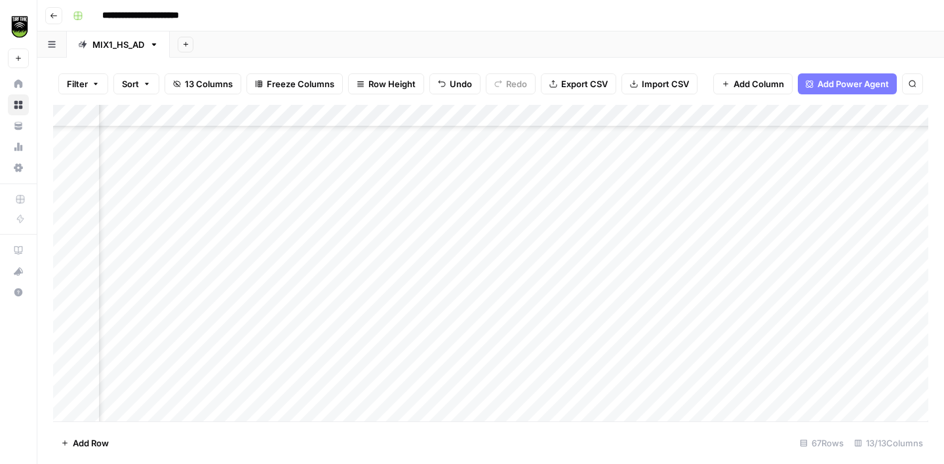
scroll to position [334, 229]
click at [303, 226] on div "Add Column" at bounding box center [490, 263] width 875 height 317
click at [224, 232] on div "Add Column" at bounding box center [490, 263] width 875 height 317
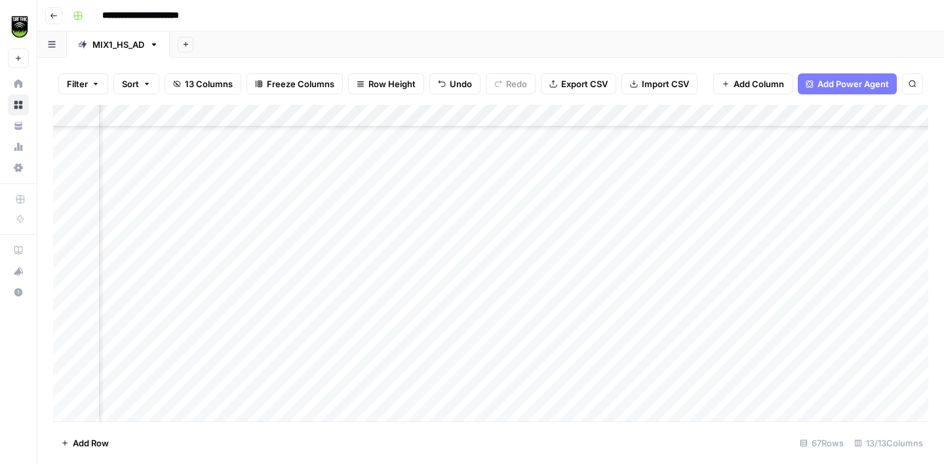
click at [126, 294] on div "Add Column" at bounding box center [490, 263] width 875 height 317
click at [351, 288] on div "Add Column" at bounding box center [490, 263] width 875 height 317
click at [118, 266] on div "Add Column" at bounding box center [490, 263] width 875 height 317
click at [750, 277] on div "Add Column" at bounding box center [490, 263] width 875 height 317
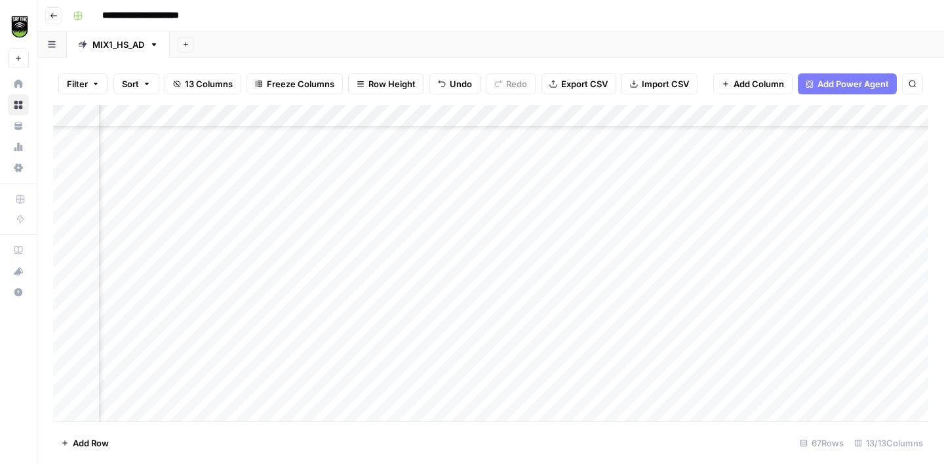
scroll to position [334, 161]
click at [322, 273] on div "Add Column" at bounding box center [490, 263] width 875 height 317
click at [111, 249] on div "Add Column" at bounding box center [490, 263] width 875 height 317
click at [366, 228] on div "Add Column" at bounding box center [490, 263] width 875 height 317
click at [330, 118] on div "Add Column" at bounding box center [490, 263] width 875 height 317
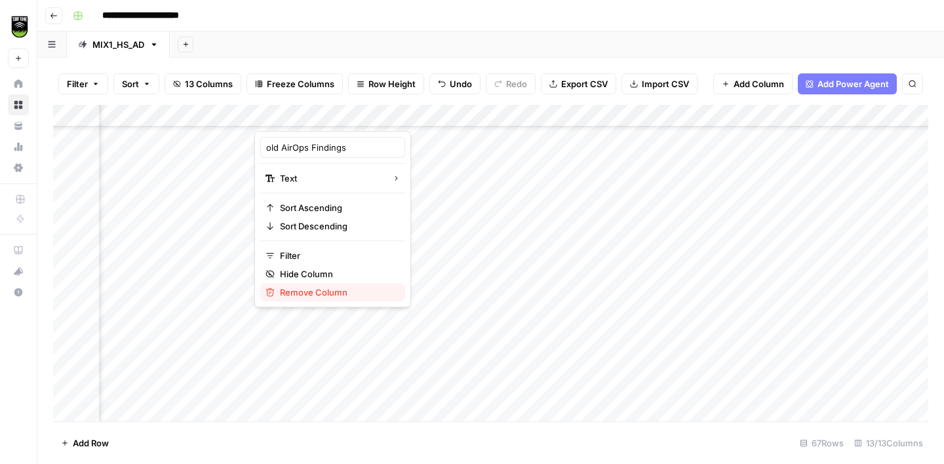
click at [305, 295] on span "Remove Column" at bounding box center [337, 292] width 115 height 13
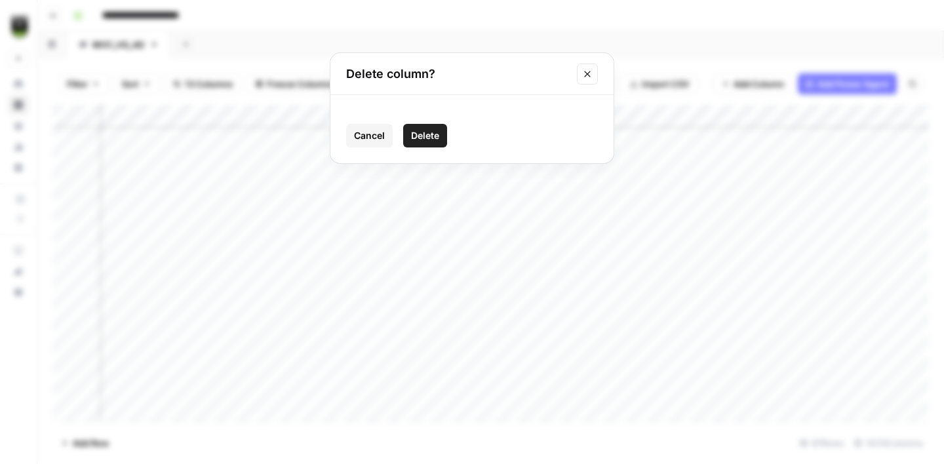
click at [431, 134] on span "Delete" at bounding box center [425, 135] width 28 height 13
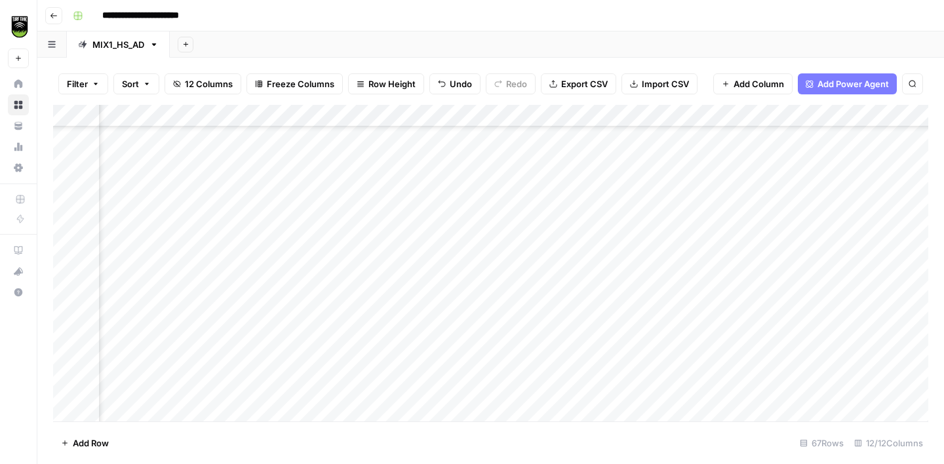
click at [593, 117] on div "Add Column" at bounding box center [490, 263] width 875 height 317
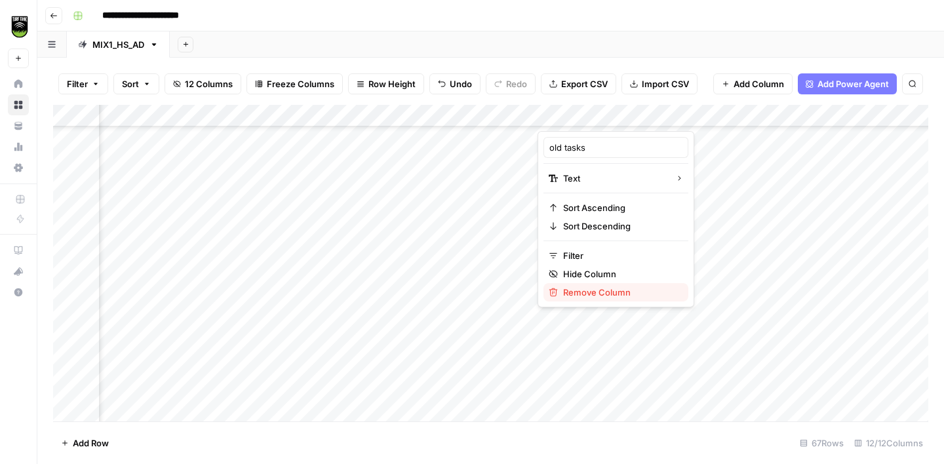
click at [581, 286] on span "Remove Column" at bounding box center [620, 292] width 115 height 13
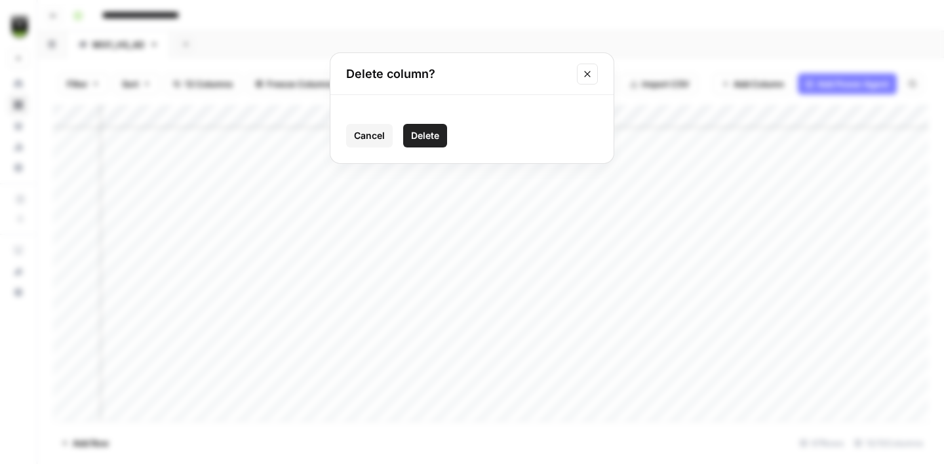
click at [435, 141] on span "Delete" at bounding box center [425, 135] width 28 height 13
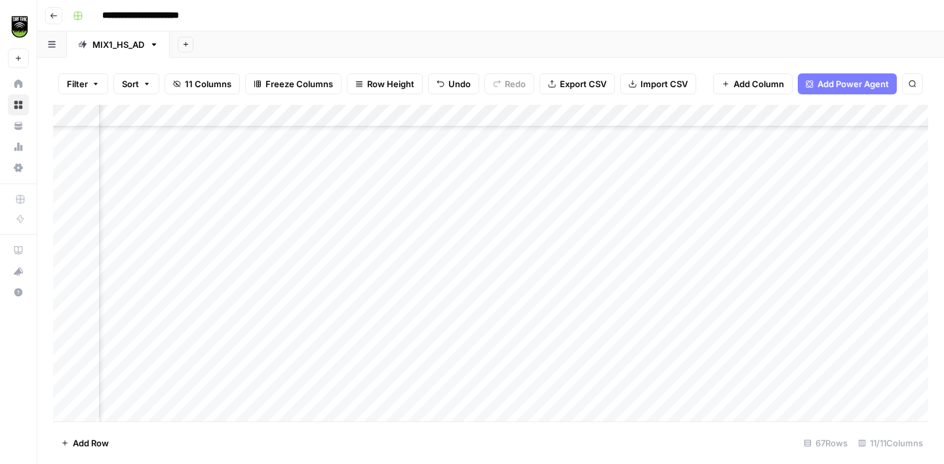
scroll to position [414, 161]
click at [417, 236] on div "Add Column" at bounding box center [490, 263] width 875 height 317
click at [415, 261] on div "Add Column" at bounding box center [490, 263] width 875 height 317
click at [414, 281] on div "Add Column" at bounding box center [490, 263] width 875 height 317
click at [414, 306] on div "Add Column" at bounding box center [490, 263] width 875 height 317
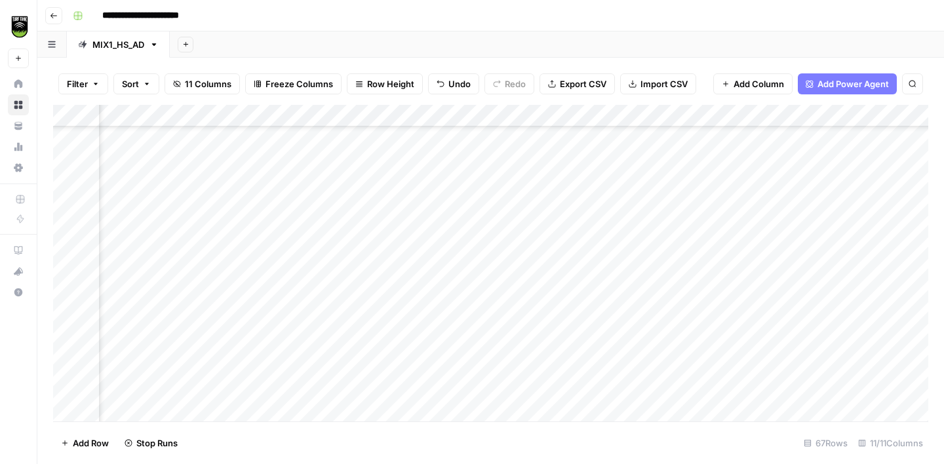
click at [413, 324] on div "Add Column" at bounding box center [490, 263] width 875 height 317
drag, startPoint x: 478, startPoint y: 110, endPoint x: 440, endPoint y: 110, distance: 38.0
click at [440, 110] on div "Add Column" at bounding box center [490, 263] width 875 height 317
drag, startPoint x: 506, startPoint y: 109, endPoint x: 471, endPoint y: 109, distance: 35.4
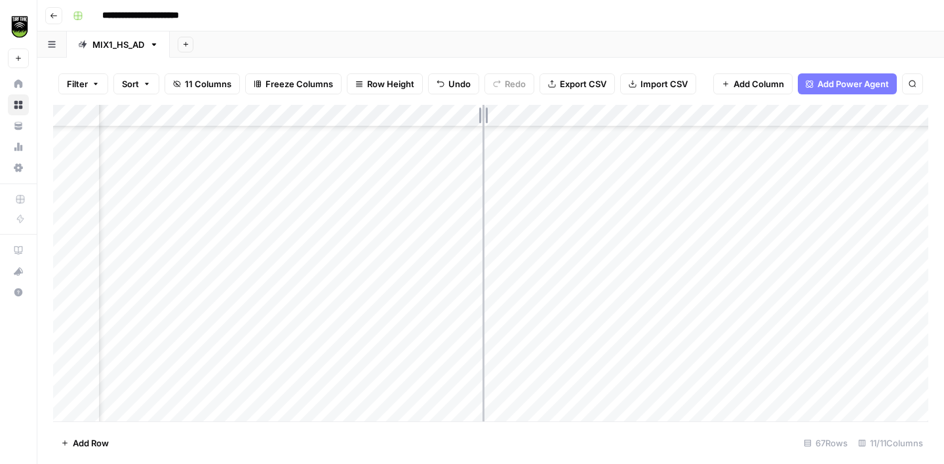
click at [471, 110] on div "Add Column" at bounding box center [490, 263] width 875 height 317
click at [620, 111] on div "Add Column" at bounding box center [490, 263] width 875 height 317
drag, startPoint x: 624, startPoint y: 112, endPoint x: 596, endPoint y: 113, distance: 28.2
click at [596, 113] on div "Add Column" at bounding box center [490, 263] width 875 height 317
drag, startPoint x: 714, startPoint y: 114, endPoint x: 686, endPoint y: 115, distance: 27.6
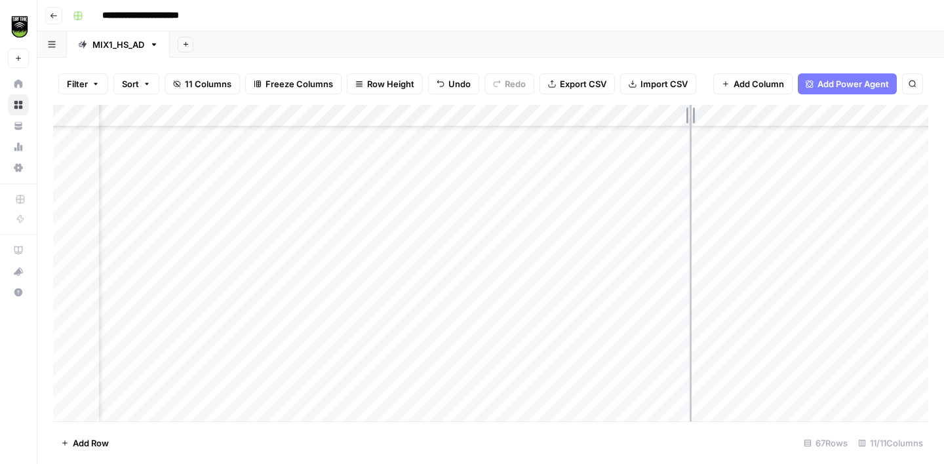
click at [686, 115] on div "Add Column" at bounding box center [490, 263] width 875 height 317
drag, startPoint x: 802, startPoint y: 110, endPoint x: 784, endPoint y: 111, distance: 18.4
click at [784, 111] on div "Add Column" at bounding box center [490, 263] width 875 height 317
click at [301, 179] on div "Add Column" at bounding box center [490, 263] width 875 height 317
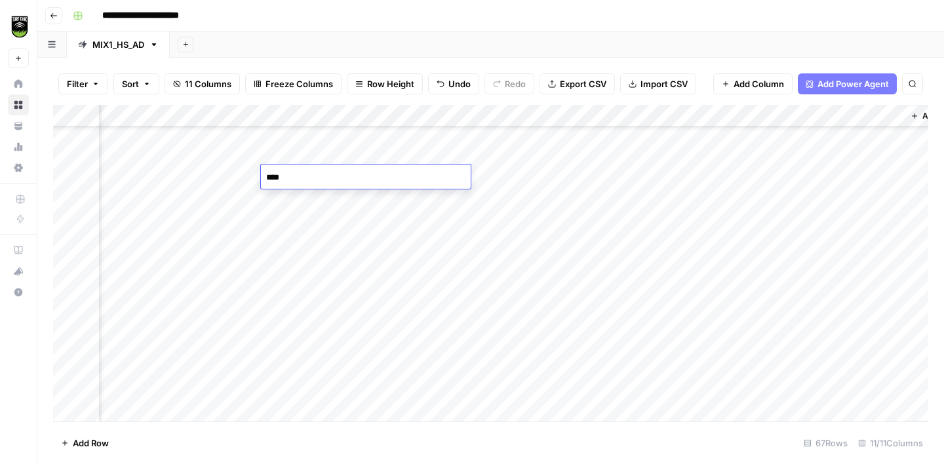
type textarea "*****"
click at [123, 197] on div "Add Column" at bounding box center [490, 263] width 875 height 317
click at [284, 201] on div "Add Column" at bounding box center [490, 263] width 875 height 317
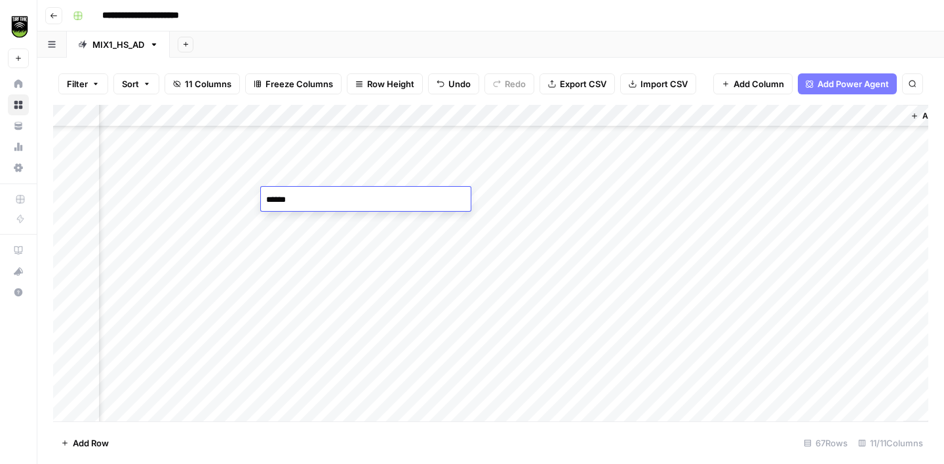
type textarea "*******"
click at [117, 224] on div "Add Column" at bounding box center [490, 263] width 875 height 317
click at [524, 226] on div "Add Column" at bounding box center [490, 263] width 875 height 317
click at [300, 216] on div "Add Column" at bounding box center [490, 263] width 875 height 317
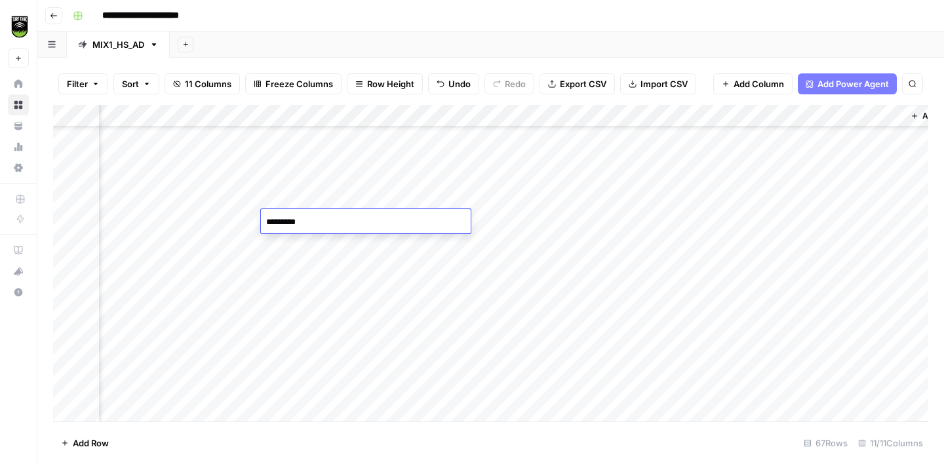
type textarea "**********"
click at [324, 216] on div "Add Column" at bounding box center [490, 263] width 875 height 317
click at [324, 216] on textarea "**********" at bounding box center [366, 222] width 210 height 18
click at [313, 225] on textarea "**********" at bounding box center [366, 222] width 210 height 18
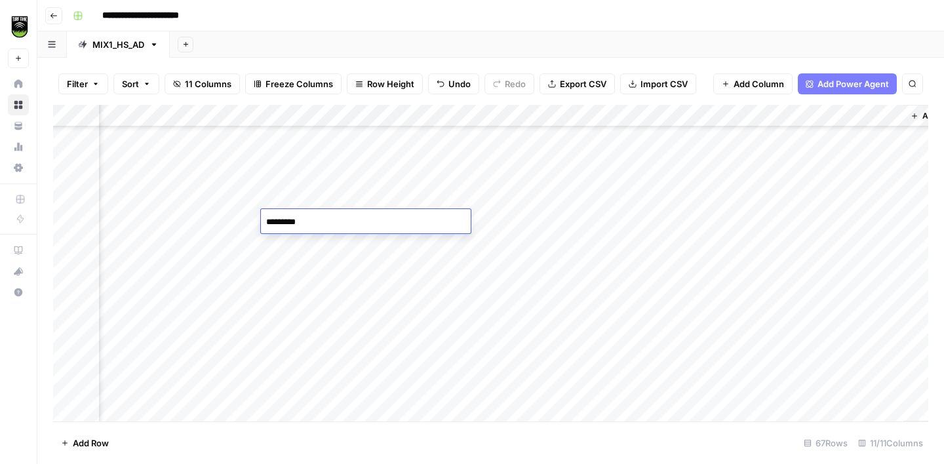
type textarea "**********"
click at [111, 251] on div "Add Column" at bounding box center [490, 263] width 875 height 317
click at [530, 243] on div "Add Column" at bounding box center [490, 263] width 875 height 317
click at [296, 227] on div "Add Column" at bounding box center [490, 263] width 875 height 317
click at [114, 271] on div "Add Column" at bounding box center [490, 263] width 875 height 317
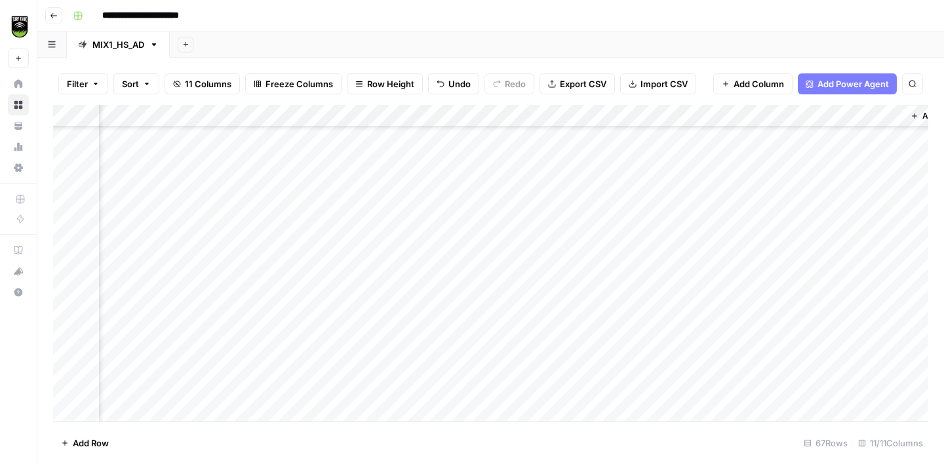
click at [550, 265] on div "Add Column" at bounding box center [490, 263] width 875 height 317
click at [284, 265] on div "Add Column" at bounding box center [490, 263] width 875 height 317
type textarea "**********"
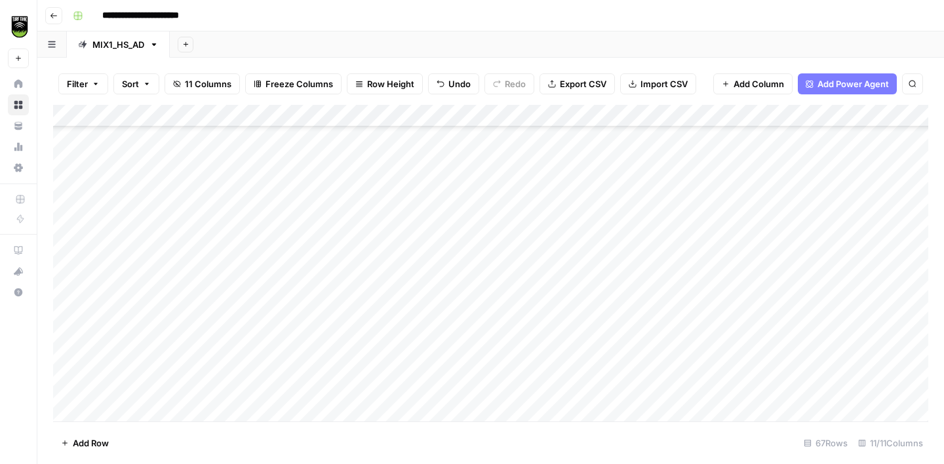
click at [560, 254] on div "Add Column" at bounding box center [490, 263] width 875 height 317
click at [568, 278] on div "Add Column" at bounding box center [490, 263] width 875 height 317
click at [568, 299] on div "Add Column" at bounding box center [490, 263] width 875 height 317
click at [564, 326] on div "Add Column" at bounding box center [490, 263] width 875 height 317
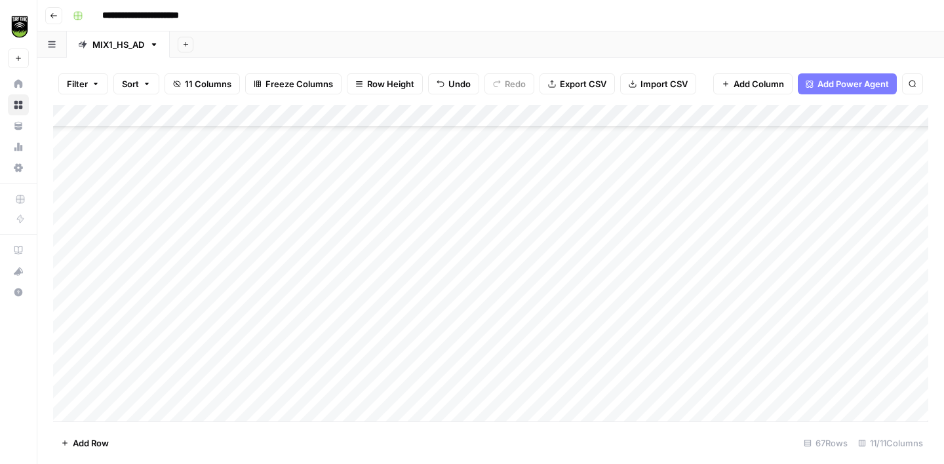
click at [562, 275] on div "Add Column" at bounding box center [490, 263] width 875 height 317
click at [558, 303] on div "Add Column" at bounding box center [490, 263] width 875 height 317
click at [562, 317] on div "Add Column" at bounding box center [490, 263] width 875 height 317
click at [557, 260] on div "Add Column" at bounding box center [490, 263] width 875 height 317
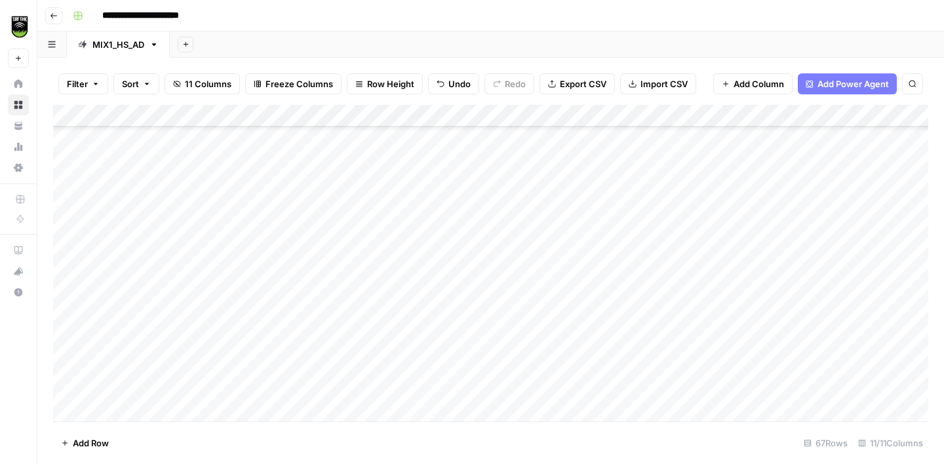
click at [557, 285] on div "Add Column" at bounding box center [490, 263] width 875 height 317
click at [556, 307] on div "Add Column" at bounding box center [490, 263] width 875 height 317
click at [556, 329] on div "Add Column" at bounding box center [490, 263] width 875 height 317
click at [558, 242] on div "Add Column" at bounding box center [490, 263] width 875 height 317
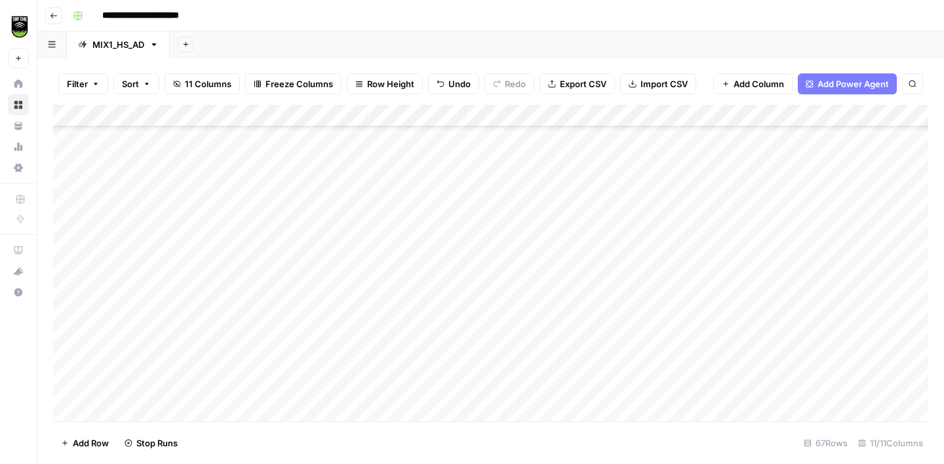
click at [562, 276] on div "Add Column" at bounding box center [490, 263] width 875 height 317
click at [561, 294] on div "Add Column" at bounding box center [490, 263] width 875 height 317
click at [559, 321] on div "Add Column" at bounding box center [490, 263] width 875 height 317
click at [558, 339] on div "Add Column" at bounding box center [490, 263] width 875 height 317
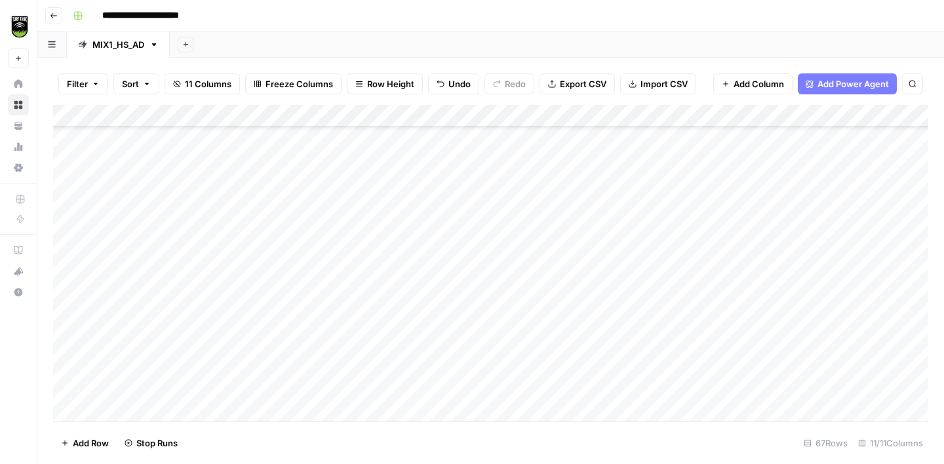
click at [556, 279] on div "Add Column" at bounding box center [490, 263] width 875 height 317
click at [559, 307] on div "Add Column" at bounding box center [490, 263] width 875 height 317
click at [559, 322] on div "Add Column" at bounding box center [490, 263] width 875 height 317
click at [559, 344] on div "Add Column" at bounding box center [490, 263] width 875 height 317
click at [559, 376] on div "Add Column" at bounding box center [490, 263] width 875 height 317
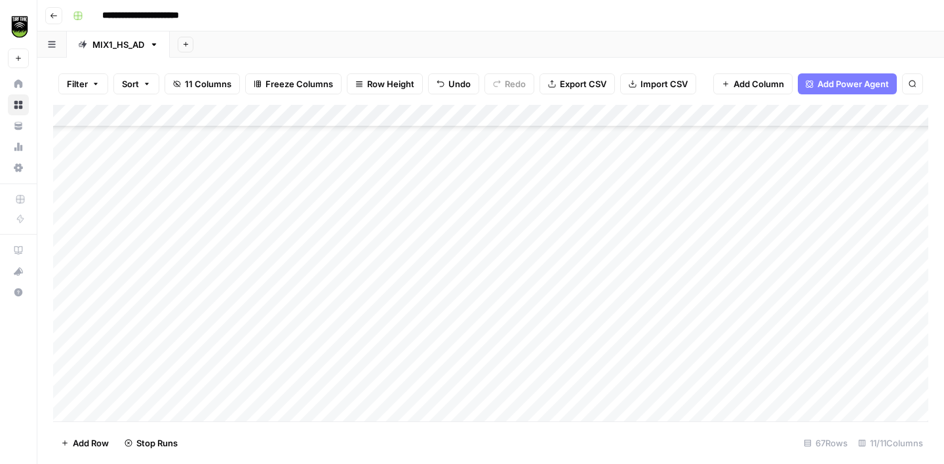
scroll to position [1041, 0]
click at [566, 184] on div "Add Column" at bounding box center [490, 263] width 875 height 317
click at [555, 212] on div "Add Column" at bounding box center [490, 263] width 875 height 317
click at [558, 231] on div "Add Column" at bounding box center [490, 263] width 875 height 317
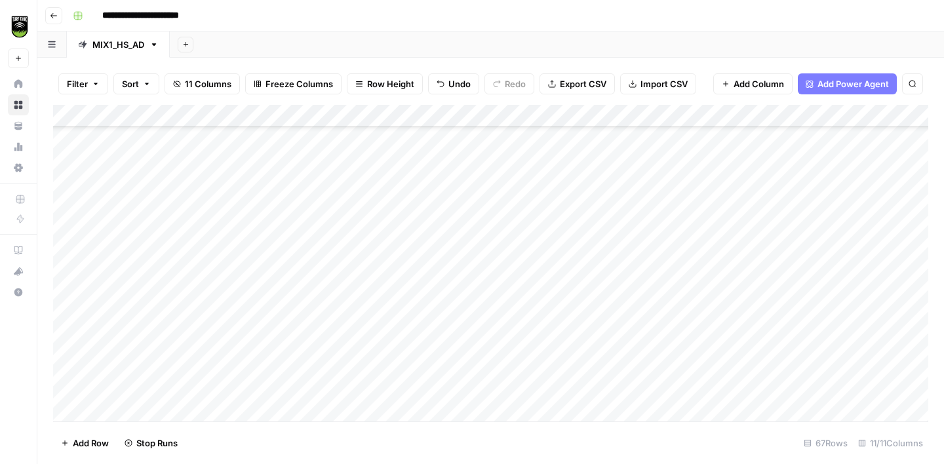
click at [457, 204] on div "Add Column" at bounding box center [490, 263] width 875 height 317
click at [449, 306] on div "Add Column" at bounding box center [490, 263] width 875 height 317
click at [457, 284] on div "Add Column" at bounding box center [490, 263] width 875 height 317
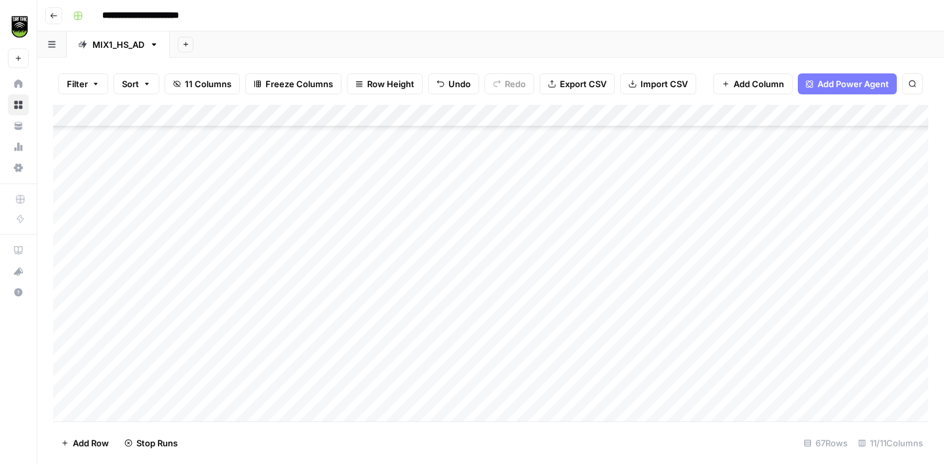
click at [455, 320] on div "Add Column" at bounding box center [490, 263] width 875 height 317
click at [472, 301] on div "Add Column" at bounding box center [490, 263] width 875 height 317
click at [483, 210] on div "Add Column" at bounding box center [490, 263] width 875 height 317
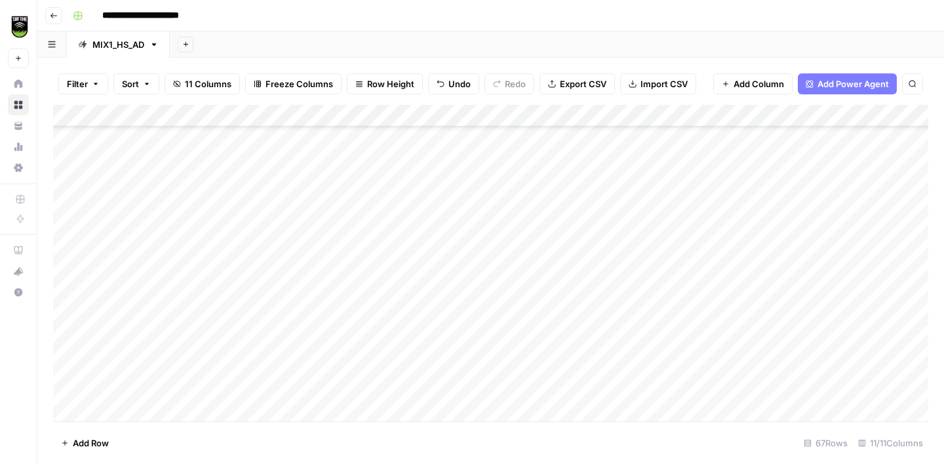
click at [479, 273] on div "Add Column" at bounding box center [490, 263] width 875 height 317
click at [127, 239] on div "Add Column" at bounding box center [490, 263] width 875 height 317
click at [301, 244] on div "Add Column" at bounding box center [490, 263] width 875 height 317
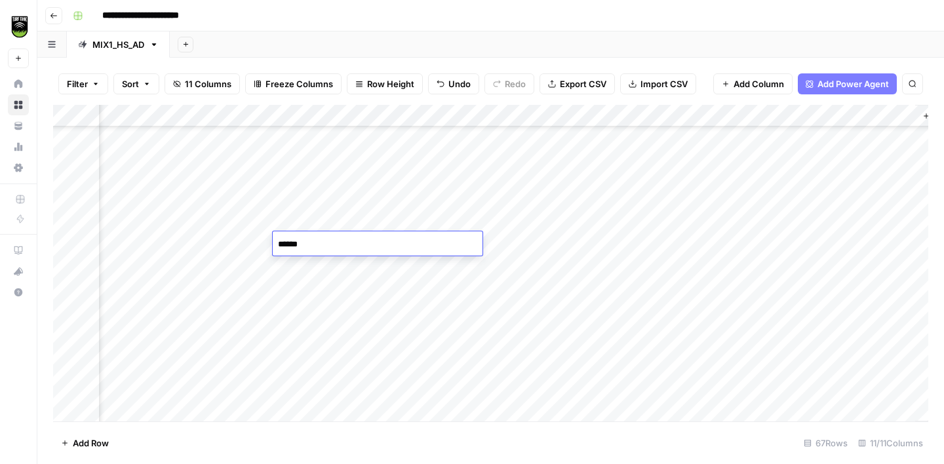
type textarea "*******"
click at [121, 294] on div "Add Column" at bounding box center [490, 263] width 875 height 317
click at [552, 292] on div "Add Column" at bounding box center [490, 263] width 875 height 317
click at [634, 287] on div "Add Column" at bounding box center [490, 263] width 875 height 317
click at [313, 286] on div "Add Column" at bounding box center [490, 263] width 875 height 317
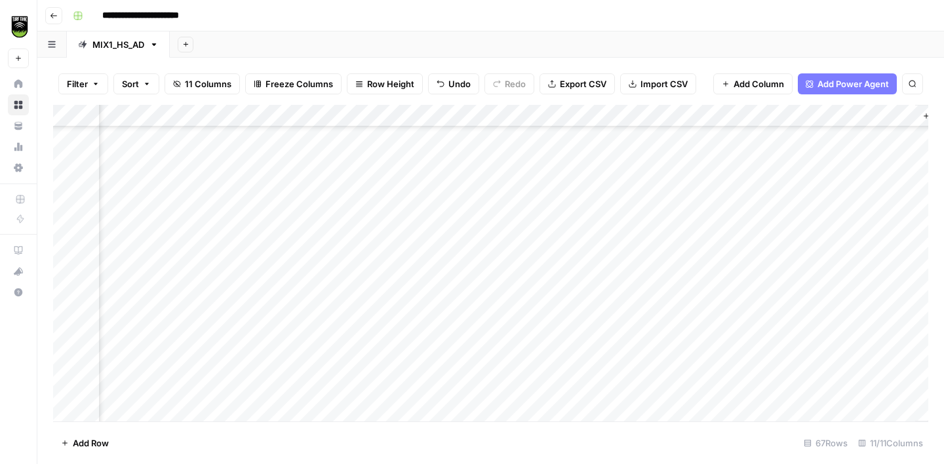
click at [313, 286] on div "Add Column" at bounding box center [490, 263] width 875 height 317
type textarea "**********"
click at [111, 309] on div "Add Column" at bounding box center [490, 263] width 875 height 317
click at [299, 249] on div "Add Column" at bounding box center [490, 263] width 875 height 317
click at [309, 303] on div "Add Column" at bounding box center [490, 263] width 875 height 317
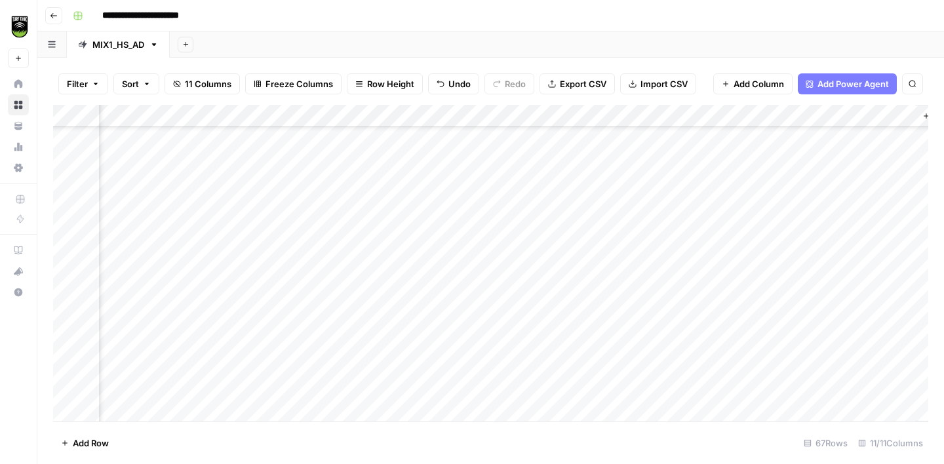
click at [126, 337] on div "Add Column" at bounding box center [490, 263] width 875 height 317
click at [551, 335] on div "Add Column" at bounding box center [490, 263] width 875 height 317
click at [305, 310] on div "Add Column" at bounding box center [490, 263] width 875 height 317
click at [125, 303] on div "Add Column" at bounding box center [490, 263] width 875 height 317
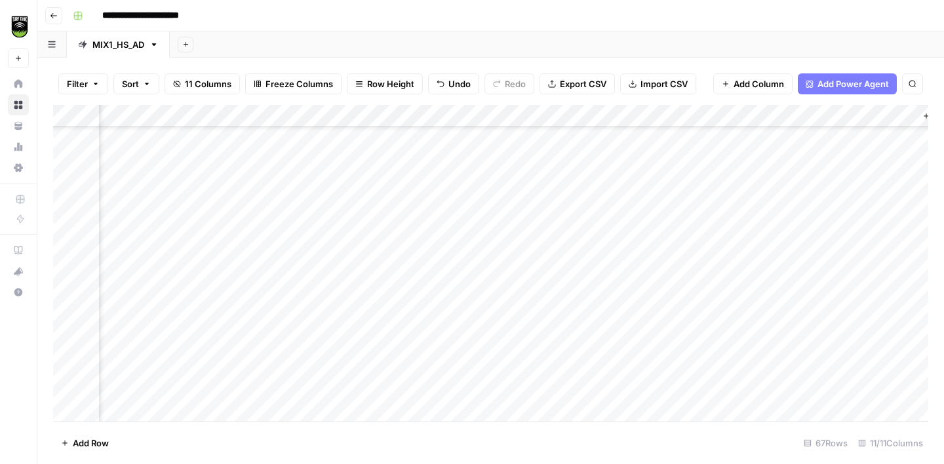
click at [313, 294] on div "Add Column" at bounding box center [490, 263] width 875 height 317
type textarea "**********"
click at [145, 321] on div "Add Column" at bounding box center [490, 263] width 875 height 317
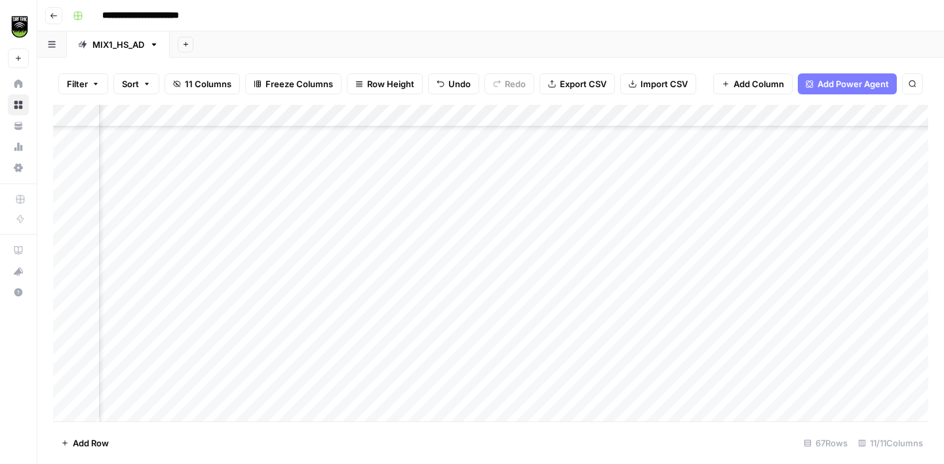
click at [553, 322] on div "Add Column" at bounding box center [490, 263] width 875 height 317
click at [332, 229] on div "Add Column" at bounding box center [490, 263] width 875 height 317
click at [315, 312] on div "Add Column" at bounding box center [490, 263] width 875 height 317
click at [147, 362] on div "Add Column" at bounding box center [490, 263] width 875 height 317
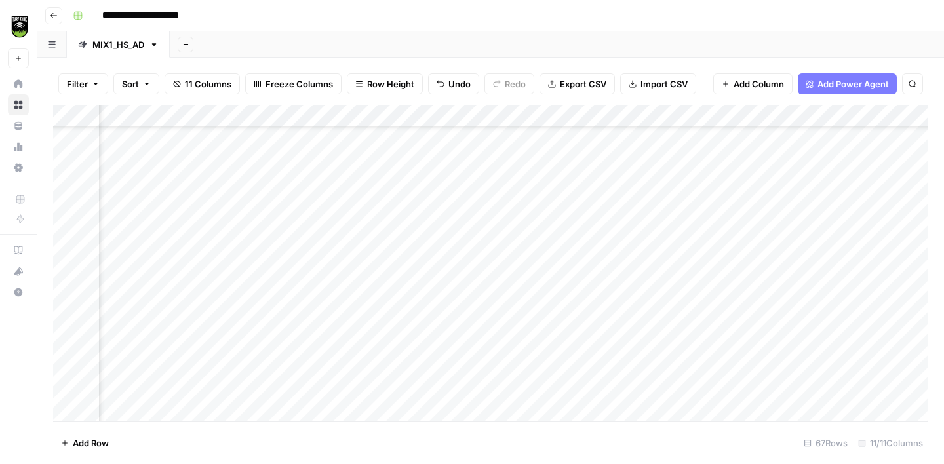
click at [338, 196] on div "Add Column" at bounding box center [490, 263] width 875 height 317
click at [351, 288] on div "Add Column" at bounding box center [490, 263] width 875 height 317
click at [136, 311] on div "Add Column" at bounding box center [490, 263] width 875 height 317
click at [318, 284] on div "Add Column" at bounding box center [490, 263] width 875 height 317
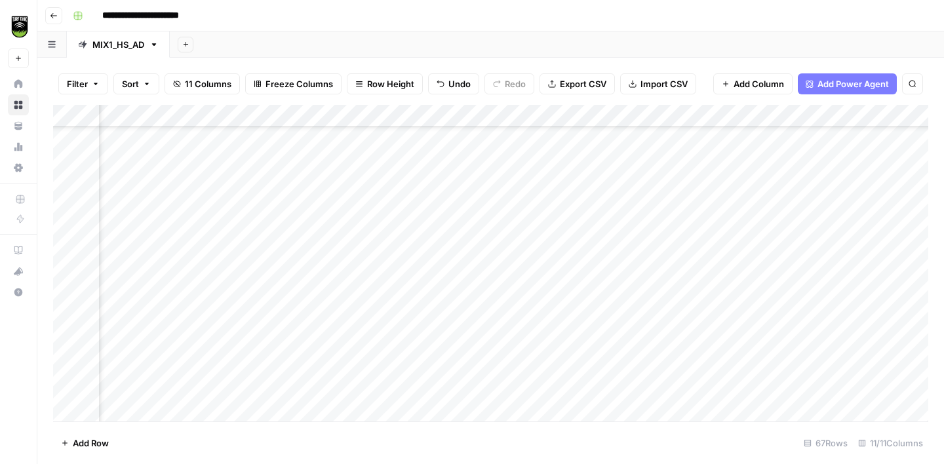
click at [156, 280] on div "Add Column" at bounding box center [490, 263] width 875 height 317
click at [571, 282] on div "Add Column" at bounding box center [490, 263] width 875 height 317
click at [322, 282] on div "Add Column" at bounding box center [490, 263] width 875 height 317
type textarea "**********"
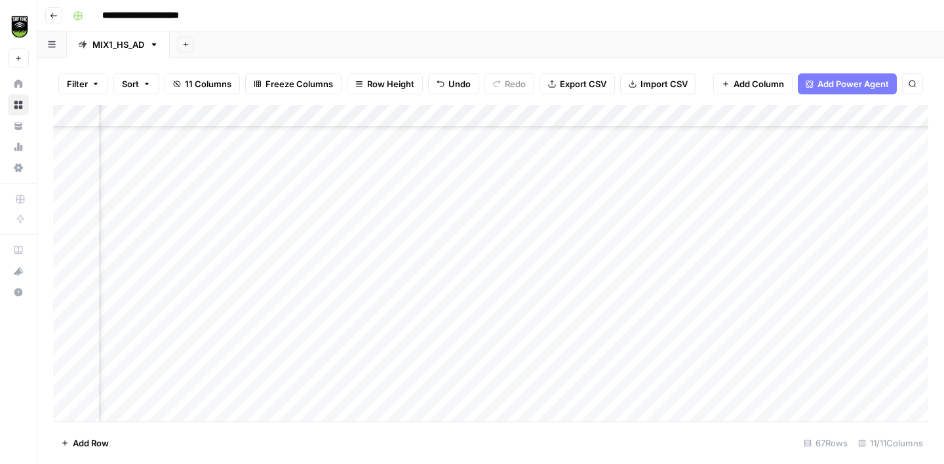
click at [141, 303] on div "Add Column" at bounding box center [490, 263] width 875 height 317
click at [324, 307] on div "Add Column" at bounding box center [490, 263] width 875 height 317
type textarea "**********"
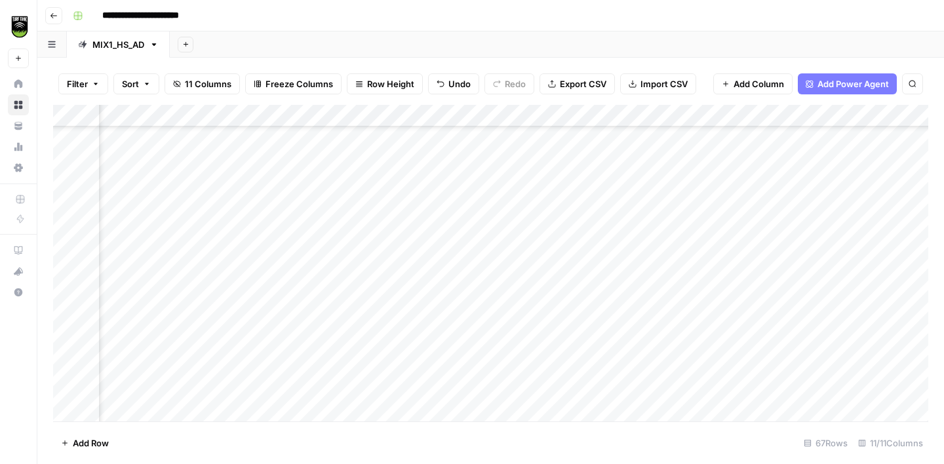
click at [146, 269] on div "Add Column" at bounding box center [490, 263] width 875 height 317
click at [328, 138] on div "Add Column" at bounding box center [490, 263] width 875 height 317
click at [341, 261] on div "Add Column" at bounding box center [490, 263] width 875 height 317
click at [338, 245] on div "Add Column" at bounding box center [490, 263] width 875 height 317
click at [351, 284] on div "Add Column" at bounding box center [490, 263] width 875 height 317
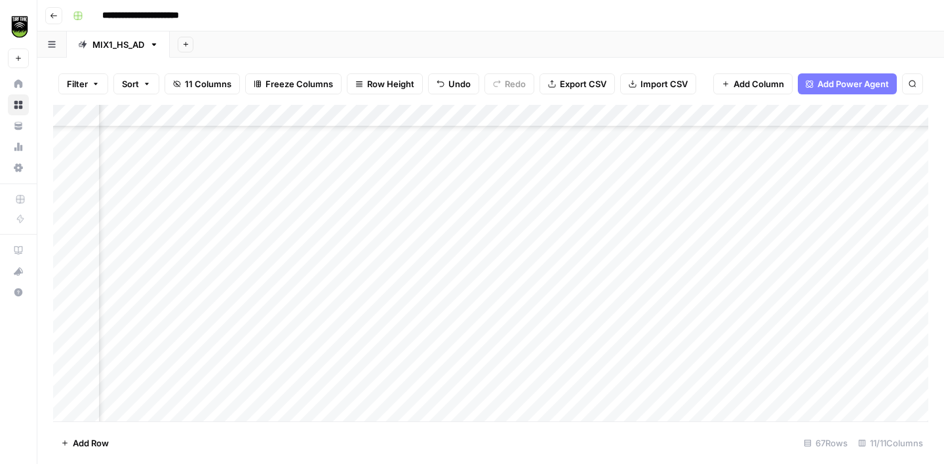
click at [134, 357] on div "Add Column" at bounding box center [490, 263] width 875 height 317
click at [330, 205] on div "Add Column" at bounding box center [490, 263] width 875 height 317
click at [330, 289] on div "Add Column" at bounding box center [490, 263] width 875 height 317
click at [137, 317] on div "Add Column" at bounding box center [490, 263] width 875 height 317
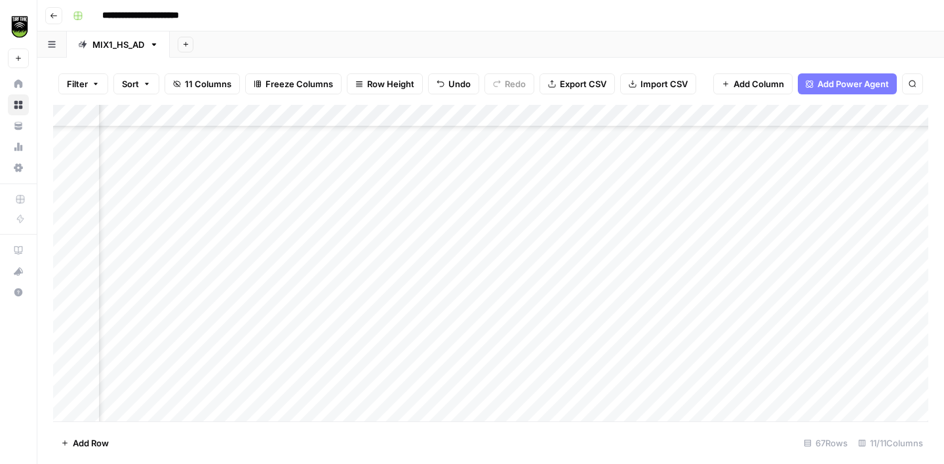
click at [334, 309] on div "Add Column" at bounding box center [490, 263] width 875 height 317
type textarea "*****"
click at [138, 331] on div "Add Column" at bounding box center [490, 263] width 875 height 317
click at [560, 336] on div "Add Column" at bounding box center [490, 263] width 875 height 317
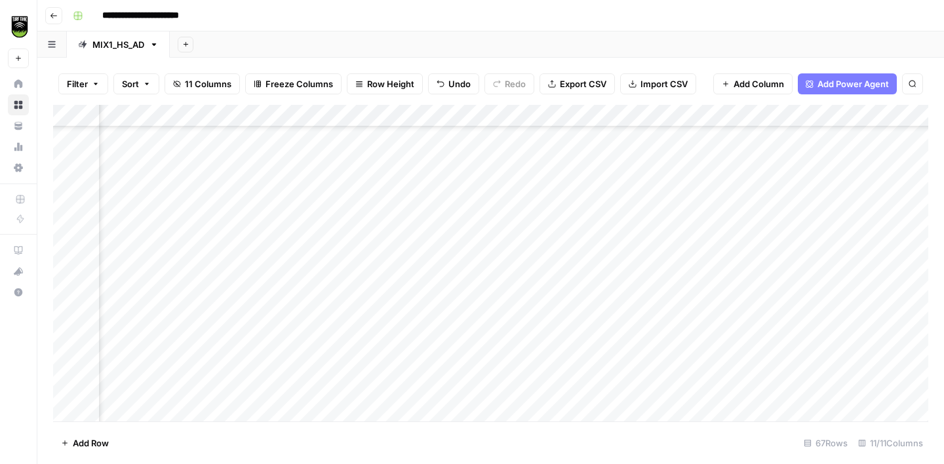
click at [320, 341] on div "Add Column" at bounding box center [490, 263] width 875 height 317
type textarea "**********"
click at [440, 258] on div "Add Column" at bounding box center [490, 263] width 875 height 317
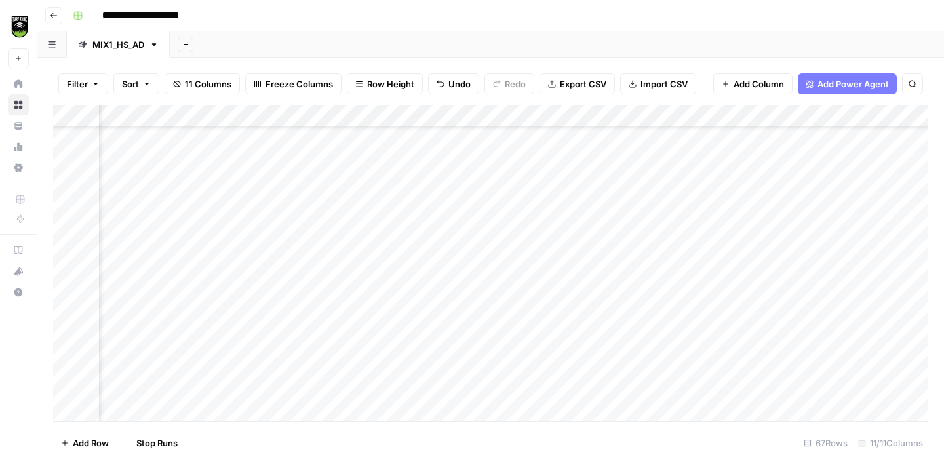
click at [438, 281] on div "Add Column" at bounding box center [490, 263] width 875 height 317
click at [438, 301] on div "Add Column" at bounding box center [490, 263] width 875 height 317
click at [438, 319] on div "Add Column" at bounding box center [490, 263] width 875 height 317
click at [438, 275] on div "Add Column" at bounding box center [490, 263] width 875 height 317
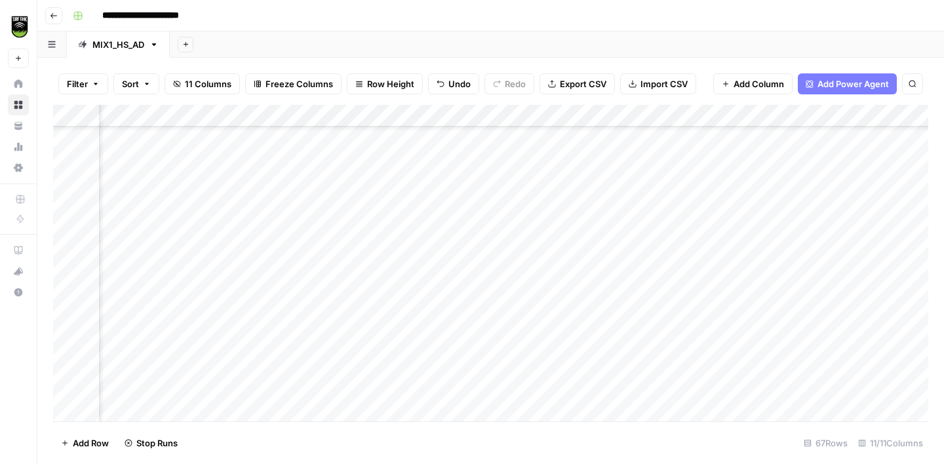
click at [437, 301] on div "Add Column" at bounding box center [490, 263] width 875 height 317
click at [440, 320] on div "Add Column" at bounding box center [490, 263] width 875 height 317
click at [446, 350] on div "Add Column" at bounding box center [490, 263] width 875 height 317
click at [444, 299] on div "Add Column" at bounding box center [490, 263] width 875 height 317
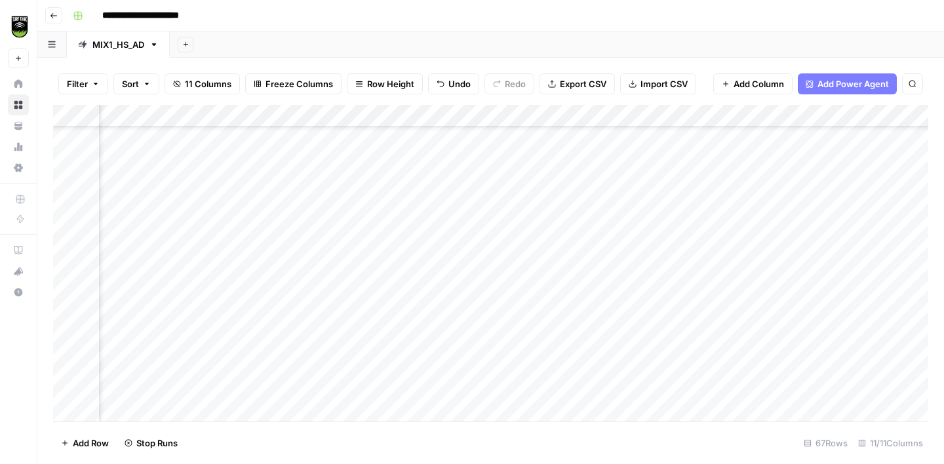
click at [444, 315] on div "Add Column" at bounding box center [490, 263] width 875 height 317
click at [444, 338] on div "Add Column" at bounding box center [490, 263] width 875 height 317
click at [444, 371] on div "Add Column" at bounding box center [490, 263] width 875 height 317
click at [440, 345] on div "Add Column" at bounding box center [490, 263] width 875 height 317
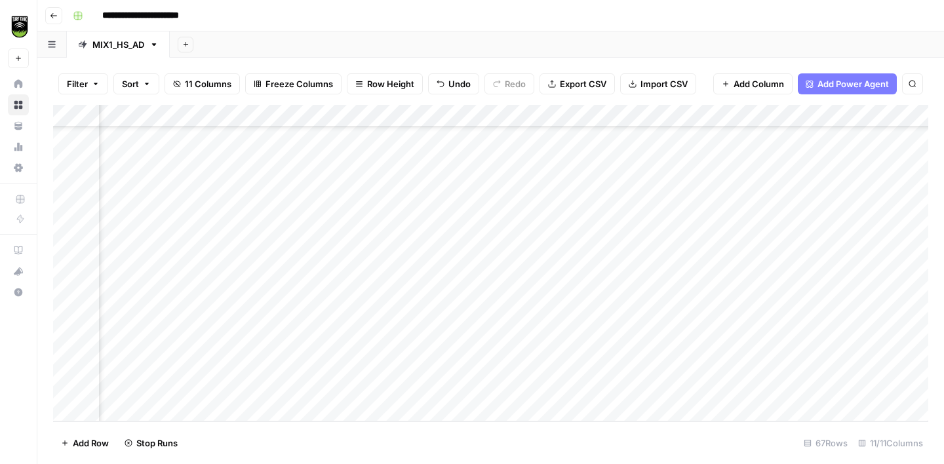
click at [440, 364] on div "Add Column" at bounding box center [490, 263] width 875 height 317
click at [440, 389] on div "Add Column" at bounding box center [490, 263] width 875 height 317
click at [326, 163] on div "Add Column" at bounding box center [490, 263] width 875 height 317
click at [344, 288] on div "Add Column" at bounding box center [490, 263] width 875 height 317
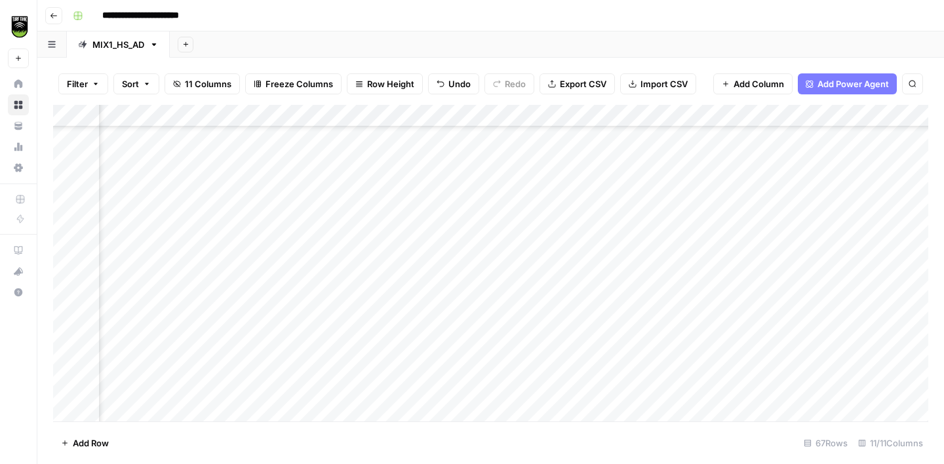
click at [366, 315] on div "Add Column" at bounding box center [490, 263] width 875 height 317
click at [150, 255] on div "Add Column" at bounding box center [490, 263] width 875 height 317
click at [338, 250] on div "Add Column" at bounding box center [490, 263] width 875 height 317
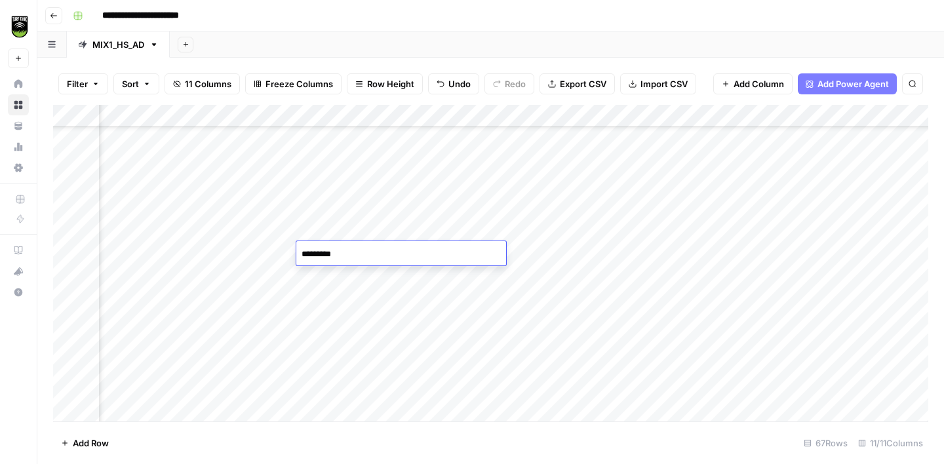
type textarea "**********"
click at [147, 279] on div "Add Column" at bounding box center [490, 263] width 875 height 317
click at [317, 377] on div "Add Column" at bounding box center [490, 263] width 875 height 317
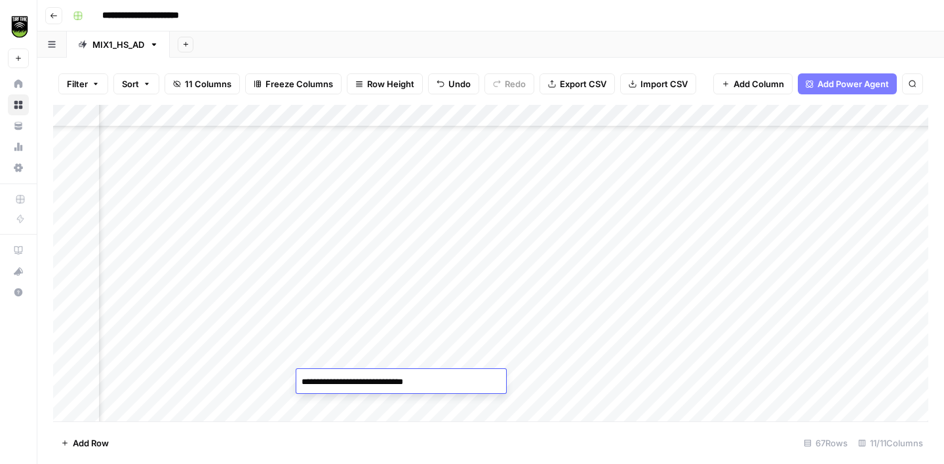
type textarea "**********"
click at [145, 253] on div "Add Column" at bounding box center [490, 263] width 875 height 317
click at [551, 249] on div "Add Column" at bounding box center [490, 263] width 875 height 317
click at [326, 201] on div "Add Column" at bounding box center [490, 263] width 875 height 317
click at [327, 243] on div "Add Column" at bounding box center [490, 263] width 875 height 317
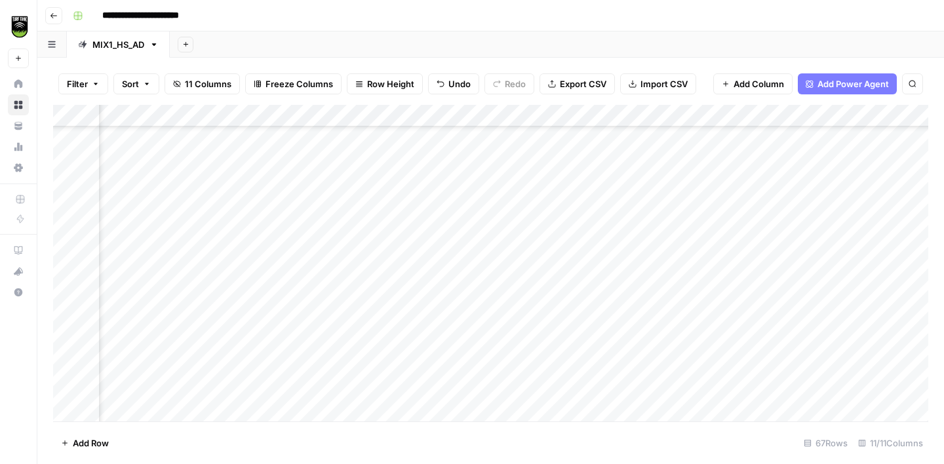
click at [124, 299] on div "Add Column" at bounding box center [490, 263] width 875 height 317
click at [330, 167] on div "Add Column" at bounding box center [490, 263] width 875 height 317
click at [332, 298] on div "Add Column" at bounding box center [490, 263] width 875 height 317
click at [149, 260] on div "Add Column" at bounding box center [490, 263] width 875 height 317
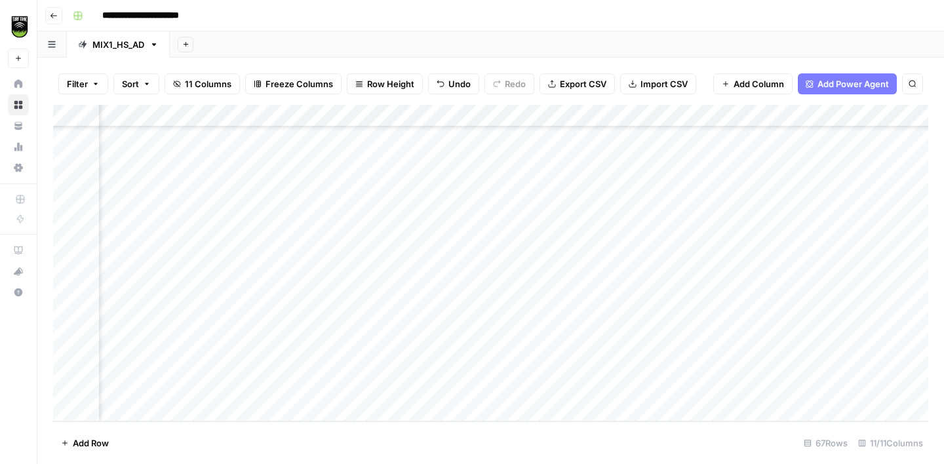
click at [560, 251] on div "Add Column" at bounding box center [490, 263] width 875 height 317
click at [147, 258] on div "Add Column" at bounding box center [490, 263] width 875 height 317
click at [338, 204] on div "Add Column" at bounding box center [490, 263] width 875 height 317
click at [133, 277] on div "Add Column" at bounding box center [490, 263] width 875 height 317
click at [336, 147] on div "Add Column" at bounding box center [490, 263] width 875 height 317
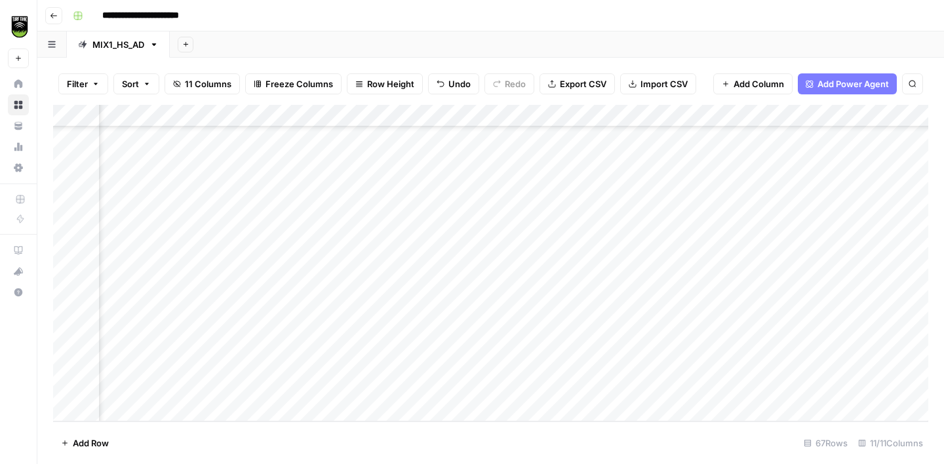
click at [339, 270] on div "Add Column" at bounding box center [490, 263] width 875 height 317
click at [325, 186] on div "Add Column" at bounding box center [490, 263] width 875 height 317
click at [353, 291] on div "Add Column" at bounding box center [490, 263] width 875 height 317
click at [148, 368] on div "Add Column" at bounding box center [490, 263] width 875 height 317
click at [329, 275] on div "Add Column" at bounding box center [490, 263] width 875 height 317
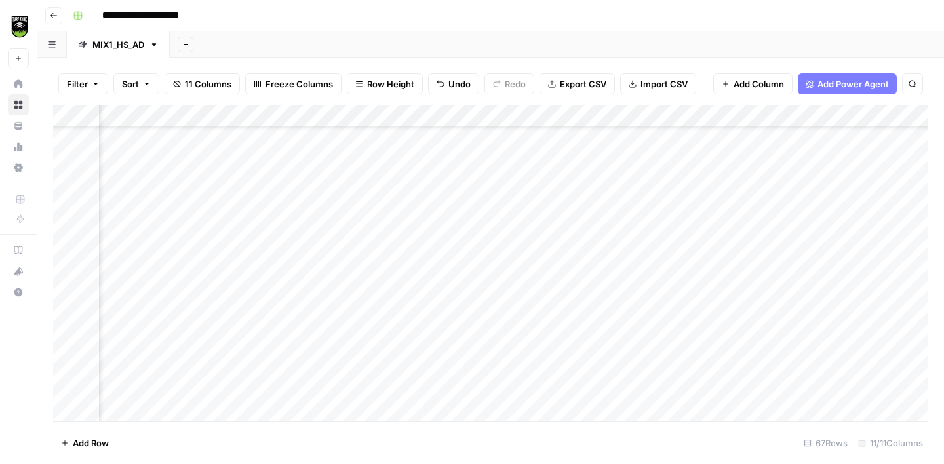
click at [327, 360] on div "Add Column" at bounding box center [490, 263] width 875 height 317
click at [122, 392] on div "Add Column" at bounding box center [490, 263] width 875 height 317
click at [562, 386] on div "Add Column" at bounding box center [490, 263] width 875 height 317
click at [146, 386] on div "Add Column" at bounding box center [490, 263] width 875 height 317
click at [326, 363] on div "Add Column" at bounding box center [490, 263] width 875 height 317
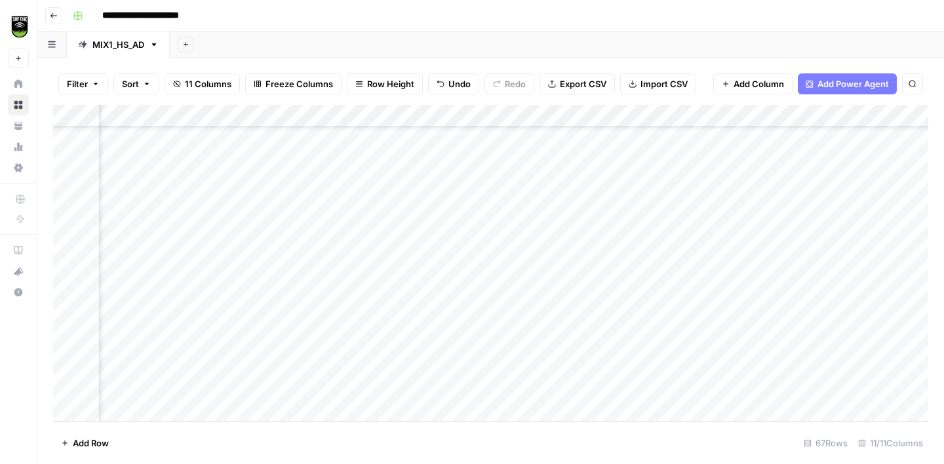
click at [127, 47] on div "MIX1_HS_AD" at bounding box center [118, 44] width 52 height 13
click at [134, 43] on div "MIX1_HS_AD" at bounding box center [118, 44] width 52 height 13
click at [134, 44] on input "**********" at bounding box center [119, 44] width 54 height 17
click at [119, 43] on input "**********" at bounding box center [119, 44] width 54 height 17
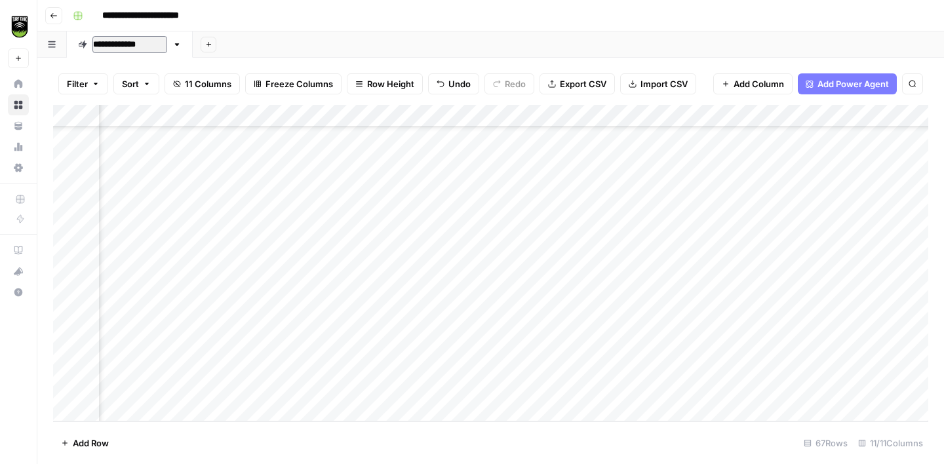
type input "**********"
click at [288, 19] on div "**********" at bounding box center [499, 15] width 863 height 21
click at [581, 88] on span "Export CSV" at bounding box center [583, 83] width 47 height 13
